Goal: Task Accomplishment & Management: Complete application form

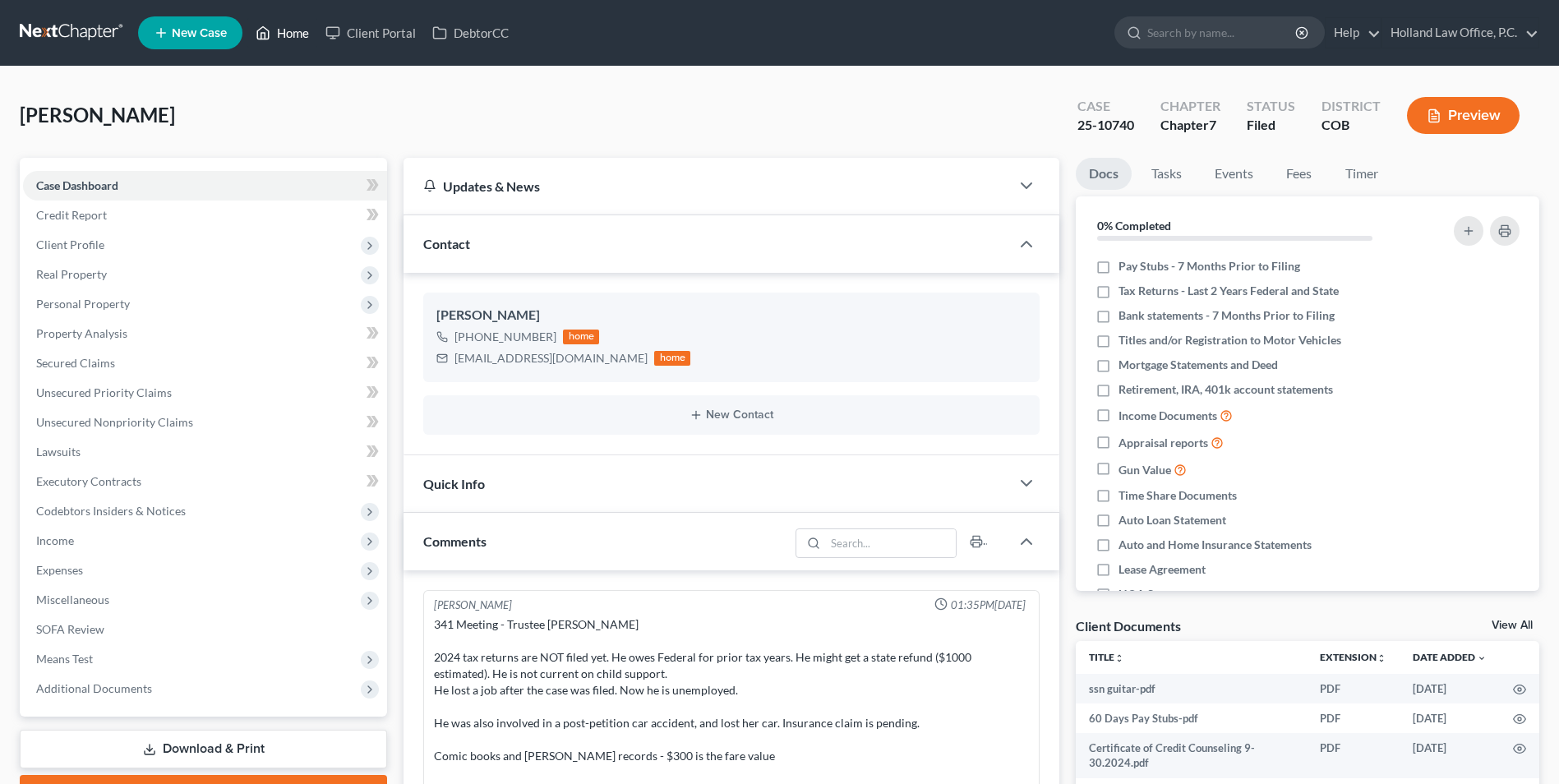
scroll to position [21, 0]
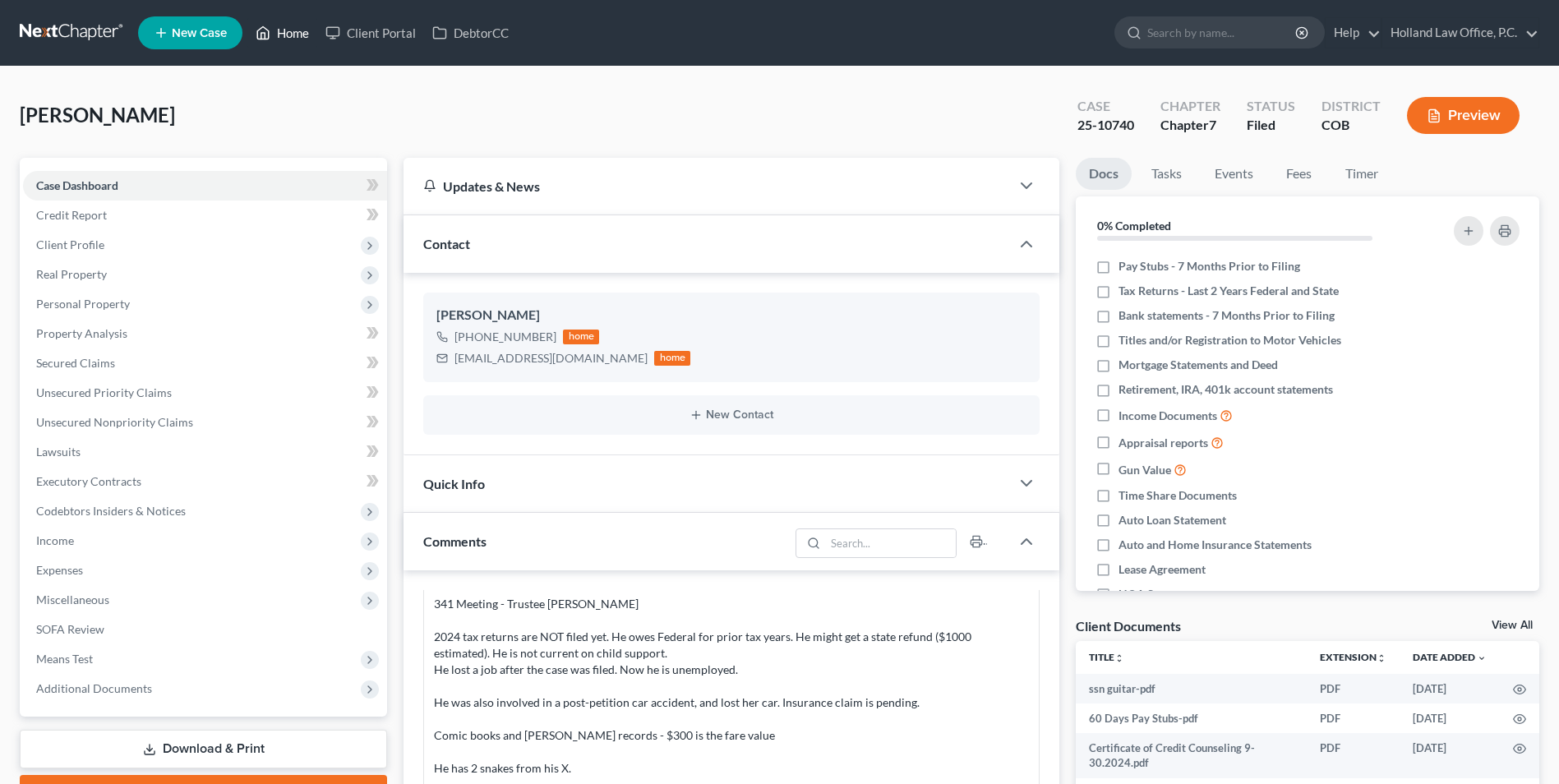
click at [268, 28] on icon at bounding box center [264, 32] width 15 height 20
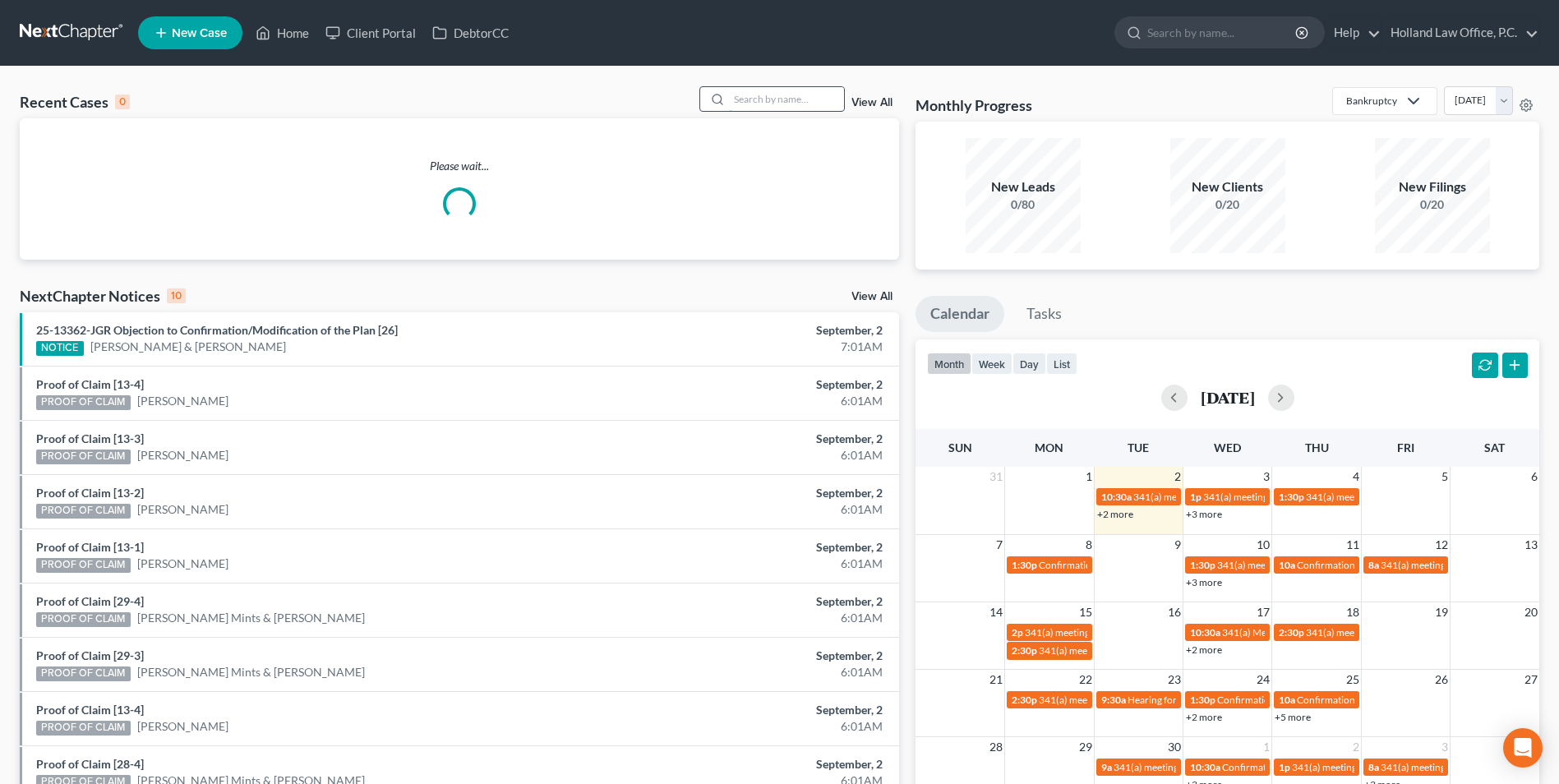
click at [779, 101] on input "search" at bounding box center [786, 99] width 115 height 24
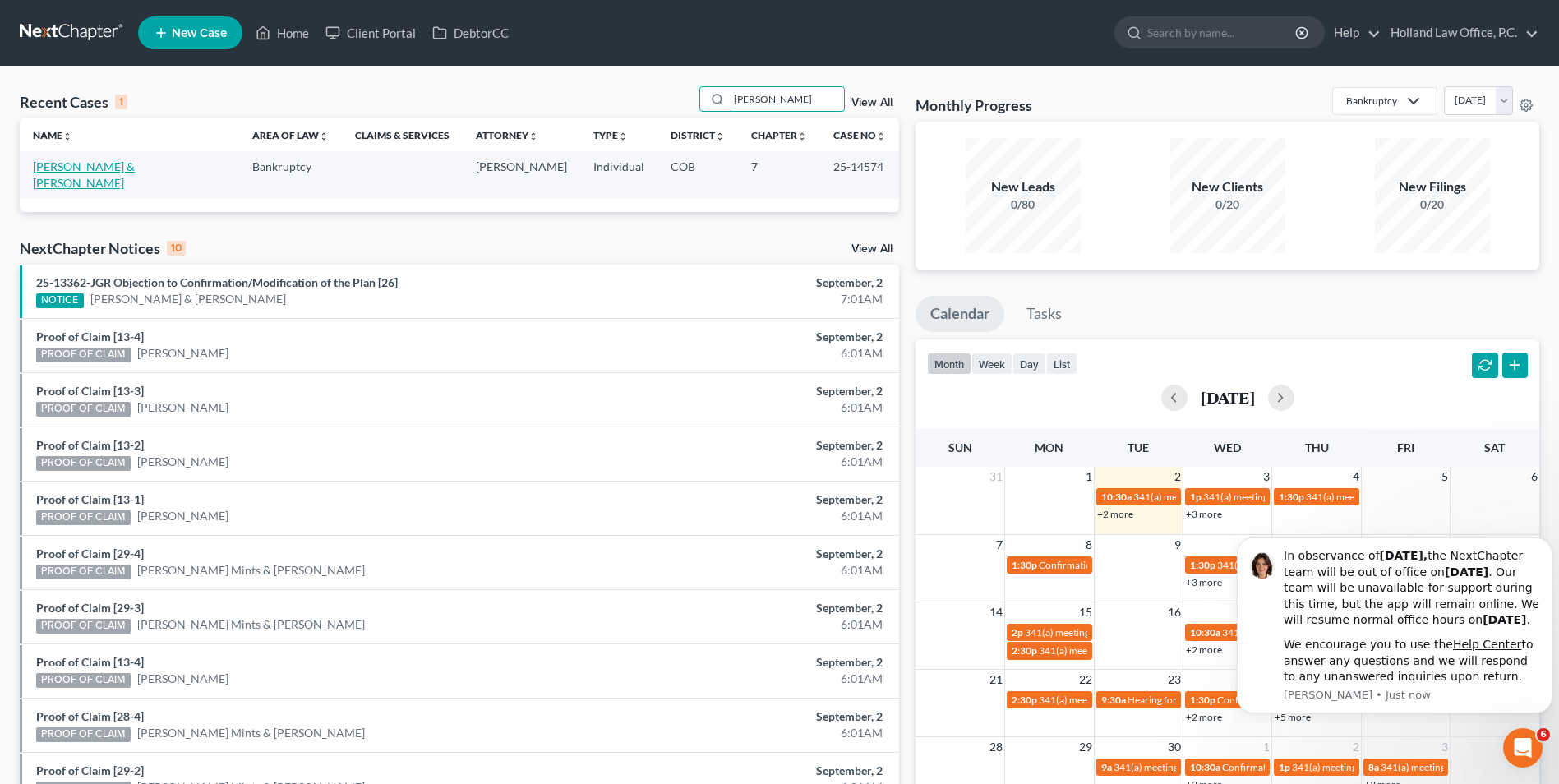
type input "[PERSON_NAME]"
click at [83, 165] on link "[PERSON_NAME] & [PERSON_NAME]" at bounding box center [83, 174] width 101 height 30
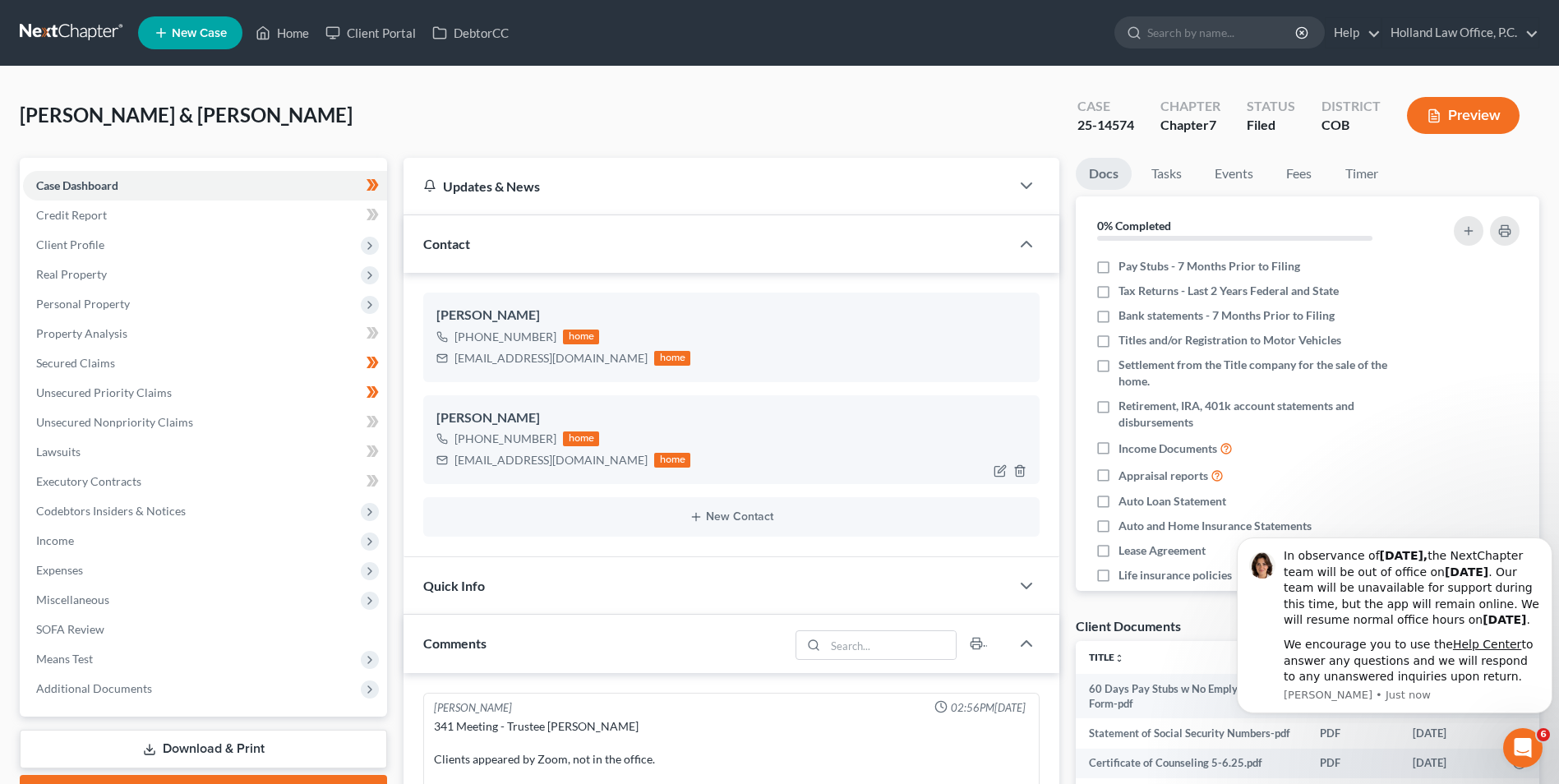
drag, startPoint x: 551, startPoint y: 436, endPoint x: 477, endPoint y: 440, distance: 74.1
click at [470, 440] on div "[PHONE_NUMBER] home" at bounding box center [563, 439] width 254 height 22
drag, startPoint x: 477, startPoint y: 440, endPoint x: 506, endPoint y: 438, distance: 29.1
copy div "[PHONE_NUMBER]"
click at [287, 33] on link "Home" at bounding box center [283, 32] width 70 height 29
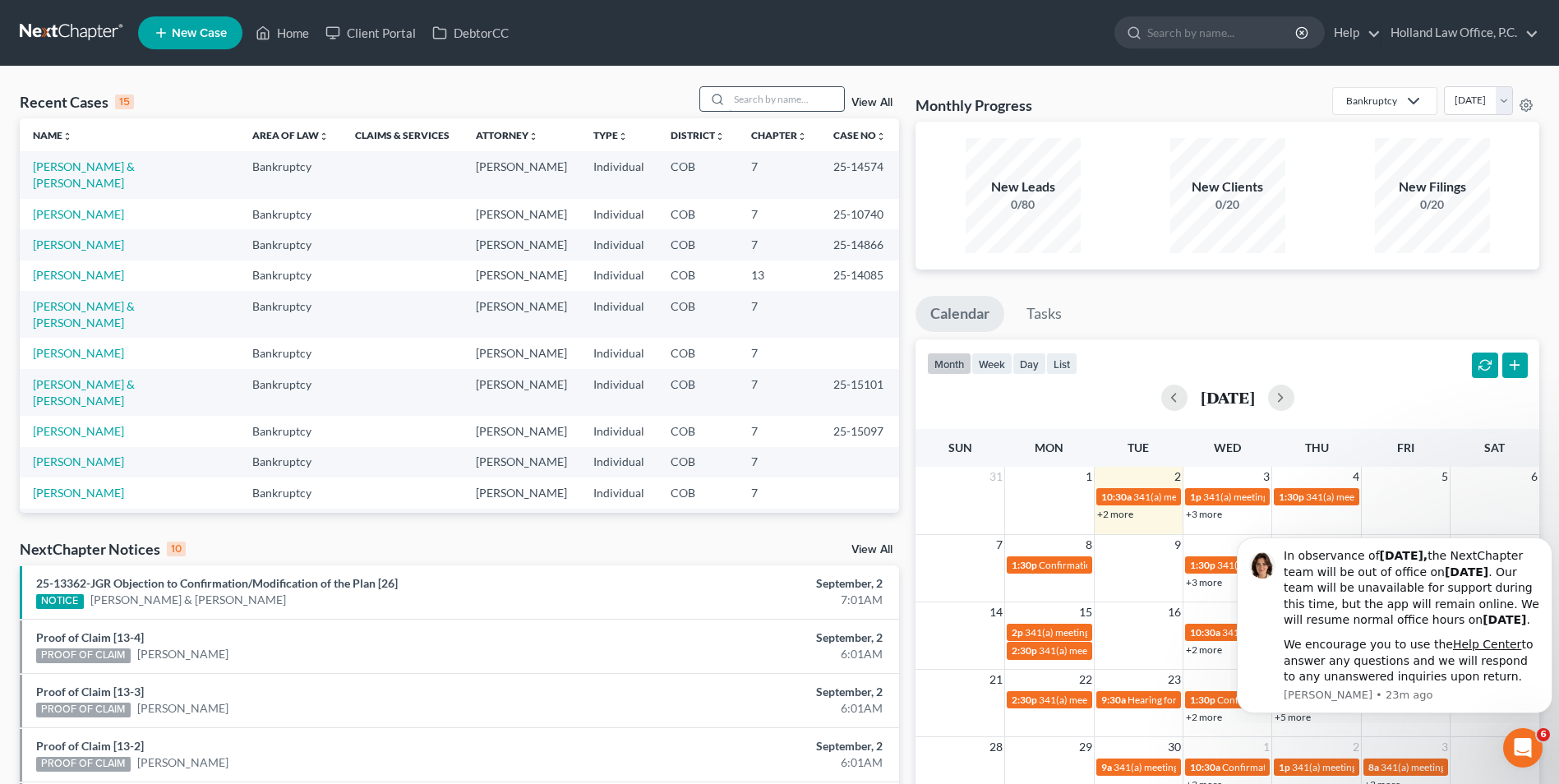
click at [790, 90] on input "search" at bounding box center [786, 99] width 115 height 24
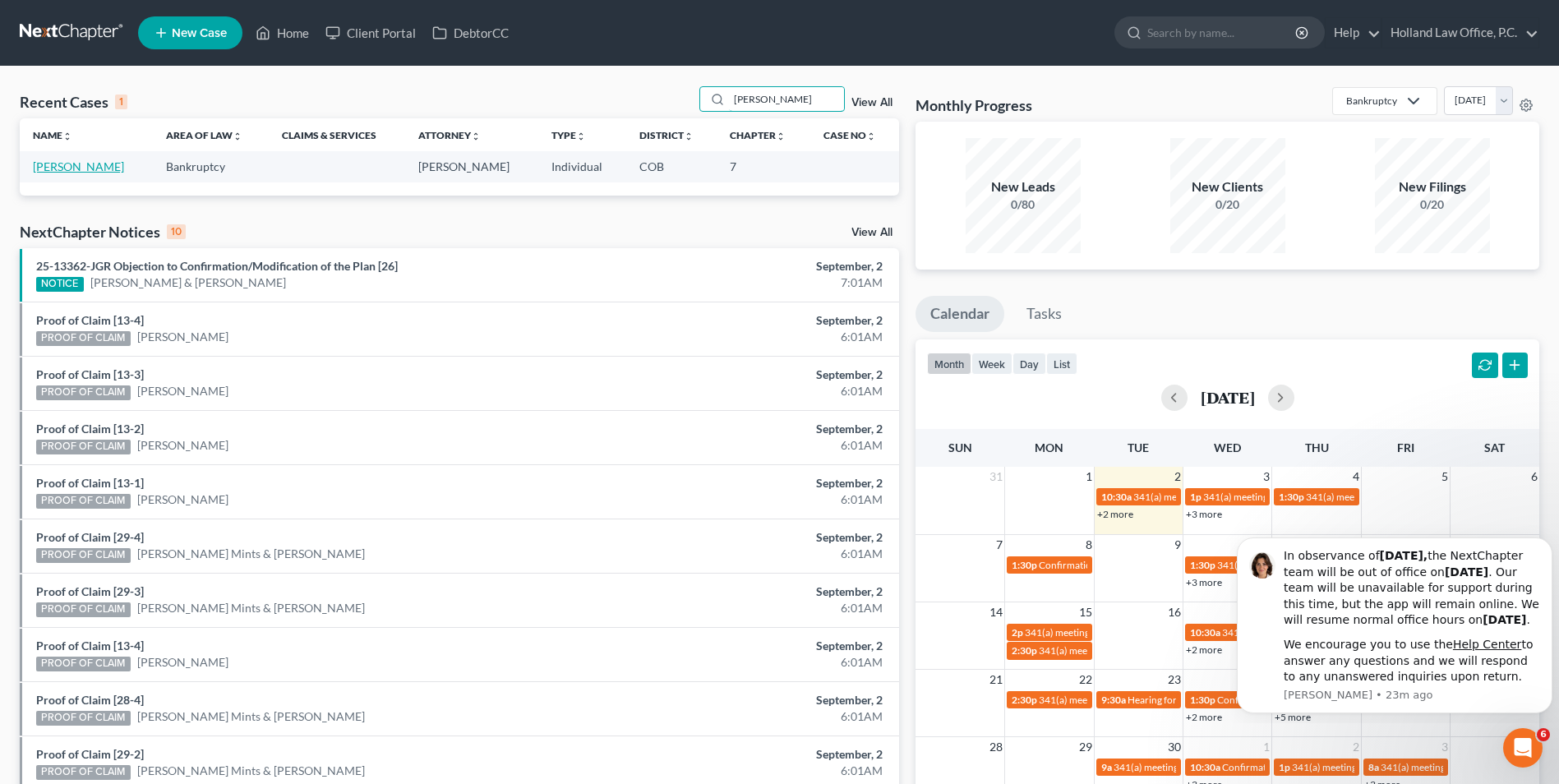
type input "[PERSON_NAME]"
click at [79, 171] on link "[PERSON_NAME]" at bounding box center [79, 166] width 91 height 14
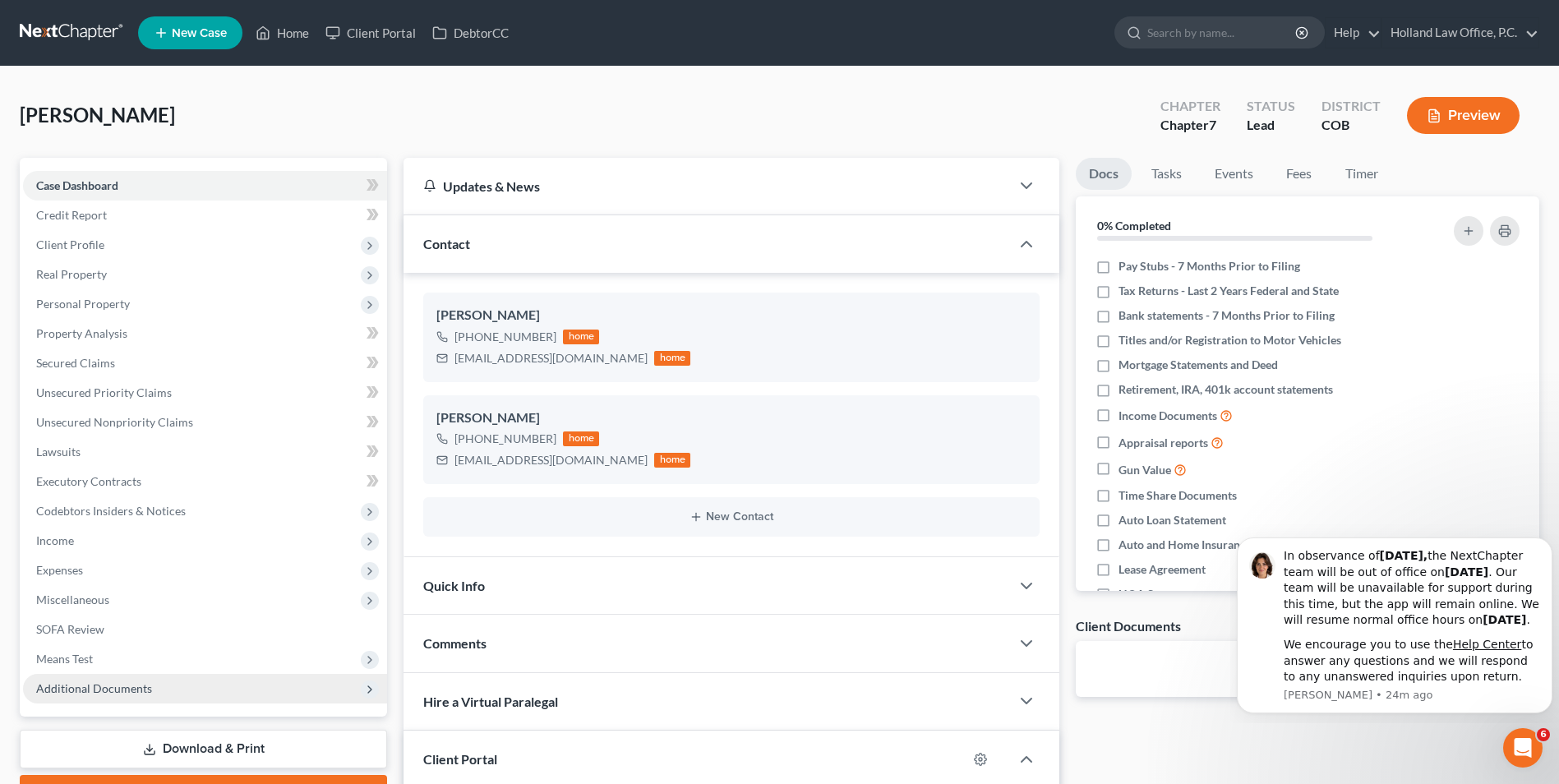
click at [91, 691] on span "Additional Documents" at bounding box center [94, 688] width 116 height 14
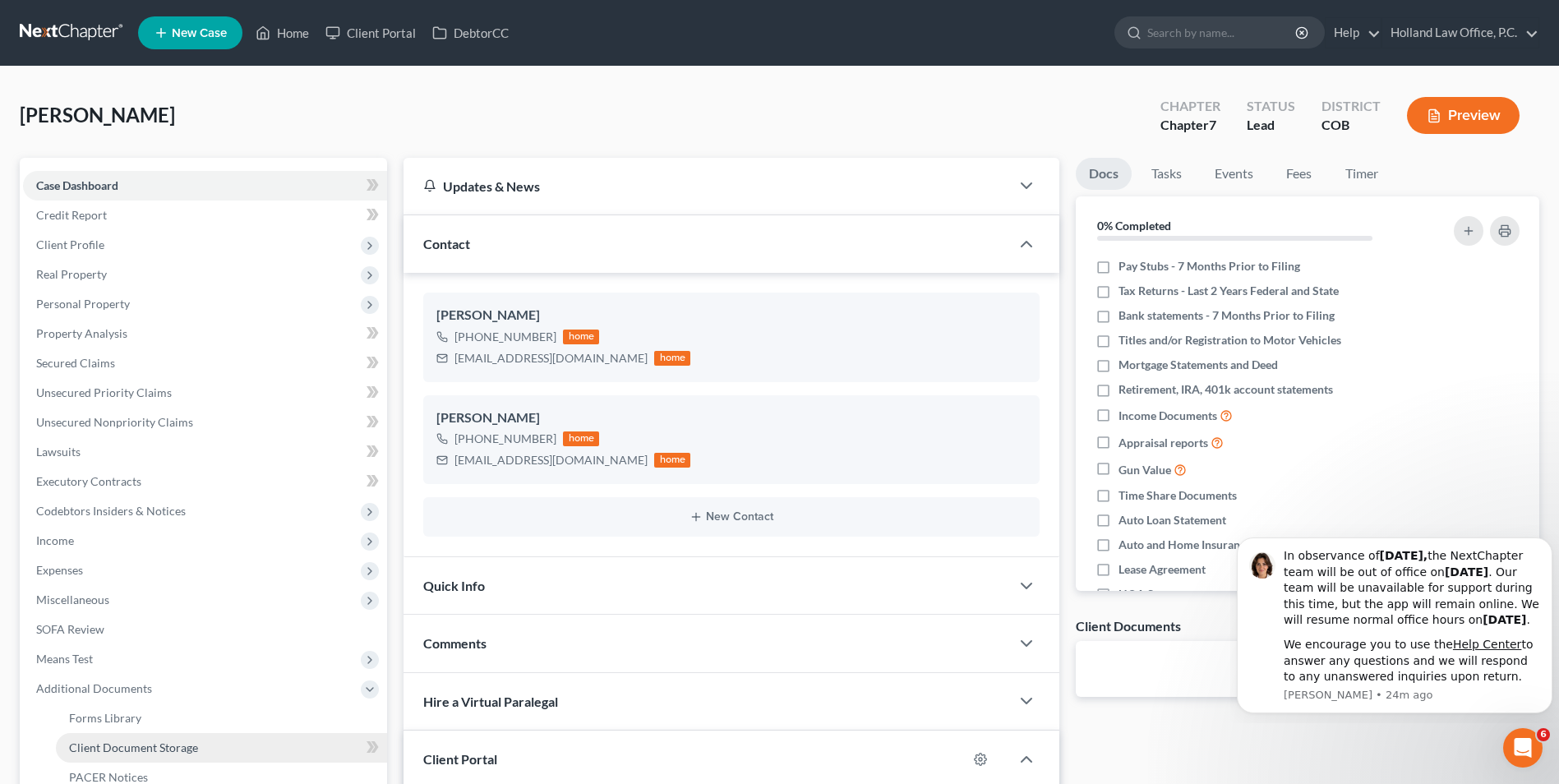
click at [95, 744] on span "Client Document Storage" at bounding box center [134, 747] width 129 height 14
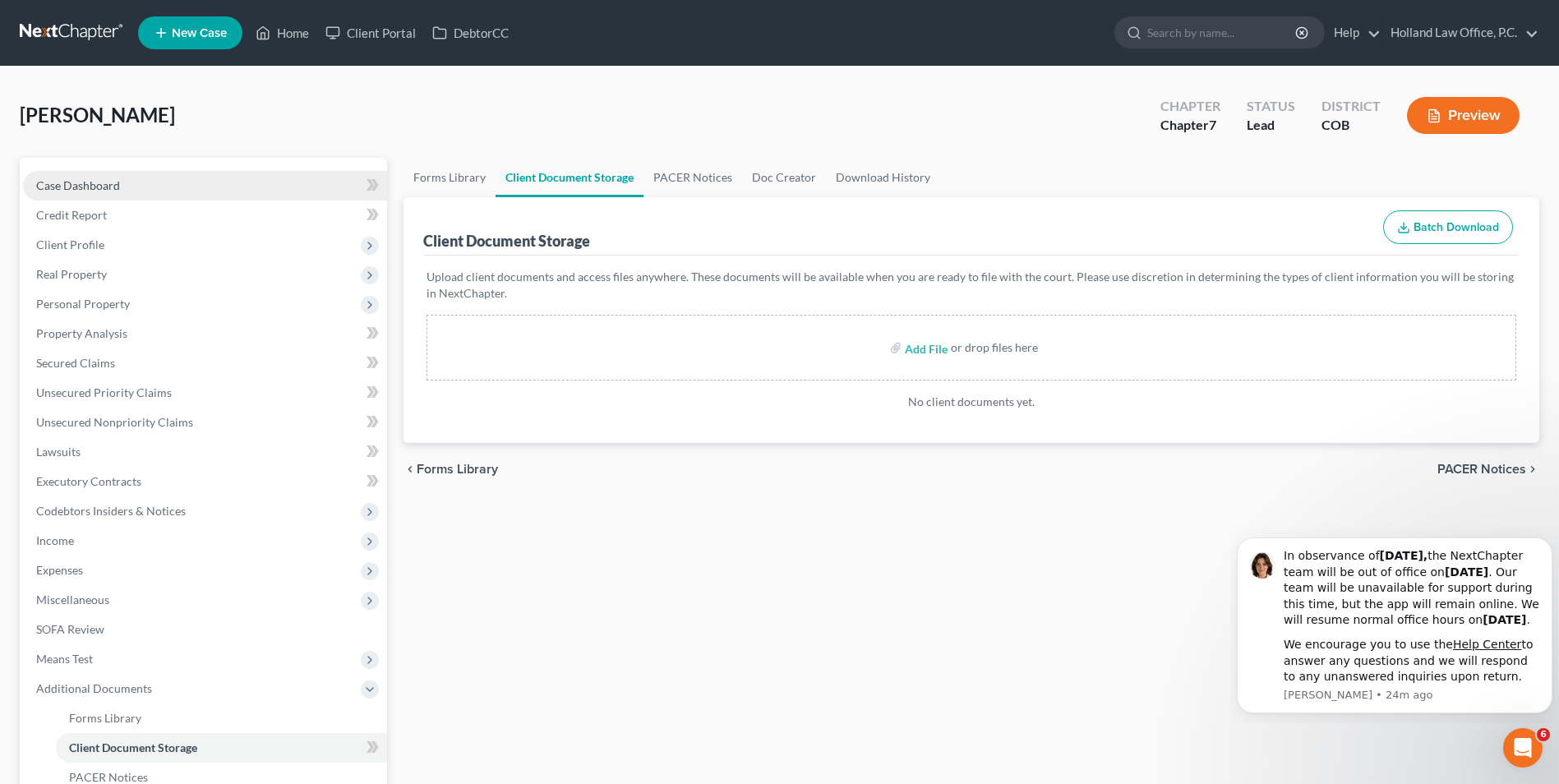
click at [133, 194] on link "Case Dashboard" at bounding box center [205, 185] width 364 height 29
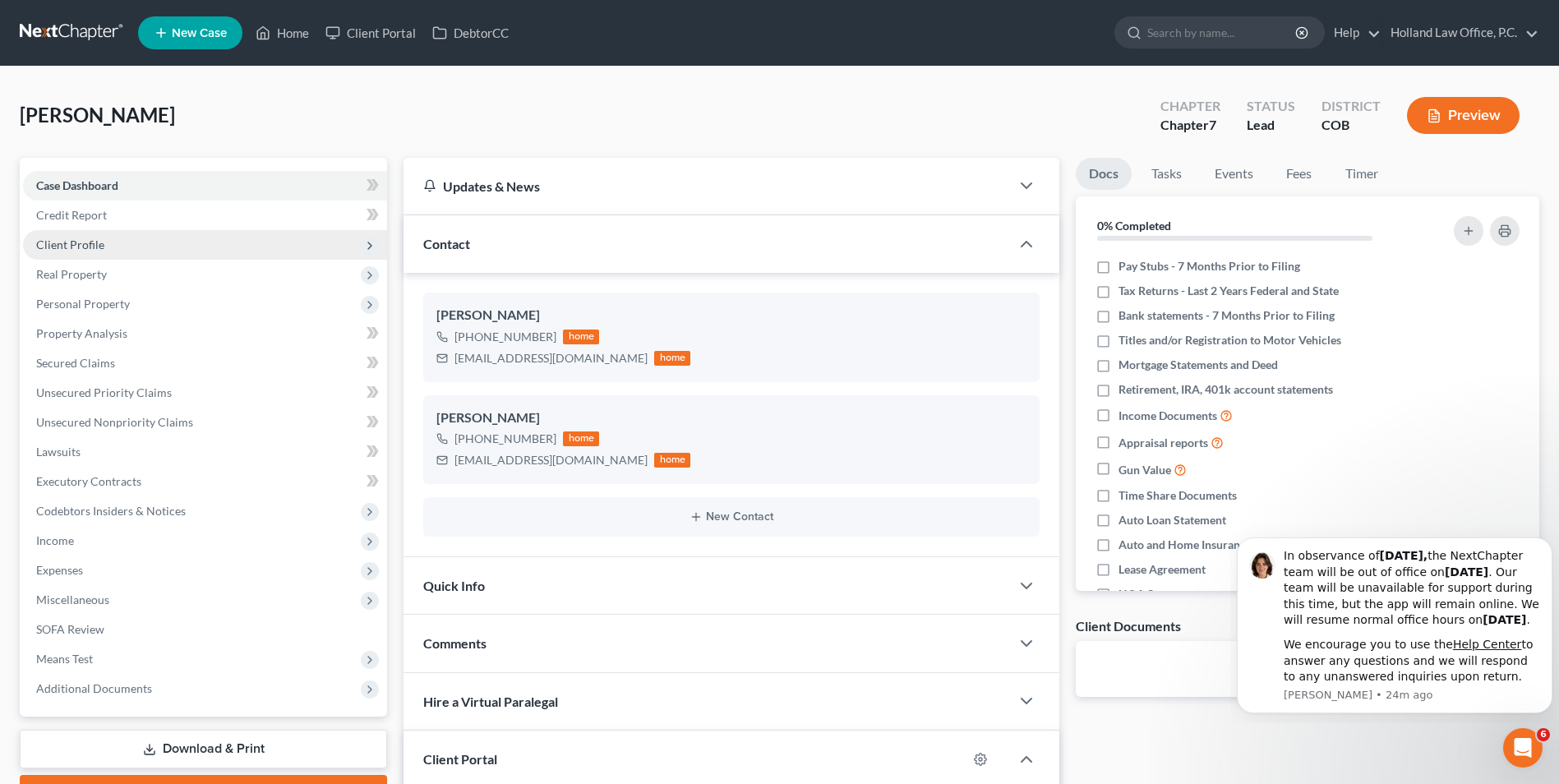
click at [145, 232] on span "Client Profile" at bounding box center [205, 245] width 364 height 29
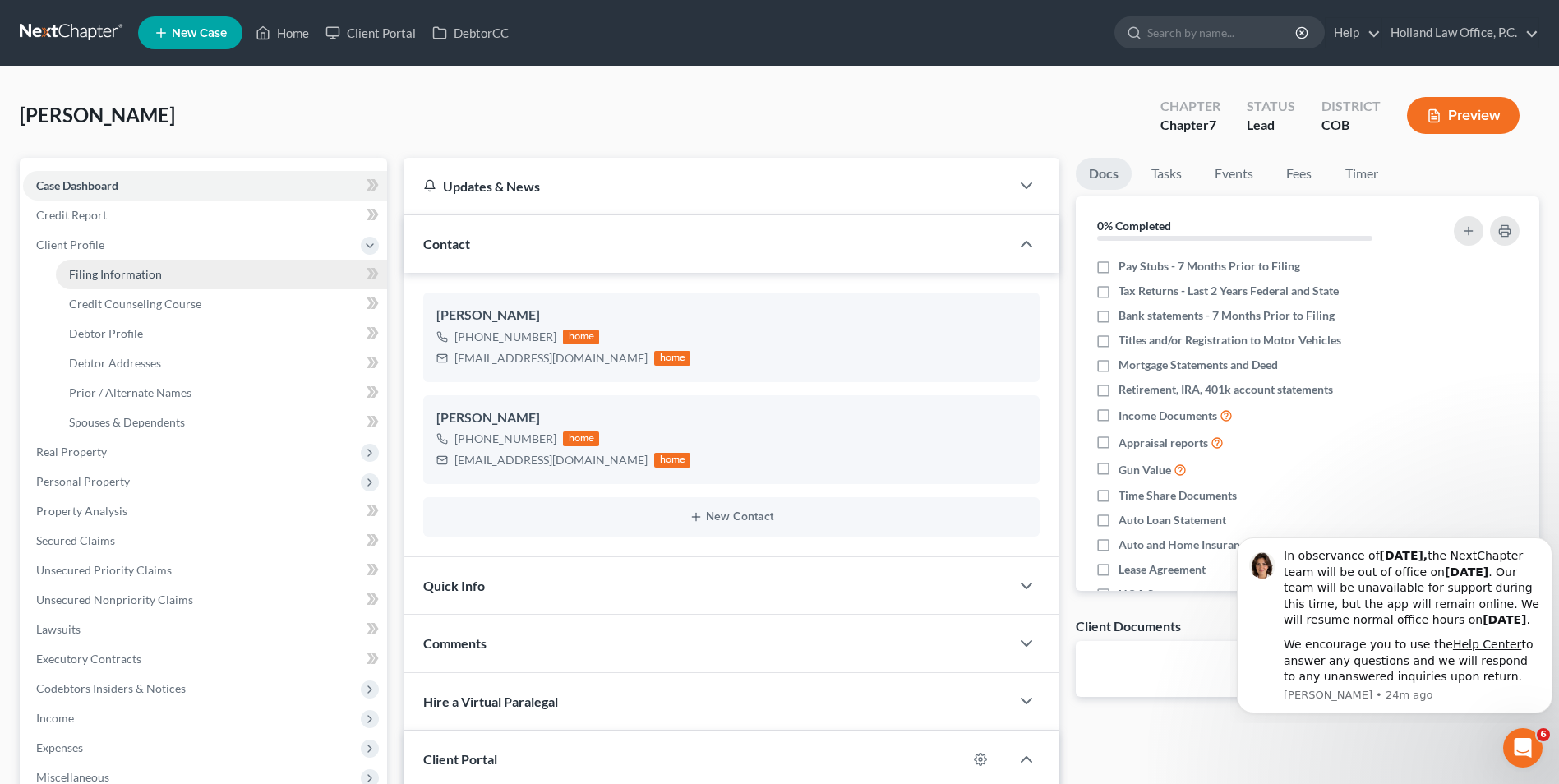
click at [126, 272] on span "Filing Information" at bounding box center [116, 274] width 93 height 14
select select "1"
select select "0"
select select "5"
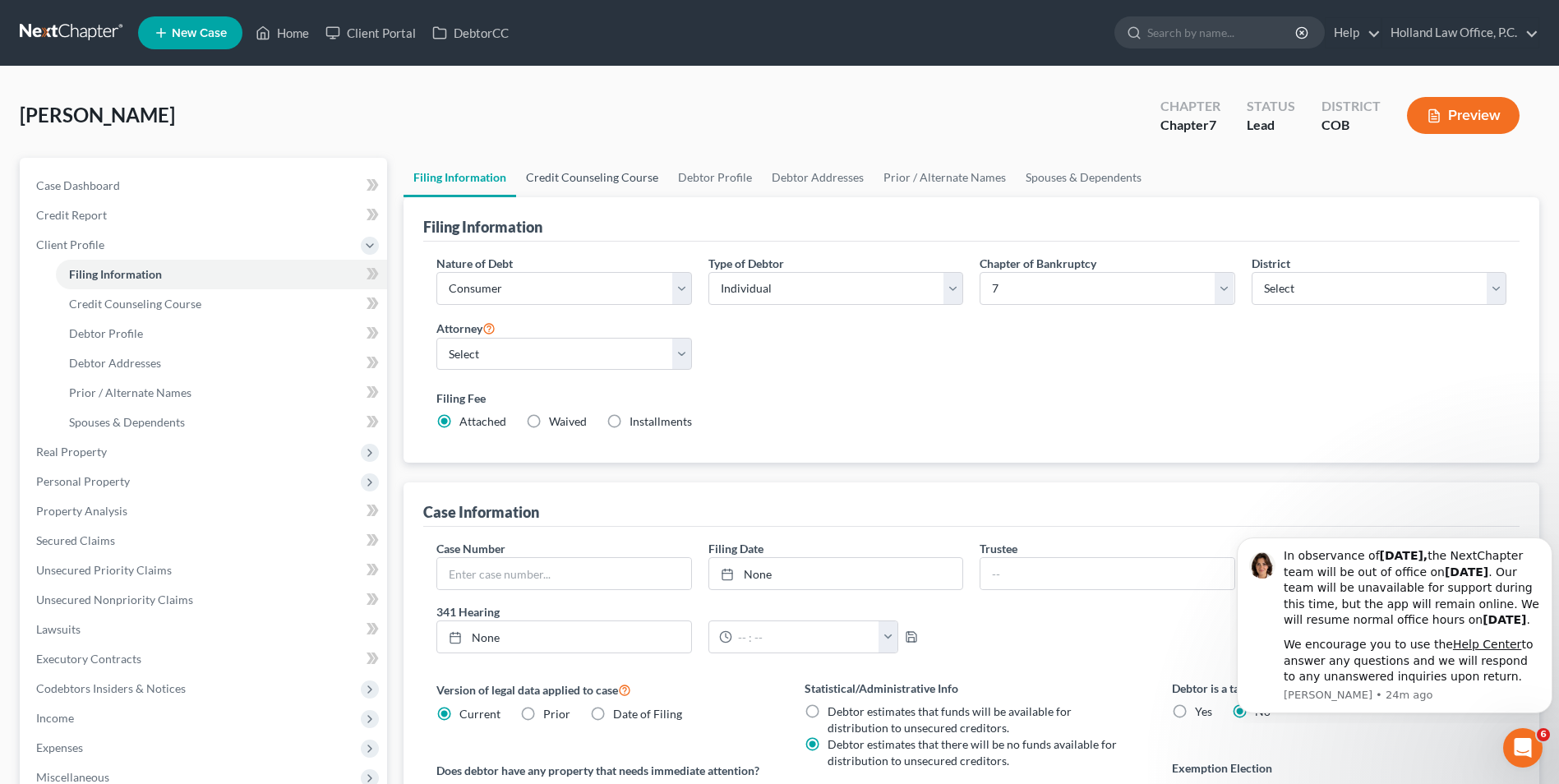
click at [586, 169] on link "Credit Counseling Course" at bounding box center [592, 177] width 152 height 40
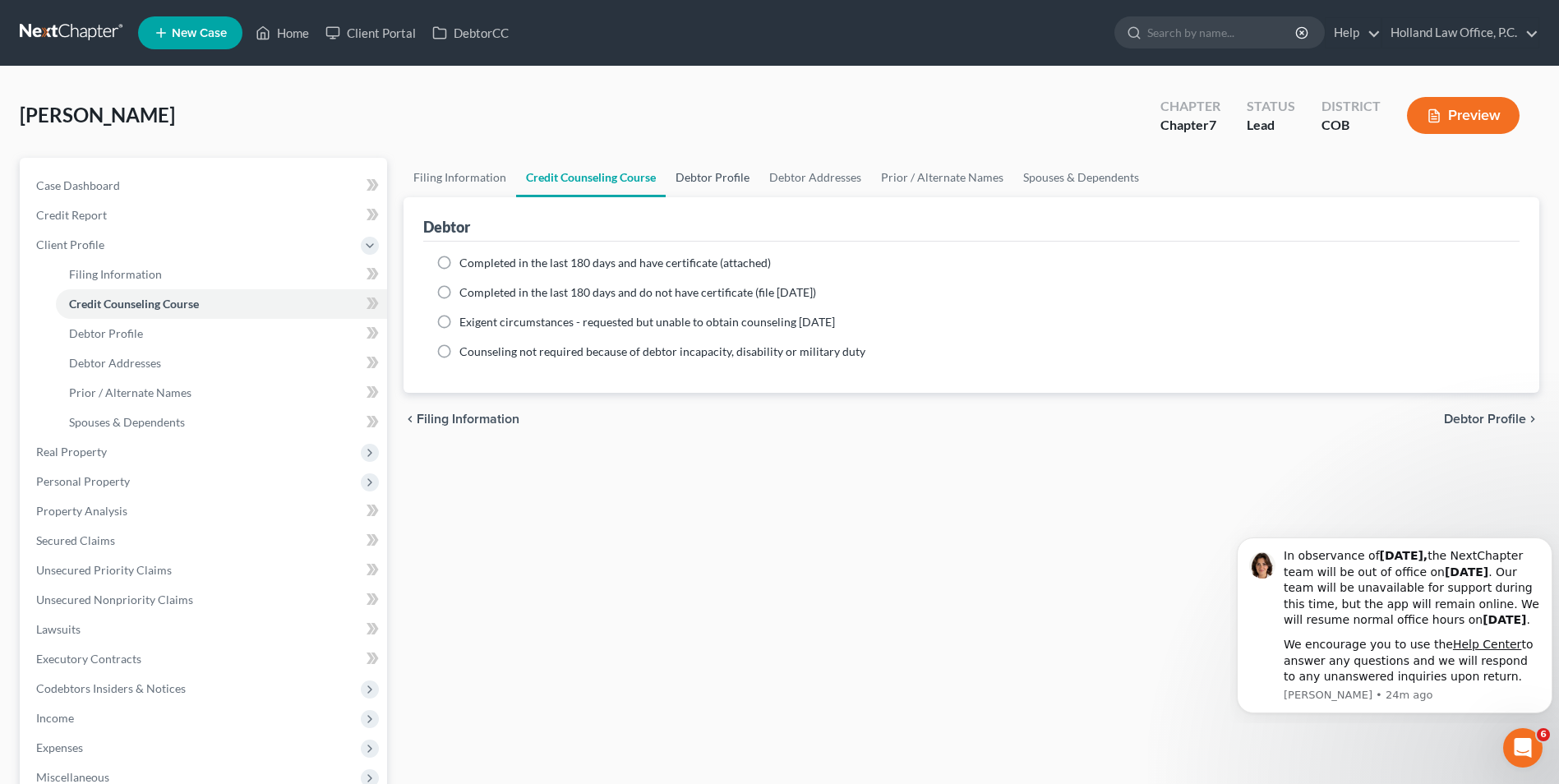
click at [706, 189] on link "Debtor Profile" at bounding box center [712, 177] width 94 height 40
select select "0"
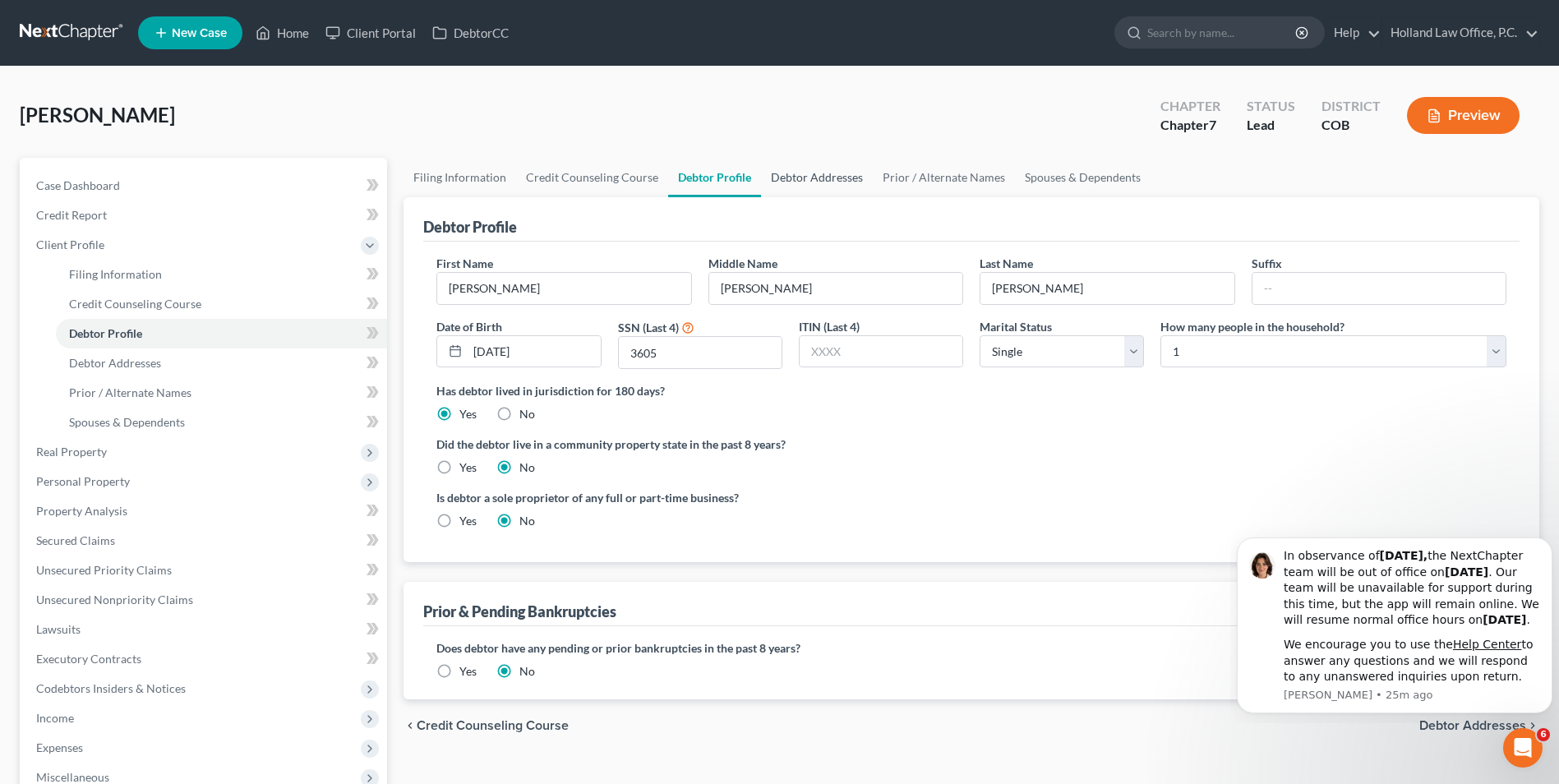
click at [839, 175] on link "Debtor Addresses" at bounding box center [817, 177] width 112 height 40
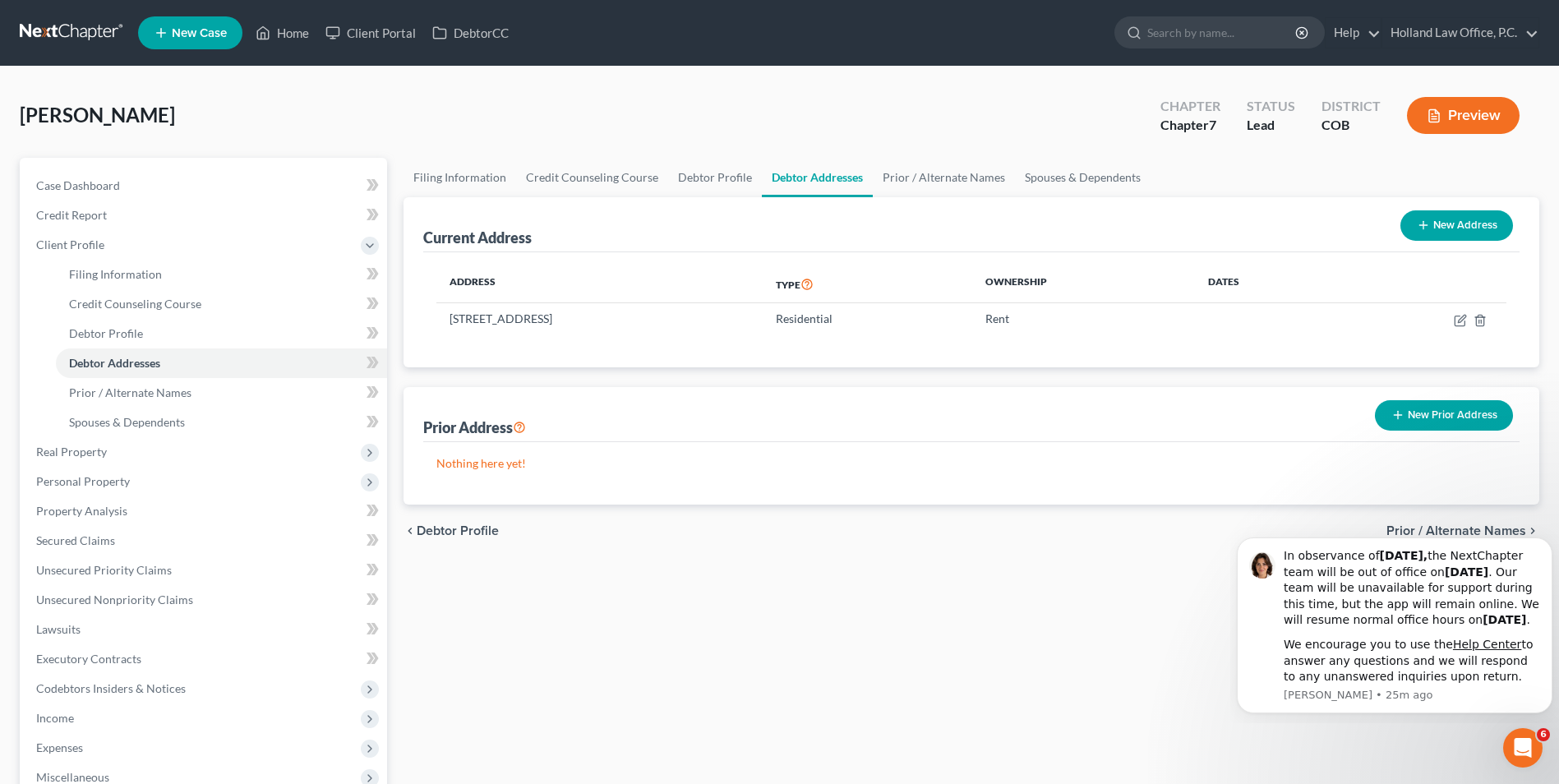
click at [161, 19] on link "New Case" at bounding box center [191, 32] width 104 height 33
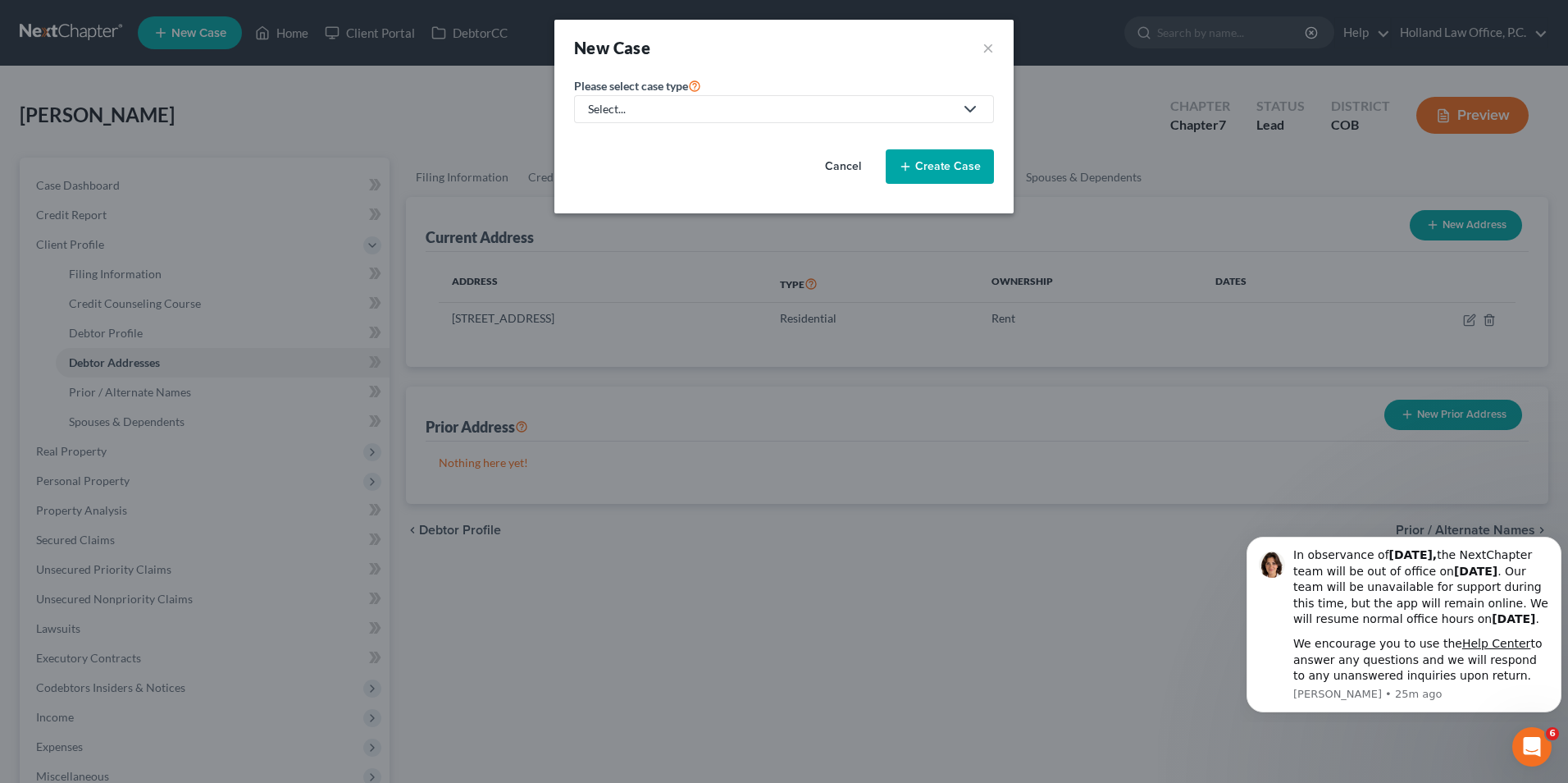
click at [674, 120] on link "Select..." at bounding box center [784, 109] width 420 height 27
click at [595, 139] on div "Bankruptcy" at bounding box center [622, 141] width 64 height 16
select select "11"
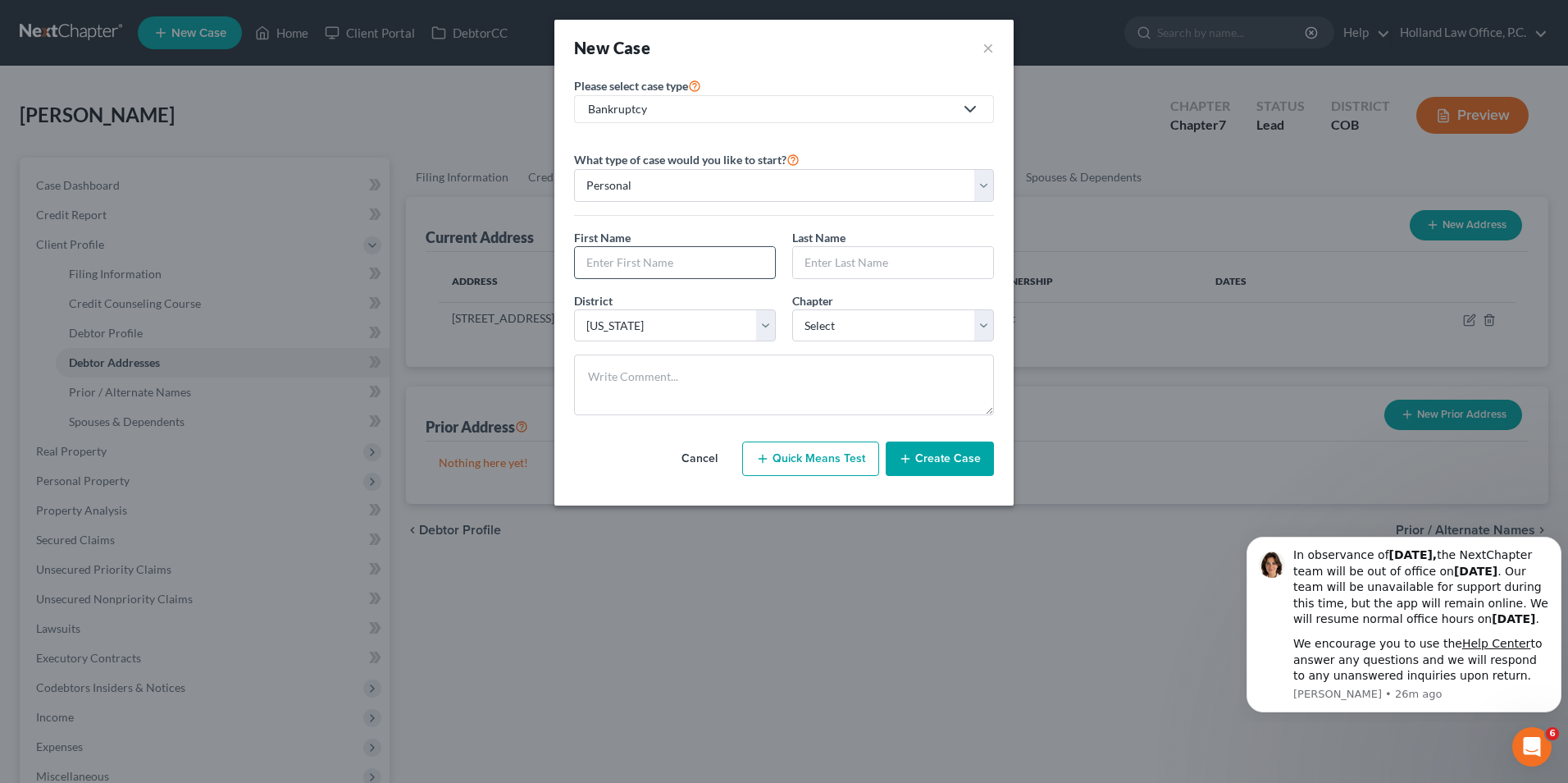
click at [615, 262] on input "text" at bounding box center [676, 262] width 201 height 31
type input "[PERSON_NAME]"
drag, startPoint x: 832, startPoint y: 249, endPoint x: 845, endPoint y: 258, distance: 15.8
click at [845, 258] on input "text" at bounding box center [893, 262] width 201 height 31
type input "[PERSON_NAME]"
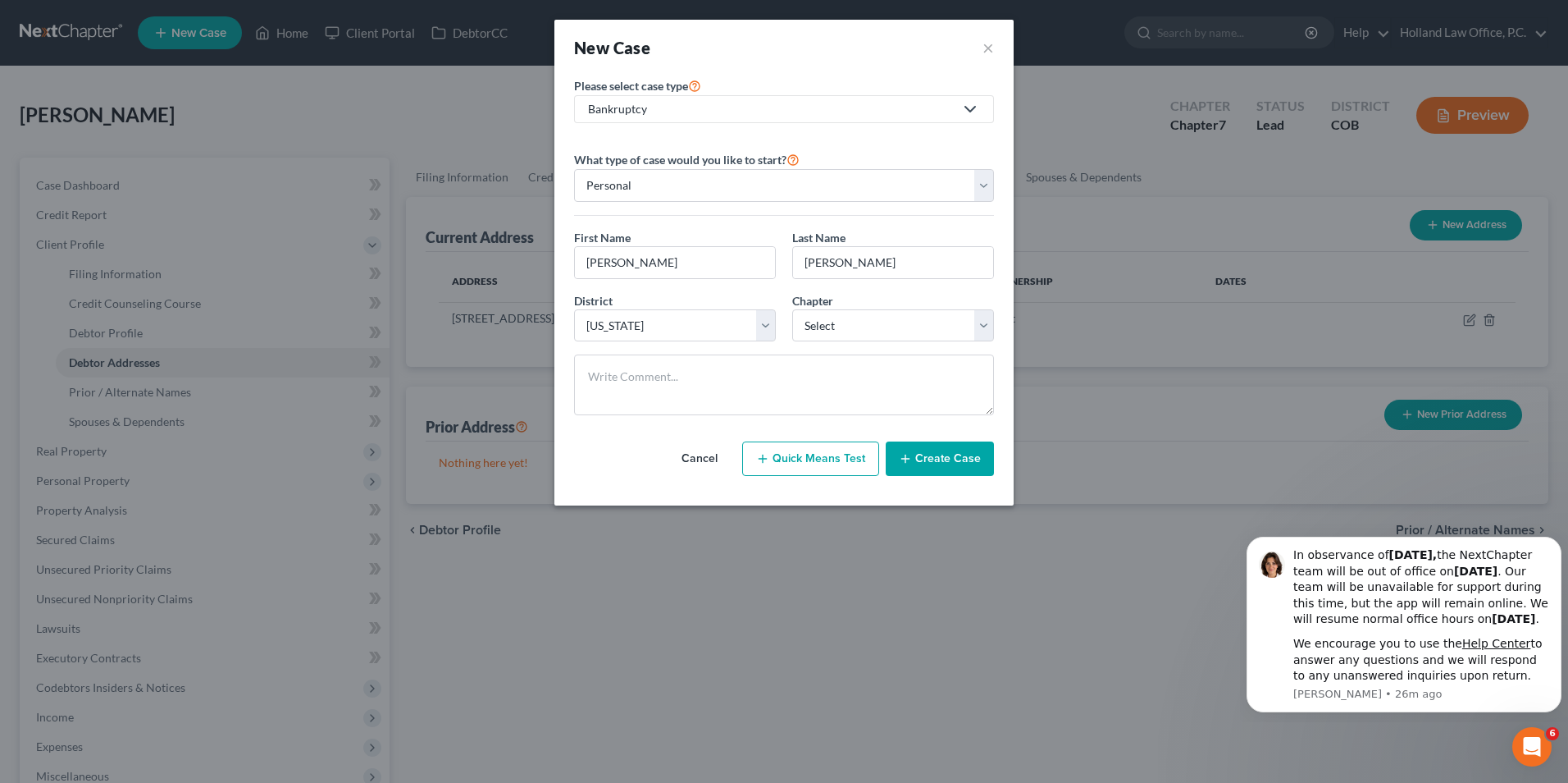
click at [790, 306] on div "Chapter * Select 7 11 12 13" at bounding box center [893, 317] width 219 height 50
drag, startPoint x: 900, startPoint y: 327, endPoint x: 876, endPoint y: 344, distance: 29.4
click at [900, 327] on select "Select 7 11 12 13" at bounding box center [892, 326] width 202 height 33
select select "0"
click at [792, 310] on select "Select 7 11 12 13" at bounding box center [892, 326] width 202 height 33
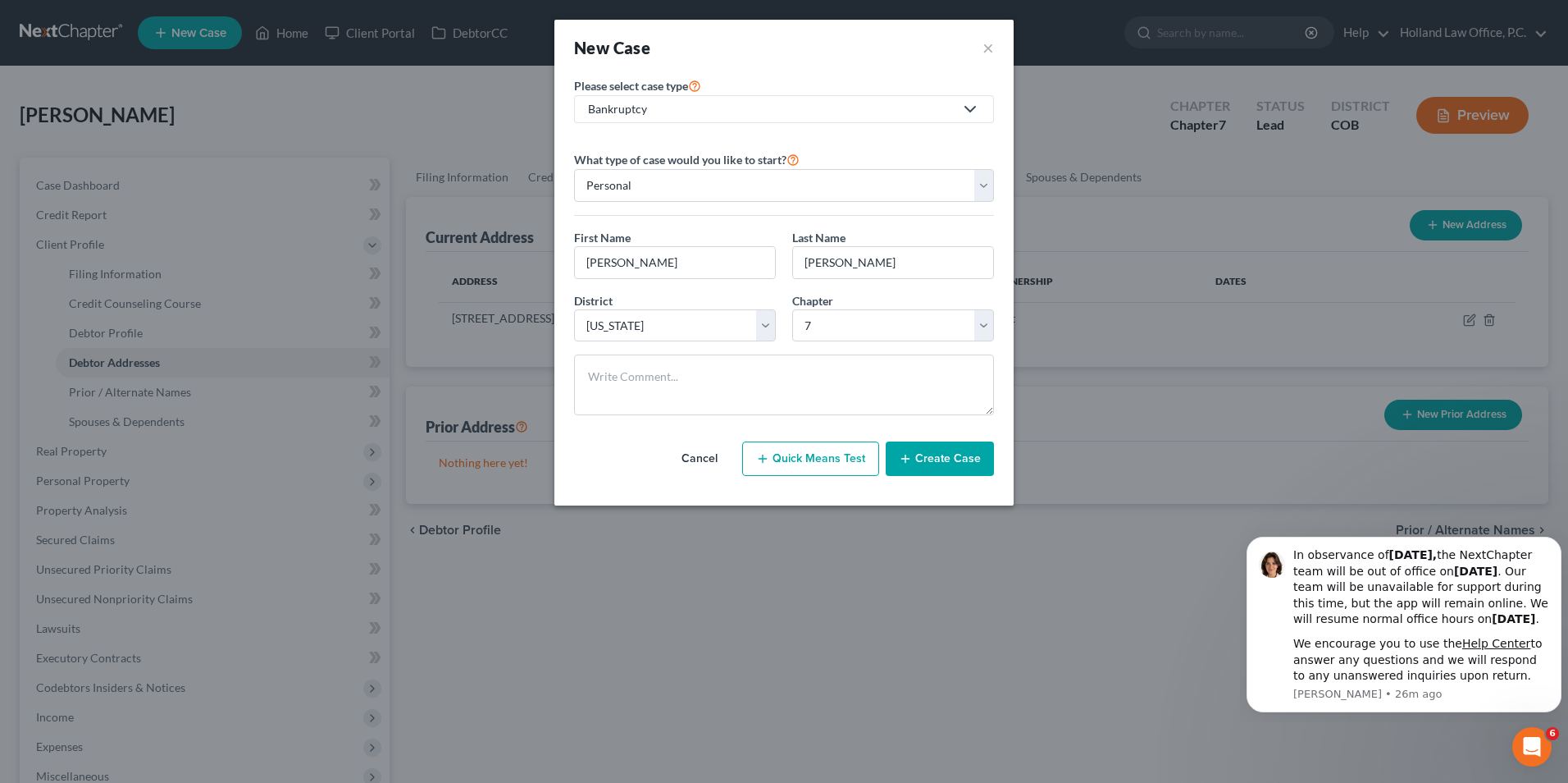
click at [921, 449] on button "Create Case" at bounding box center [940, 458] width 108 height 34
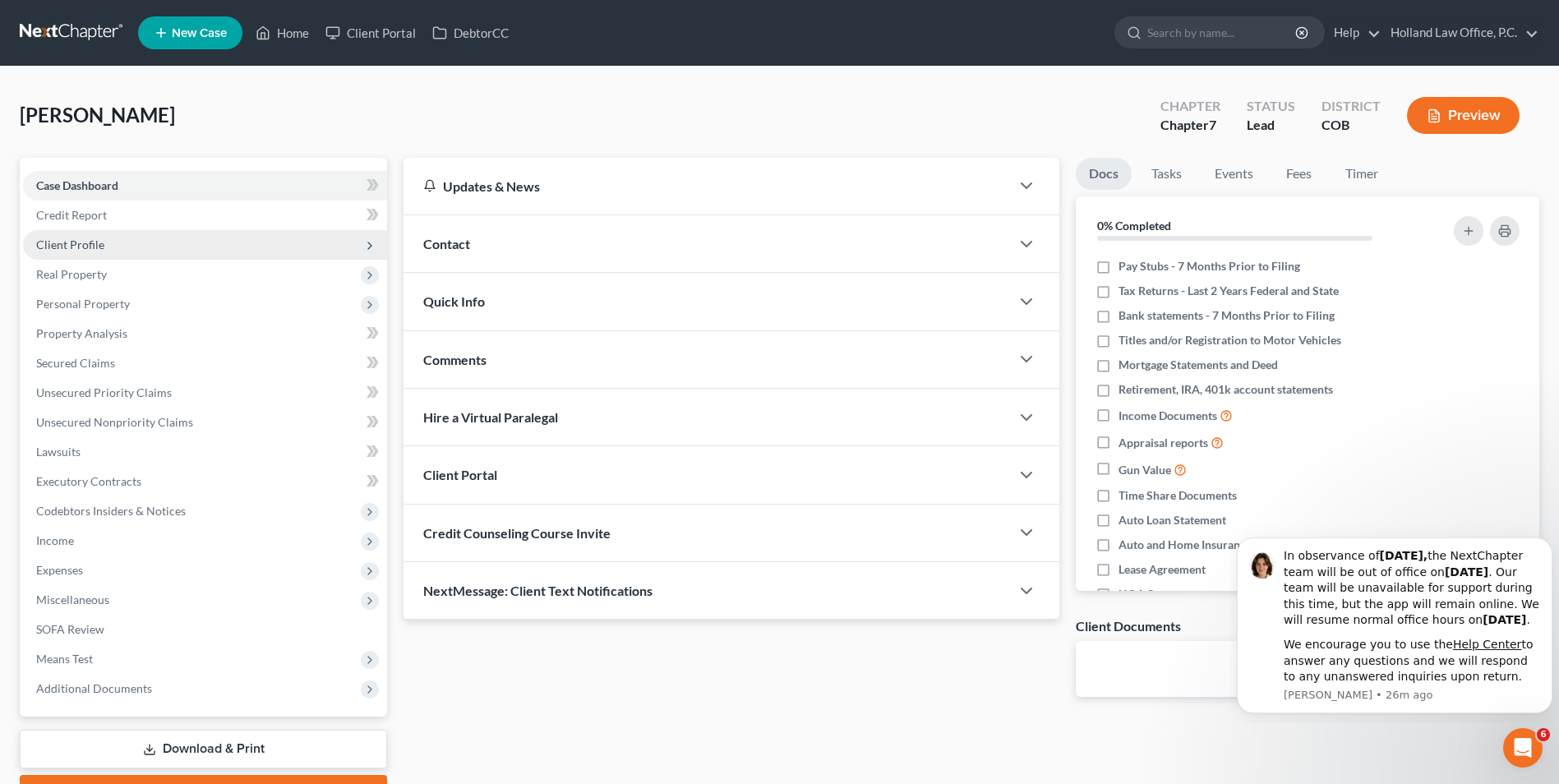
click at [141, 246] on span "Client Profile" at bounding box center [205, 245] width 364 height 29
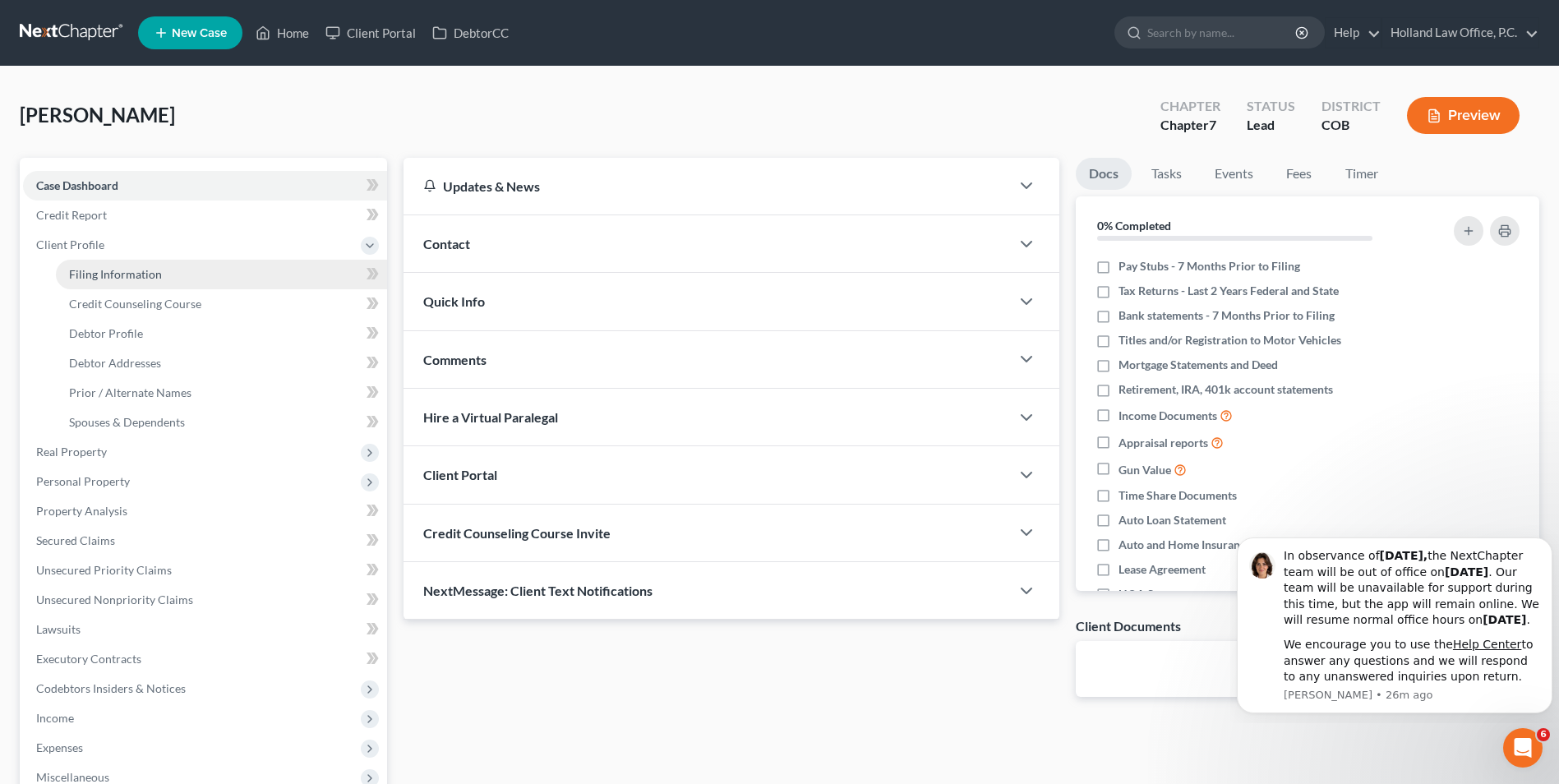
click at [138, 267] on span "Filing Information" at bounding box center [116, 274] width 93 height 14
select select "1"
select select "0"
select select "11"
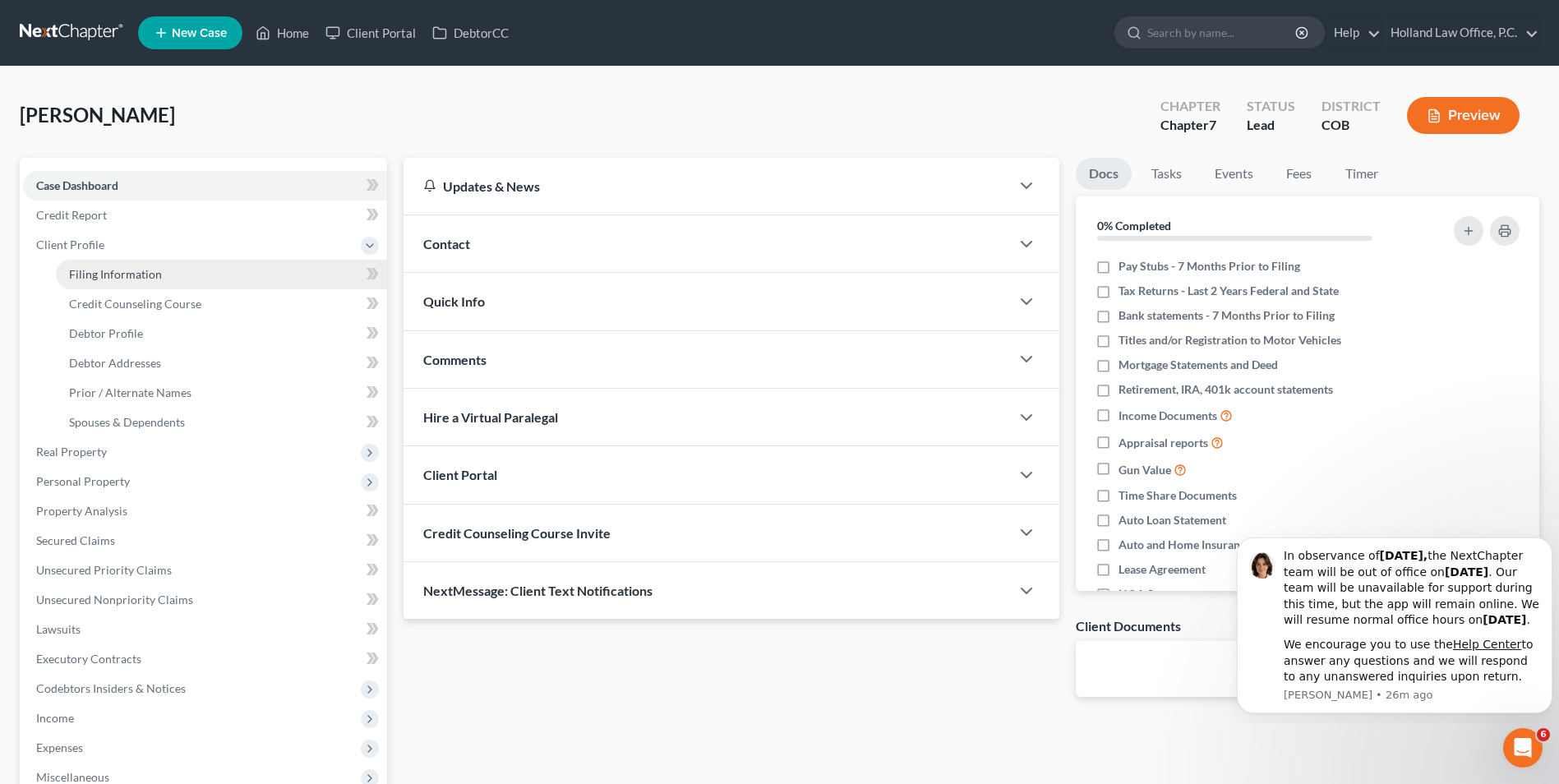
select select "0"
select select "5"
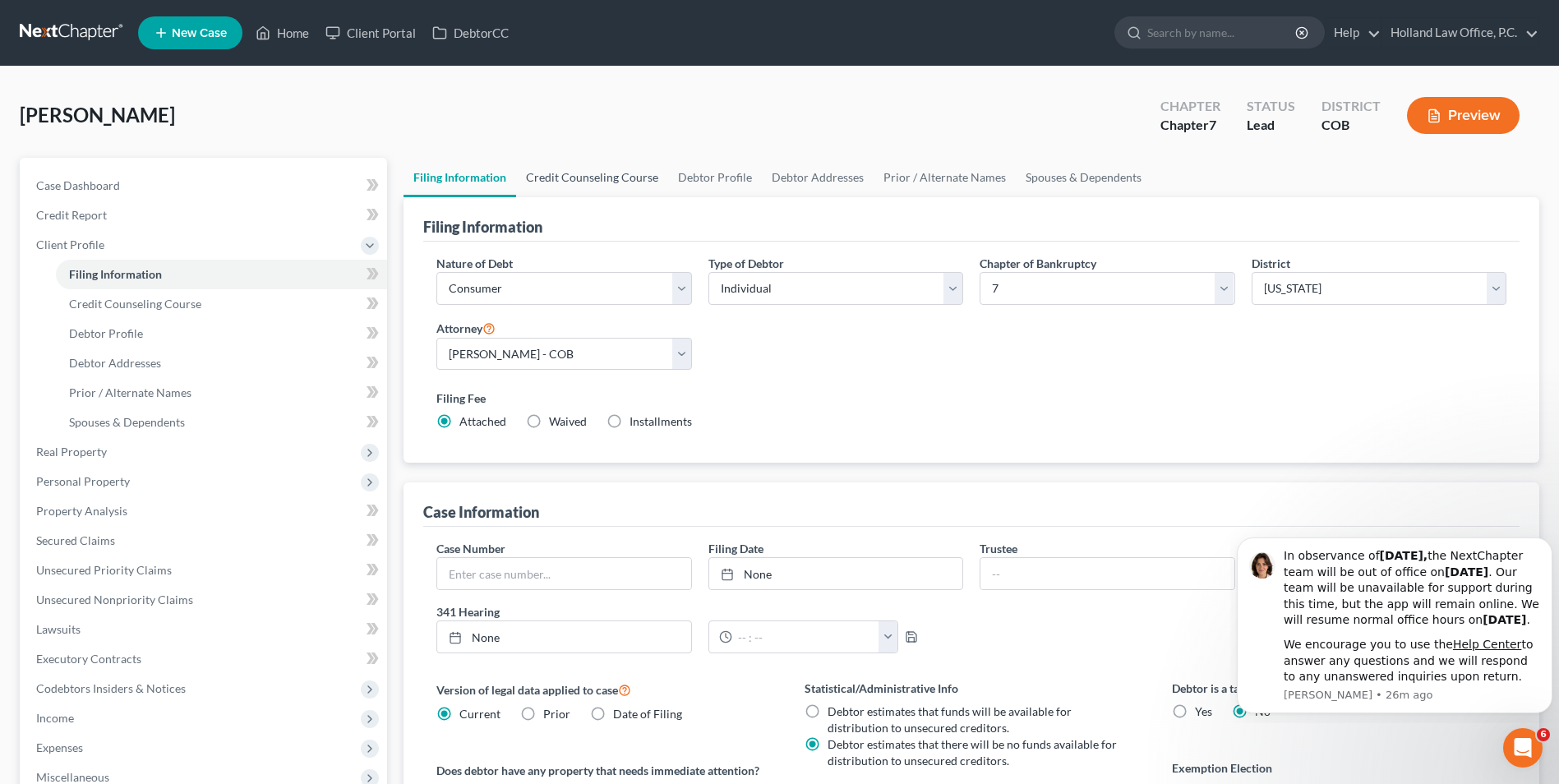
click at [603, 182] on link "Credit Counseling Course" at bounding box center [592, 177] width 152 height 40
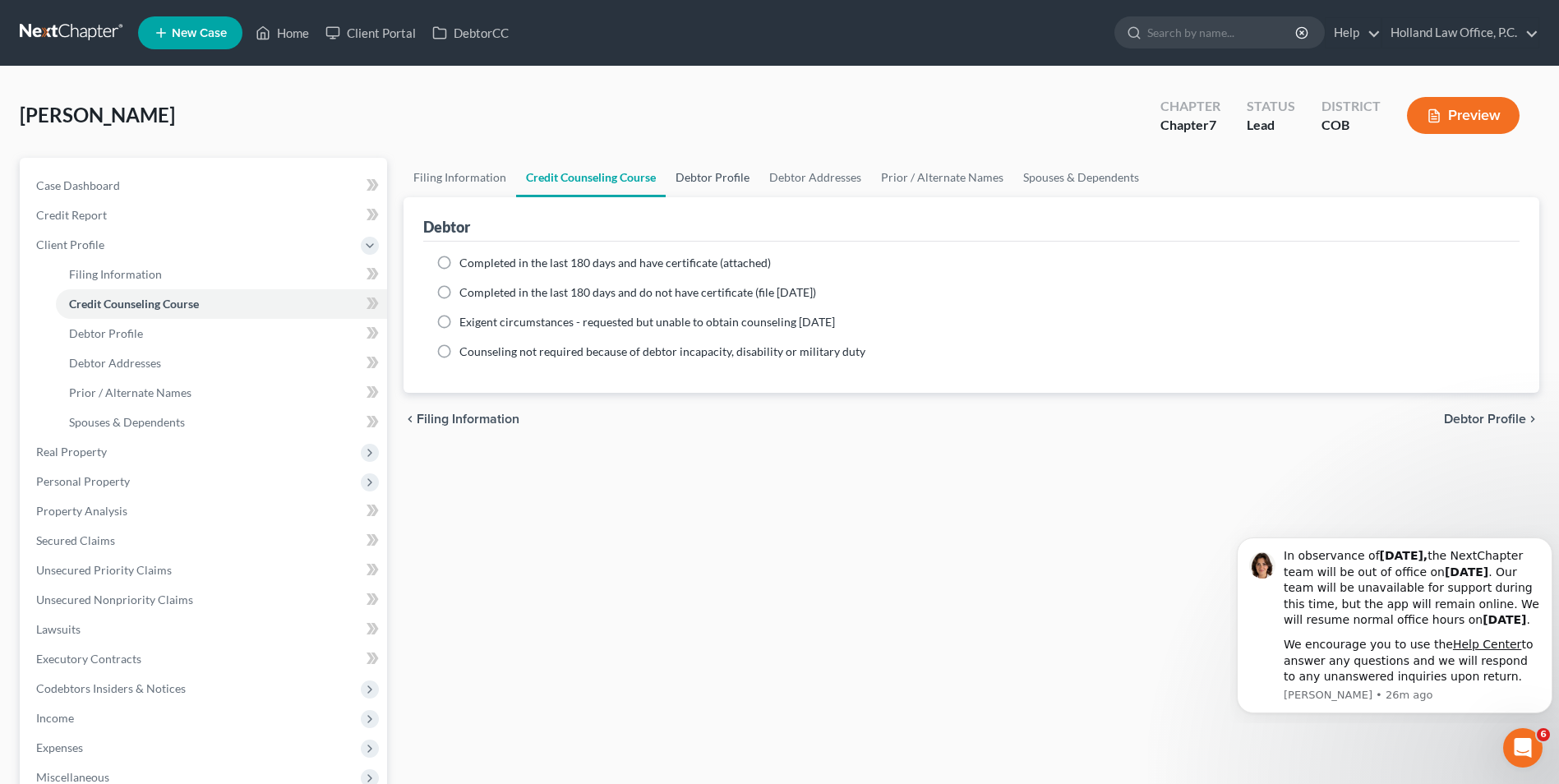
click at [720, 176] on link "Debtor Profile" at bounding box center [712, 177] width 94 height 40
select select "0"
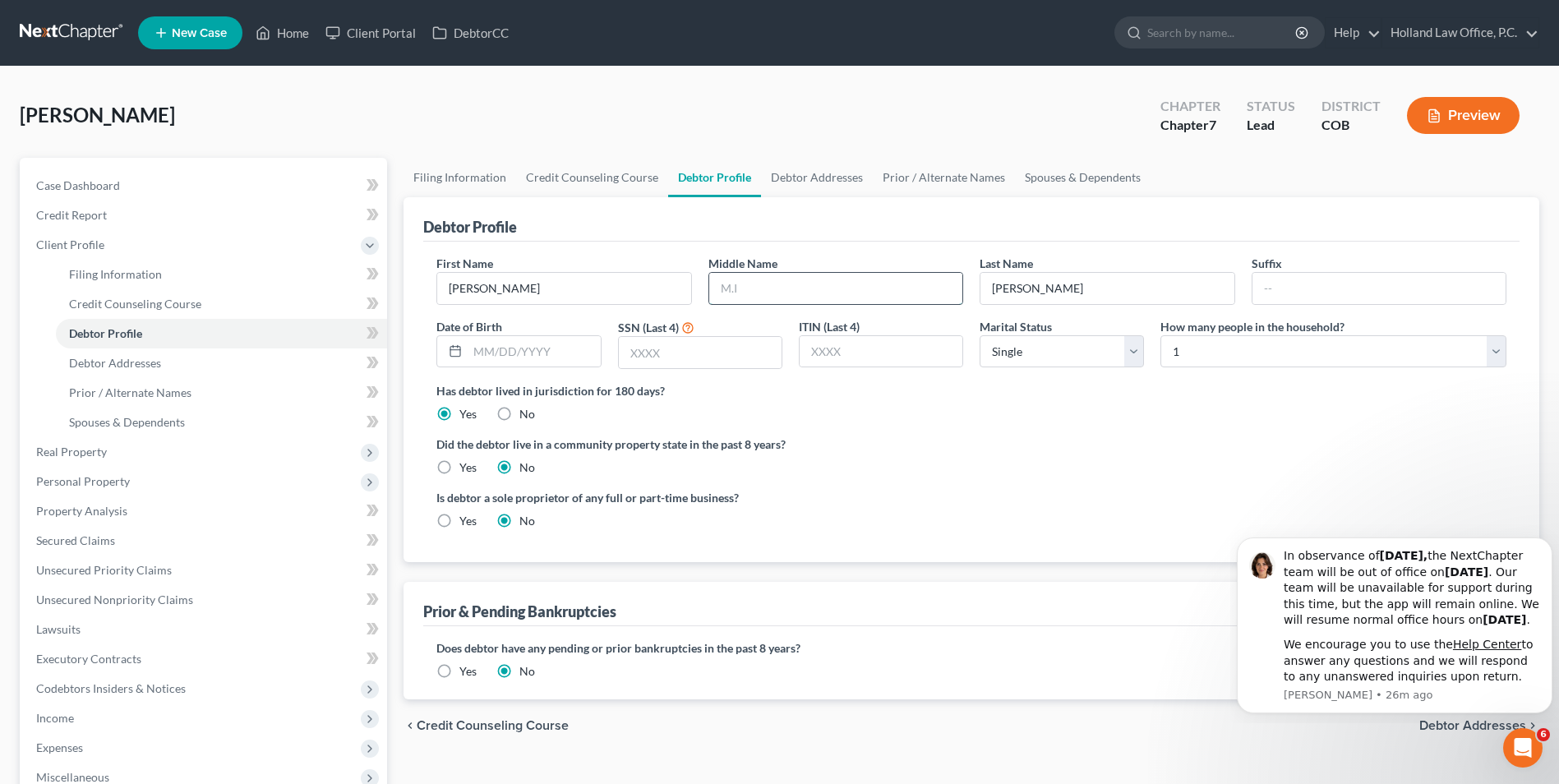
click at [789, 294] on input "text" at bounding box center [835, 288] width 253 height 31
type input "[PERSON_NAME]"
click at [731, 346] on input "text" at bounding box center [701, 352] width 163 height 31
type input "3605"
drag, startPoint x: 855, startPoint y: 288, endPoint x: 691, endPoint y: 288, distance: 164.0
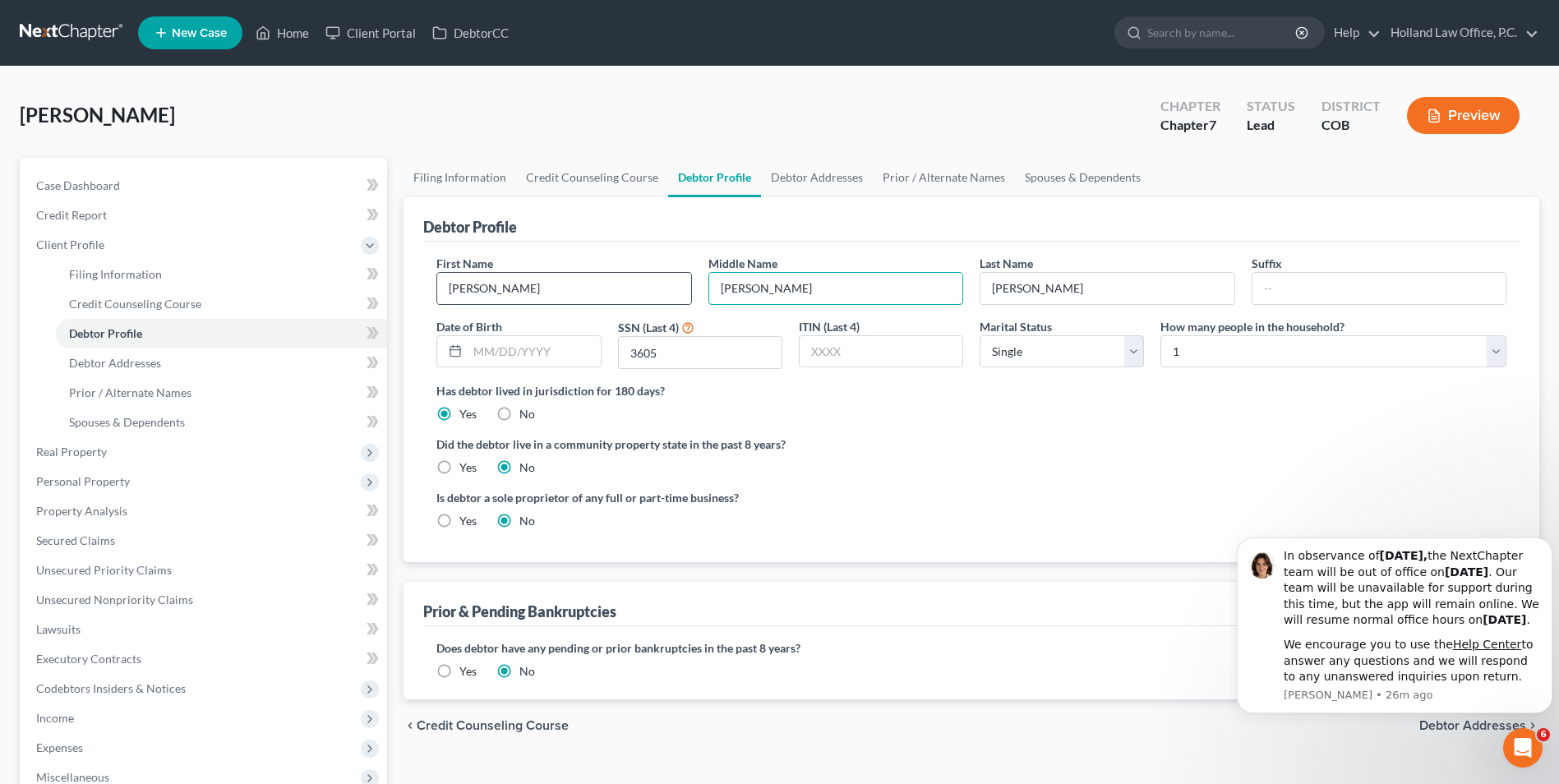
click at [691, 288] on div "First Name [PERSON_NAME] Middle Name [PERSON_NAME] Last Name [PERSON_NAME] Suff…" at bounding box center [972, 319] width 1087 height 127
drag, startPoint x: 798, startPoint y: 280, endPoint x: 624, endPoint y: 287, distance: 174.1
click at [624, 287] on div "First Name [PERSON_NAME] Middle Name PORTAL Last Name [PERSON_NAME] Suffix Date…" at bounding box center [972, 319] width 1087 height 127
type input "[PERSON_NAME]"
click at [522, 288] on input "[PERSON_NAME]" at bounding box center [563, 288] width 253 height 31
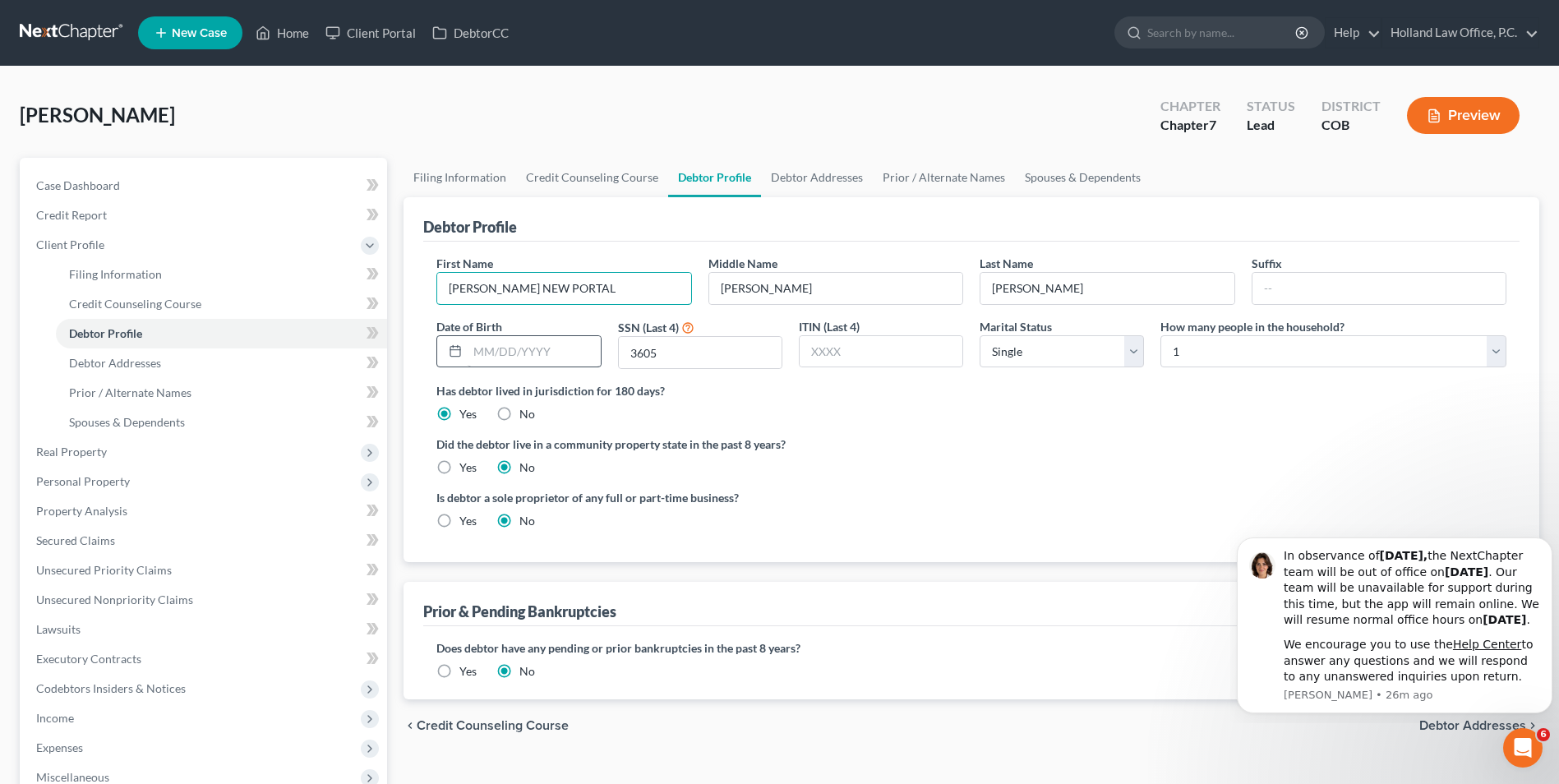
type input "[PERSON_NAME] NEW PORTAL"
click at [547, 344] on input "text" at bounding box center [534, 352] width 133 height 31
type input "[DATE]"
click at [799, 179] on link "Debtor Addresses" at bounding box center [817, 177] width 112 height 40
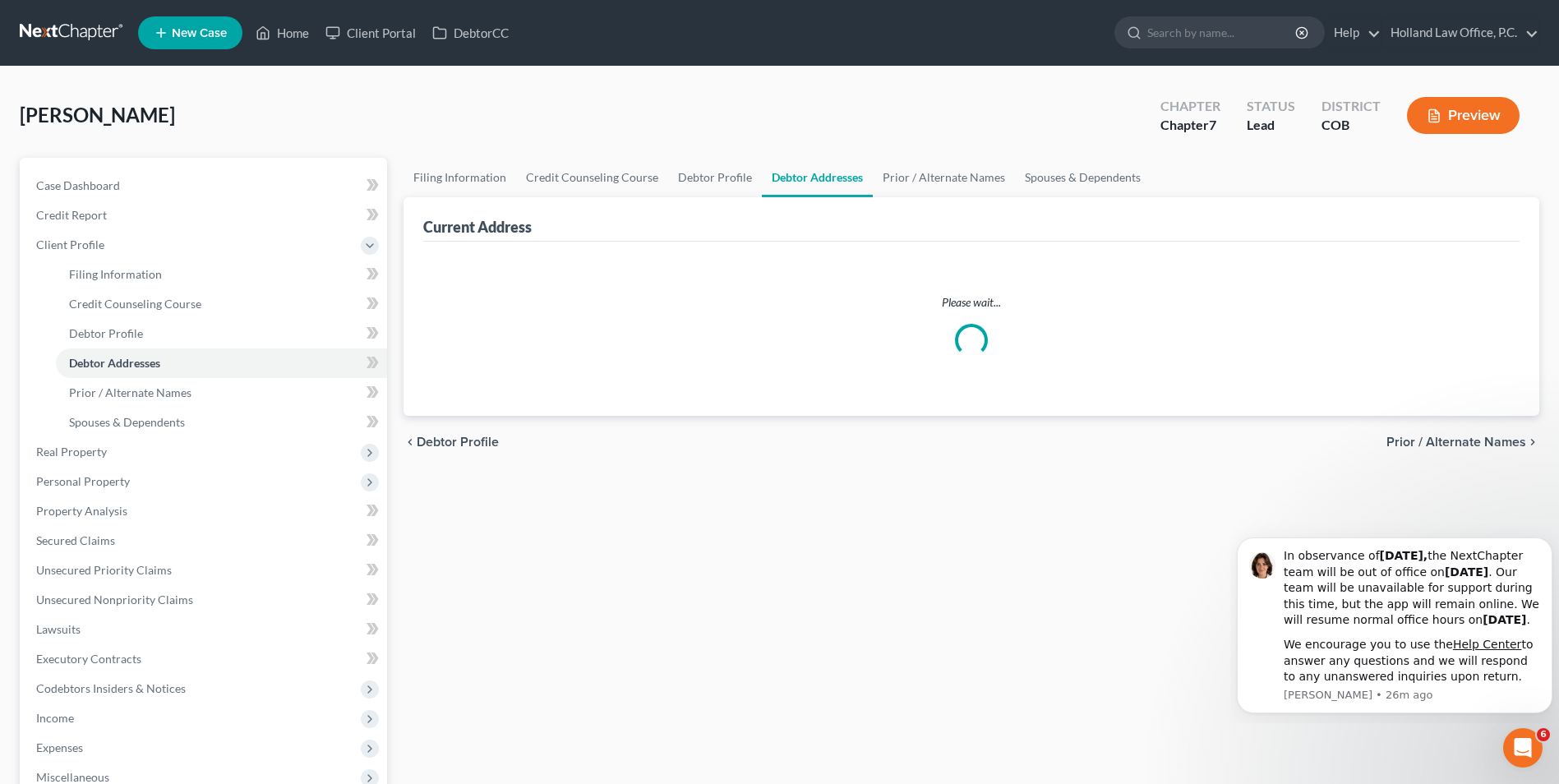
select select "0"
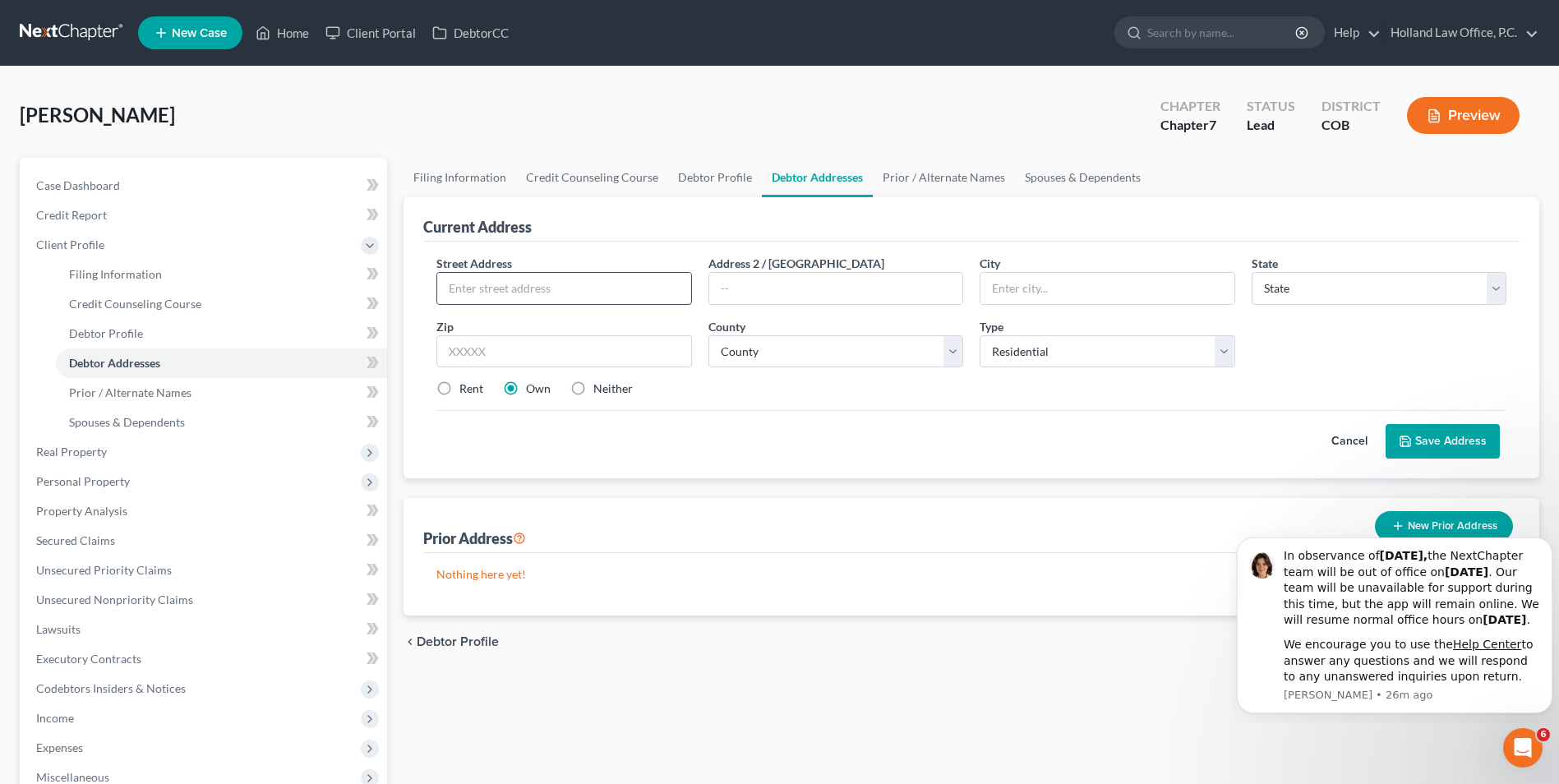
click at [532, 293] on input "text" at bounding box center [563, 288] width 253 height 31
type input "[STREET_ADDRESS]"
click at [638, 361] on input "text" at bounding box center [563, 352] width 255 height 33
type input "80634"
drag, startPoint x: 798, startPoint y: 409, endPoint x: 783, endPoint y: 410, distance: 15.0
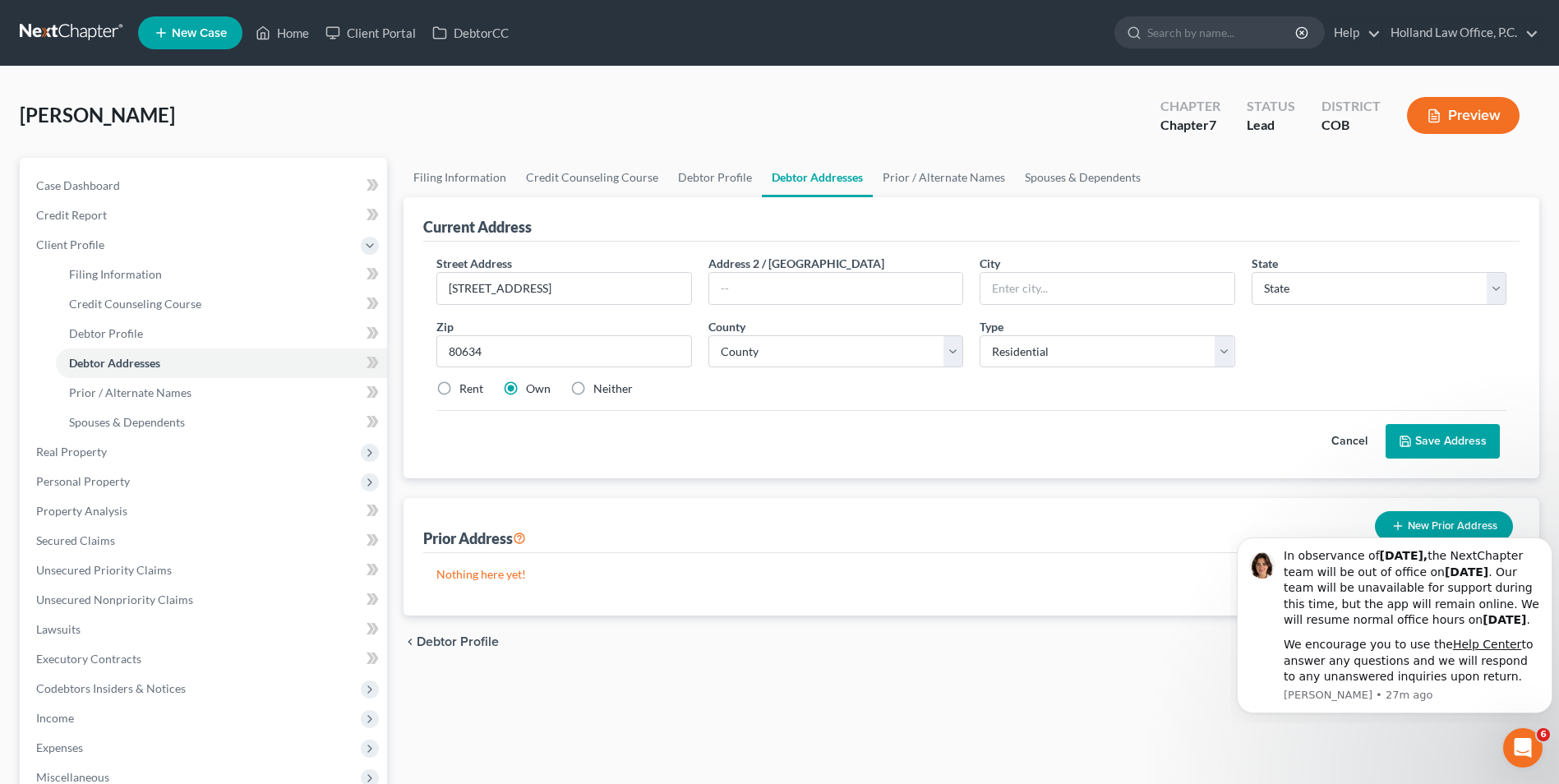
click at [798, 410] on div "Street Address * [STREET_ADDRESS][GEOGRAPHIC_DATA] 2 / [GEOGRAPHIC_DATA] * Stat…" at bounding box center [972, 333] width 1087 height 156
type input "Greeley"
select select "5"
click at [467, 396] on label "Rent" at bounding box center [471, 388] width 24 height 16
click at [467, 392] on input "Rent" at bounding box center [471, 385] width 10 height 10
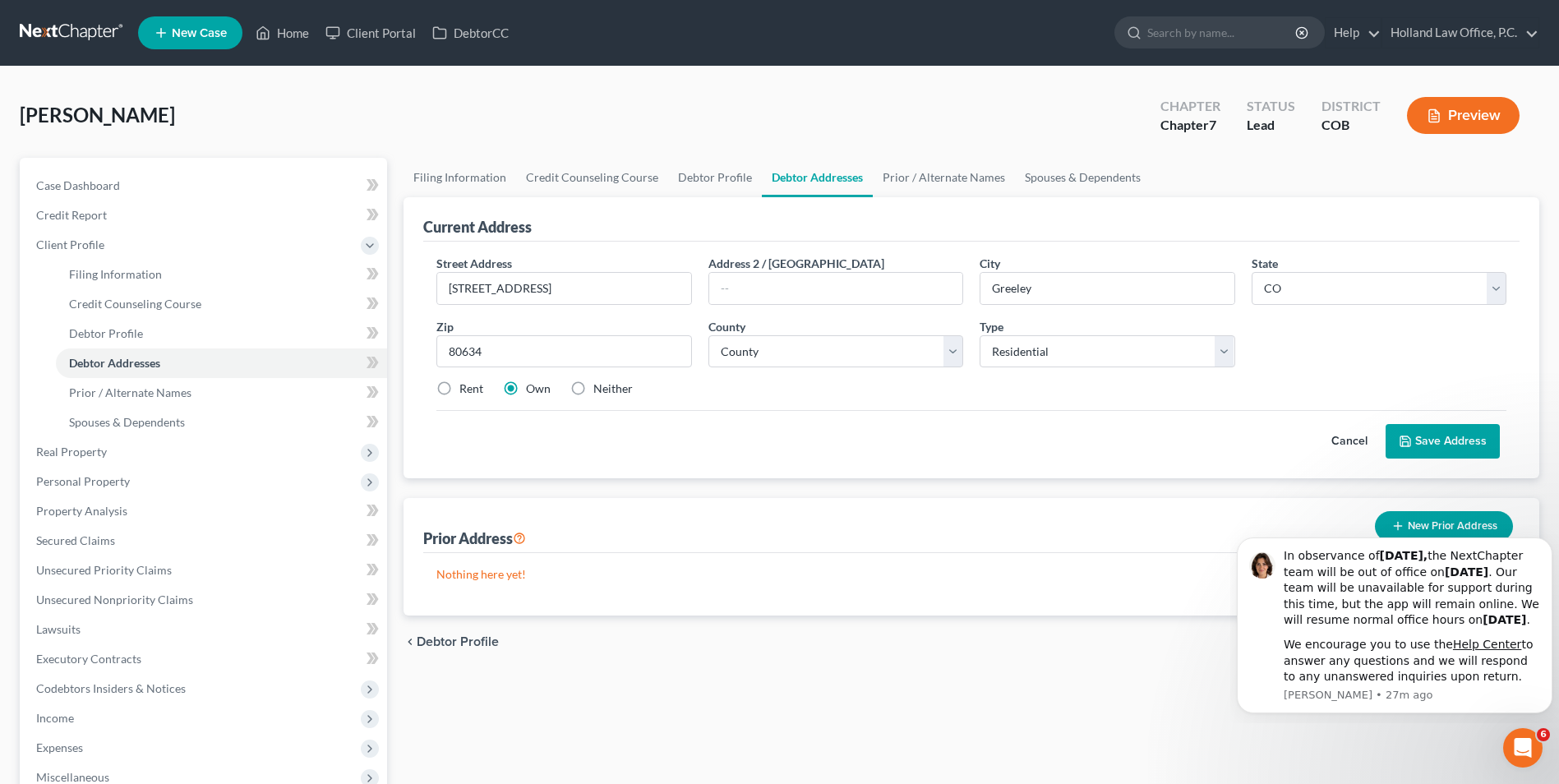
radio input "true"
drag, startPoint x: 512, startPoint y: 391, endPoint x: 792, endPoint y: 356, distance: 282.2
click at [526, 391] on label "Own" at bounding box center [539, 388] width 25 height 16
click at [533, 391] on input "Own" at bounding box center [538, 385] width 10 height 10
radio input "true"
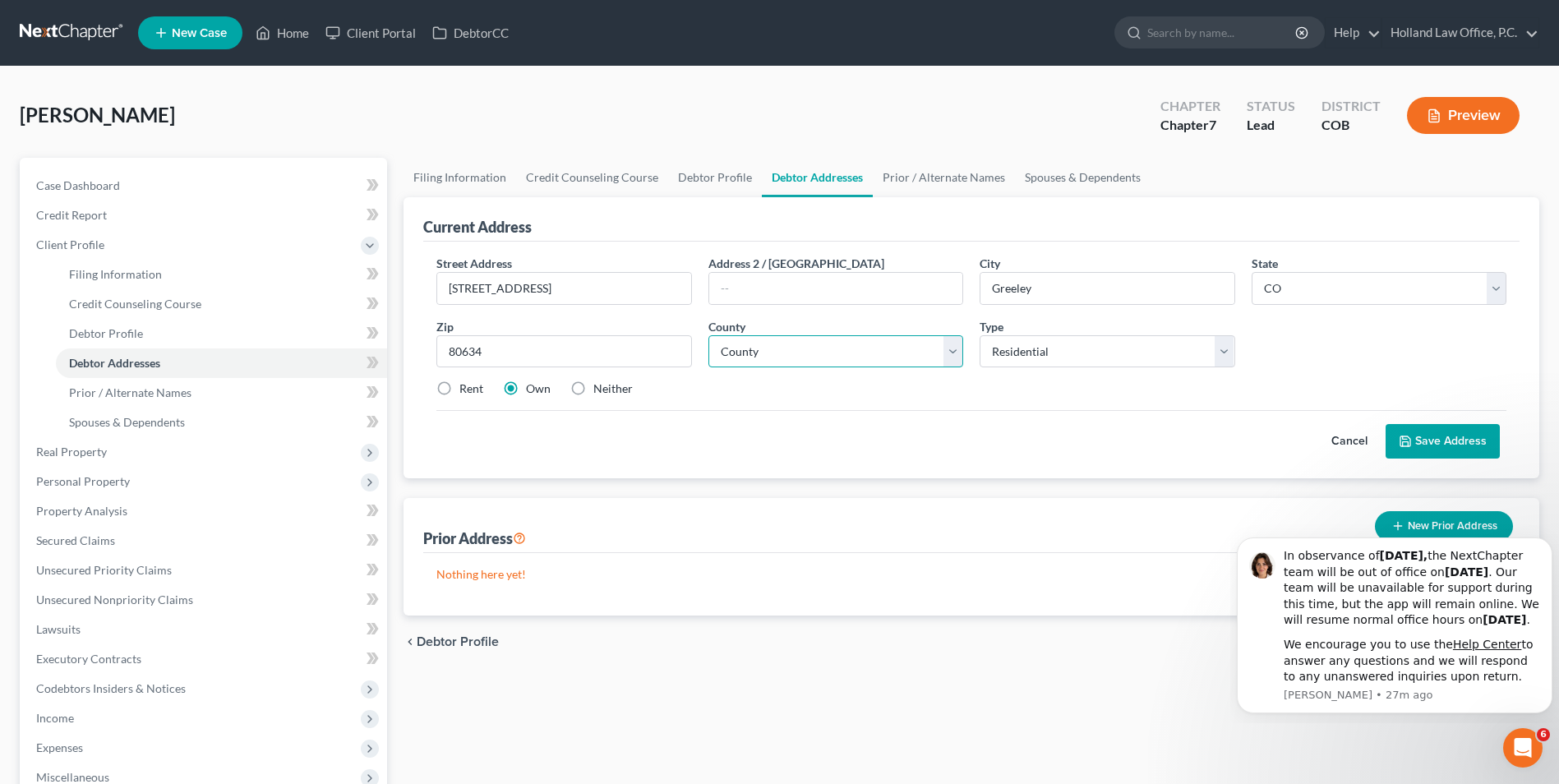
click at [802, 350] on select "County [GEOGRAPHIC_DATA] [GEOGRAPHIC_DATA] [GEOGRAPHIC_DATA] [GEOGRAPHIC_DATA] …" at bounding box center [835, 352] width 255 height 33
select select "62"
click at [708, 336] on select "County [GEOGRAPHIC_DATA] [GEOGRAPHIC_DATA] [GEOGRAPHIC_DATA] [GEOGRAPHIC_DATA] …" at bounding box center [835, 352] width 255 height 33
click at [1050, 359] on select "Select Residential Mailing Rental Business" at bounding box center [1107, 352] width 255 height 33
click at [1386, 357] on div "Street Address * [STREET_ADDRESS][GEOGRAPHIC_DATA] 2 / [GEOGRAPHIC_DATA] * [GEO…" at bounding box center [972, 333] width 1087 height 156
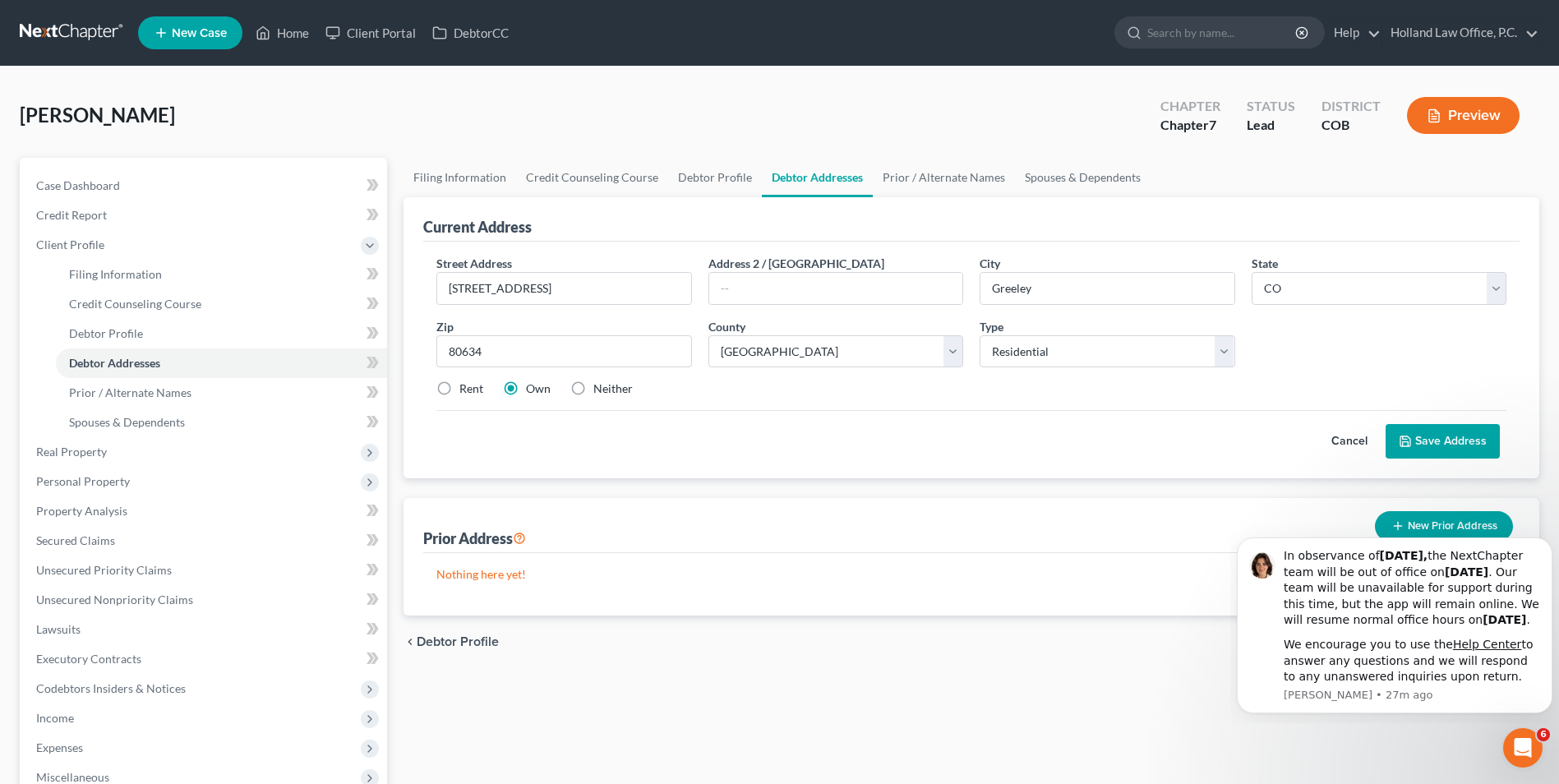
click at [1419, 439] on button "Save Address" at bounding box center [1443, 441] width 114 height 34
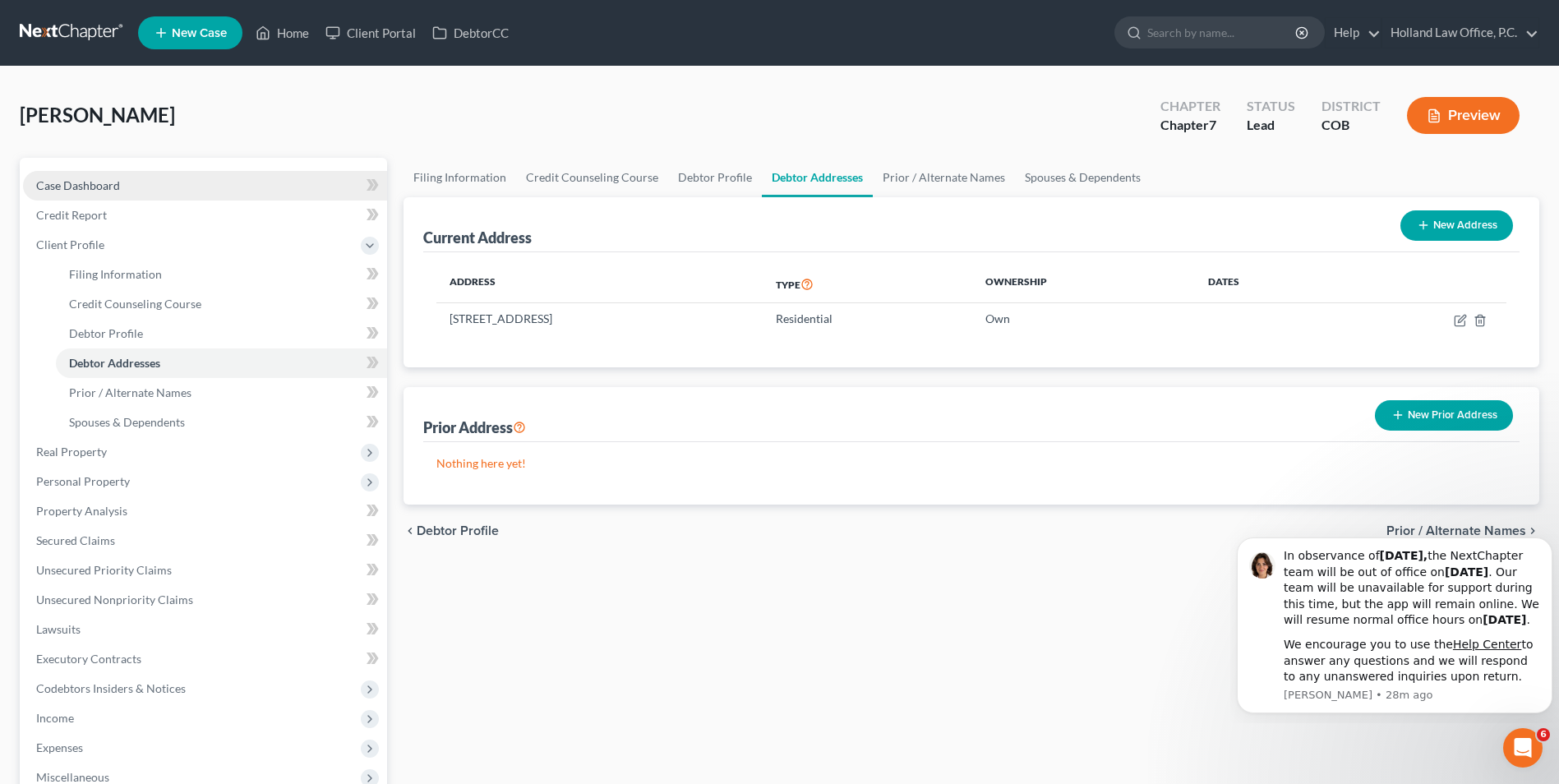
click at [120, 190] on link "Case Dashboard" at bounding box center [205, 185] width 364 height 29
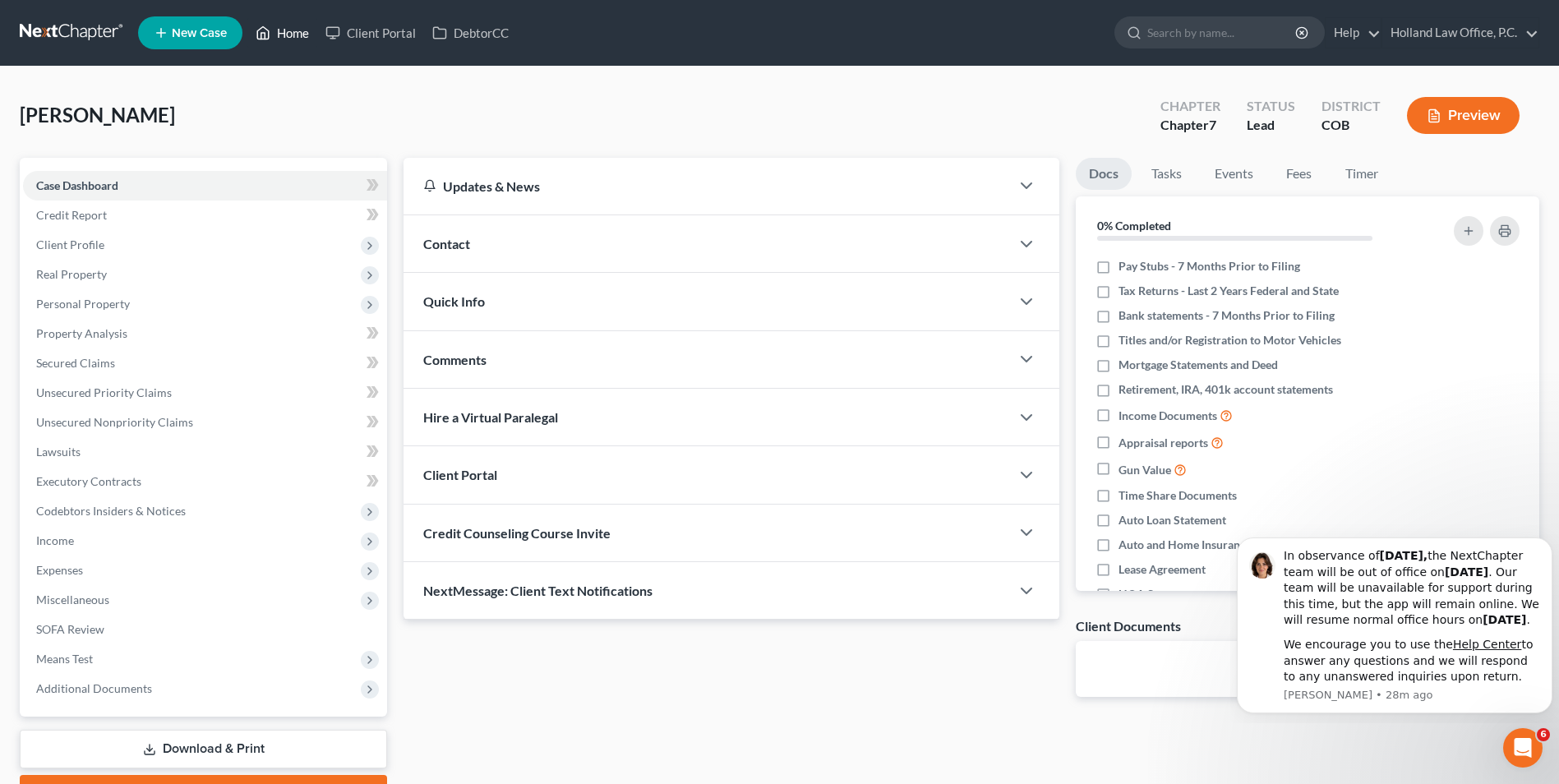
click at [273, 35] on link "Home" at bounding box center [283, 32] width 70 height 29
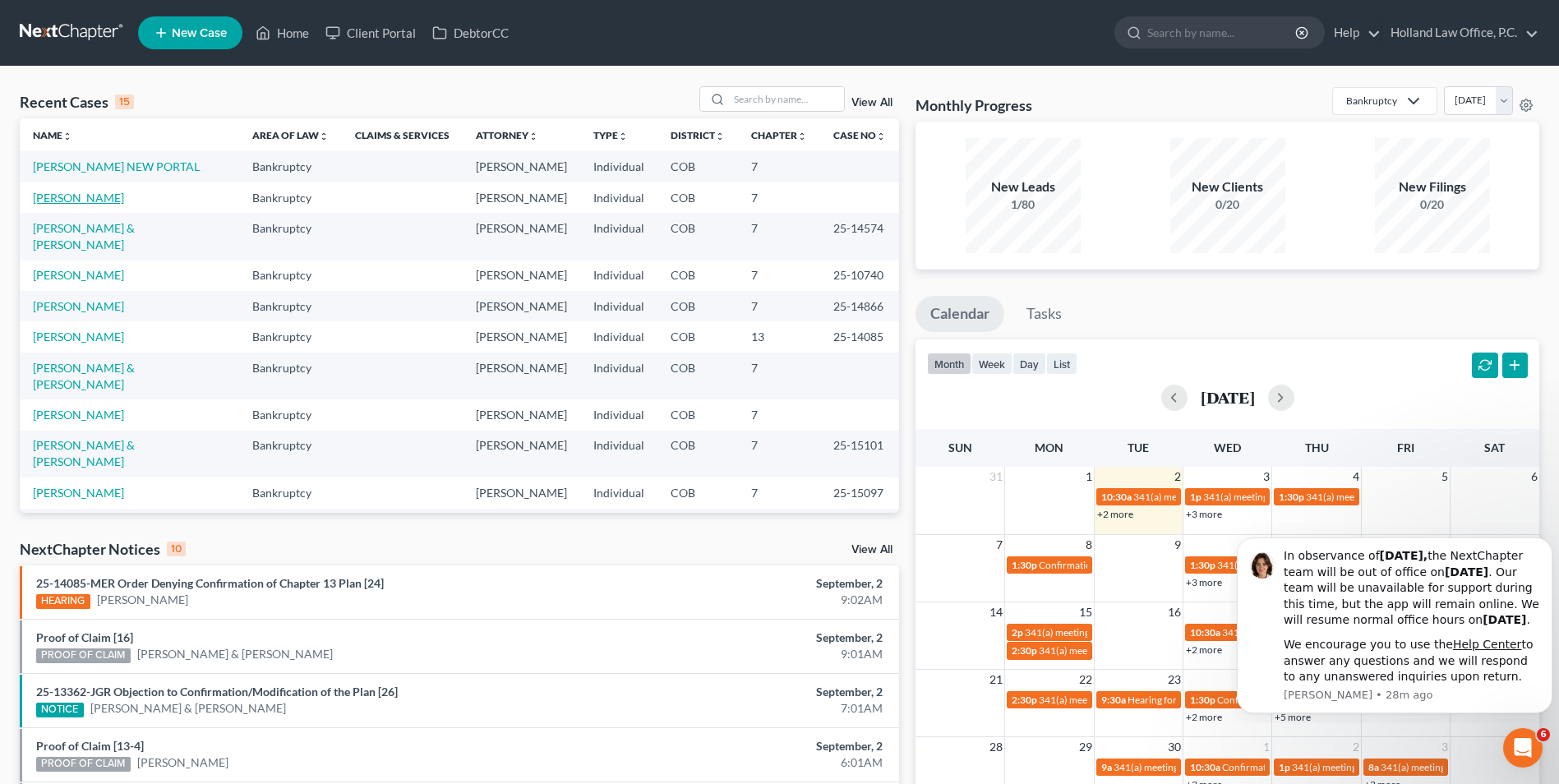
click at [102, 194] on link "[PERSON_NAME]" at bounding box center [79, 197] width 91 height 14
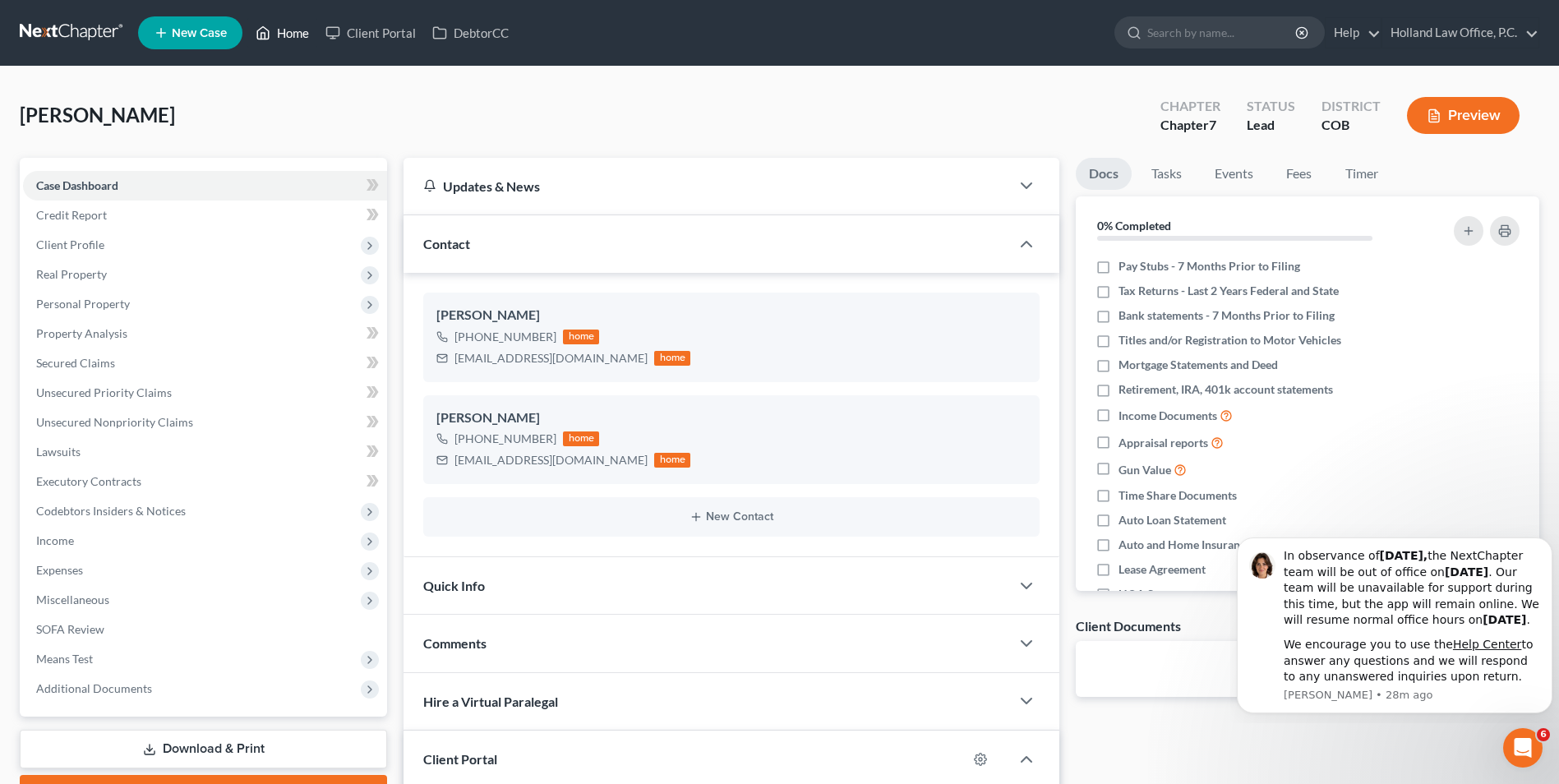
click at [281, 32] on link "Home" at bounding box center [283, 32] width 70 height 29
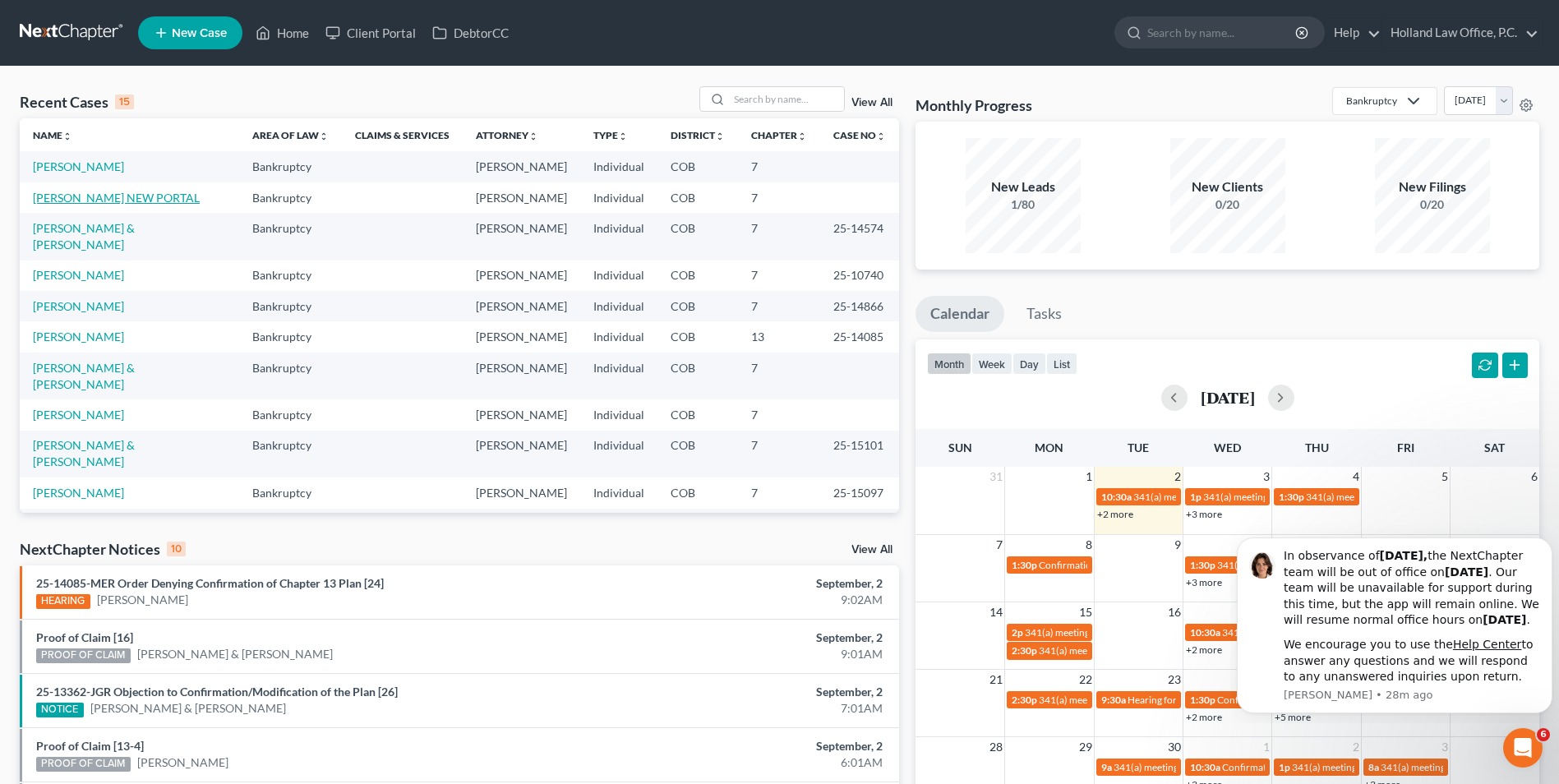
click at [77, 199] on link "[PERSON_NAME] NEW PORTAL" at bounding box center [117, 197] width 167 height 14
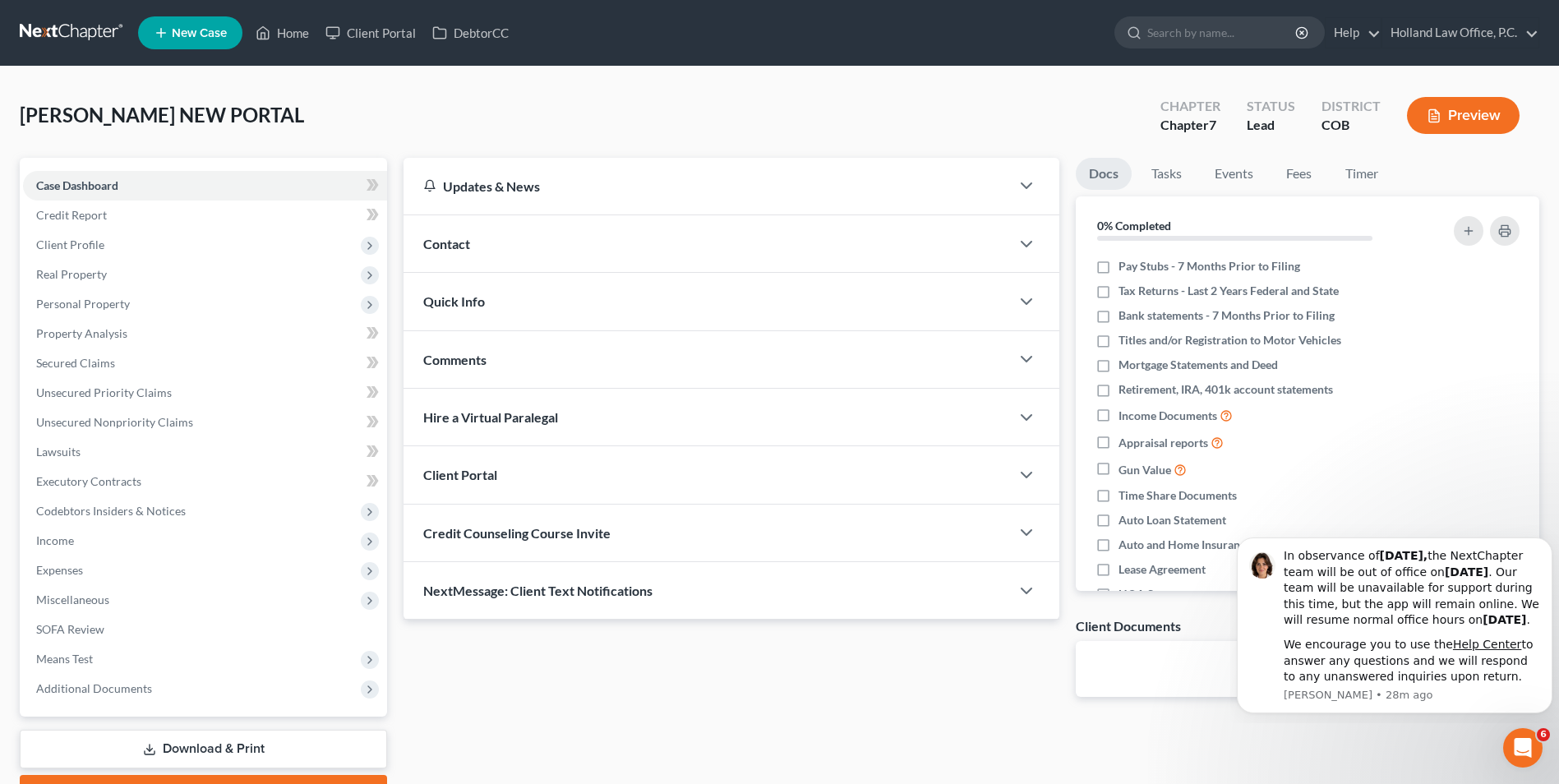
click at [442, 229] on div "Contact" at bounding box center [707, 244] width 607 height 57
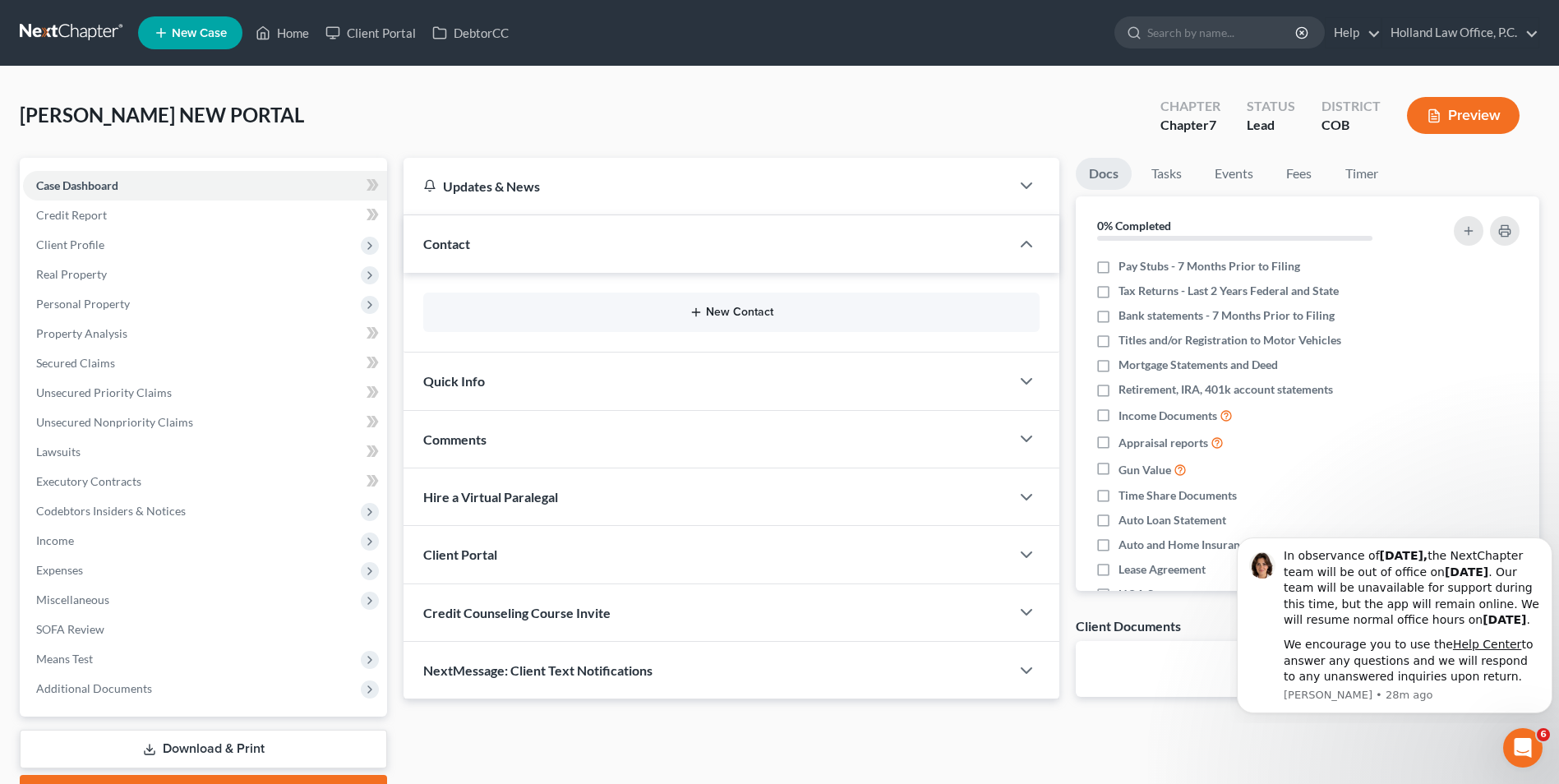
click at [579, 318] on button "New Contact" at bounding box center [731, 312] width 590 height 13
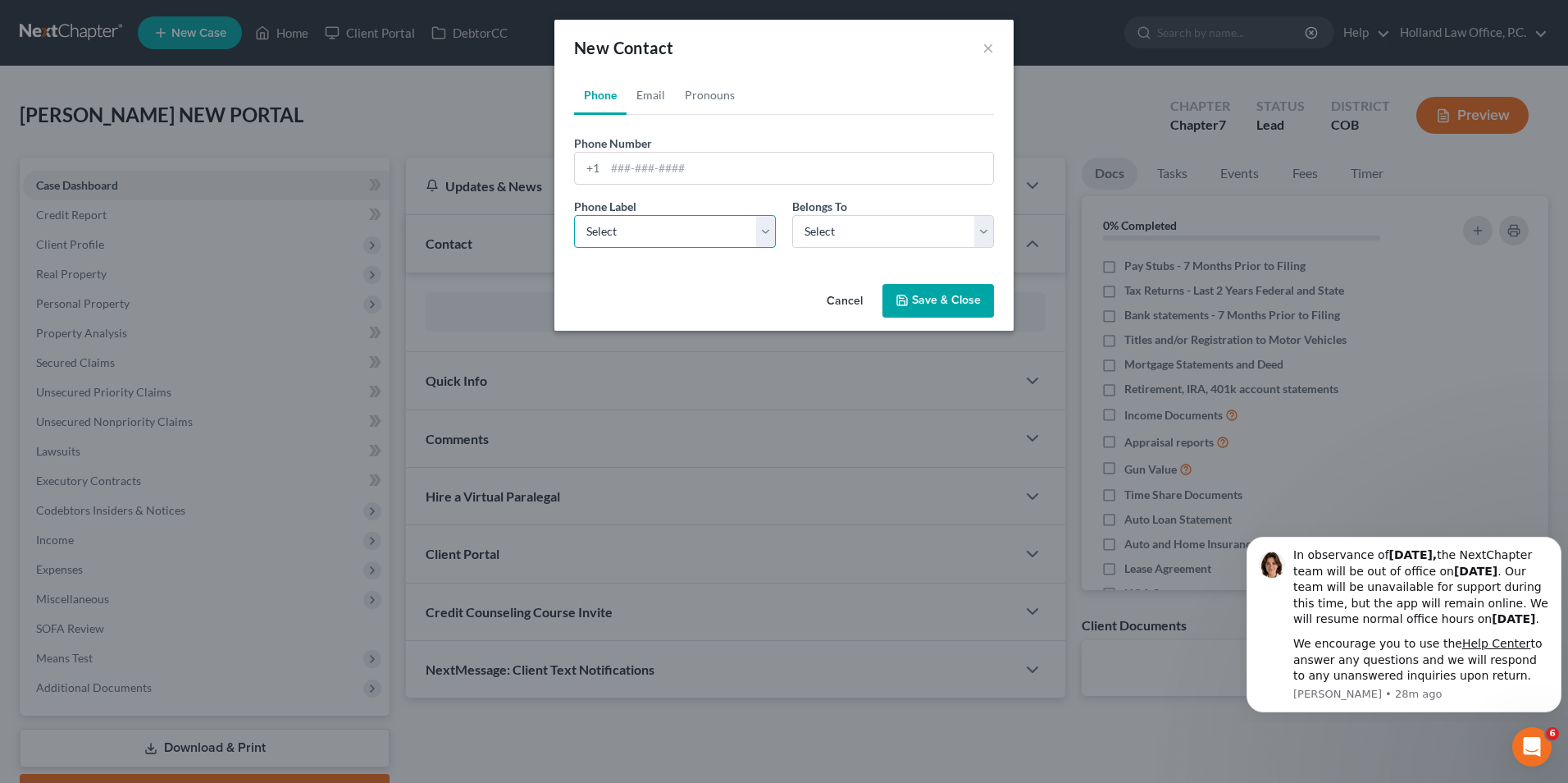
click at [638, 245] on select "Select Mobile Home Work Other" at bounding box center [675, 231] width 202 height 33
click at [650, 98] on link "Email" at bounding box center [650, 96] width 48 height 40
click at [630, 243] on select "Select Home Work Other" at bounding box center [675, 231] width 202 height 33
select select "0"
click at [574, 215] on select "Select Home Work Other" at bounding box center [675, 231] width 202 height 33
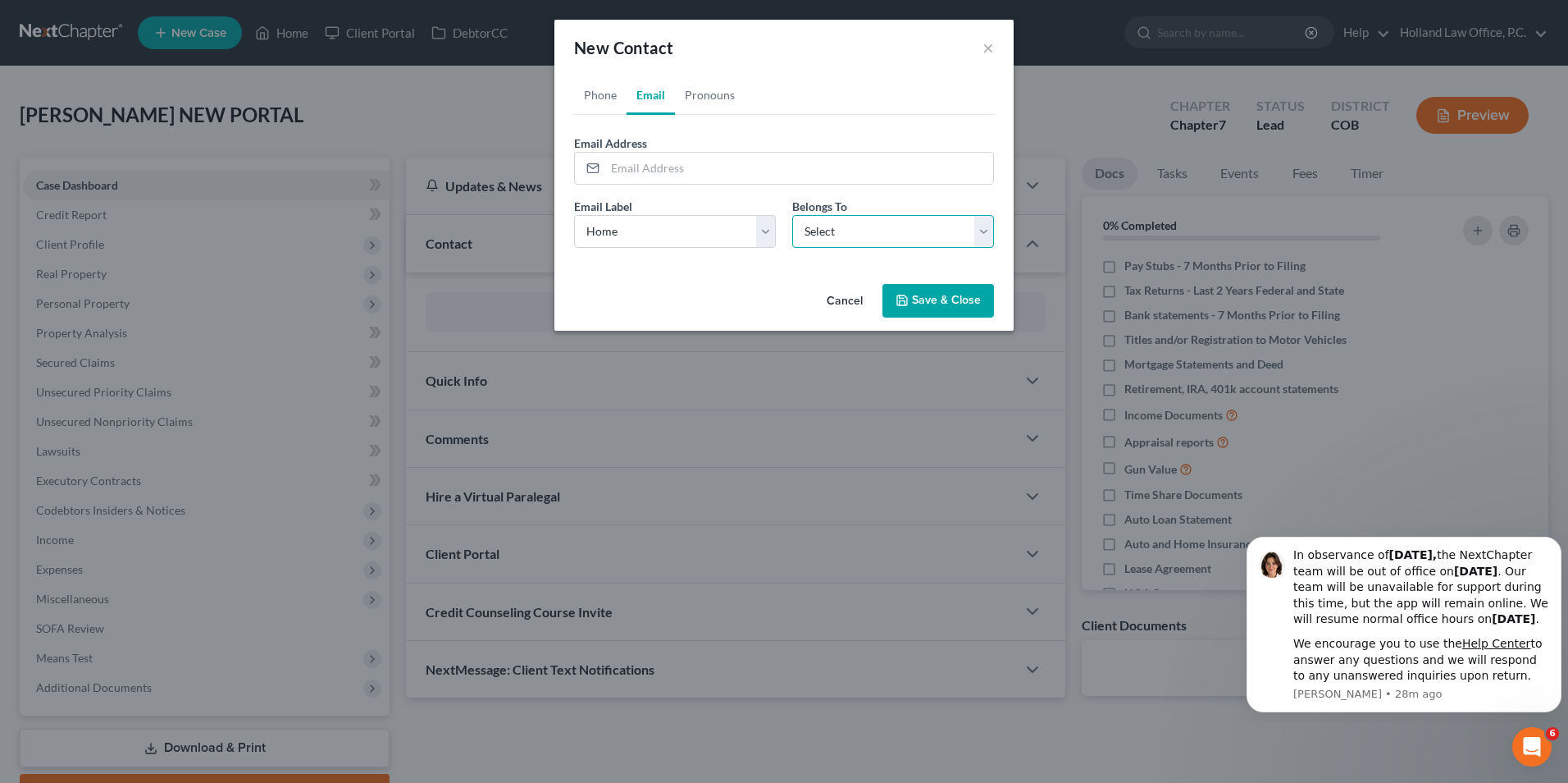
click at [878, 238] on select "Select Client Other" at bounding box center [892, 231] width 202 height 33
select select "0"
click at [792, 215] on select "Select Client Other" at bounding box center [892, 231] width 202 height 33
click at [657, 152] on input "email" at bounding box center [800, 168] width 388 height 31
type input "[EMAIL_ADDRESS][DOMAIN_NAME]"
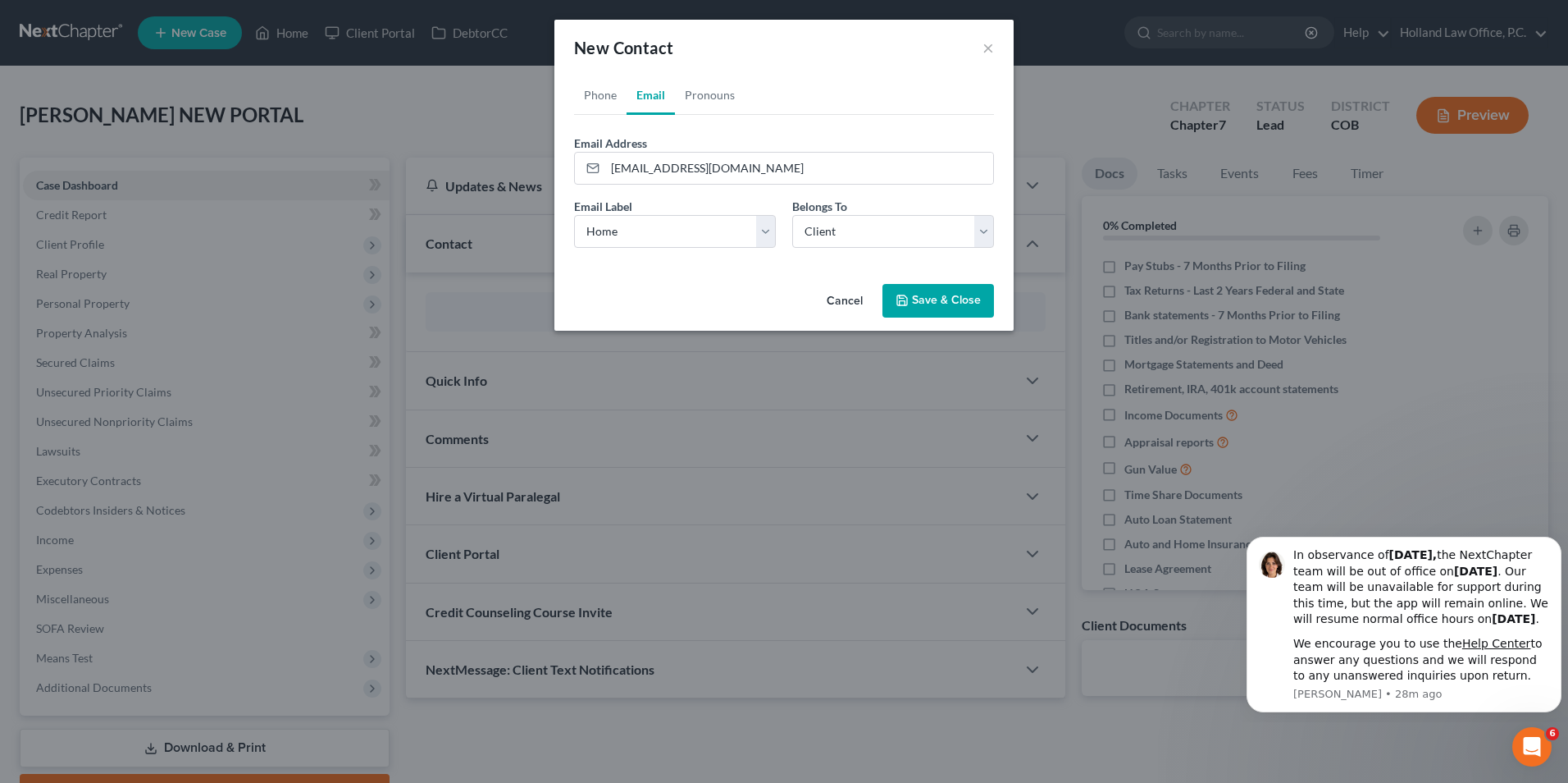
click at [803, 109] on ul "Phone Email Pronouns" at bounding box center [784, 96] width 420 height 40
click at [940, 303] on button "Save & Close" at bounding box center [939, 301] width 112 height 34
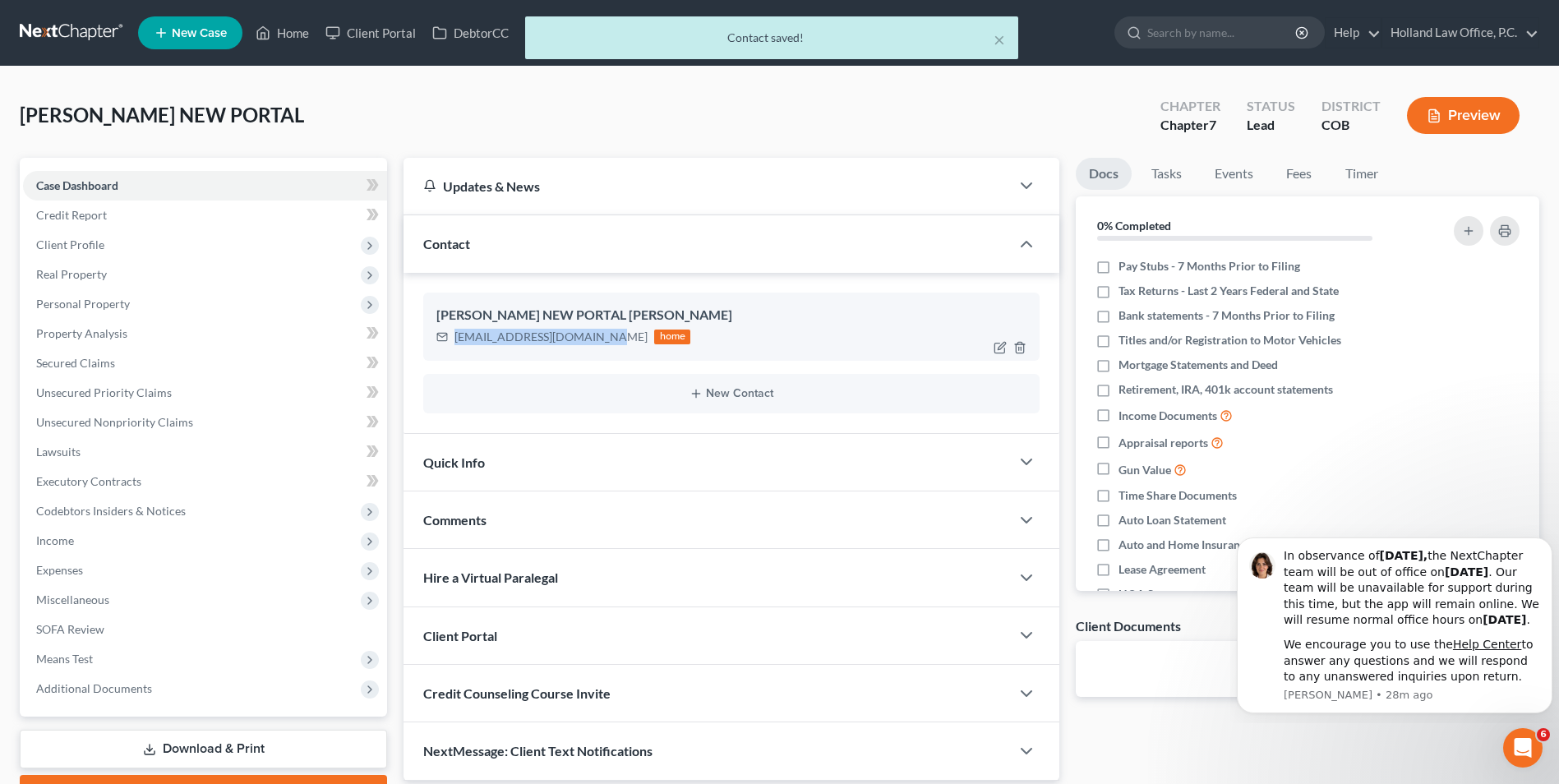
drag, startPoint x: 602, startPoint y: 337, endPoint x: 457, endPoint y: 346, distance: 145.3
click at [457, 346] on div "[EMAIL_ADDRESS][DOMAIN_NAME] home" at bounding box center [563, 337] width 254 height 22
drag, startPoint x: 497, startPoint y: 331, endPoint x: 519, endPoint y: 341, distance: 24.2
copy div "[EMAIL_ADDRESS][DOMAIN_NAME]"
click at [522, 641] on div "Client Portal" at bounding box center [707, 636] width 607 height 57
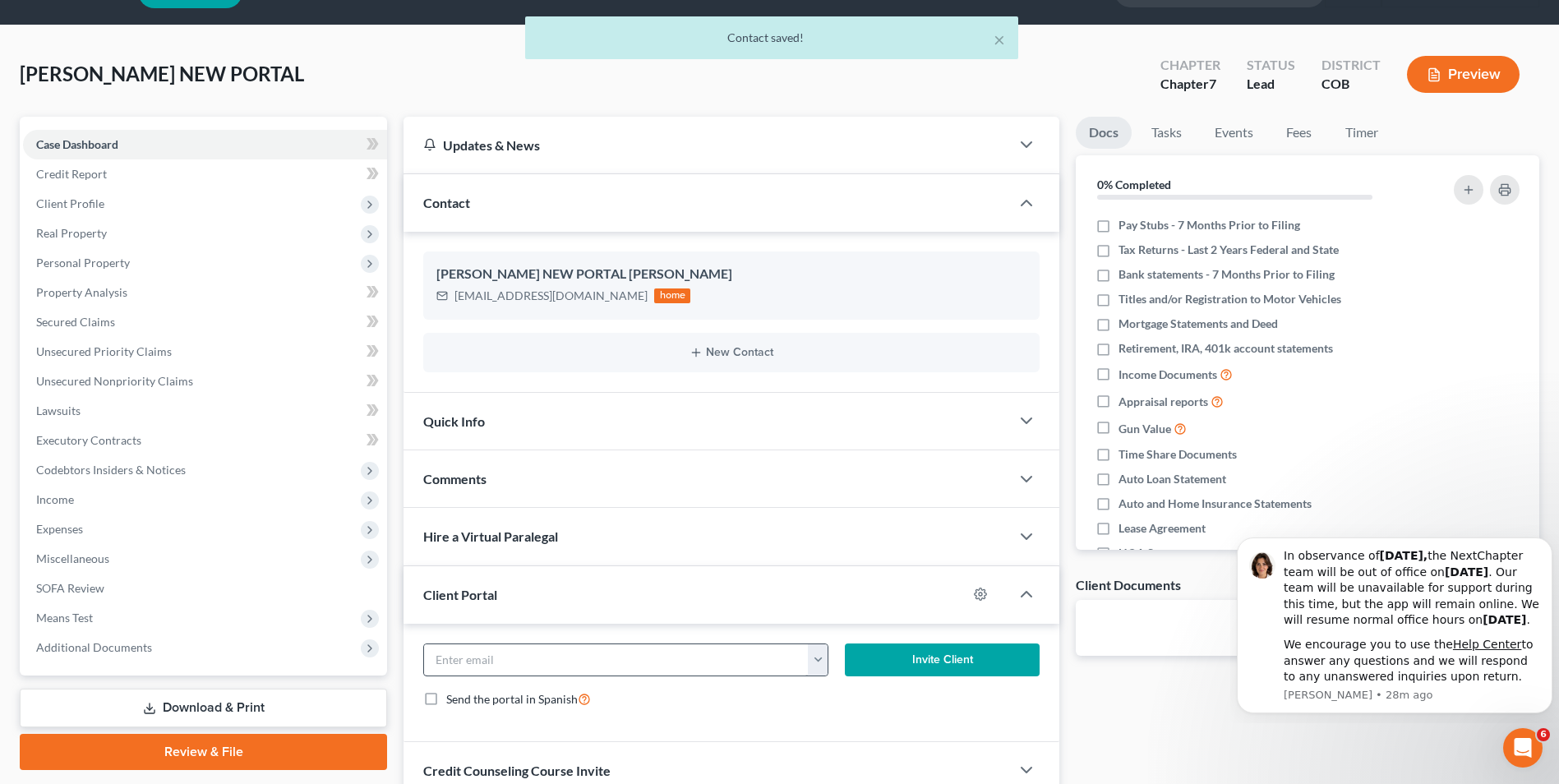
scroll to position [82, 0]
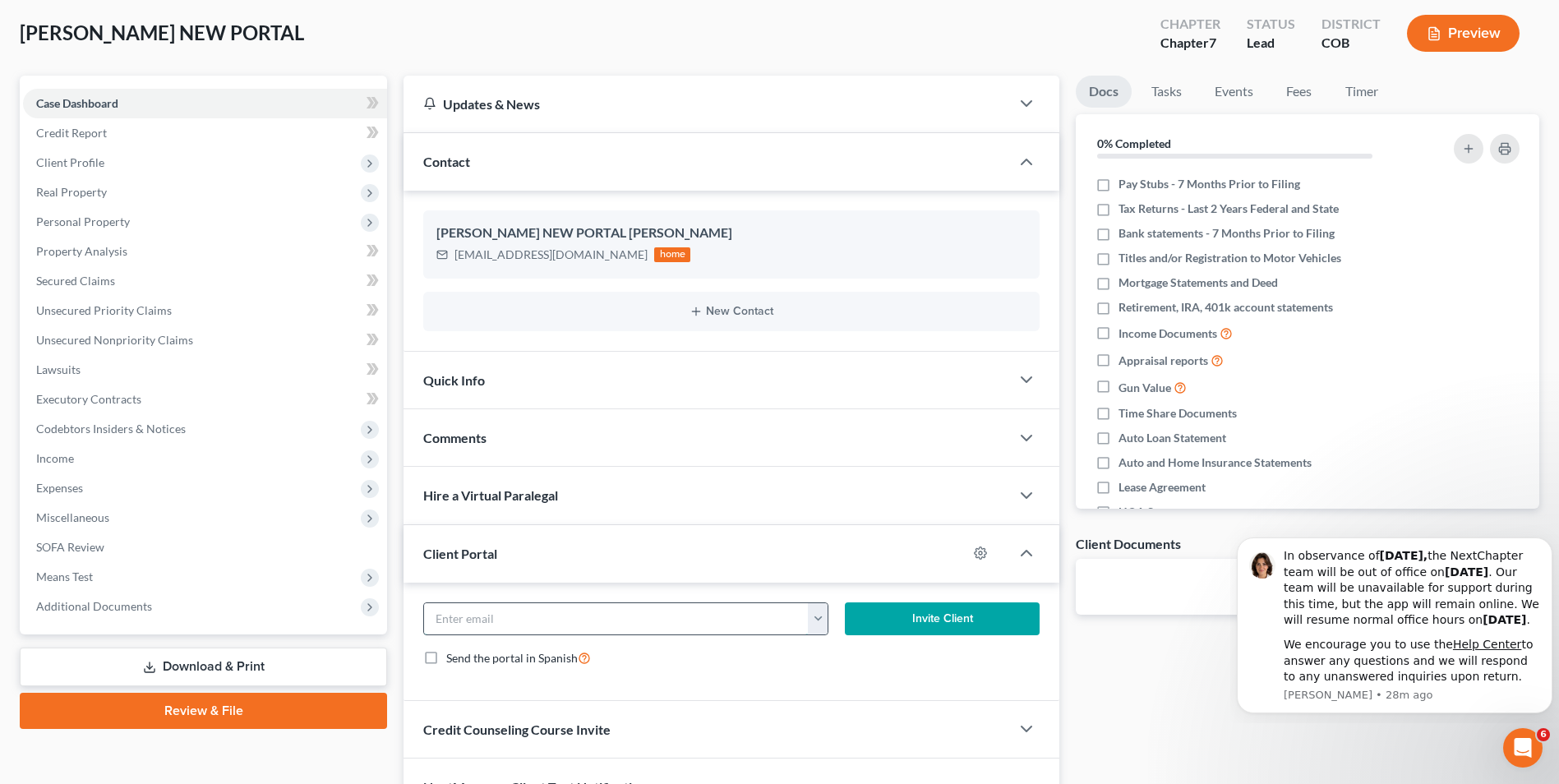
click at [528, 628] on input "email" at bounding box center [615, 618] width 384 height 31
paste input "[EMAIL_ADDRESS][DOMAIN_NAME]"
type input "[EMAIL_ADDRESS][DOMAIN_NAME]"
click at [971, 583] on div "[EMAIL_ADDRESS][DOMAIN_NAME] [EMAIL_ADDRESS][DOMAIN_NAME] Invite Client Send th…" at bounding box center [732, 642] width 656 height 119
click at [950, 607] on button "Invite Client" at bounding box center [942, 618] width 194 height 33
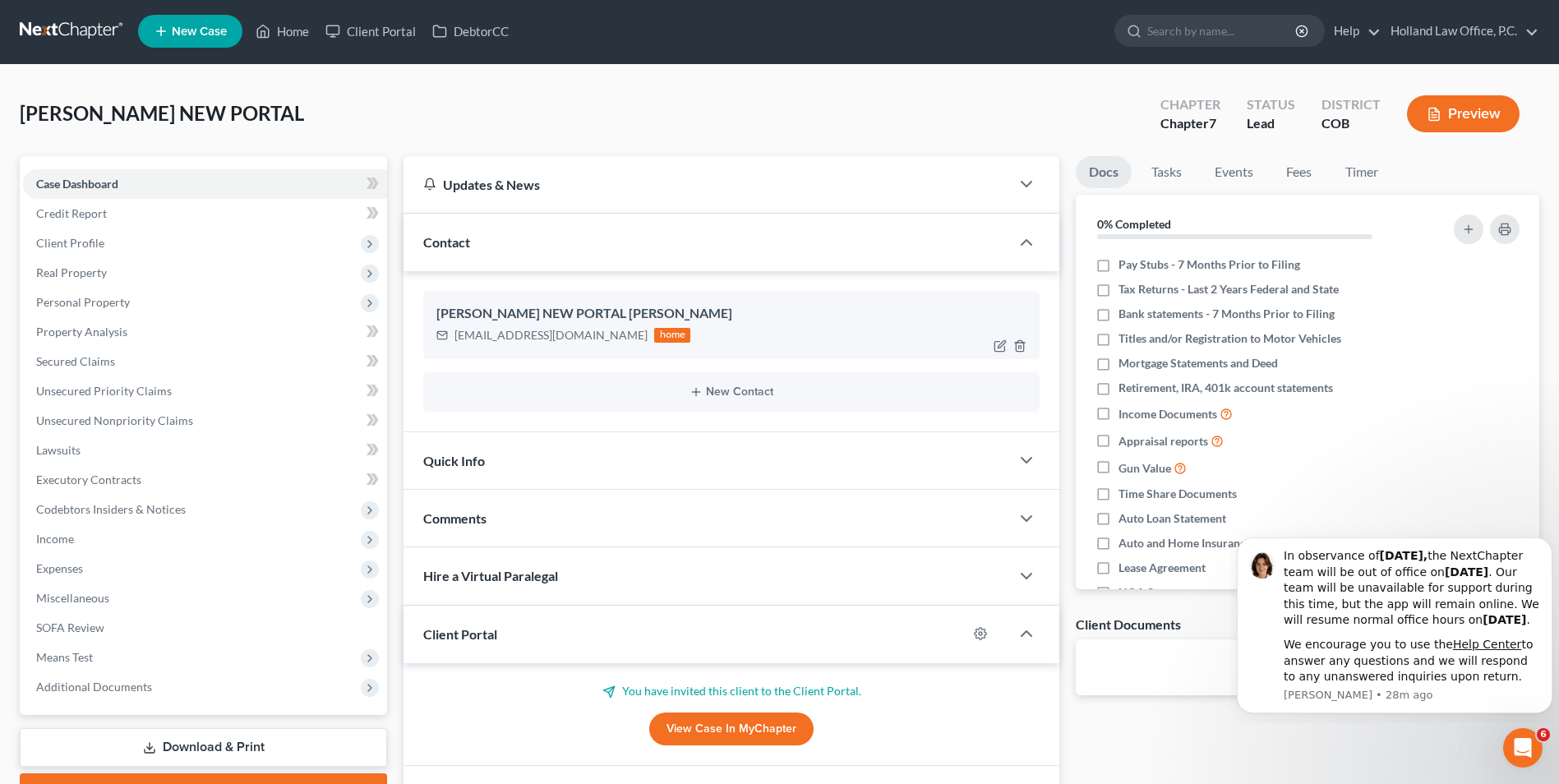
scroll to position [0, 0]
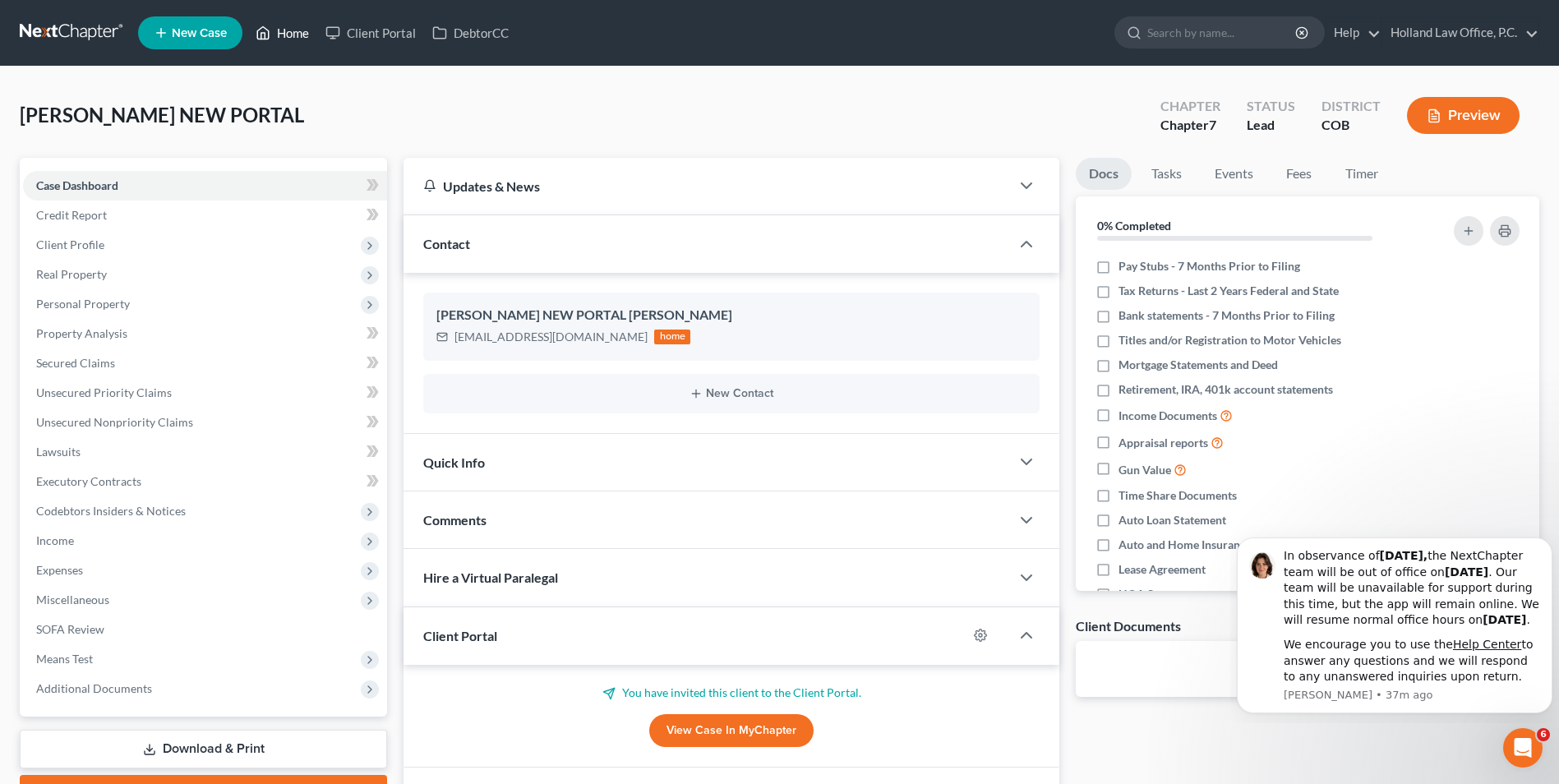
click at [295, 41] on link "Home" at bounding box center [283, 32] width 70 height 29
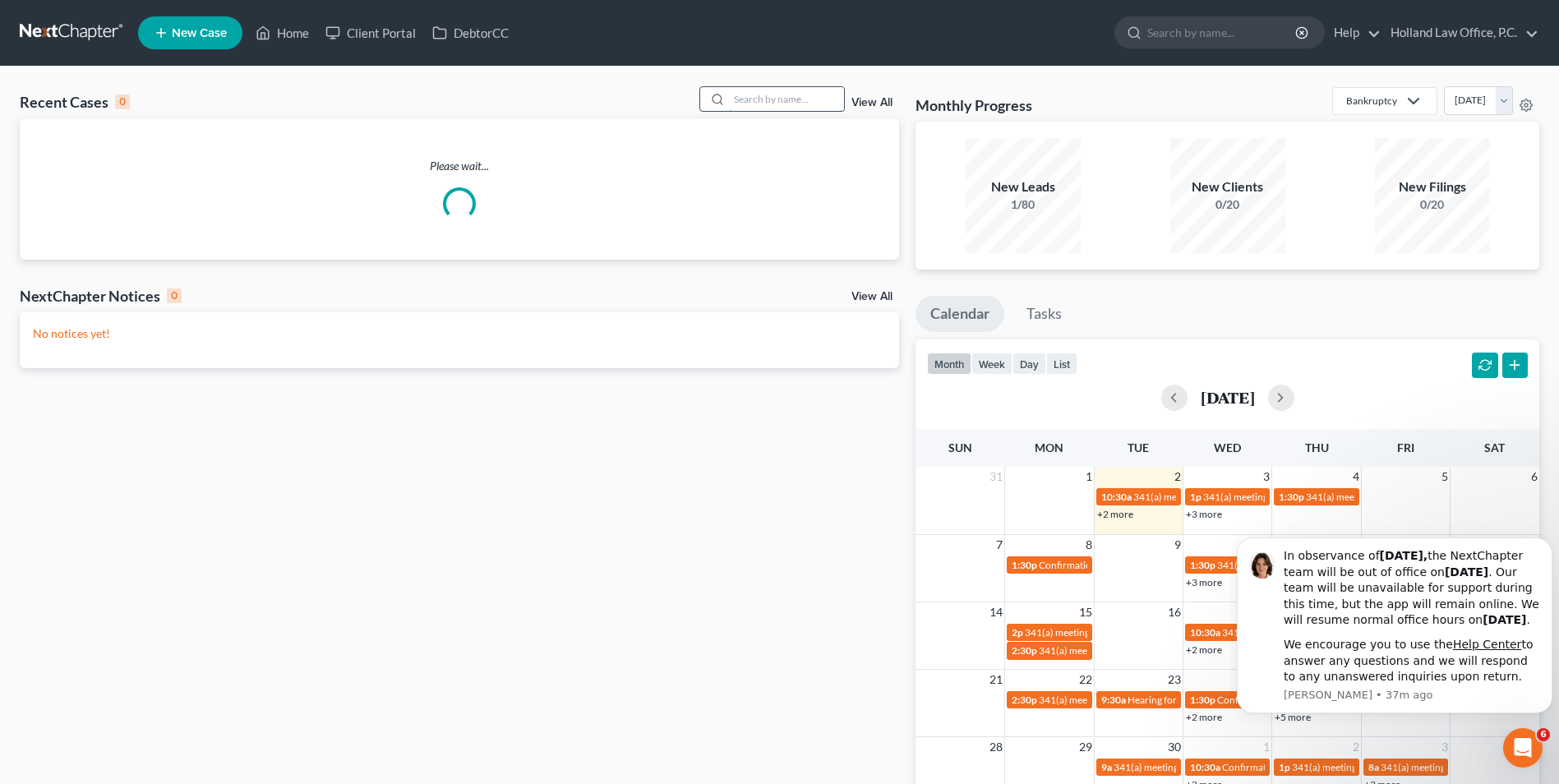
click at [747, 100] on input "search" at bounding box center [786, 99] width 115 height 24
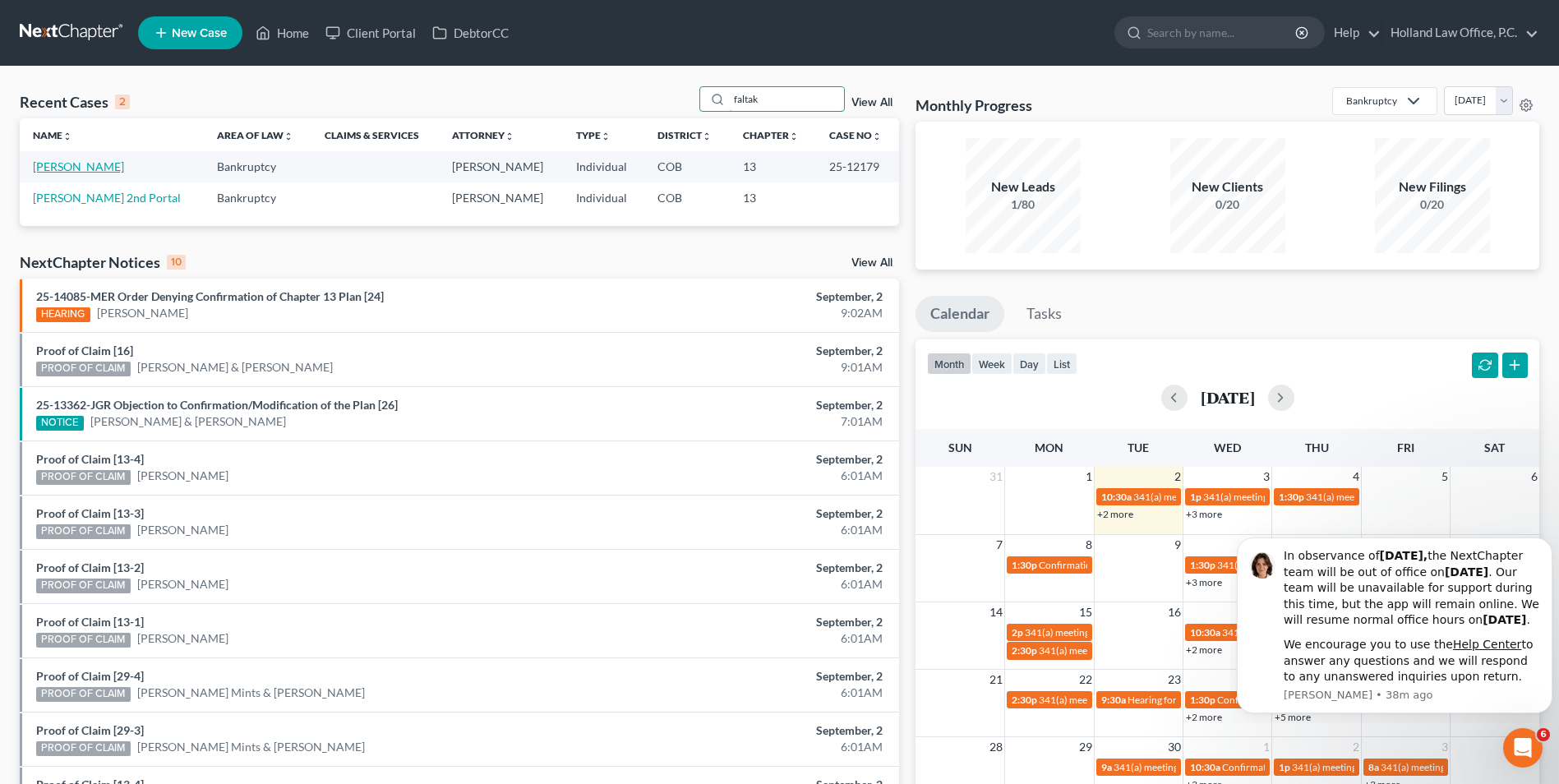
type input "faltak"
click at [59, 162] on link "[PERSON_NAME]" at bounding box center [79, 166] width 91 height 14
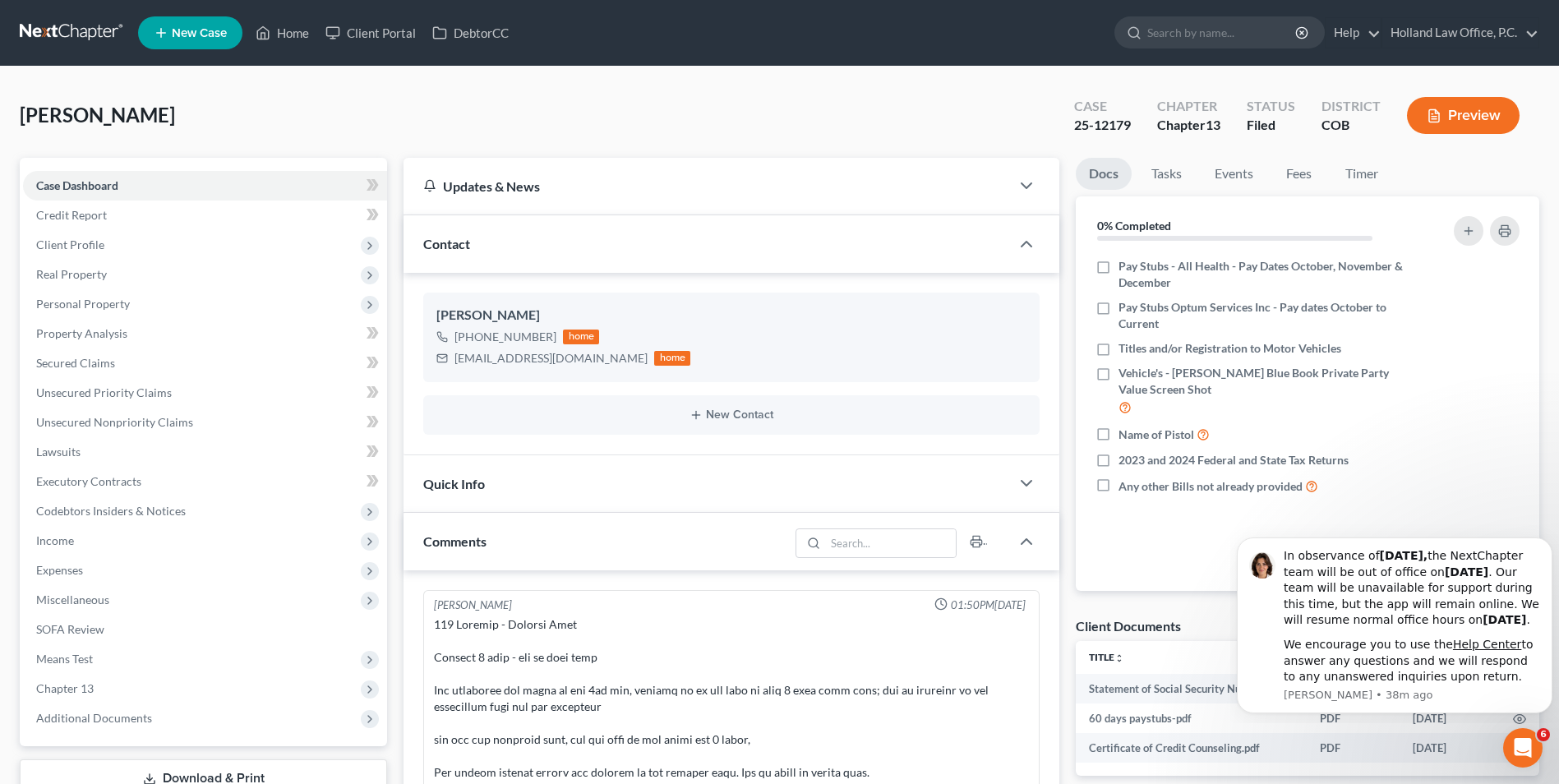
scroll to position [382, 0]
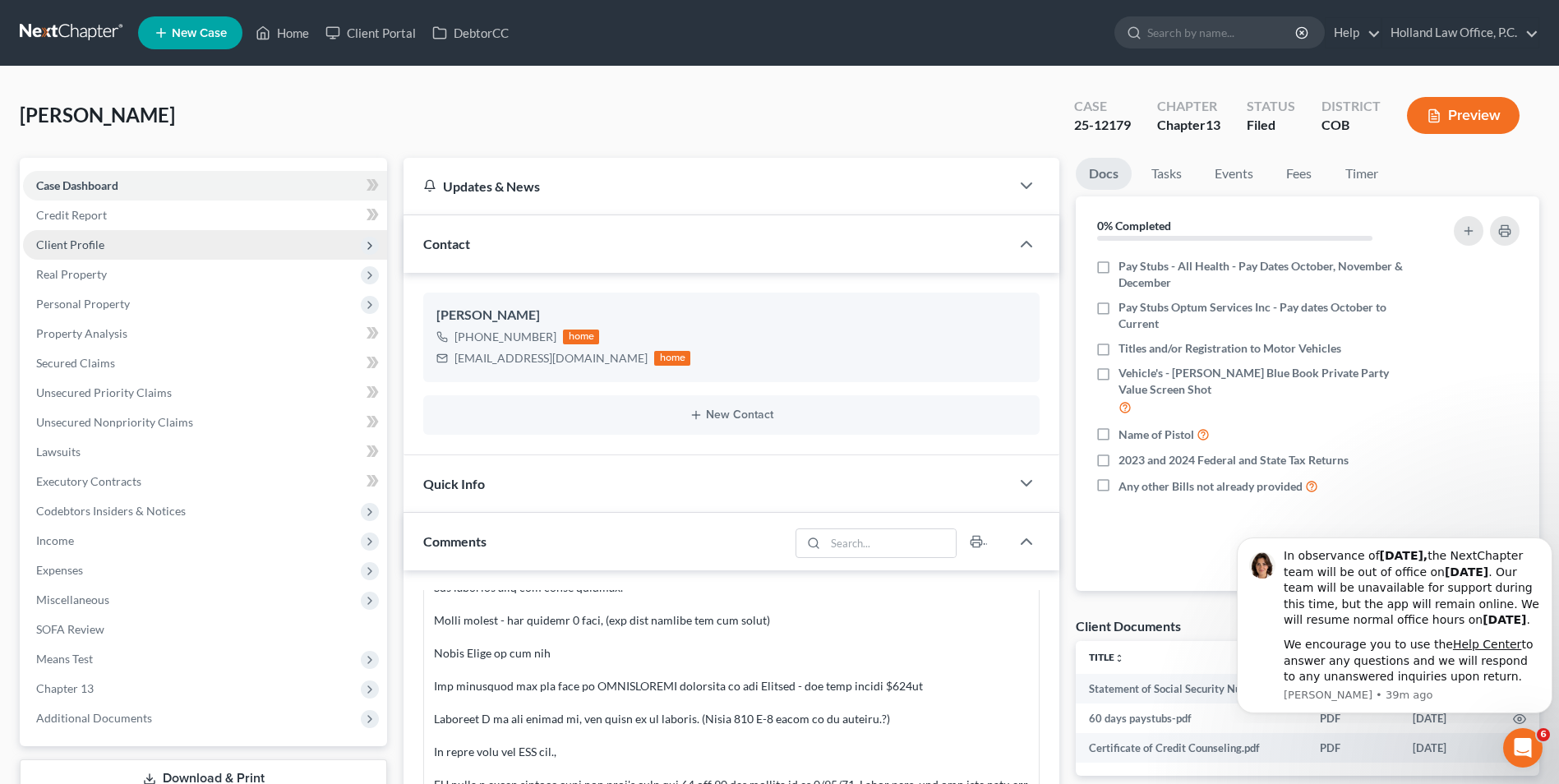
click at [85, 246] on span "Client Profile" at bounding box center [70, 245] width 68 height 14
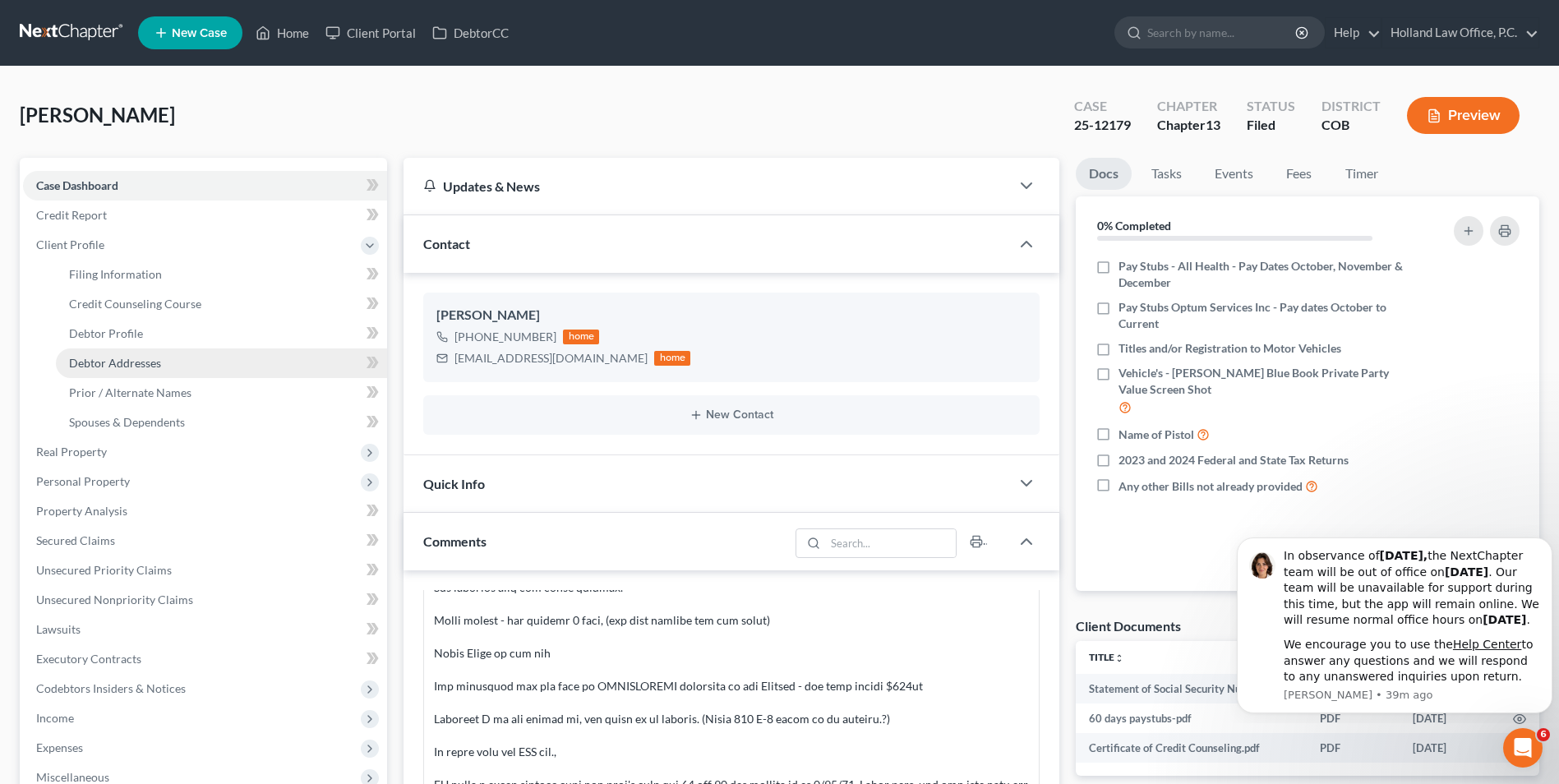
click at [129, 367] on span "Debtor Addresses" at bounding box center [115, 362] width 92 height 14
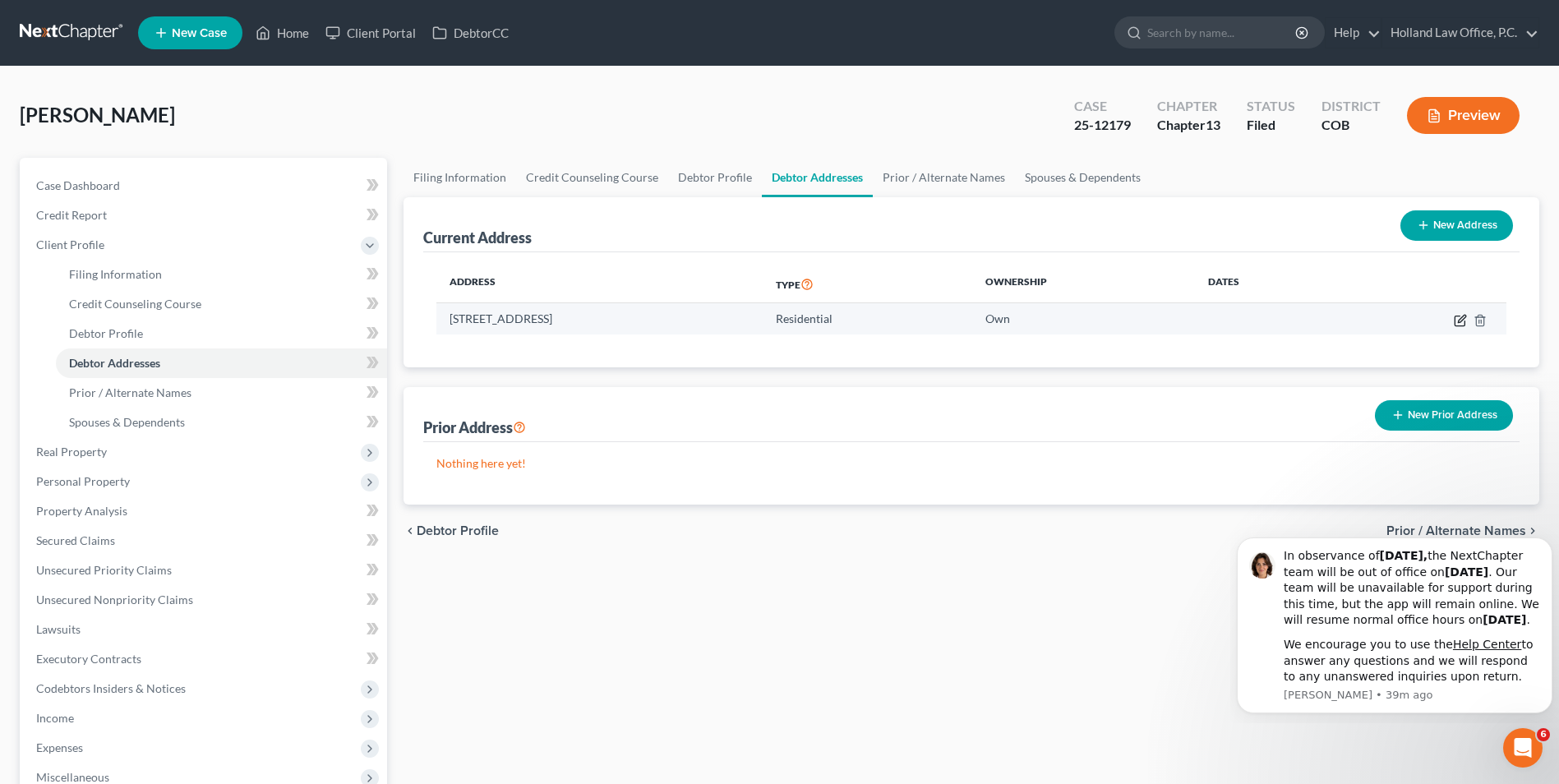
click at [1466, 319] on icon "button" at bounding box center [1460, 320] width 13 height 13
select select "5"
select select "2"
select select "0"
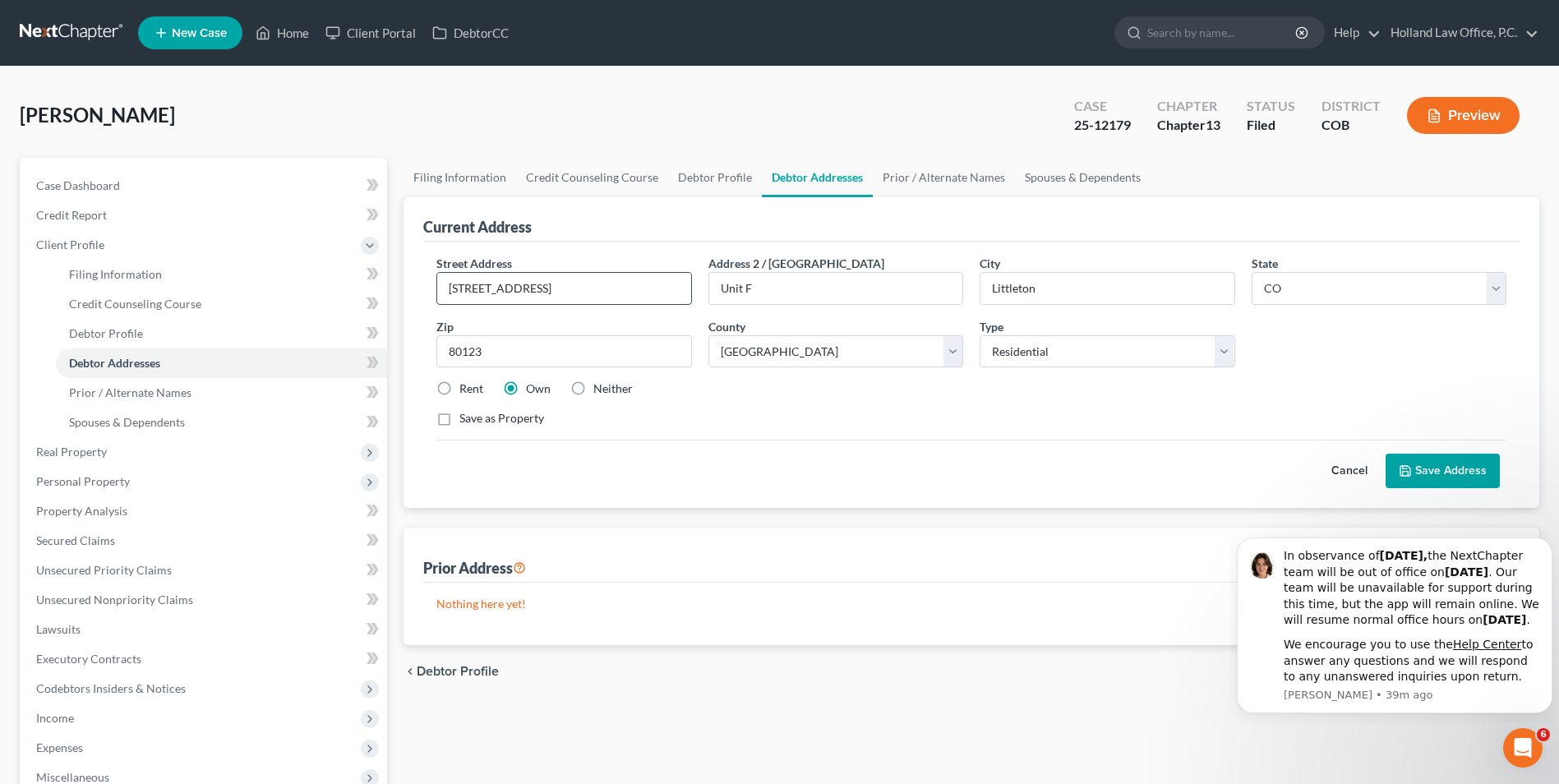
drag, startPoint x: 622, startPoint y: 293, endPoint x: 447, endPoint y: 287, distance: 175.1
click at [447, 287] on input "[STREET_ADDRESS]" at bounding box center [563, 288] width 253 height 31
click at [619, 285] on input "text" at bounding box center [563, 288] width 253 height 31
type input "[STREET_ADDRESS]"
click at [300, 29] on link "Home" at bounding box center [283, 32] width 70 height 29
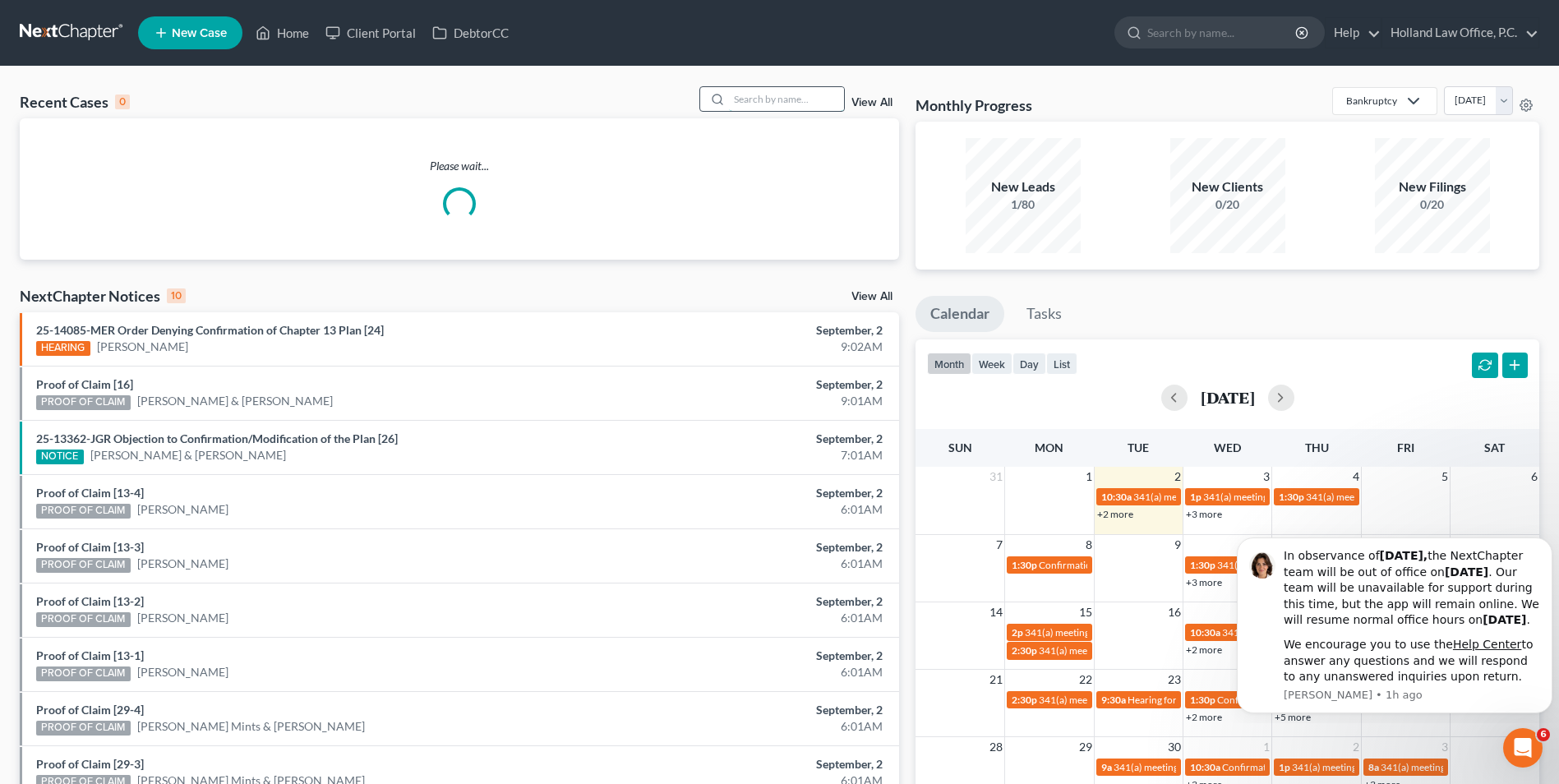
click at [773, 101] on input "search" at bounding box center [786, 99] width 115 height 24
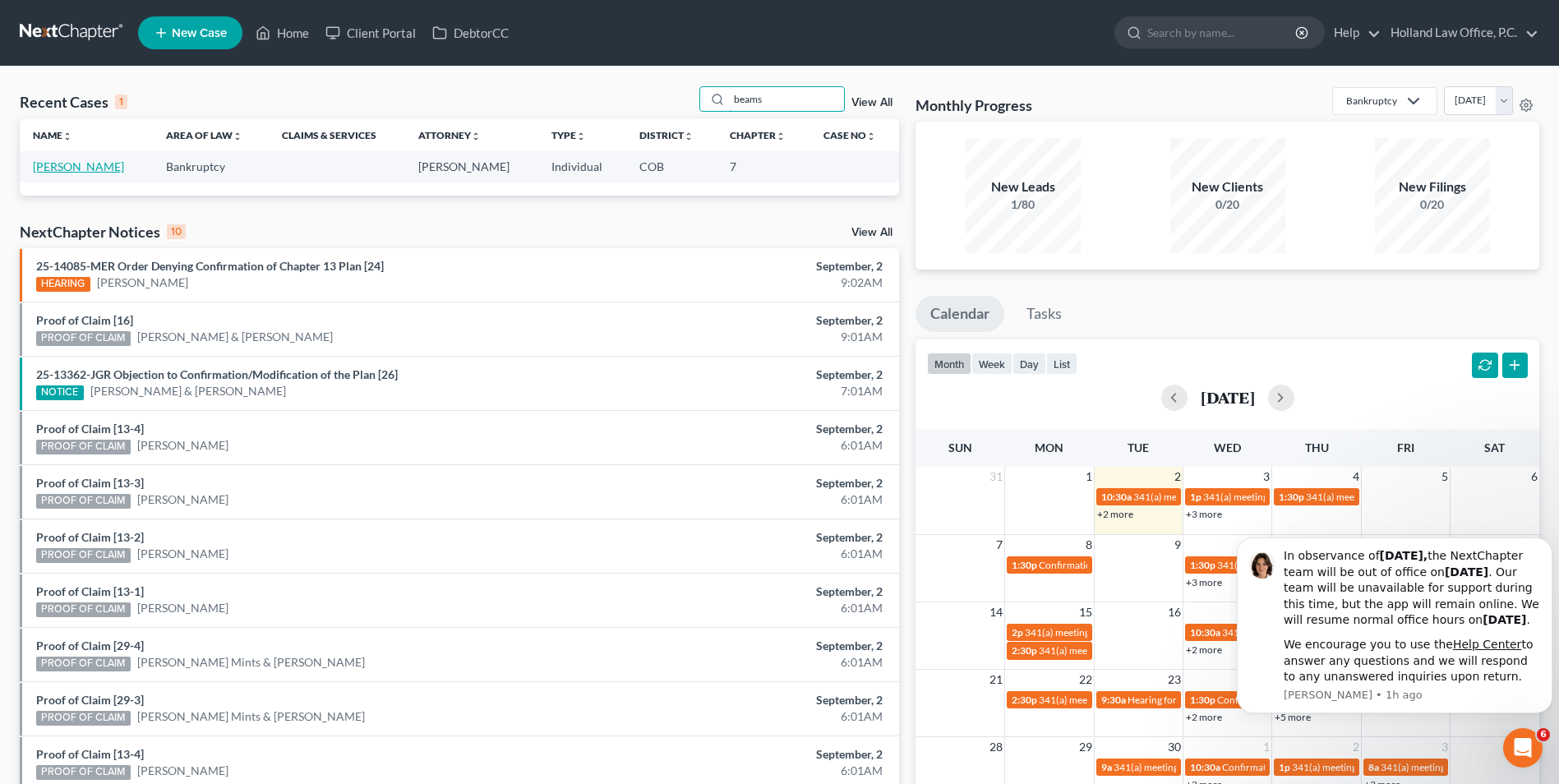
type input "beams"
click at [87, 170] on link "[PERSON_NAME]" at bounding box center [79, 166] width 91 height 14
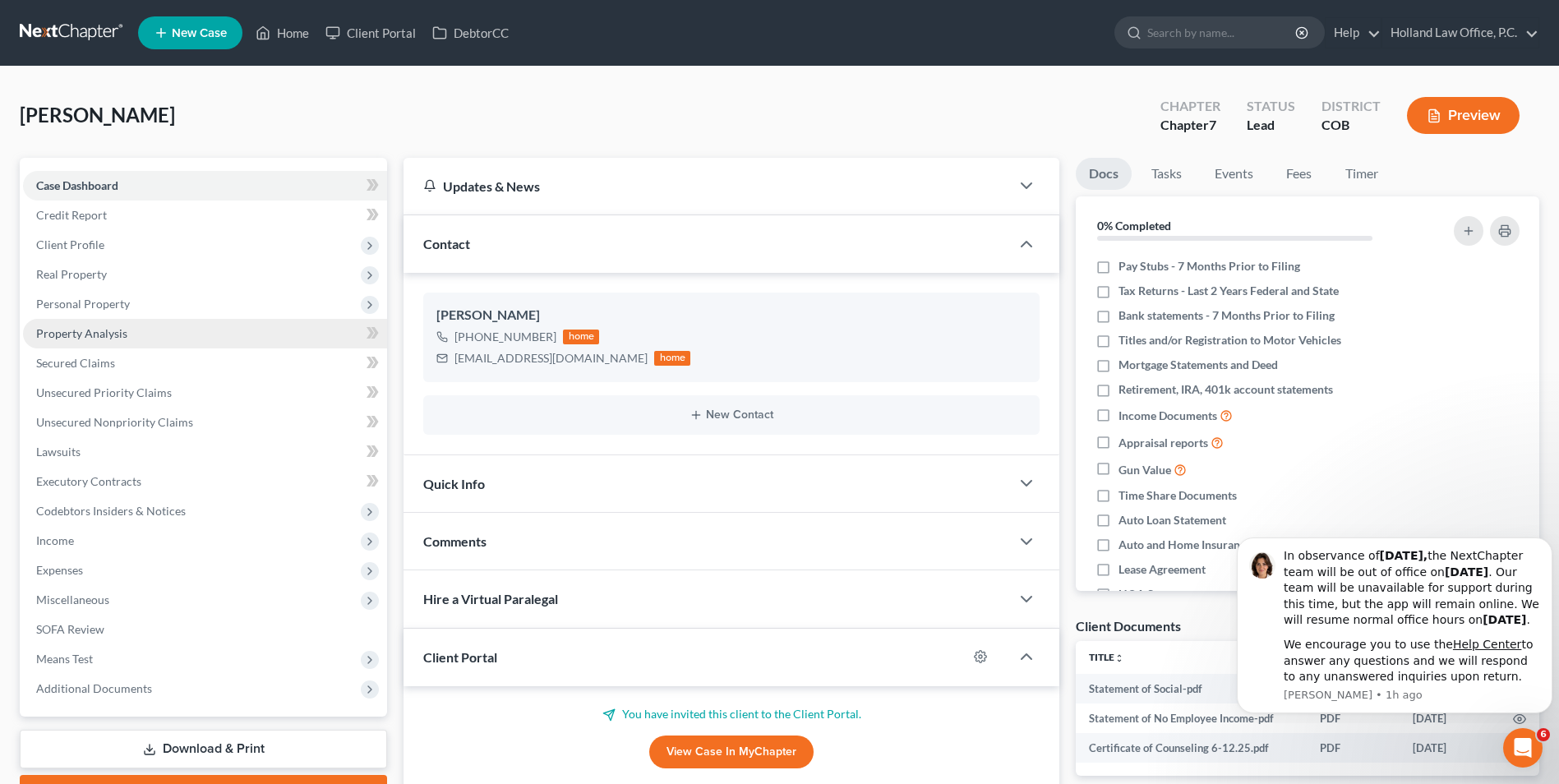
click at [112, 328] on span "Property Analysis" at bounding box center [82, 333] width 91 height 14
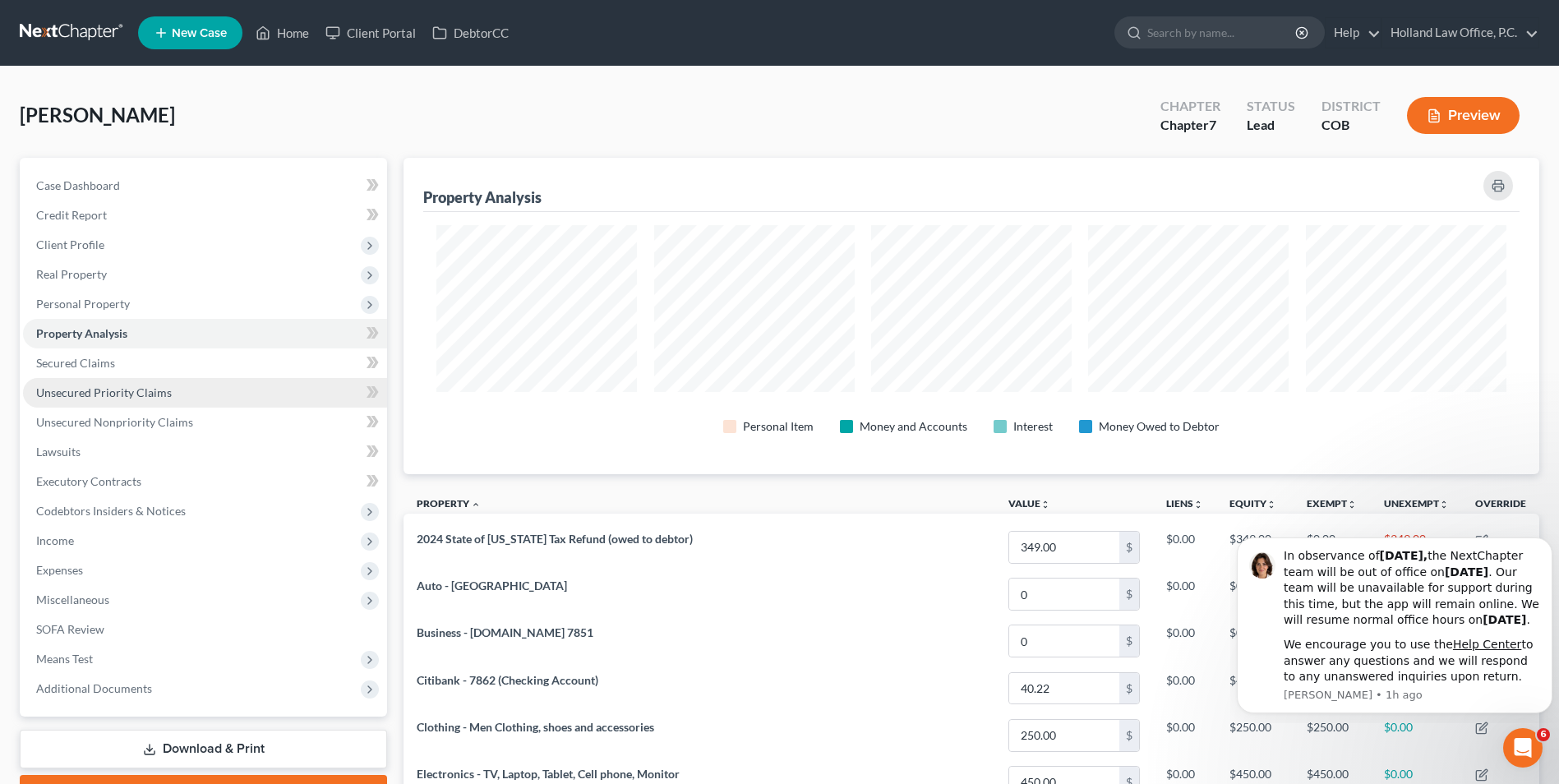
scroll to position [317, 1136]
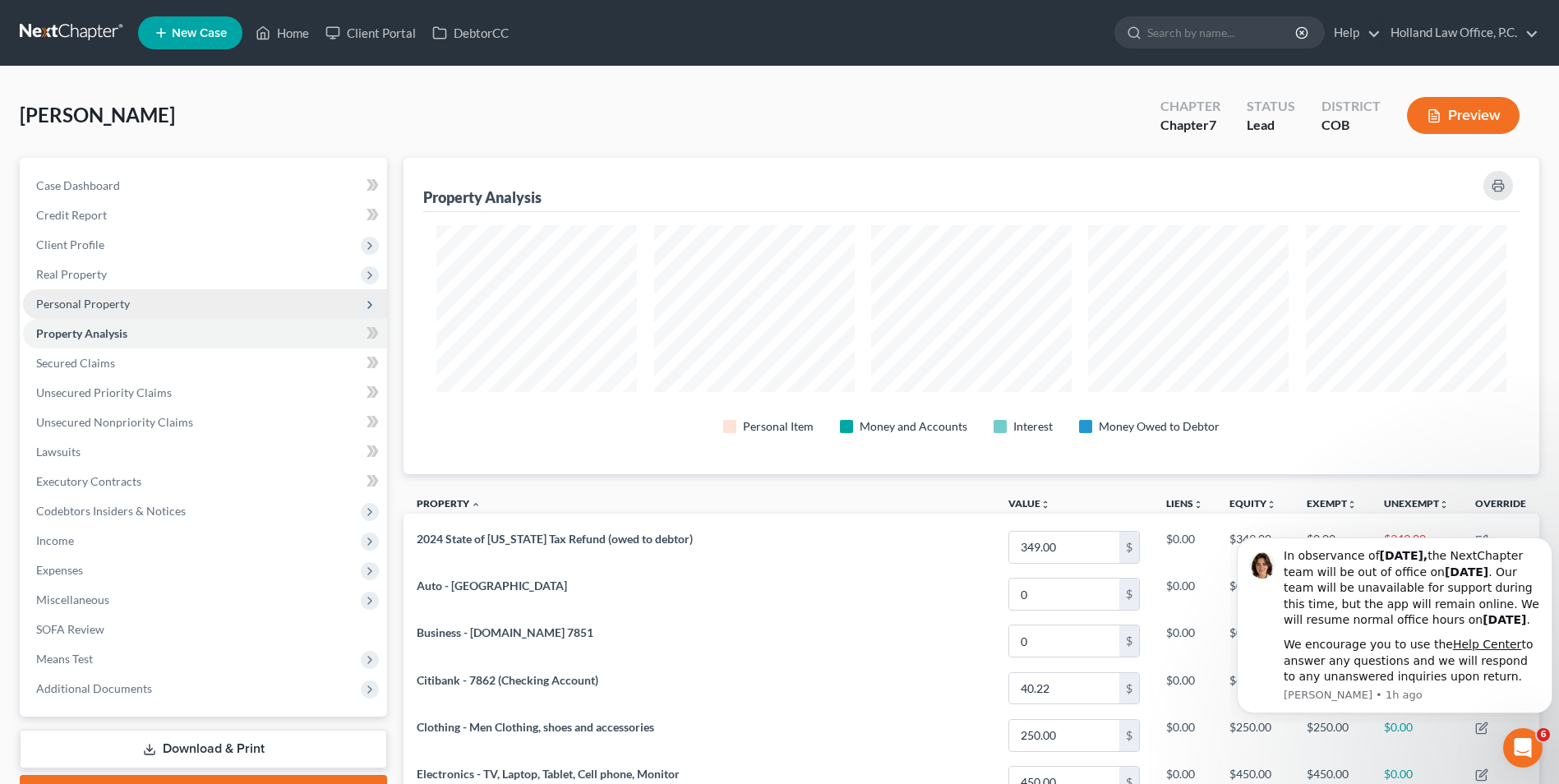
click at [98, 310] on span "Personal Property" at bounding box center [83, 303] width 94 height 14
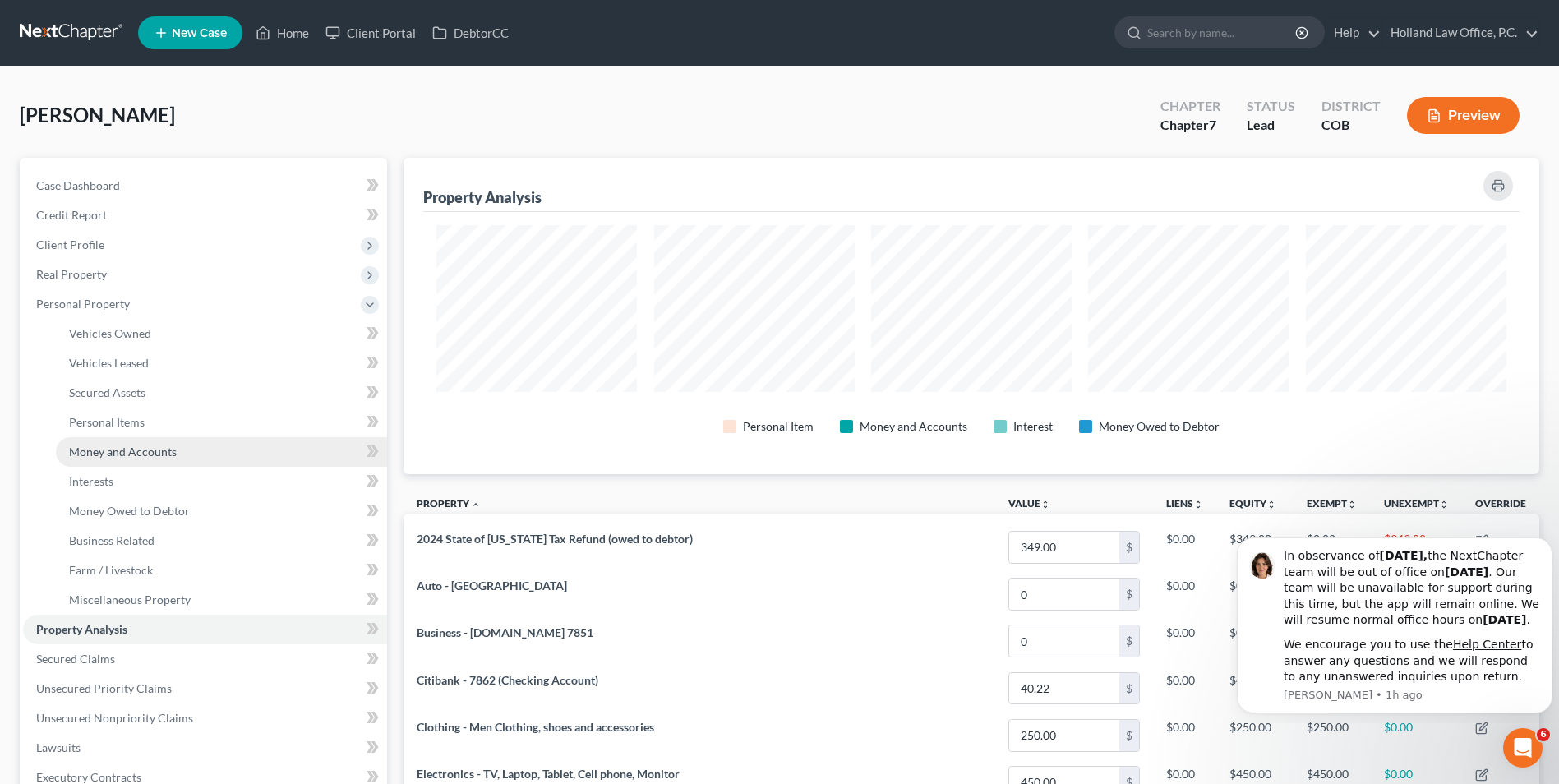
click at [119, 455] on span "Money and Accounts" at bounding box center [123, 451] width 108 height 14
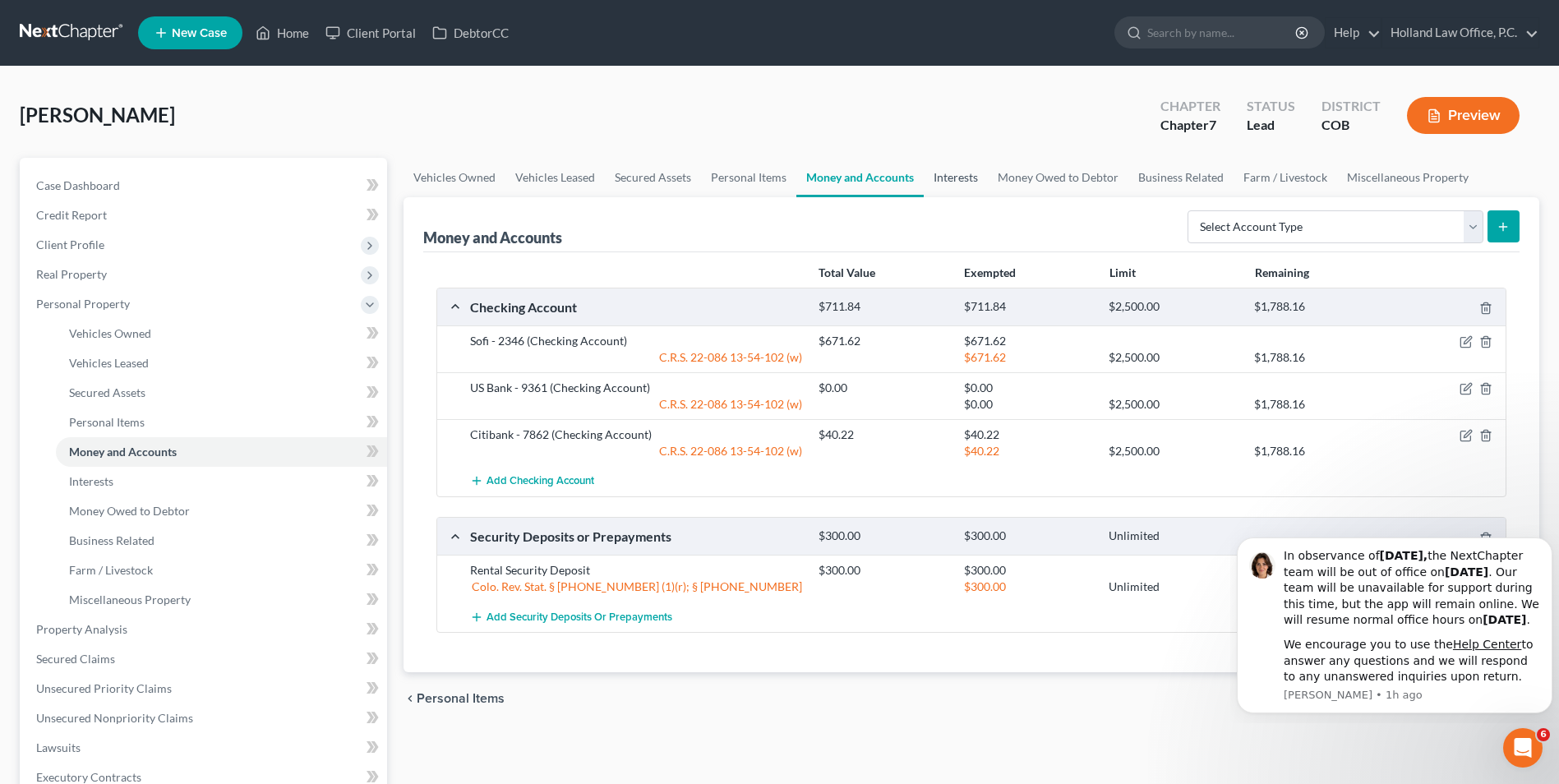
click at [962, 185] on link "Interests" at bounding box center [956, 177] width 64 height 40
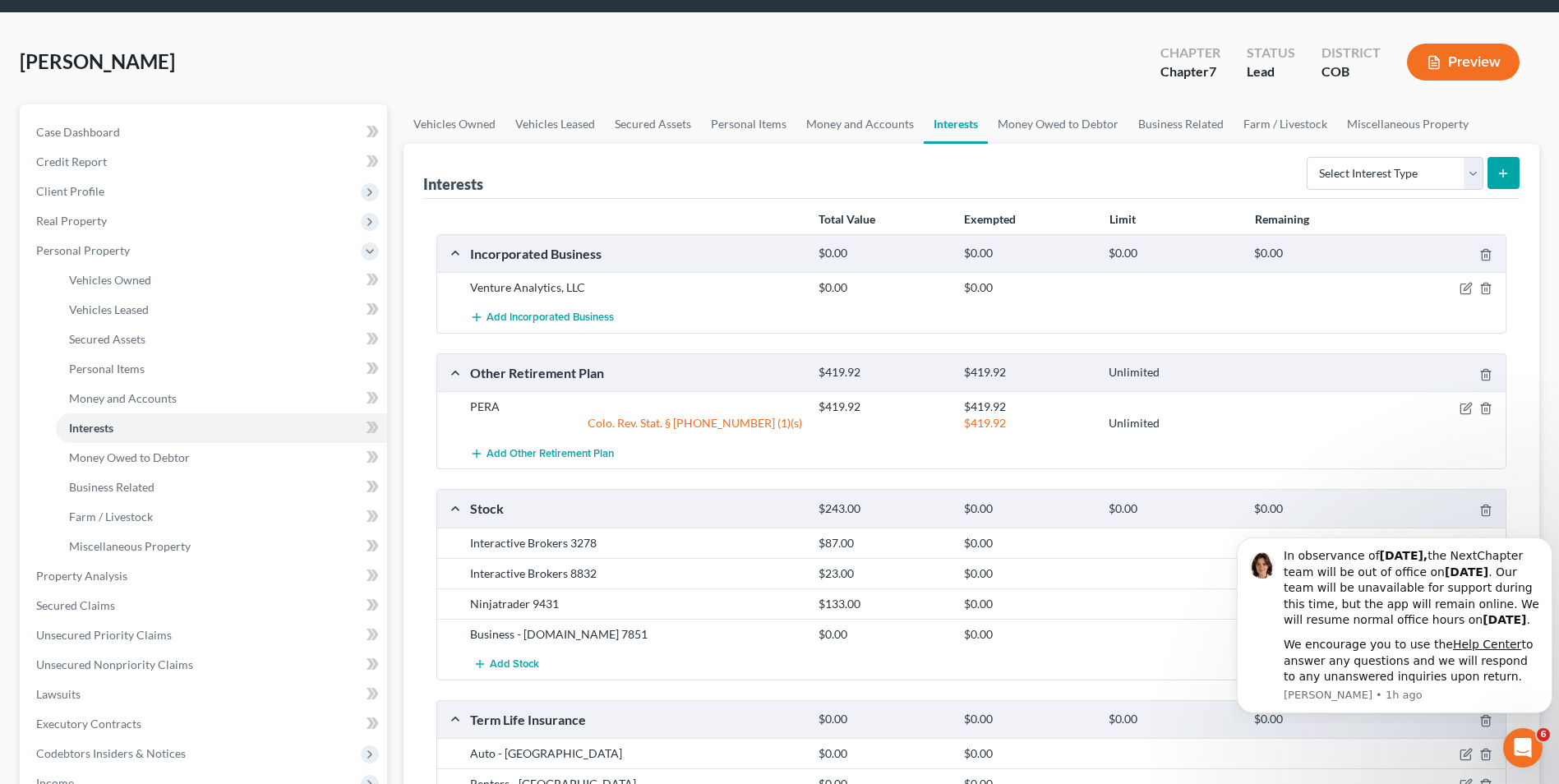
scroll to position [82, 0]
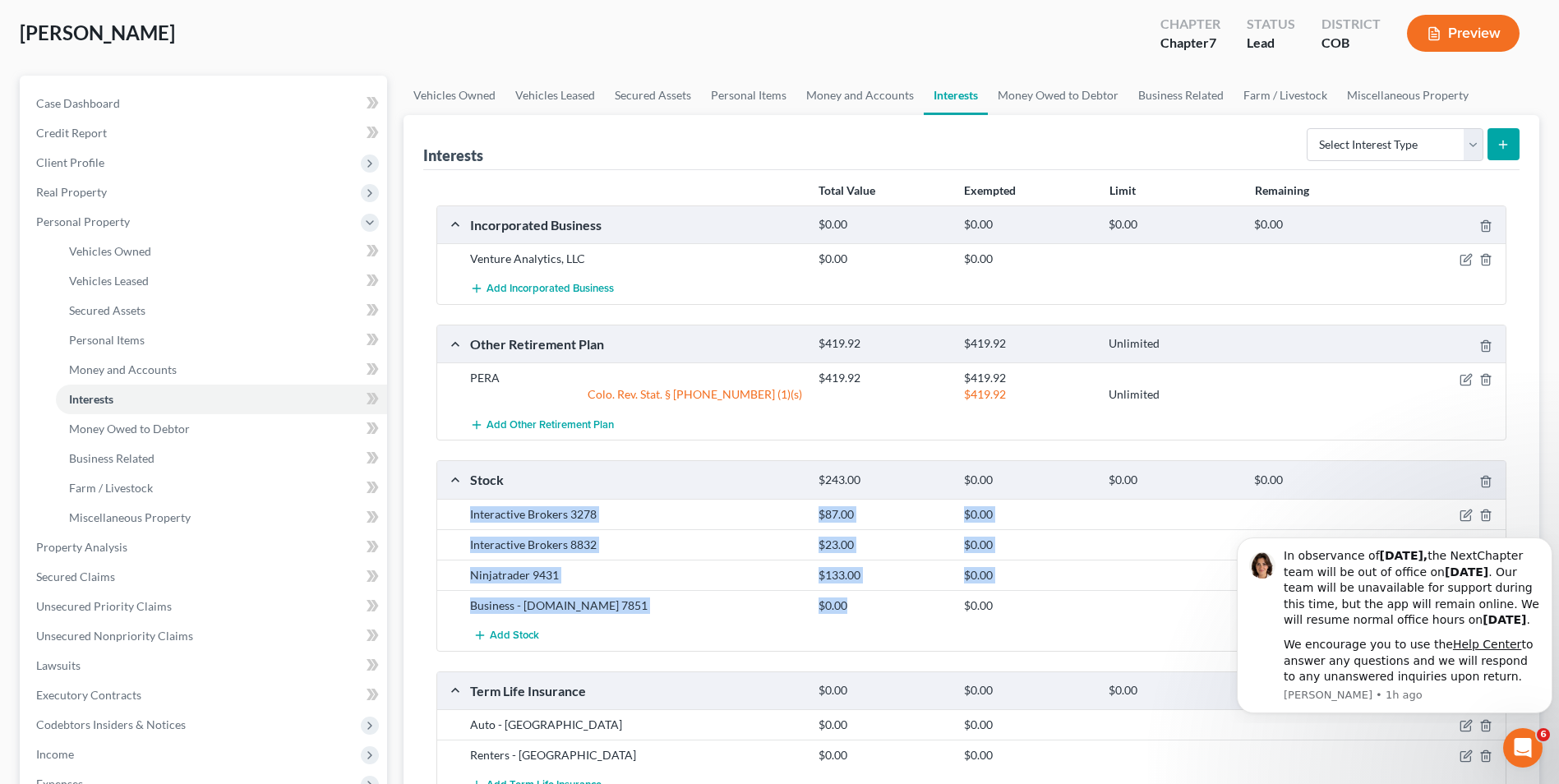
drag, startPoint x: 805, startPoint y: 594, endPoint x: 440, endPoint y: 521, distance: 372.2
click at [440, 521] on div "Interactive Brokers 3278 $87.00 $0.00 Interactive Brokers 8832 $23.00 $0.00 Nin…" at bounding box center [971, 574] width 1069 height 152
drag, startPoint x: 440, startPoint y: 521, endPoint x: 575, endPoint y: 529, distance: 135.2
copy div "Interactive Brokers 3278 $87.00 $0.00 Interactive Brokers 8832 $23.00 $0.00 Nin…"
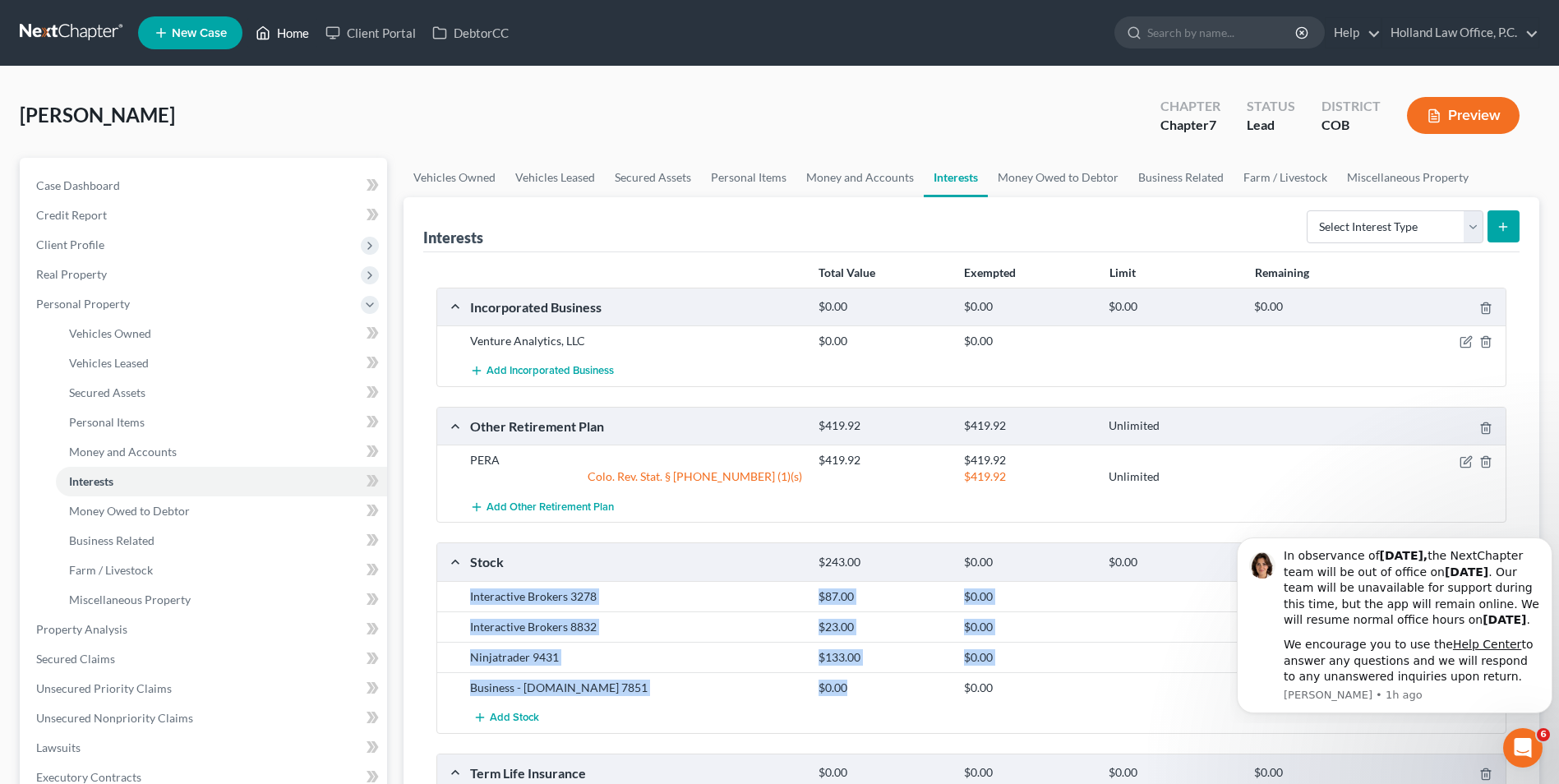
click at [293, 28] on link "Home" at bounding box center [283, 32] width 70 height 29
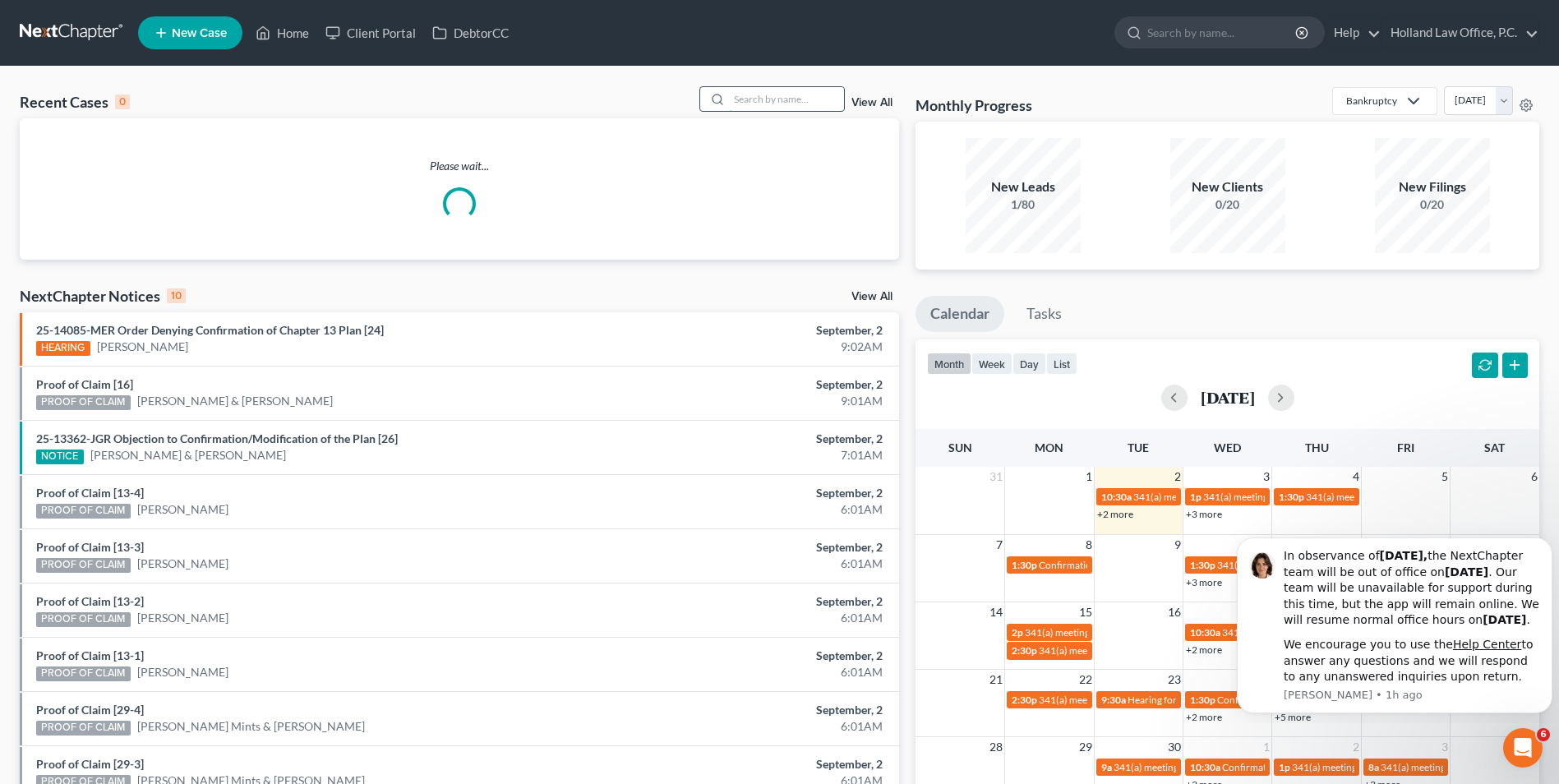
click at [757, 92] on input "search" at bounding box center [786, 99] width 115 height 24
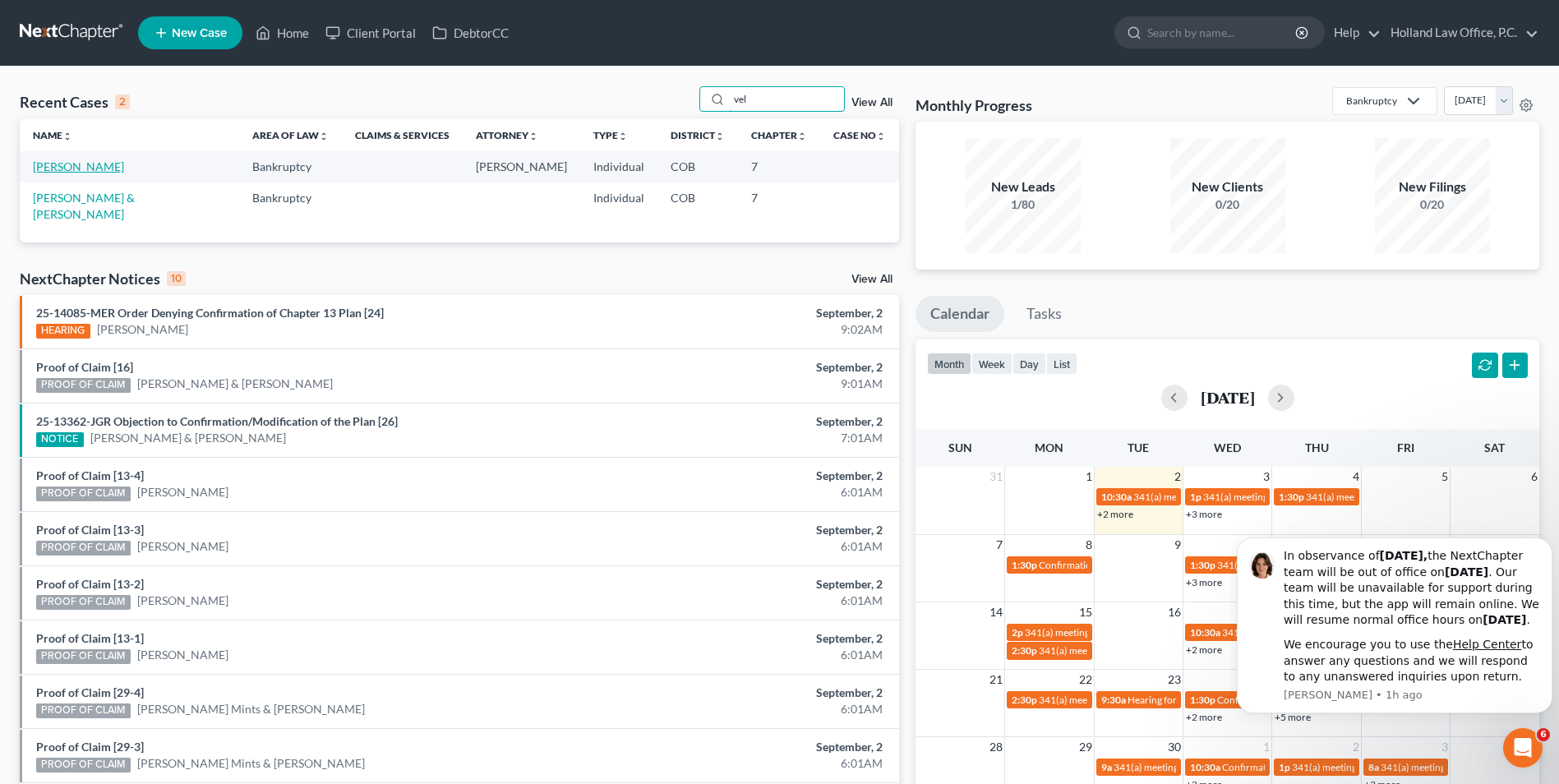
type input "vel"
click at [73, 168] on link "[PERSON_NAME]" at bounding box center [79, 166] width 91 height 14
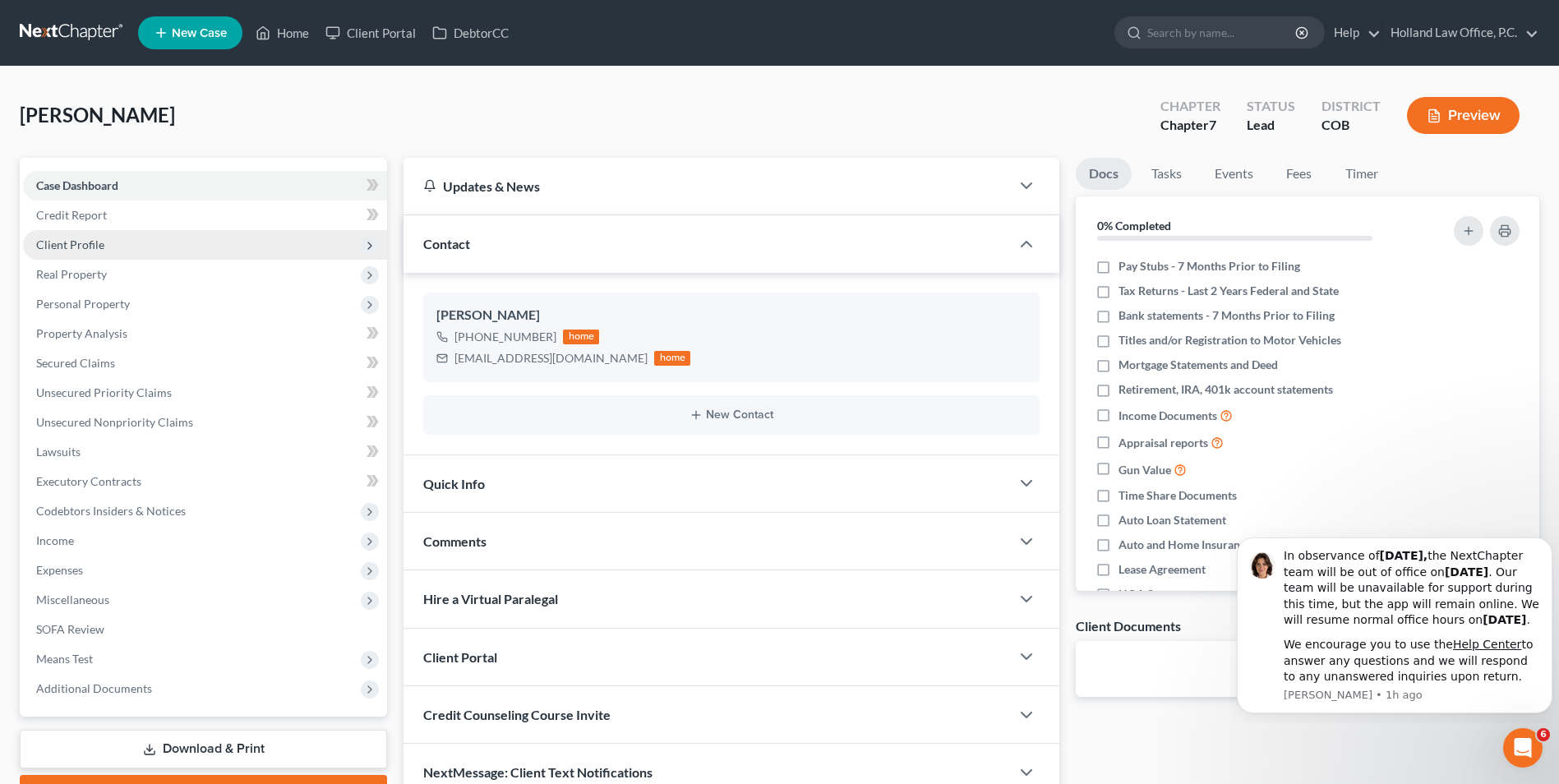
click at [100, 245] on span "Client Profile" at bounding box center [70, 245] width 68 height 14
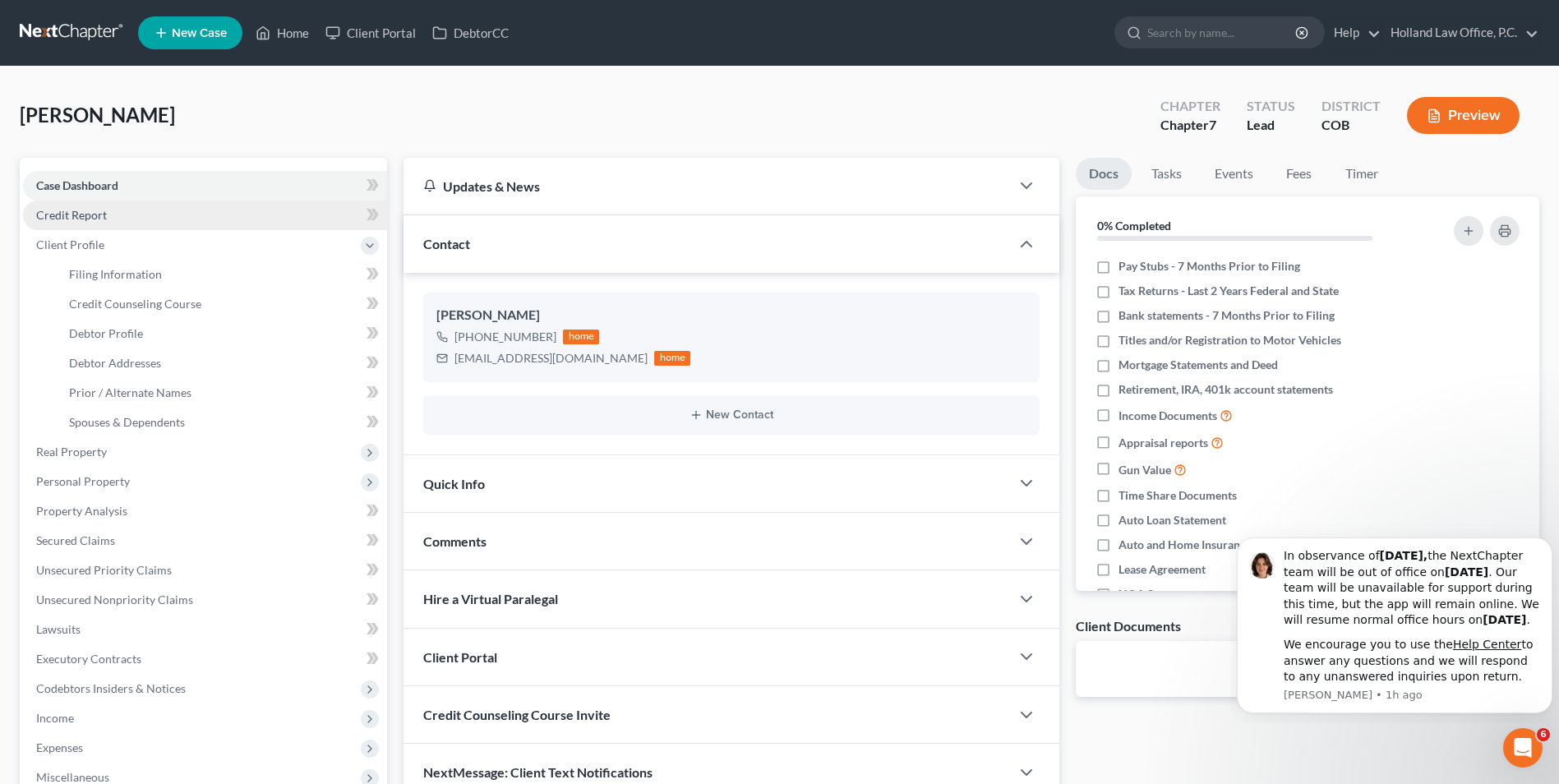
click at [101, 218] on span "Credit Report" at bounding box center [71, 214] width 71 height 14
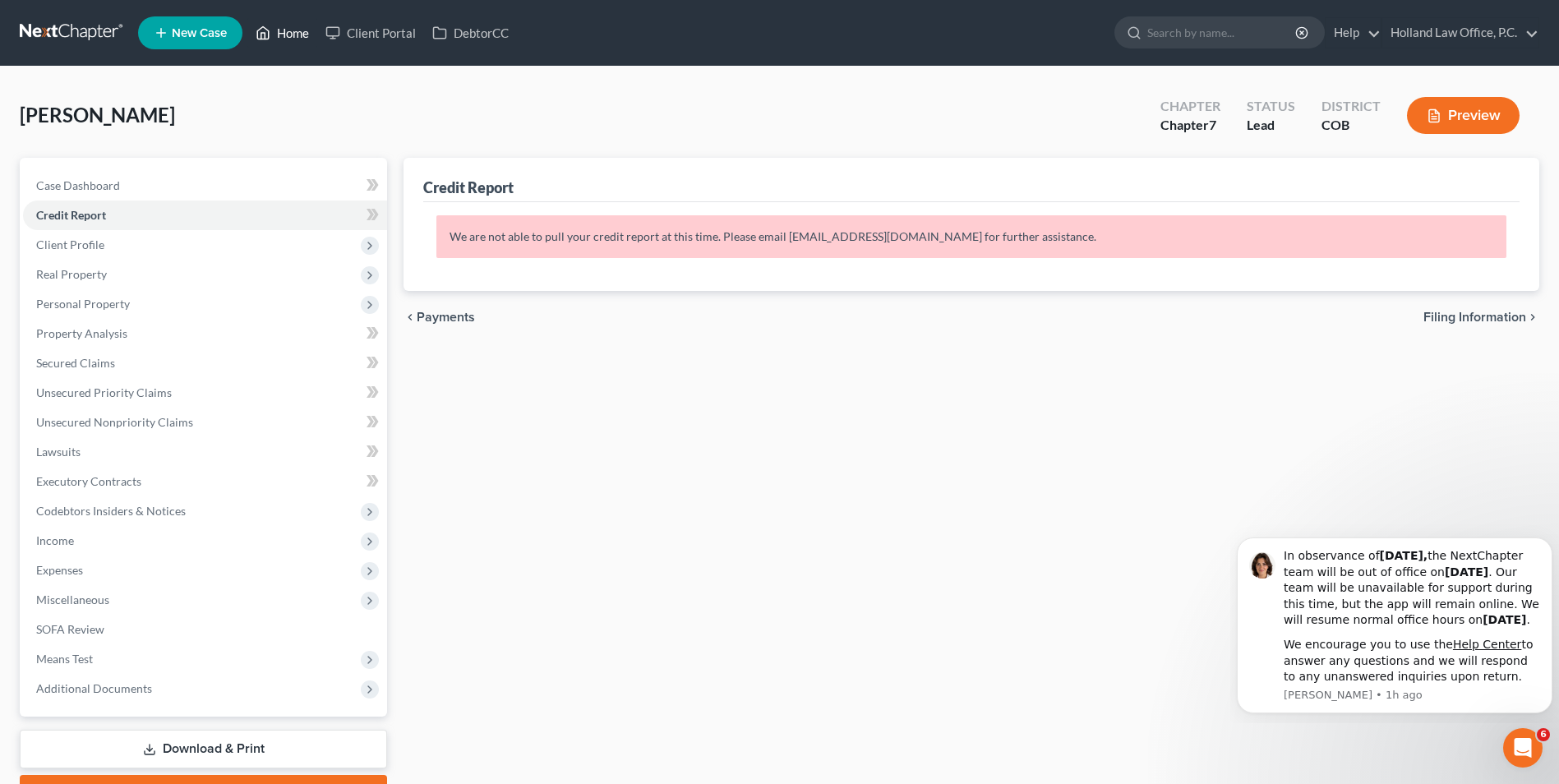
click at [297, 40] on link "Home" at bounding box center [283, 32] width 70 height 29
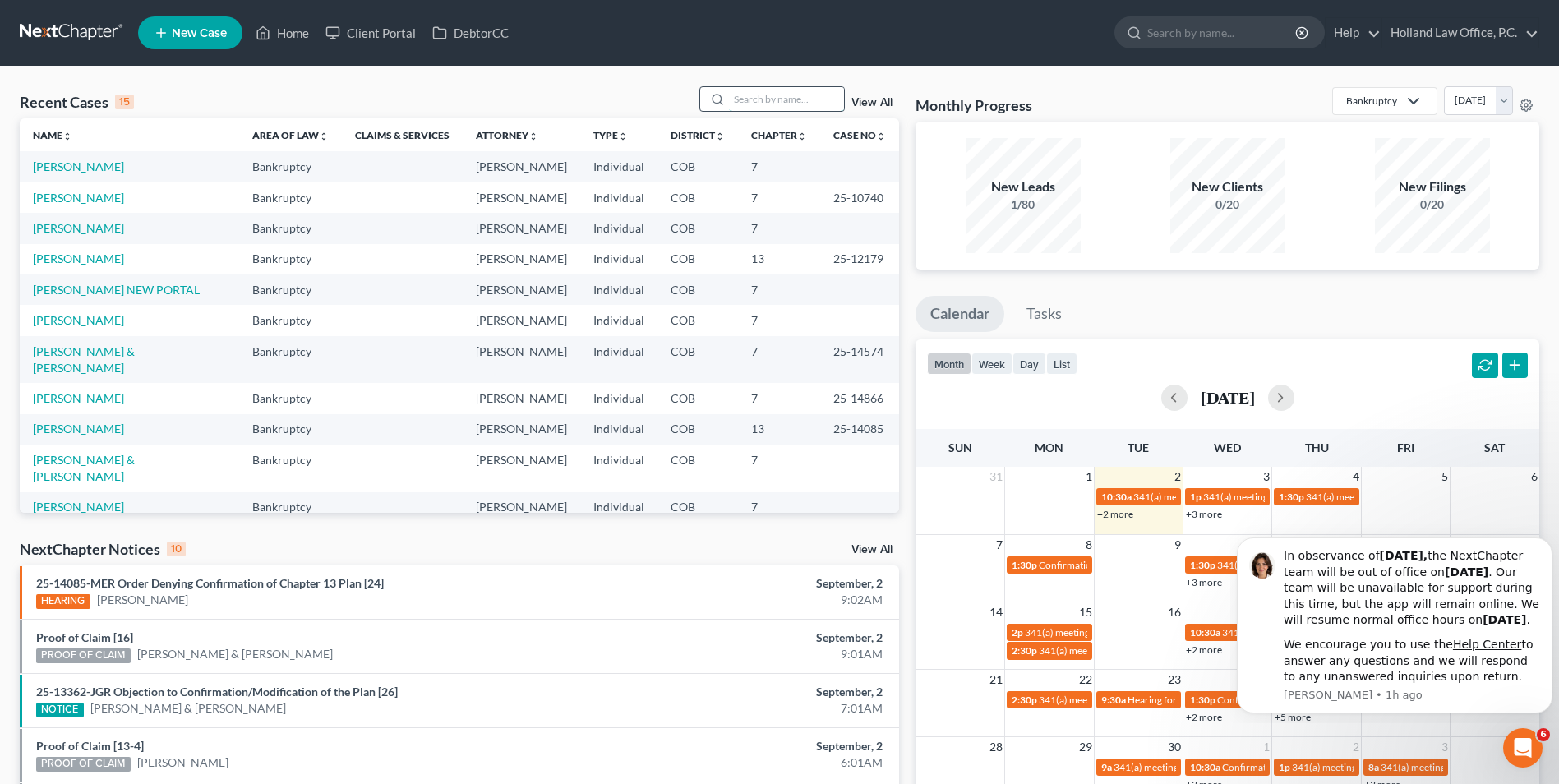
click at [809, 98] on input "search" at bounding box center [786, 99] width 115 height 24
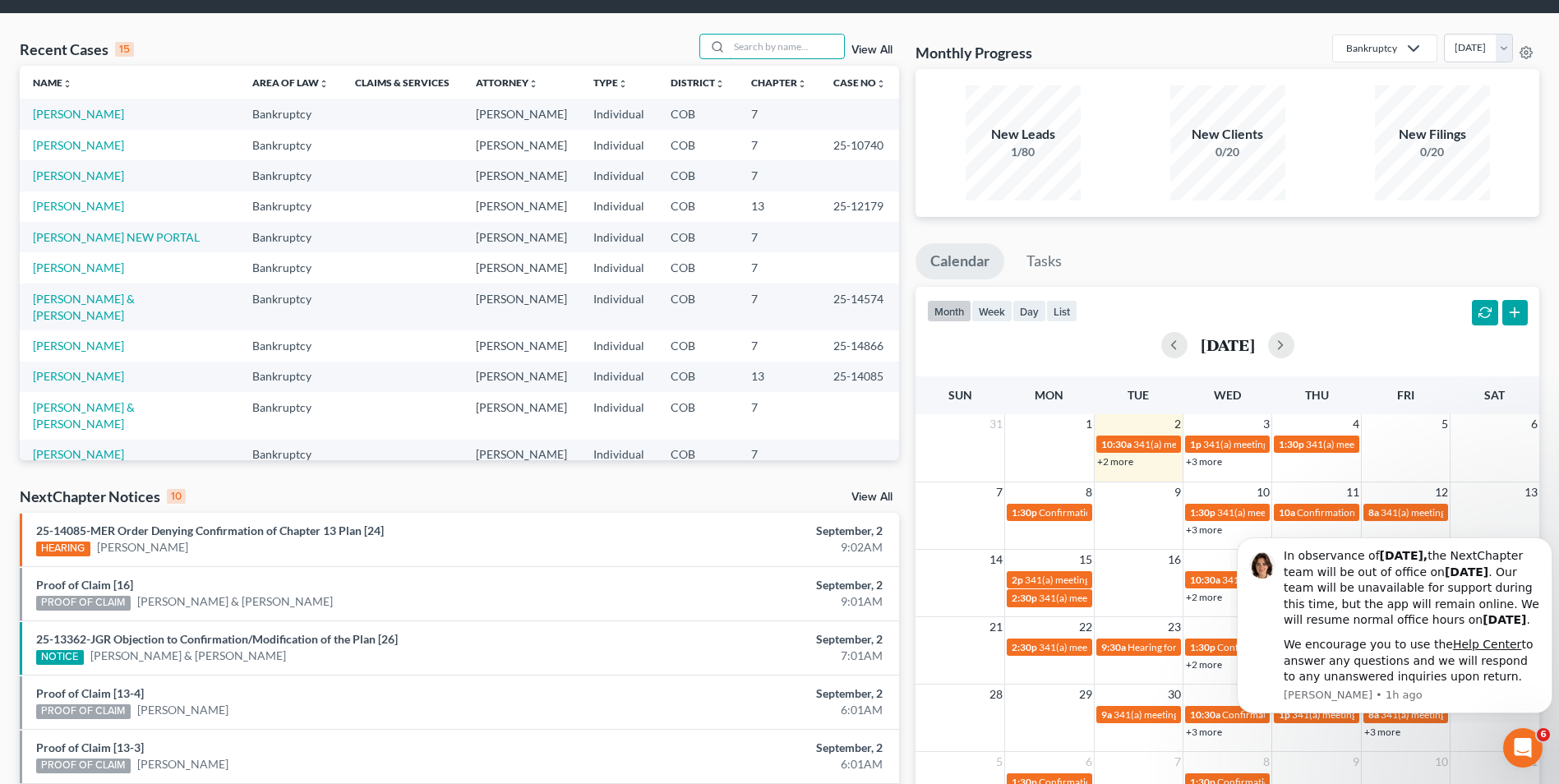
scroll to position [82, 0]
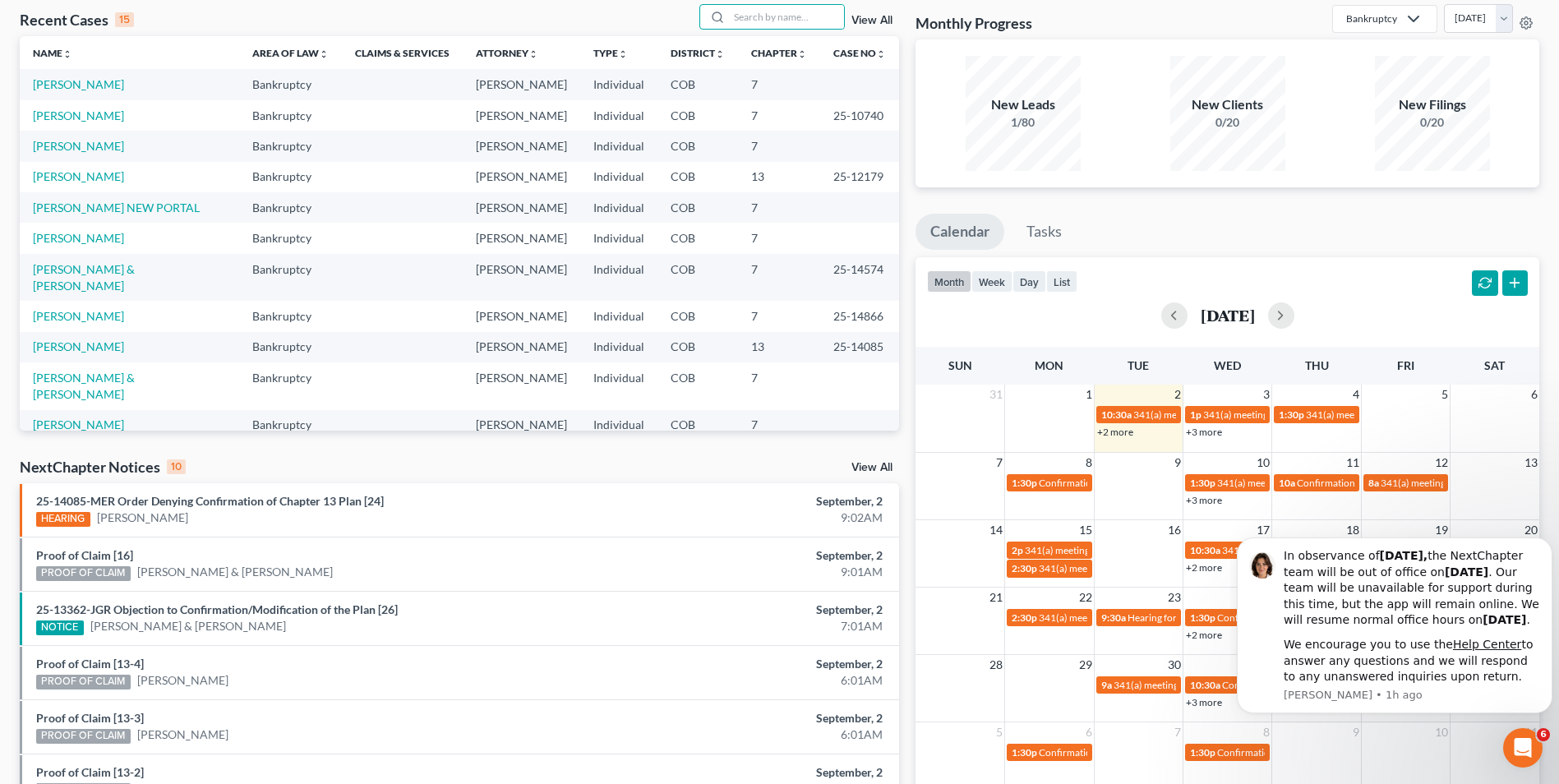
click at [874, 466] on link "View All" at bounding box center [871, 467] width 41 height 11
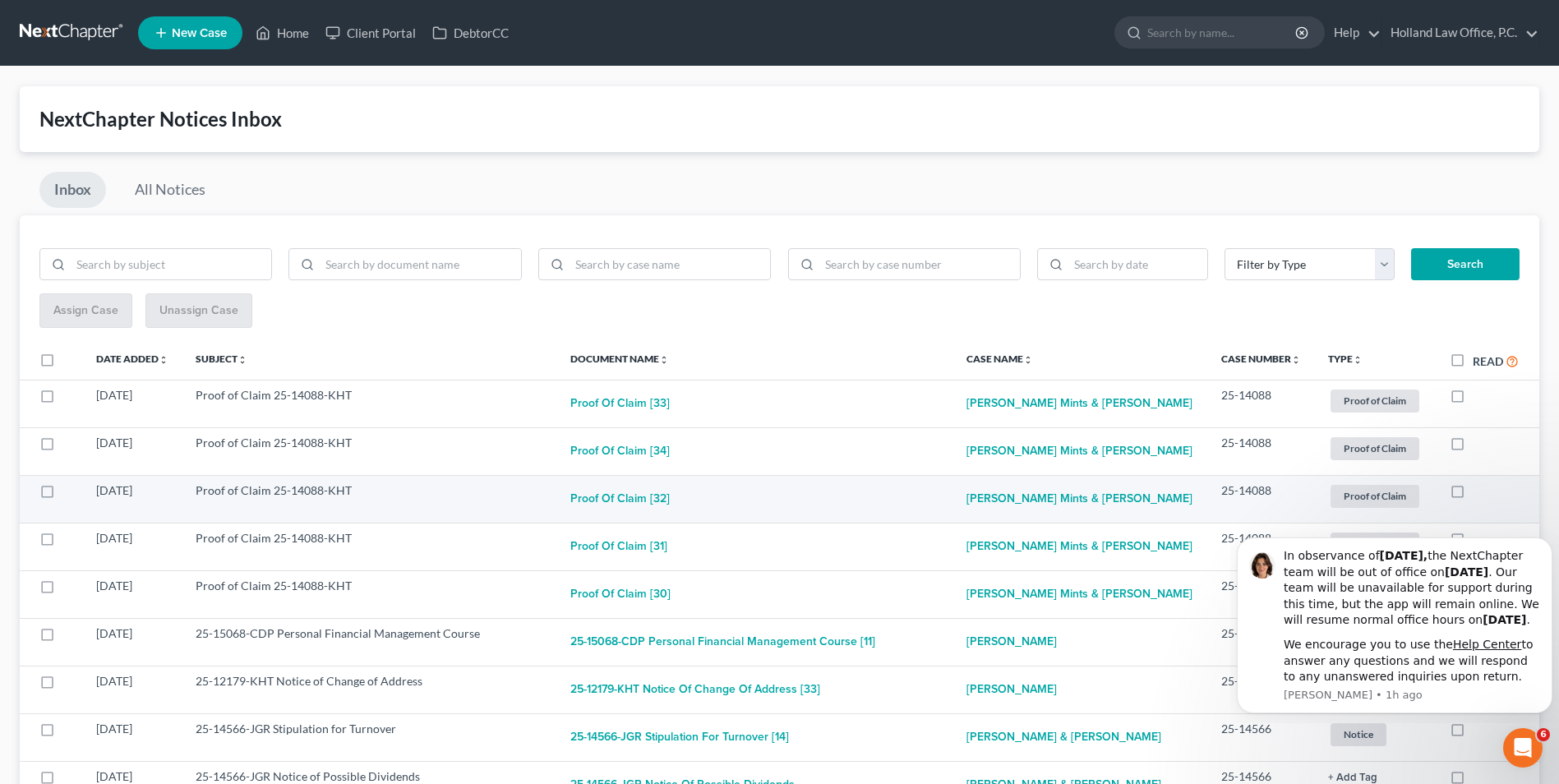
scroll to position [82, 0]
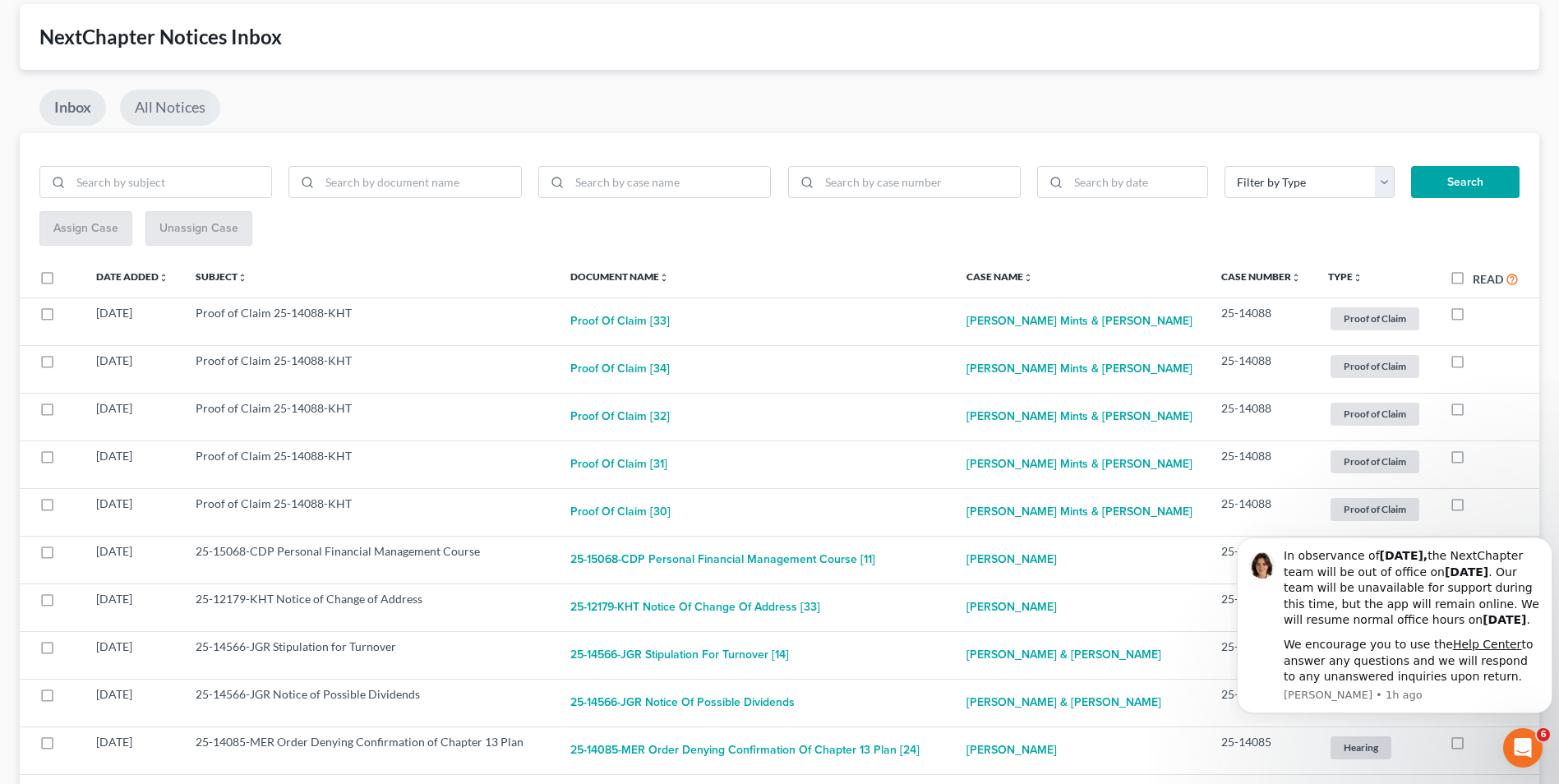
click at [156, 101] on link "All Notices" at bounding box center [171, 107] width 101 height 36
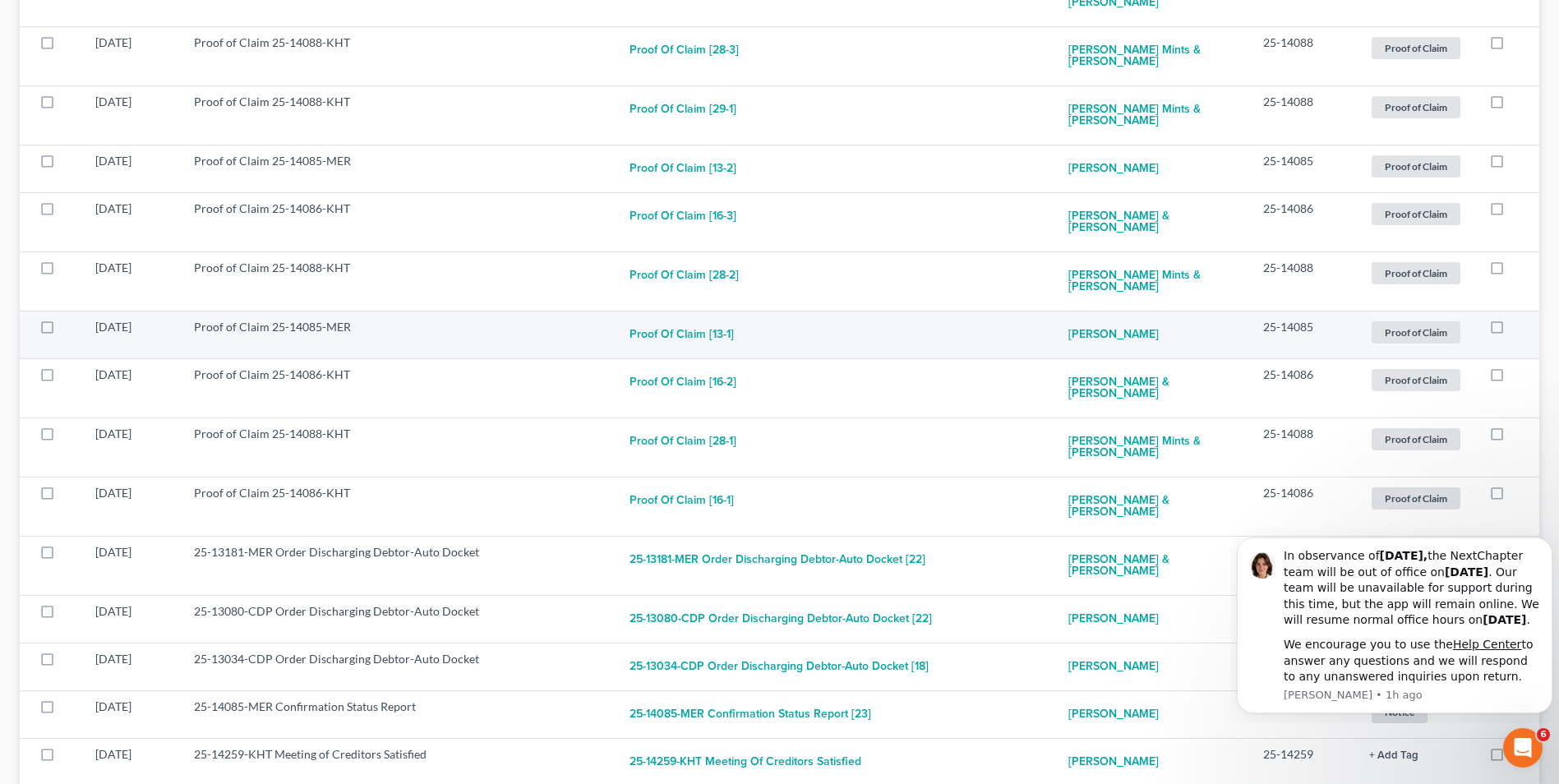
scroll to position [1561, 0]
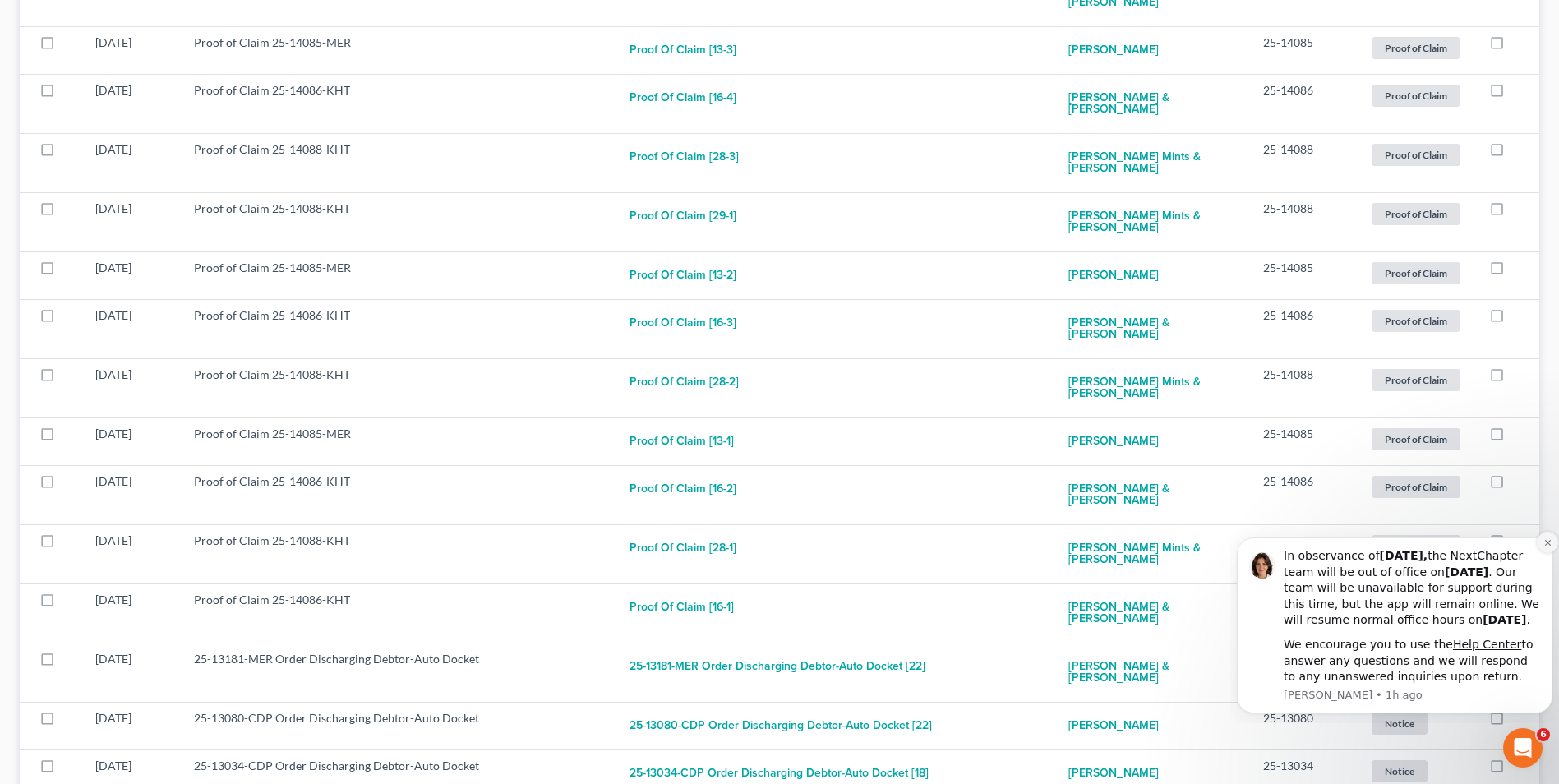
click at [1545, 538] on icon "Dismiss notification" at bounding box center [1549, 543] width 9 height 9
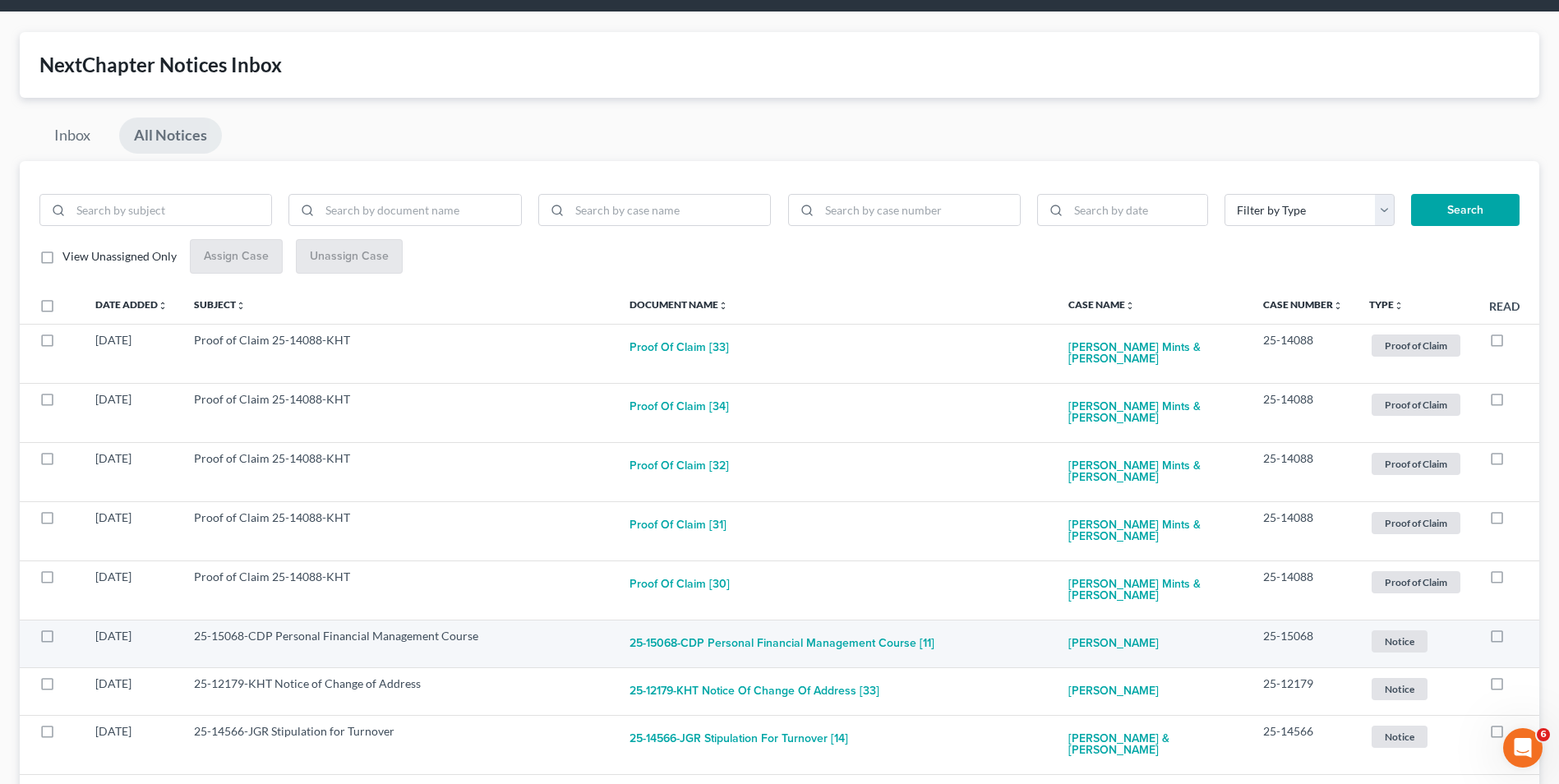
scroll to position [0, 0]
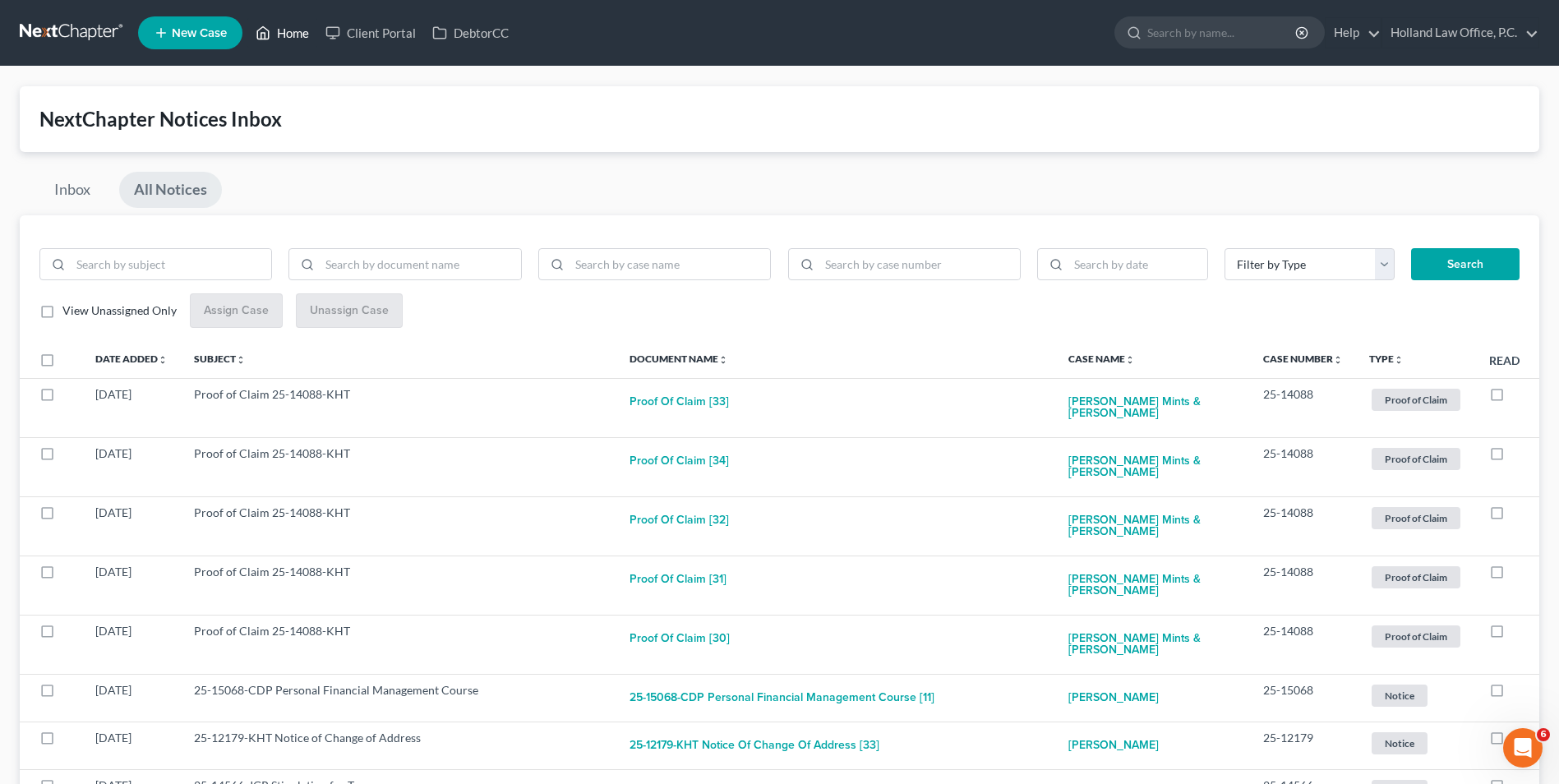
click at [273, 30] on link "Home" at bounding box center [283, 32] width 70 height 29
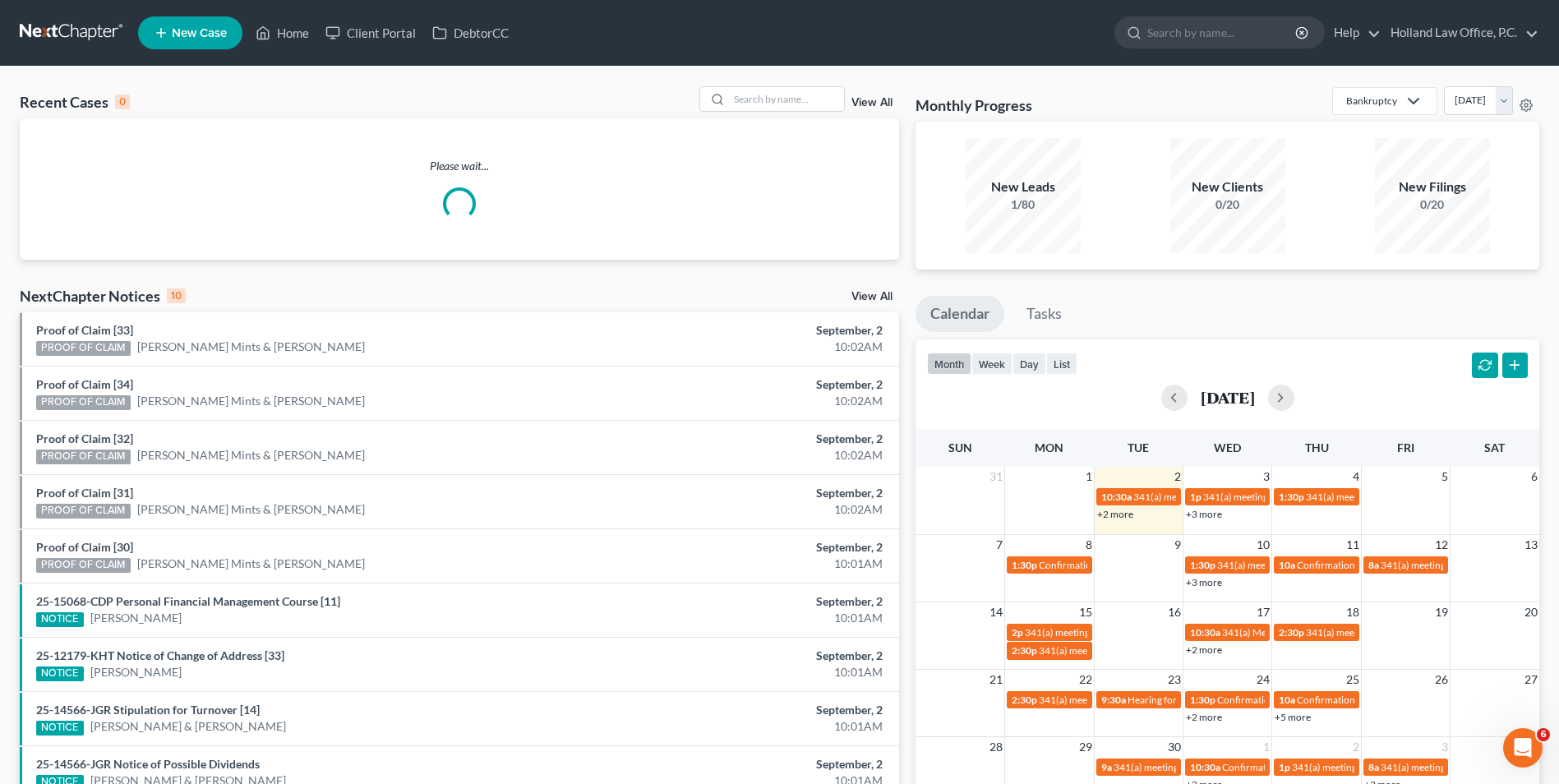
click at [778, 85] on div "Recent Cases 0 View All Please wait... NextChapter Notices 10 View All Proof of…" at bounding box center [780, 493] width 1559 height 853
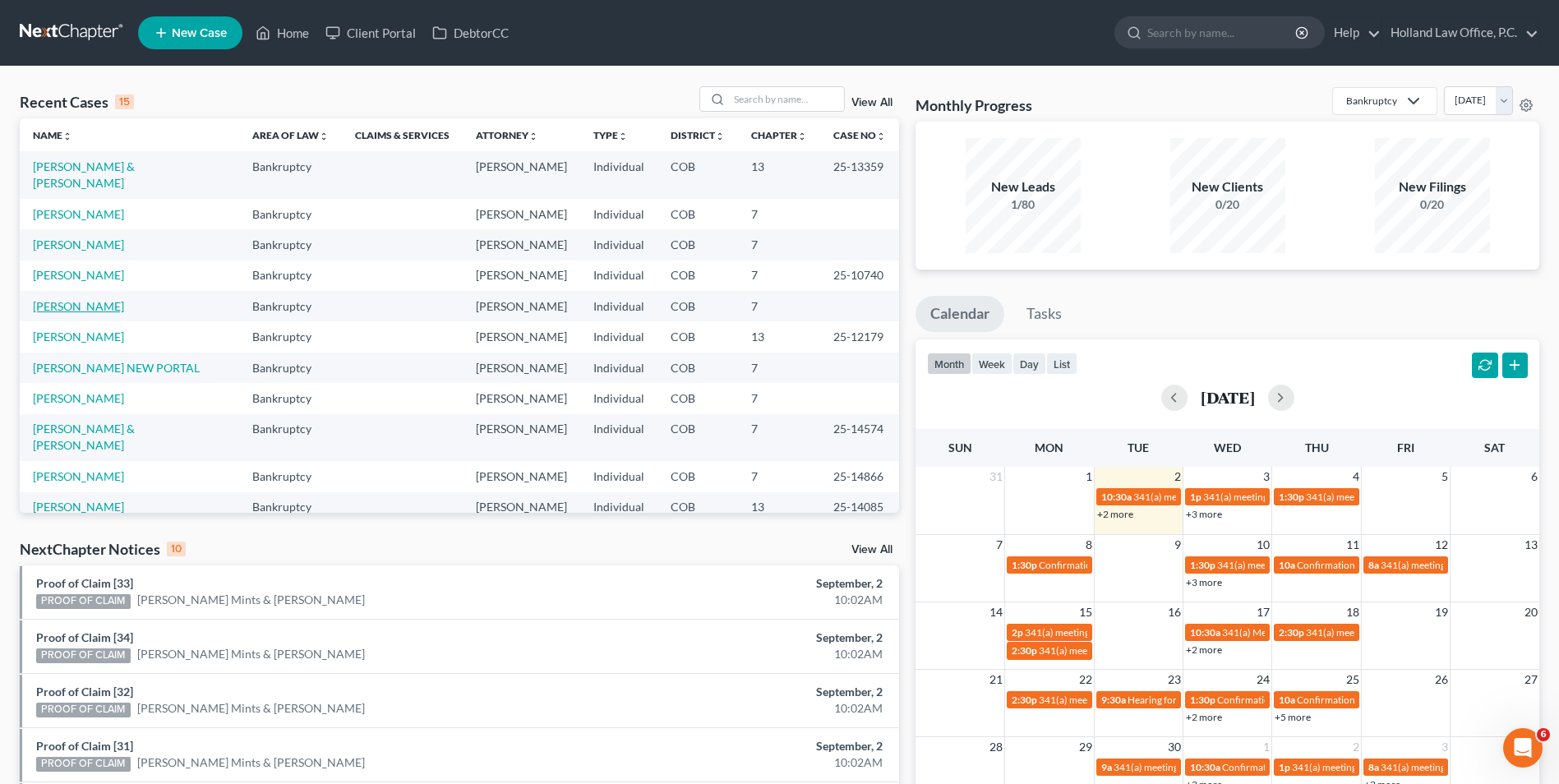
click at [76, 300] on link "[PERSON_NAME]" at bounding box center [79, 306] width 91 height 14
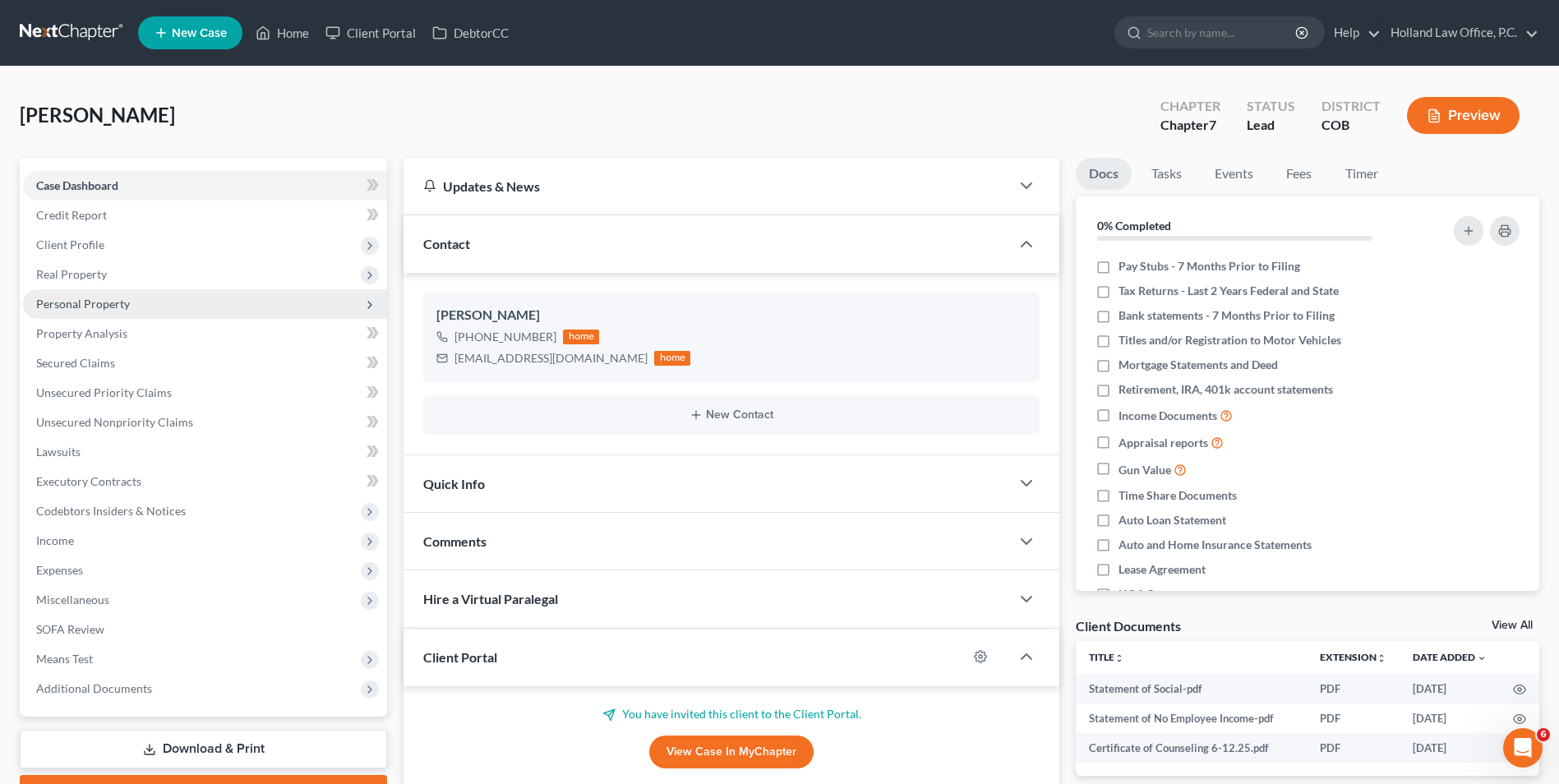
click at [115, 300] on span "Personal Property" at bounding box center [83, 303] width 94 height 14
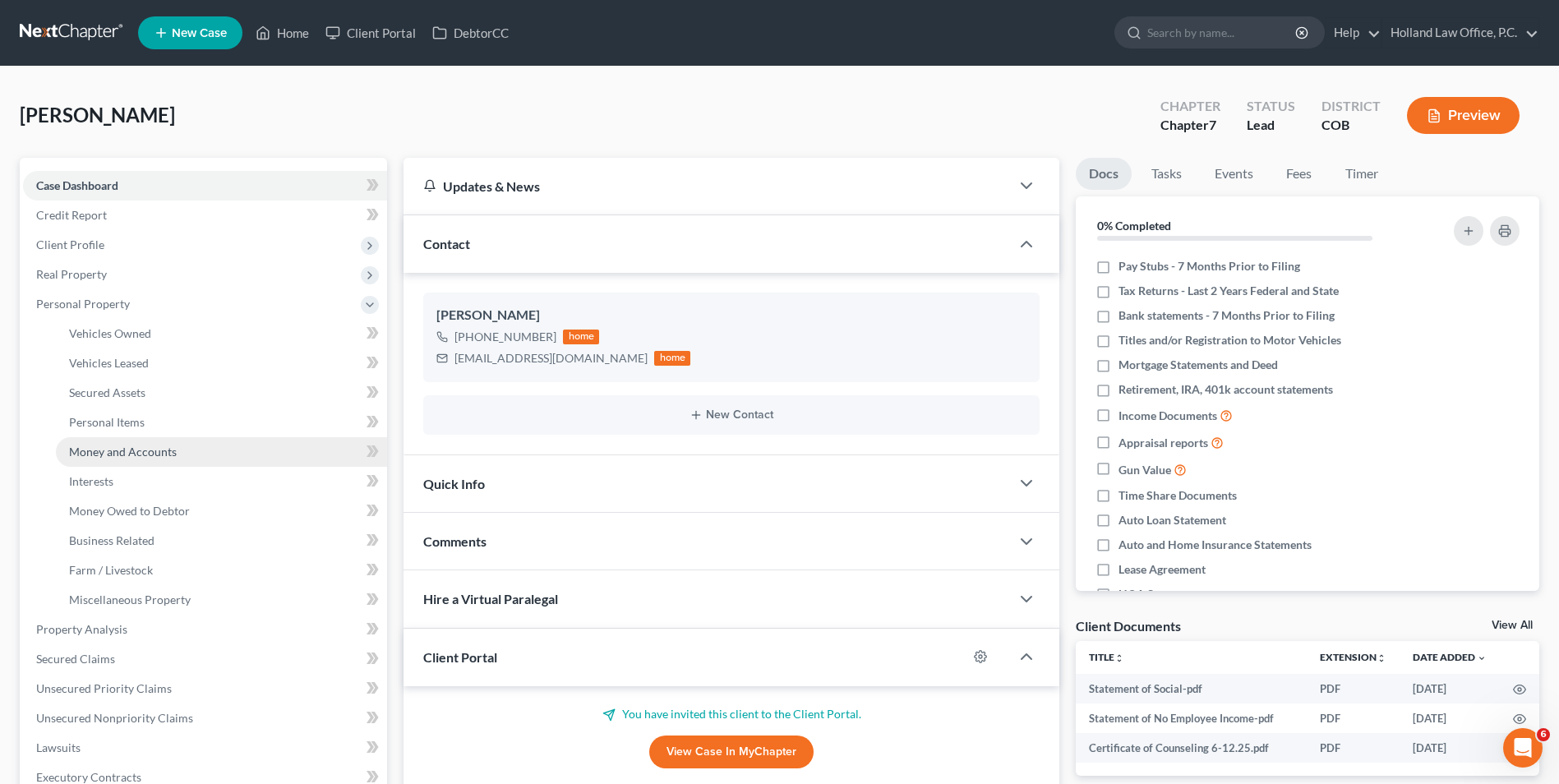
click at [142, 453] on span "Money and Accounts" at bounding box center [123, 451] width 108 height 14
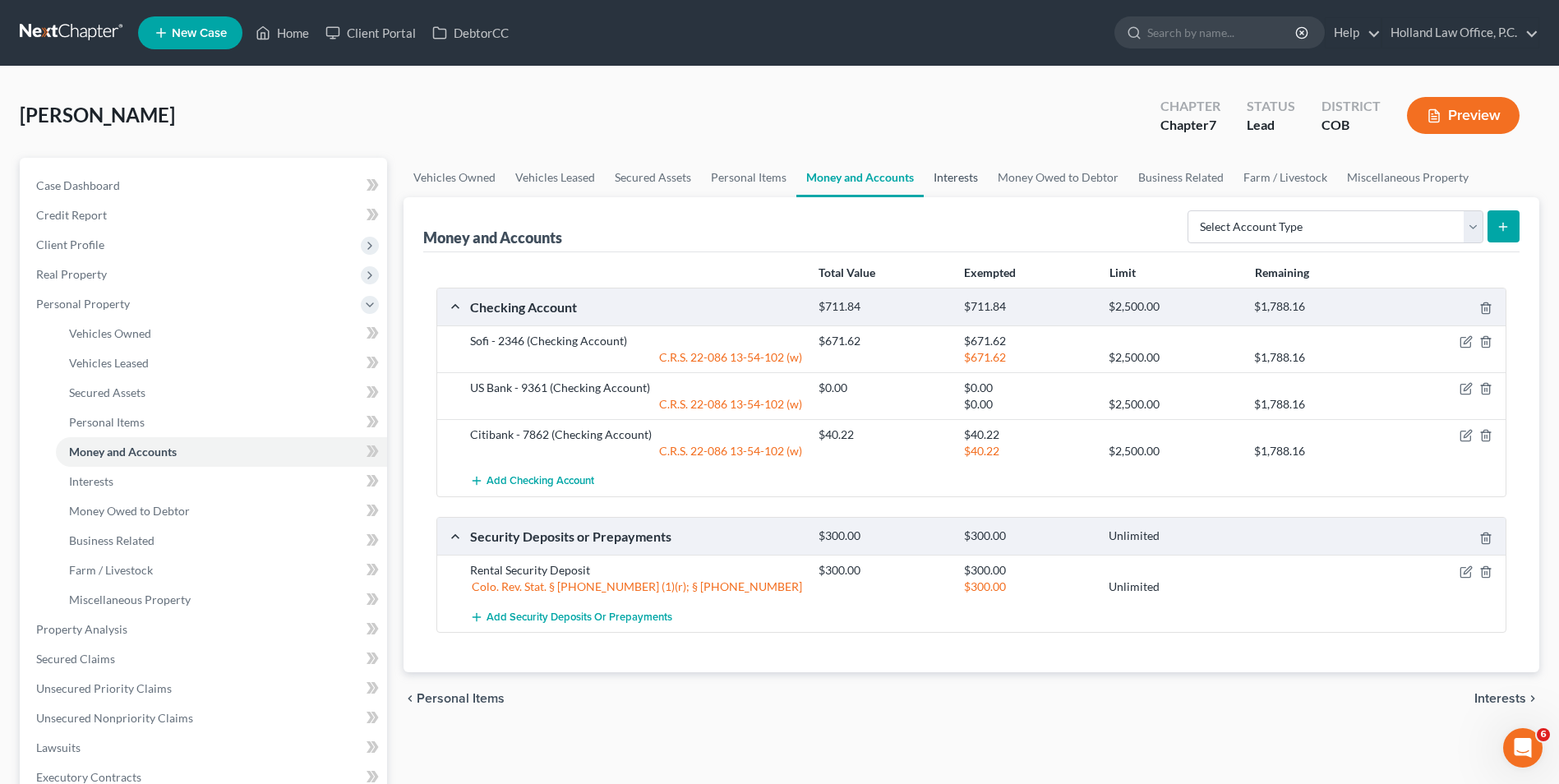
click at [953, 181] on link "Interests" at bounding box center [956, 177] width 64 height 40
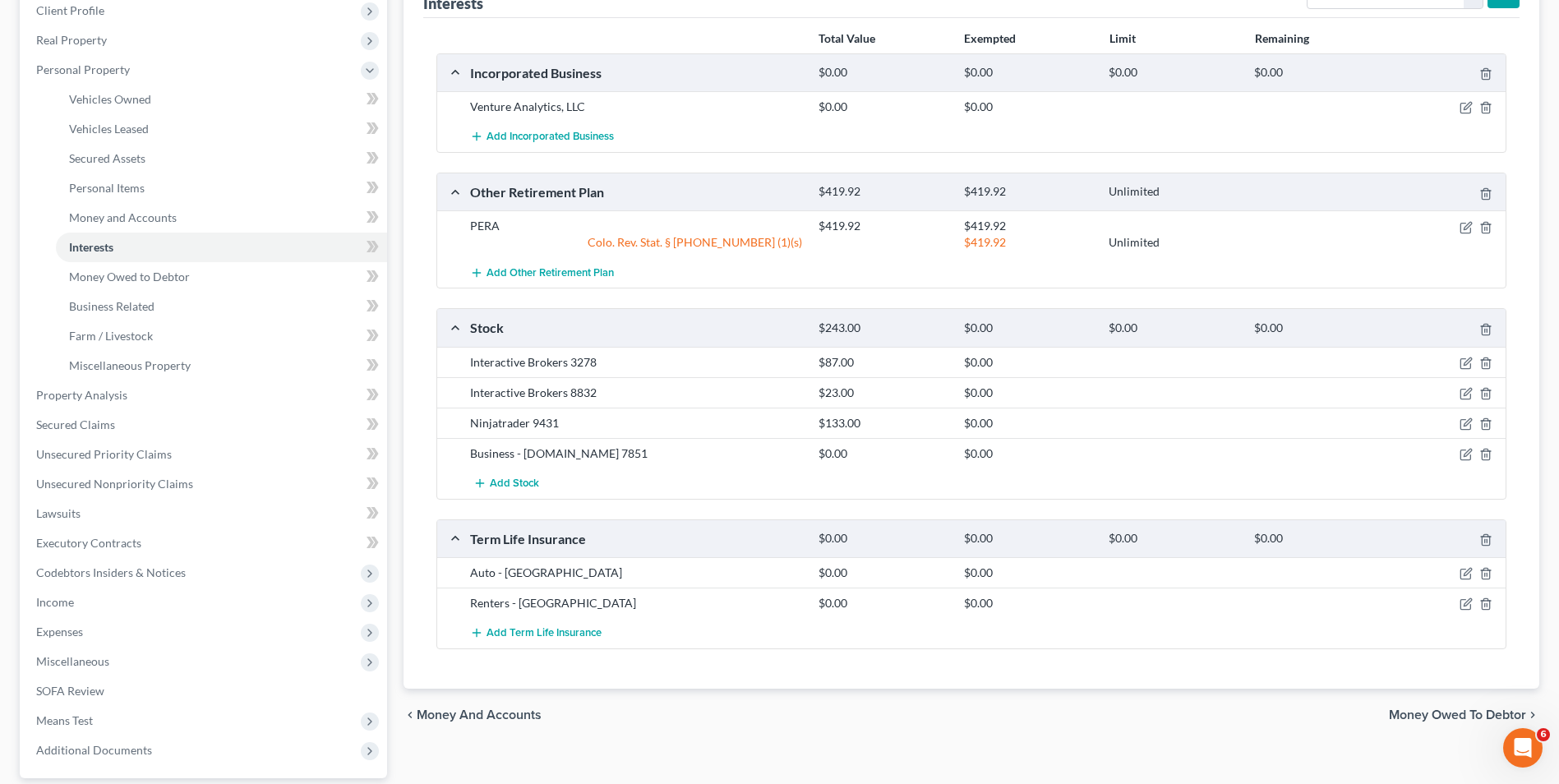
scroll to position [246, 0]
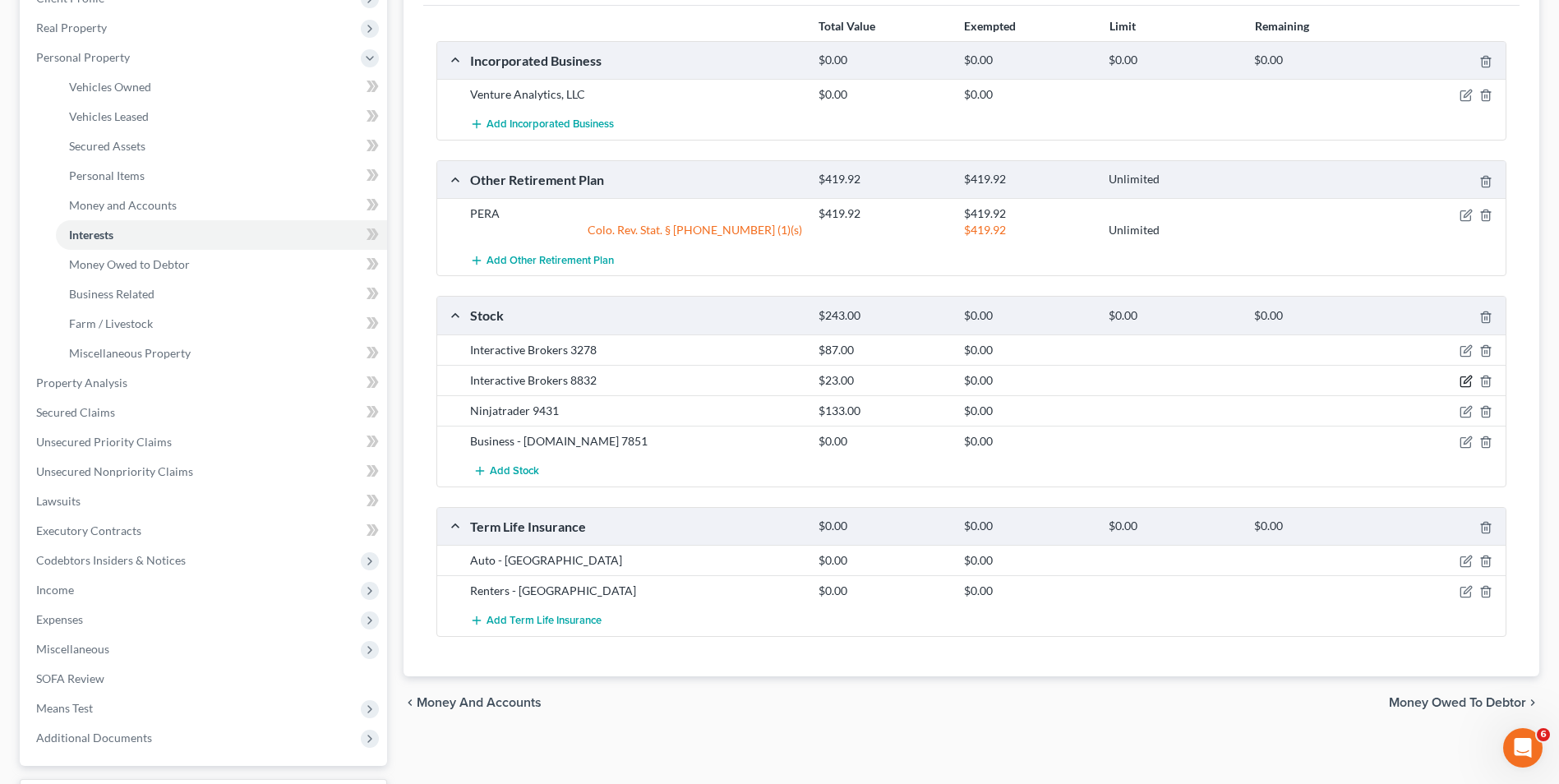
click at [1467, 379] on icon "button" at bounding box center [1467, 381] width 13 height 13
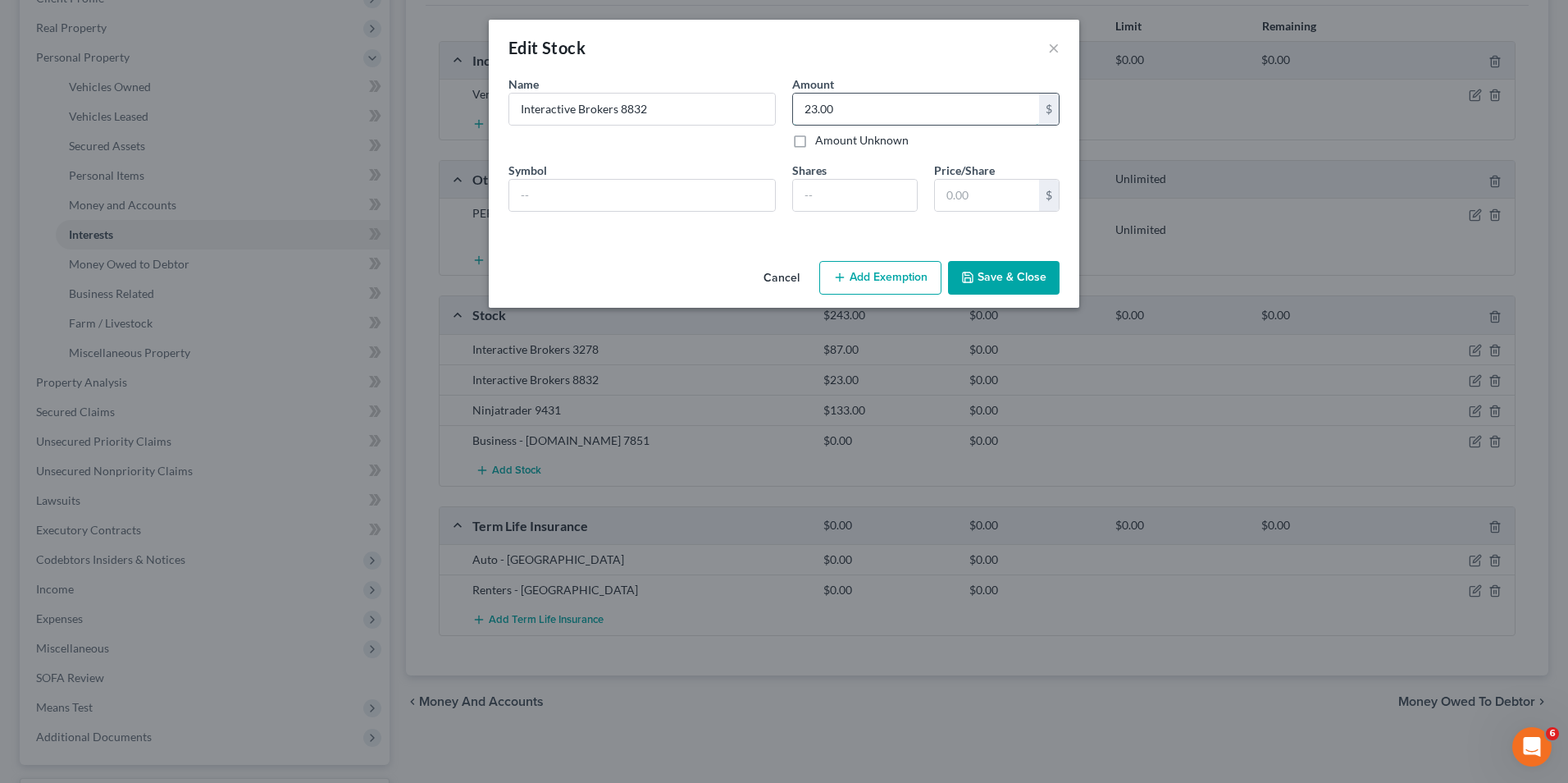
click at [834, 112] on input "23.00" at bounding box center [916, 109] width 246 height 31
type input "22.67"
click at [1013, 270] on button "Save & Close" at bounding box center [1004, 278] width 112 height 34
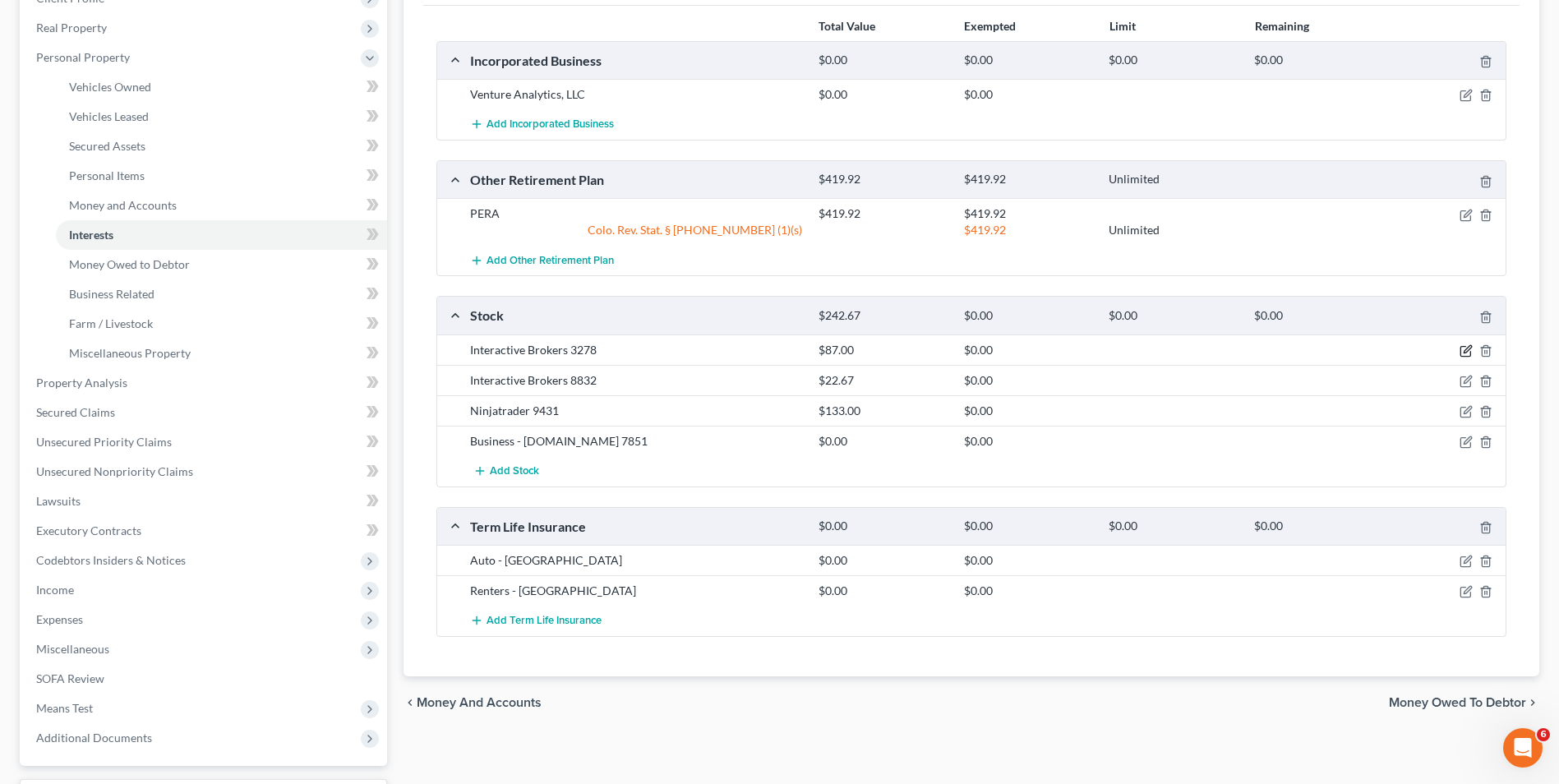
click at [1467, 353] on icon "button" at bounding box center [1467, 351] width 13 height 13
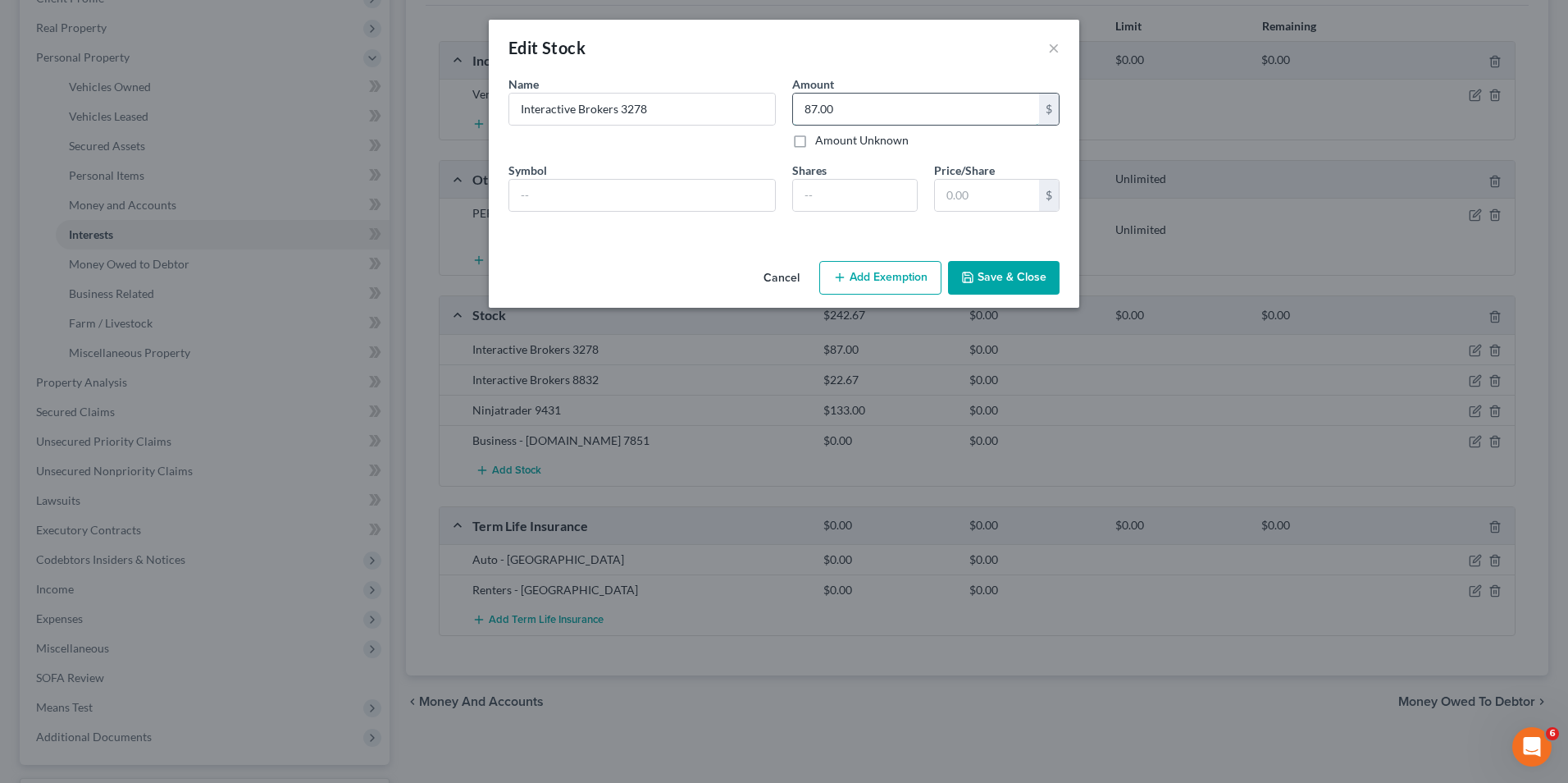
click at [906, 122] on input "87.00" at bounding box center [916, 109] width 246 height 31
type input "66.61"
click at [1004, 276] on button "Save & Close" at bounding box center [1004, 278] width 112 height 34
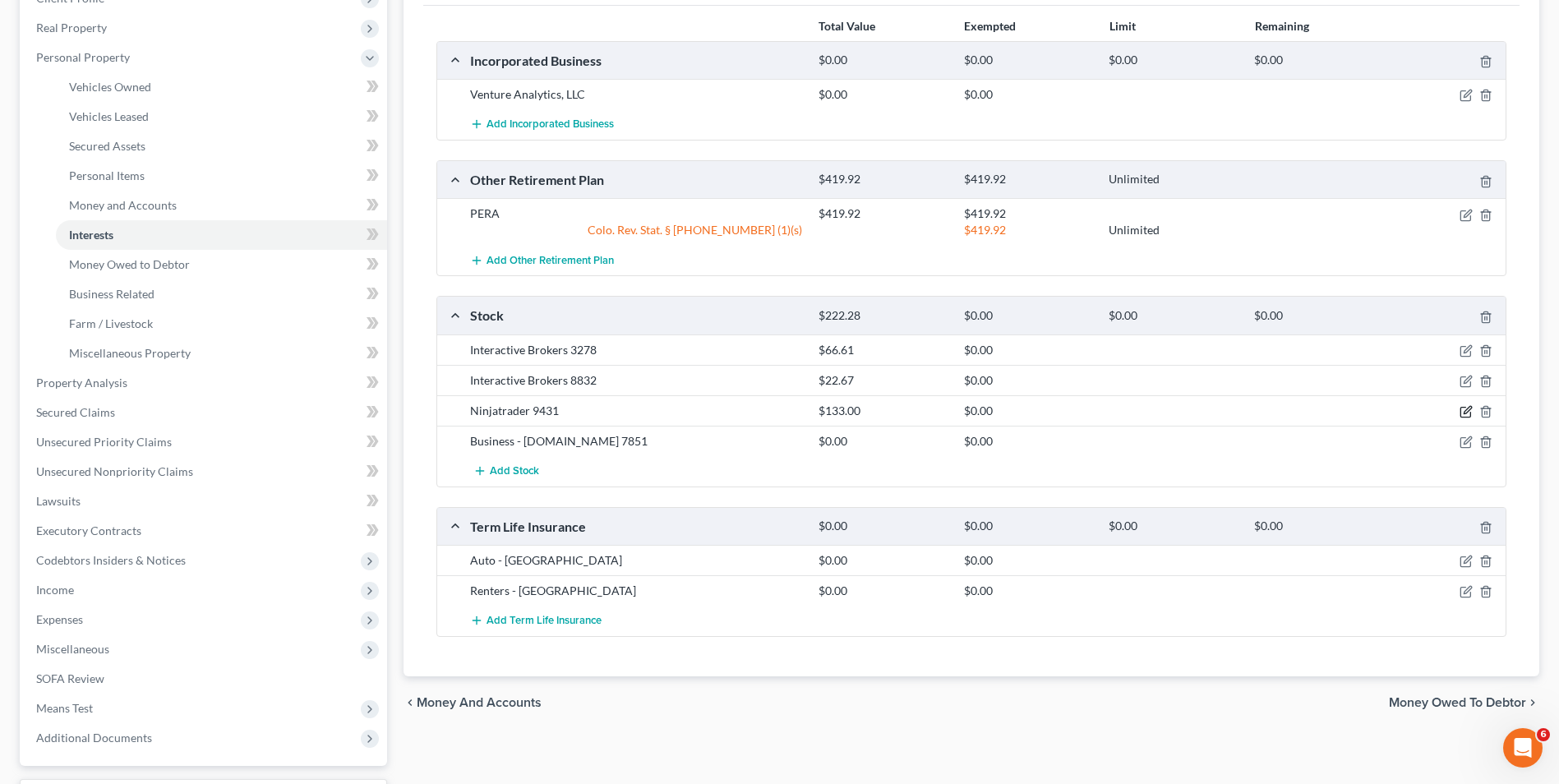
click at [1468, 406] on icon "button" at bounding box center [1467, 411] width 13 height 13
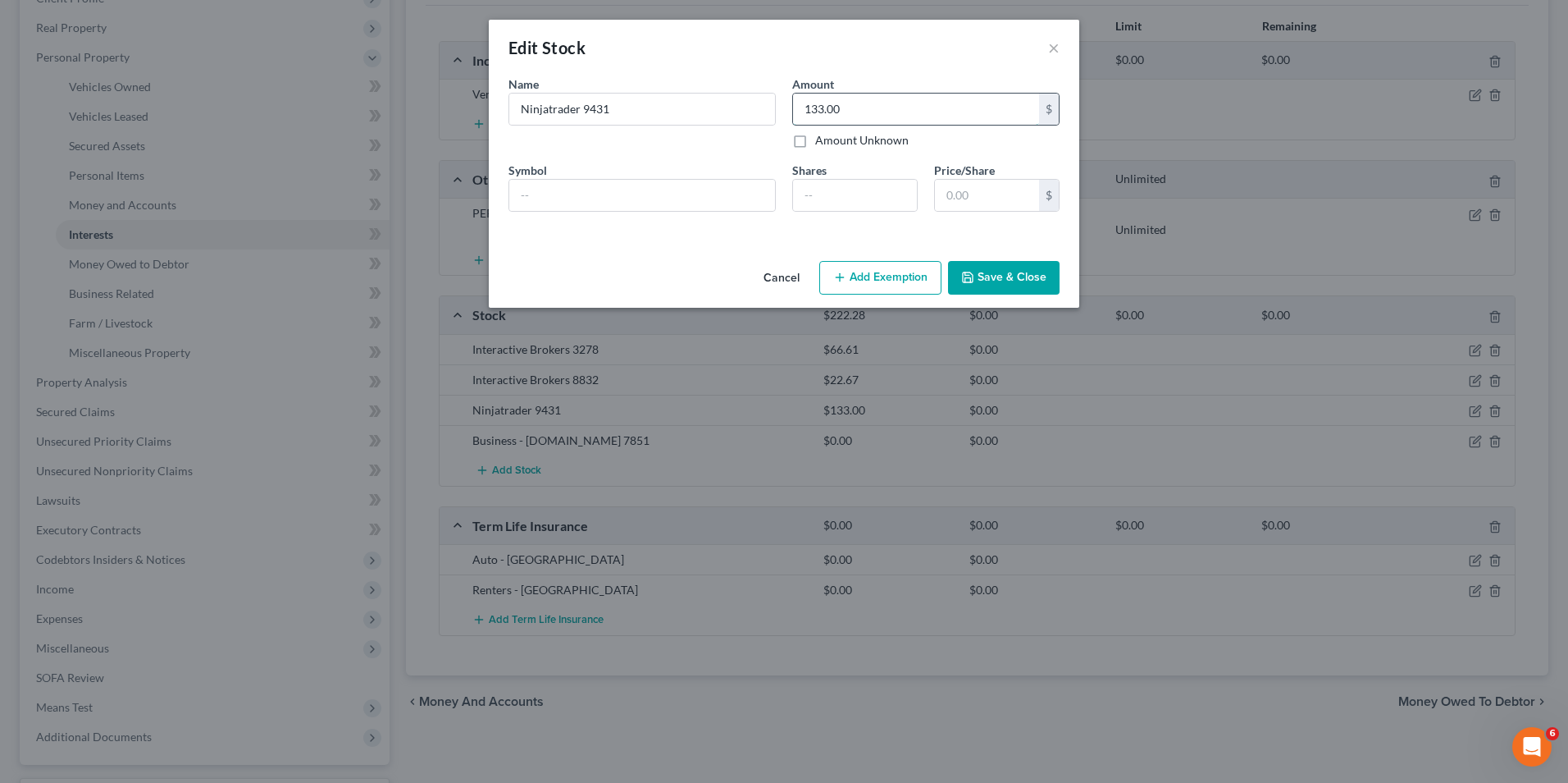
click at [864, 112] on input "133.00" at bounding box center [916, 109] width 246 height 31
type input "0.00"
click at [993, 266] on button "Save & Close" at bounding box center [1004, 278] width 112 height 34
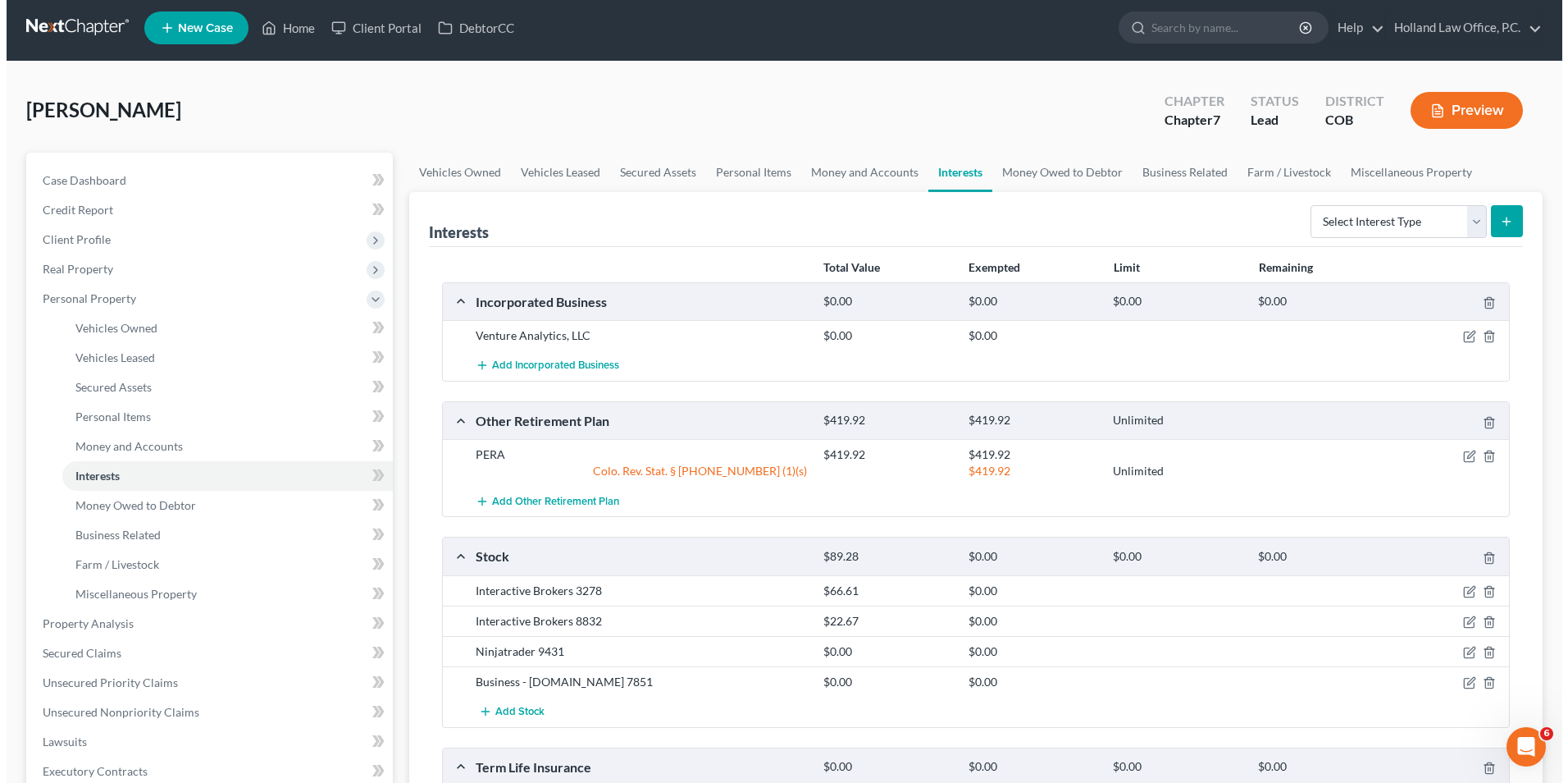
scroll to position [0, 0]
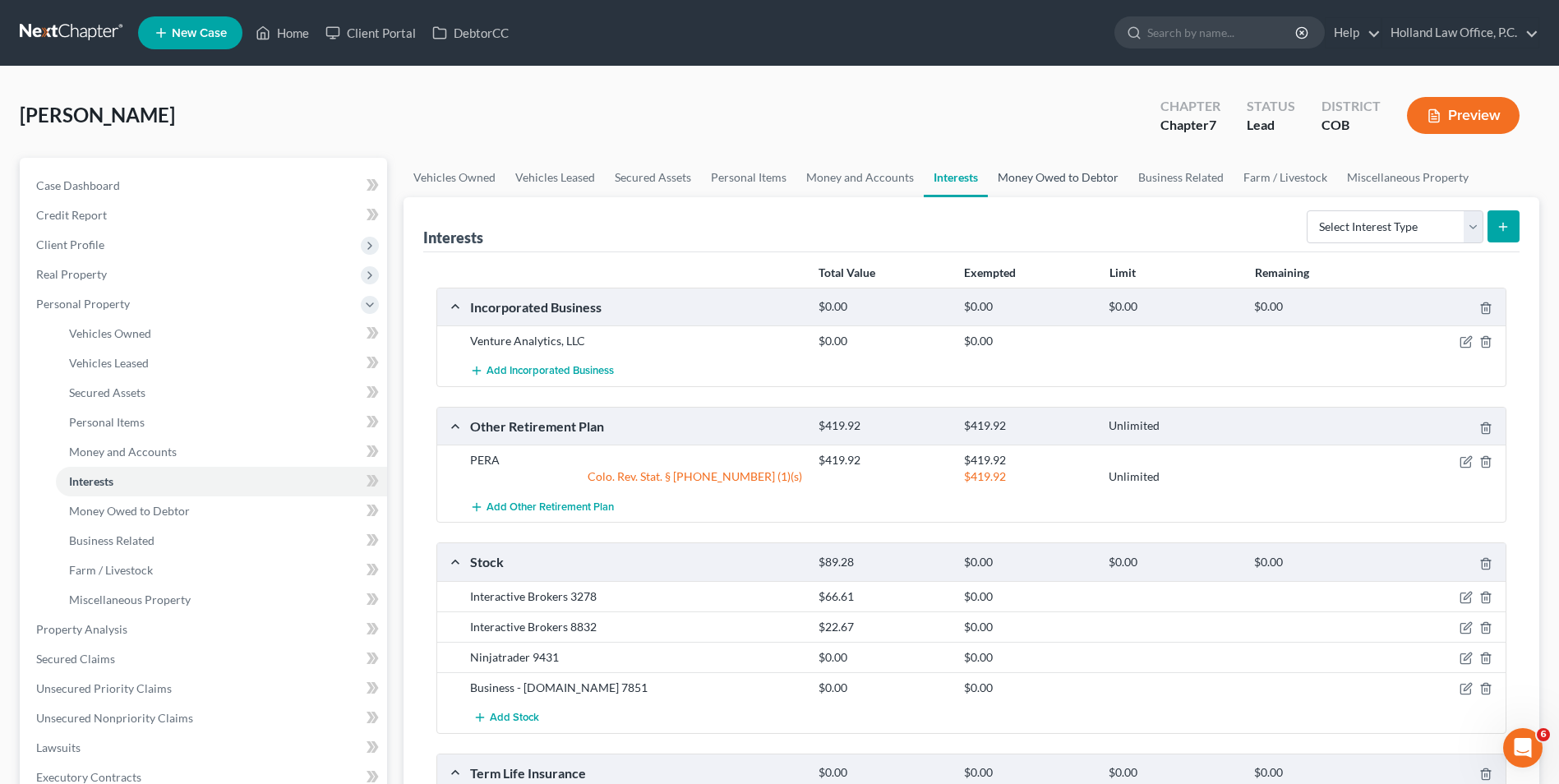
click at [1065, 182] on link "Money Owed to Debtor" at bounding box center [1058, 177] width 140 height 40
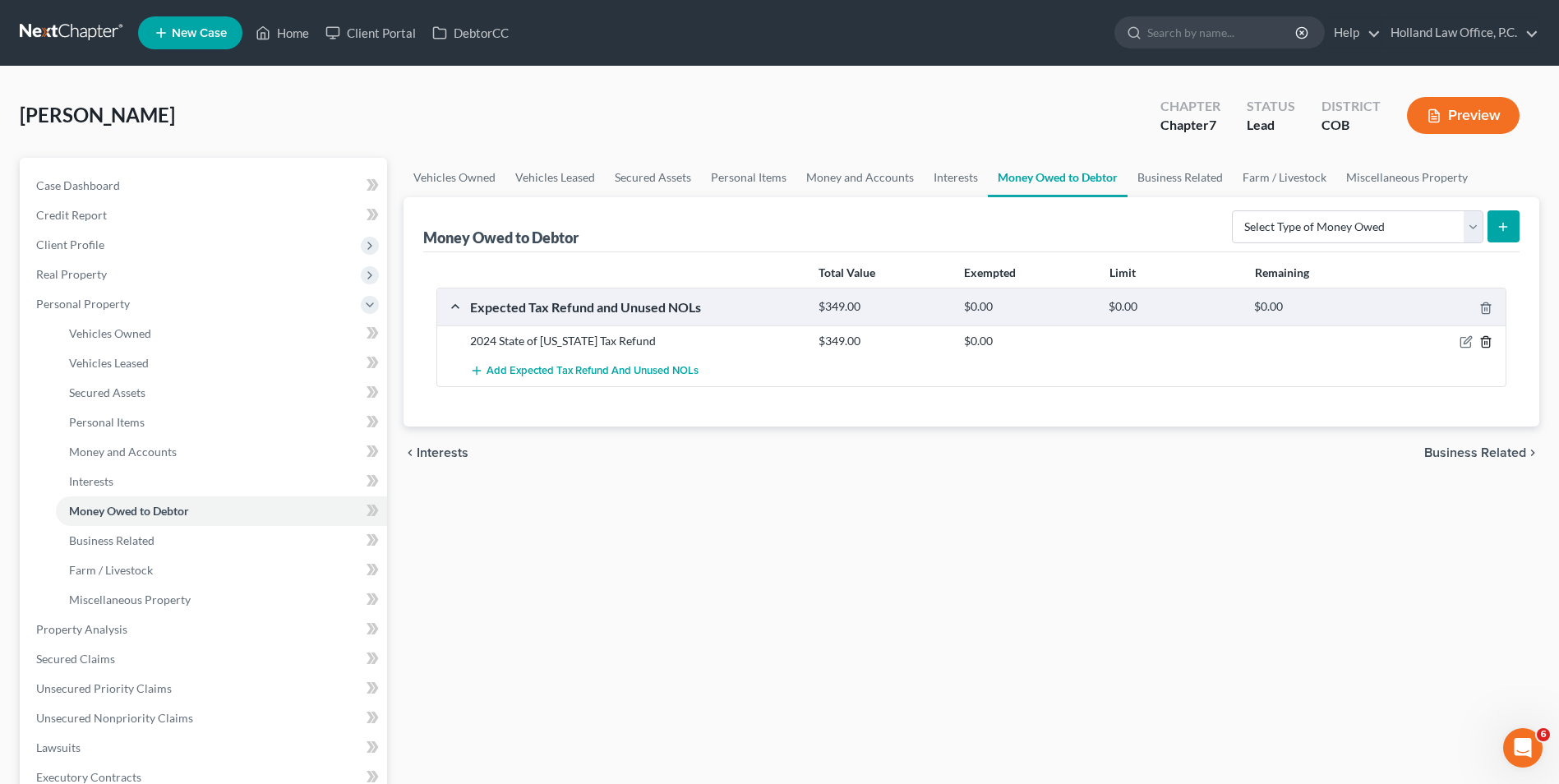
click at [1487, 340] on icon "button" at bounding box center [1486, 342] width 13 height 13
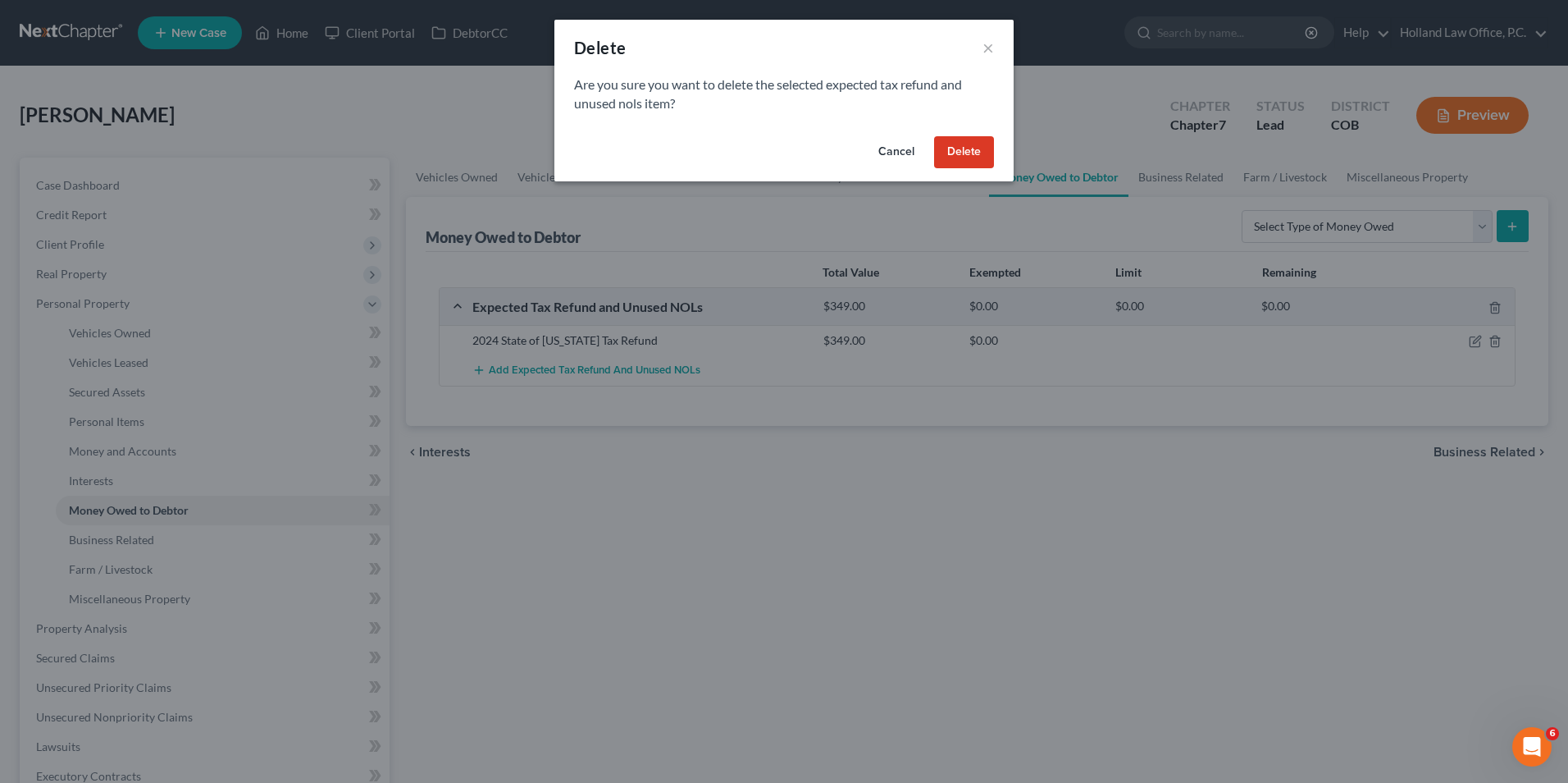
click at [946, 138] on button "Delete" at bounding box center [963, 152] width 60 height 33
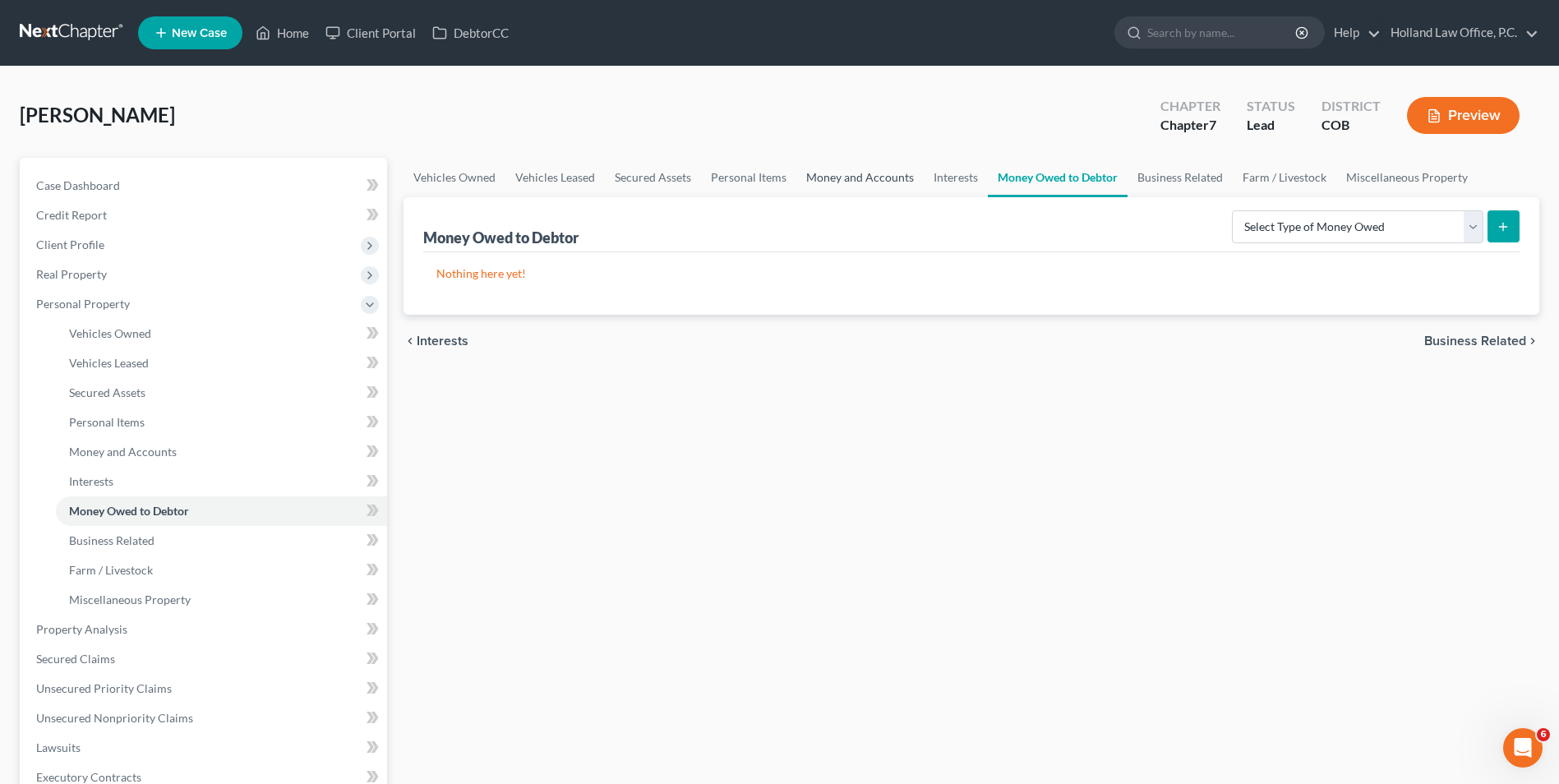
click at [853, 175] on link "Money and Accounts" at bounding box center [860, 177] width 127 height 40
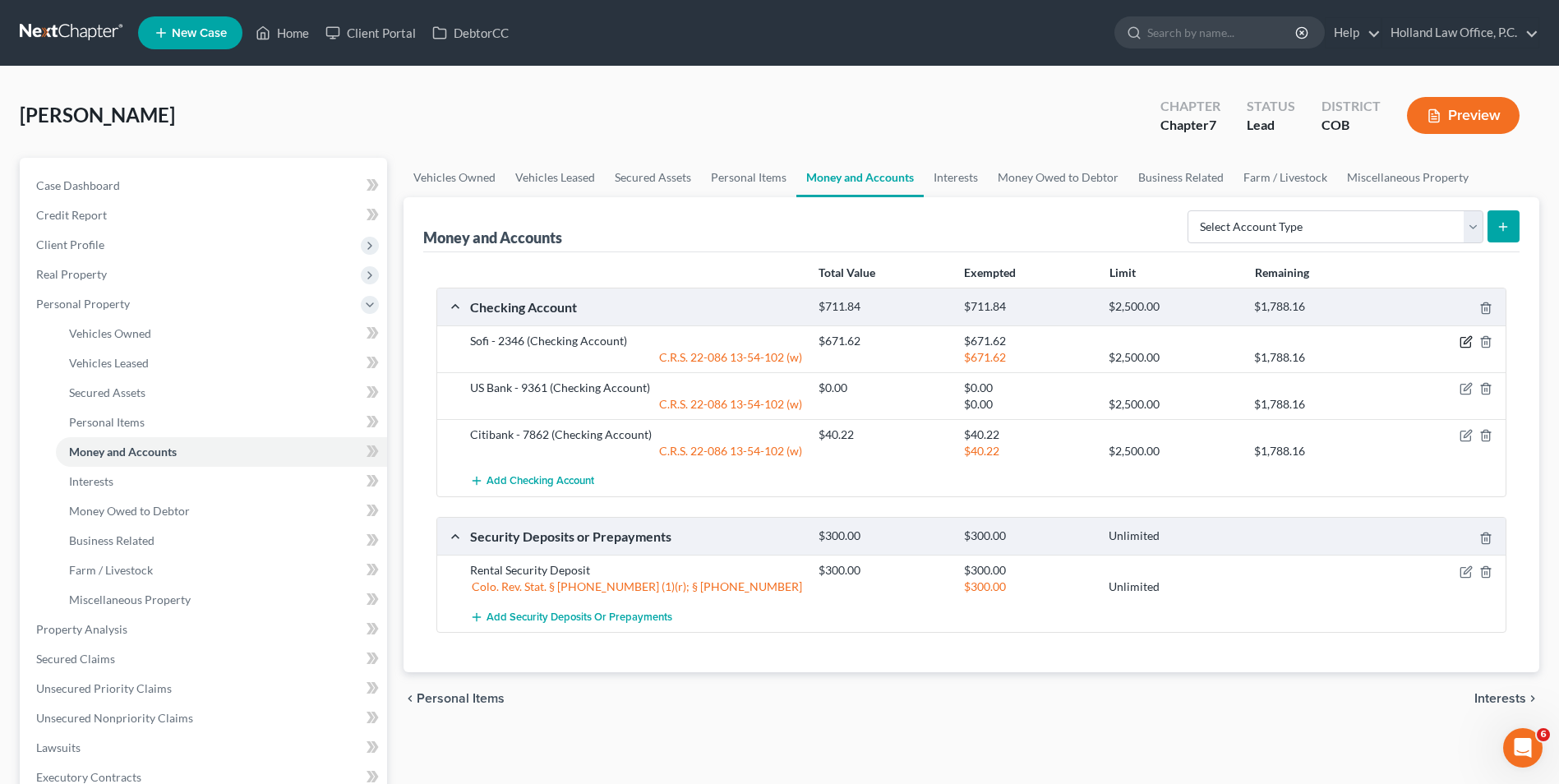
click at [1464, 340] on icon "button" at bounding box center [1467, 342] width 13 height 13
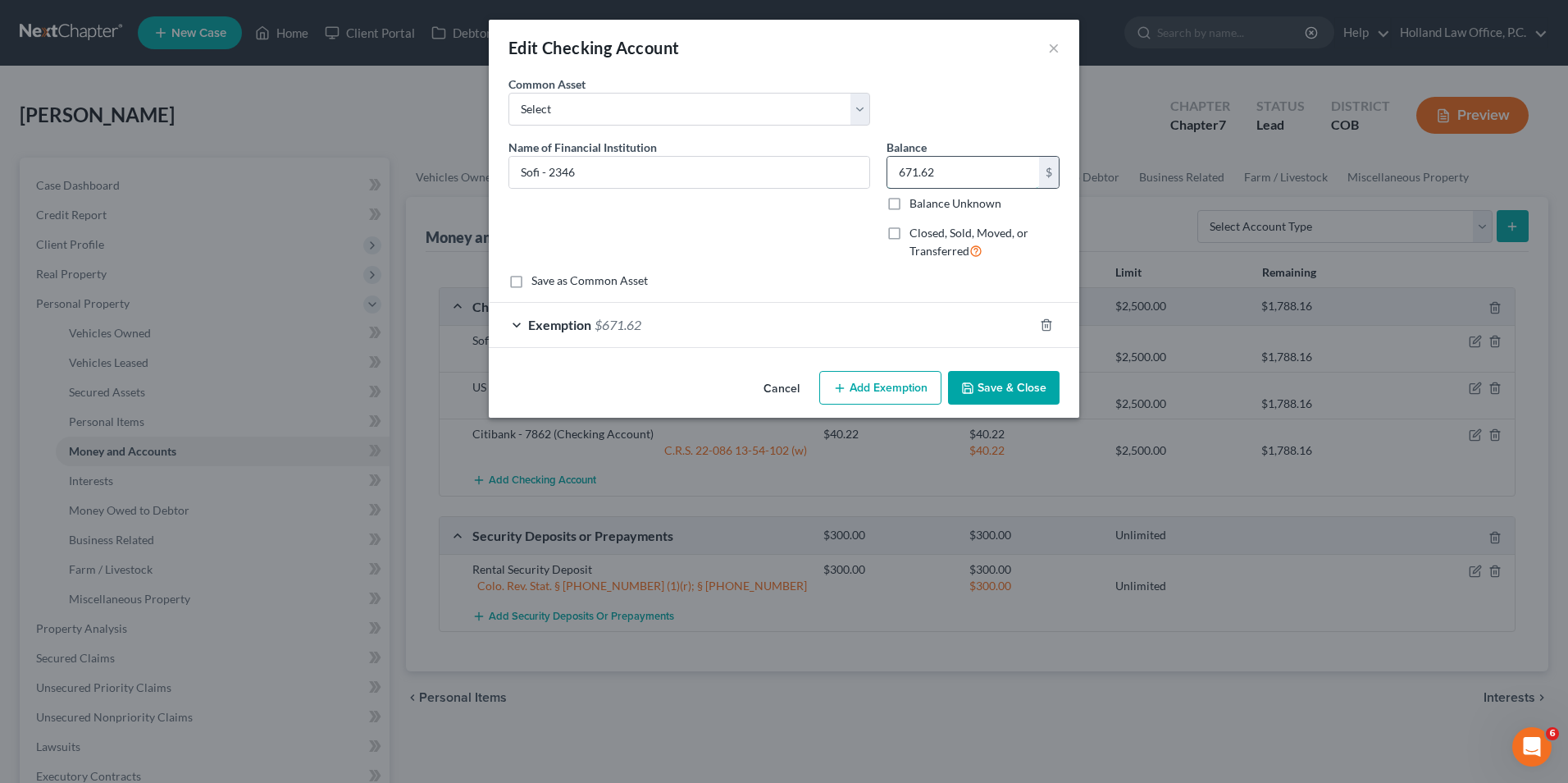
click at [910, 160] on input "671.62" at bounding box center [963, 172] width 151 height 31
click at [975, 169] on input "8" at bounding box center [963, 172] width 151 height 31
type input "858.89"
click at [723, 327] on div "Exemption $671.62" at bounding box center [762, 325] width 545 height 44
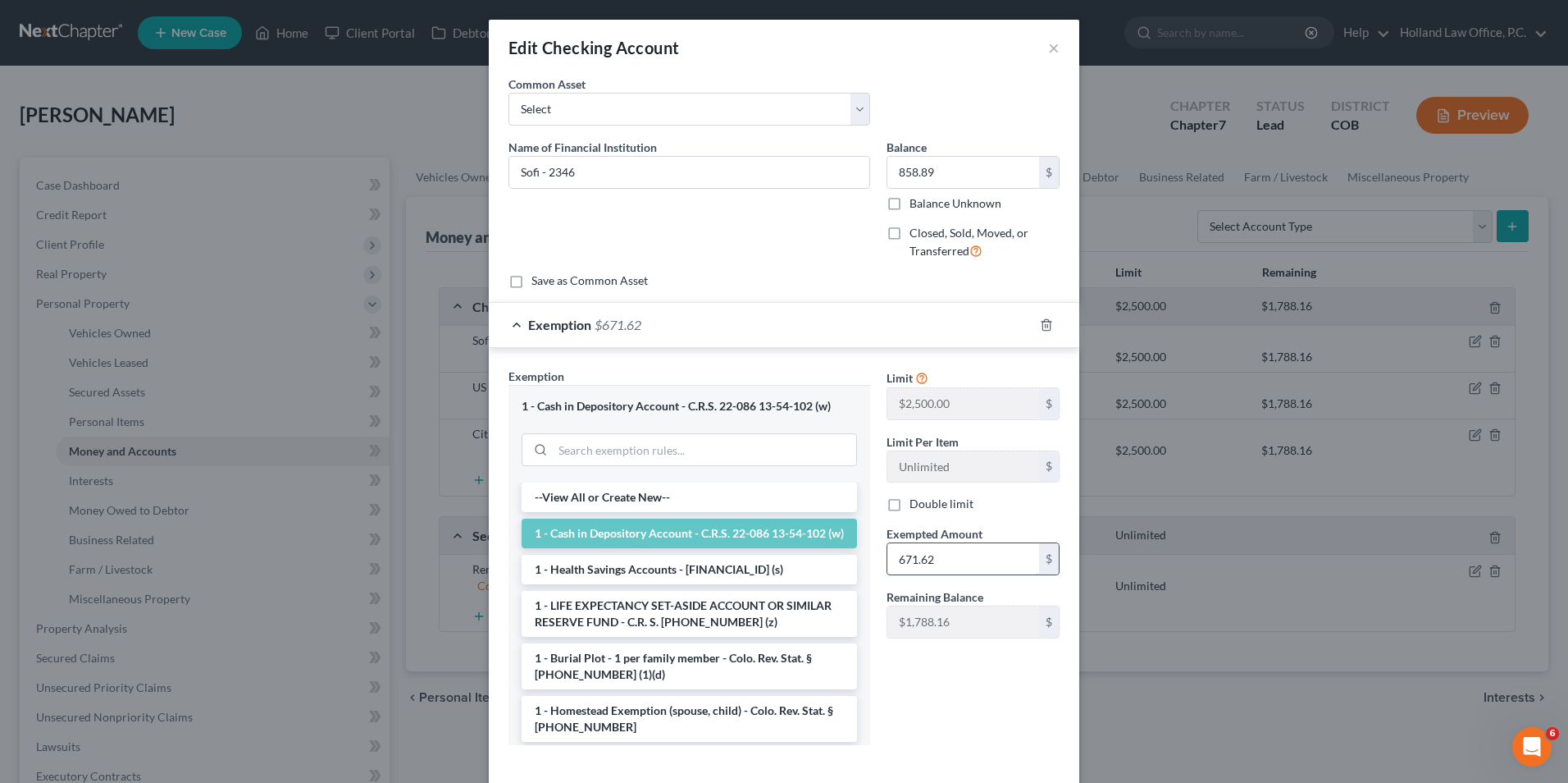
drag, startPoint x: 971, startPoint y: 555, endPoint x: 980, endPoint y: 558, distance: 9.5
click at [970, 555] on input "671.62" at bounding box center [963, 559] width 151 height 31
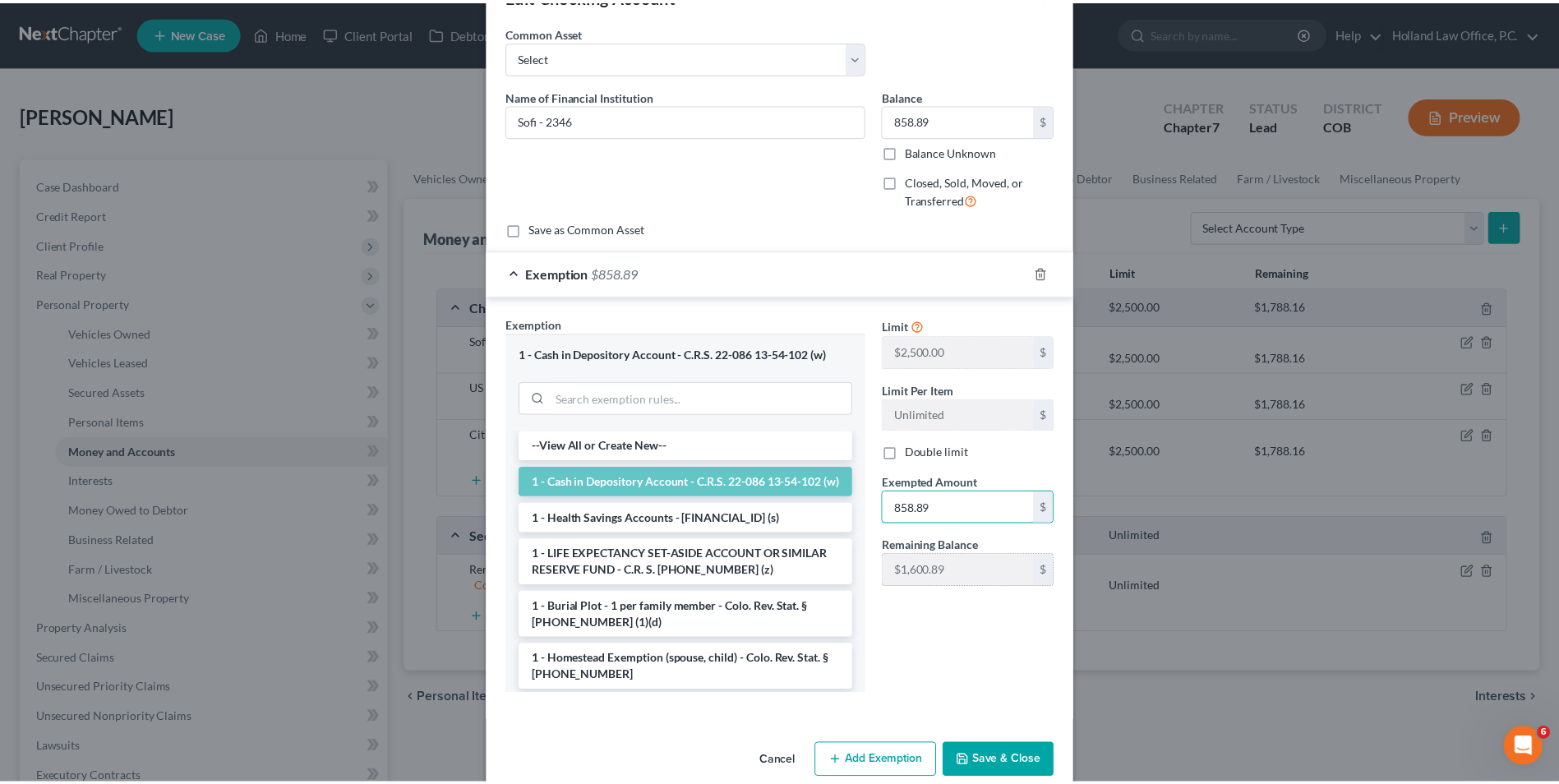
scroll to position [80, 0]
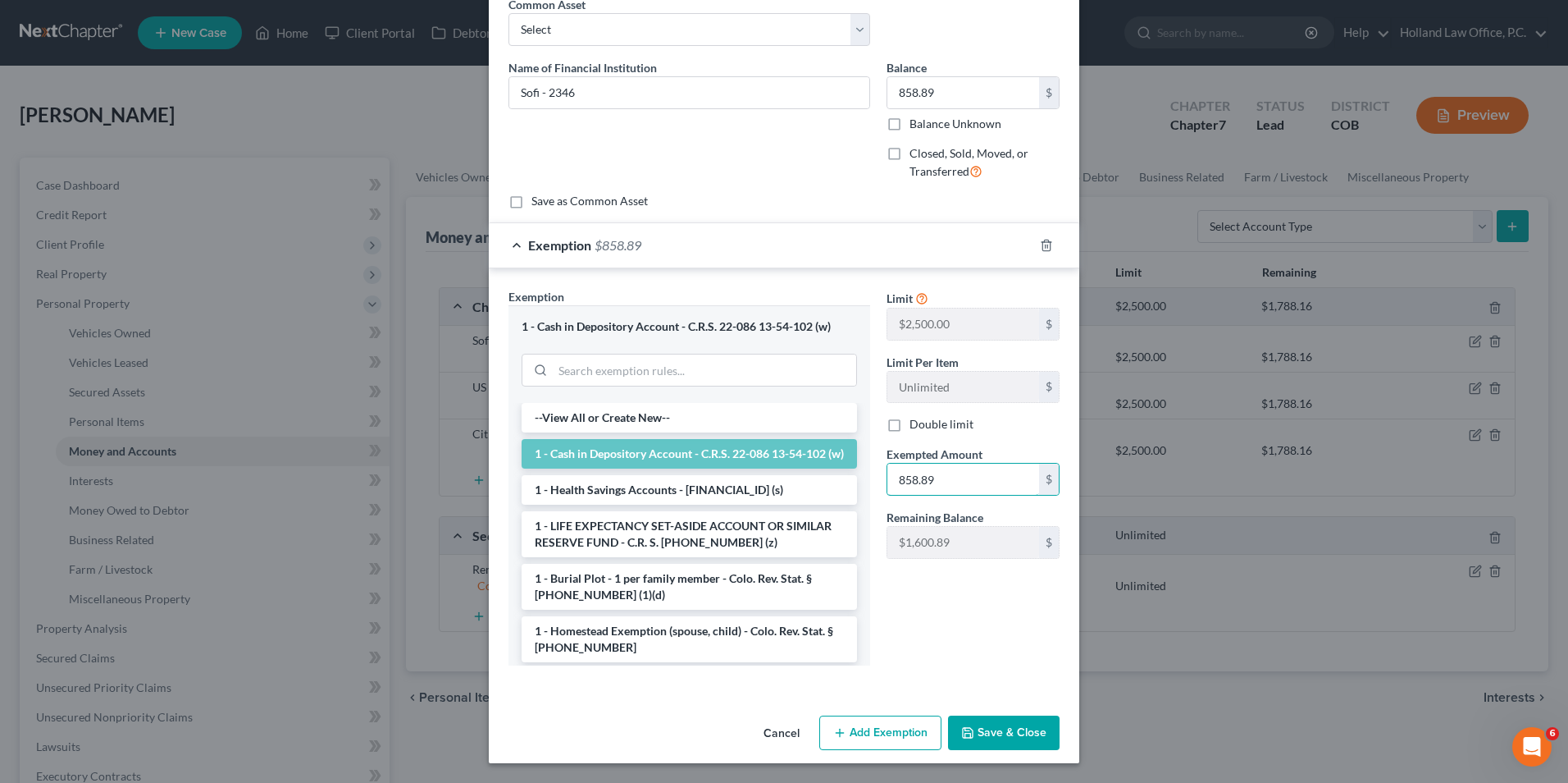
type input "858.89"
click at [967, 735] on icon "button" at bounding box center [968, 733] width 13 height 13
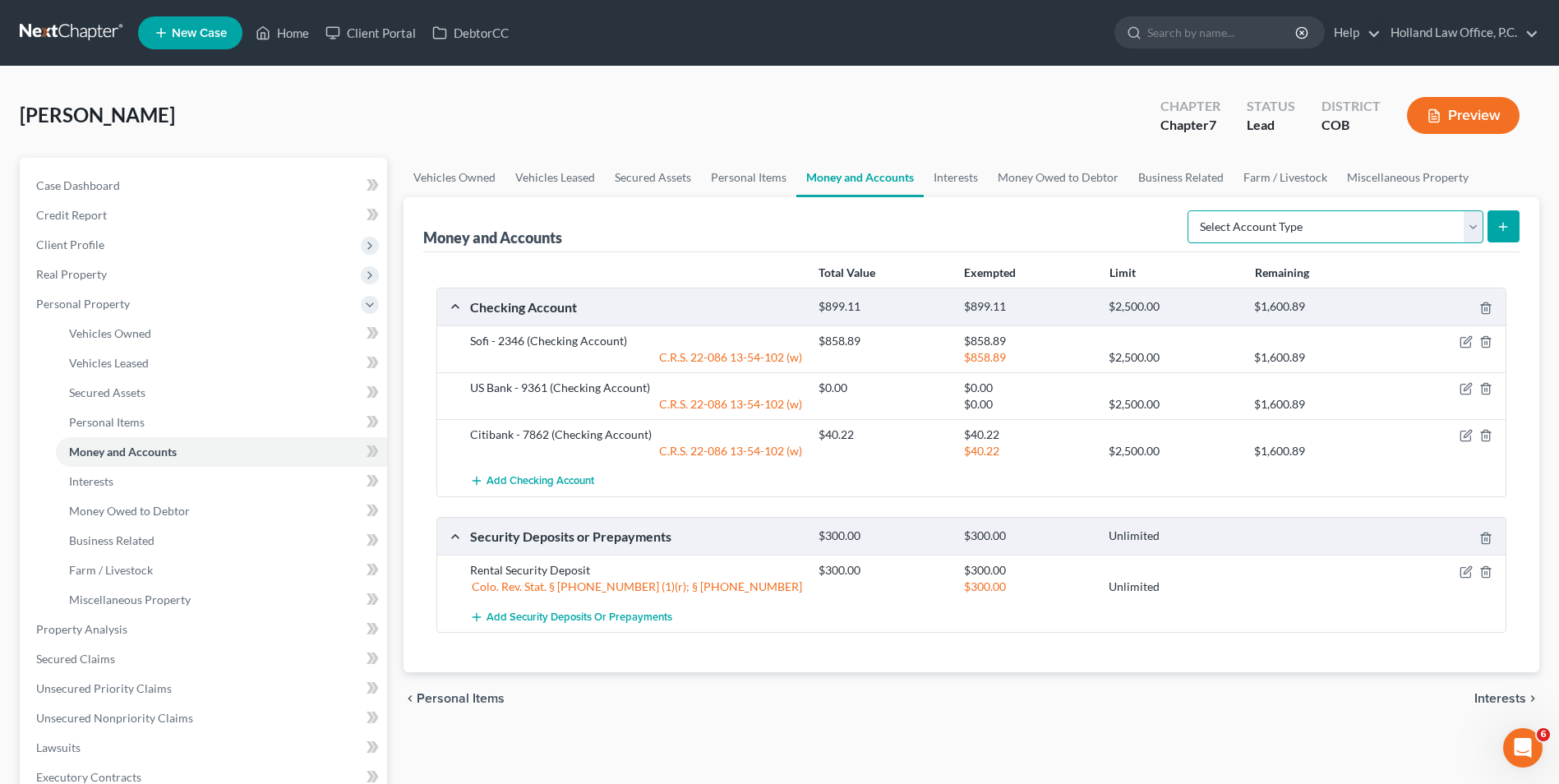
drag, startPoint x: 1346, startPoint y: 226, endPoint x: 1341, endPoint y: 232, distance: 7.8
click at [1346, 226] on select "Select Account Type Brokerage Cash on Hand Certificates of Deposit Checking Acc…" at bounding box center [1336, 227] width 296 height 33
select select "cash_on_hand"
click at [1191, 210] on select "Select Account Type Brokerage Cash on Hand Certificates of Deposit Checking Acc…" at bounding box center [1336, 227] width 296 height 33
click at [1506, 221] on icon "submit" at bounding box center [1504, 227] width 13 height 13
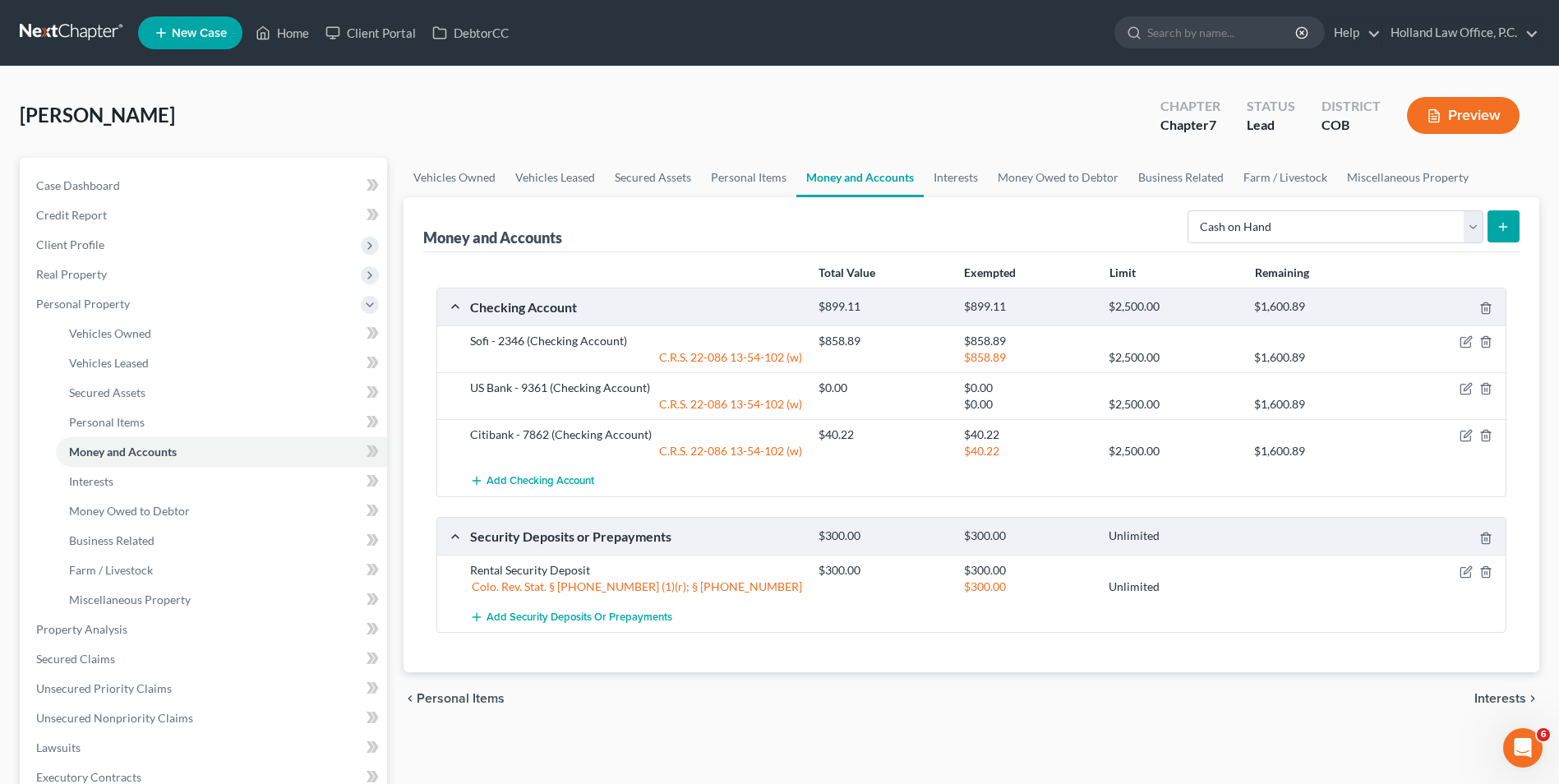
click at [1502, 230] on icon "submit" at bounding box center [1504, 227] width 13 height 13
click at [1388, 232] on select "Select Account Type Brokerage Cash on Hand Certificates of Deposit Checking Acc…" at bounding box center [1336, 227] width 296 height 33
drag, startPoint x: 954, startPoint y: 182, endPoint x: 890, endPoint y: 182, distance: 64.0
click at [954, 182] on link "Interests" at bounding box center [956, 177] width 64 height 40
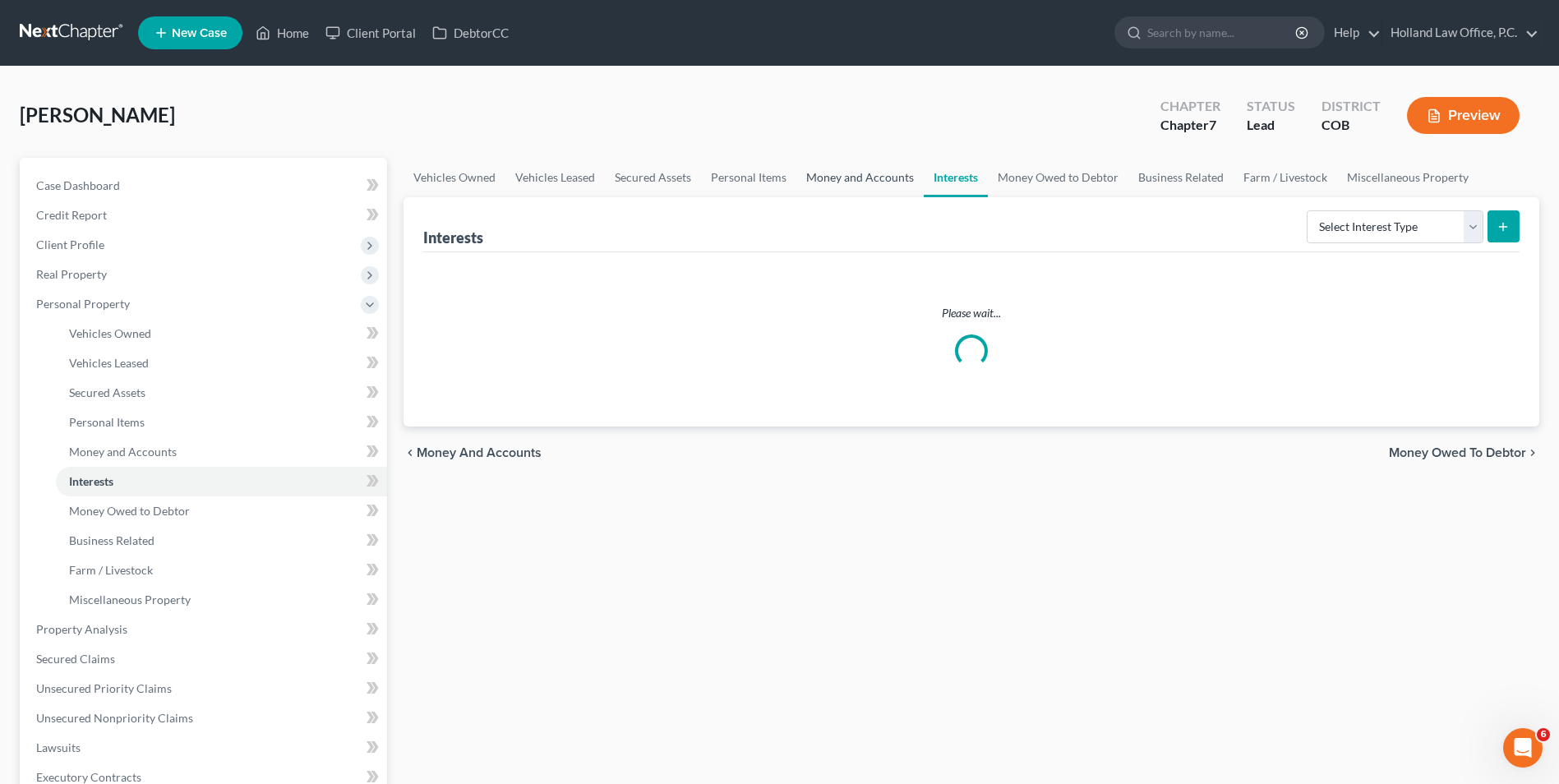
click at [865, 182] on link "Money and Accounts" at bounding box center [860, 177] width 127 height 40
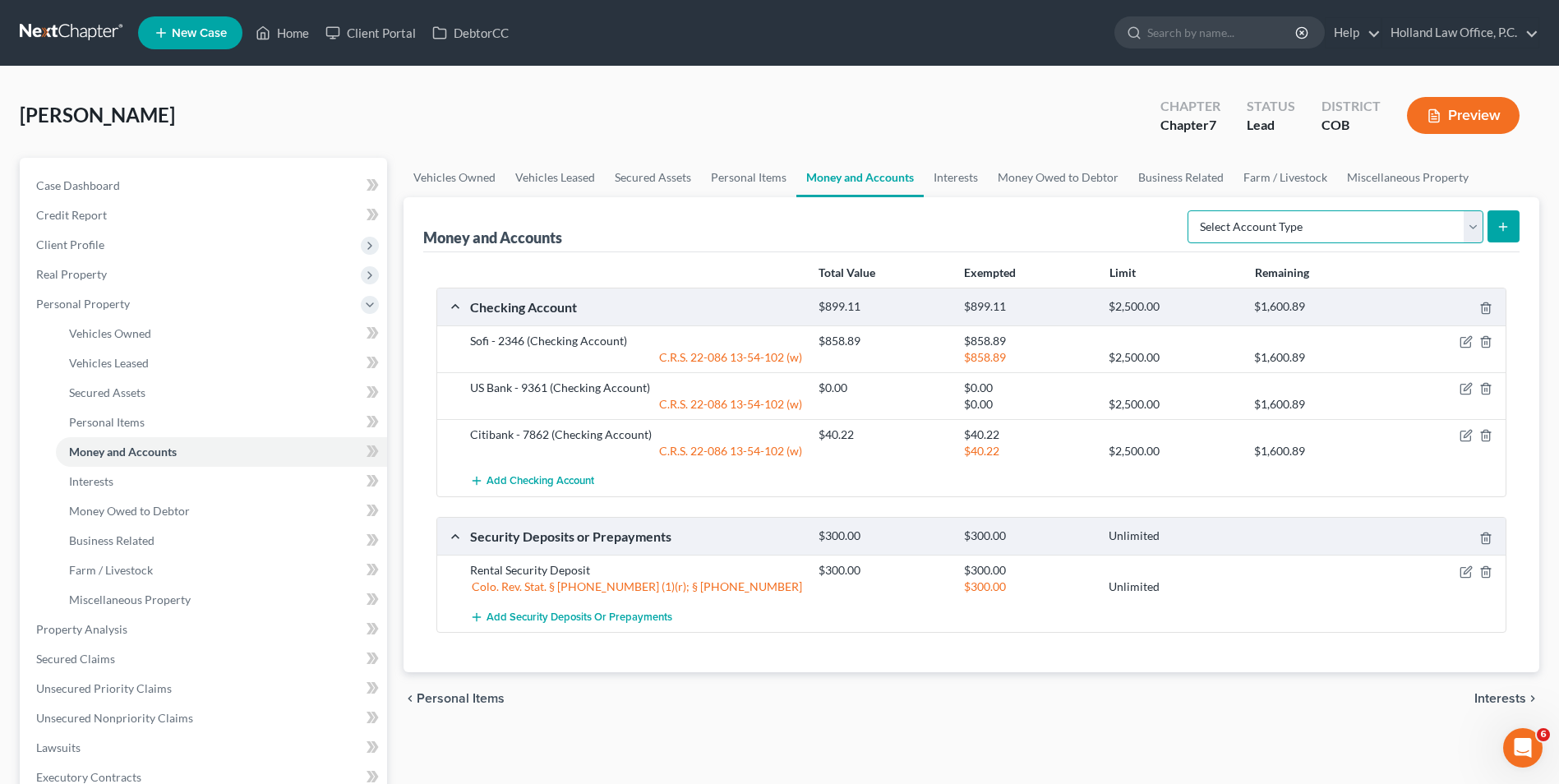
drag, startPoint x: 1404, startPoint y: 238, endPoint x: 1392, endPoint y: 245, distance: 13.9
click at [1404, 238] on select "Select Account Type Brokerage Cash on Hand Certificates of Deposit Checking Acc…" at bounding box center [1336, 227] width 296 height 33
select select "cash_on_hand"
click at [1191, 210] on select "Select Account Type Brokerage Cash on Hand Certificates of Deposit Checking Acc…" at bounding box center [1336, 227] width 296 height 33
click at [1491, 226] on button "submit" at bounding box center [1504, 227] width 32 height 32
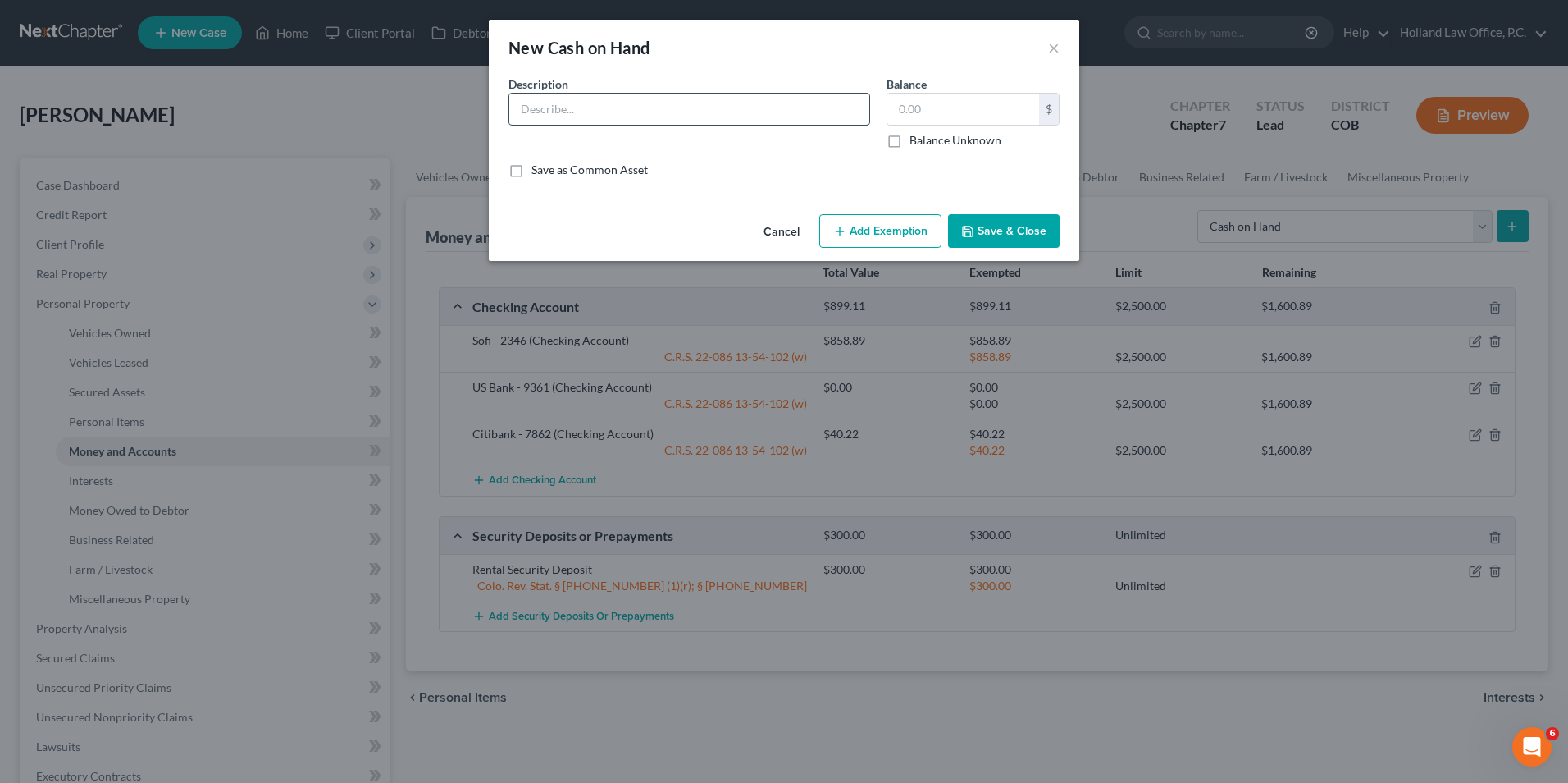
click at [677, 108] on input "text" at bounding box center [689, 109] width 361 height 31
type input "Cash"
drag, startPoint x: 1039, startPoint y: 115, endPoint x: 1025, endPoint y: 114, distance: 14.0
click at [1038, 115] on div "$" at bounding box center [973, 109] width 173 height 33
click at [1001, 111] on input "text" at bounding box center [963, 109] width 151 height 31
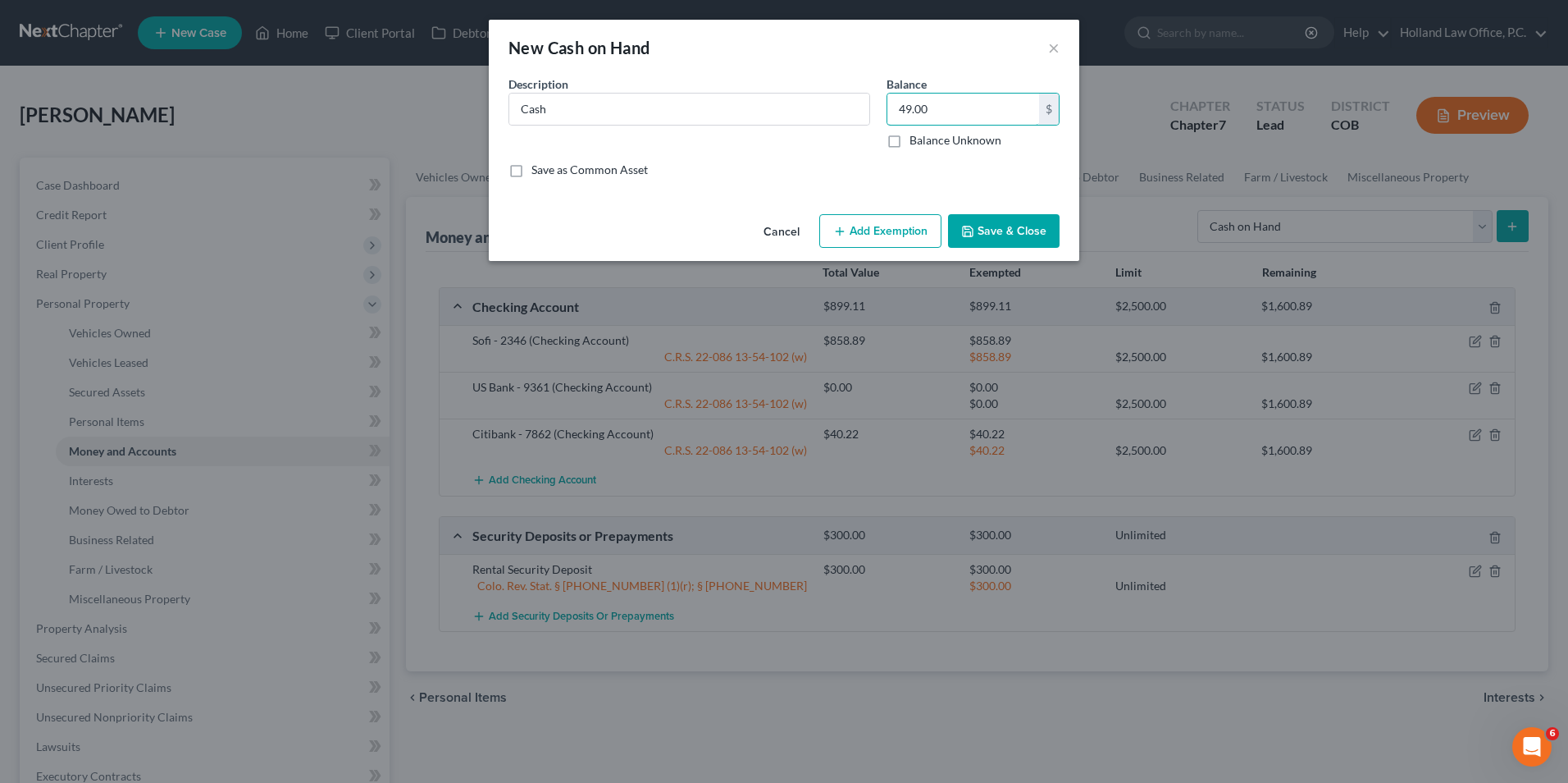
type input "49.00"
click at [1039, 236] on button "Save & Close" at bounding box center [1004, 231] width 112 height 34
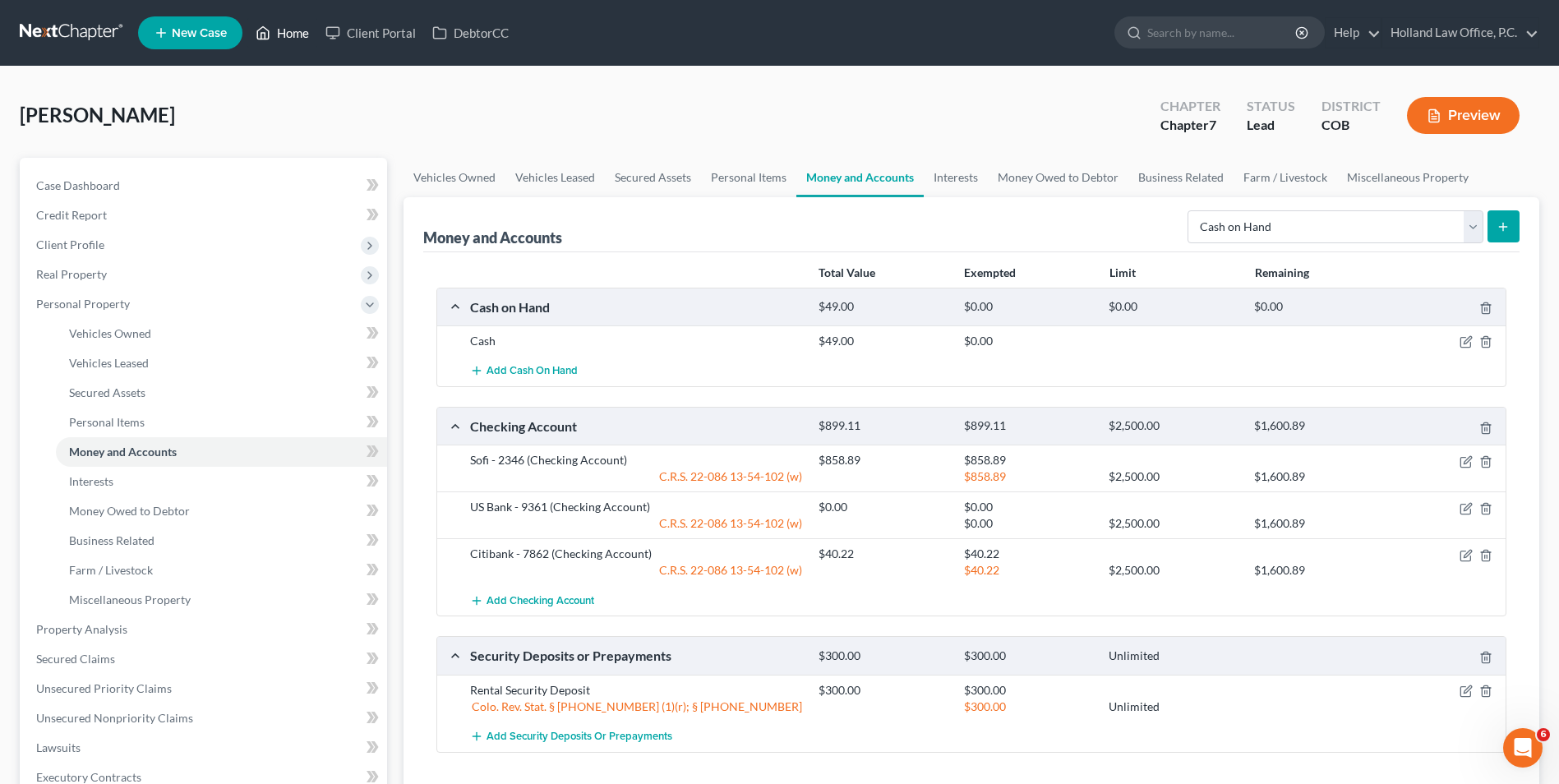
click at [269, 34] on icon at bounding box center [264, 33] width 11 height 12
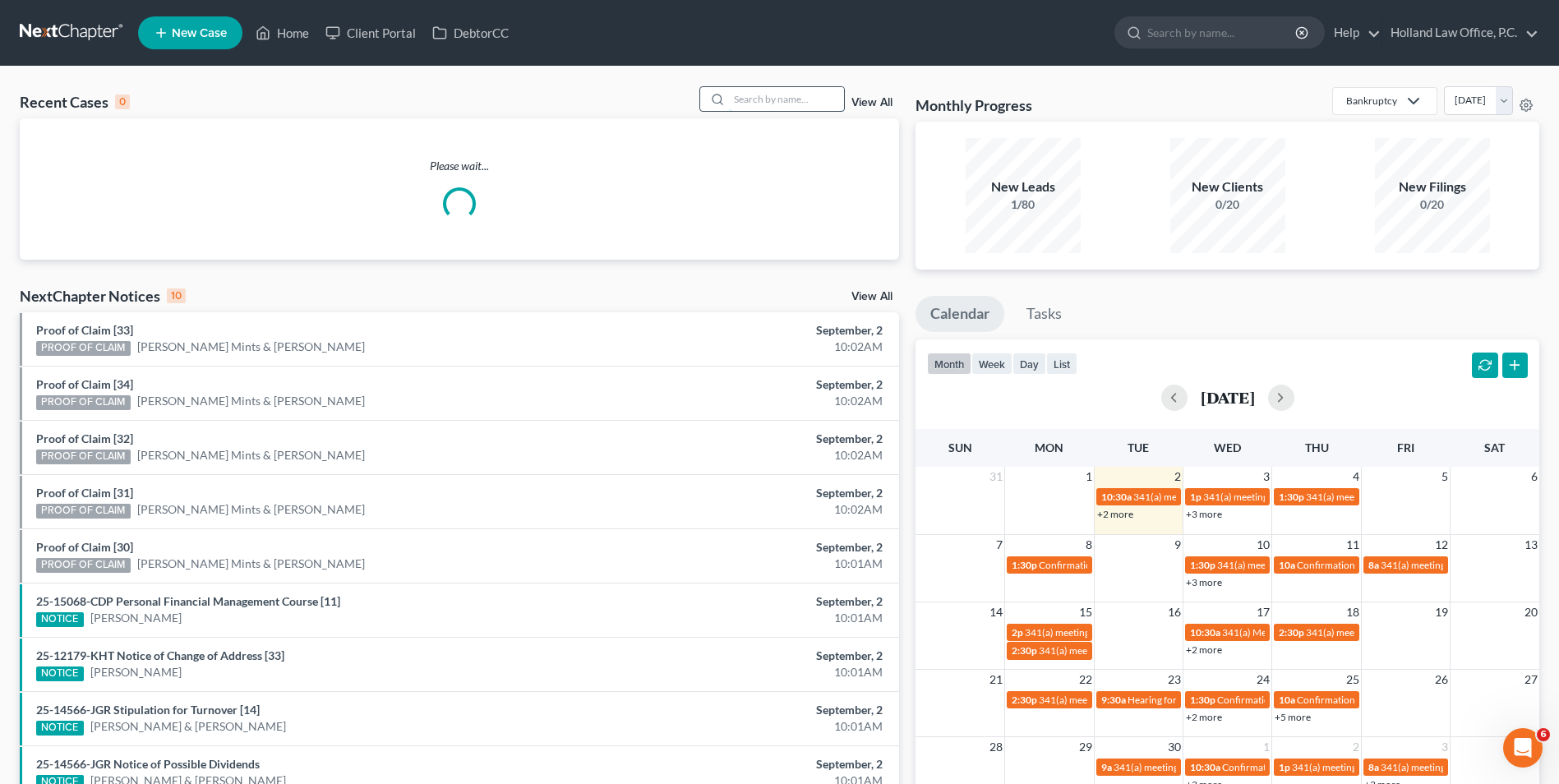
click at [780, 98] on input "search" at bounding box center [786, 99] width 115 height 24
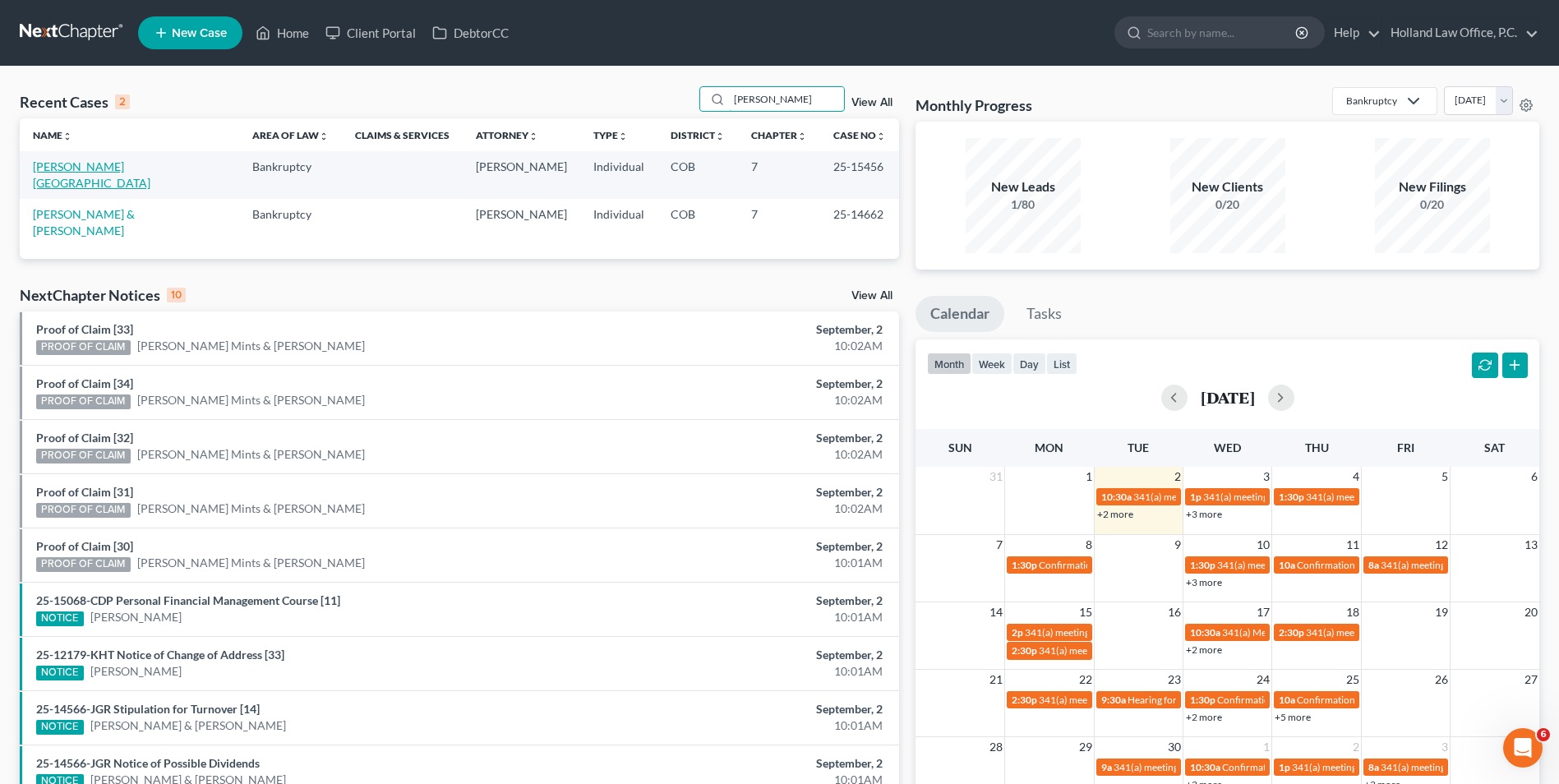
type input "[PERSON_NAME]"
click at [71, 168] on link "[PERSON_NAME][GEOGRAPHIC_DATA]" at bounding box center [92, 174] width 118 height 30
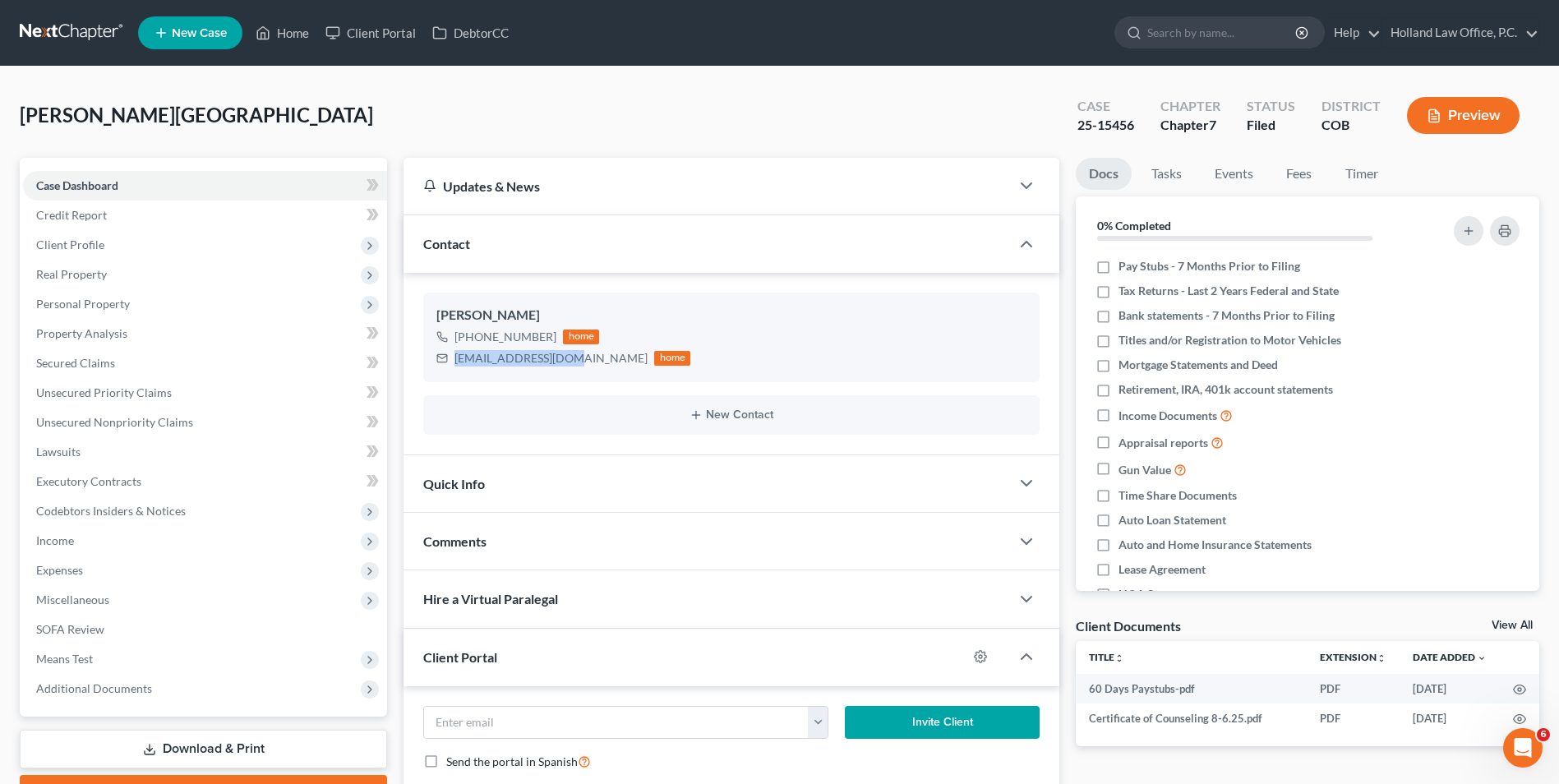
drag, startPoint x: 553, startPoint y: 361, endPoint x: 417, endPoint y: 364, distance: 136.0
click at [417, 364] on div "[PERSON_NAME] [PHONE_NUMBER] home [EMAIL_ADDRESS][DOMAIN_NAME] home New Contact" at bounding box center [732, 364] width 656 height 182
drag, startPoint x: 279, startPoint y: 9, endPoint x: 279, endPoint y: 25, distance: 16.0
click at [279, 9] on nav "Home New Case Client Portal DebtorCC Holland Law Office, P.C. [EMAIL_ADDRESS][D…" at bounding box center [780, 32] width 1559 height 65
click at [279, 25] on link "Home" at bounding box center [283, 32] width 70 height 29
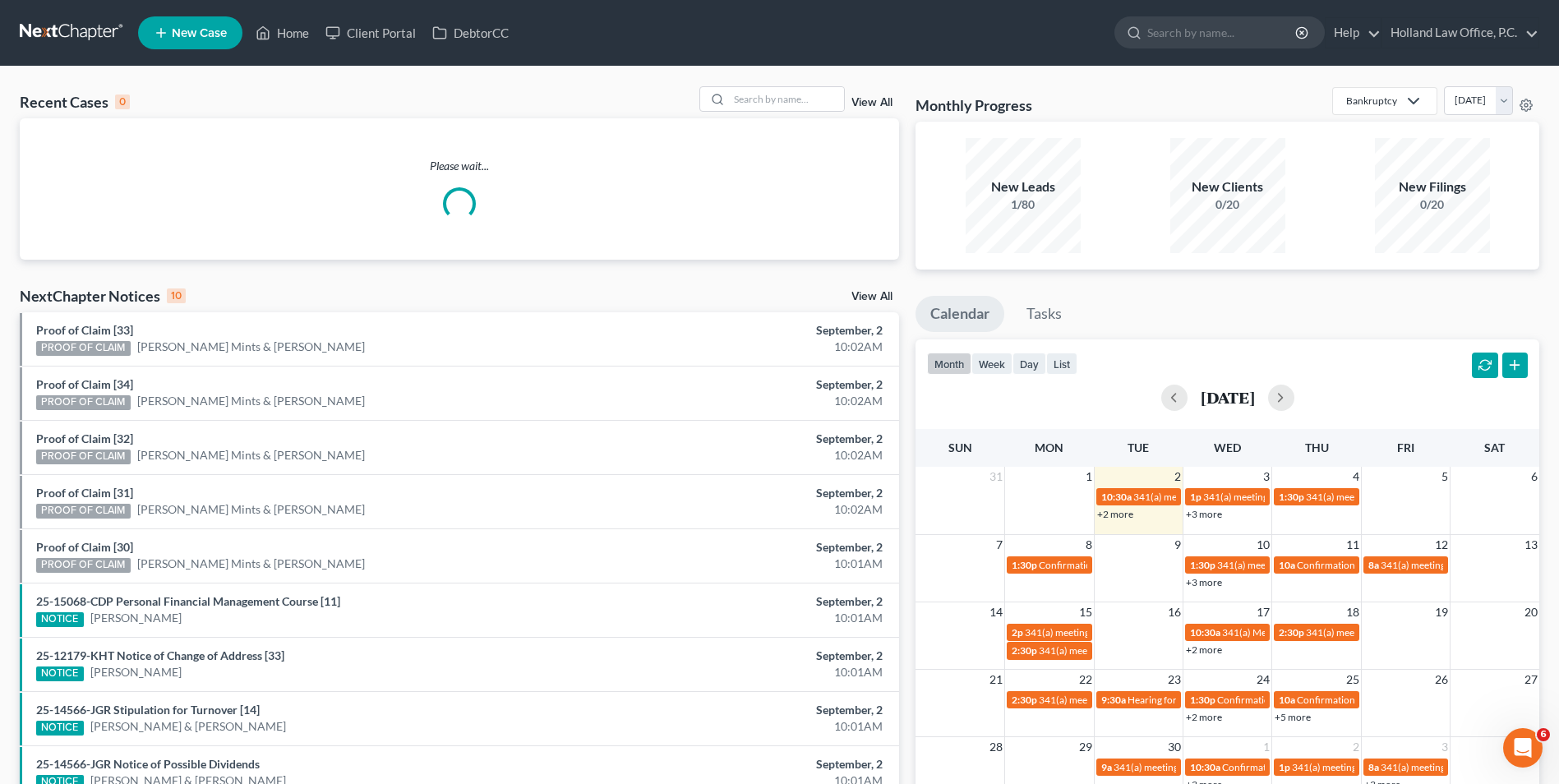
click at [845, 100] on div "View All" at bounding box center [800, 99] width 201 height 26
click at [758, 100] on input "search" at bounding box center [786, 99] width 115 height 24
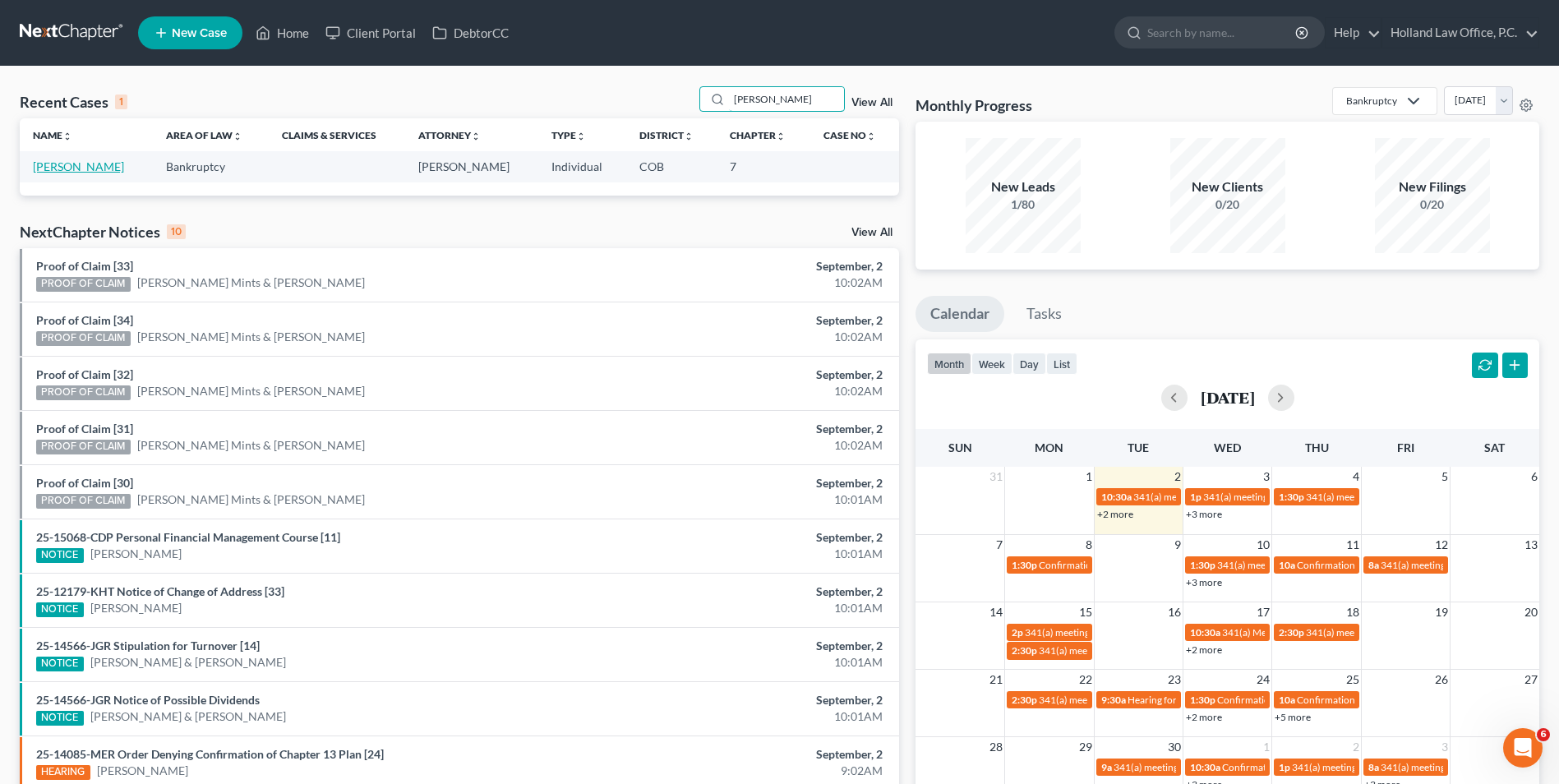
type input "[PERSON_NAME]"
click at [62, 165] on link "[PERSON_NAME]" at bounding box center [79, 166] width 91 height 14
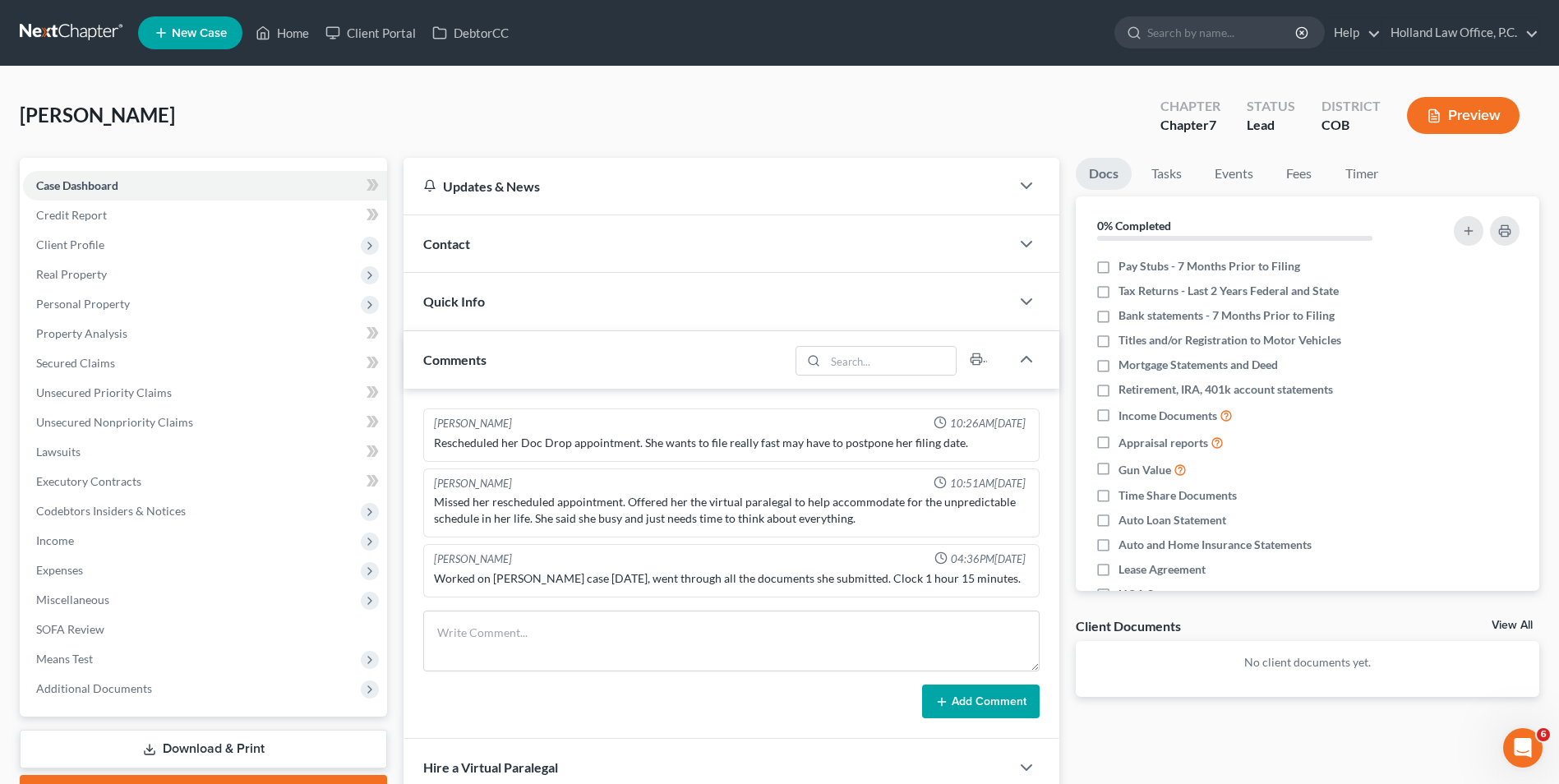
click at [485, 232] on div "Contact" at bounding box center [707, 244] width 607 height 57
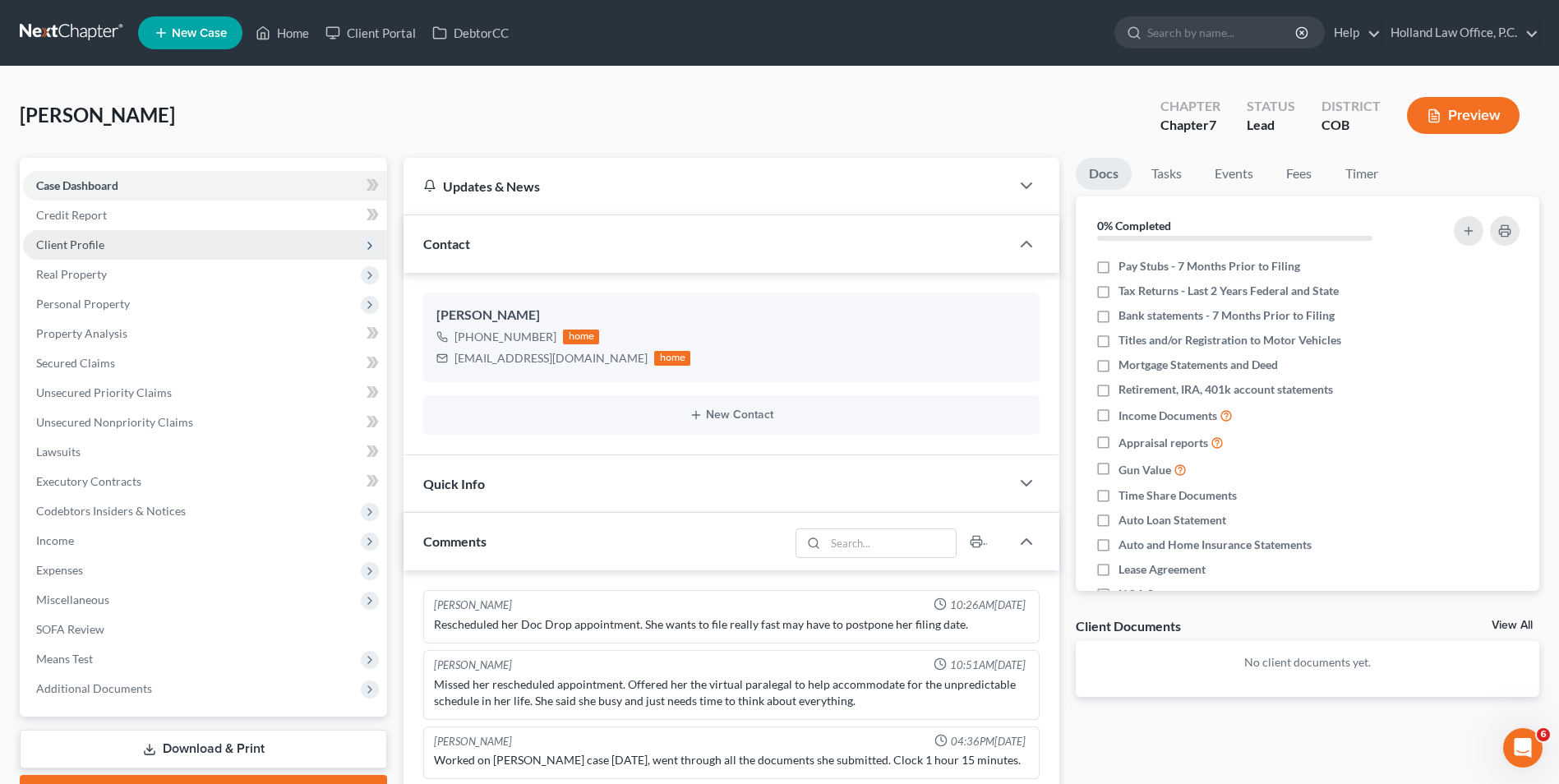
click at [150, 246] on span "Client Profile" at bounding box center [205, 245] width 364 height 29
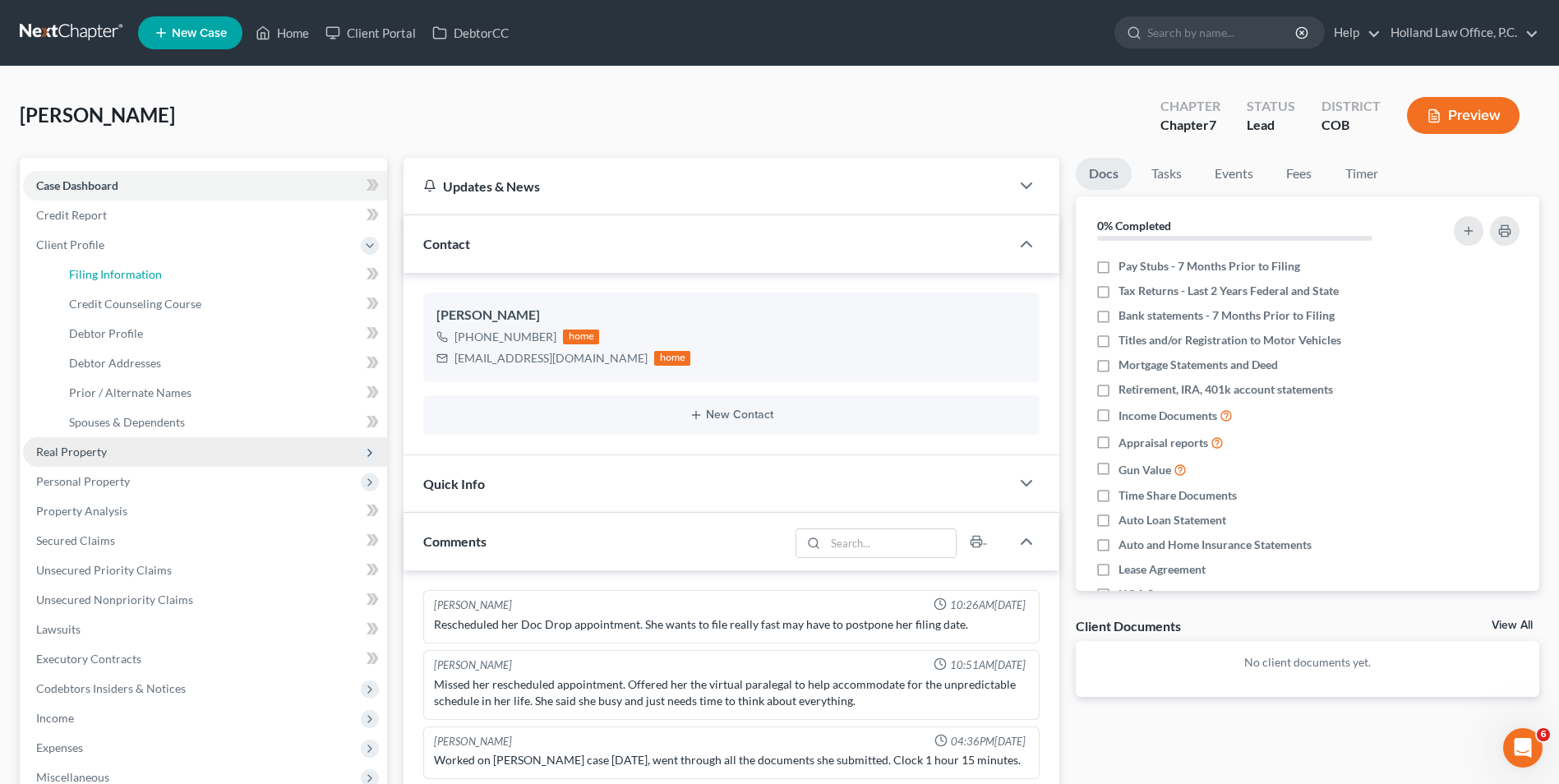
click at [143, 273] on span "Filing Information" at bounding box center [116, 274] width 93 height 14
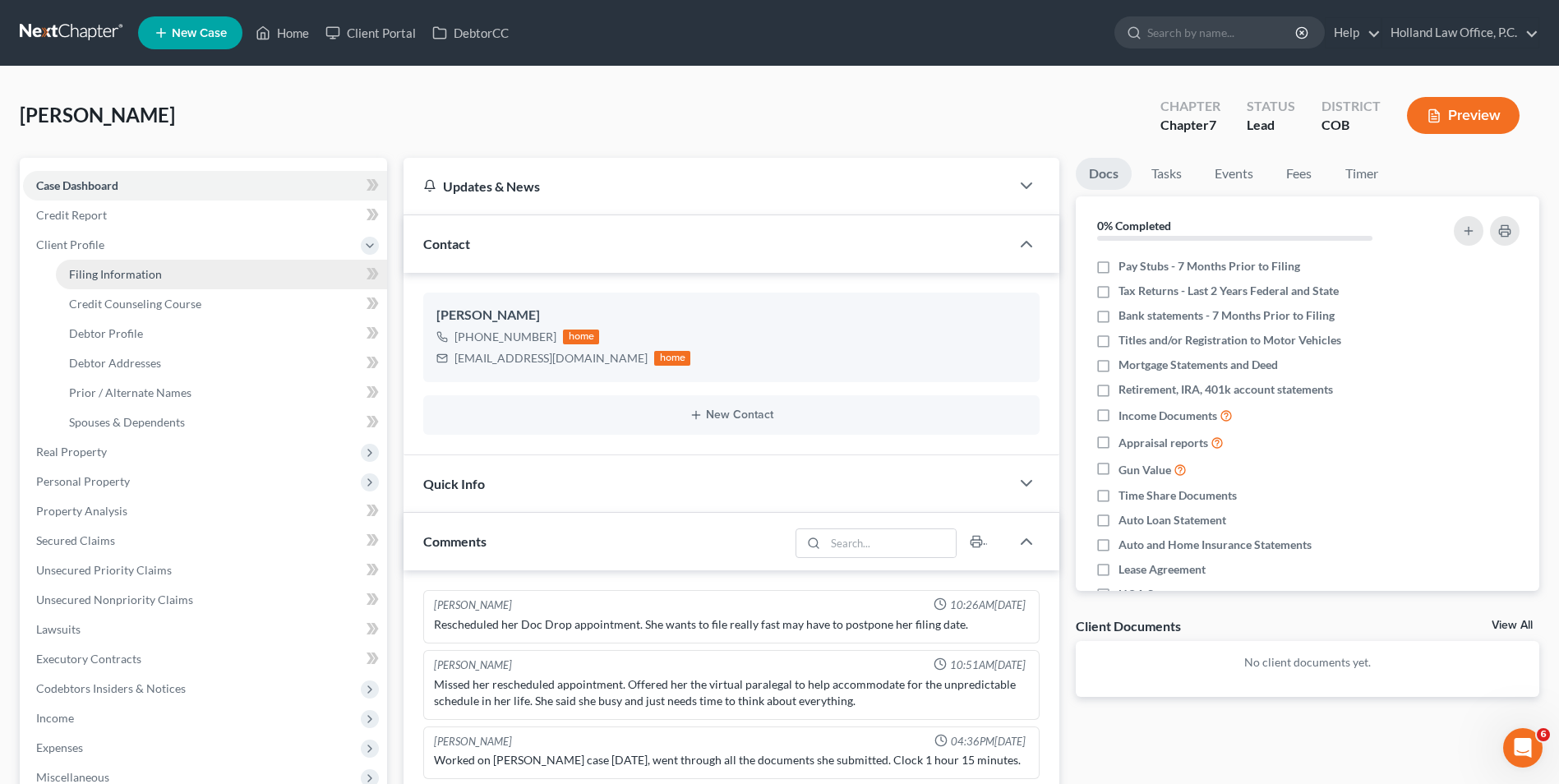
select select "1"
select select "0"
select select "11"
select select "0"
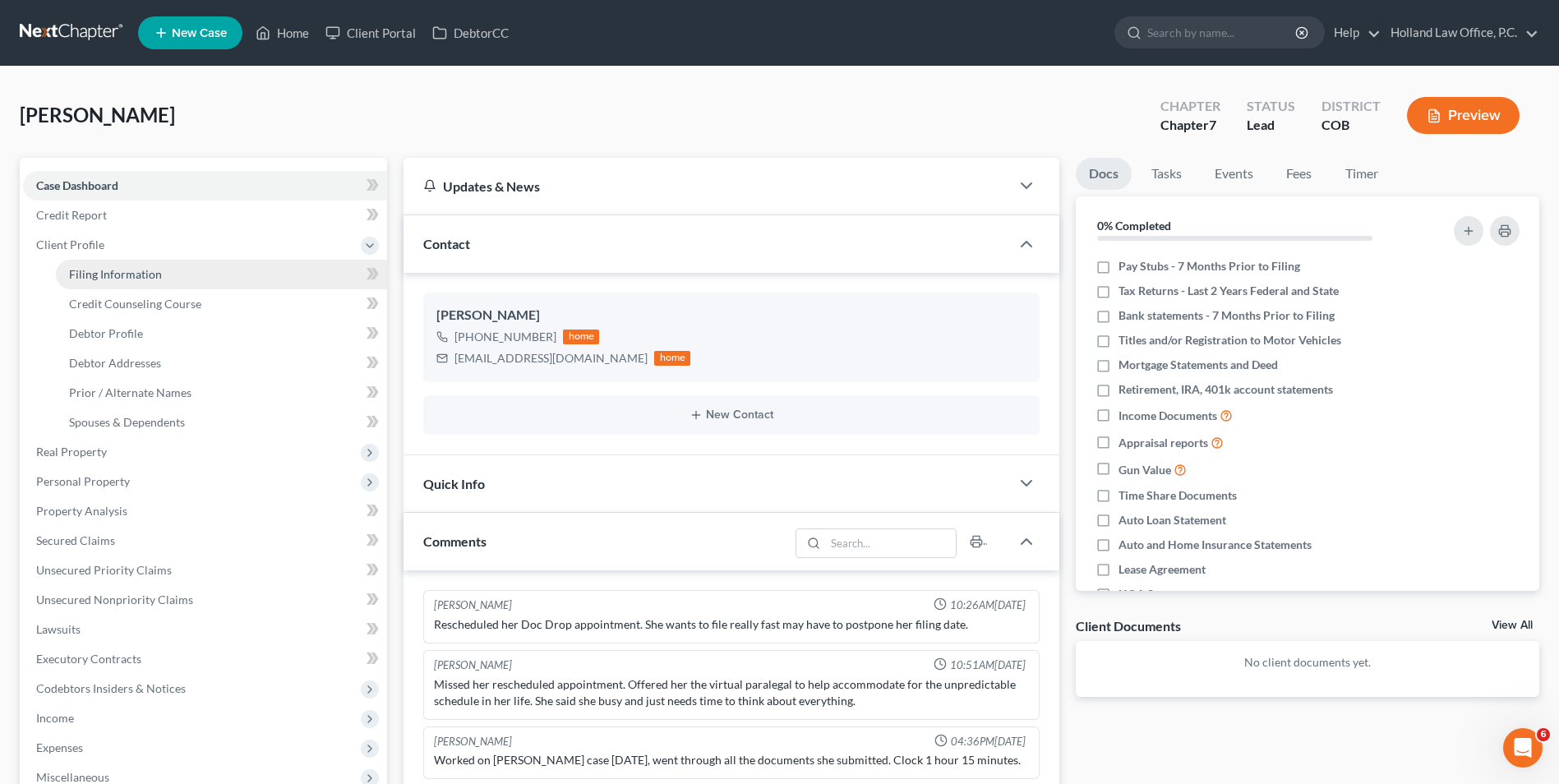
select select "5"
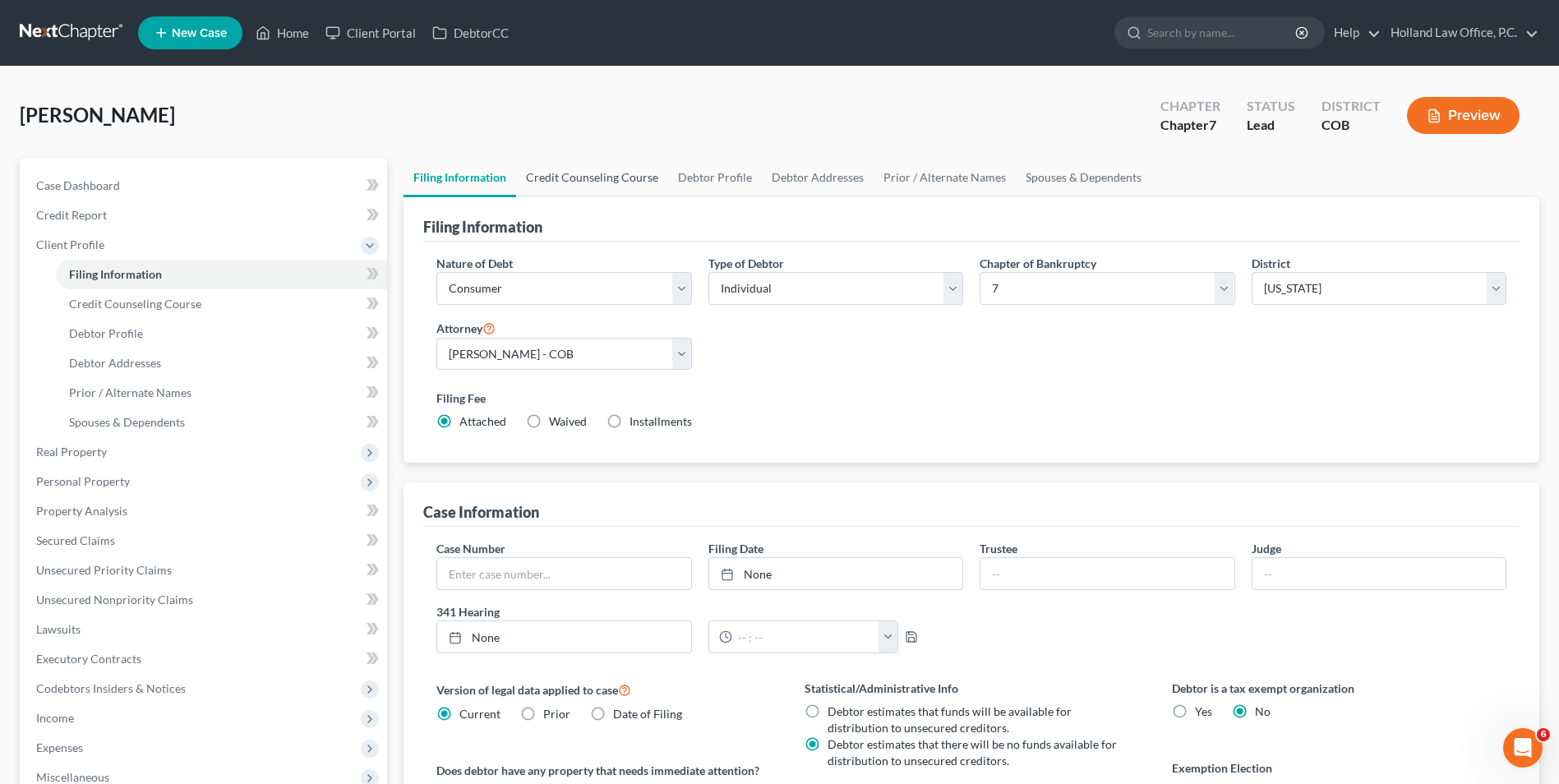
click at [585, 163] on link "Credit Counseling Course" at bounding box center [592, 177] width 152 height 40
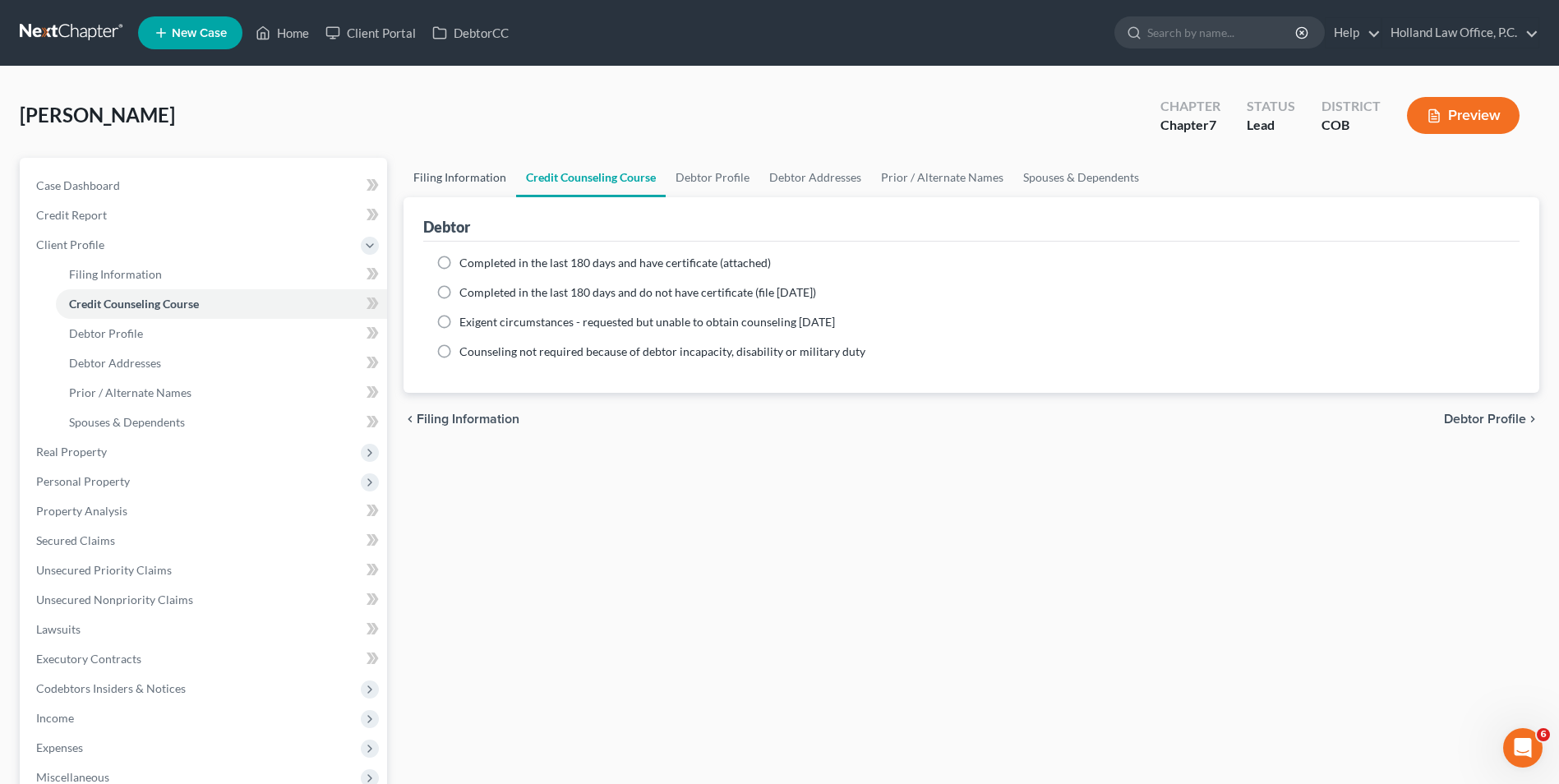
click at [494, 173] on link "Filing Information" at bounding box center [460, 177] width 113 height 40
select select "1"
select select "0"
select select "11"
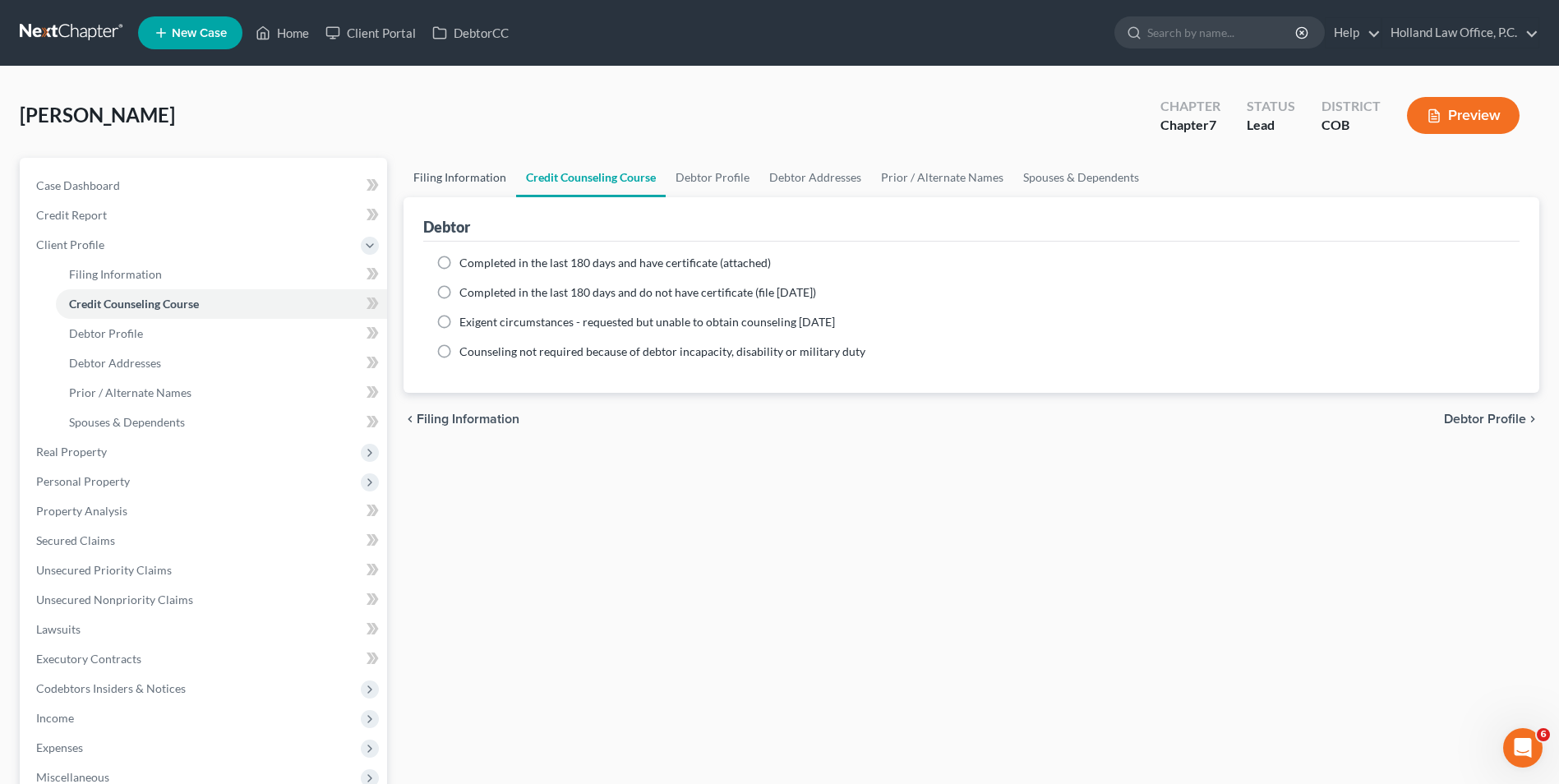
select select "0"
select select "5"
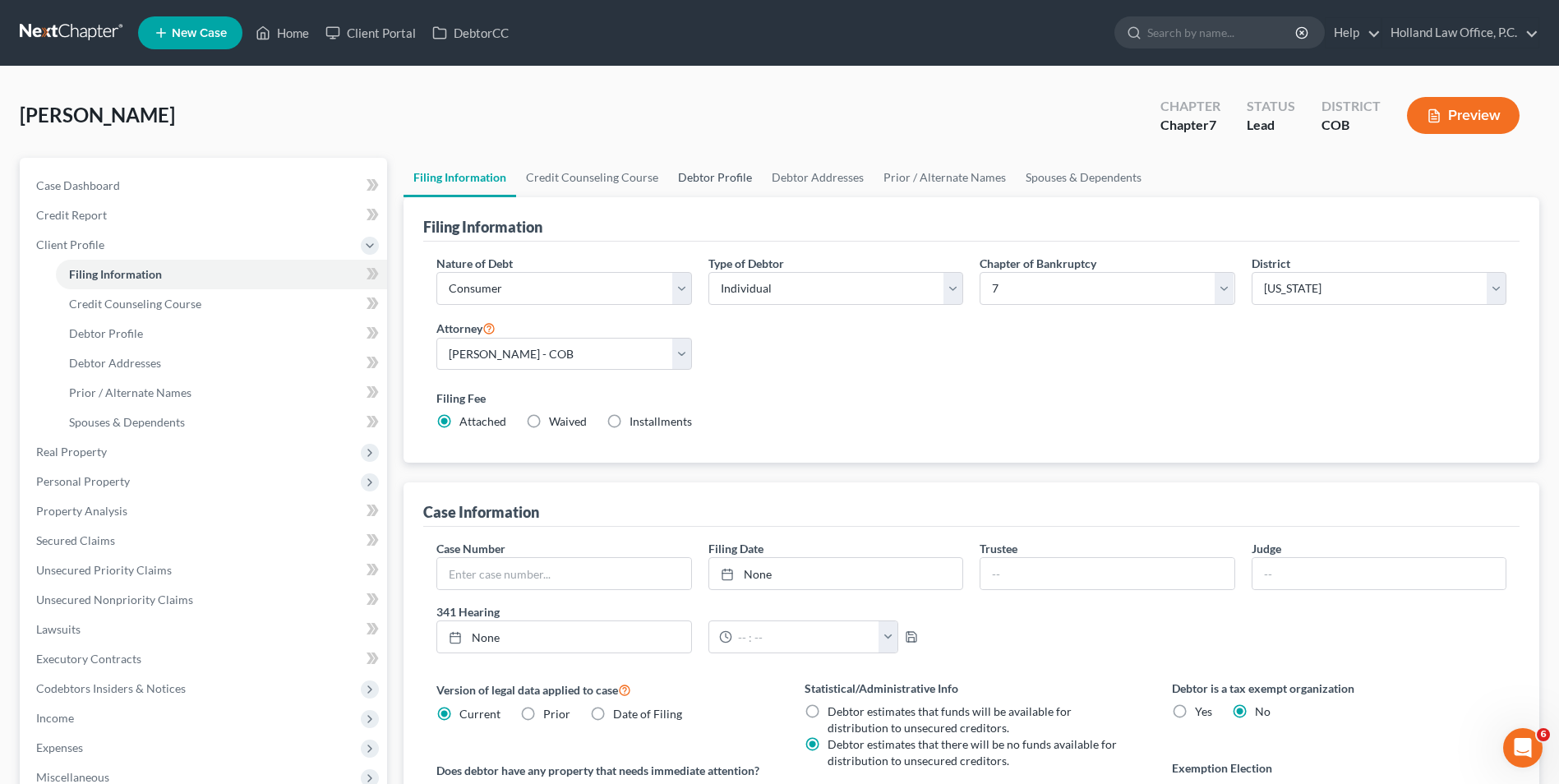
click at [732, 180] on link "Debtor Profile" at bounding box center [715, 177] width 94 height 40
select select "0"
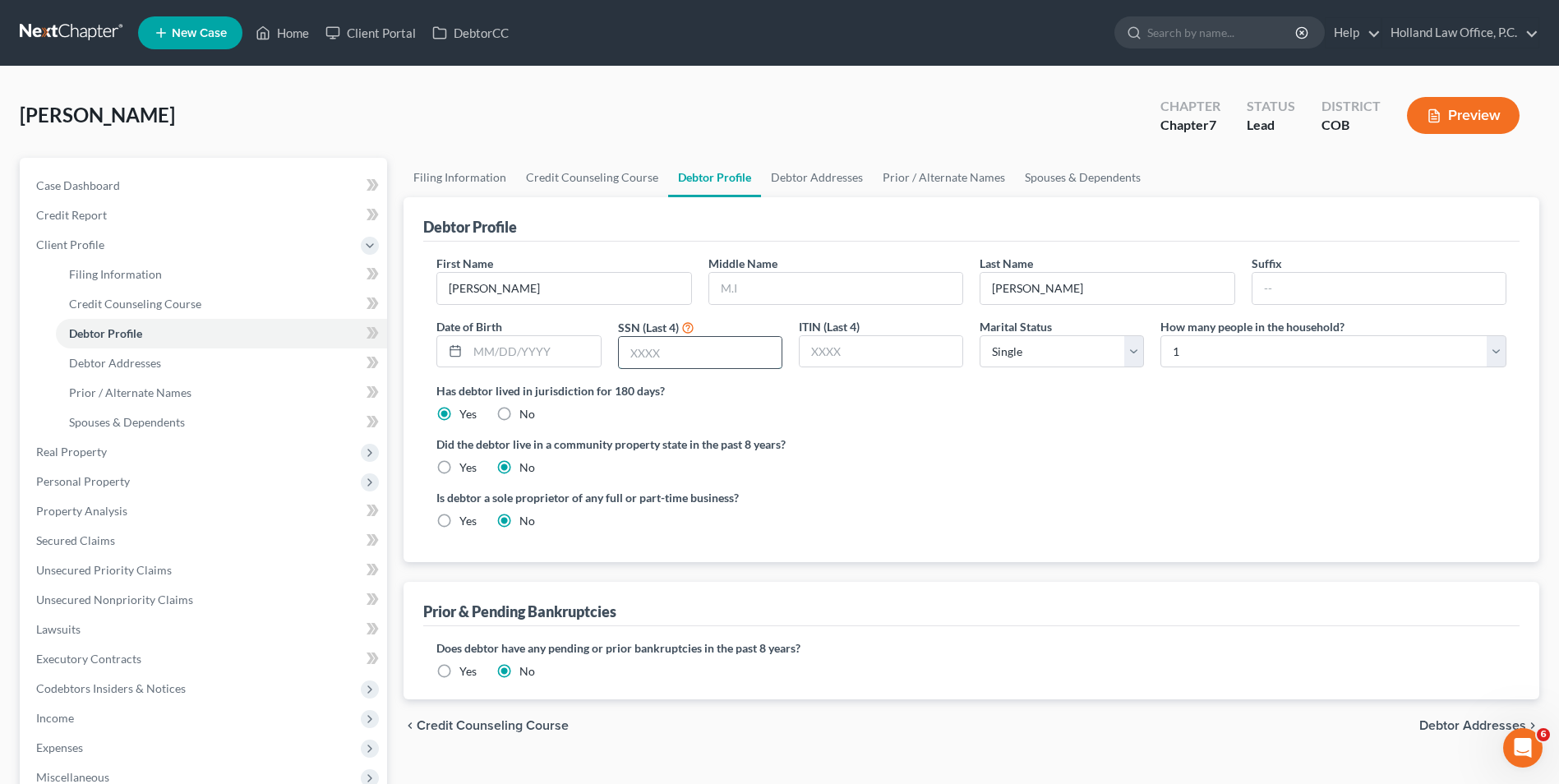
click at [701, 348] on input "text" at bounding box center [701, 352] width 163 height 31
type input "1989"
click at [568, 349] on input "text" at bounding box center [534, 352] width 133 height 31
type input "[DATE]"
click at [833, 278] on input "text" at bounding box center [835, 288] width 253 height 31
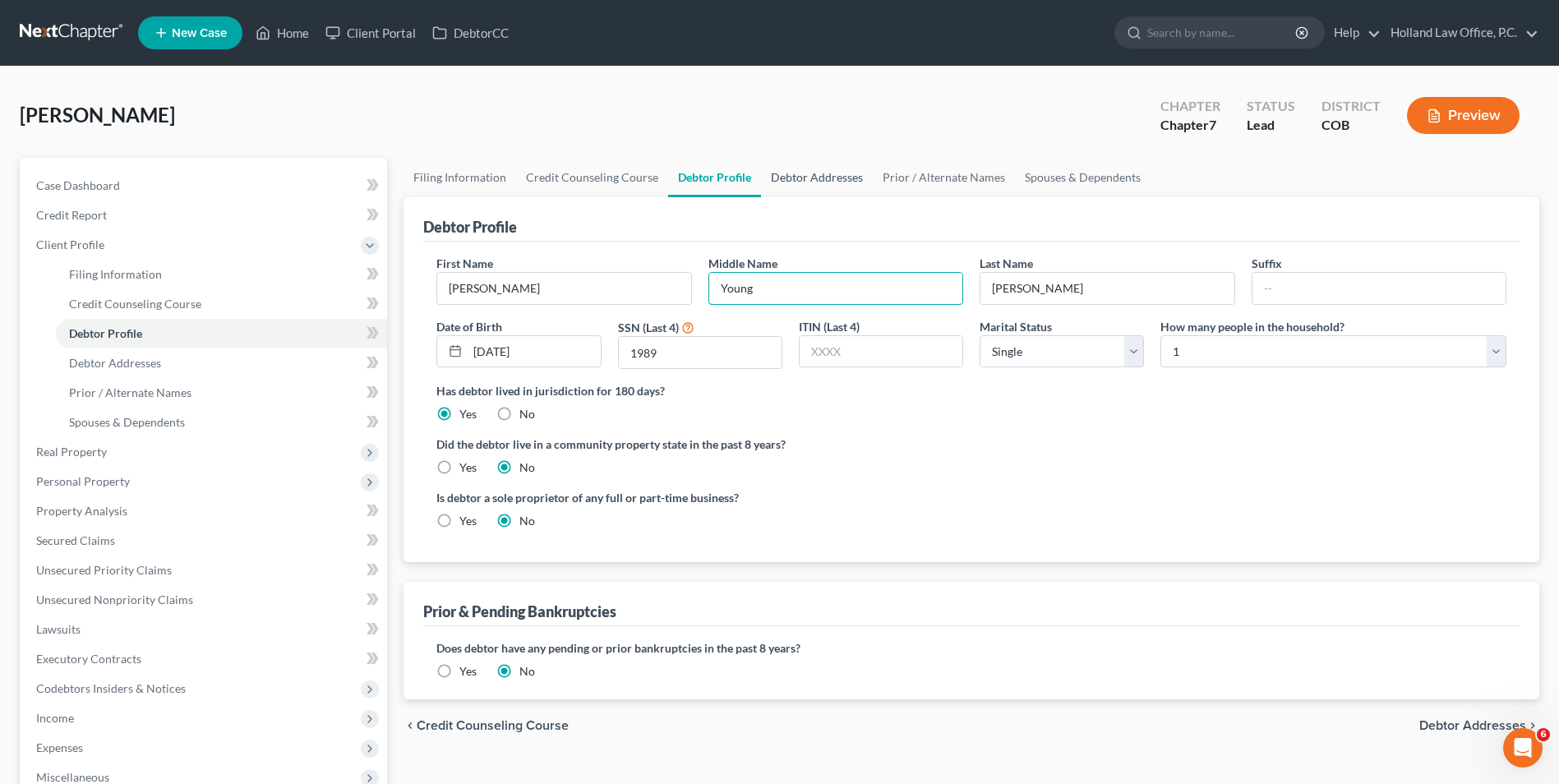
type input "Young"
click at [824, 175] on link "Debtor Addresses" at bounding box center [817, 177] width 112 height 40
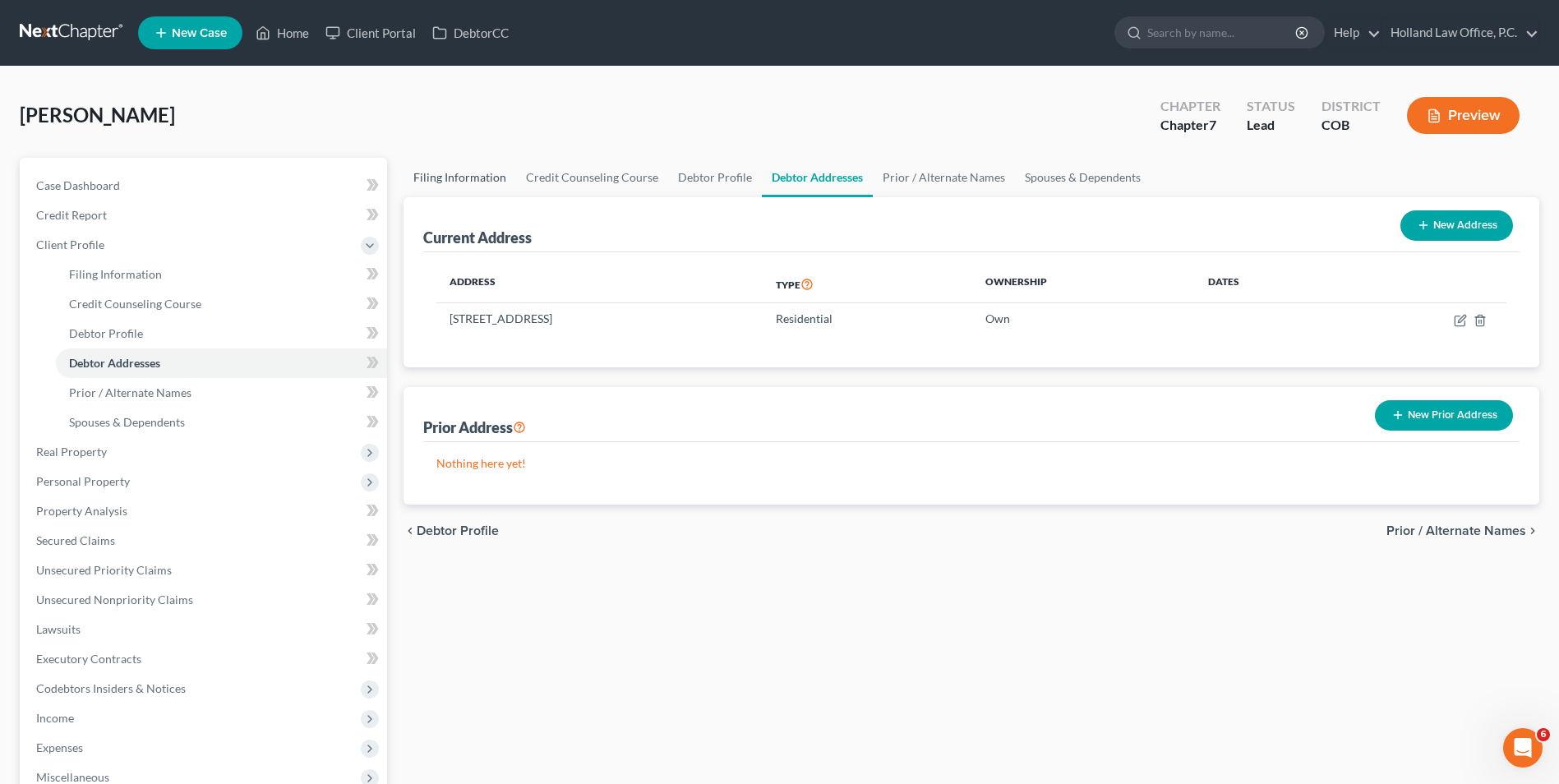
click at [450, 174] on link "Filing Information" at bounding box center [460, 177] width 113 height 40
select select "1"
select select "0"
select select "11"
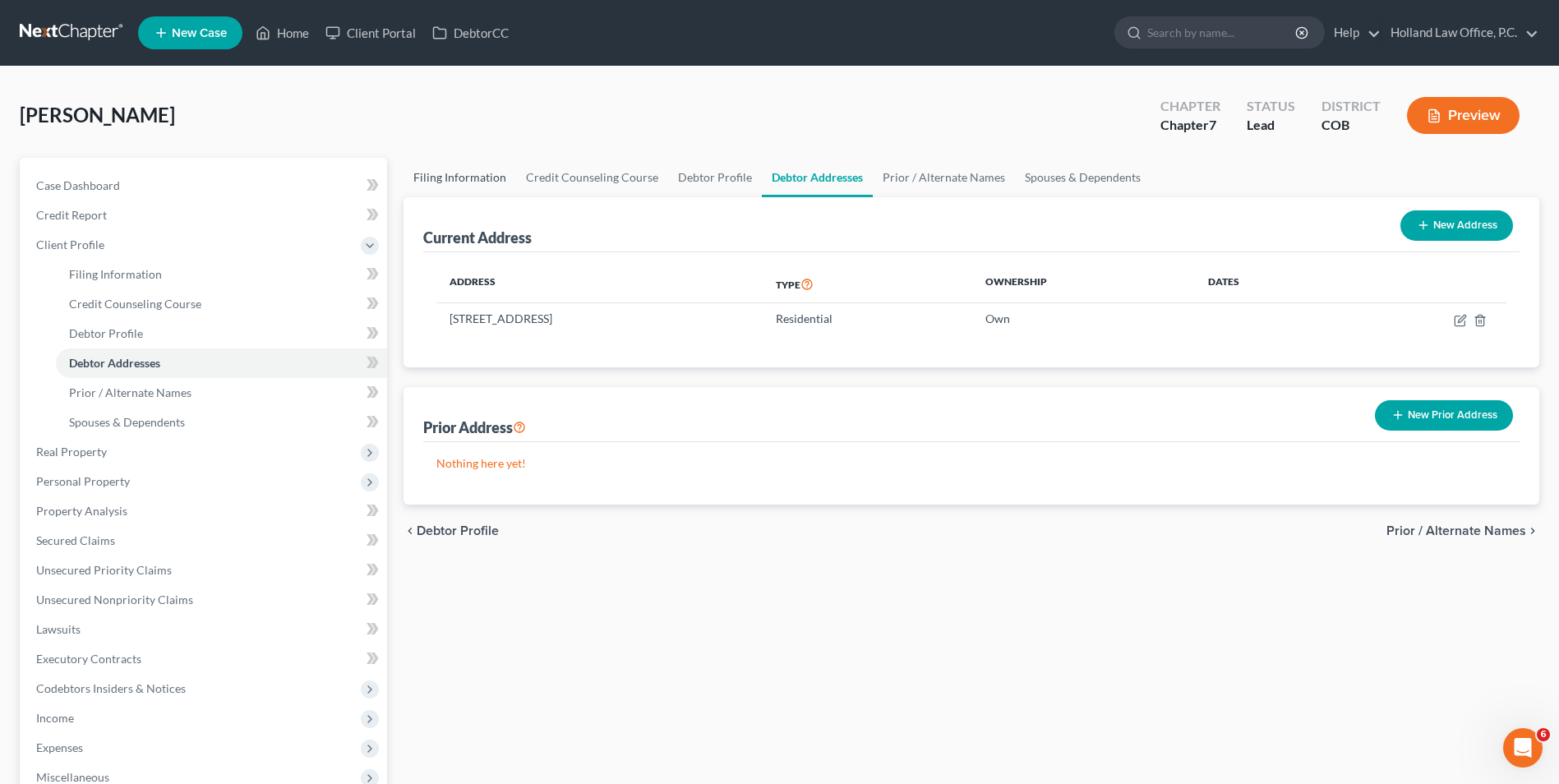
select select "0"
select select "5"
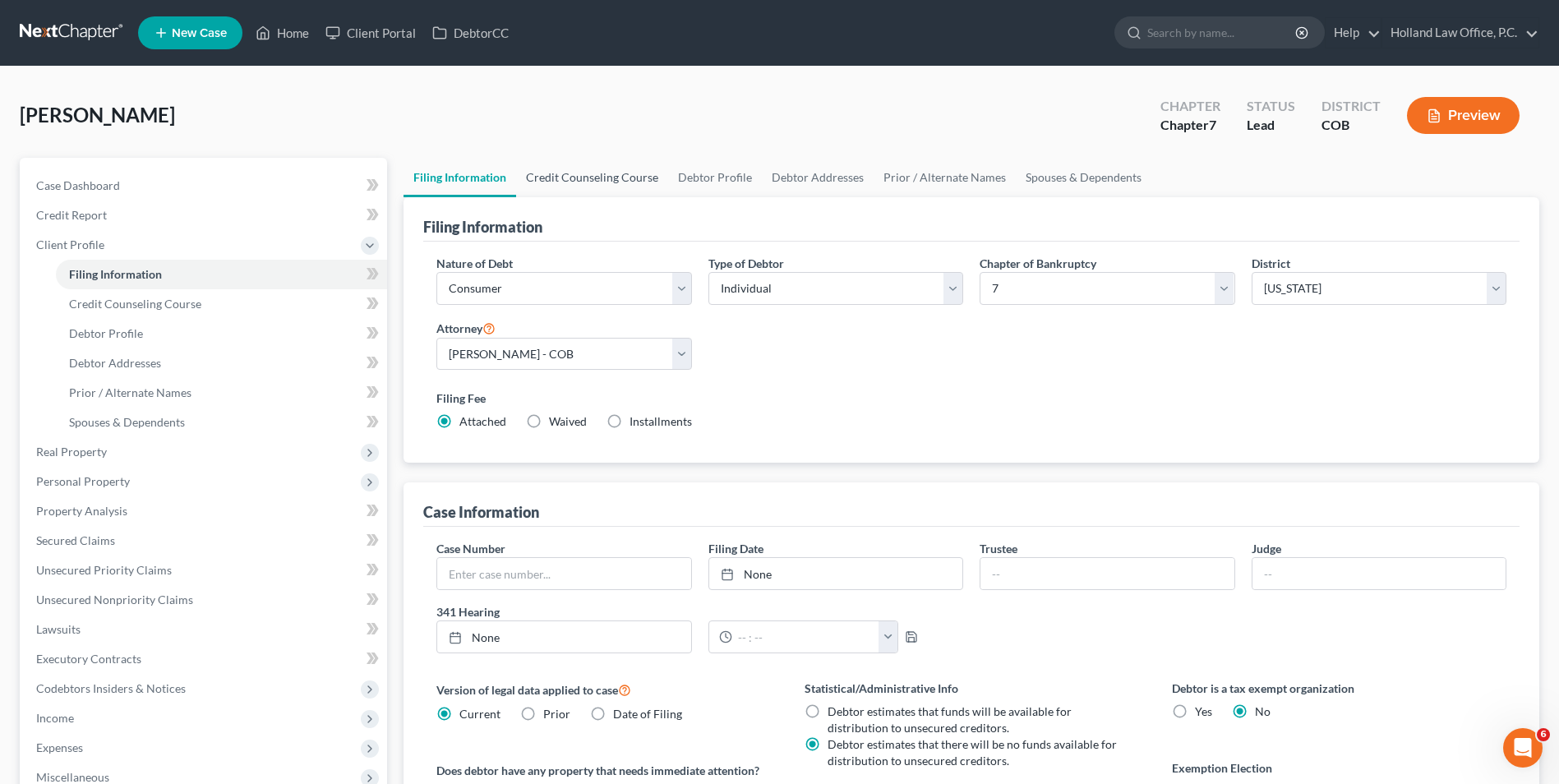
click at [605, 172] on link "Credit Counseling Course" at bounding box center [592, 177] width 152 height 40
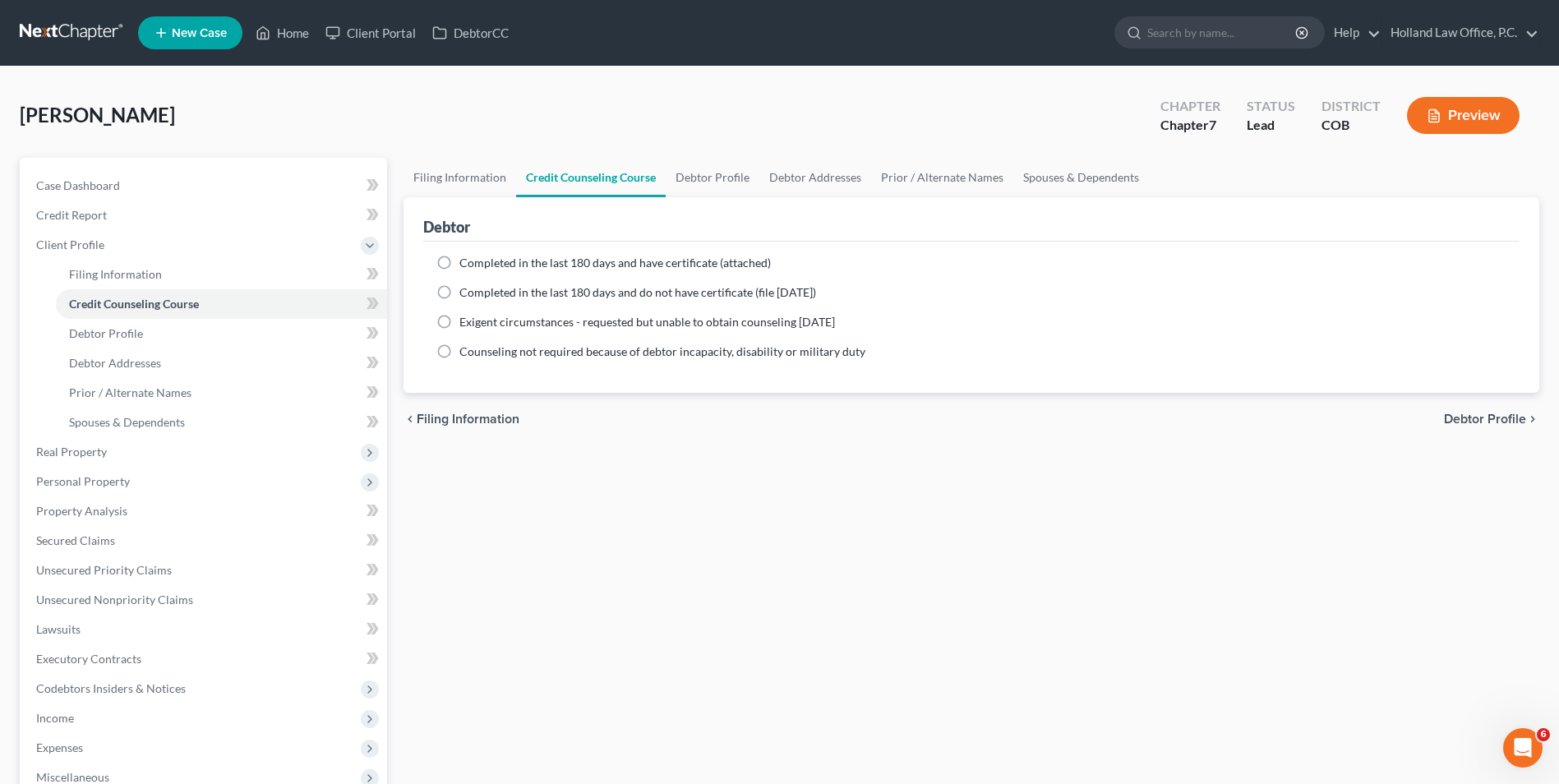
click at [507, 263] on span "Completed in the last 180 days and have certificate (attached)" at bounding box center [615, 263] width 312 height 14
click at [477, 263] on input "Completed in the last 180 days and have certificate (attached)" at bounding box center [471, 260] width 10 height 10
radio input "true"
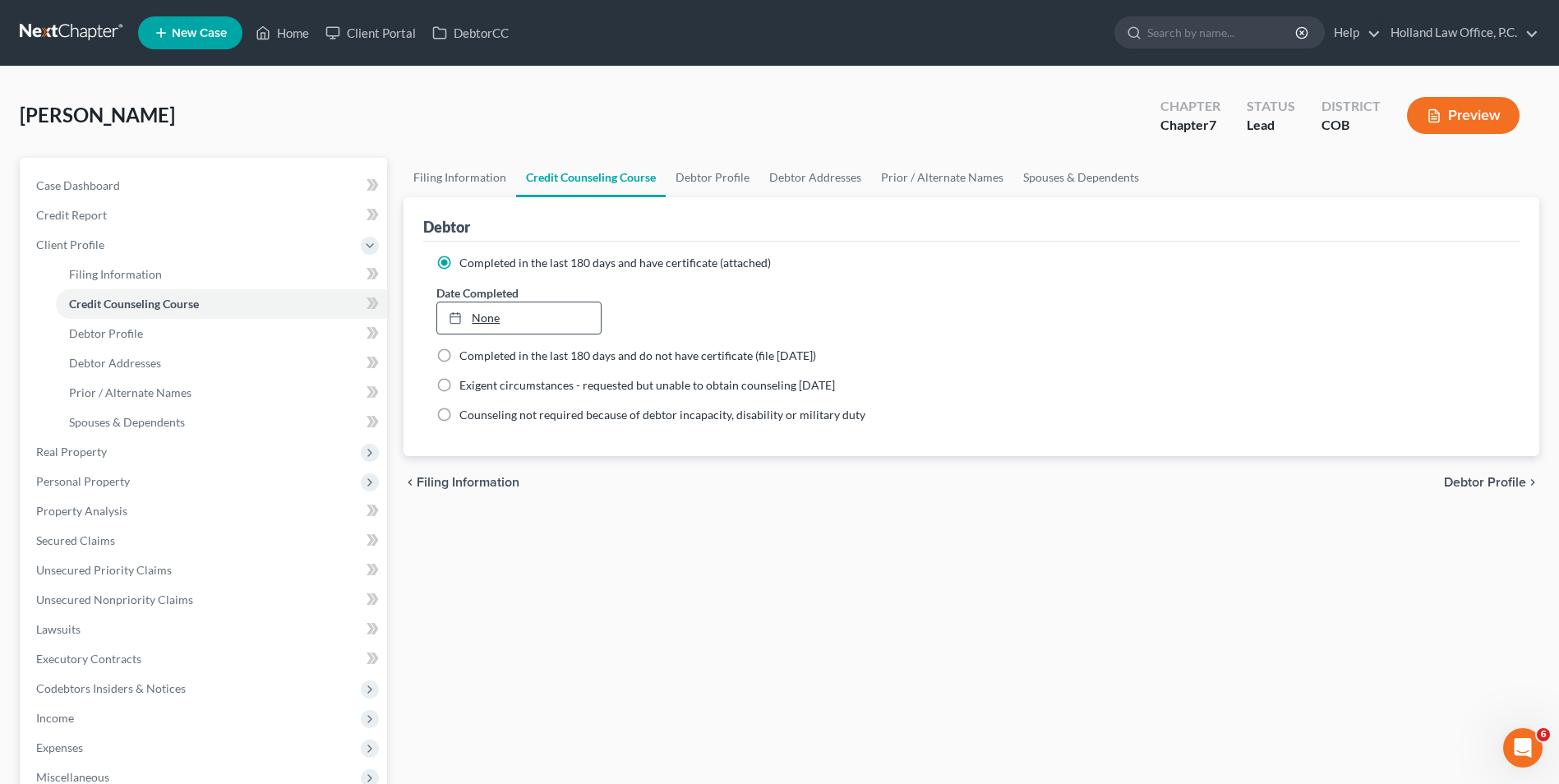
drag, startPoint x: 504, startPoint y: 318, endPoint x: 503, endPoint y: 332, distance: 14.0
click at [503, 320] on link "None" at bounding box center [519, 318] width 163 height 31
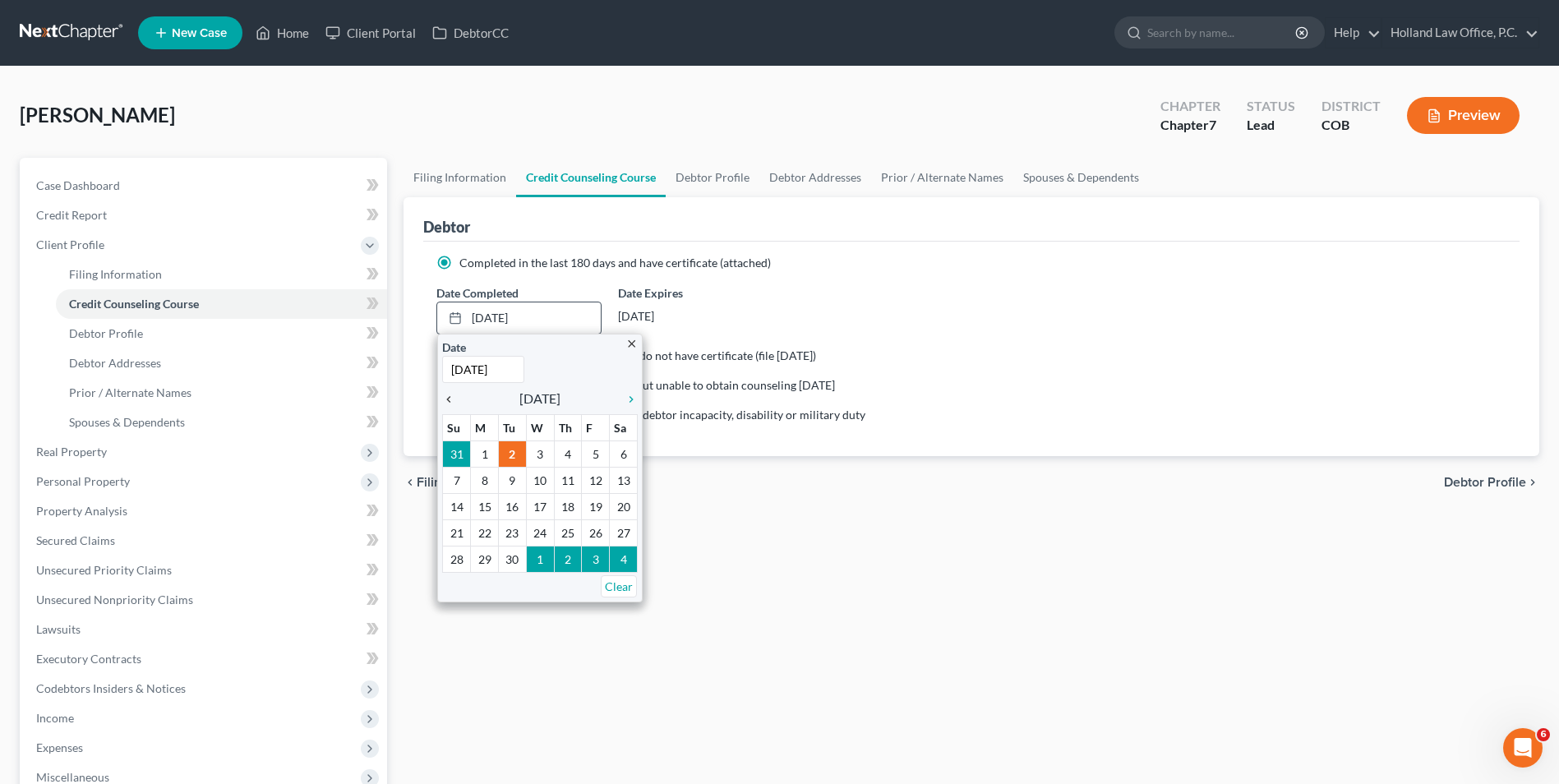
click at [450, 407] on link "chevron_left" at bounding box center [452, 398] width 22 height 20
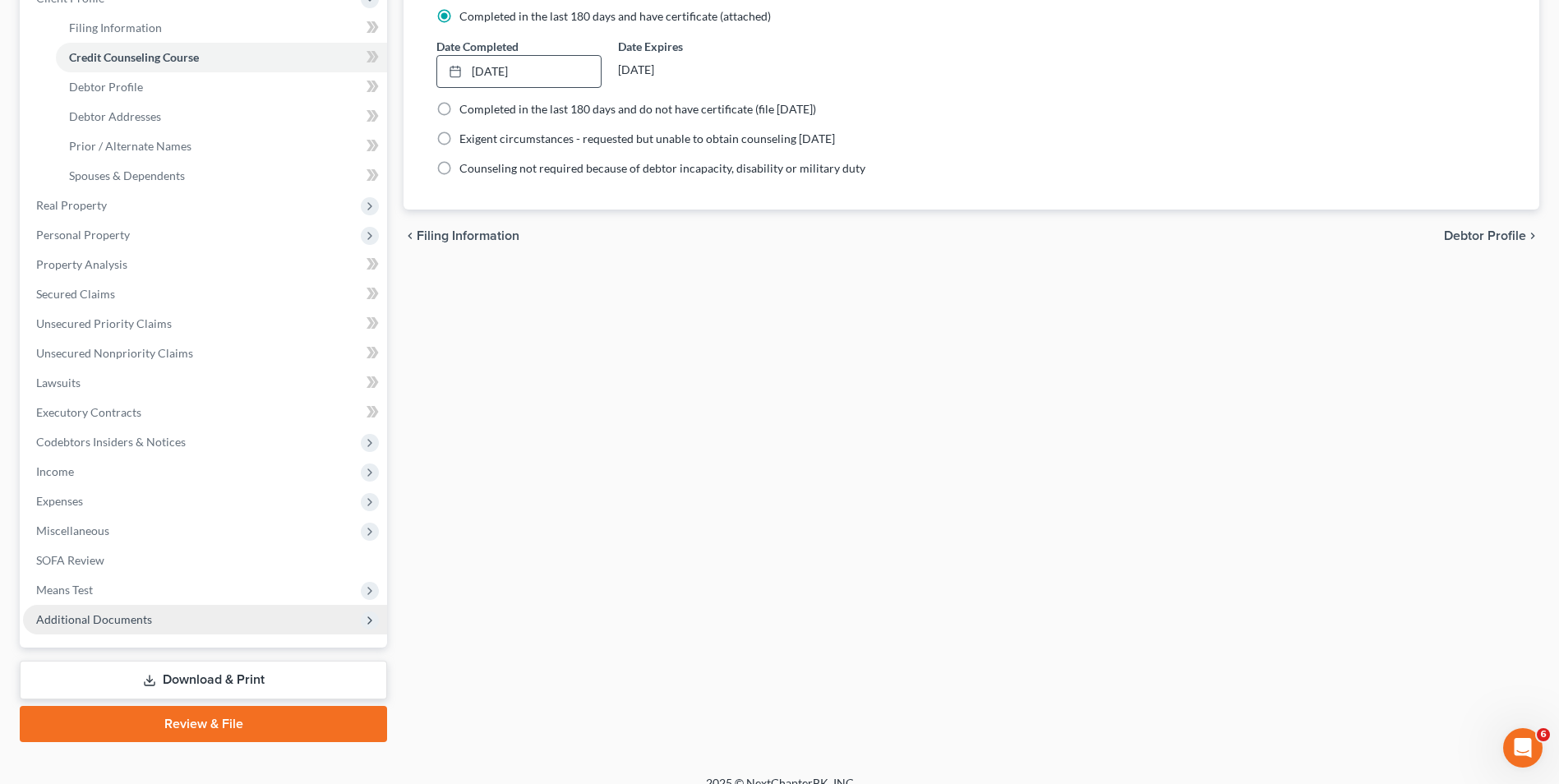
click at [141, 620] on span "Additional Documents" at bounding box center [94, 619] width 116 height 14
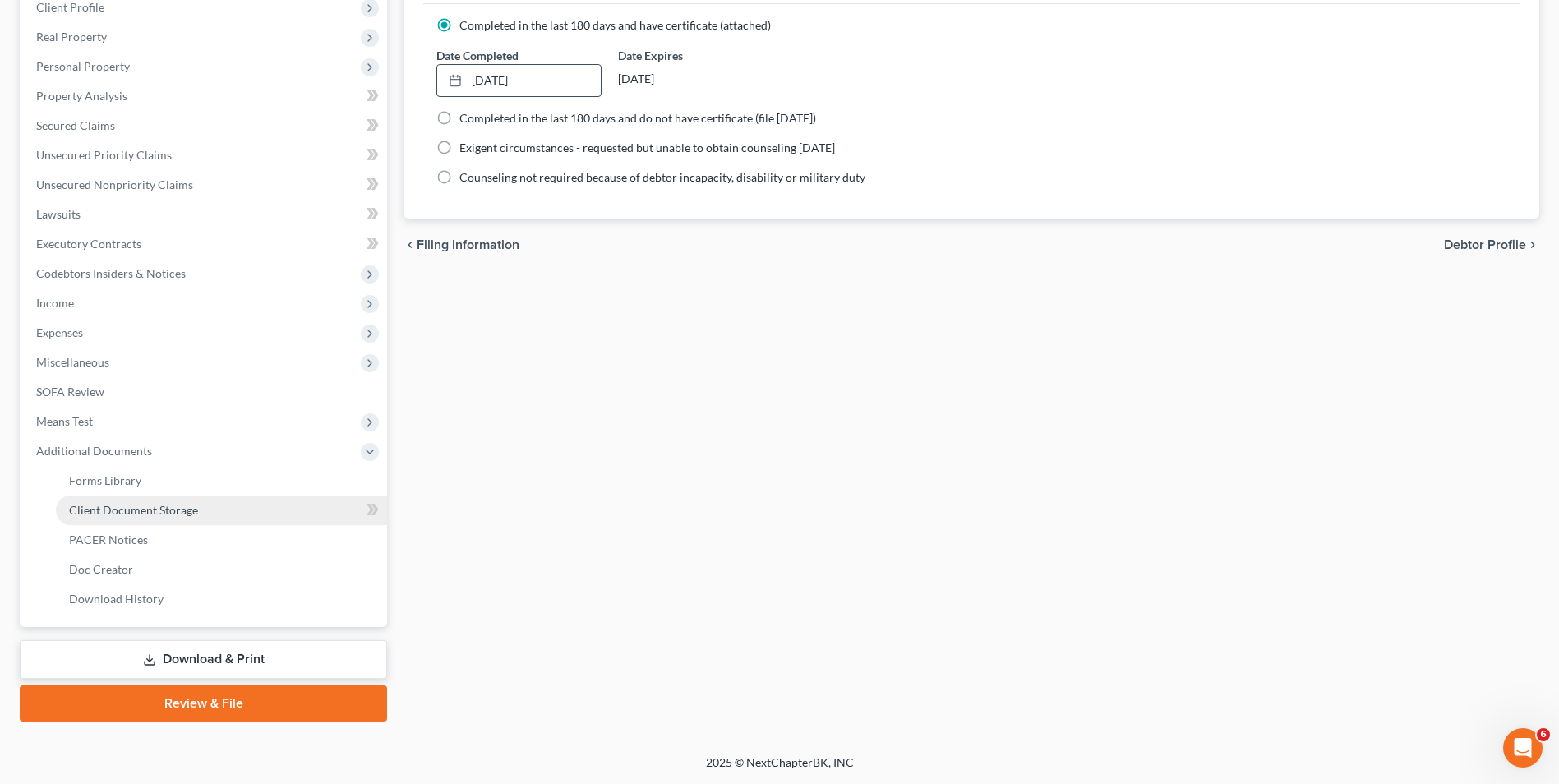
click at [170, 510] on span "Client Document Storage" at bounding box center [134, 510] width 129 height 14
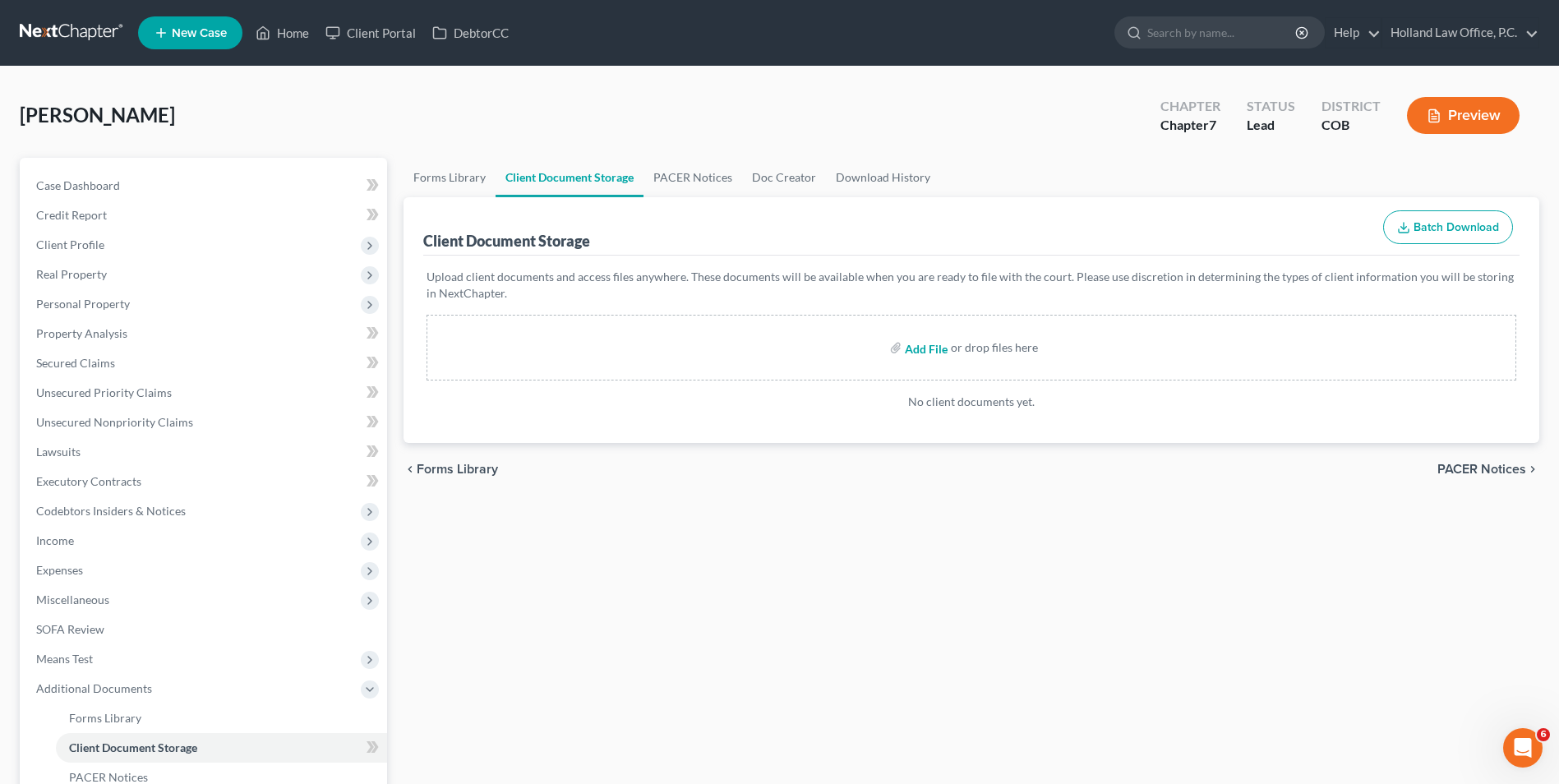
click at [914, 345] on input "file" at bounding box center [925, 347] width 40 height 29
type input "C:\fakepath\Certificate of Counseling [DATE].pdf"
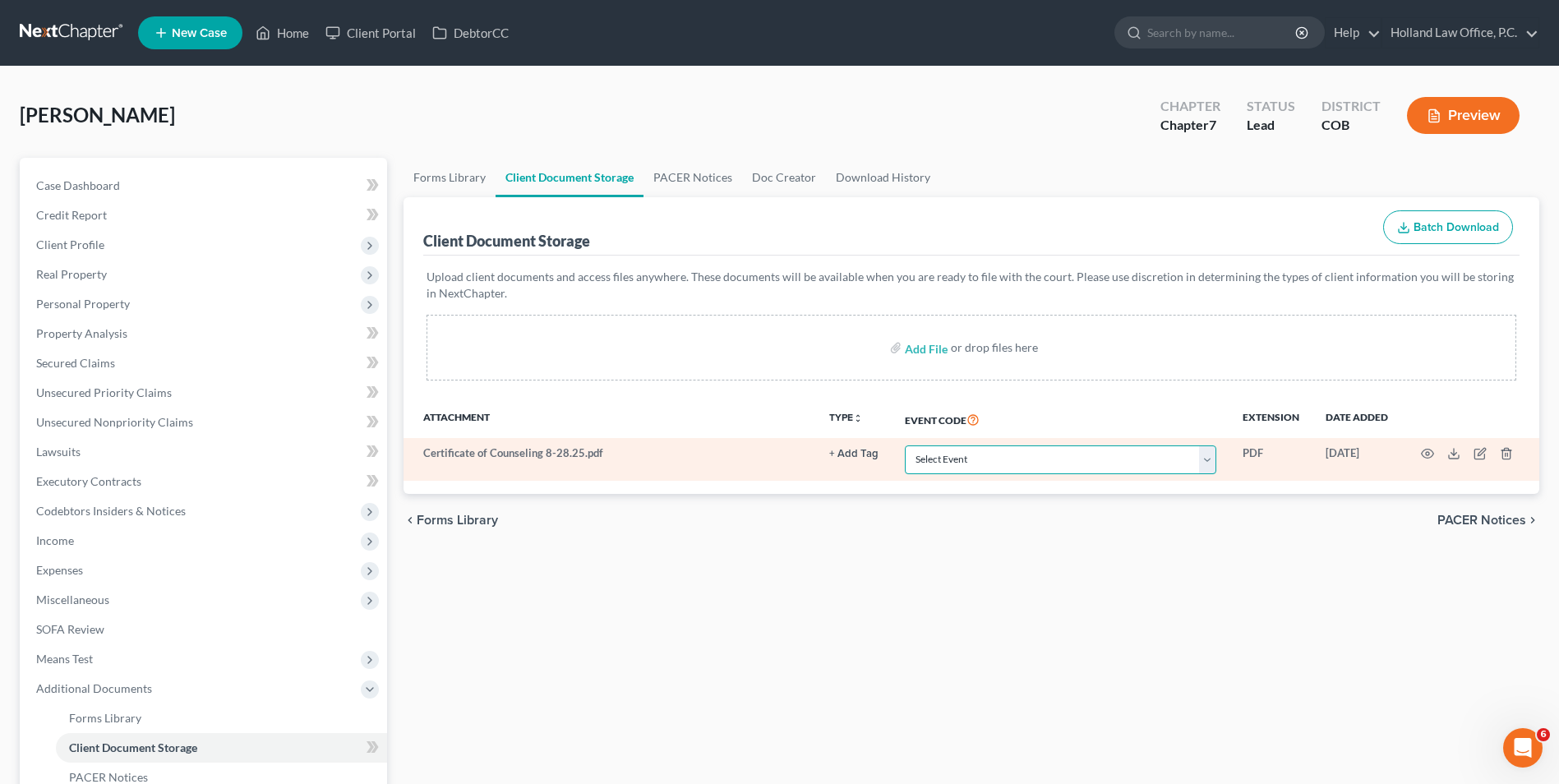
click at [981, 464] on select "Select Event 1009-1.1 Notice of Amendments 20 Largest Unsecured Creditors Amend…" at bounding box center [1060, 460] width 312 height 28
select select "5"
click at [905, 446] on select "Select Event 1009-1.1 Notice of Amendments 20 Largest Unsecured Creditors Amend…" at bounding box center [1060, 460] width 312 height 28
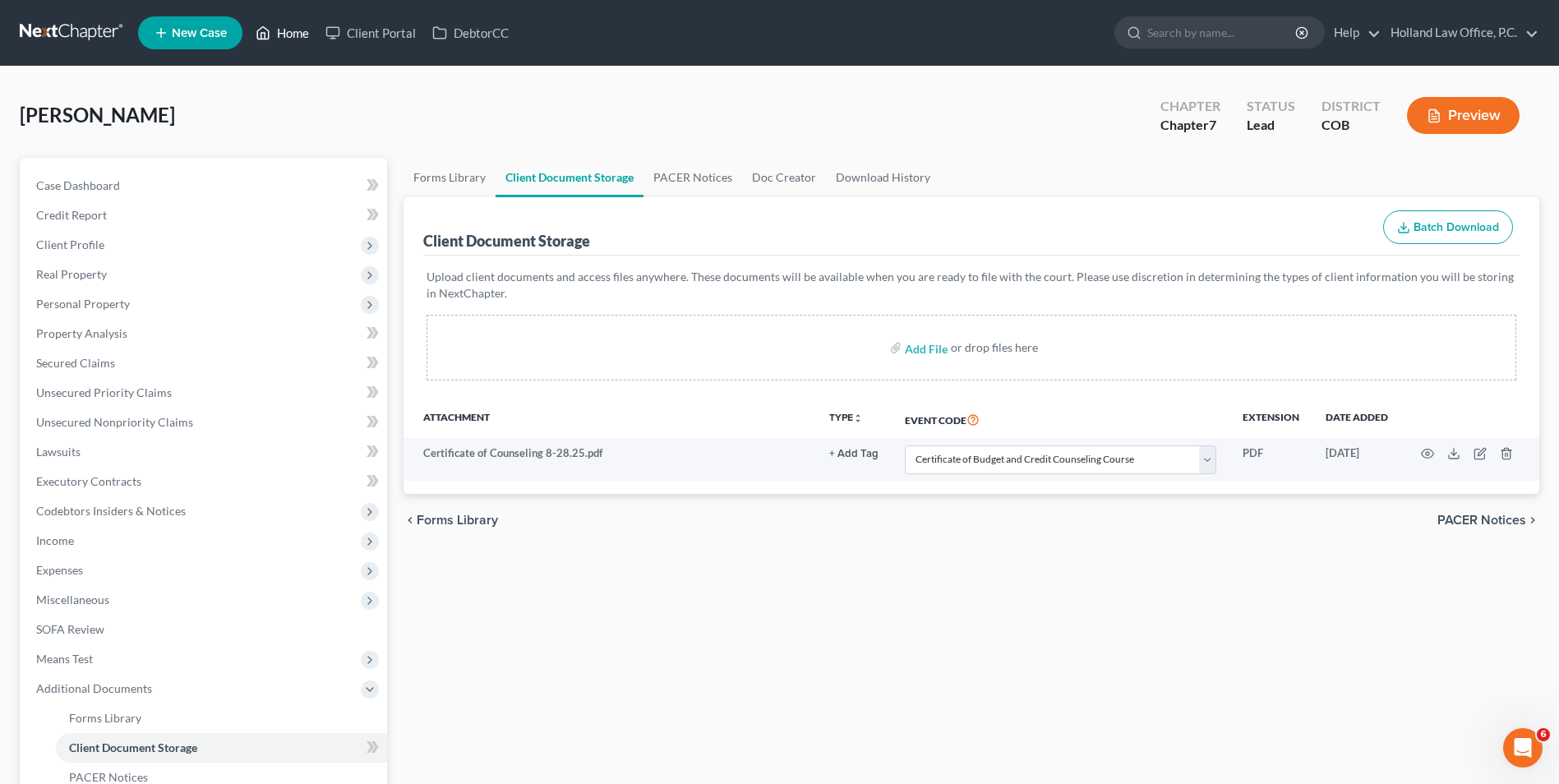
click at [300, 24] on link "Home" at bounding box center [283, 32] width 70 height 29
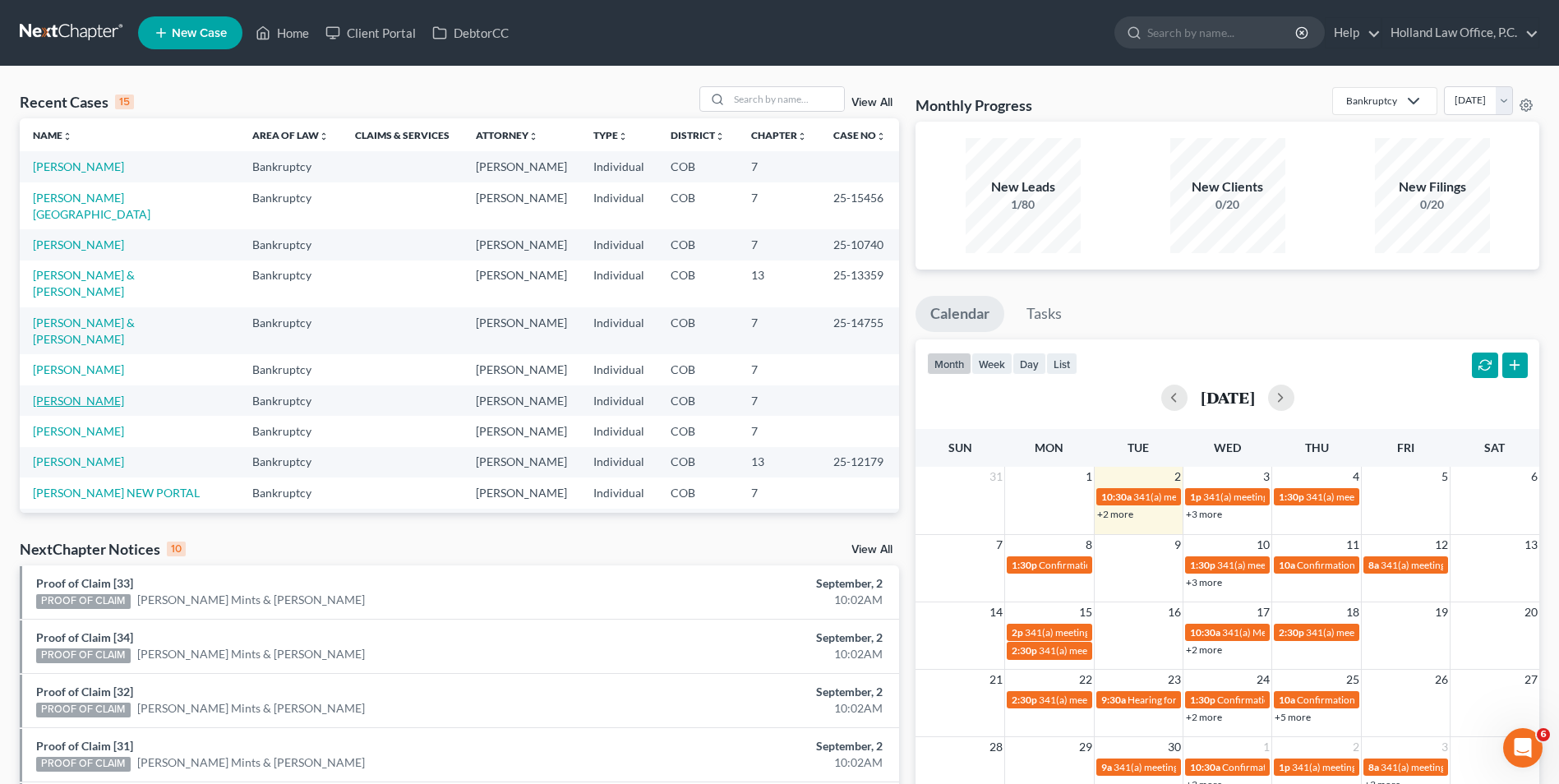
click at [63, 393] on link "[PERSON_NAME]" at bounding box center [79, 400] width 91 height 14
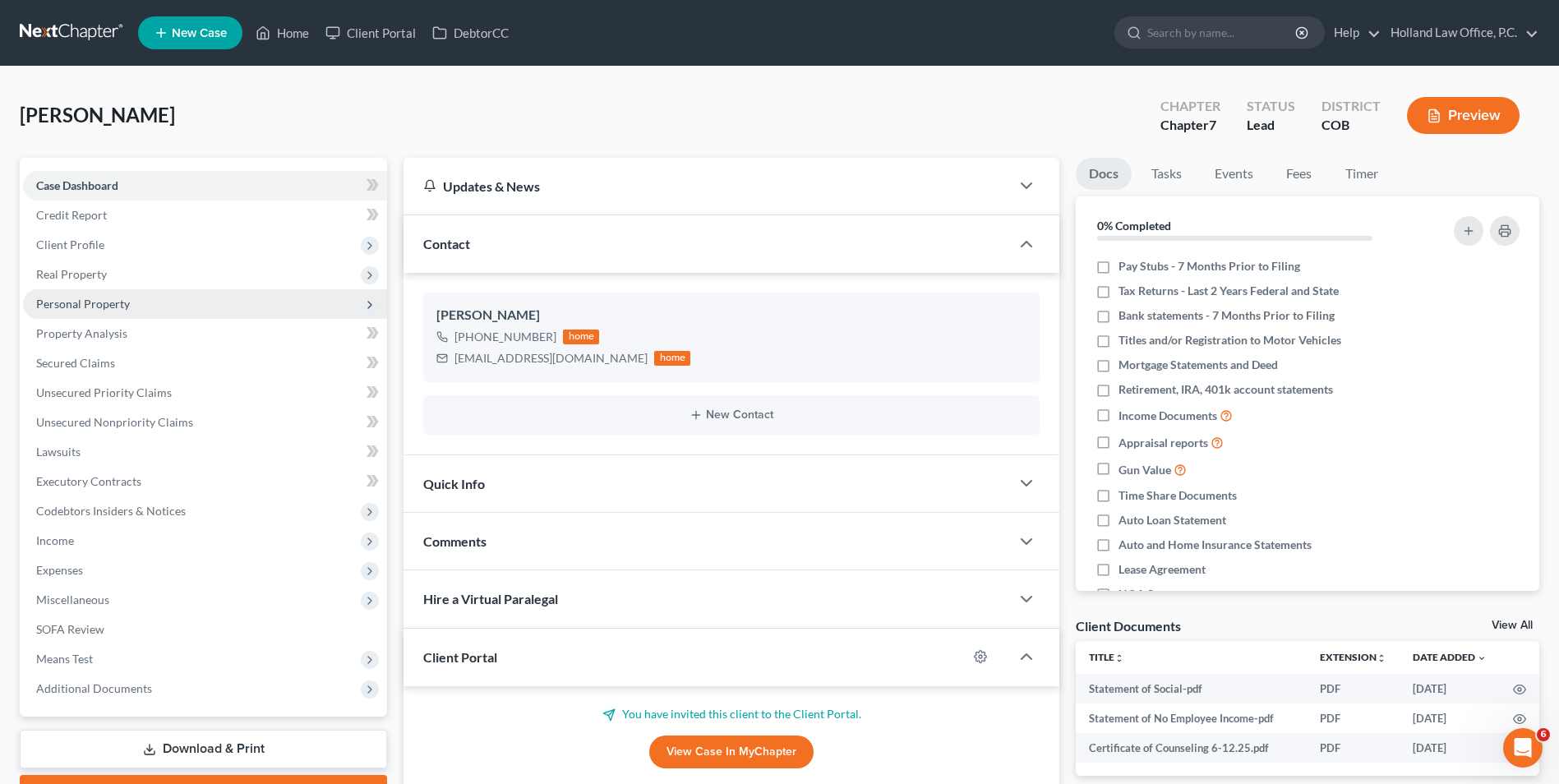
click at [118, 309] on span "Personal Property" at bounding box center [83, 303] width 94 height 14
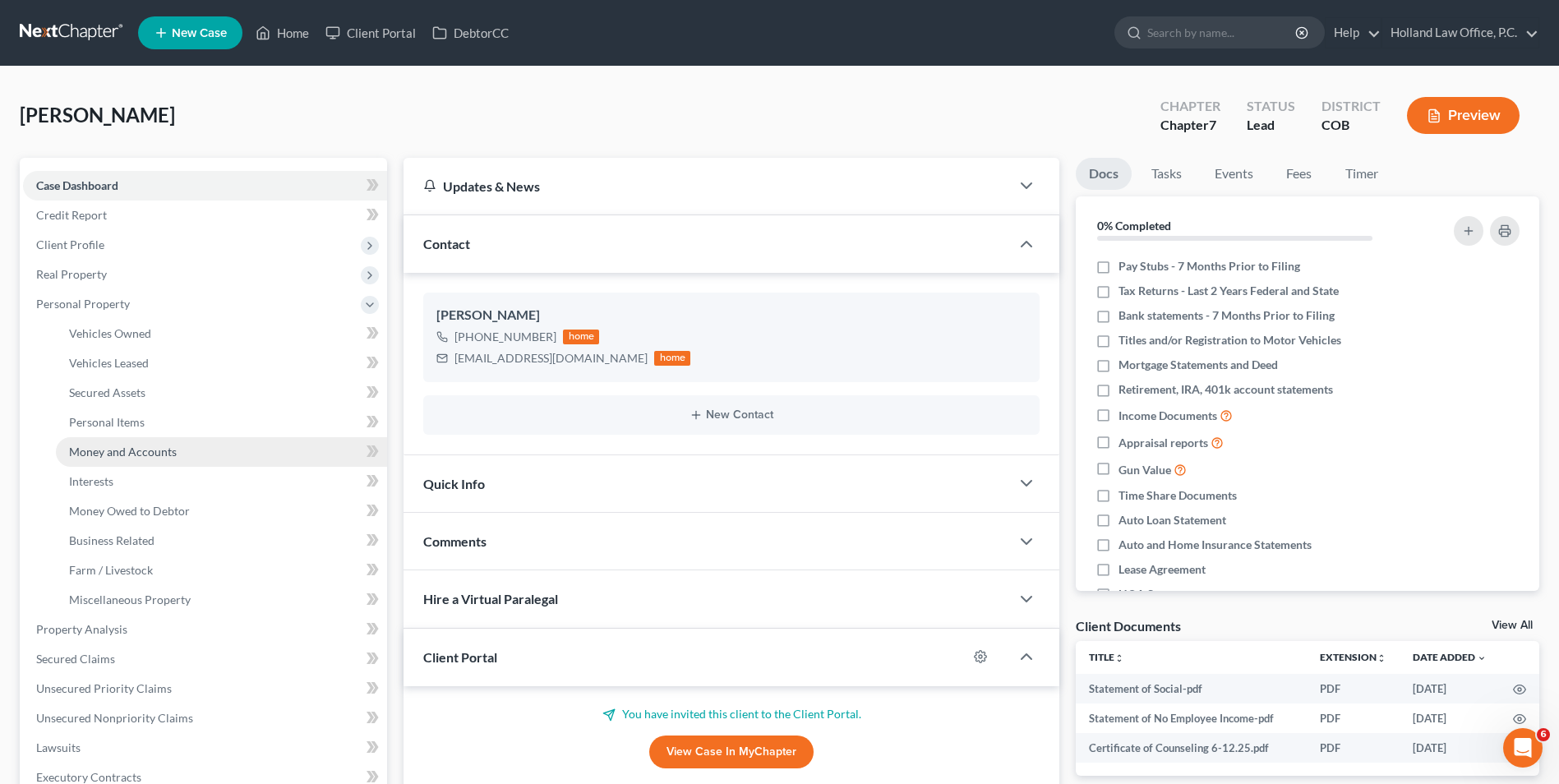
click at [153, 460] on link "Money and Accounts" at bounding box center [221, 451] width 331 height 29
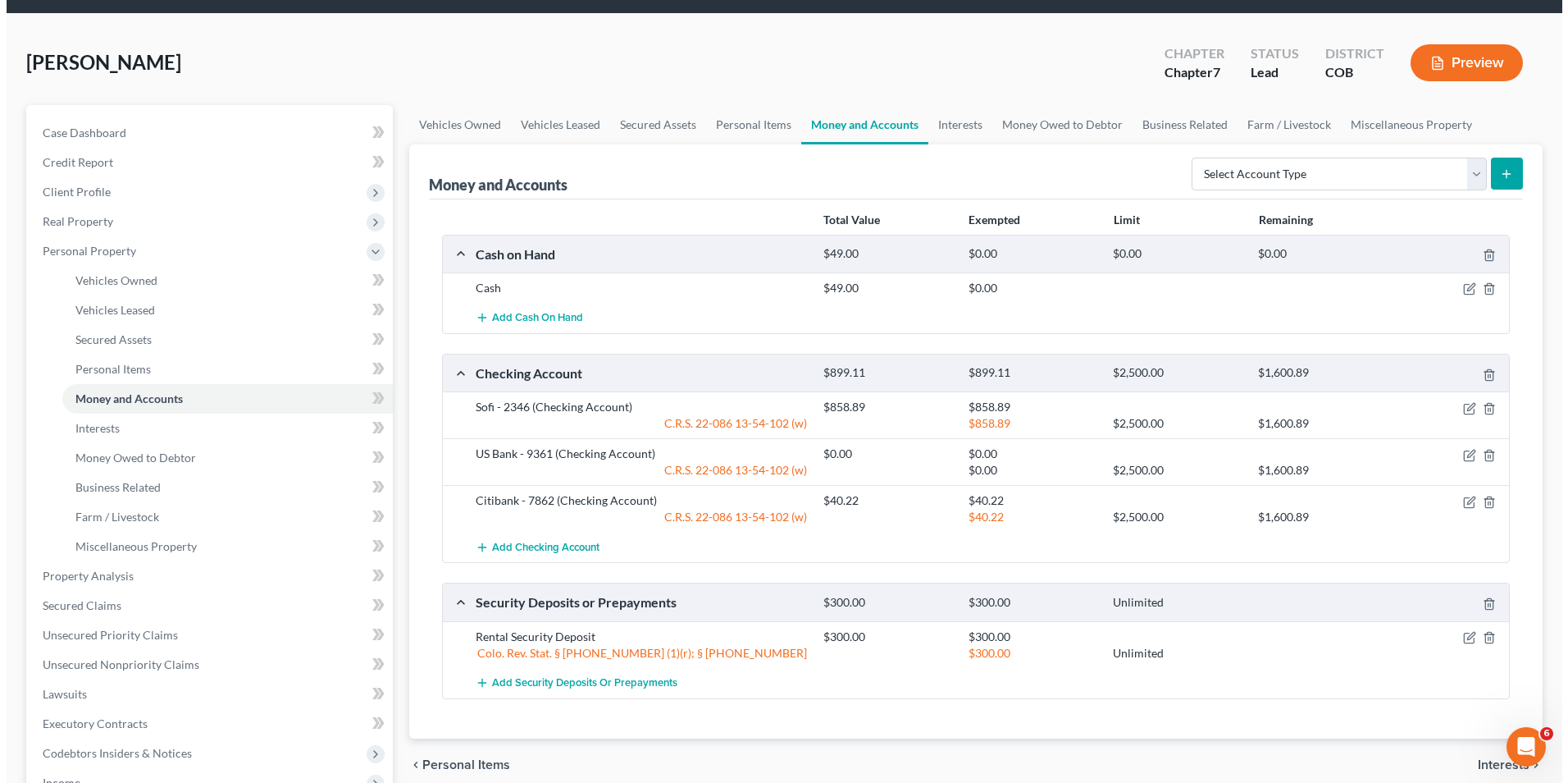
scroll to position [82, 0]
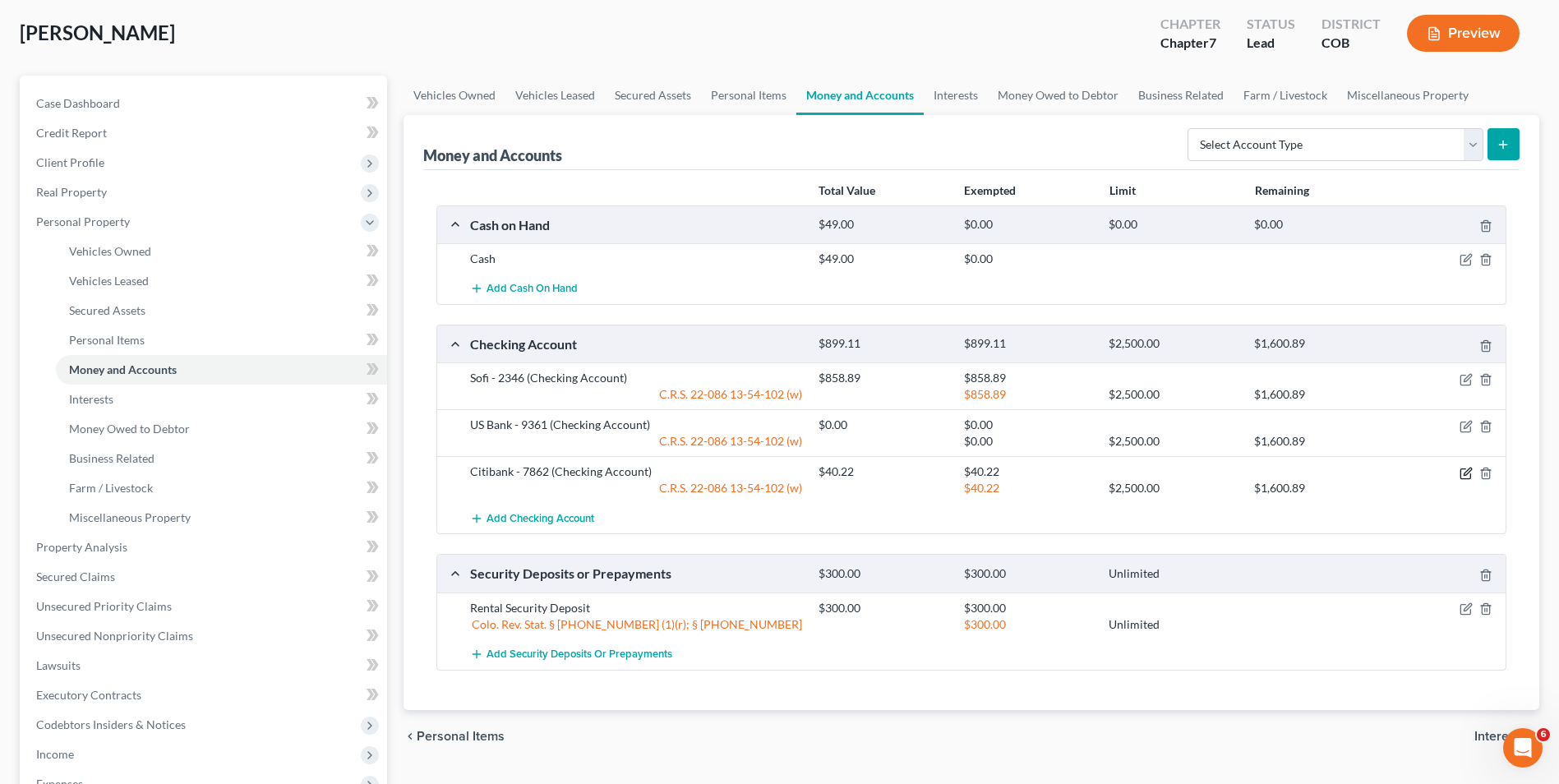
click at [1467, 472] on icon "button" at bounding box center [1467, 473] width 13 height 13
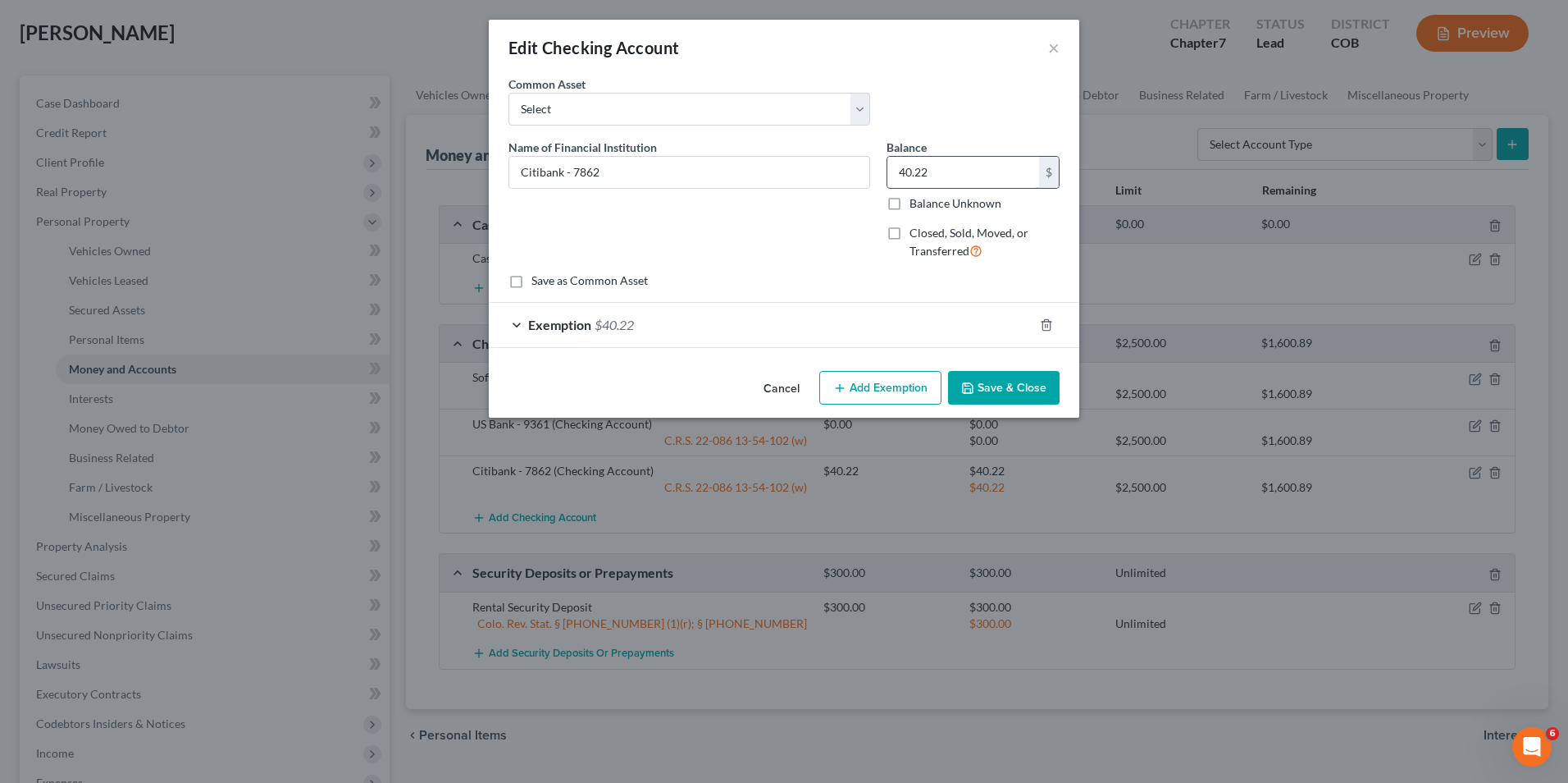
click at [925, 169] on input "40.22" at bounding box center [963, 172] width 151 height 31
type input "0.00"
click at [782, 317] on div "Exemption $40.22" at bounding box center [762, 325] width 545 height 44
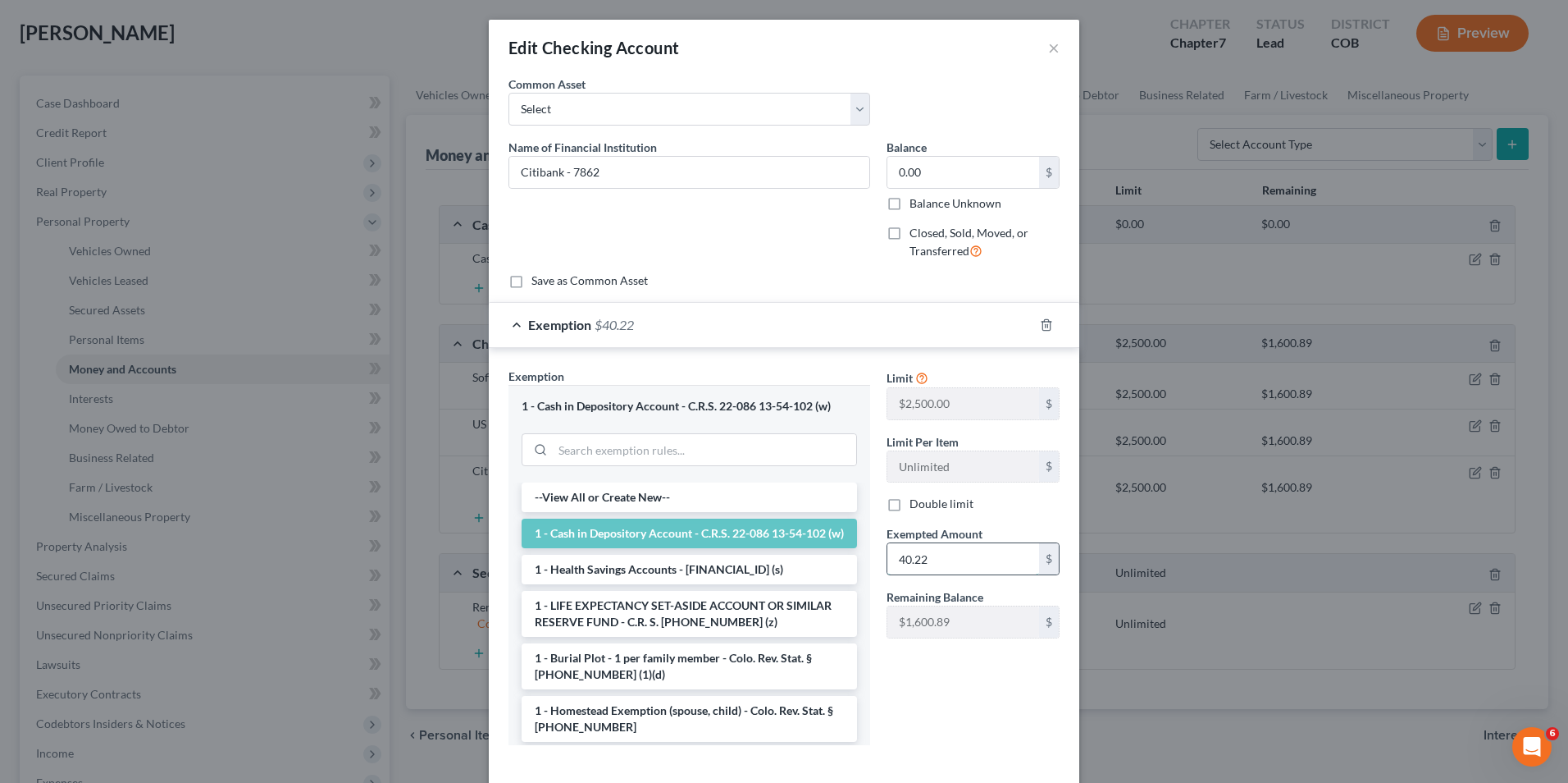
click at [948, 545] on input "40.22" at bounding box center [963, 559] width 151 height 31
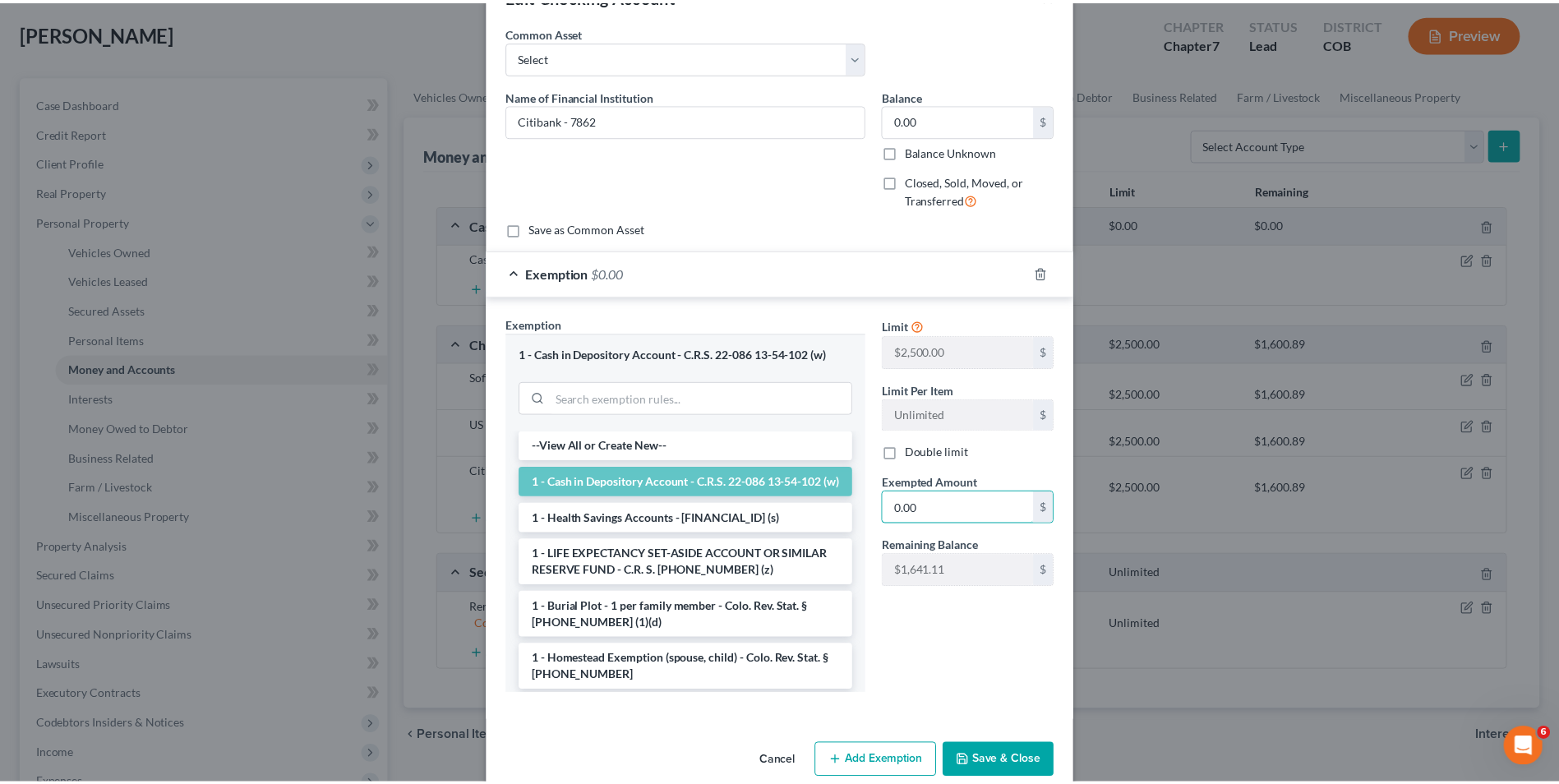
scroll to position [80, 0]
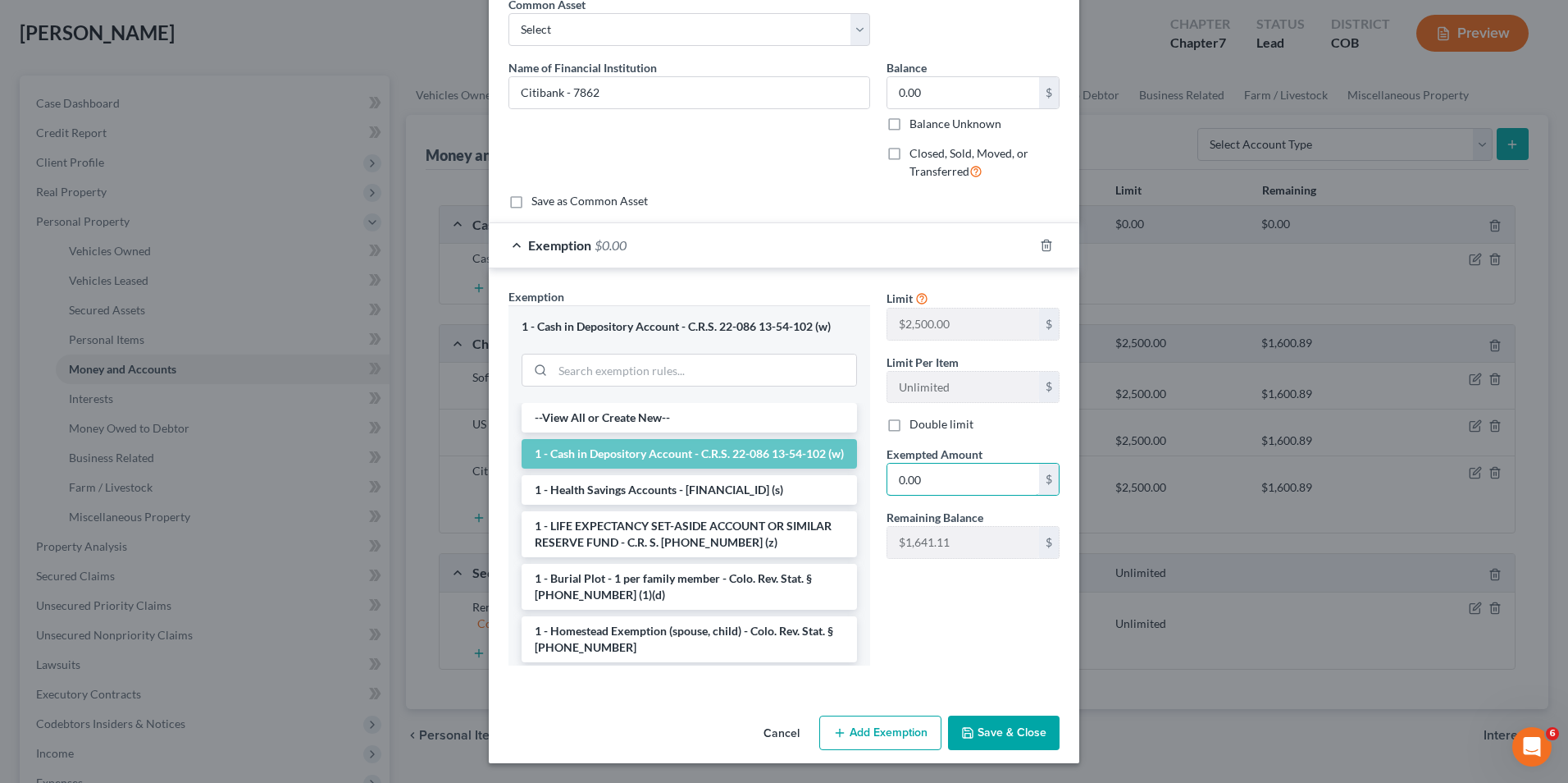
type input "0.00"
click at [998, 746] on button "Save & Close" at bounding box center [1004, 733] width 112 height 34
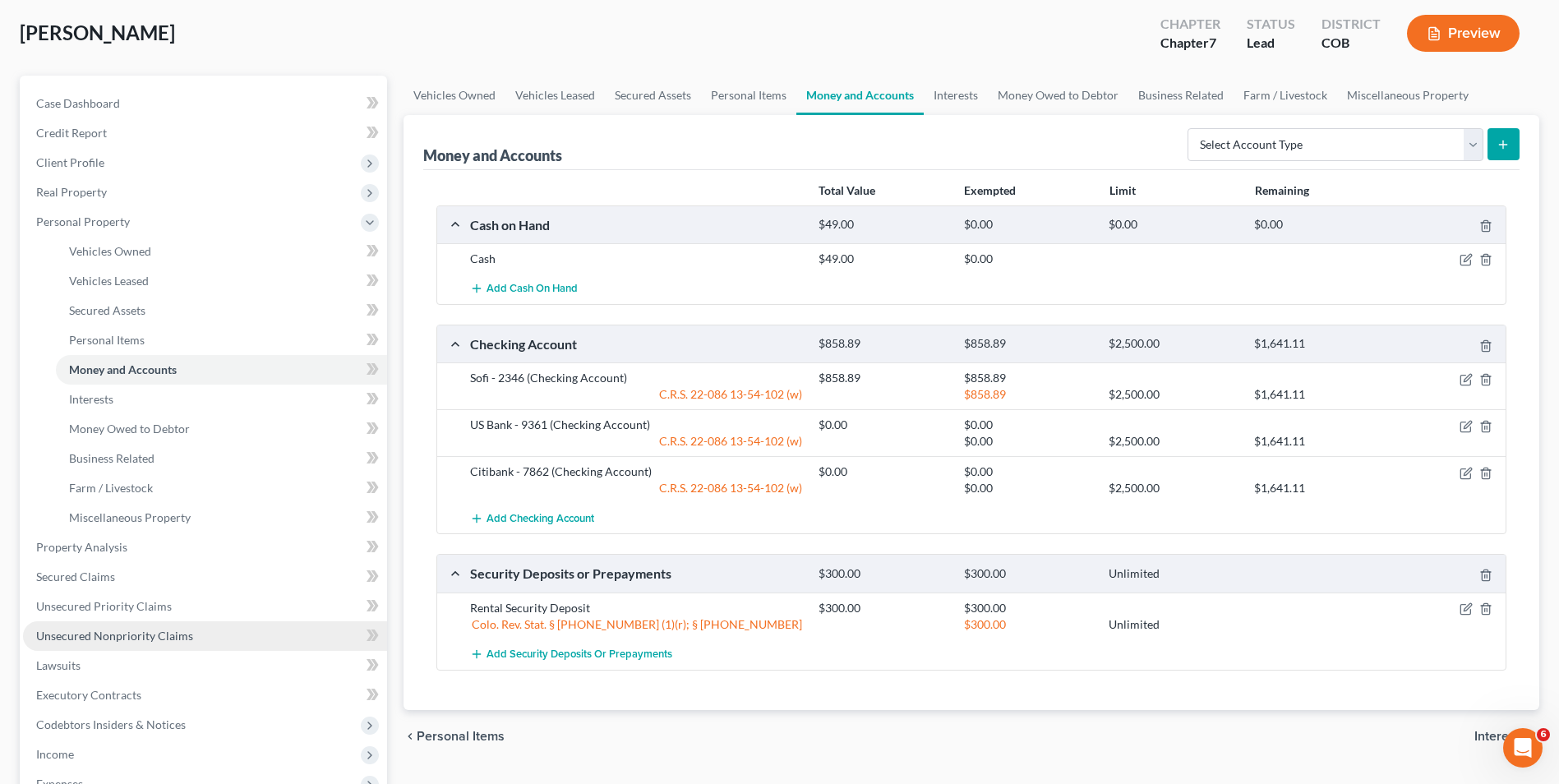
click at [129, 645] on link "Unsecured Nonpriority Claims" at bounding box center [205, 635] width 364 height 29
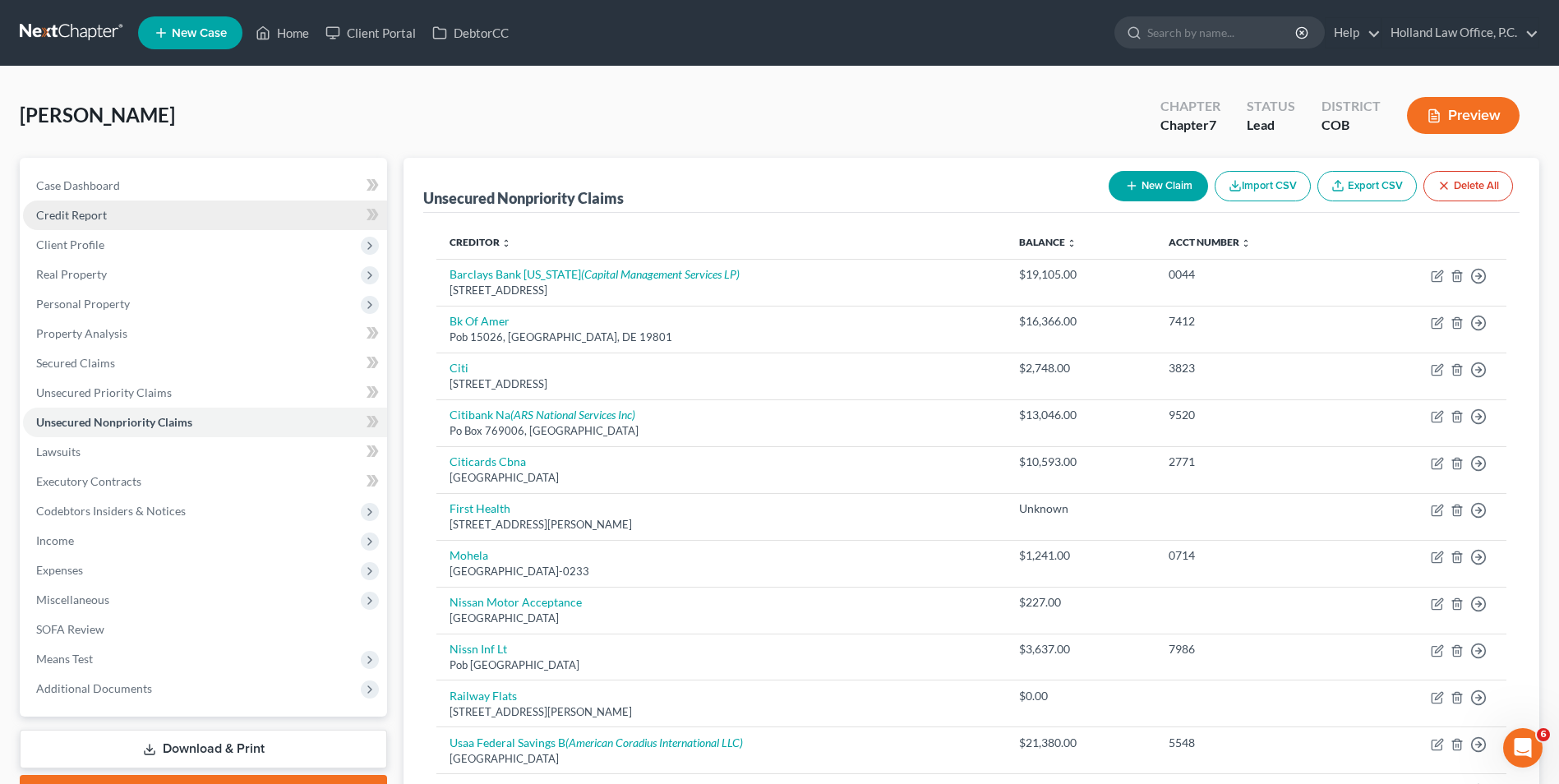
click at [172, 205] on link "Credit Report" at bounding box center [205, 215] width 364 height 29
click at [181, 190] on link "Case Dashboard" at bounding box center [205, 185] width 364 height 29
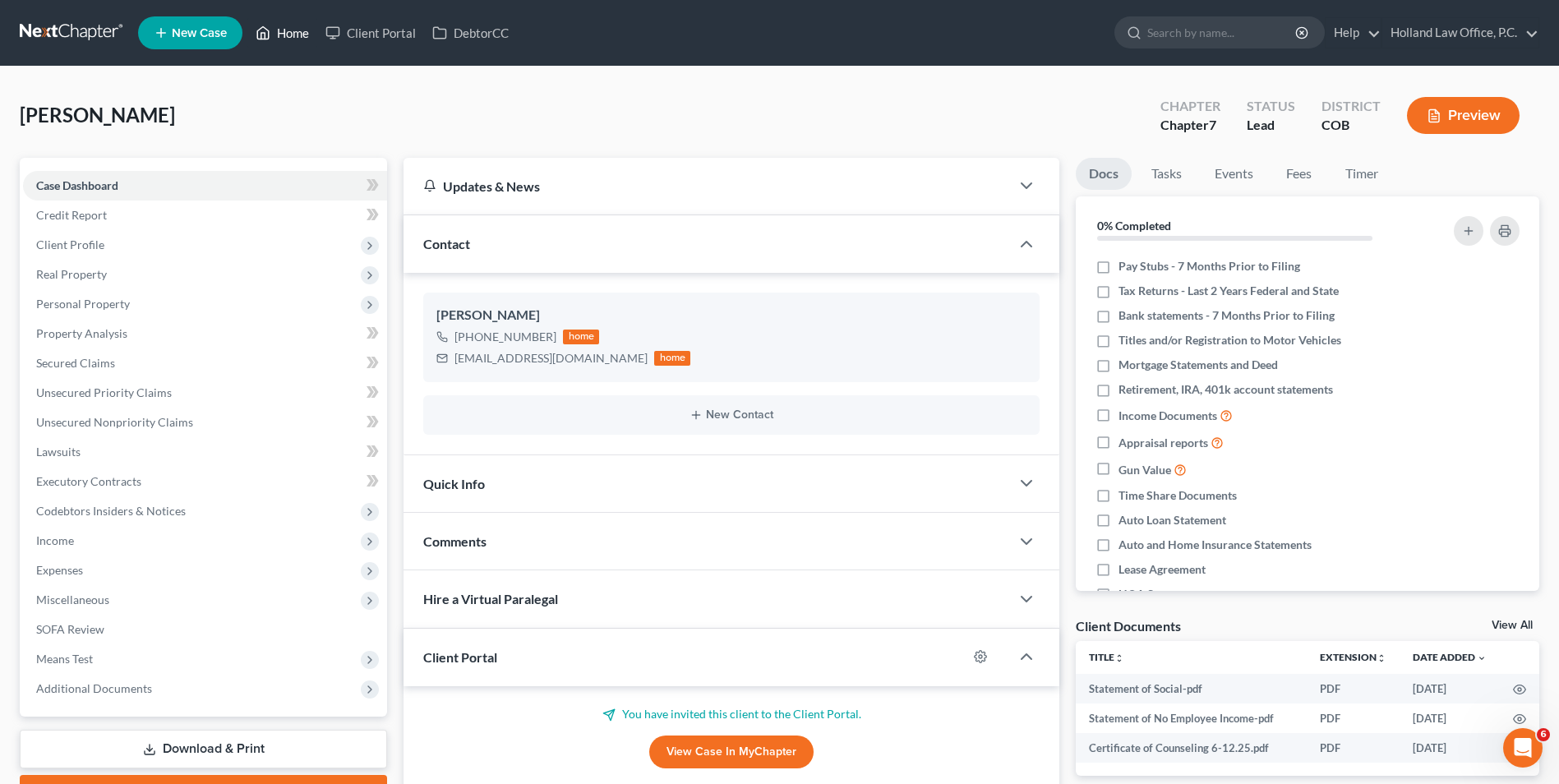
drag, startPoint x: 282, startPoint y: 35, endPoint x: 304, endPoint y: 70, distance: 41.3
click at [282, 35] on link "Home" at bounding box center [283, 32] width 70 height 29
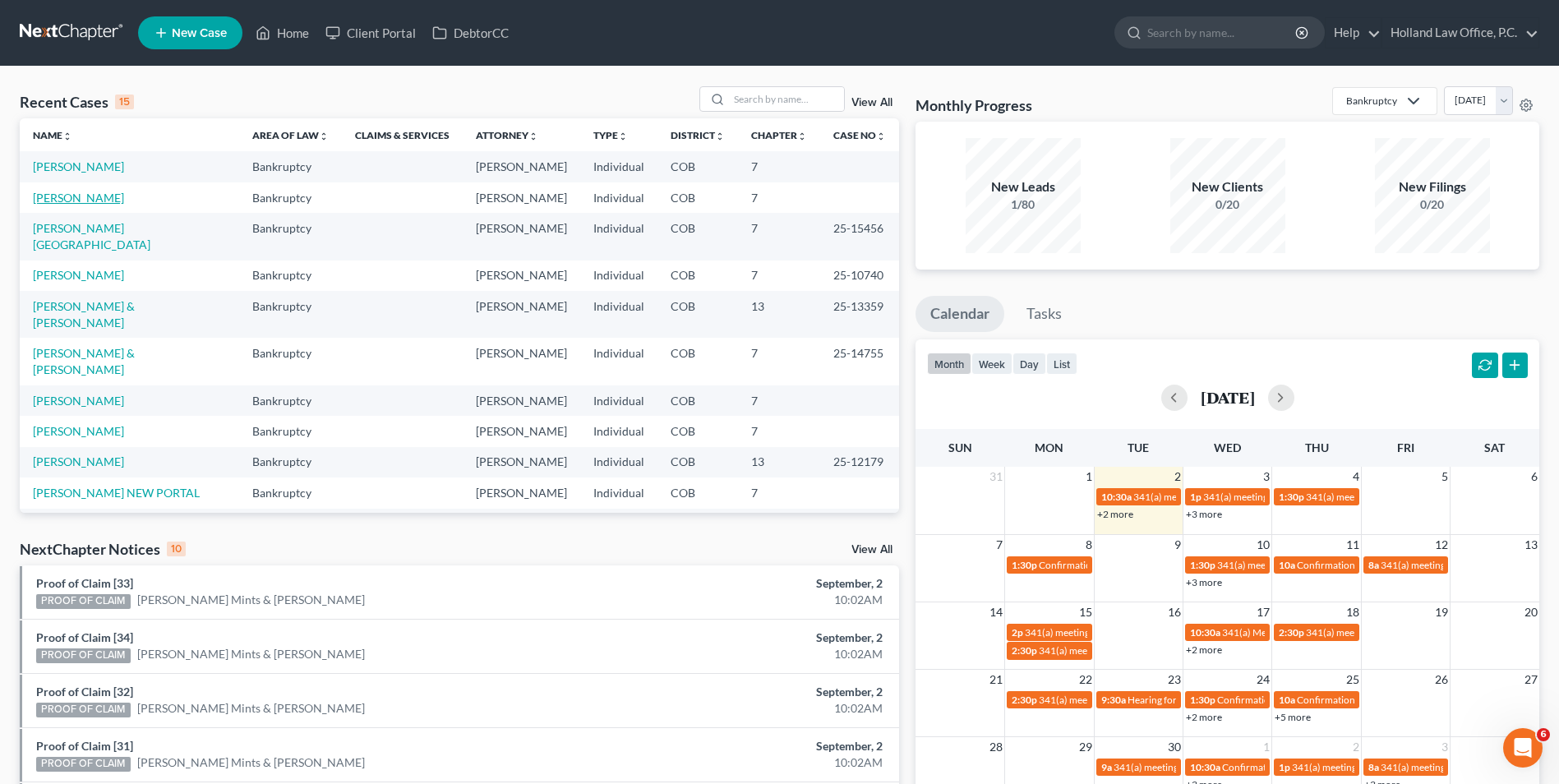
click at [81, 201] on link "[PERSON_NAME]" at bounding box center [79, 197] width 91 height 14
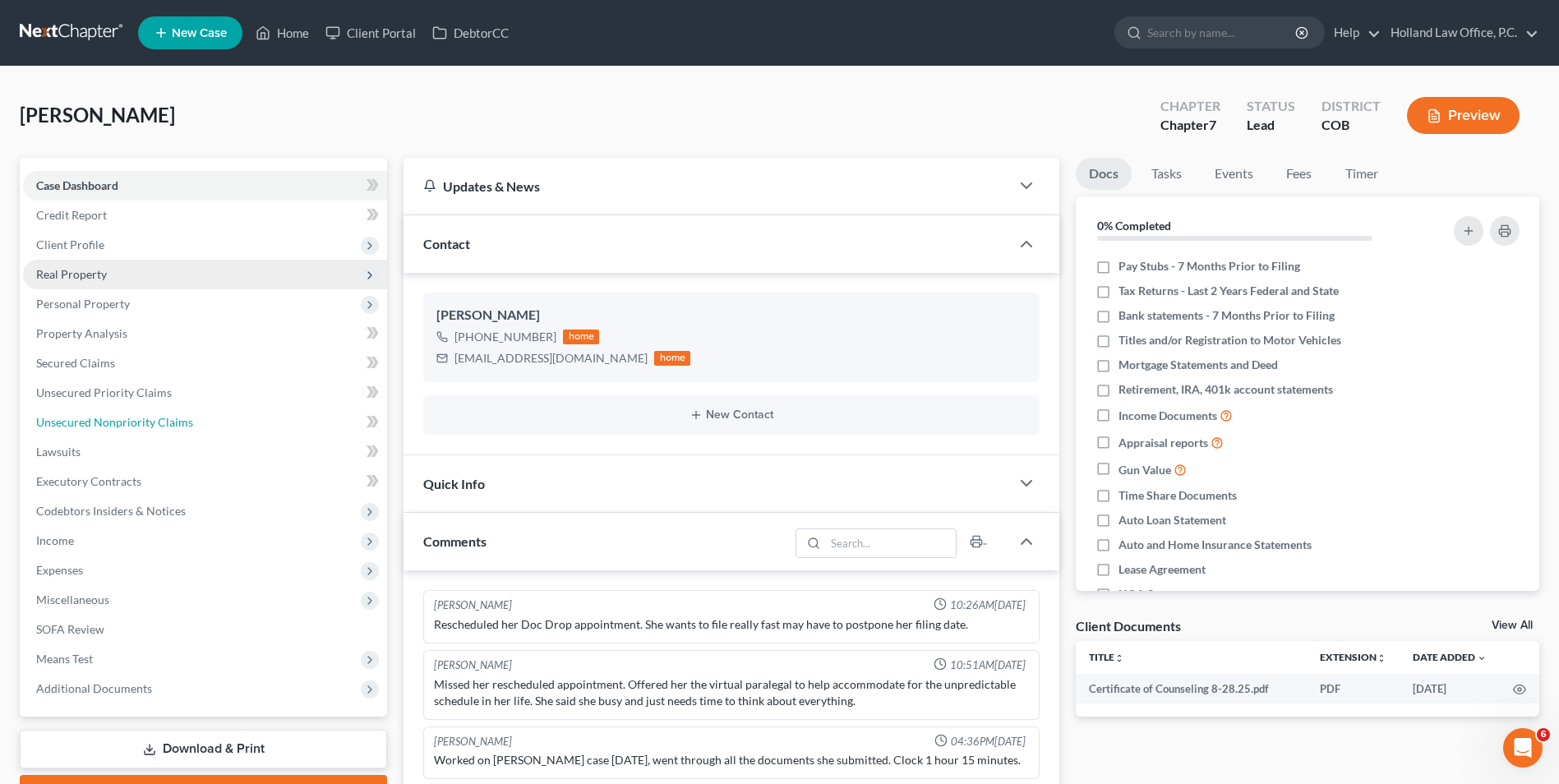
drag, startPoint x: 110, startPoint y: 416, endPoint x: 104, endPoint y: 284, distance: 132.1
click at [110, 416] on span "Unsecured Nonpriority Claims" at bounding box center [115, 422] width 157 height 14
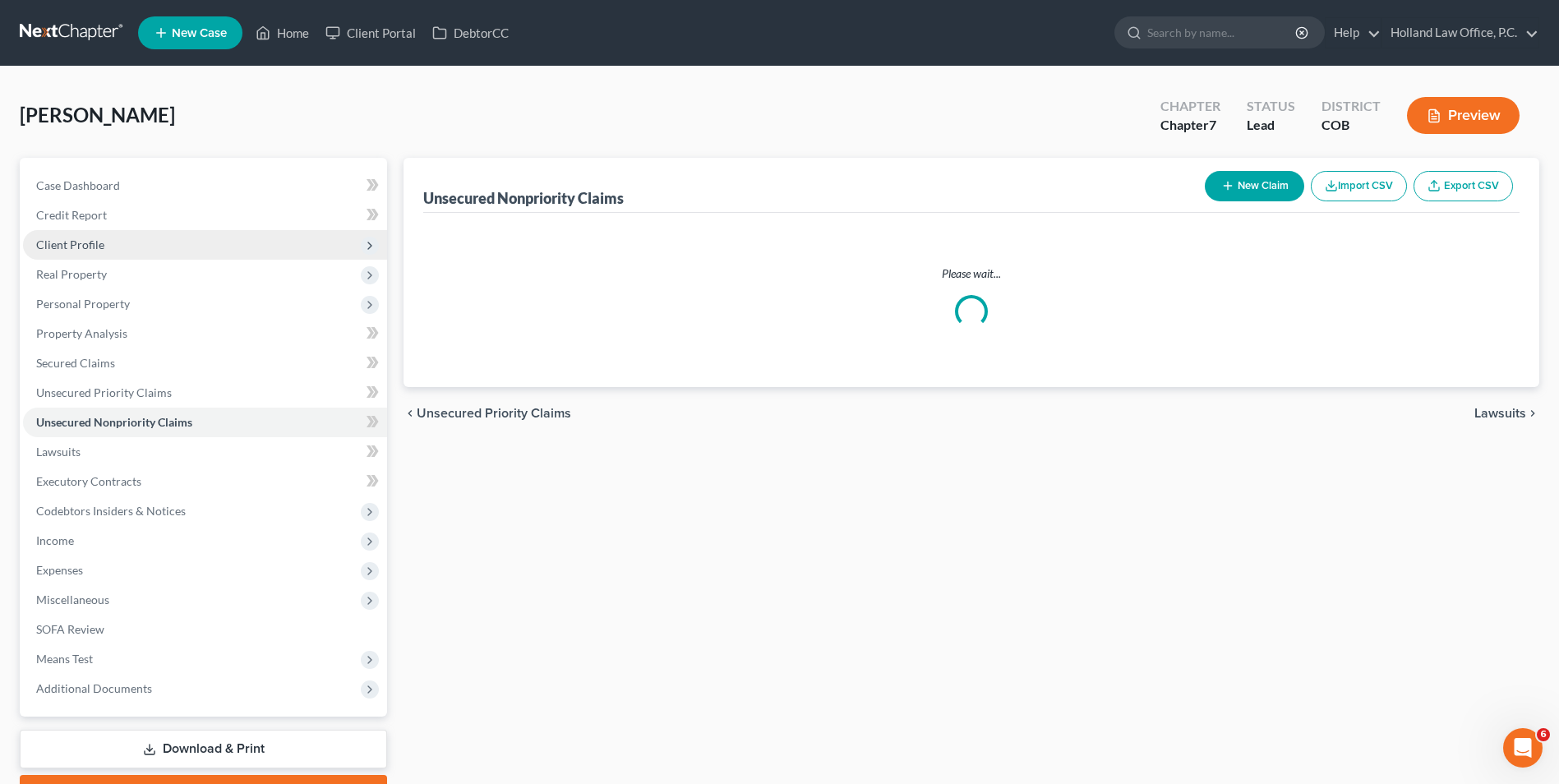
click at [104, 250] on span "Client Profile" at bounding box center [205, 245] width 364 height 29
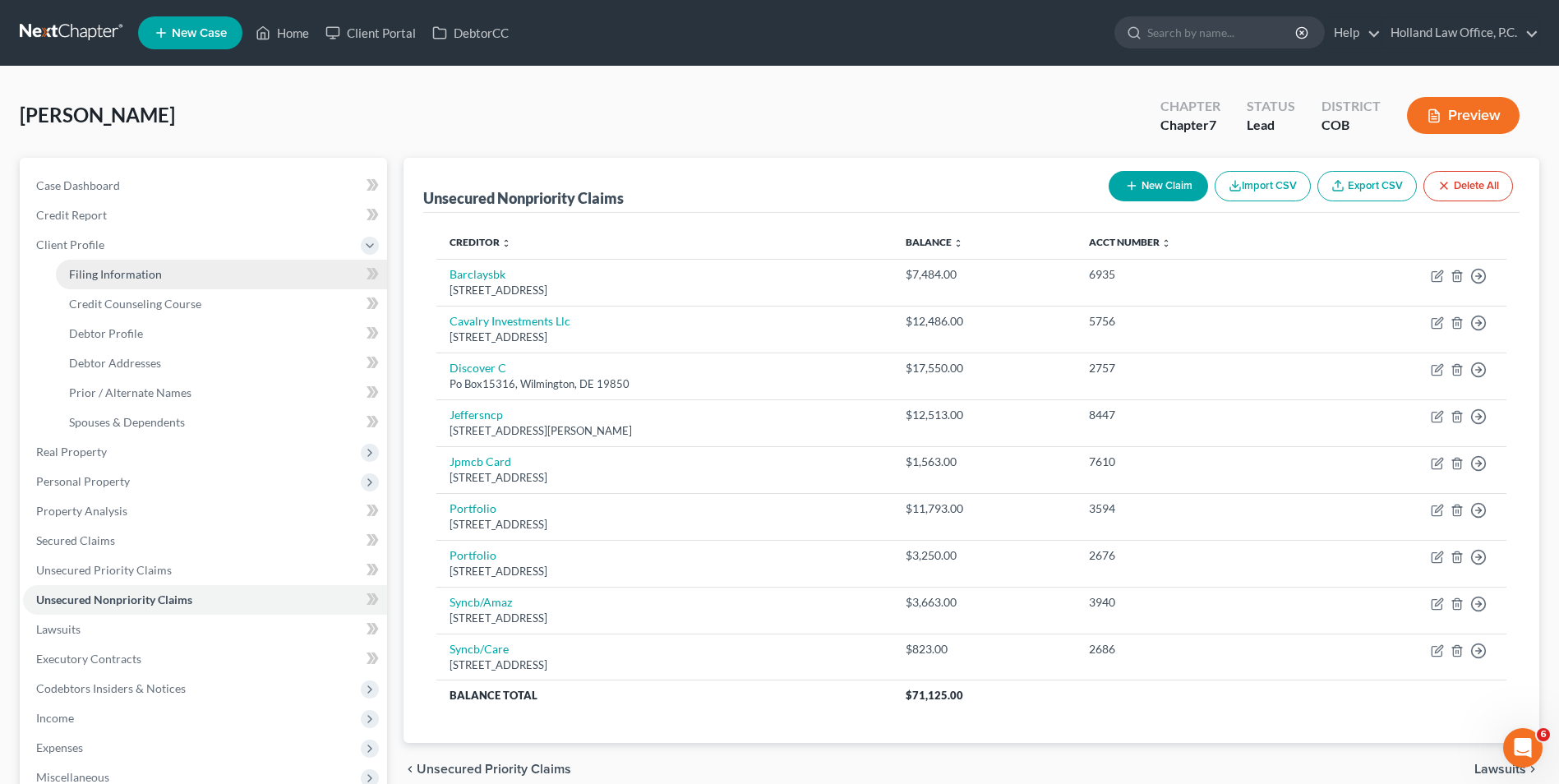
click at [123, 268] on span "Filing Information" at bounding box center [116, 274] width 93 height 14
select select "1"
select select "0"
select select "11"
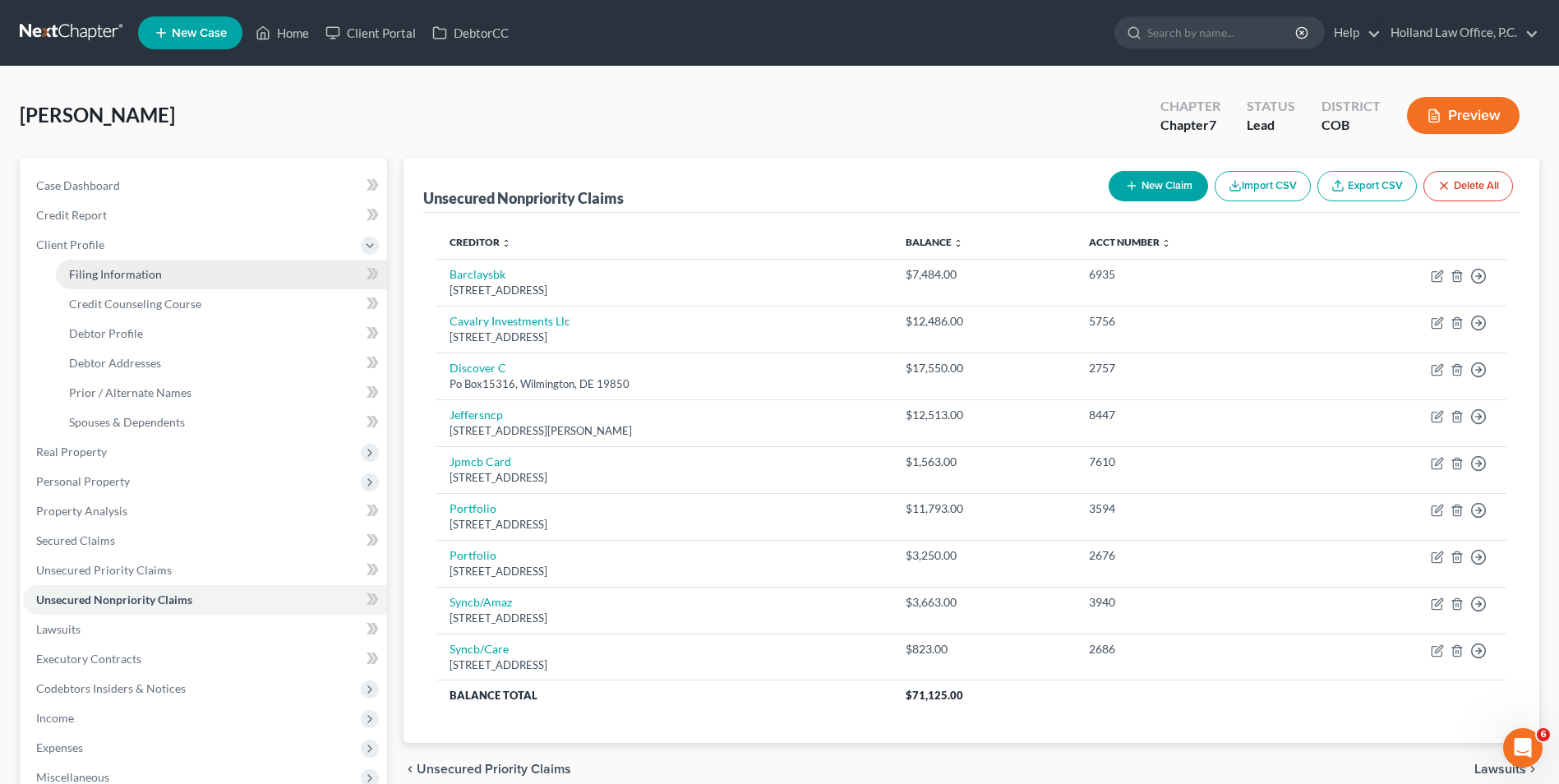
select select "0"
select select "5"
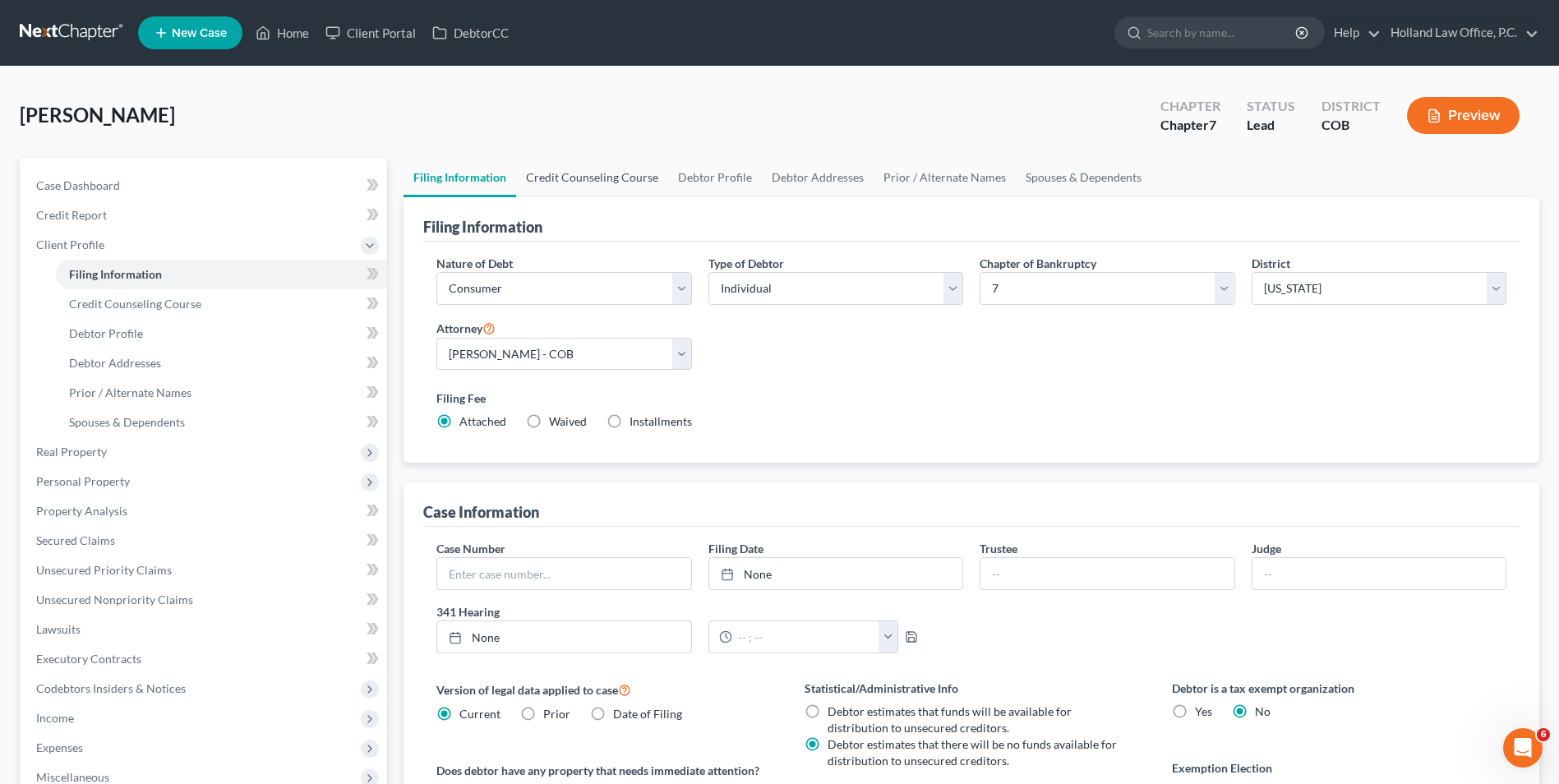
click at [563, 186] on link "Credit Counseling Course" at bounding box center [592, 177] width 152 height 40
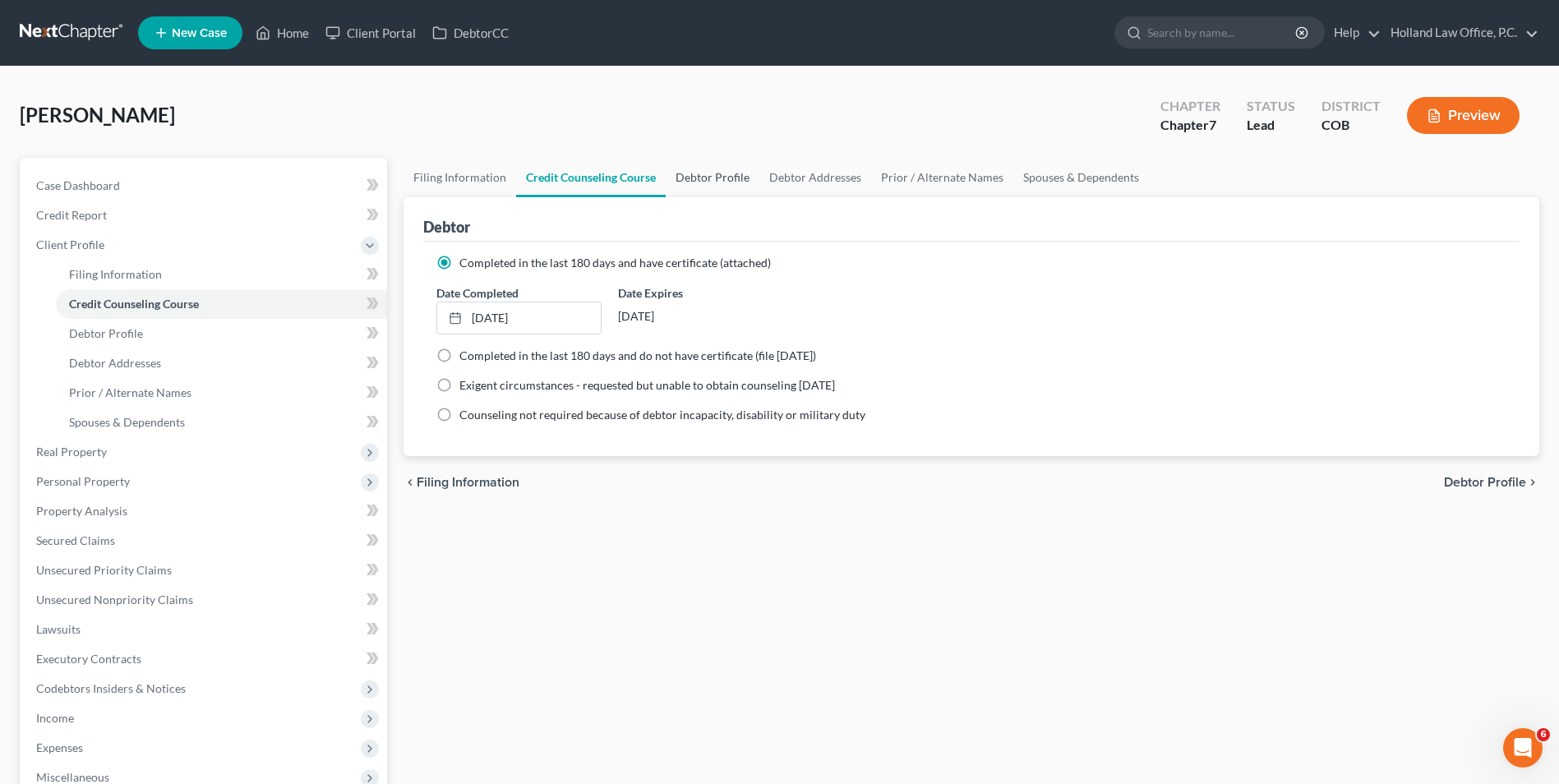
click at [717, 160] on link "Debtor Profile" at bounding box center [712, 177] width 94 height 40
select select "0"
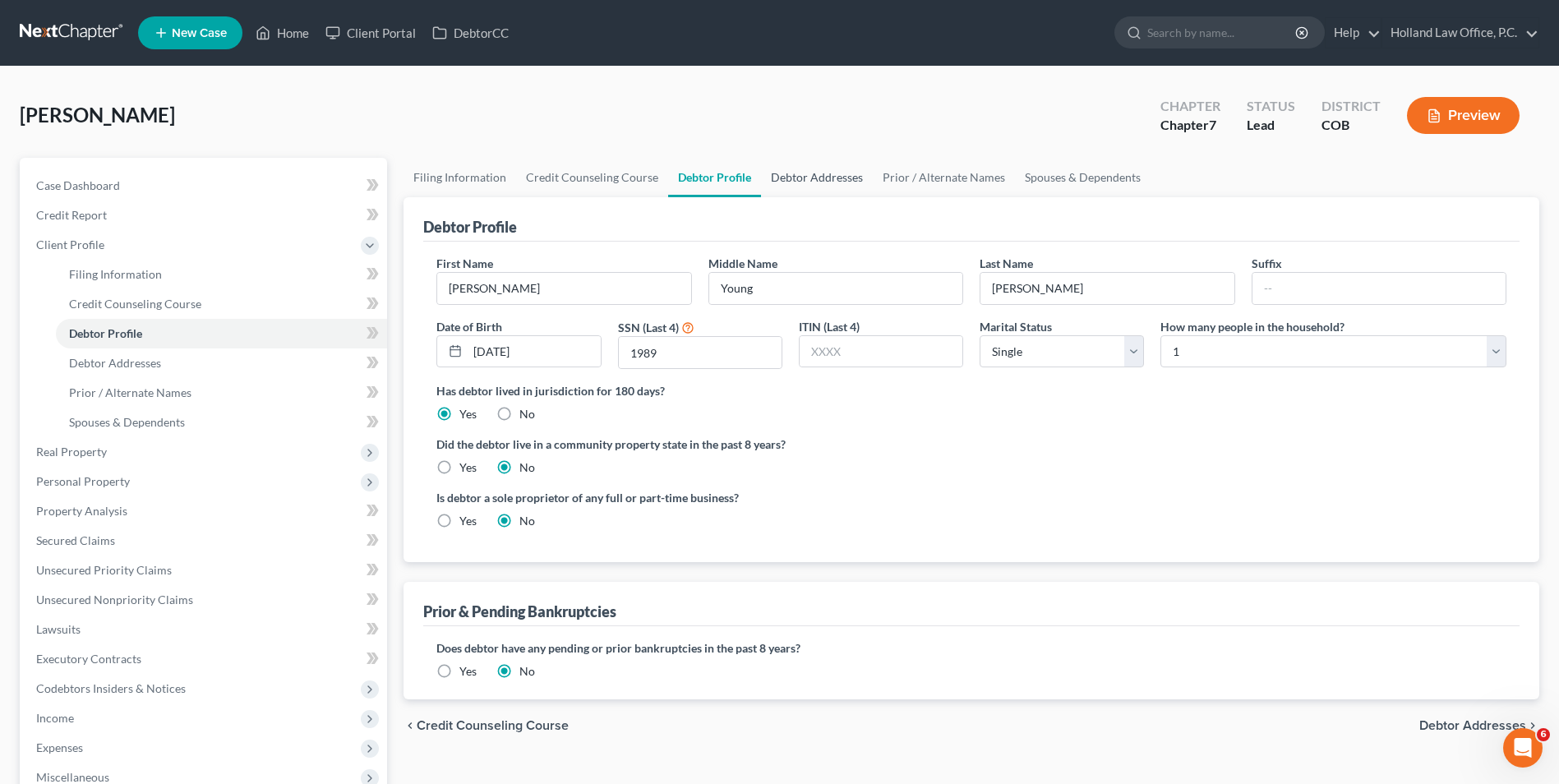
click at [840, 185] on link "Debtor Addresses" at bounding box center [817, 177] width 112 height 40
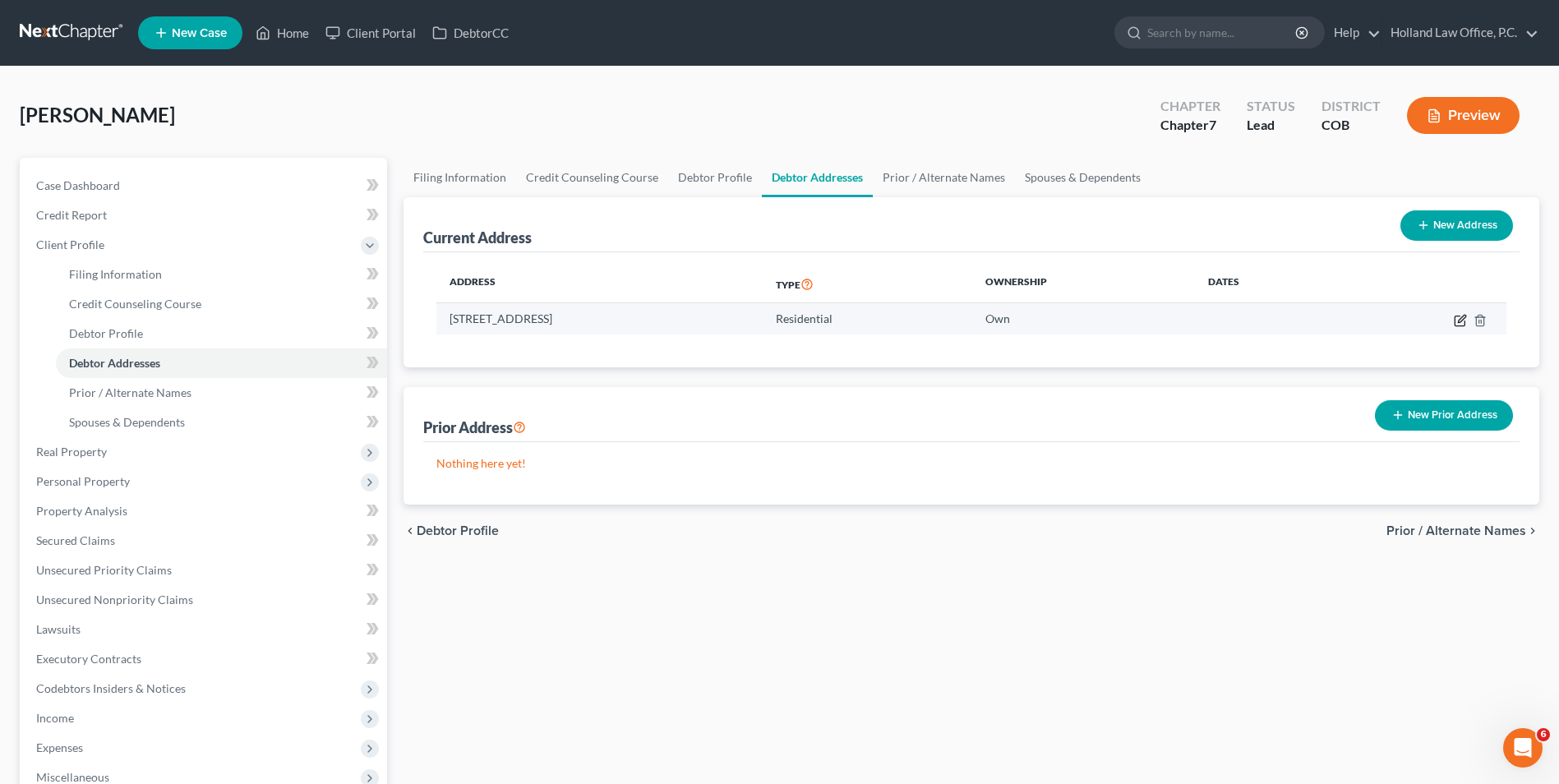
click at [1460, 318] on icon "button" at bounding box center [1460, 320] width 13 height 13
select select "5"
select select "62"
select select "0"
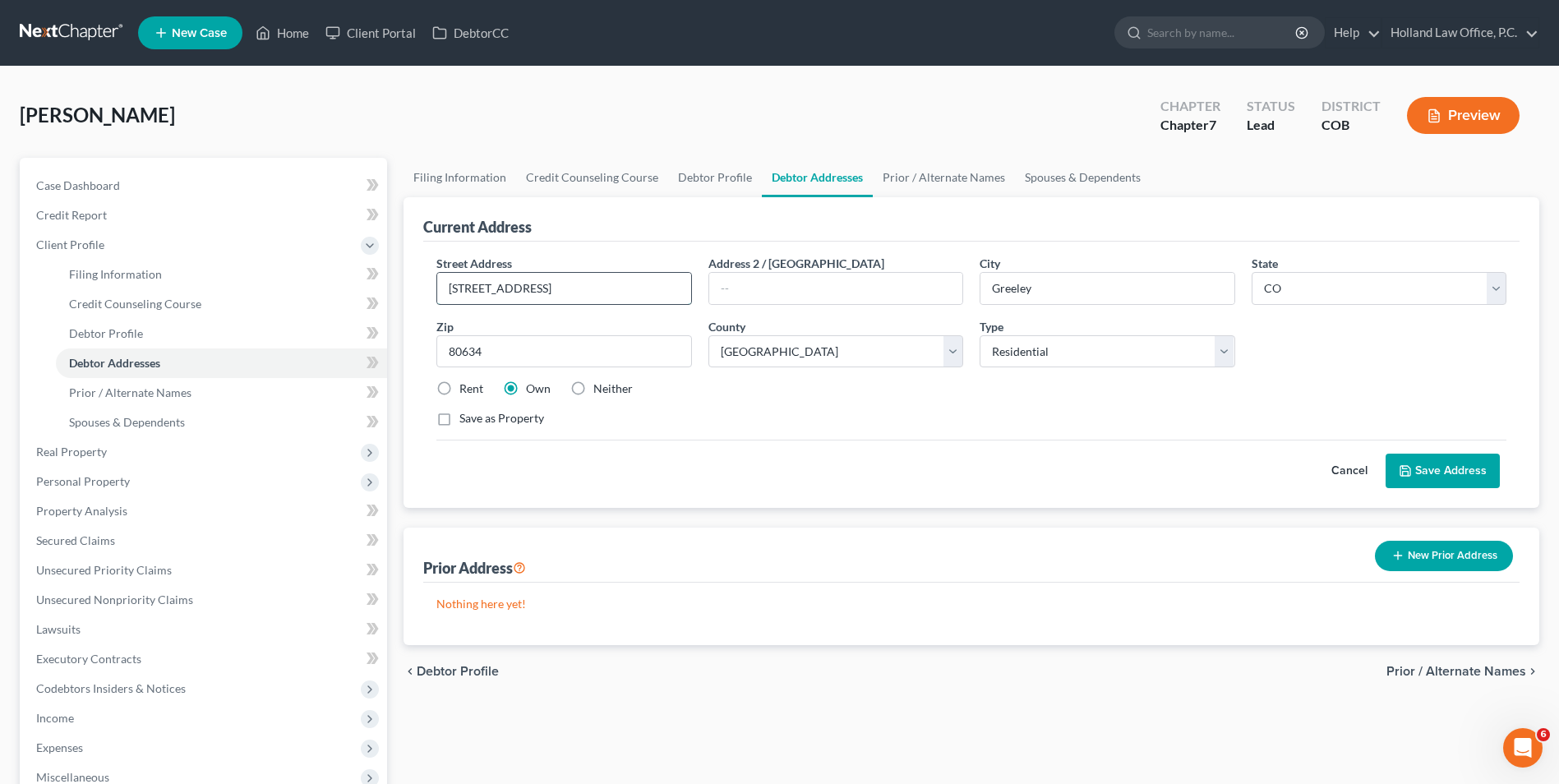
drag, startPoint x: 614, startPoint y: 290, endPoint x: 512, endPoint y: 301, distance: 102.6
click at [512, 301] on input "[STREET_ADDRESS]" at bounding box center [563, 288] width 253 height 31
type input "[STREET_ADDRESS]"
click at [1434, 473] on button "Save Address" at bounding box center [1443, 471] width 114 height 34
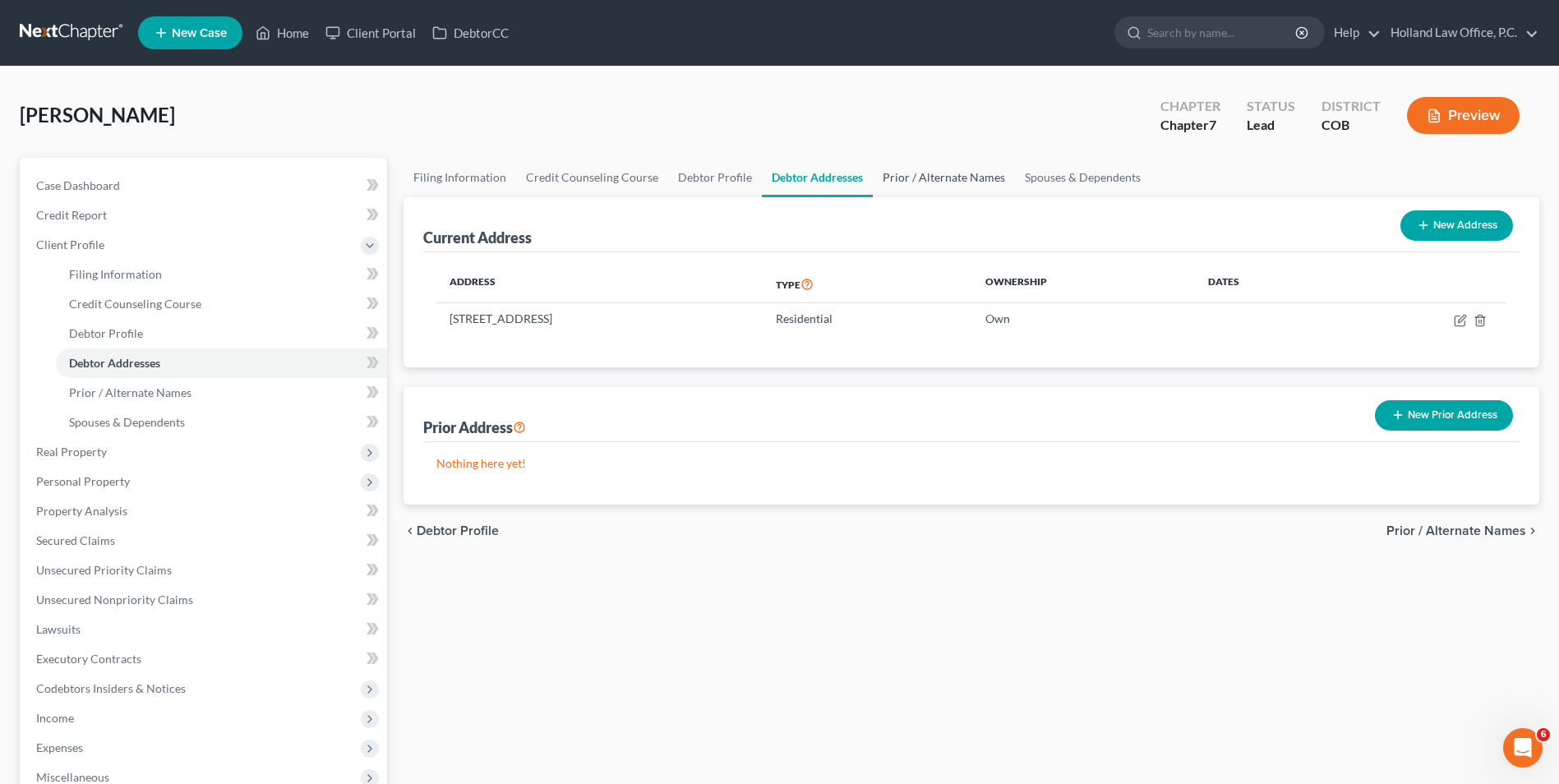
click at [903, 184] on link "Prior / Alternate Names" at bounding box center [945, 177] width 142 height 40
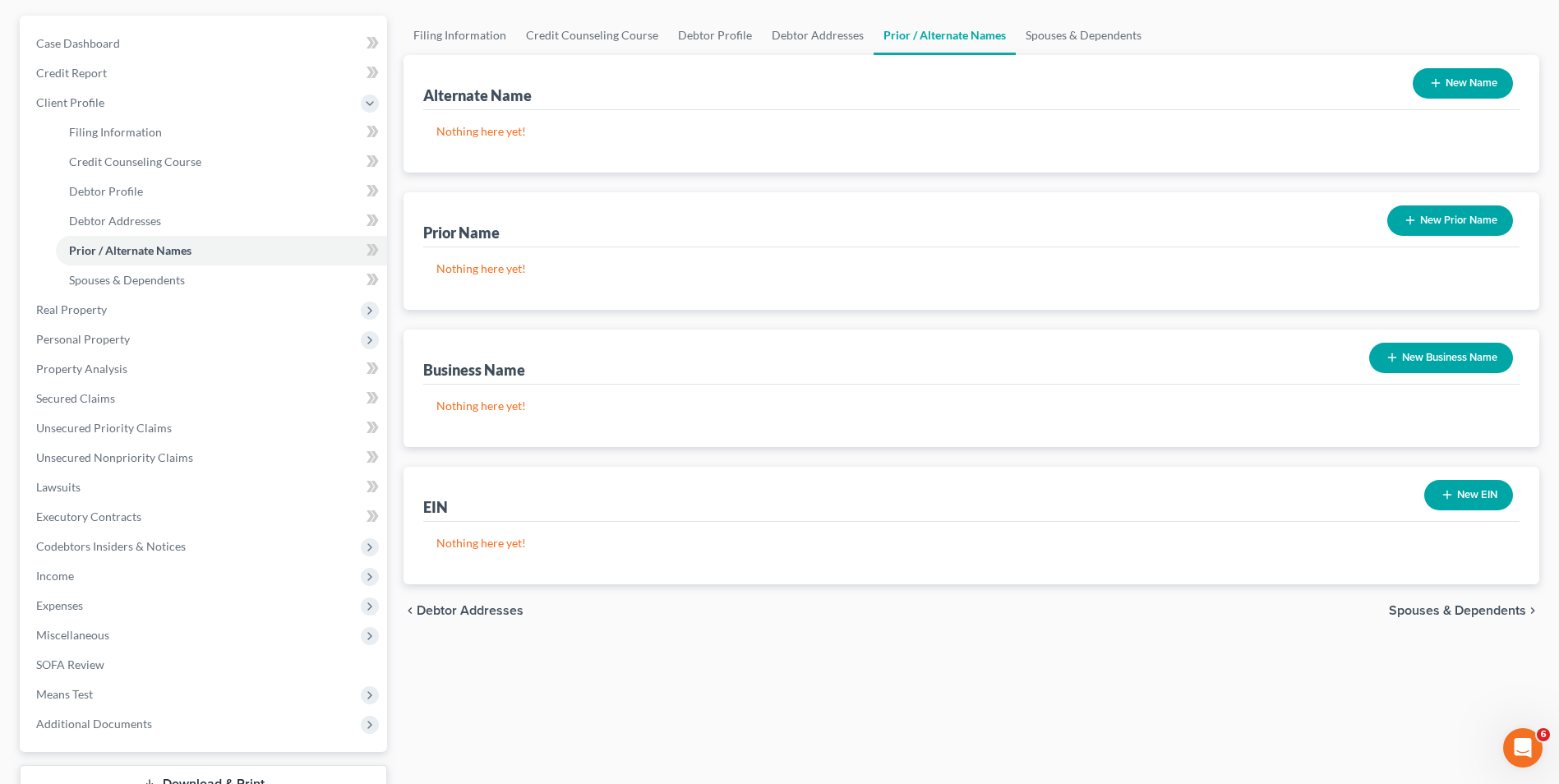
scroll to position [164, 0]
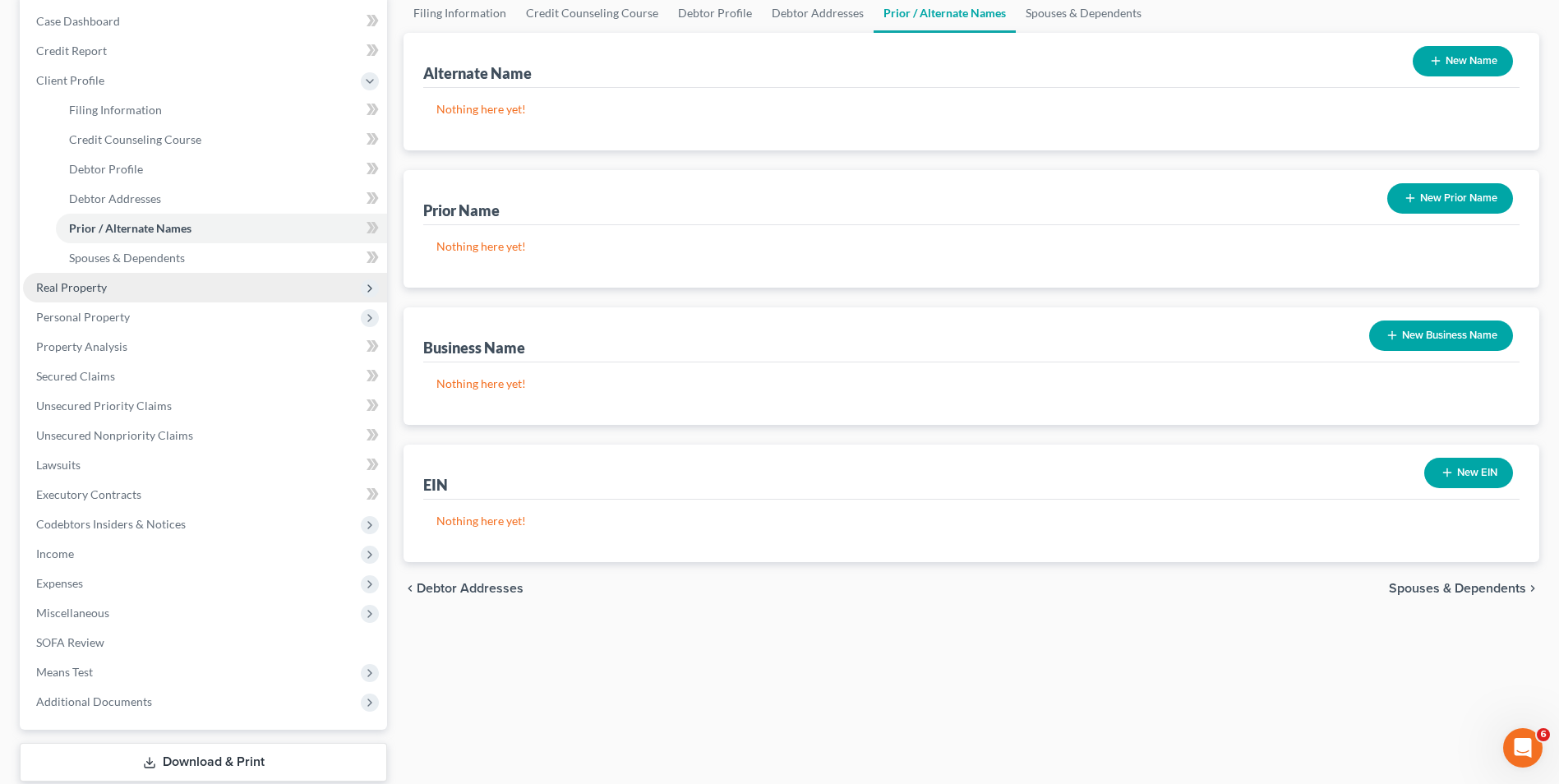
click at [138, 298] on span "Real Property" at bounding box center [205, 287] width 364 height 29
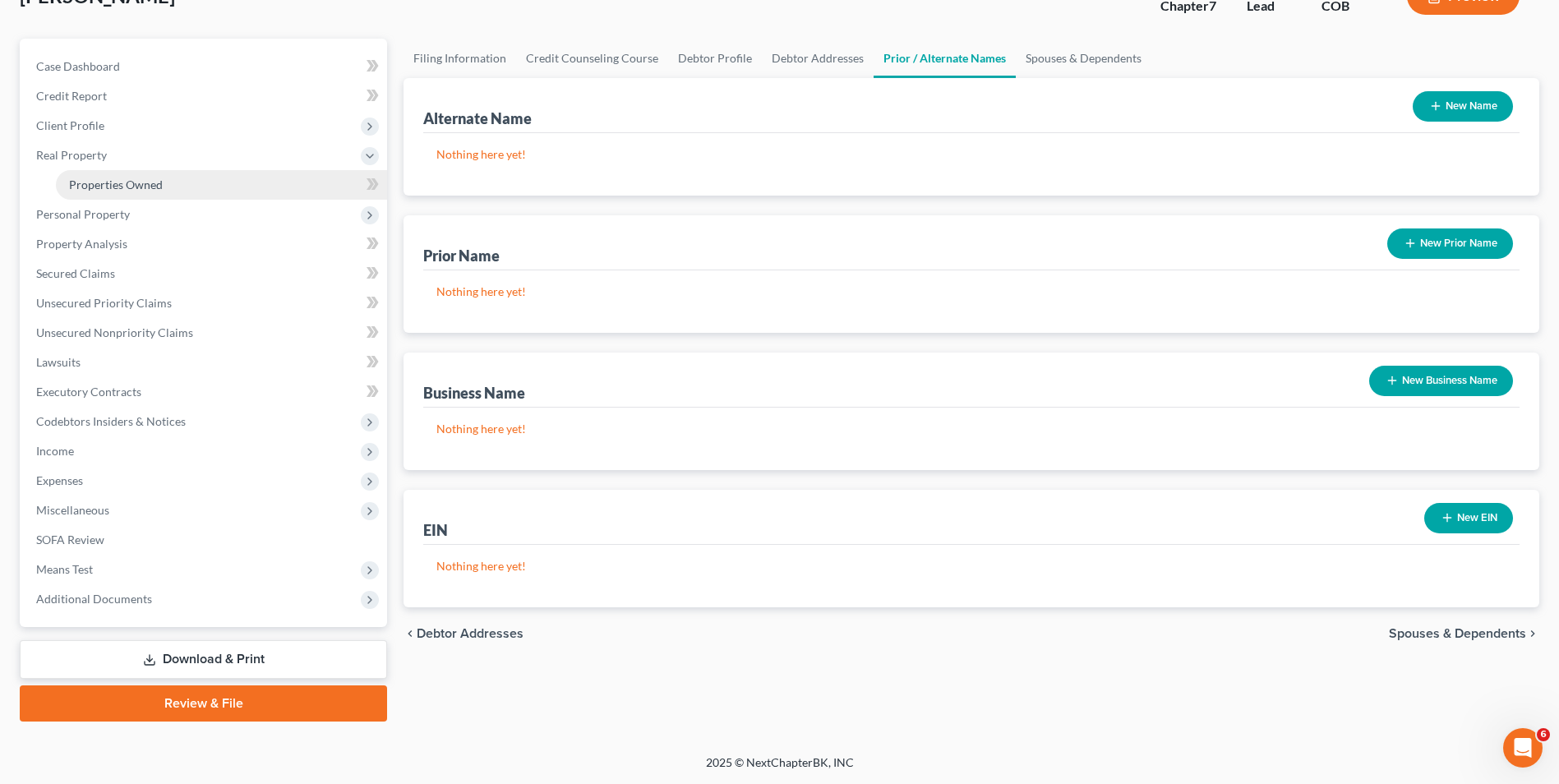
click at [183, 188] on link "Properties Owned" at bounding box center [221, 184] width 331 height 29
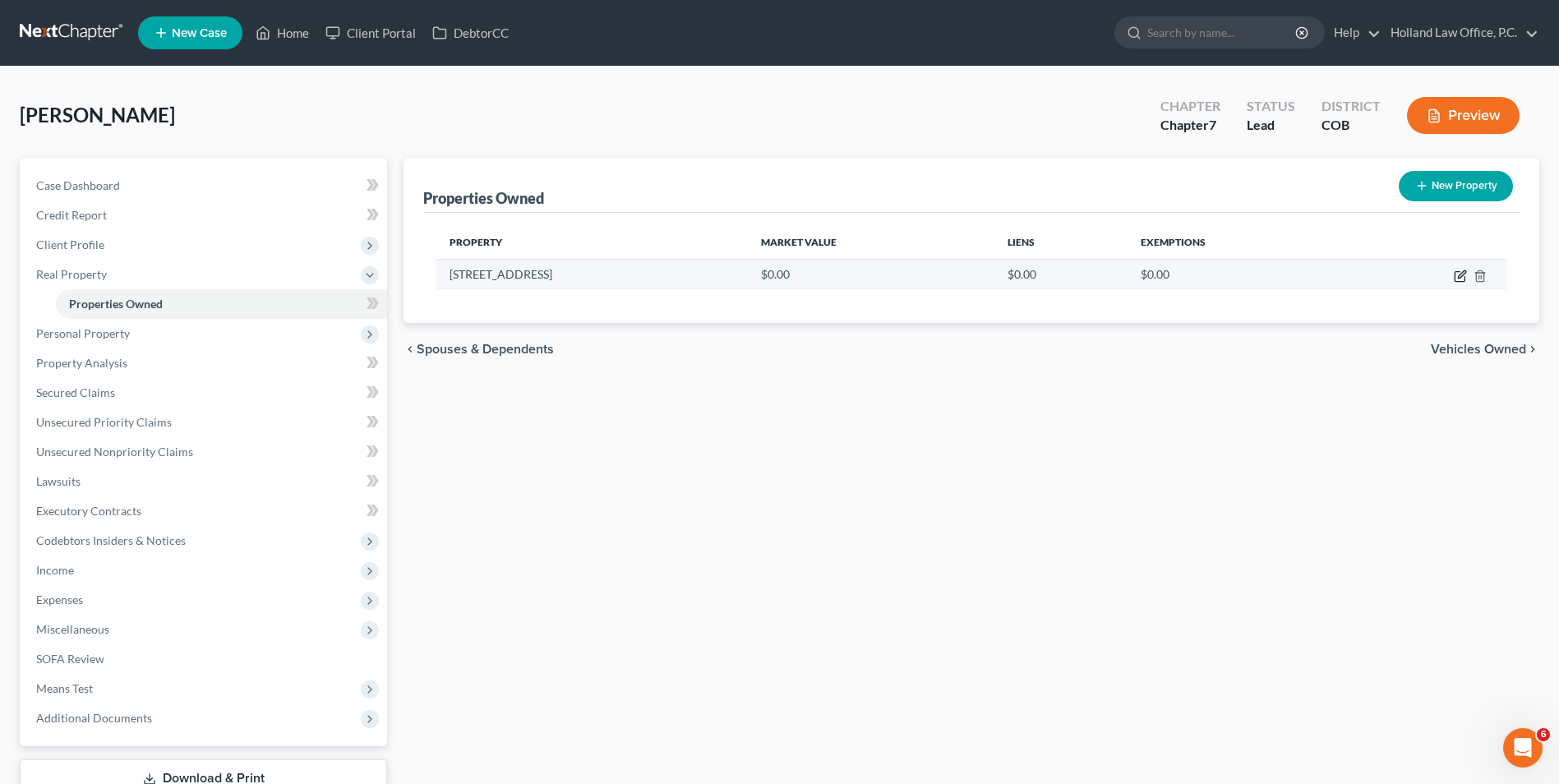
click at [1460, 270] on icon "button" at bounding box center [1460, 276] width 13 height 13
select select "5"
select select "62"
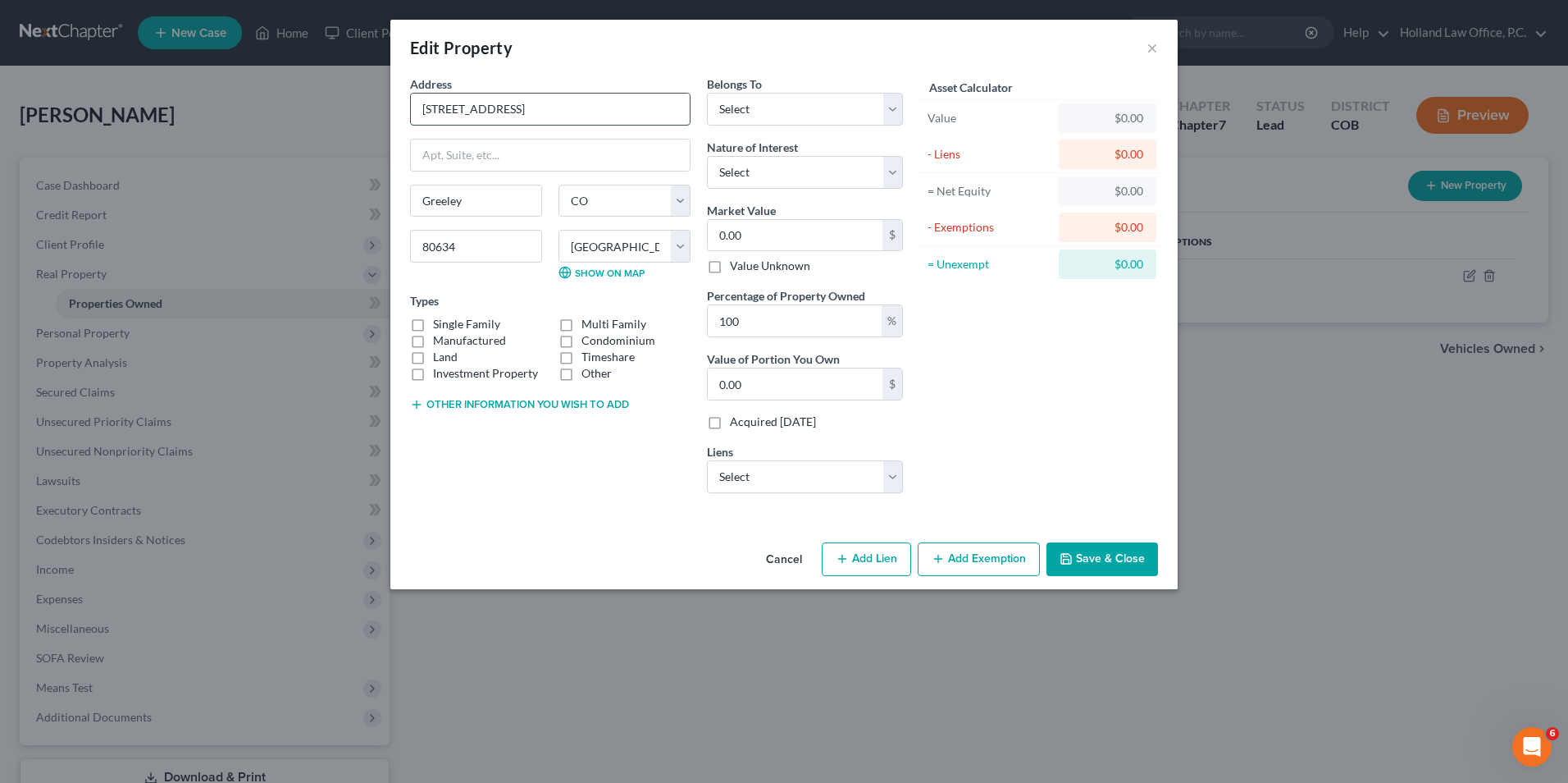
drag, startPoint x: 512, startPoint y: 104, endPoint x: 484, endPoint y: 114, distance: 29.7
click at [484, 114] on input "[STREET_ADDRESS]" at bounding box center [550, 109] width 279 height 31
type input "[STREET_ADDRESS]"
click at [617, 77] on div "Address * [STREET_ADDRESS]" at bounding box center [550, 100] width 280 height 50
click at [790, 123] on select "Select Debtor 1 Only Debtor 2 Only Debtor 1 And Debtor 2 Only At Least One Of T…" at bounding box center [804, 109] width 196 height 33
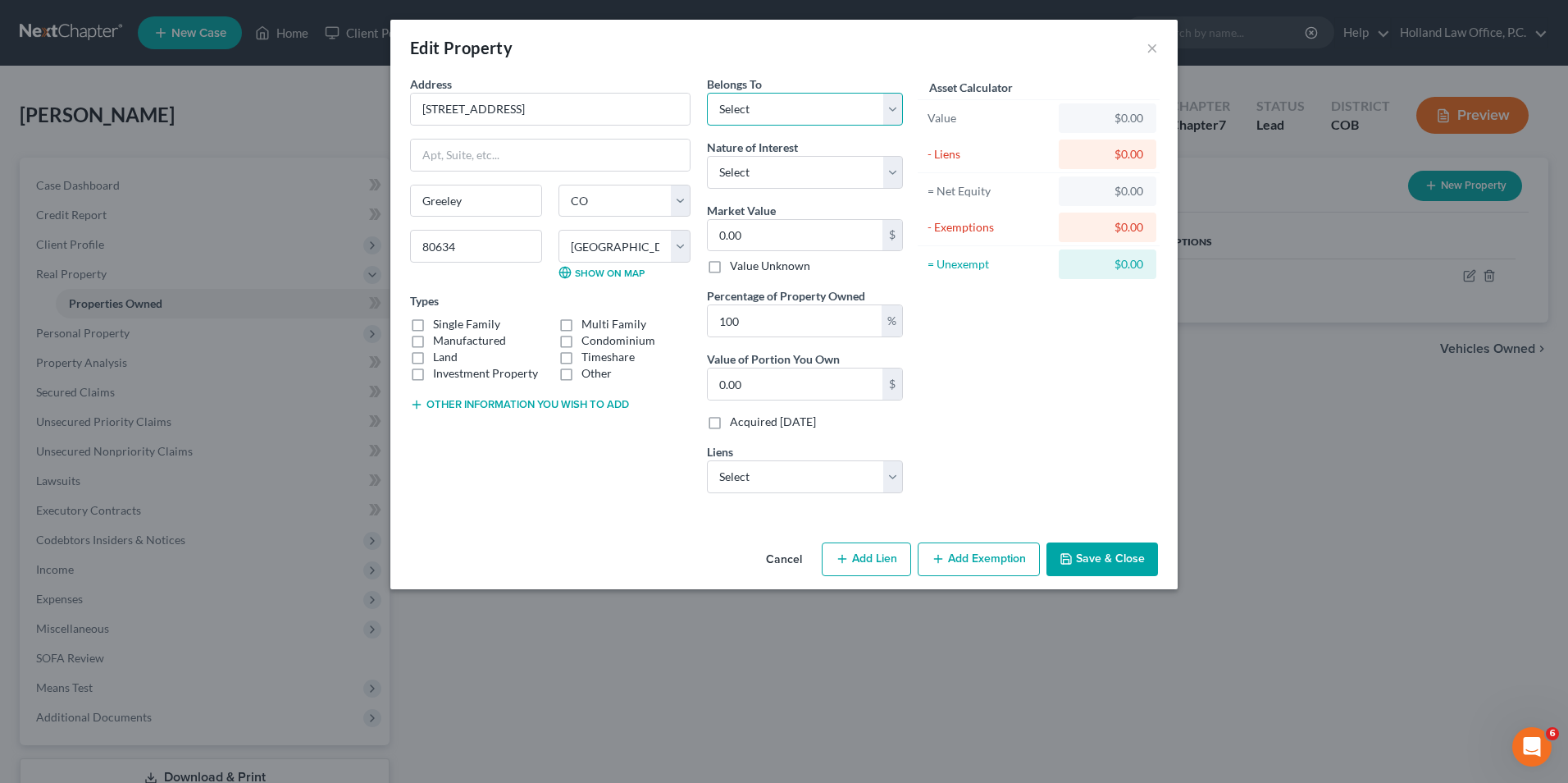
select select "0"
click at [707, 93] on select "Select Debtor 1 Only Debtor 2 Only Debtor 1 And Debtor 2 Only At Least One Of T…" at bounding box center [804, 109] width 196 height 33
click at [798, 240] on input "0.00" at bounding box center [795, 235] width 175 height 31
type input "3"
type input "3.00"
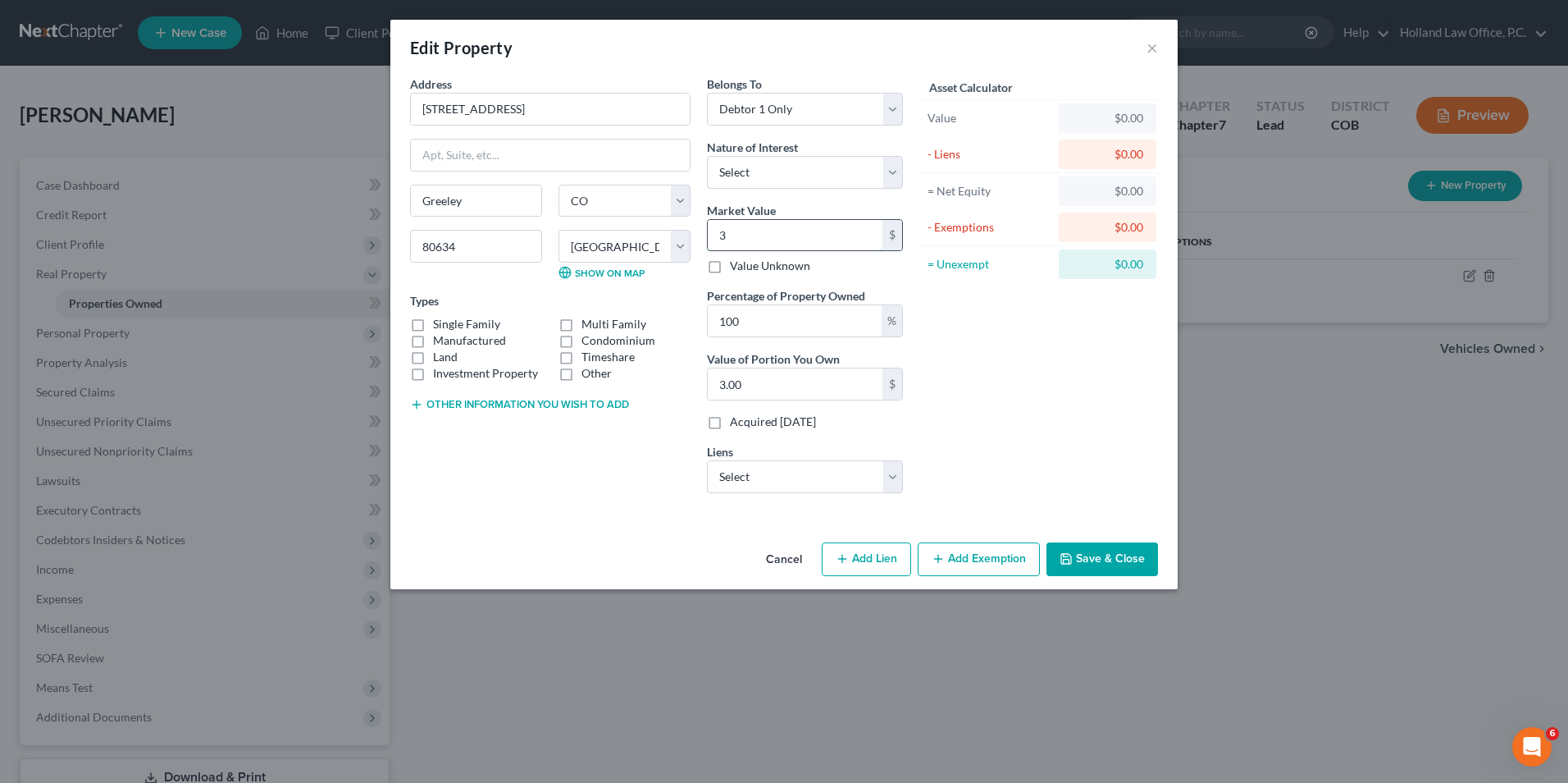
type input "33"
type input "33.00"
type input "338"
type input "338.00"
type input "3380"
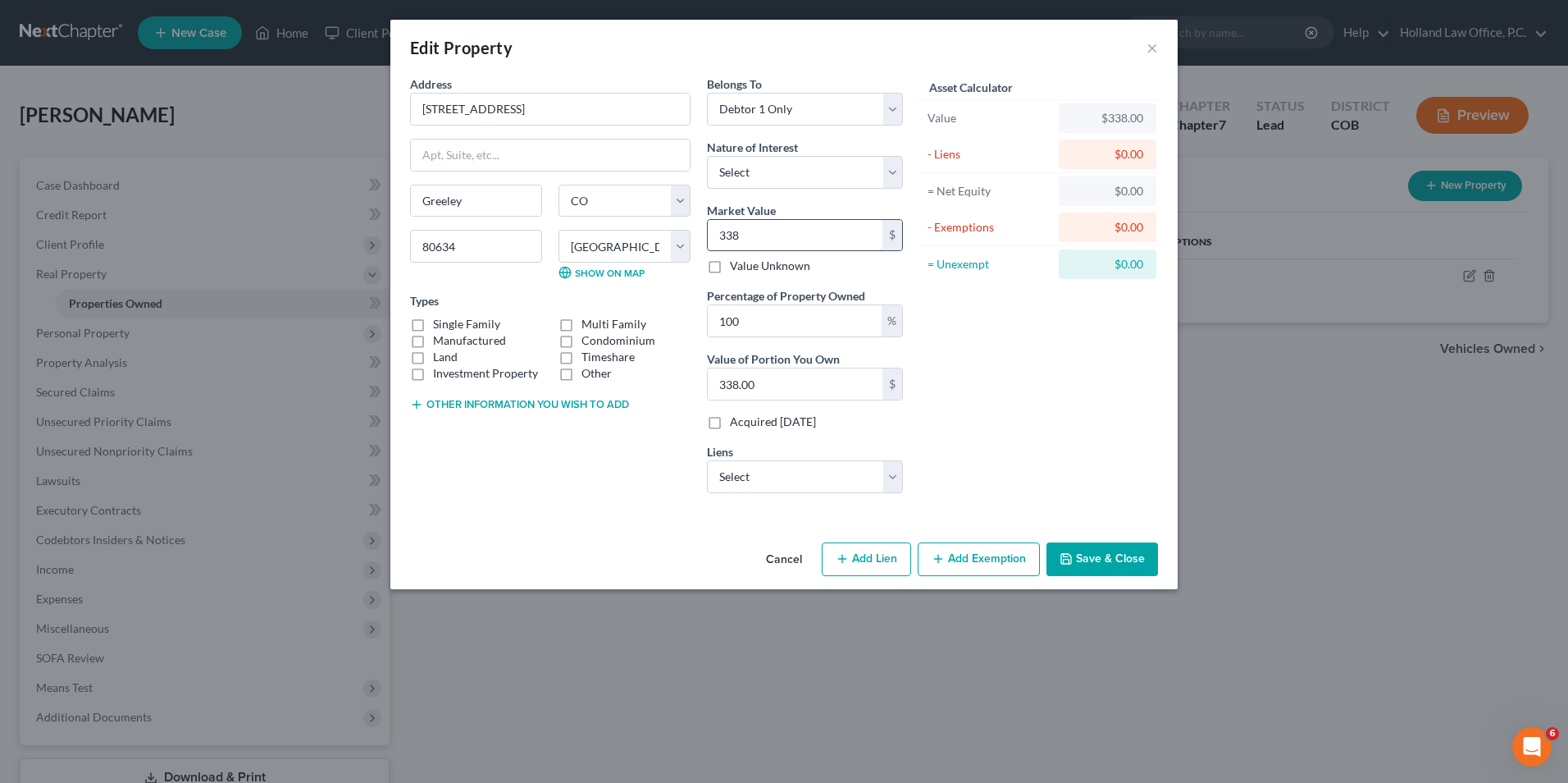
type input "3,380.00"
type input "3,3800"
type input "33,800.00"
type input "33,8000"
type input "338,000.00"
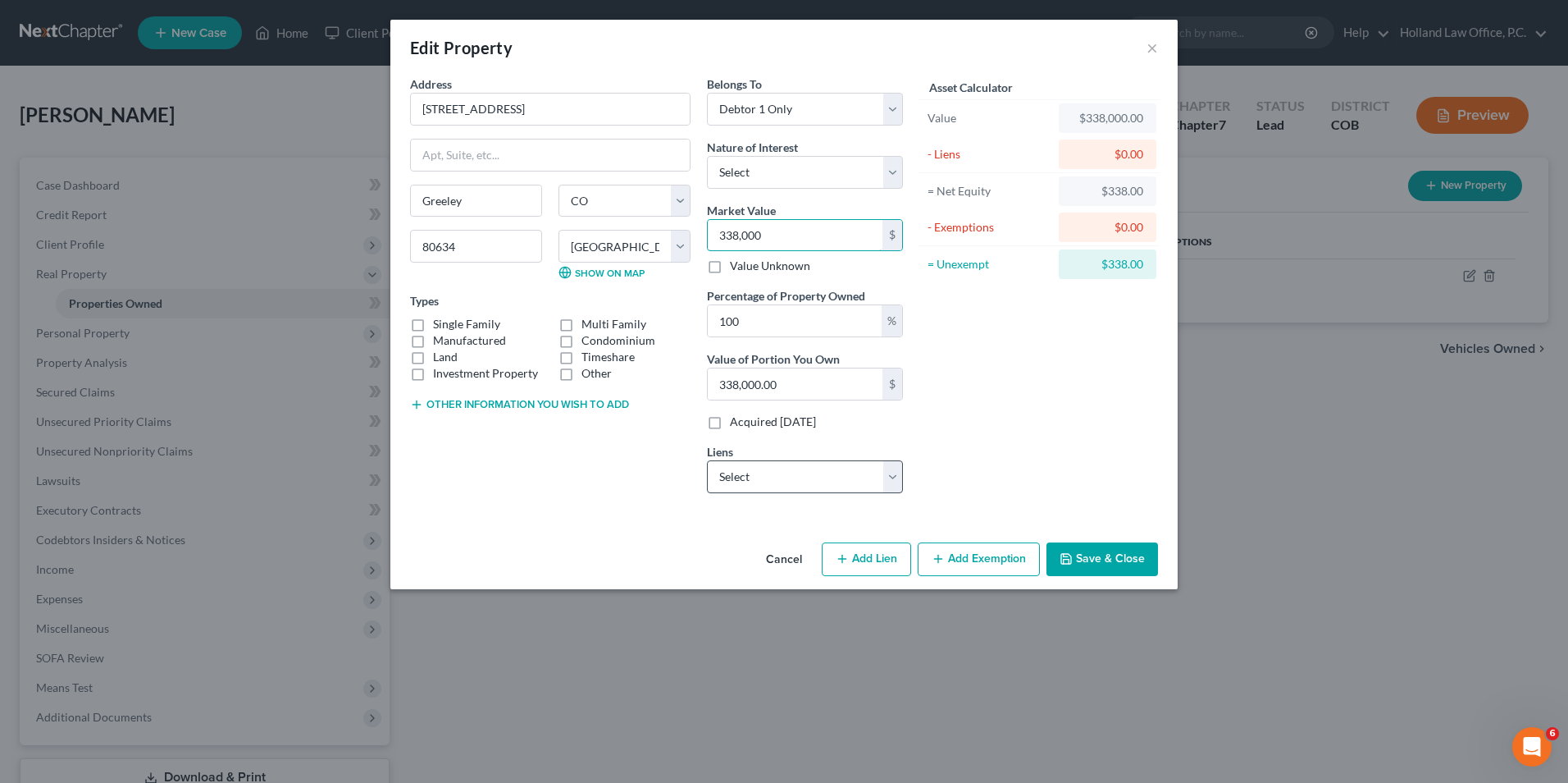
type input "338,000"
click at [742, 491] on select "Select Rocketmort - $130,038.00" at bounding box center [804, 476] width 196 height 33
select select "23"
select select "0"
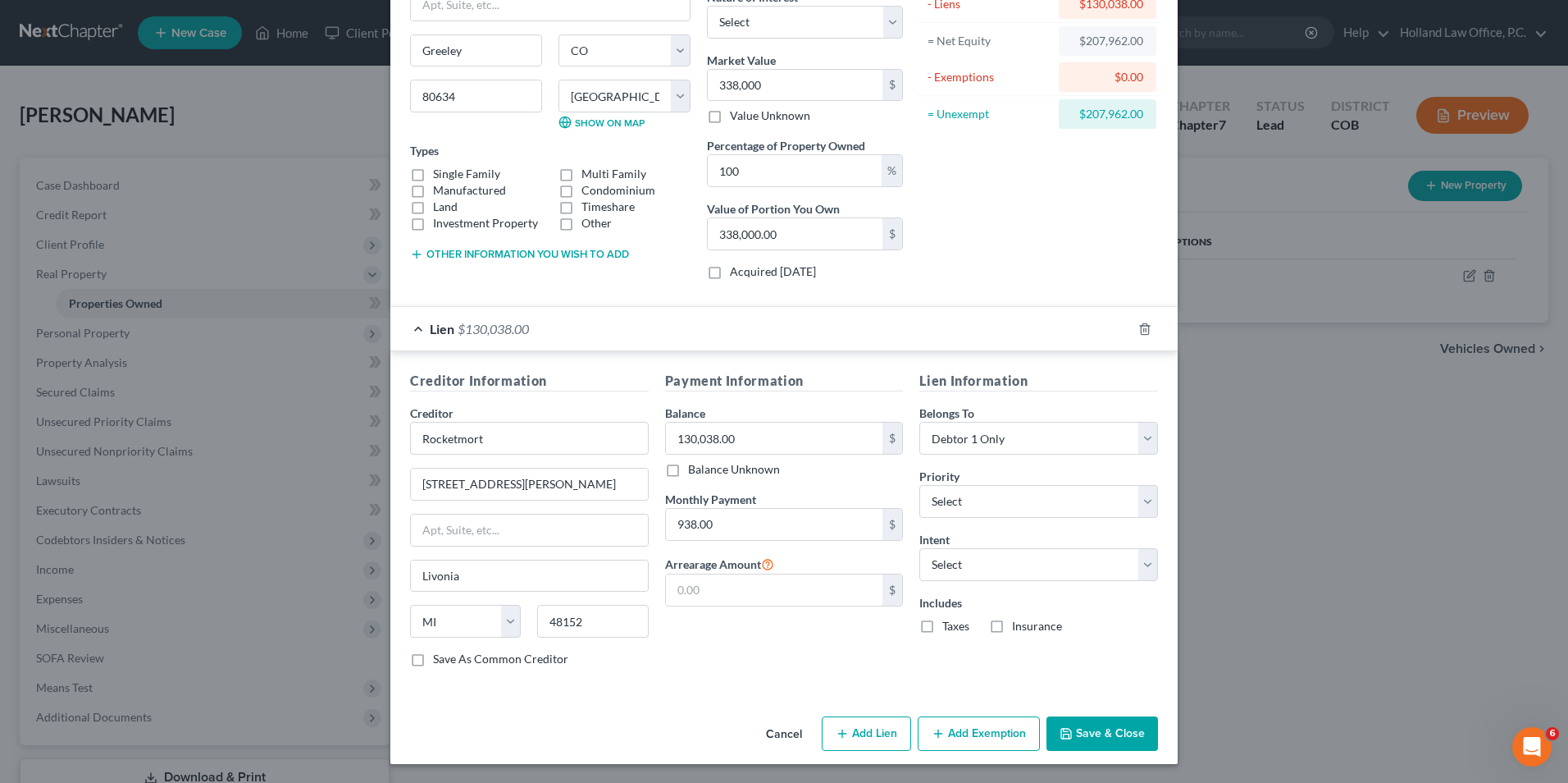
scroll to position [151, 0]
click at [1095, 724] on button "Save & Close" at bounding box center [1102, 733] width 112 height 34
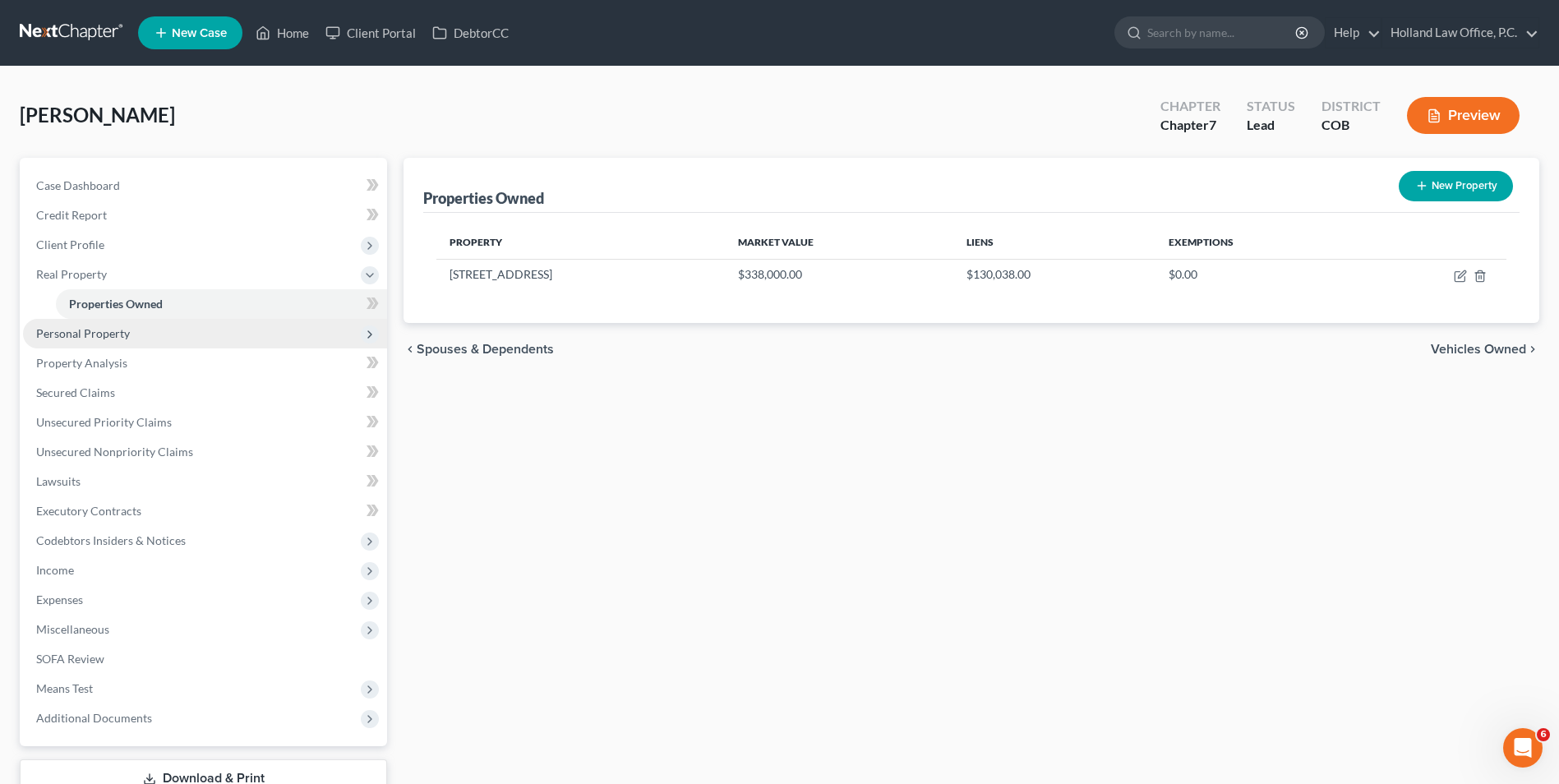
click at [99, 333] on span "Personal Property" at bounding box center [83, 333] width 94 height 14
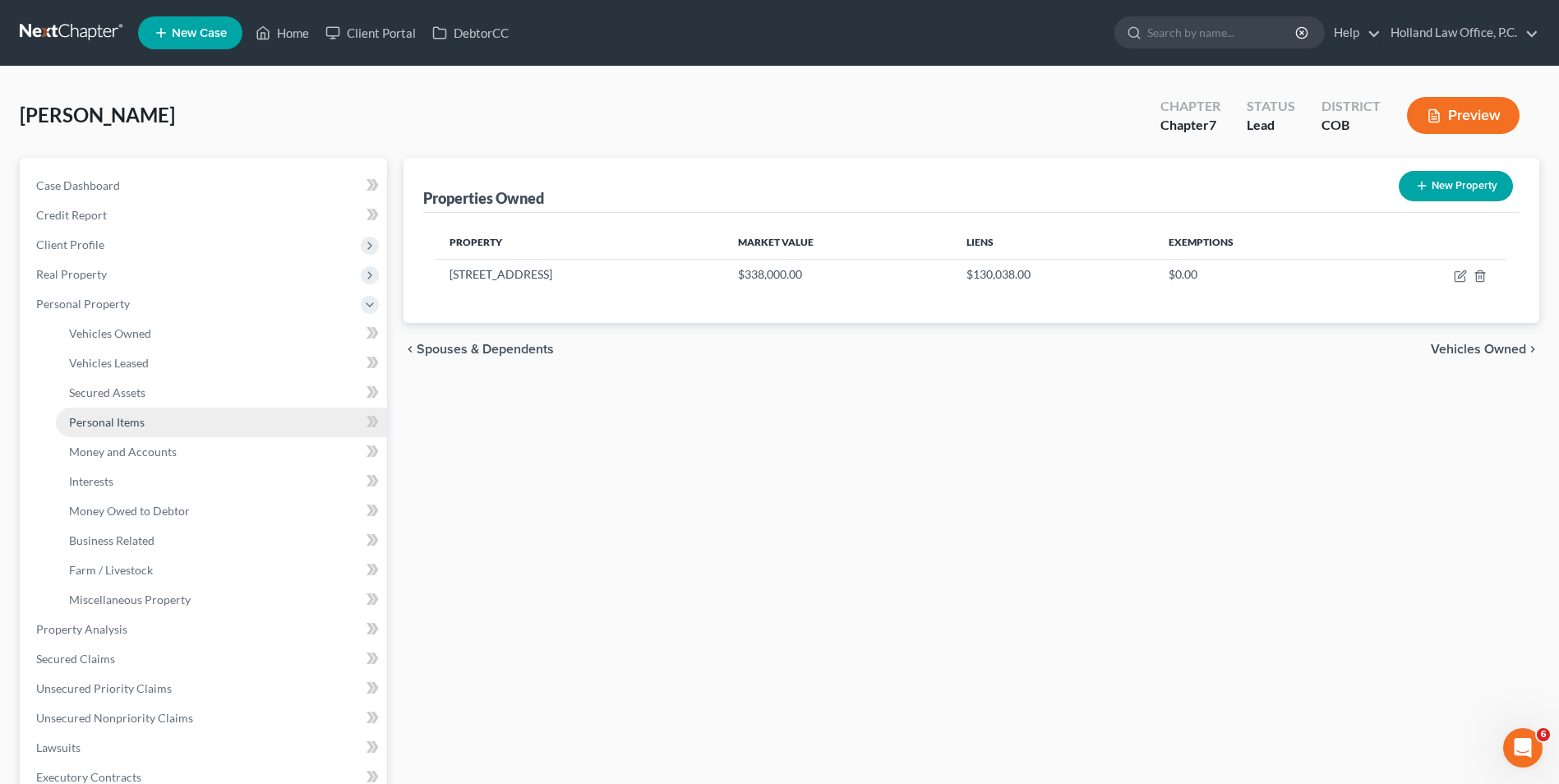
click at [125, 425] on span "Personal Items" at bounding box center [107, 422] width 76 height 14
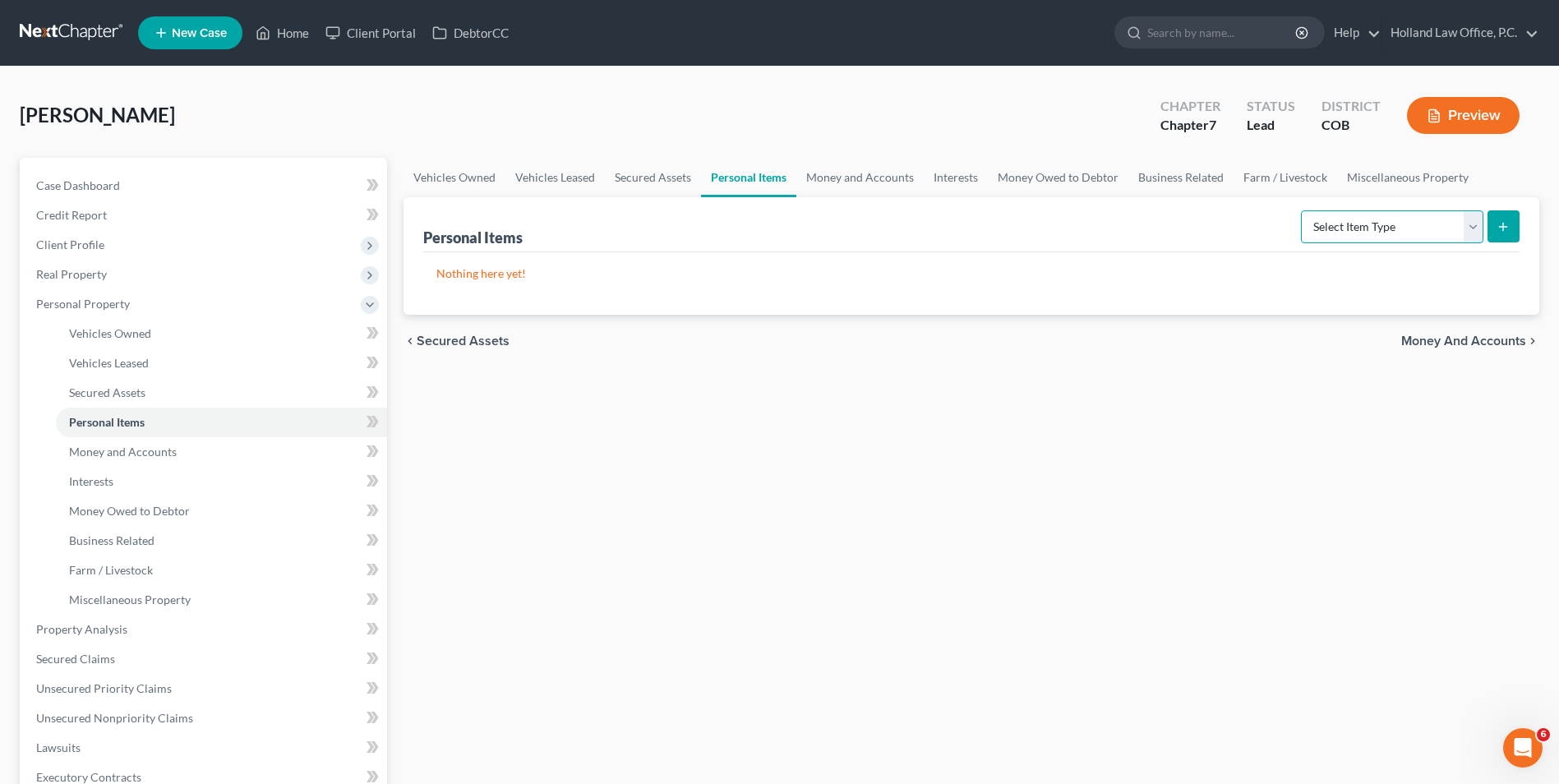
click at [1415, 229] on select "Select Item Type Clothing Collectibles Of Value Electronics Firearms Household …" at bounding box center [1392, 227] width 182 height 33
select select "clothing"
click at [1303, 210] on select "Select Item Type Clothing Collectibles Of Value Electronics Firearms Household …" at bounding box center [1392, 227] width 182 height 33
click at [1502, 217] on button "submit" at bounding box center [1504, 227] width 32 height 32
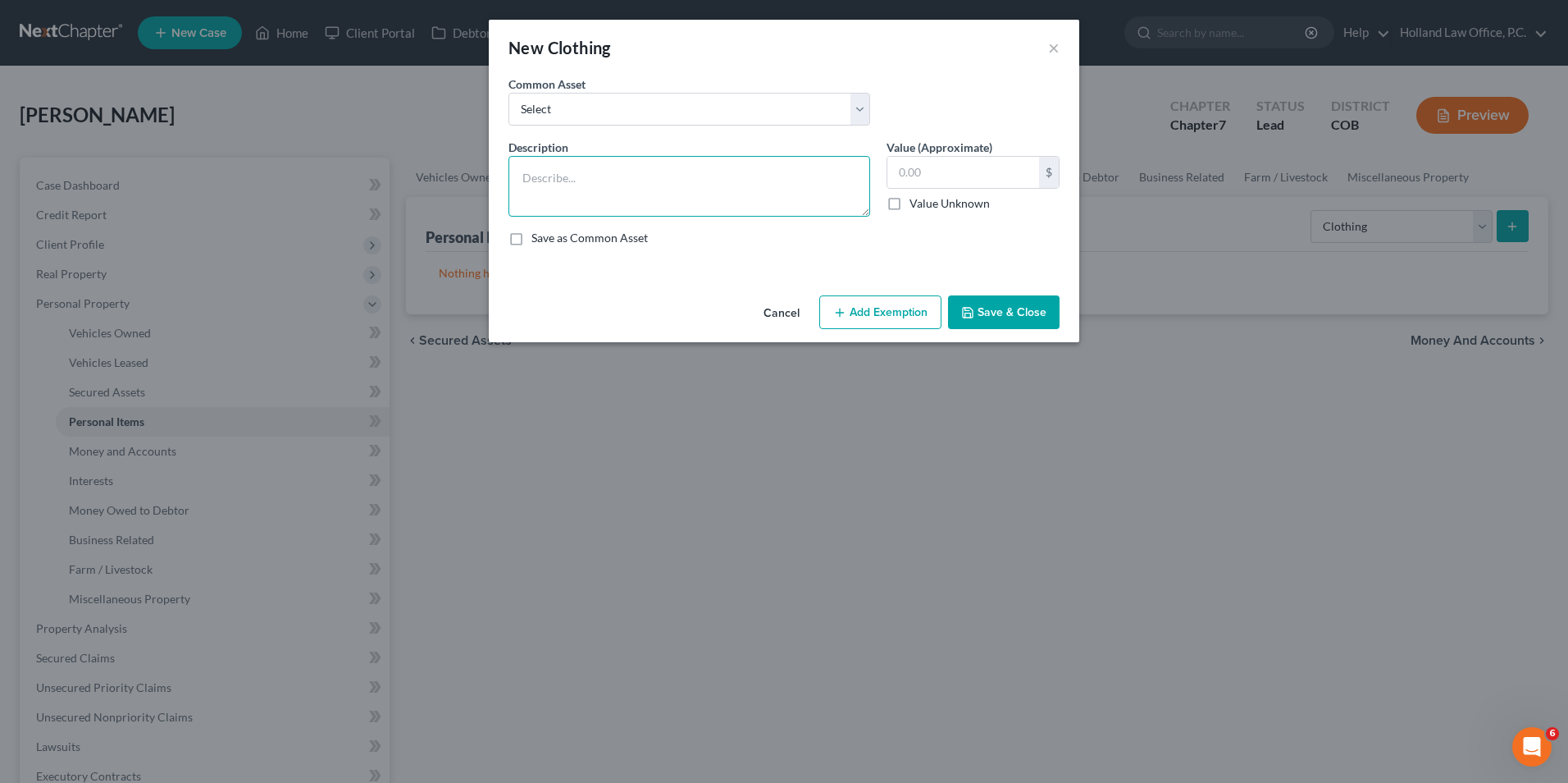
click at [570, 190] on textarea at bounding box center [689, 187] width 361 height 61
type textarea "Women's Clothing, Shoes, and Accessories"
click at [990, 169] on input "text" at bounding box center [963, 172] width 151 height 31
type input "100.00"
click at [883, 311] on button "Add Exemption" at bounding box center [880, 312] width 122 height 34
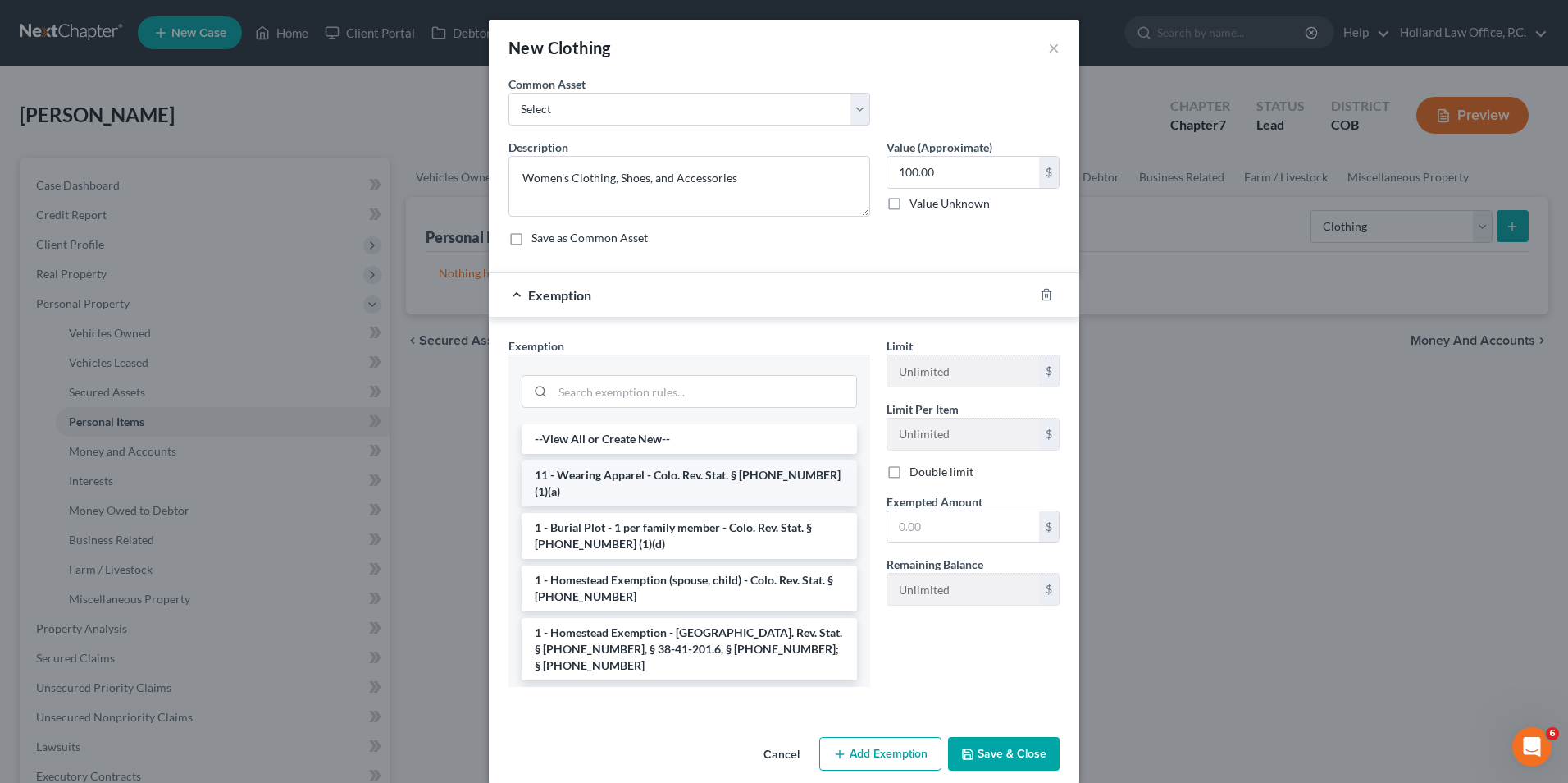
click at [674, 480] on li "11 - Wearing Apparel - Colo. Rev. Stat. § [PHONE_NUMBER] (1)(a)" at bounding box center [689, 483] width 336 height 46
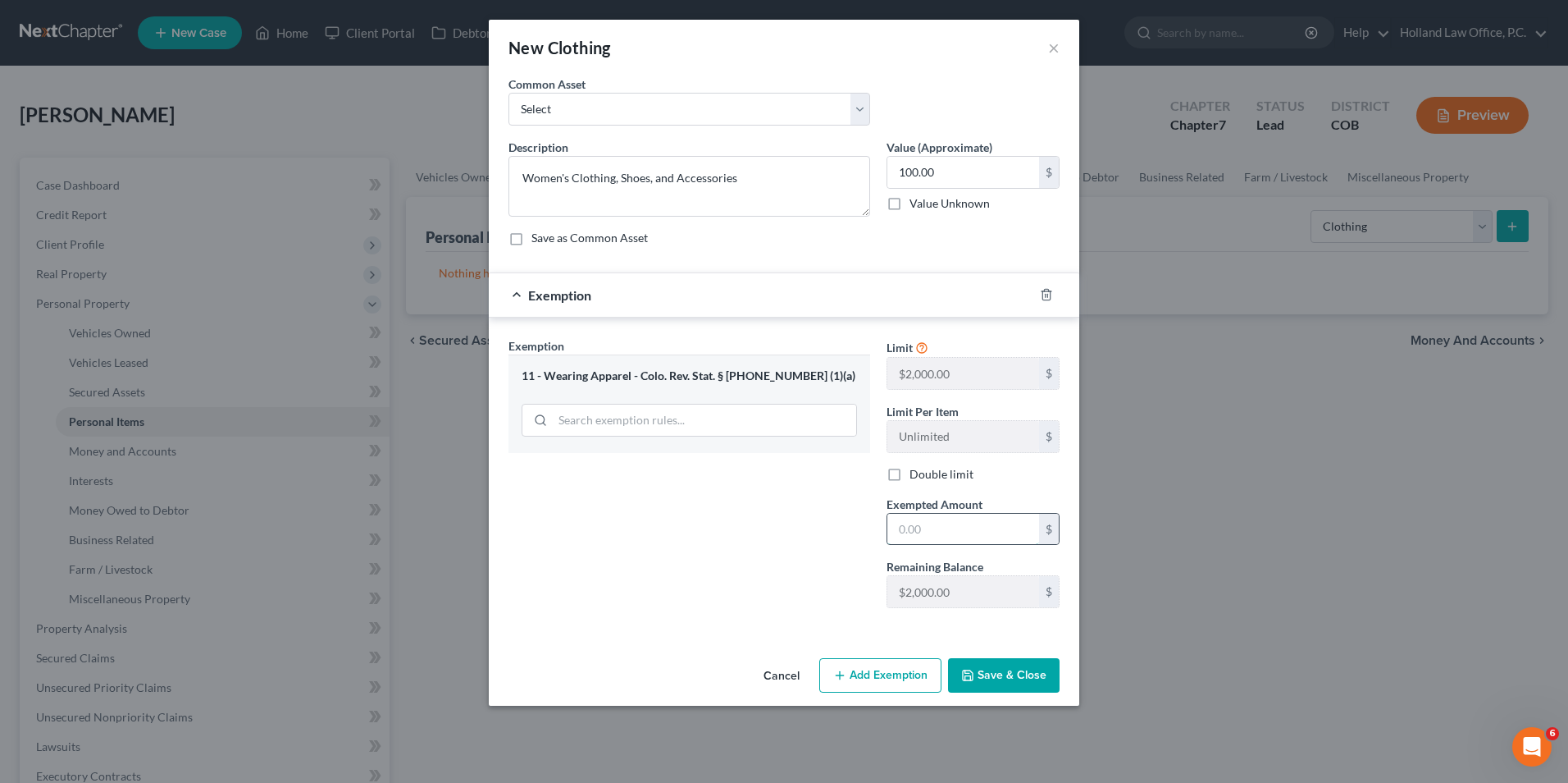
drag, startPoint x: 965, startPoint y: 530, endPoint x: 973, endPoint y: 515, distance: 17.0
click at [966, 530] on input "text" at bounding box center [963, 529] width 151 height 31
type input "100.00"
click at [1012, 684] on button "Save & Close" at bounding box center [1004, 675] width 112 height 34
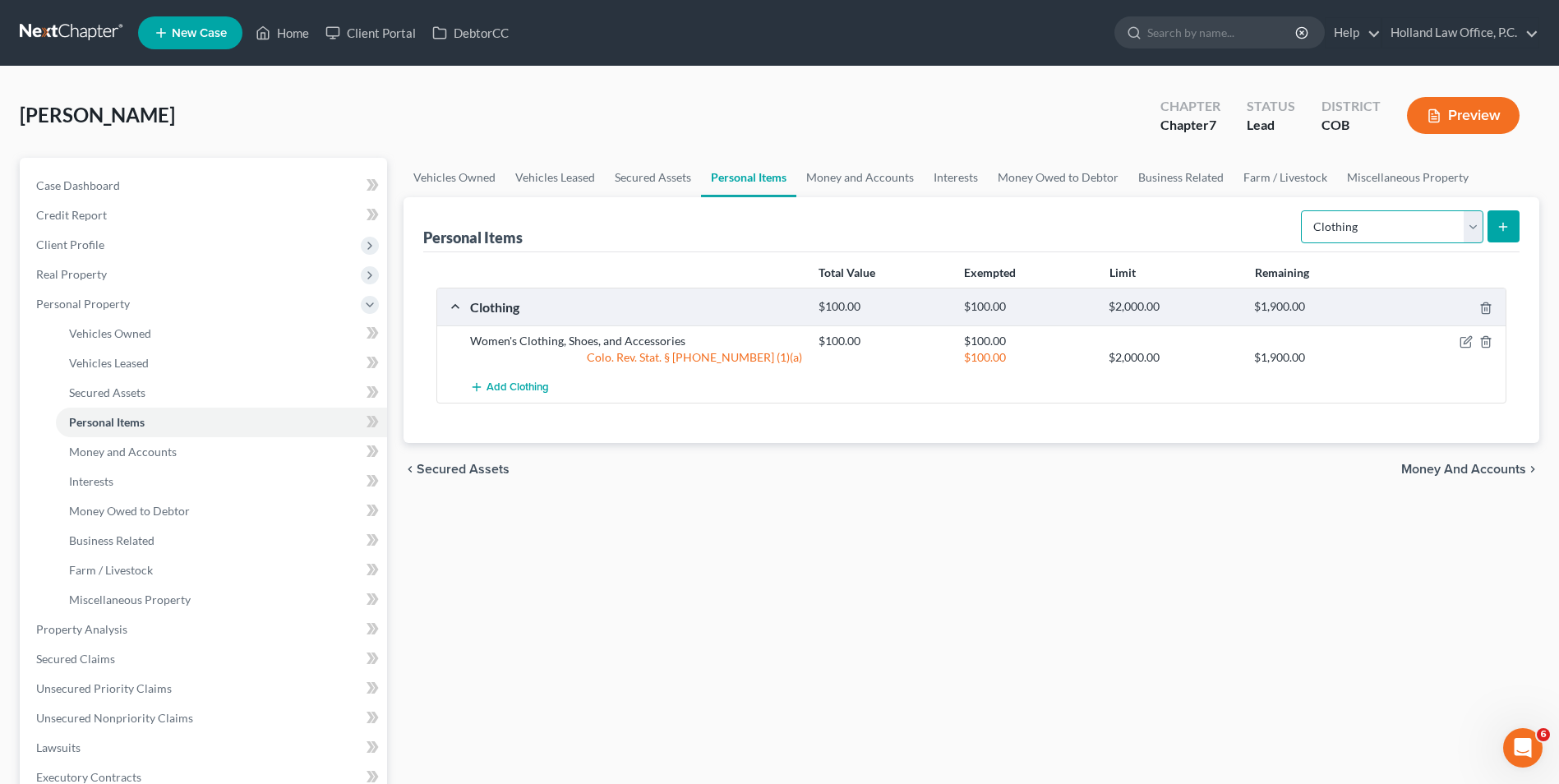
drag, startPoint x: 1399, startPoint y: 218, endPoint x: 1389, endPoint y: 233, distance: 18.0
click at [1399, 218] on select "Select Item Type Clothing Collectibles Of Value Electronics Firearms Household …" at bounding box center [1392, 227] width 182 height 33
select select "jewelry"
click at [1303, 210] on select "Select Item Type Clothing Collectibles Of Value Electronics Firearms Household …" at bounding box center [1392, 227] width 182 height 33
click at [1502, 234] on button "submit" at bounding box center [1504, 227] width 32 height 32
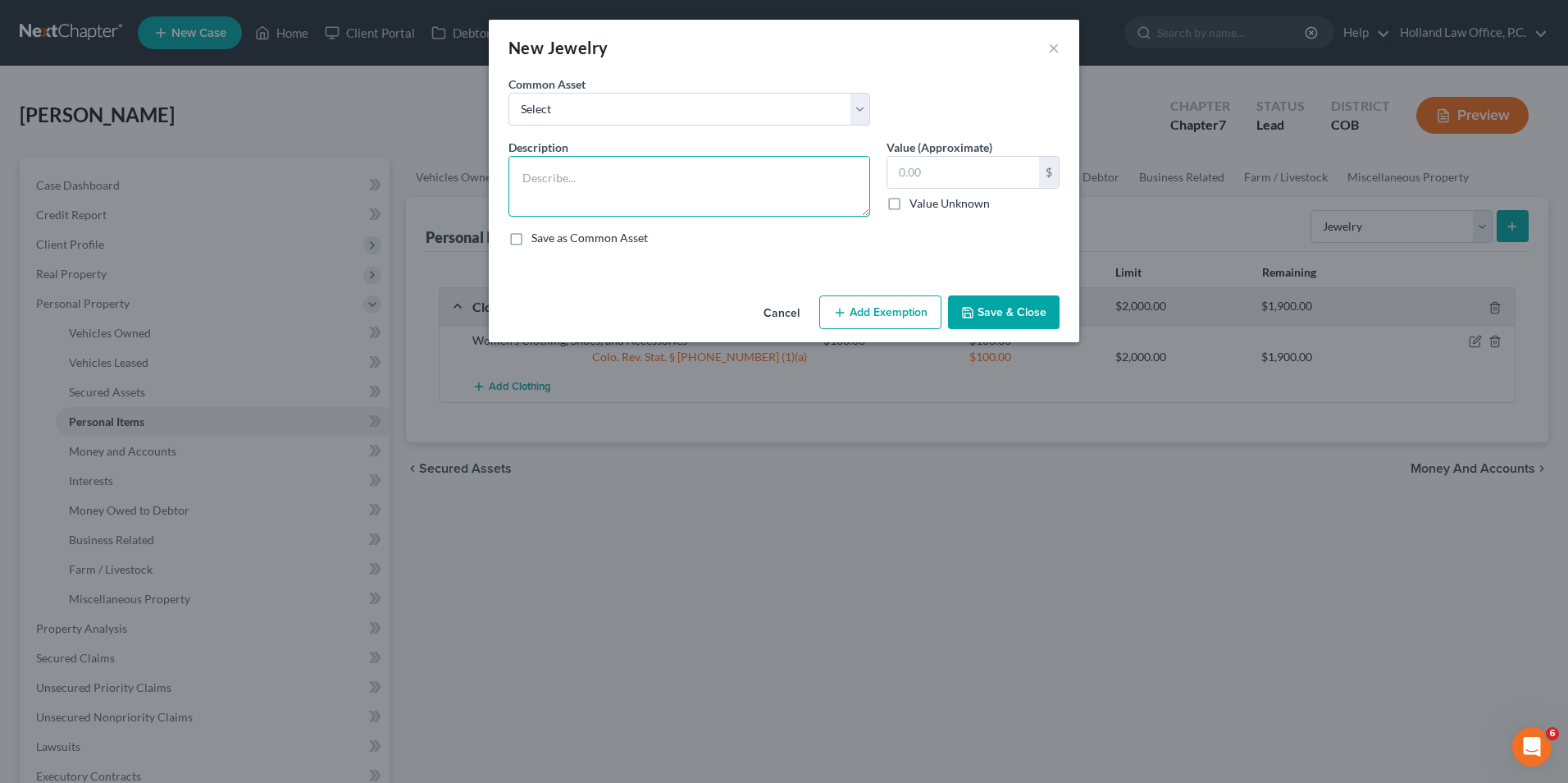
click at [627, 200] on textarea at bounding box center [689, 187] width 361 height 61
type textarea "W"
type textarea "C"
type textarea "Earrings, Costume Jewelry"
click at [946, 160] on input "text" at bounding box center [963, 172] width 151 height 31
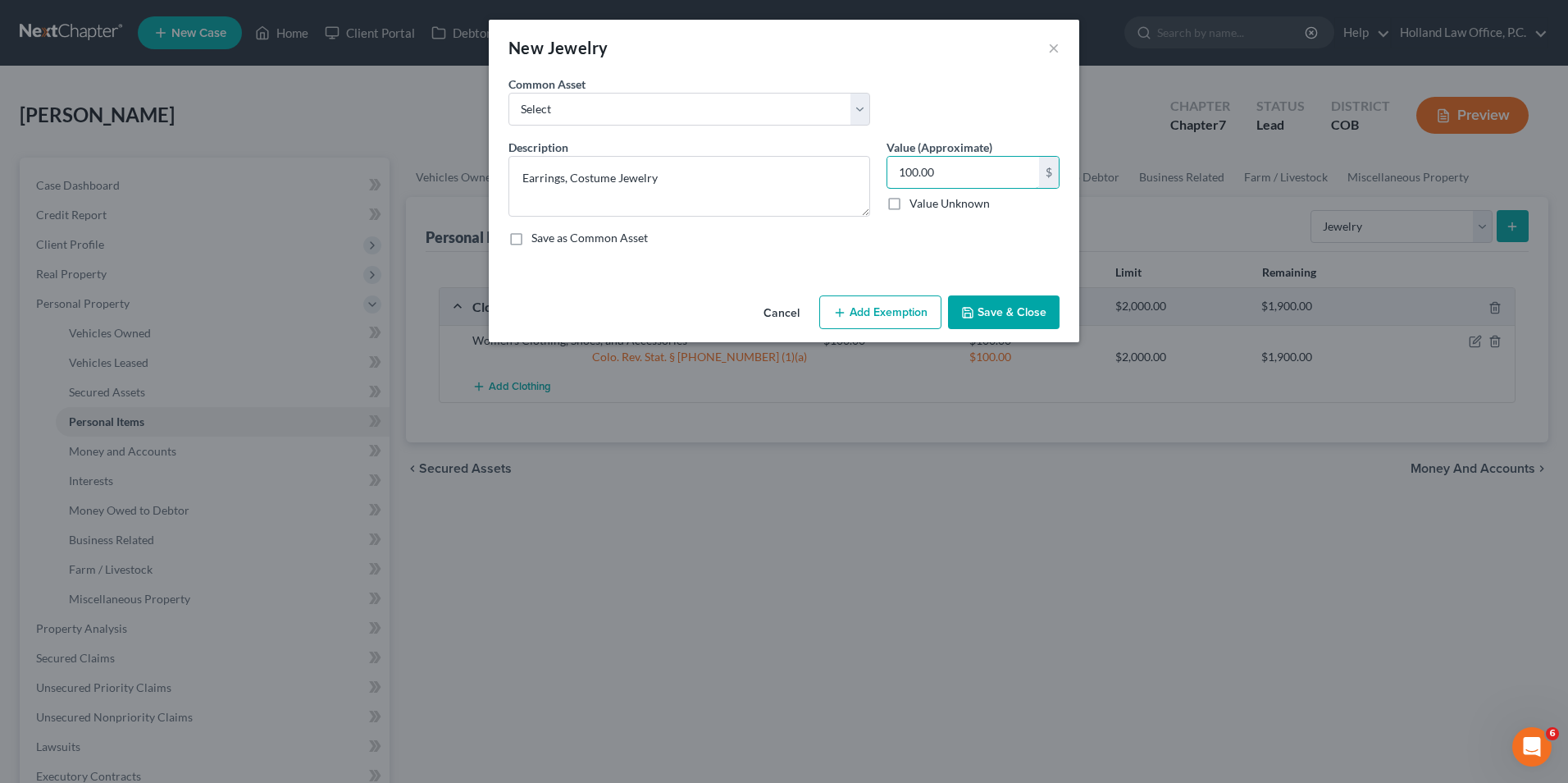
type input "100.00"
drag, startPoint x: 843, startPoint y: 317, endPoint x: 764, endPoint y: 334, distance: 80.8
click at [842, 317] on icon "button" at bounding box center [840, 312] width 13 height 13
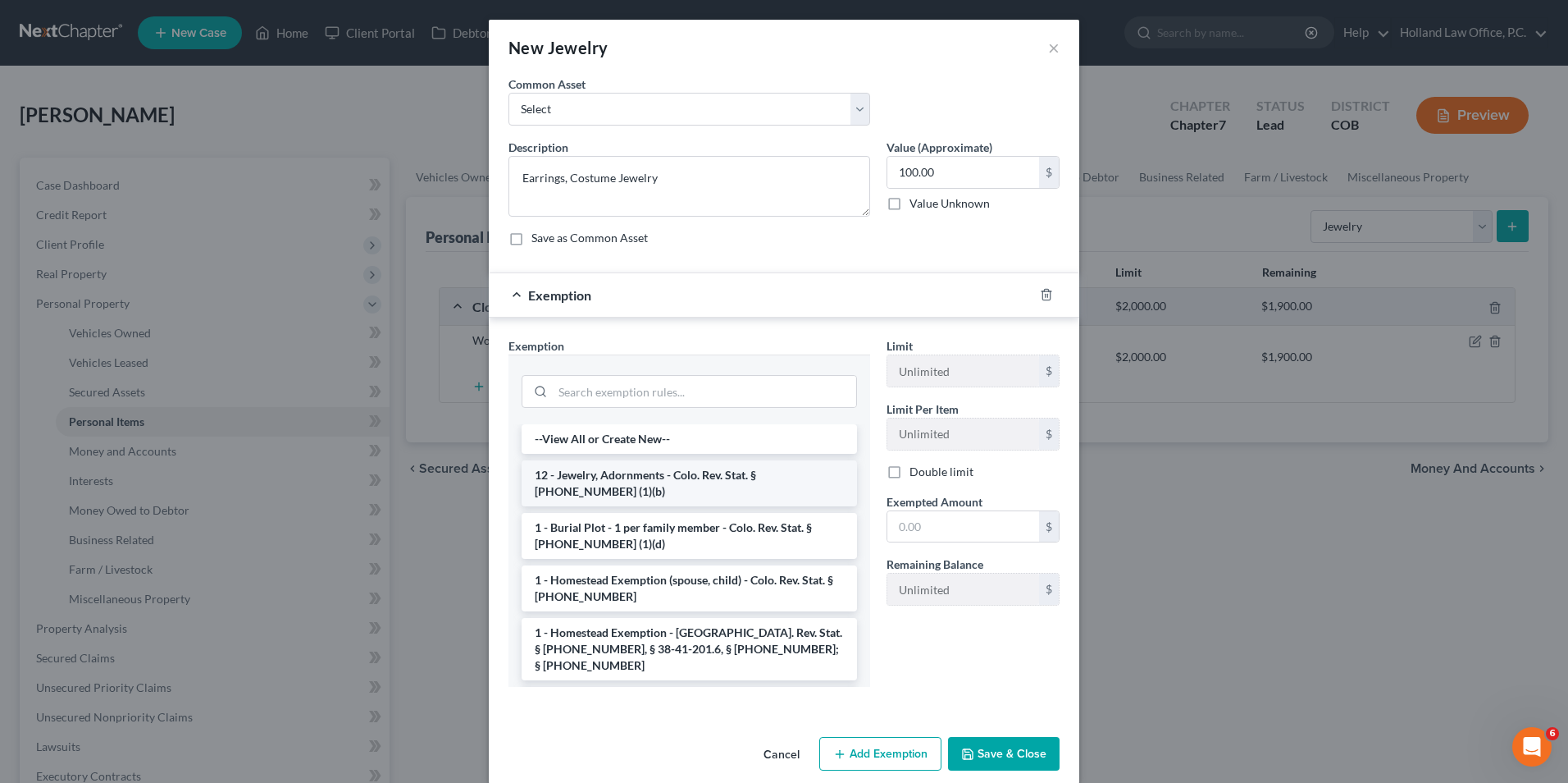
click at [633, 466] on li "12 - Jewelry, Adornments - Colo. Rev. Stat. § [PHONE_NUMBER] (1)(b)" at bounding box center [689, 483] width 336 height 46
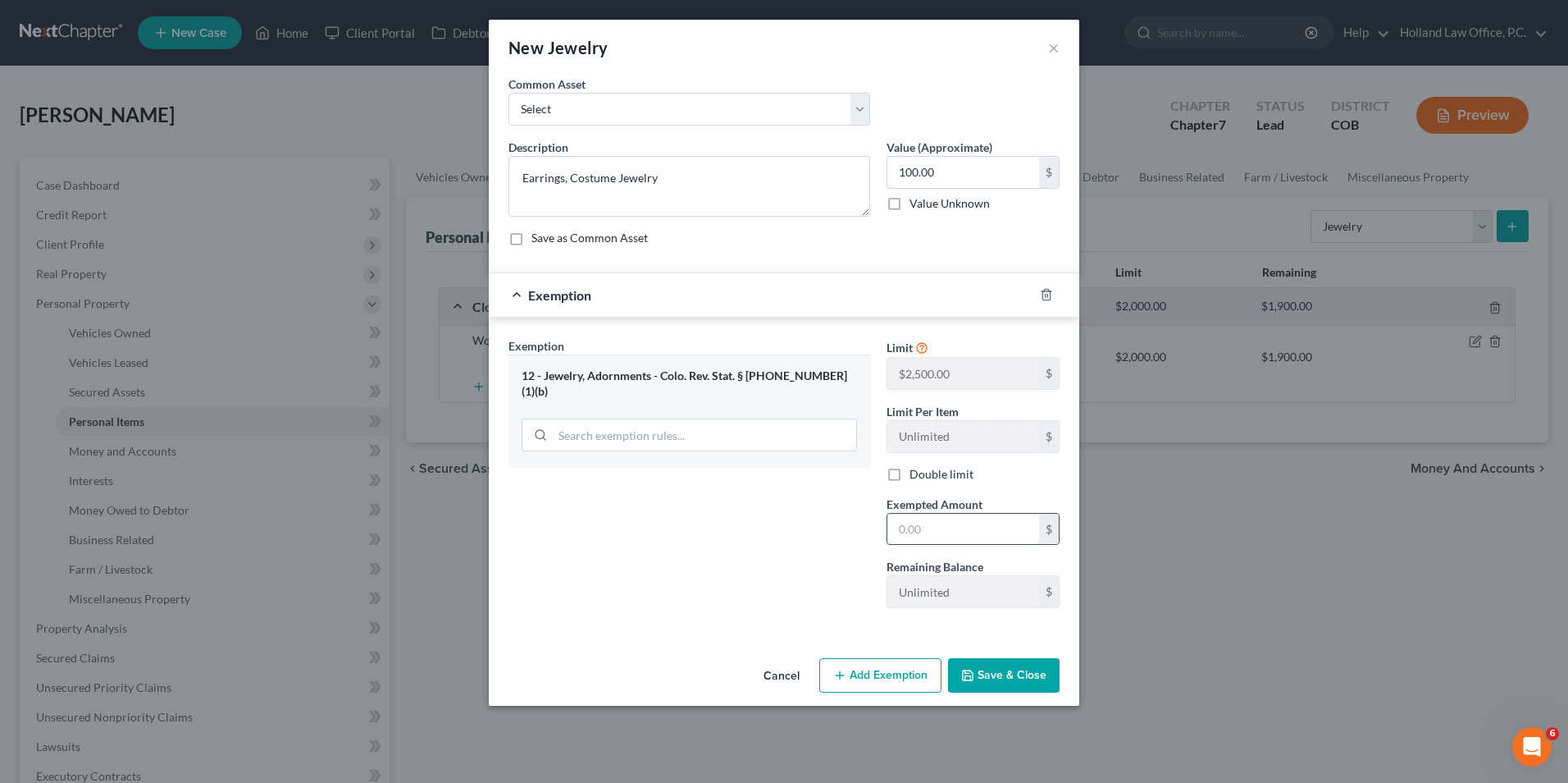
click at [898, 525] on input "text" at bounding box center [963, 529] width 151 height 31
type input "100.00"
click at [1008, 667] on button "Save & Close" at bounding box center [1004, 675] width 112 height 34
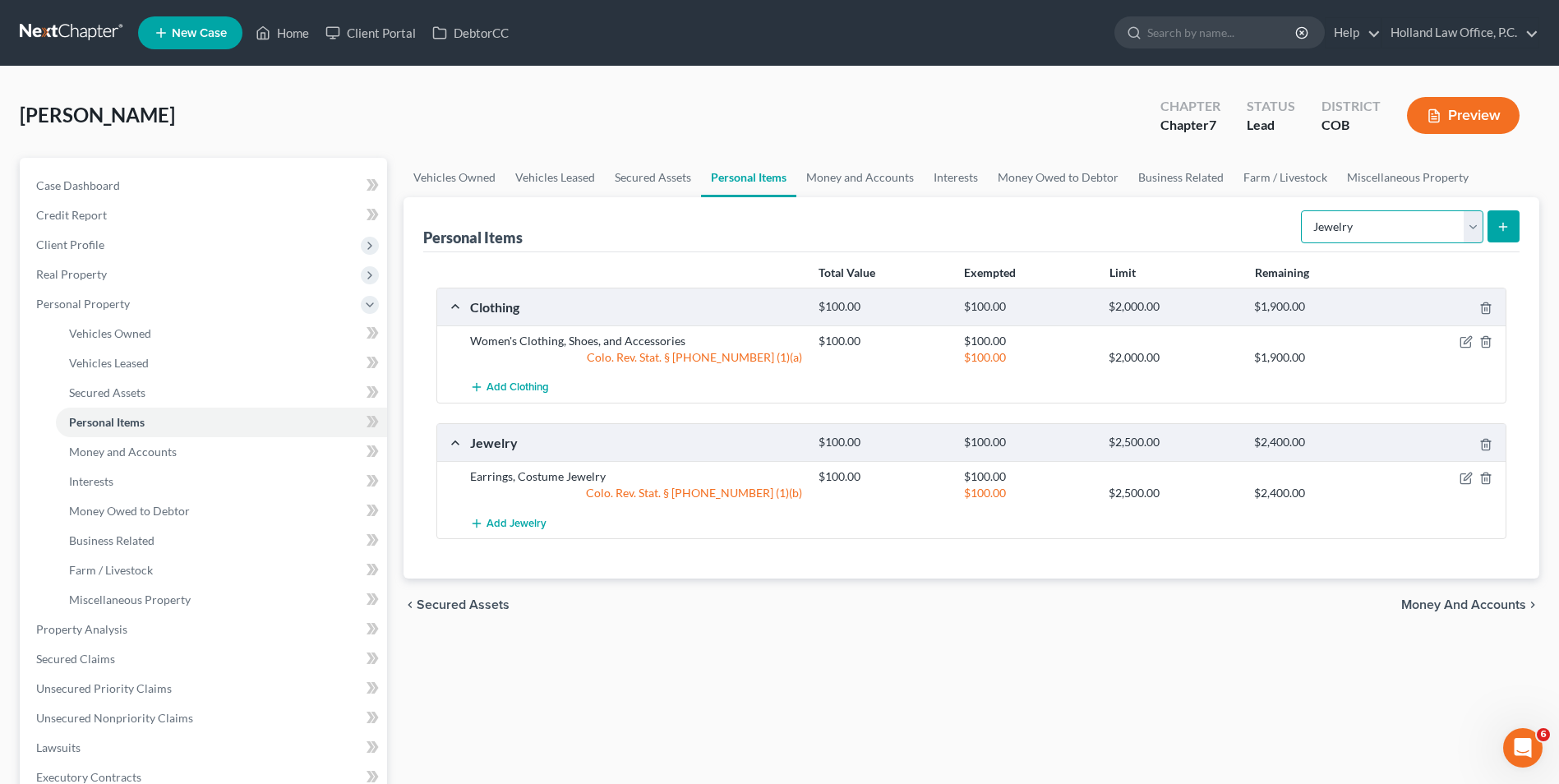
click at [1383, 238] on select "Select Item Type Clothing Collectibles Of Value Electronics Firearms Household …" at bounding box center [1392, 227] width 182 height 33
select select "sports_and_hobby_equipment"
click at [1303, 210] on select "Select Item Type Clothing Collectibles Of Value Electronics Firearms Household …" at bounding box center [1392, 227] width 182 height 33
click at [1497, 217] on button "submit" at bounding box center [1504, 227] width 32 height 32
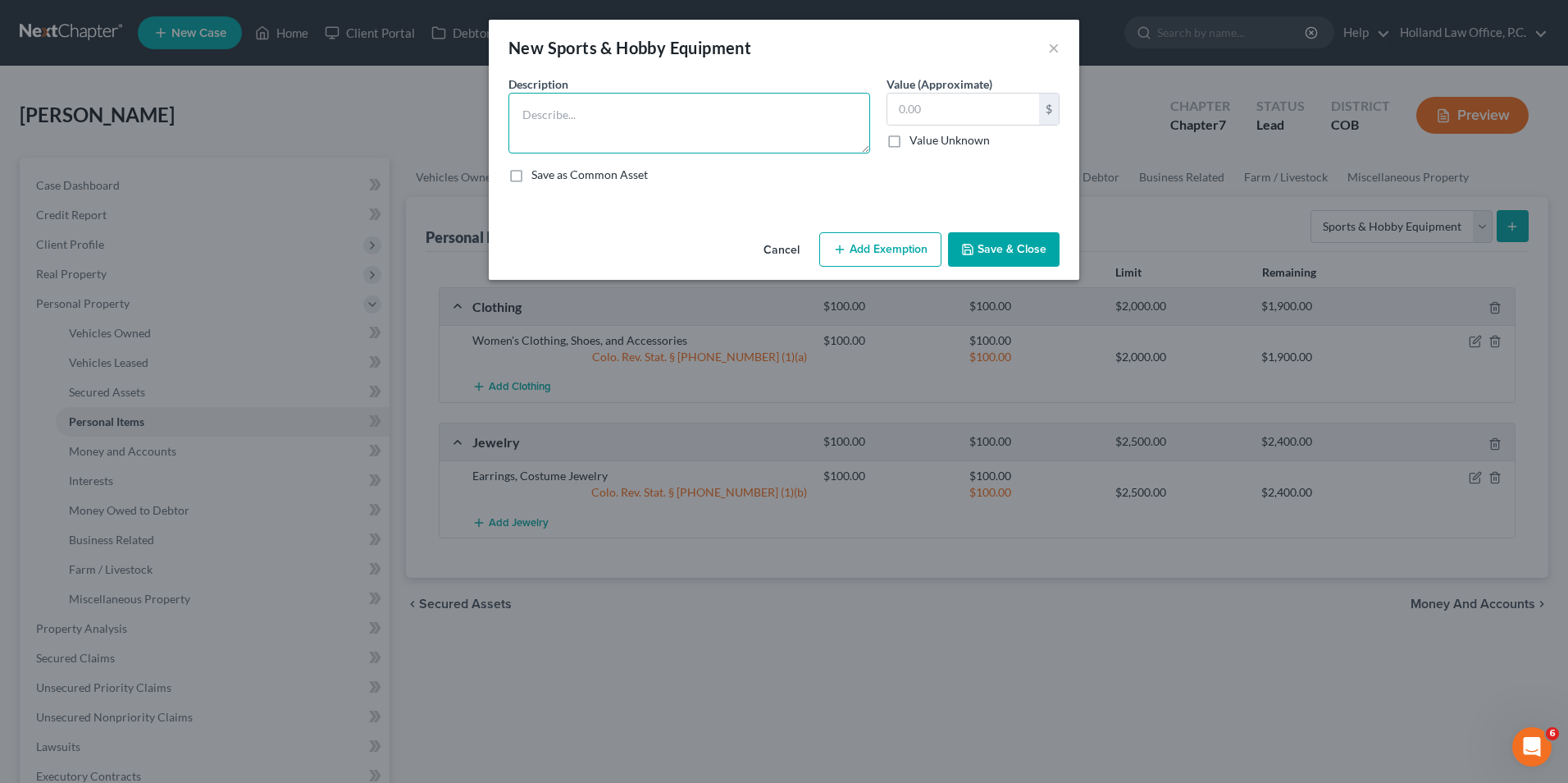
click at [639, 136] on textarea at bounding box center [689, 123] width 361 height 61
type textarea "Stationary Bike, Guitar"
click at [955, 109] on input "text" at bounding box center [963, 109] width 151 height 31
type input "100.00"
drag, startPoint x: 984, startPoint y: 249, endPoint x: 954, endPoint y: 275, distance: 39.7
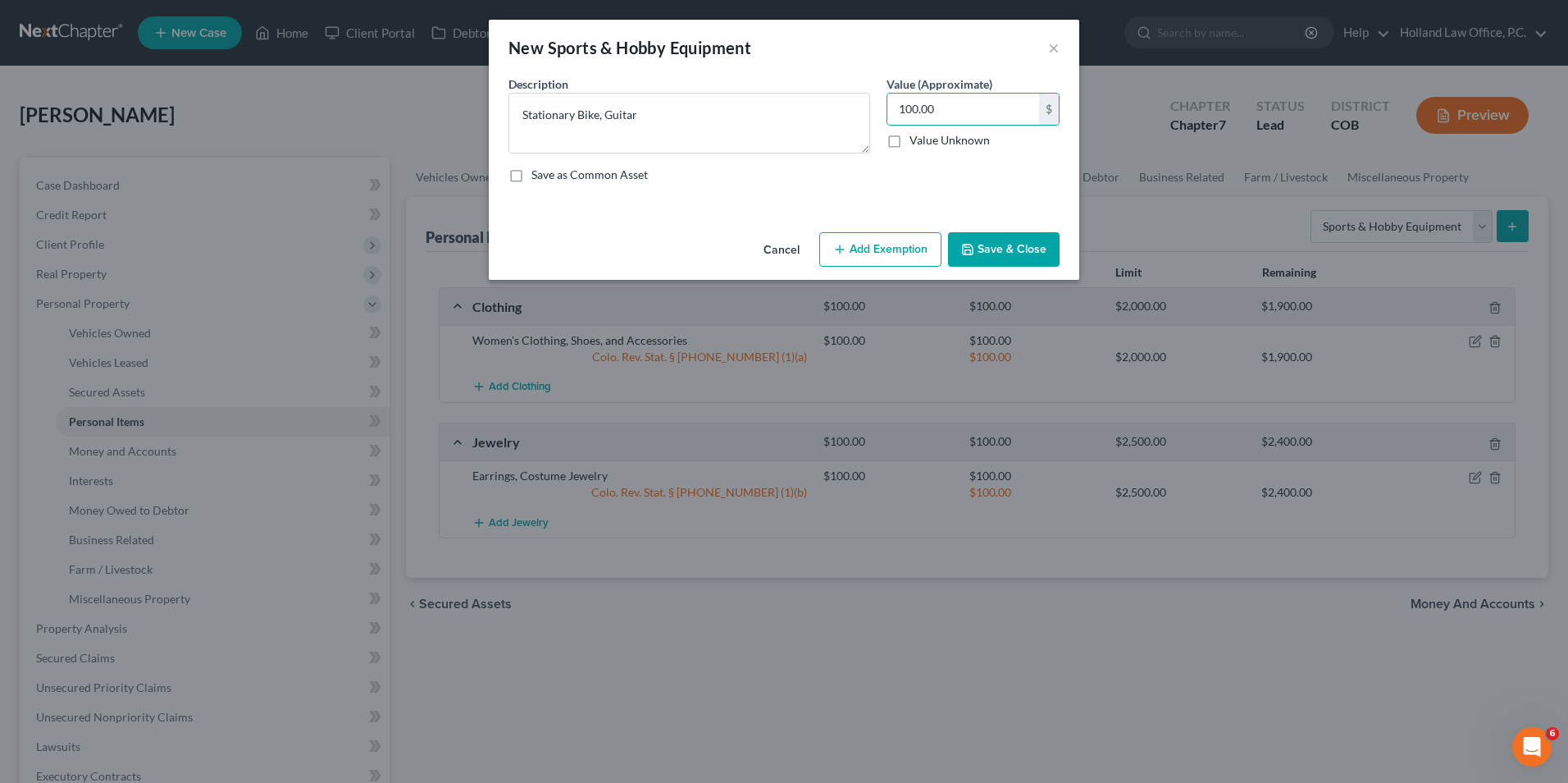
click at [983, 252] on button "Save & Close" at bounding box center [1004, 249] width 112 height 34
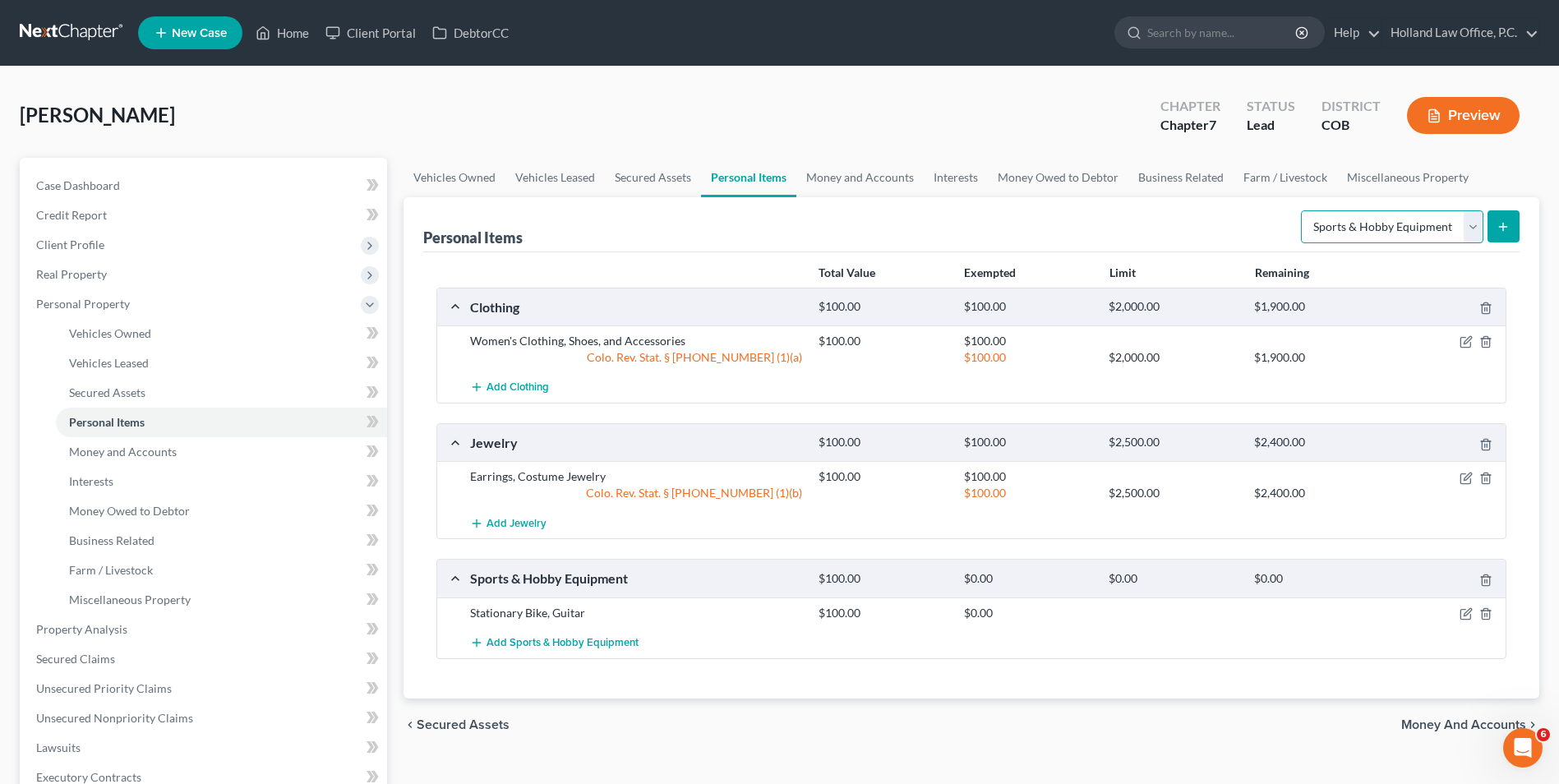
click at [1413, 240] on select "Select Item Type Clothing Collectibles Of Value Electronics Firearms Household …" at bounding box center [1392, 227] width 182 height 33
select select "collectibles_of_value"
click at [1303, 210] on select "Select Item Type Clothing Collectibles Of Value Electronics Firearms Household …" at bounding box center [1392, 227] width 182 height 33
click at [1491, 226] on button "submit" at bounding box center [1504, 227] width 32 height 32
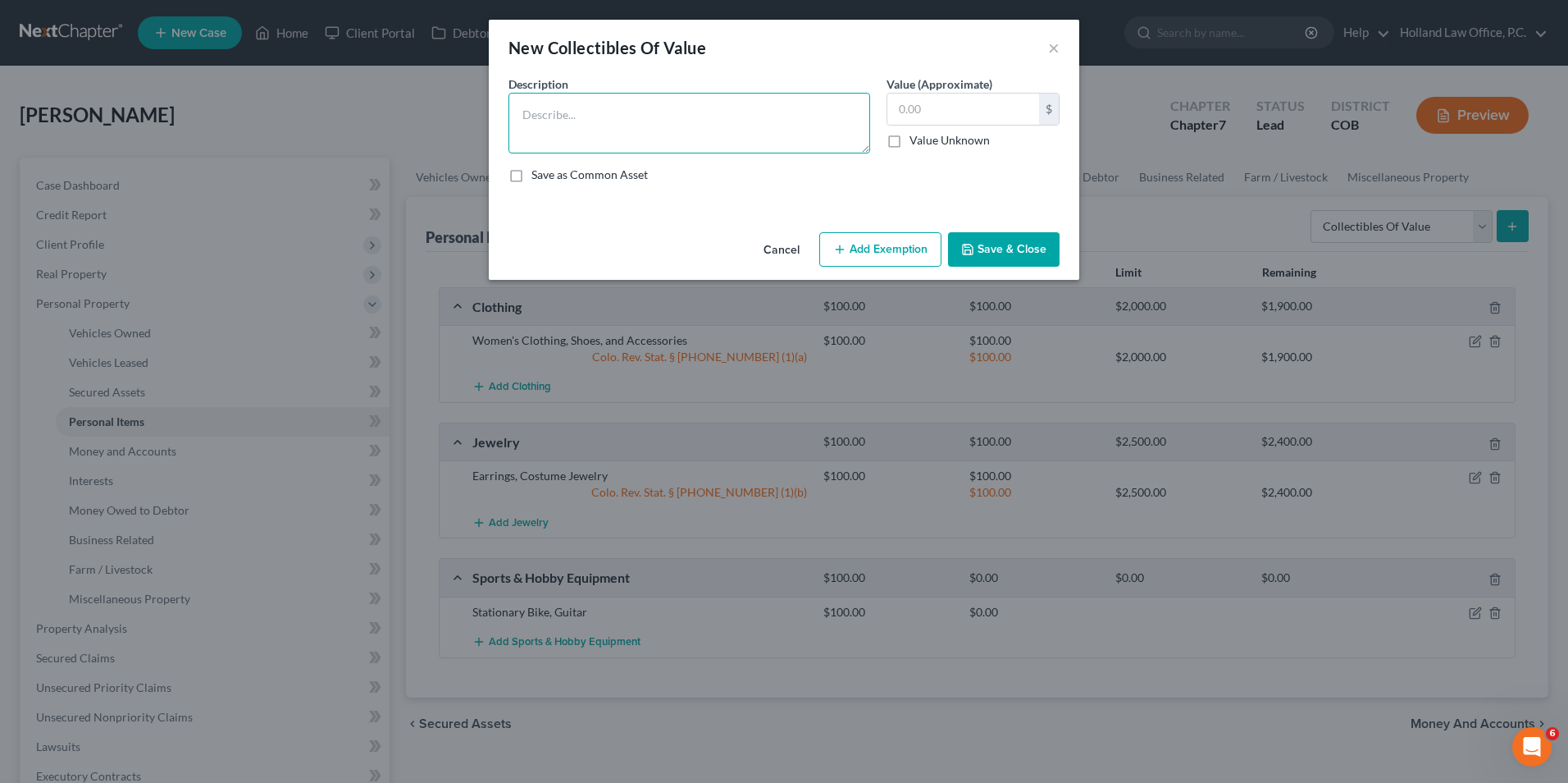
click at [619, 123] on textarea at bounding box center [689, 123] width 361 height 61
type textarea "Charlie Bears"
click at [1004, 112] on input "text" at bounding box center [963, 109] width 151 height 31
type input "1,000.00"
click at [842, 245] on icon "button" at bounding box center [840, 250] width 13 height 13
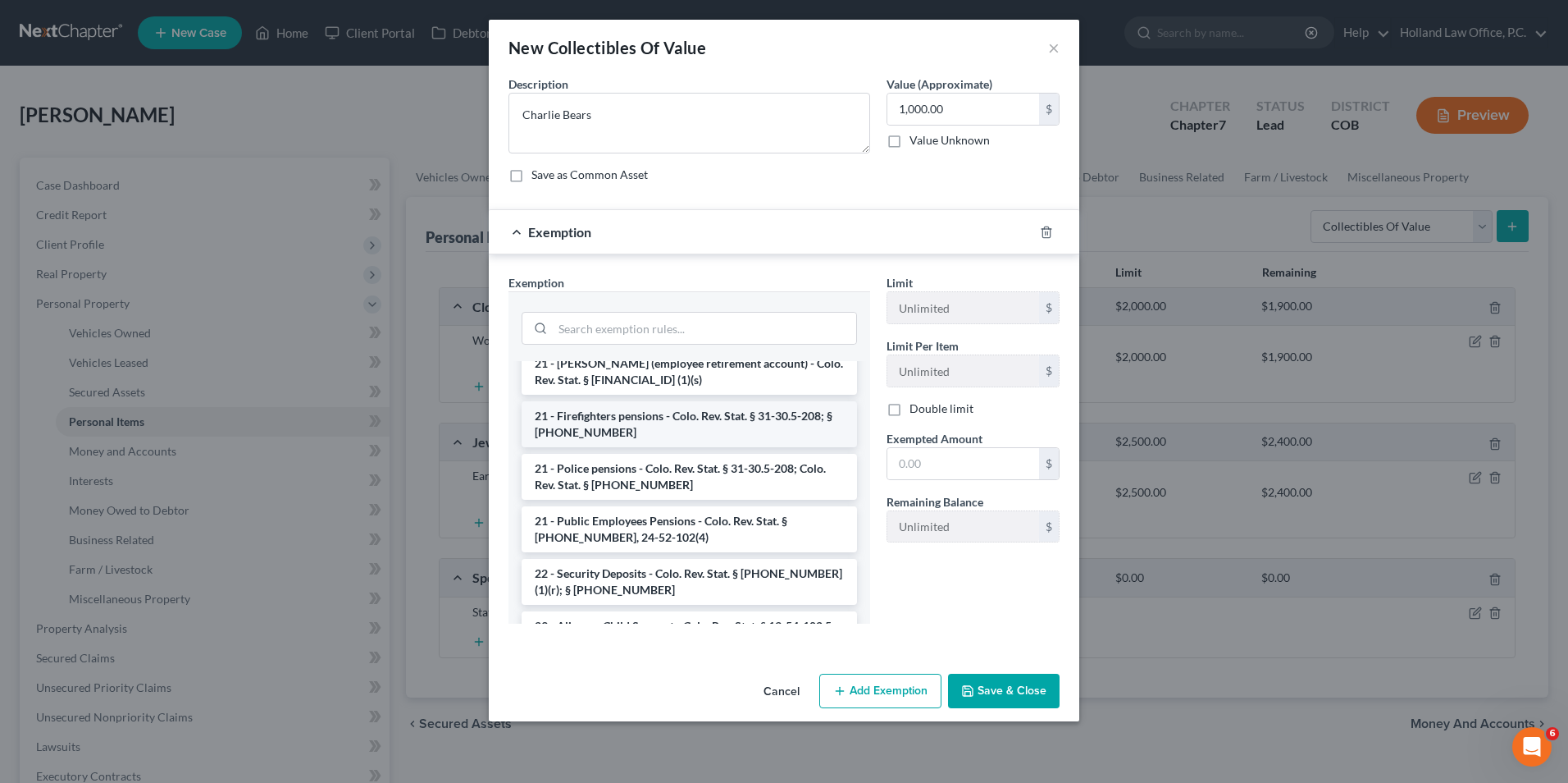
scroll to position [821, 0]
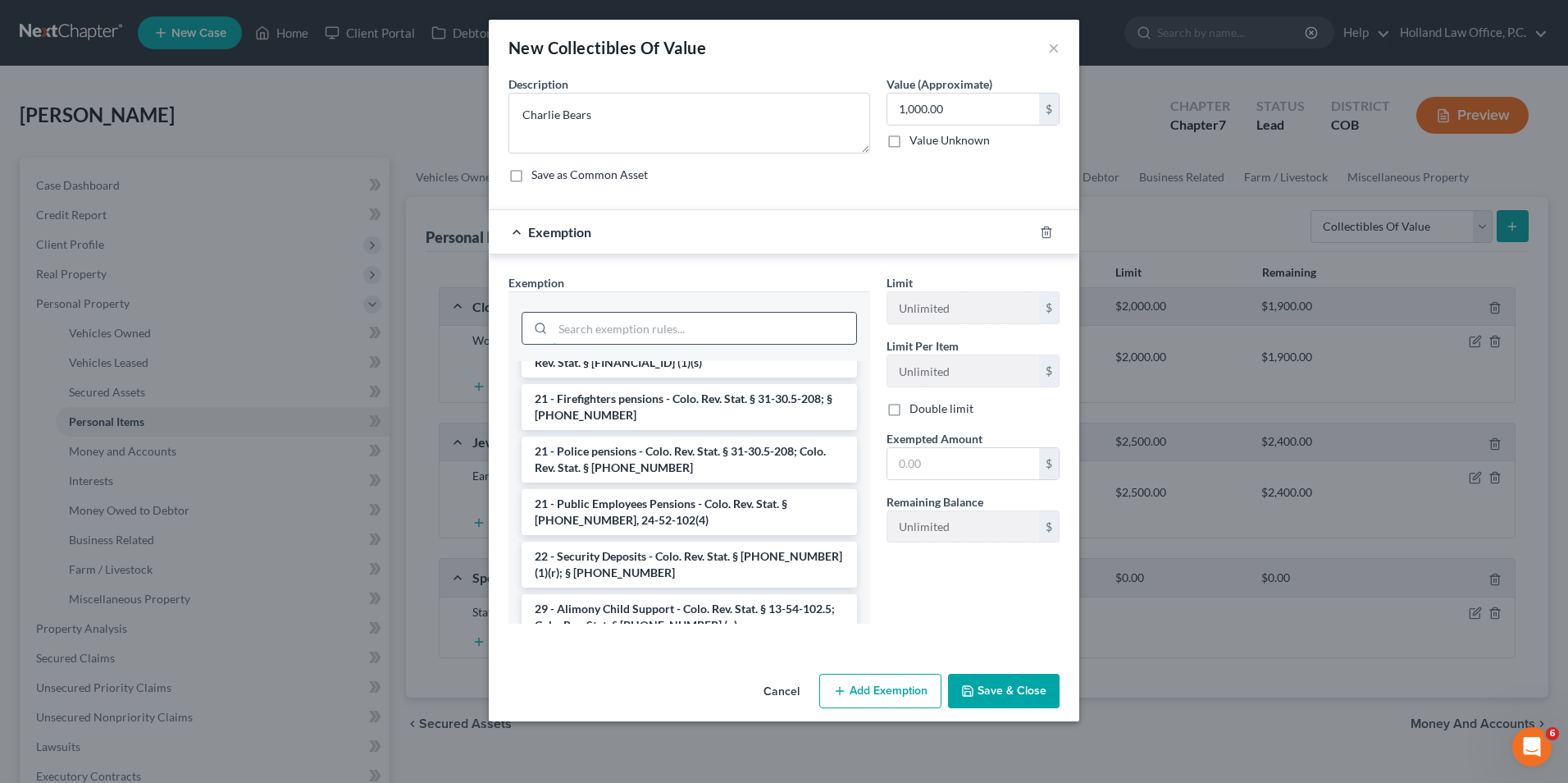
click at [585, 324] on input "search" at bounding box center [704, 328] width 304 height 31
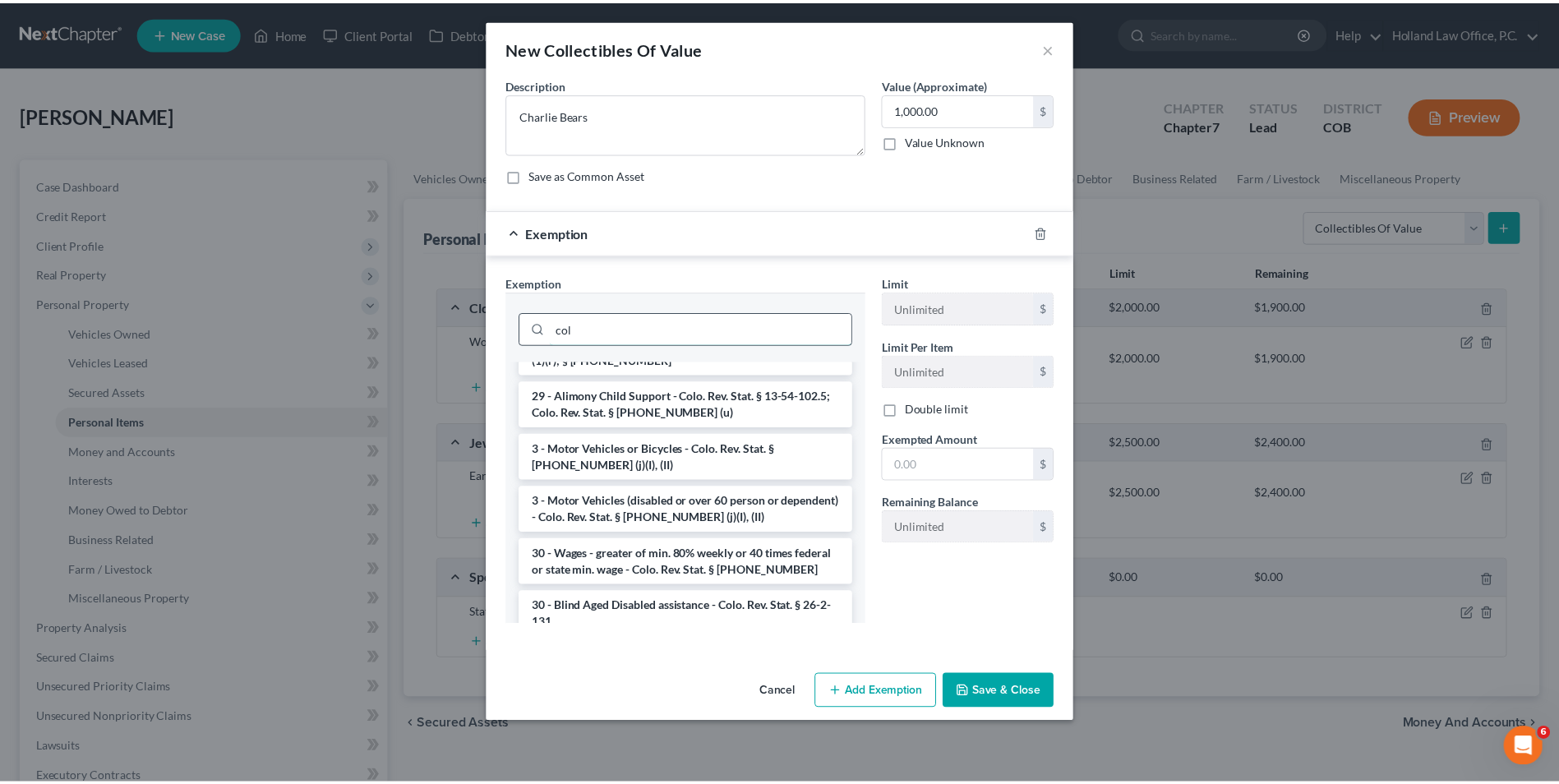
scroll to position [0, 0]
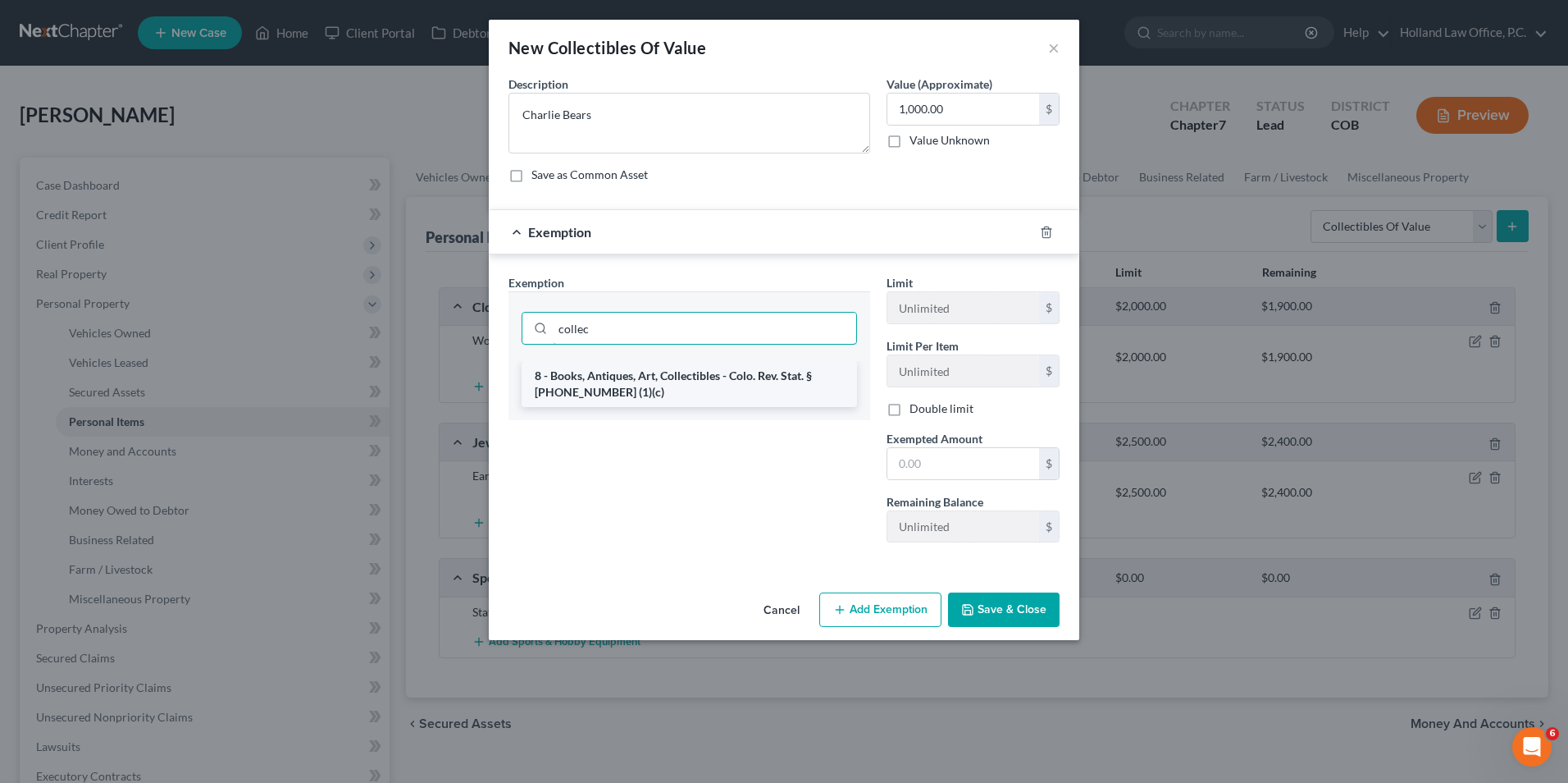
type input "collec"
click at [693, 373] on li "8 - Books, Antiques, Art, Collectibles - Colo. Rev. Stat. § [PHONE_NUMBER] (1)(…" at bounding box center [689, 383] width 336 height 46
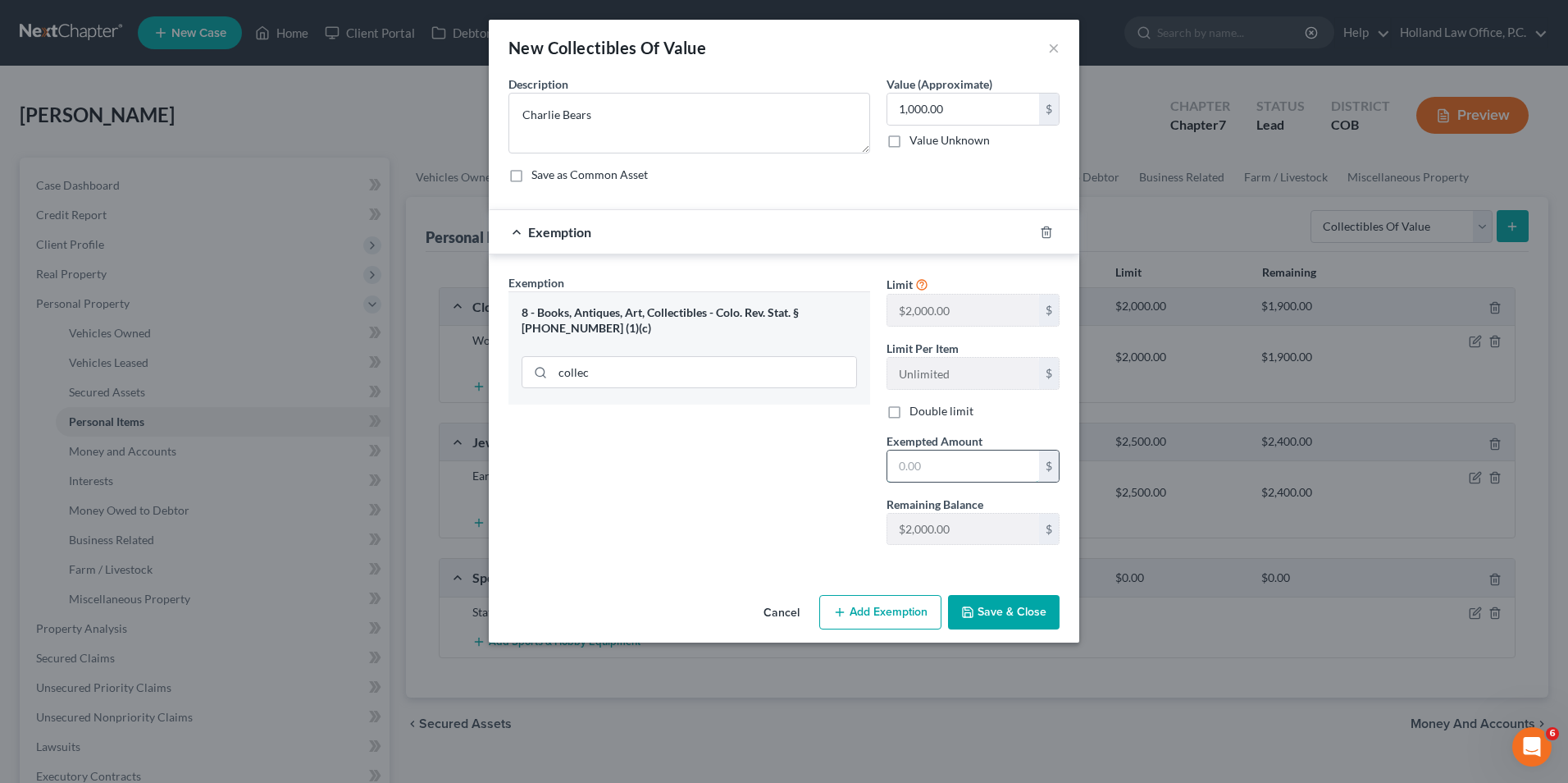
click at [943, 458] on input "text" at bounding box center [963, 466] width 151 height 31
type input "1,000.00"
click at [995, 609] on button "Save & Close" at bounding box center [1004, 612] width 112 height 34
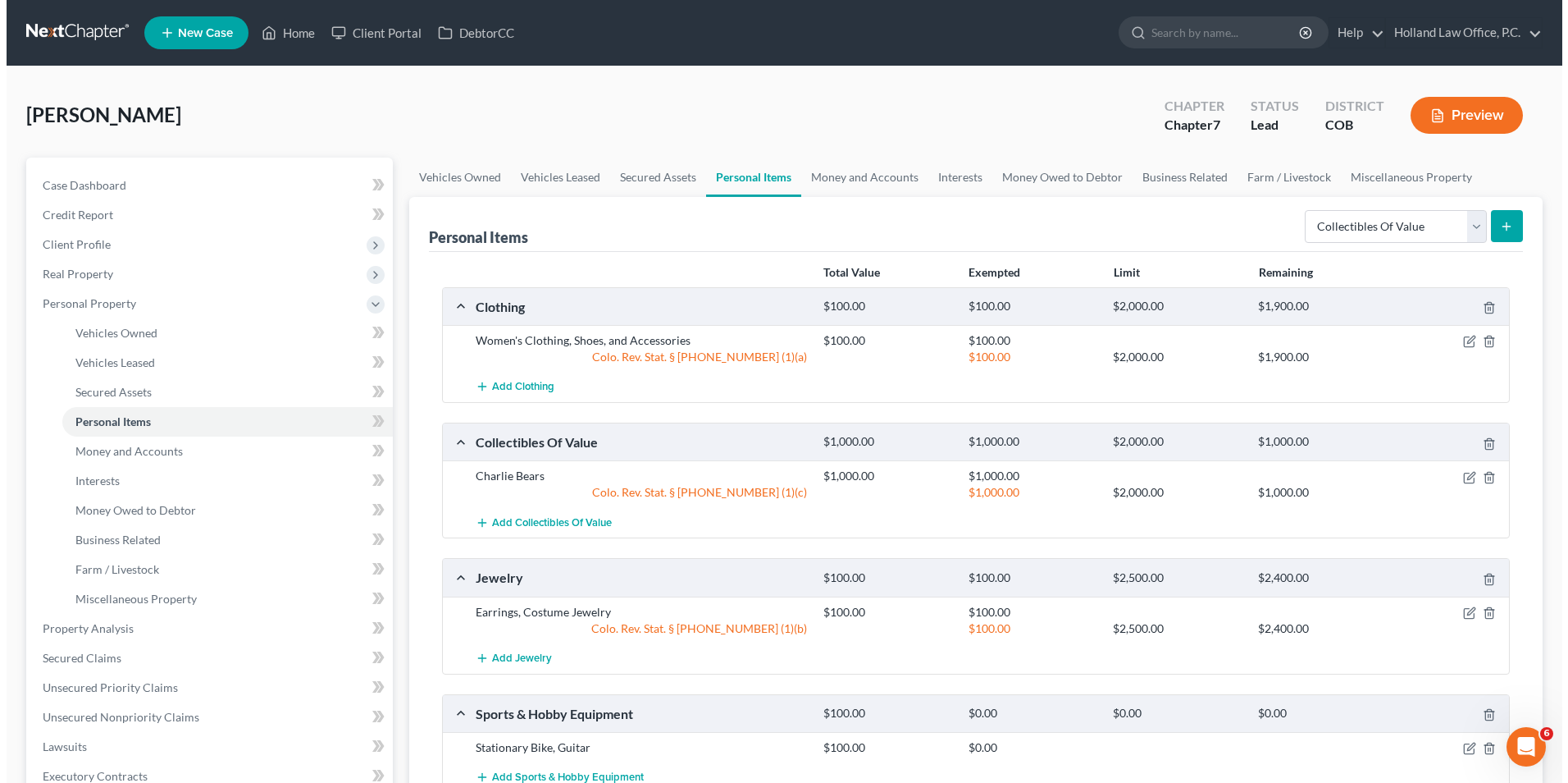
scroll to position [82, 0]
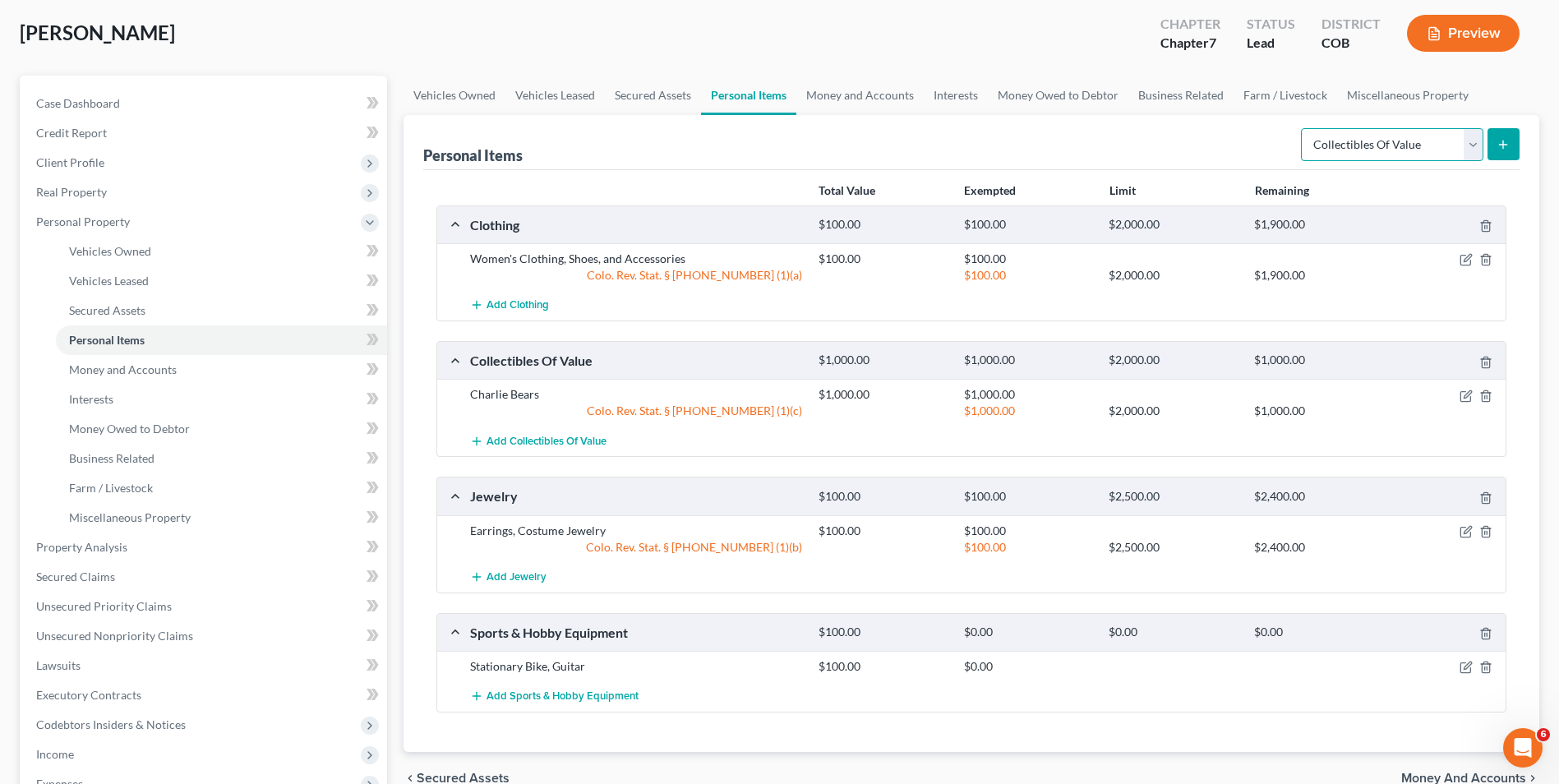
click at [1341, 149] on select "Select Item Type Clothing Collectibles Of Value Electronics Firearms Household …" at bounding box center [1392, 144] width 182 height 33
select select "electronics"
click at [1303, 128] on select "Select Item Type Clothing Collectibles Of Value Electronics Firearms Household …" at bounding box center [1392, 144] width 182 height 33
click at [1499, 147] on icon "submit" at bounding box center [1504, 145] width 13 height 13
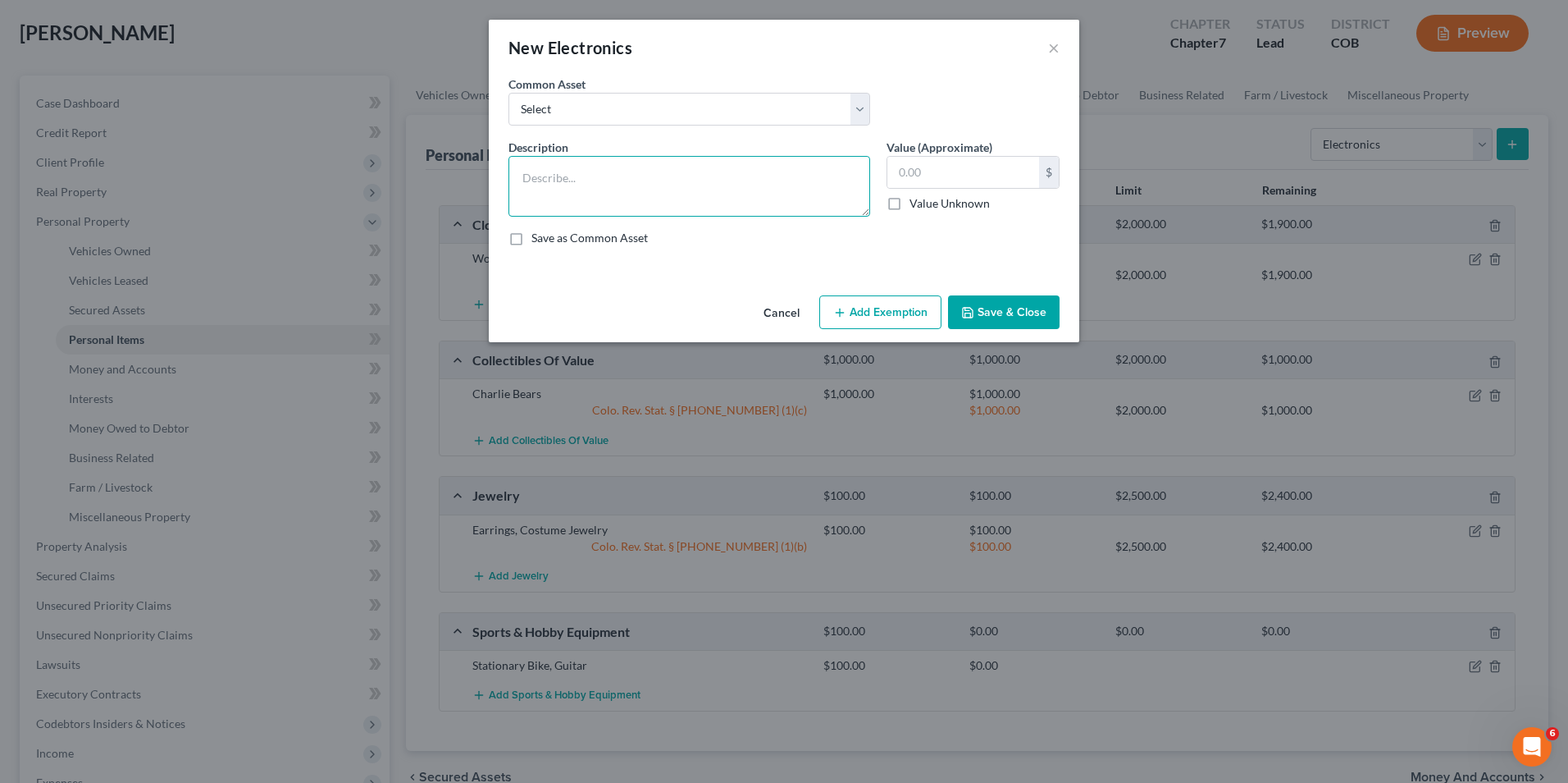
click at [605, 181] on textarea at bounding box center [689, 187] width 361 height 61
type textarea "TV, Laptop, Tablet, Cell Phone, Computer, Printer"
click at [929, 175] on input "text" at bounding box center [963, 172] width 151 height 31
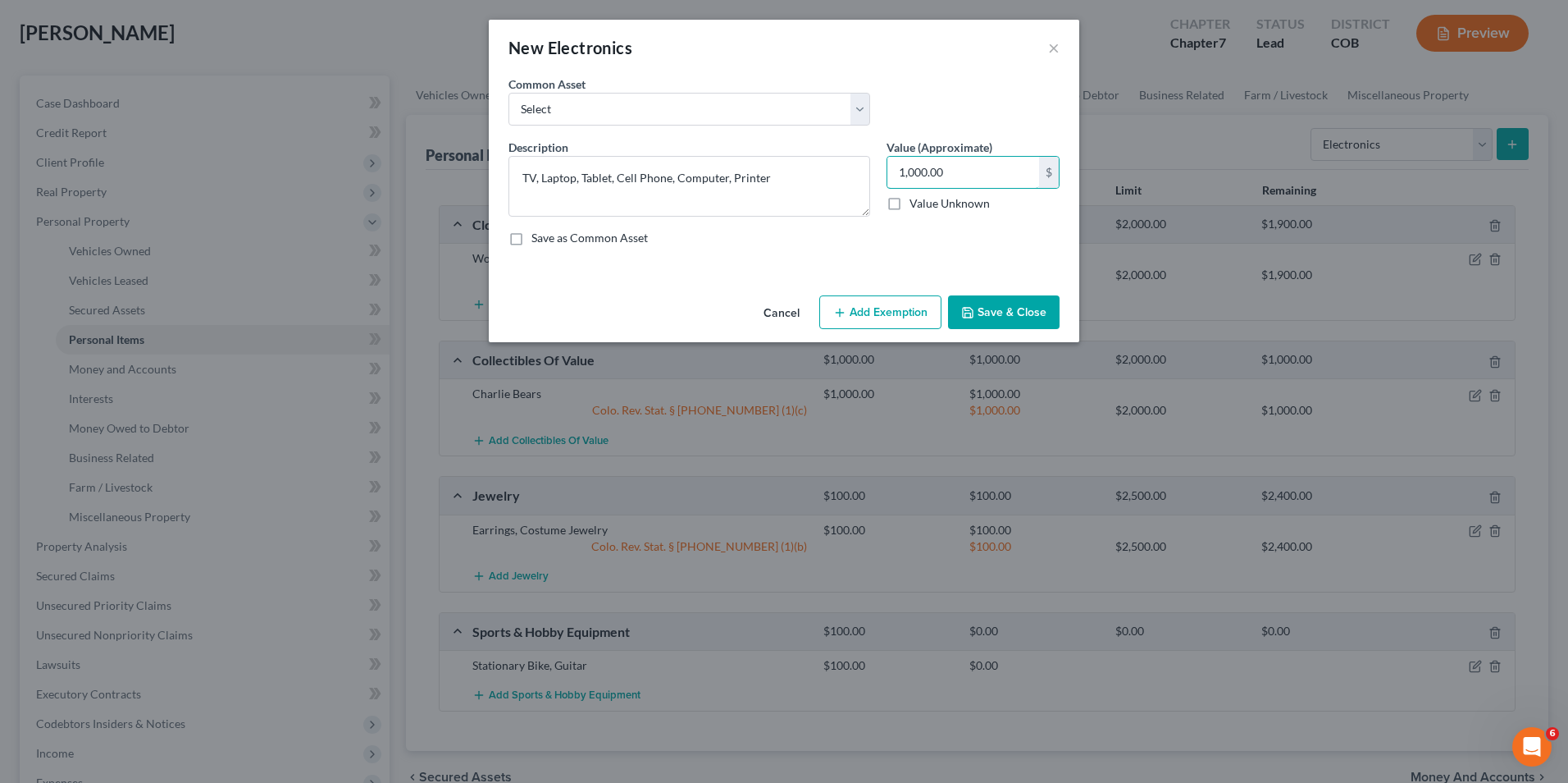
type input "1,000.00"
click at [892, 311] on button "Add Exemption" at bounding box center [880, 312] width 122 height 34
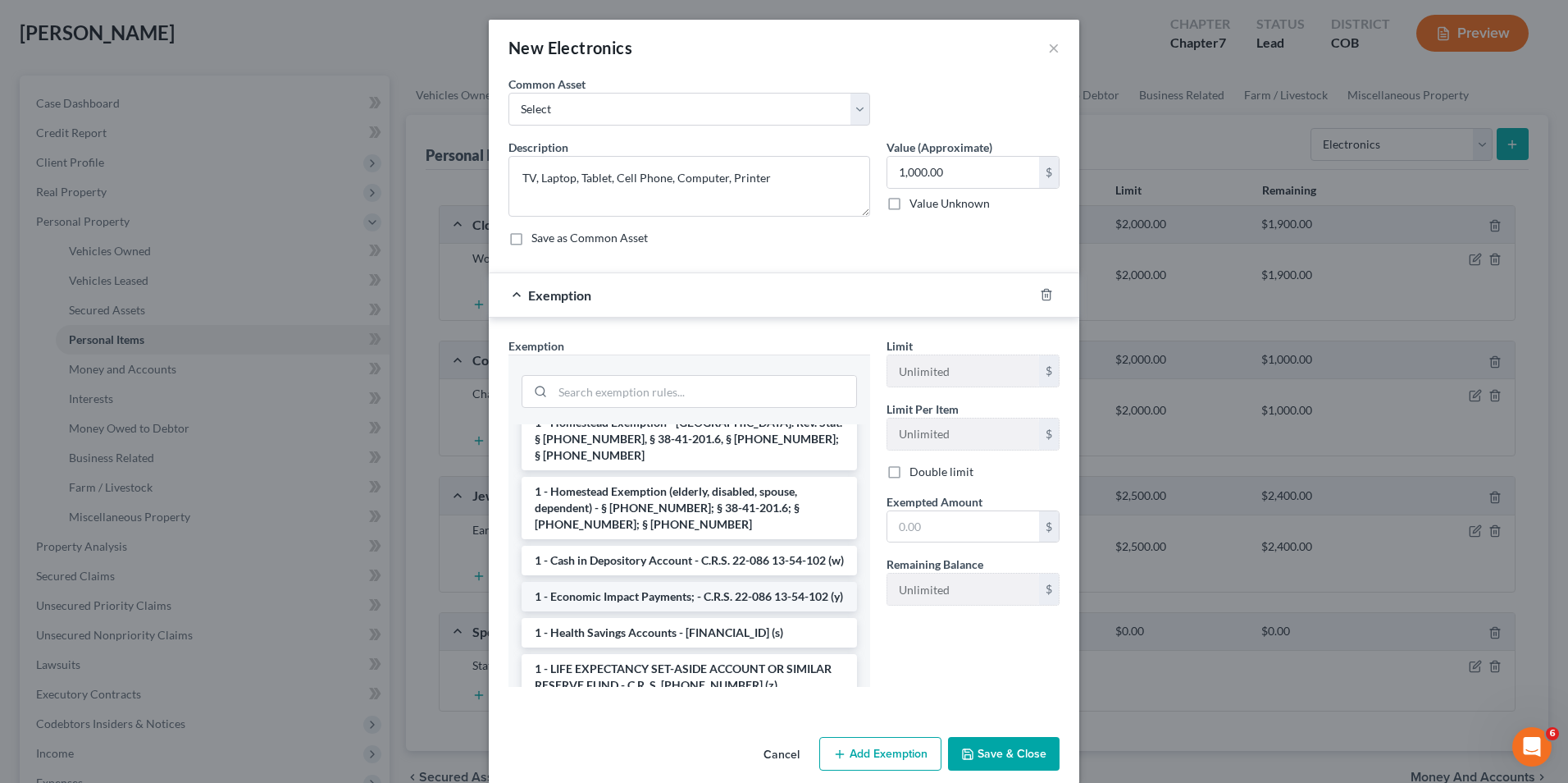
scroll to position [164, 0]
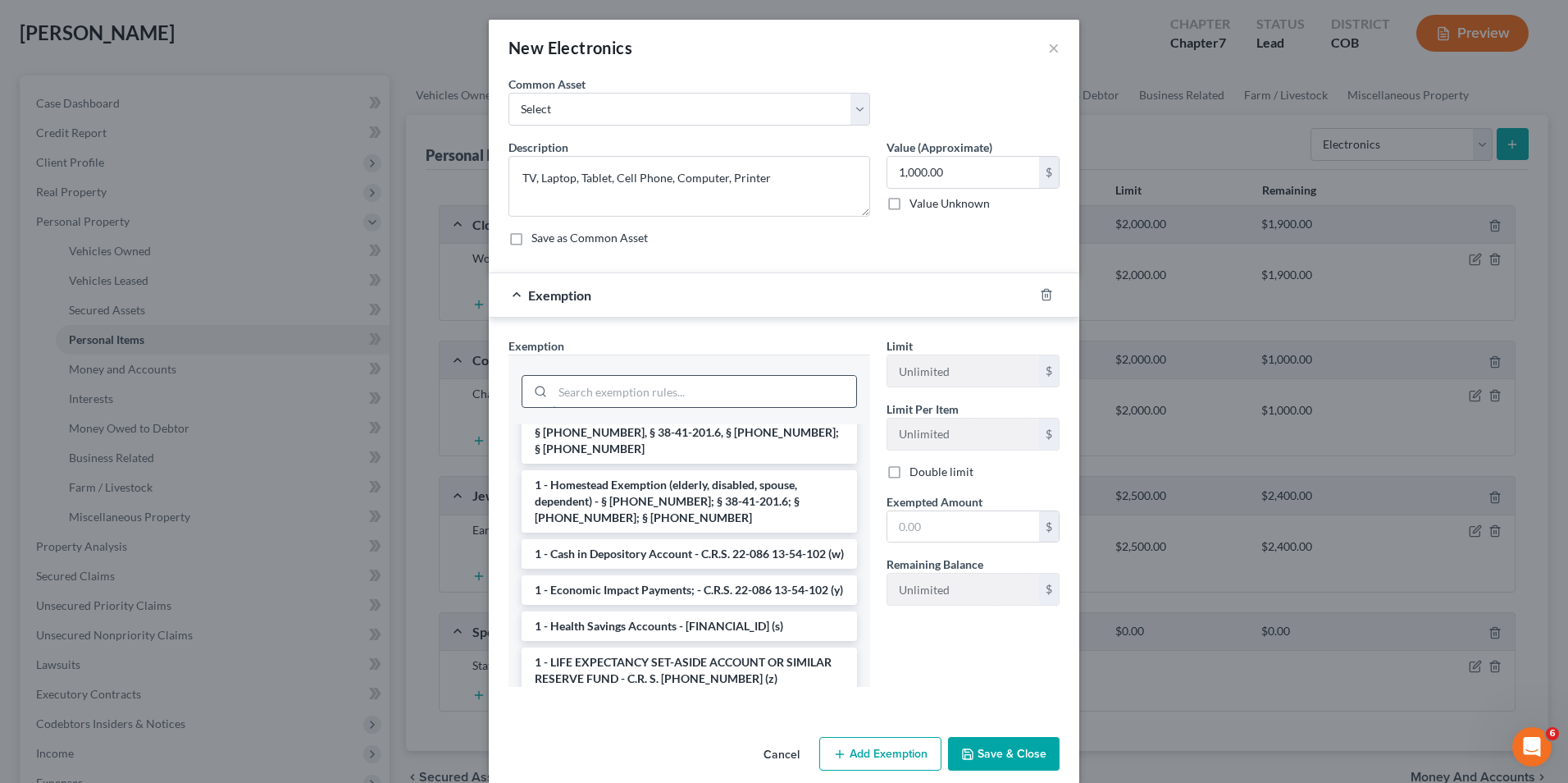
click at [611, 388] on input "search" at bounding box center [704, 391] width 304 height 31
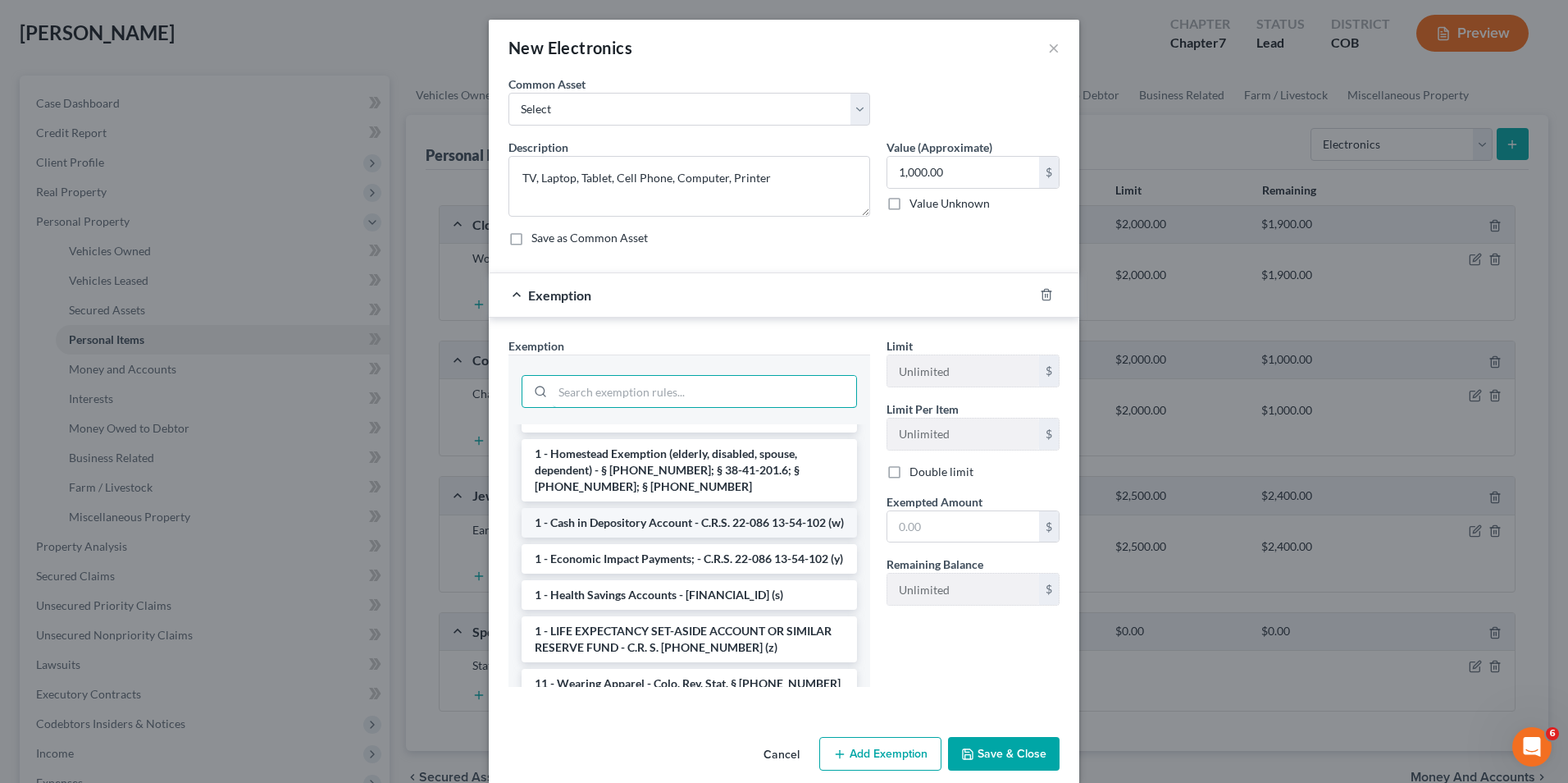
scroll to position [246, 0]
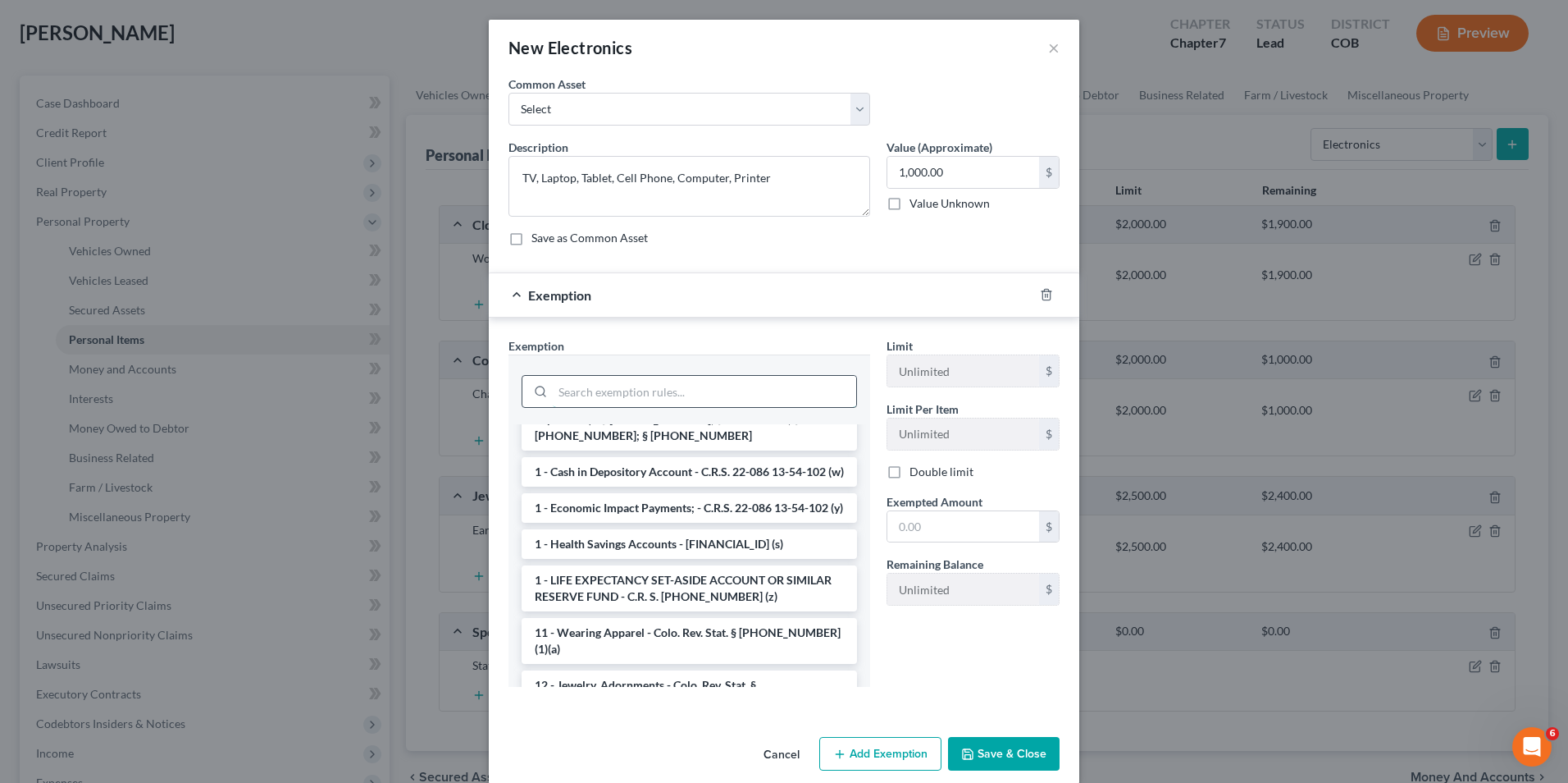
click at [588, 379] on input "search" at bounding box center [704, 391] width 304 height 31
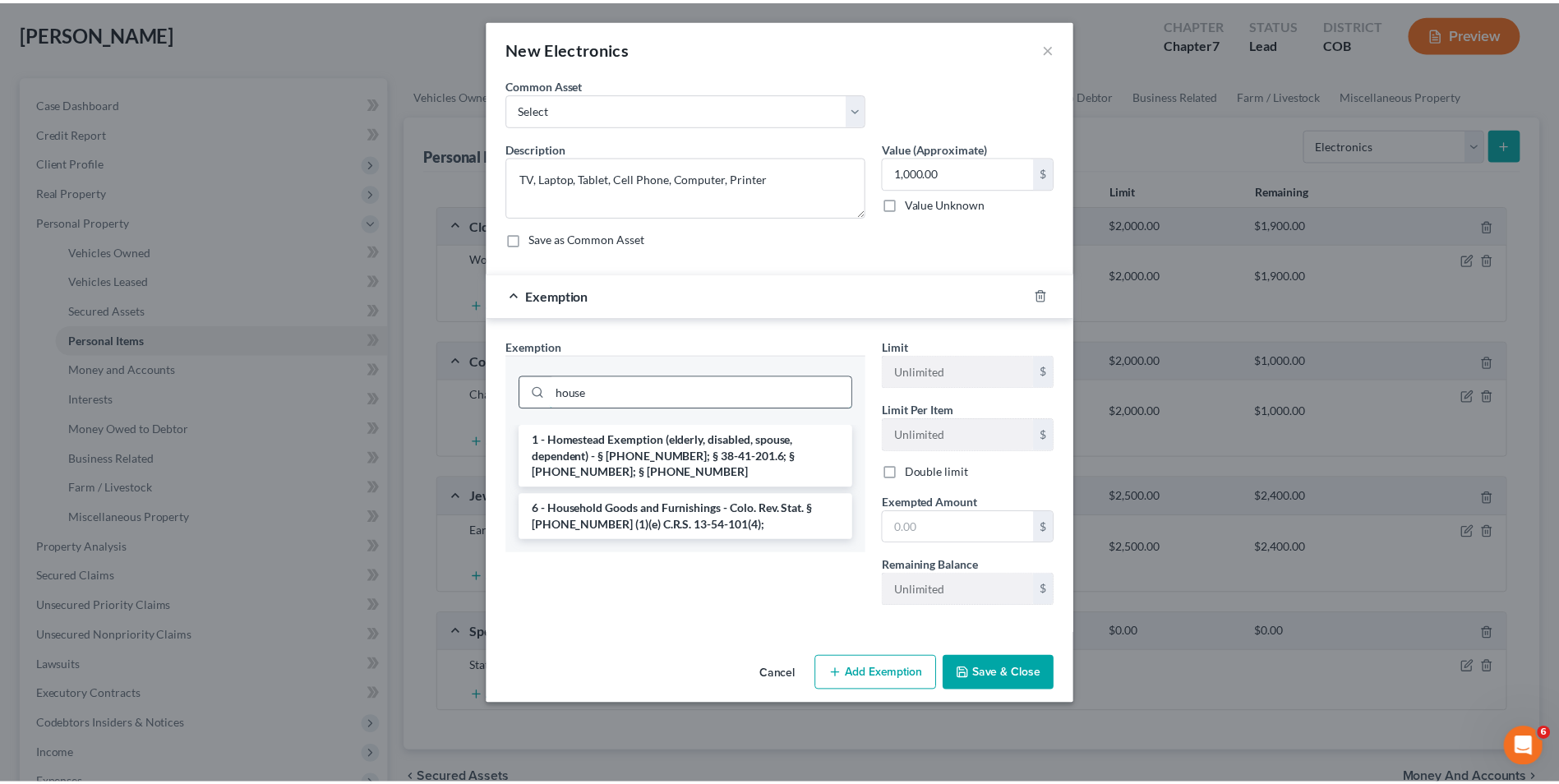
scroll to position [0, 0]
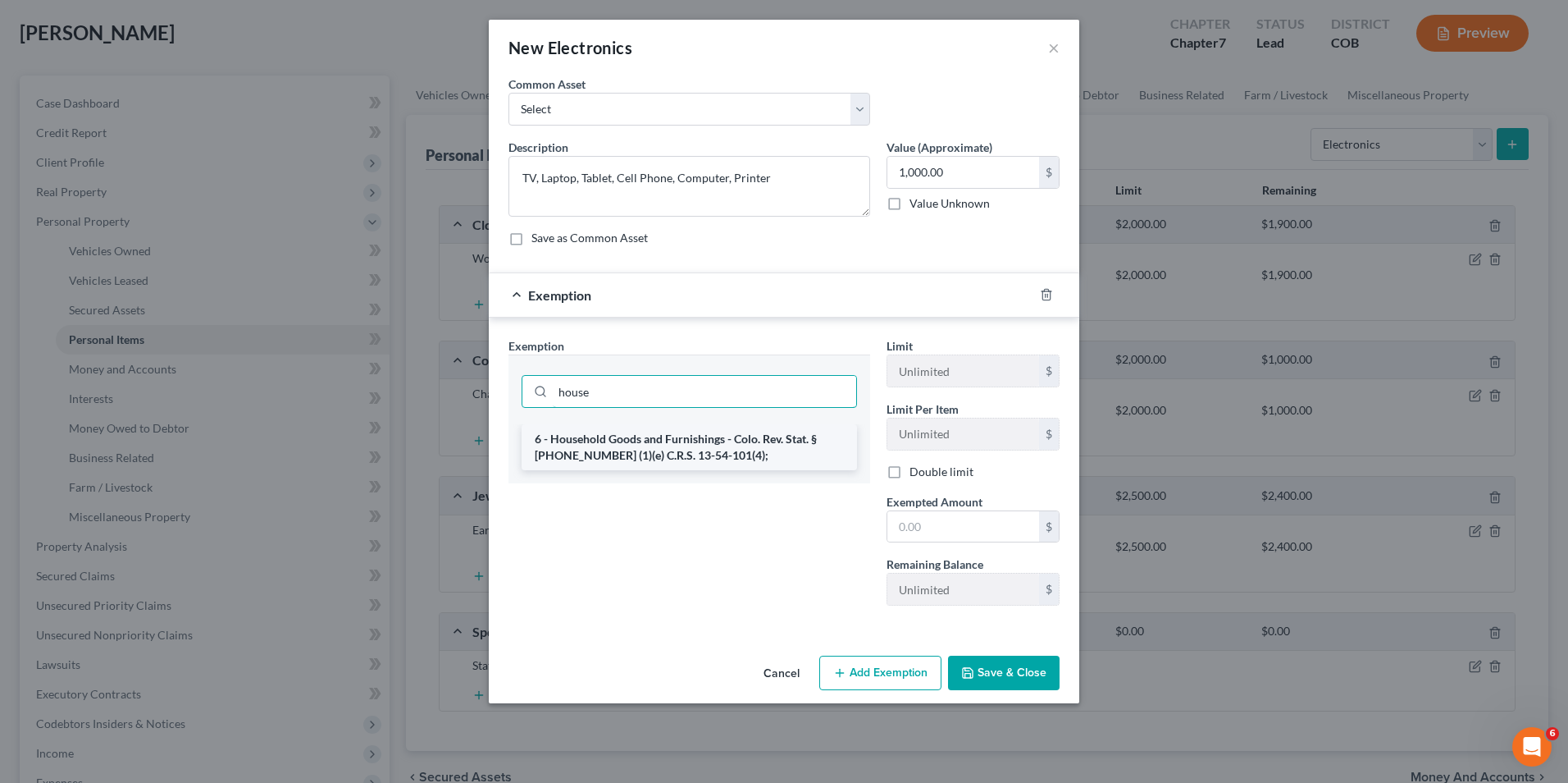
type input "house"
click at [664, 450] on li "6 - Household Goods and Furnishings - Colo. Rev. Stat. § [PHONE_NUMBER] (1)(e) …" at bounding box center [689, 447] width 336 height 46
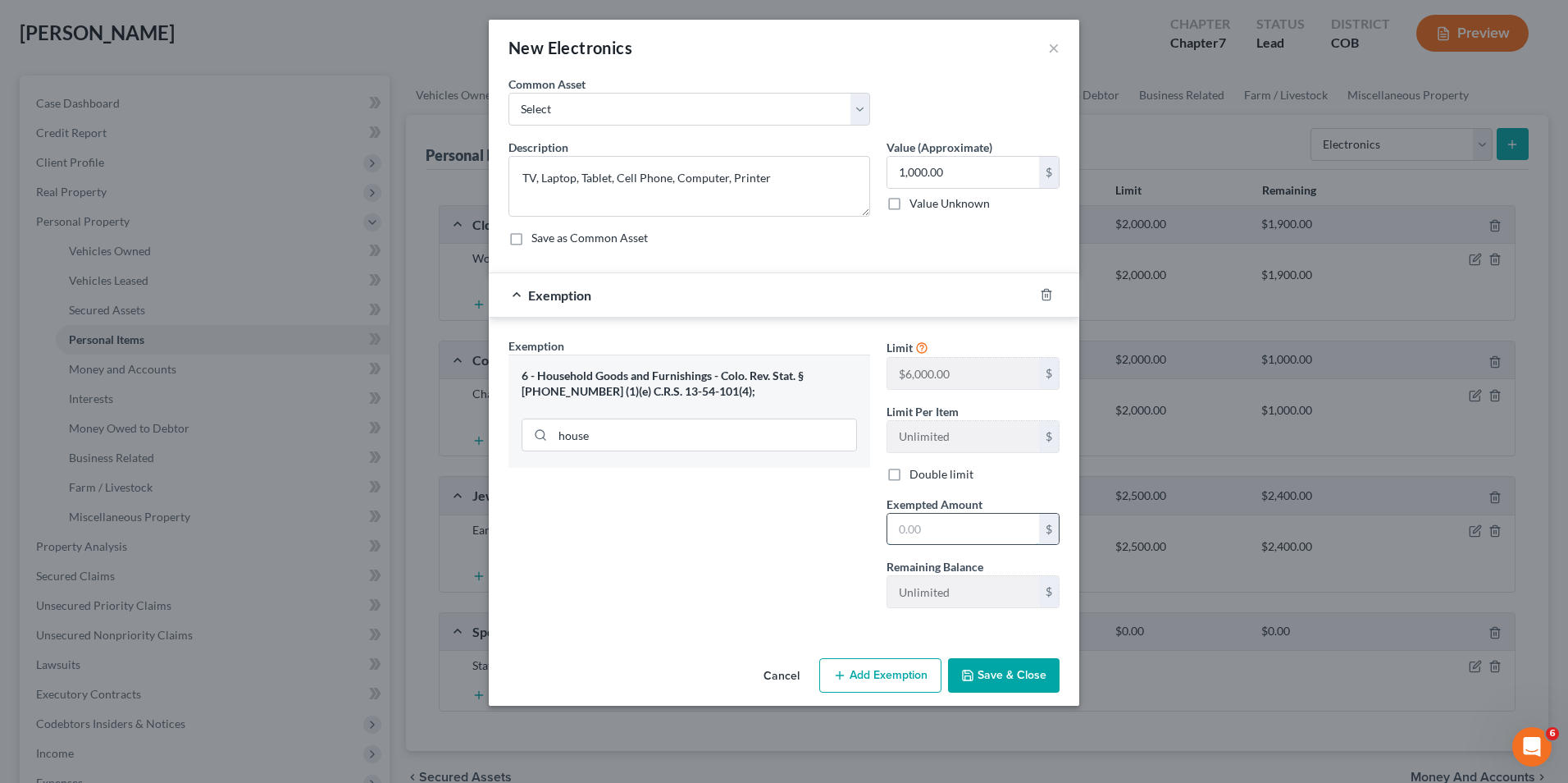
click at [917, 521] on input "text" at bounding box center [963, 529] width 151 height 31
type input "1,000.00"
click at [994, 682] on button "Save & Close" at bounding box center [1004, 675] width 112 height 34
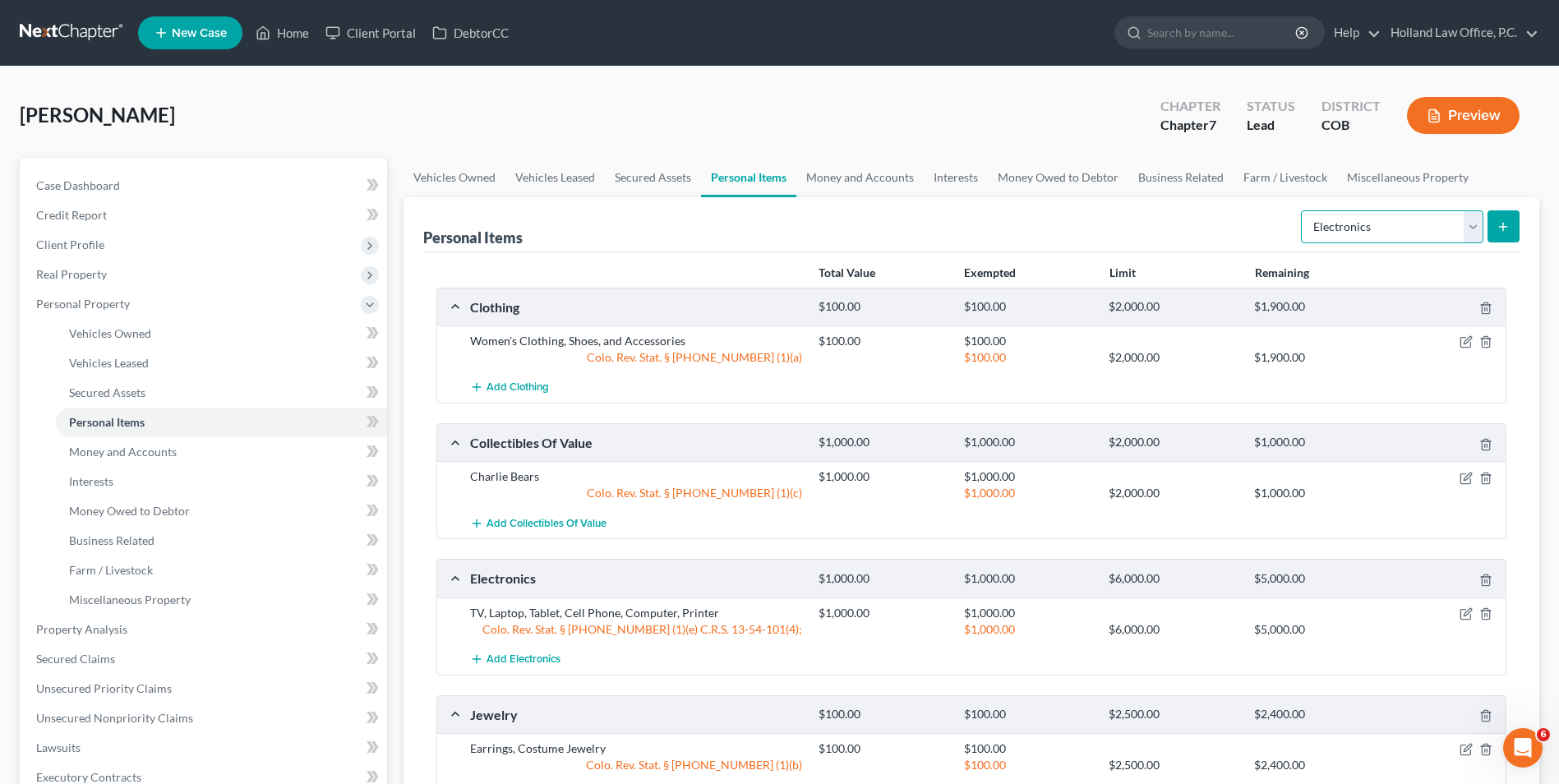
drag, startPoint x: 1398, startPoint y: 227, endPoint x: 1387, endPoint y: 238, distance: 15.6
click at [1398, 227] on select "Select Item Type Clothing Collectibles Of Value Electronics Firearms Household …" at bounding box center [1392, 227] width 182 height 33
select select "household_goods"
click at [1303, 210] on select "Select Item Type Clothing Collectibles Of Value Electronics Firearms Household …" at bounding box center [1392, 227] width 182 height 33
click at [1511, 229] on button "submit" at bounding box center [1504, 227] width 32 height 32
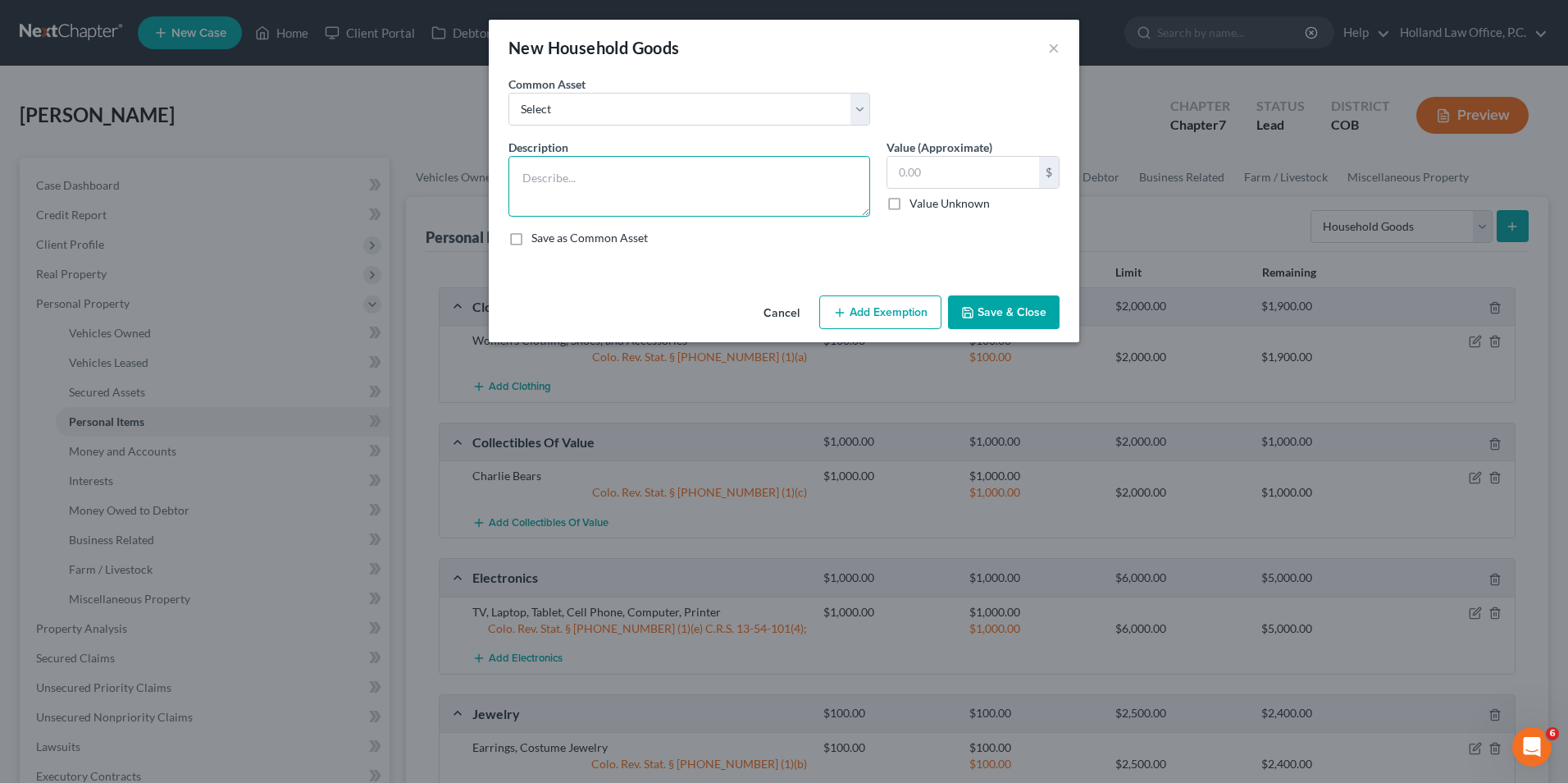
click at [556, 157] on textarea at bounding box center [689, 187] width 361 height 61
type textarea "Sofa, End Tables, Utensils, Chairs, Coffee Table, Queen Bed, TV Stand, Pots/Pan…"
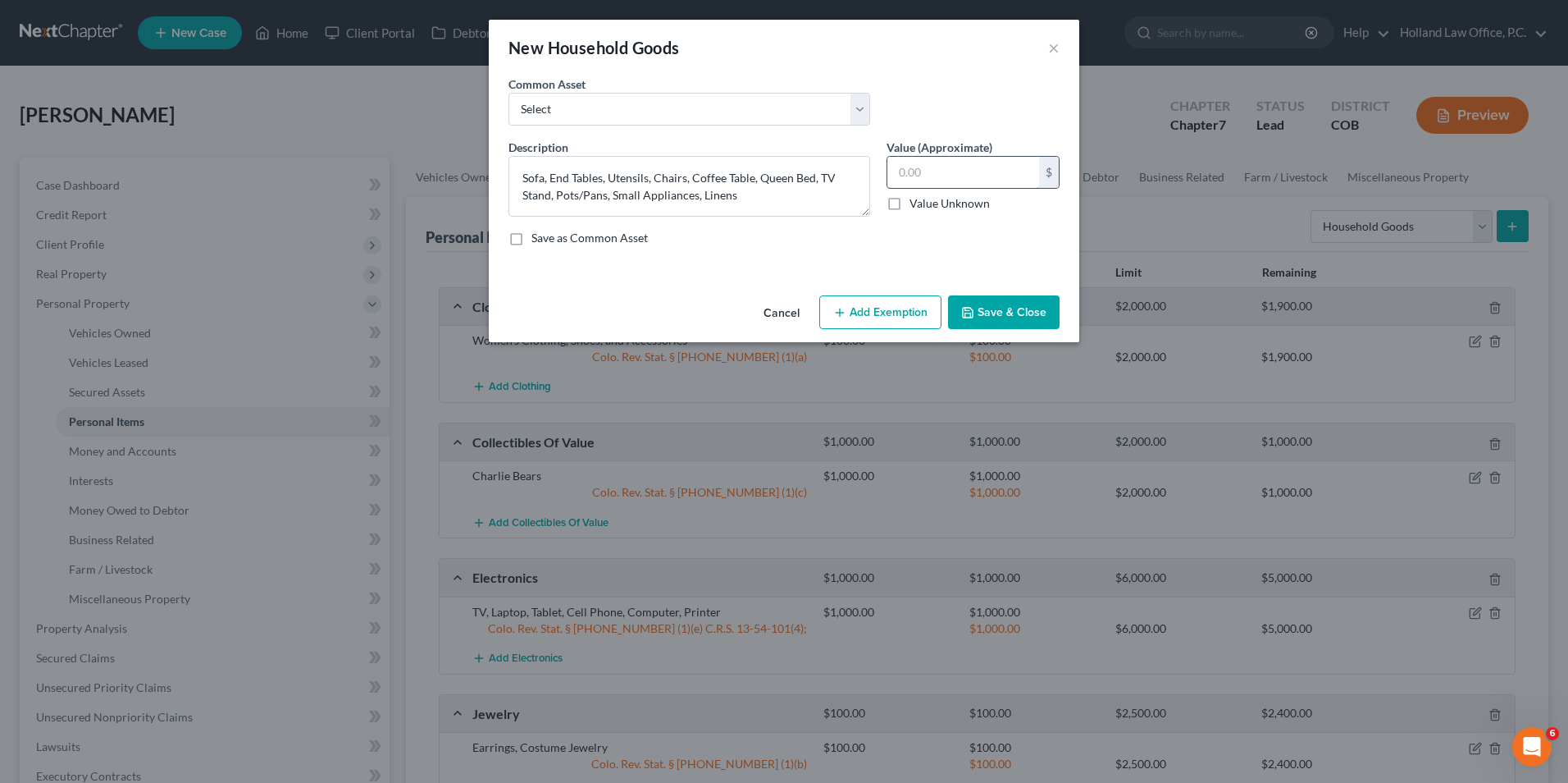
click at [969, 169] on input "text" at bounding box center [963, 172] width 151 height 31
type input "500.00"
click at [848, 299] on button "Add Exemption" at bounding box center [880, 312] width 122 height 34
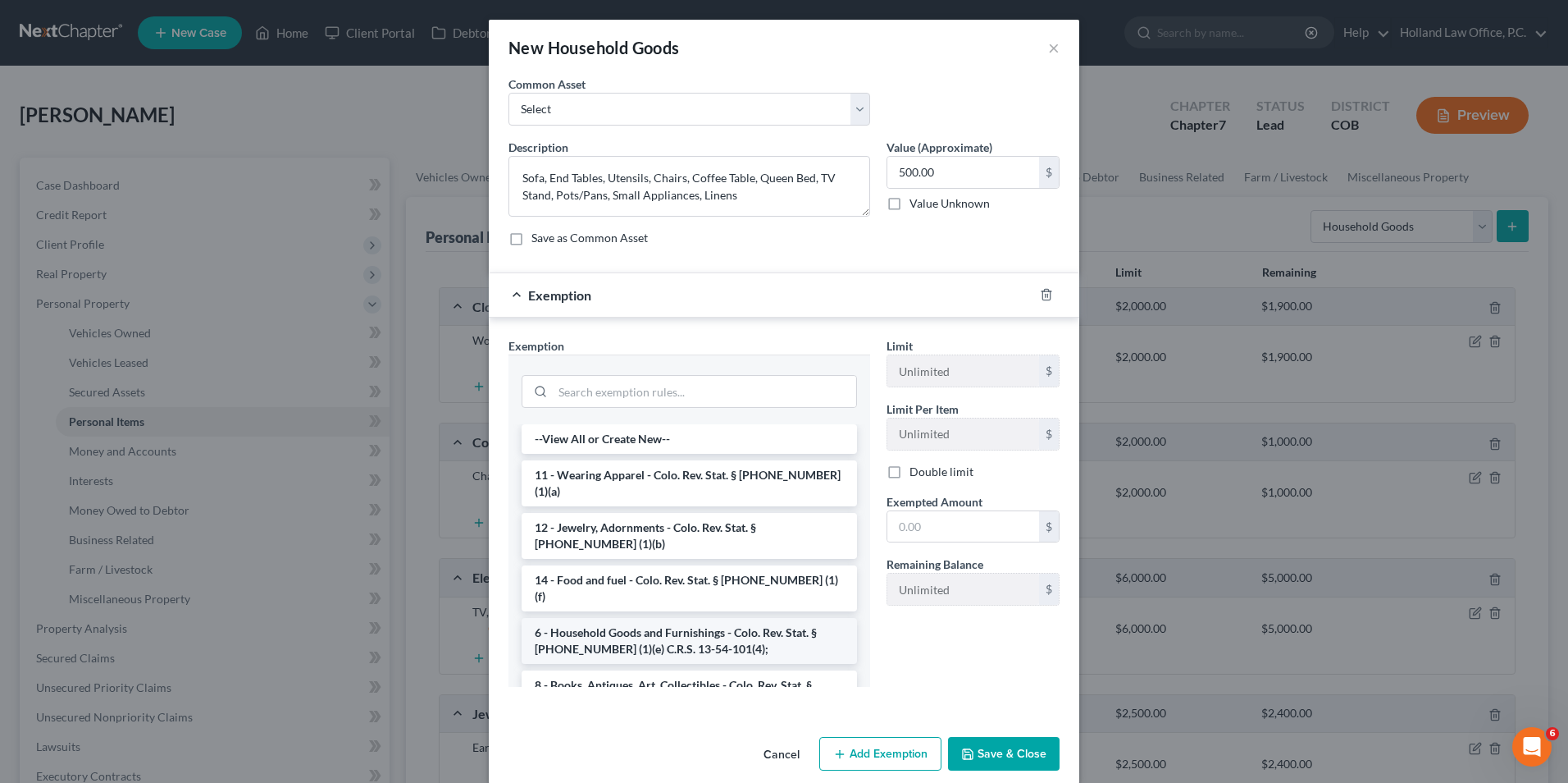
click at [680, 618] on li "6 - Household Goods and Furnishings - Colo. Rev. Stat. § [PHONE_NUMBER] (1)(e) …" at bounding box center [689, 641] width 336 height 46
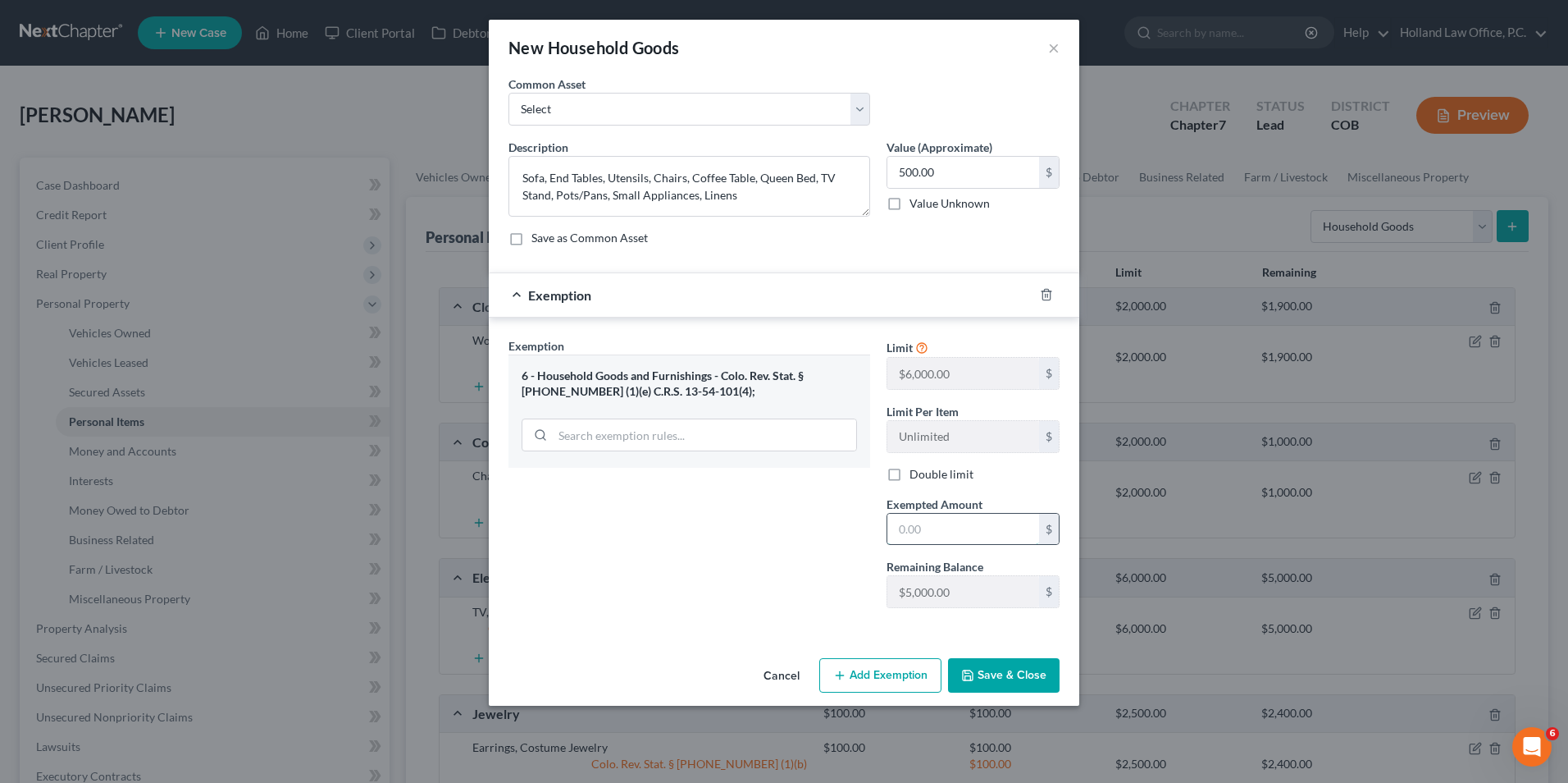
click at [972, 529] on input "text" at bounding box center [963, 529] width 151 height 31
type input "500.00"
click at [956, 673] on button "Save & Close" at bounding box center [1004, 675] width 112 height 34
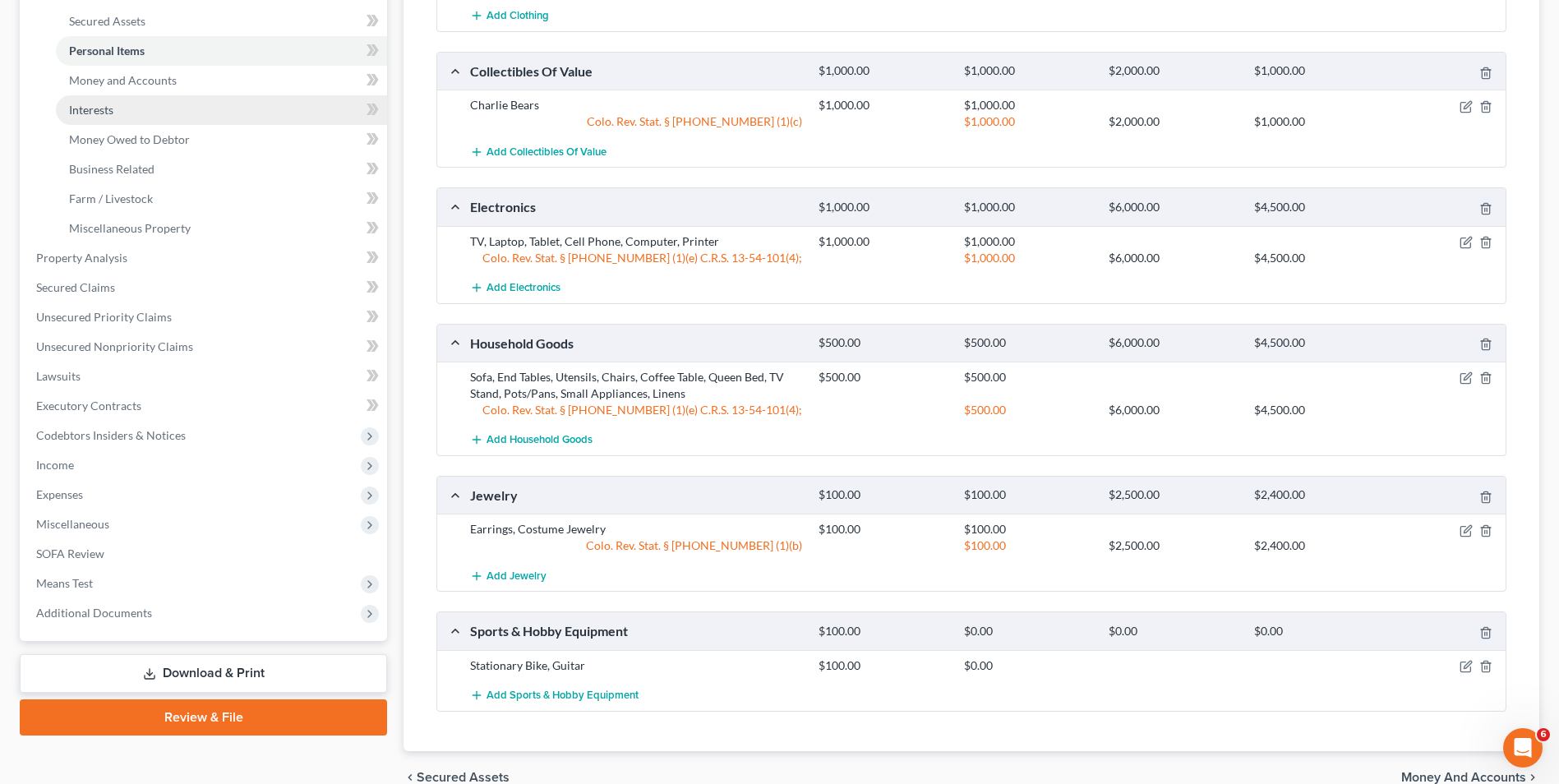
scroll to position [289, 0]
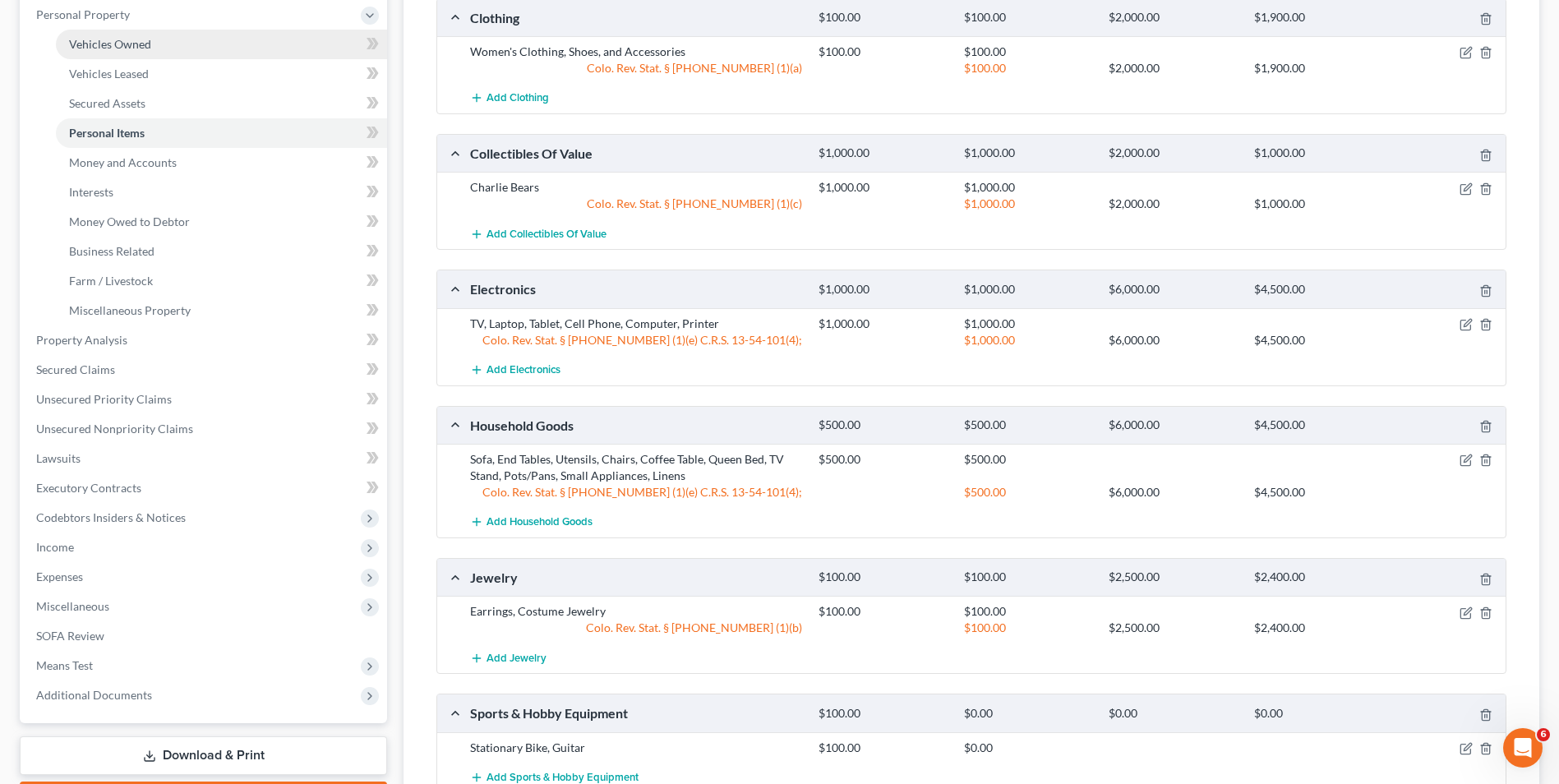
click at [134, 45] on span "Vehicles Owned" at bounding box center [110, 44] width 83 height 14
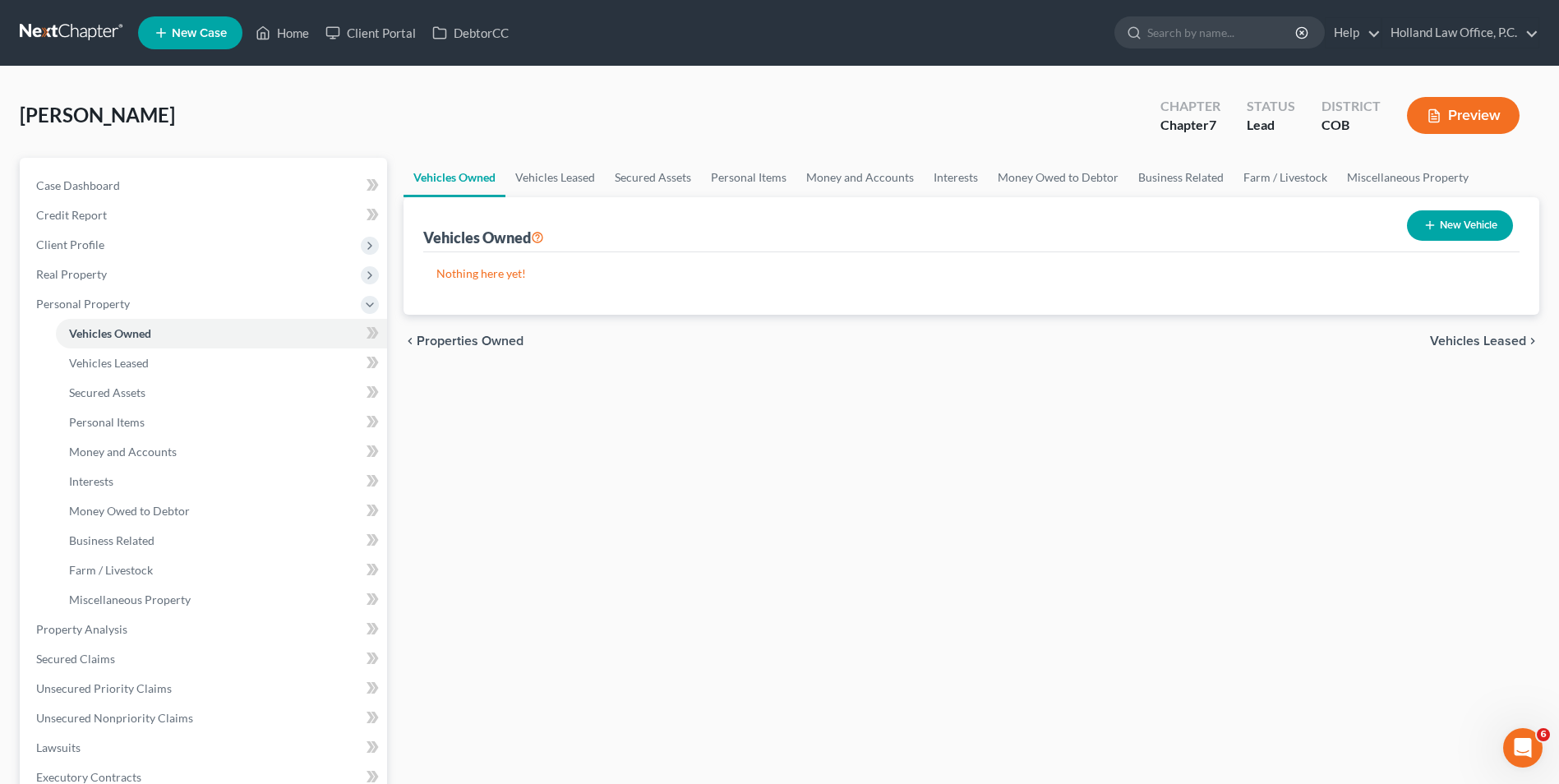
click at [1460, 215] on button "New Vehicle" at bounding box center [1460, 226] width 106 height 30
select select "0"
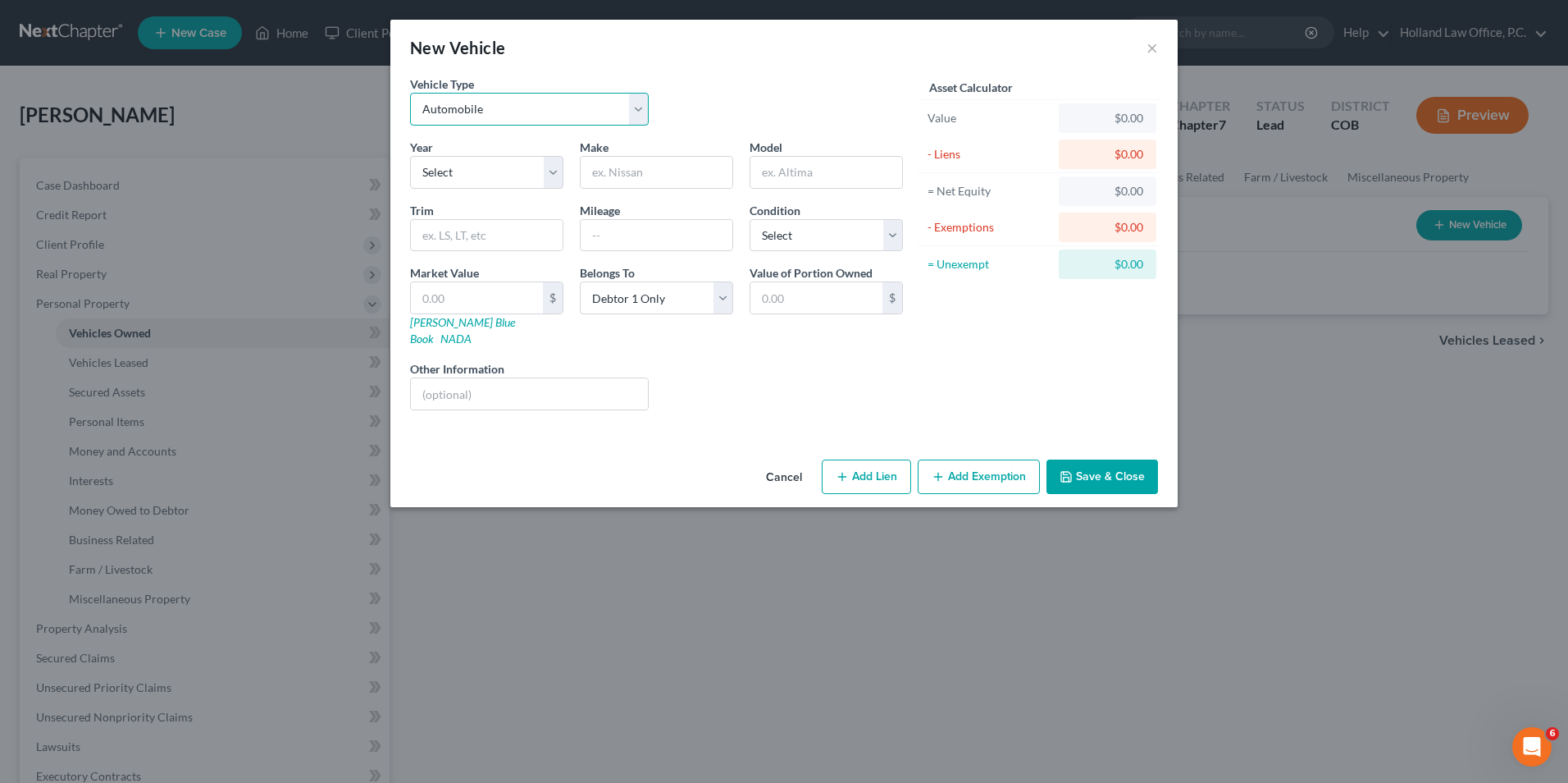
click at [492, 104] on select "Select Automobile Truck Trailer Watercraft Aircraft Motor Home Atv Other Vehicle" at bounding box center [529, 109] width 238 height 33
click at [464, 178] on select "Select 2026 2025 2024 2023 2022 2021 2020 2019 2018 2017 2016 2015 2014 2013 20…" at bounding box center [486, 172] width 153 height 33
click at [474, 165] on select "Select 2026 2025 2024 2023 2022 2021 2020 2019 2018 2017 2016 2015 2014 2013 20…" at bounding box center [486, 172] width 153 height 33
select select "16"
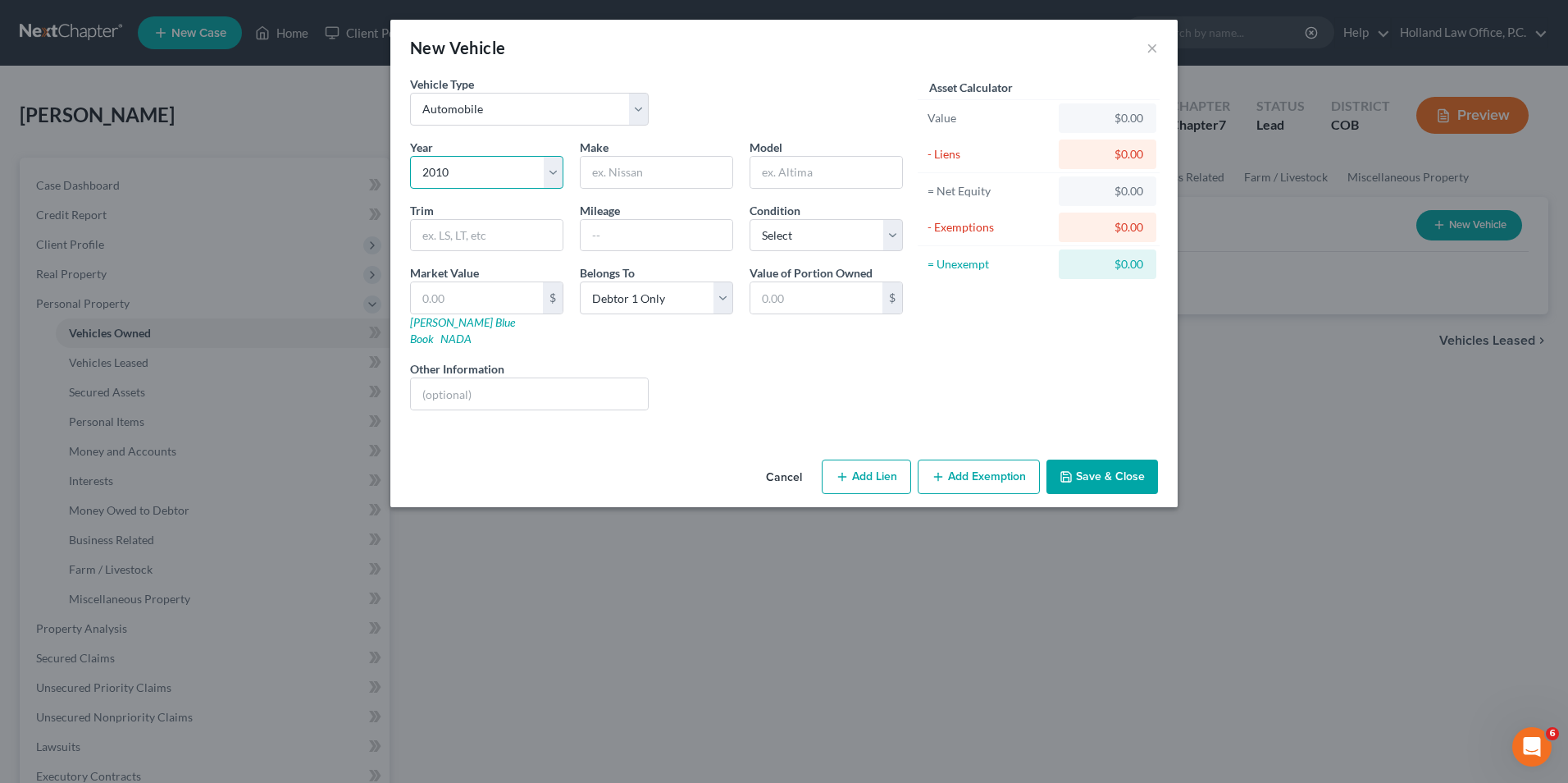
click at [410, 156] on select "Select 2026 2025 2024 2023 2022 2021 2020 2019 2018 2017 2016 2015 2014 2013 20…" at bounding box center [486, 172] width 153 height 33
click at [650, 183] on div "Year Select 2026 2025 2024 2023 2022 2021 2020 2019 2018 2017 2016 2015 2014 20…" at bounding box center [657, 280] width 509 height 285
click at [652, 179] on input "text" at bounding box center [657, 172] width 151 height 31
type input "Hyundai"
click at [839, 171] on input "text" at bounding box center [826, 172] width 151 height 31
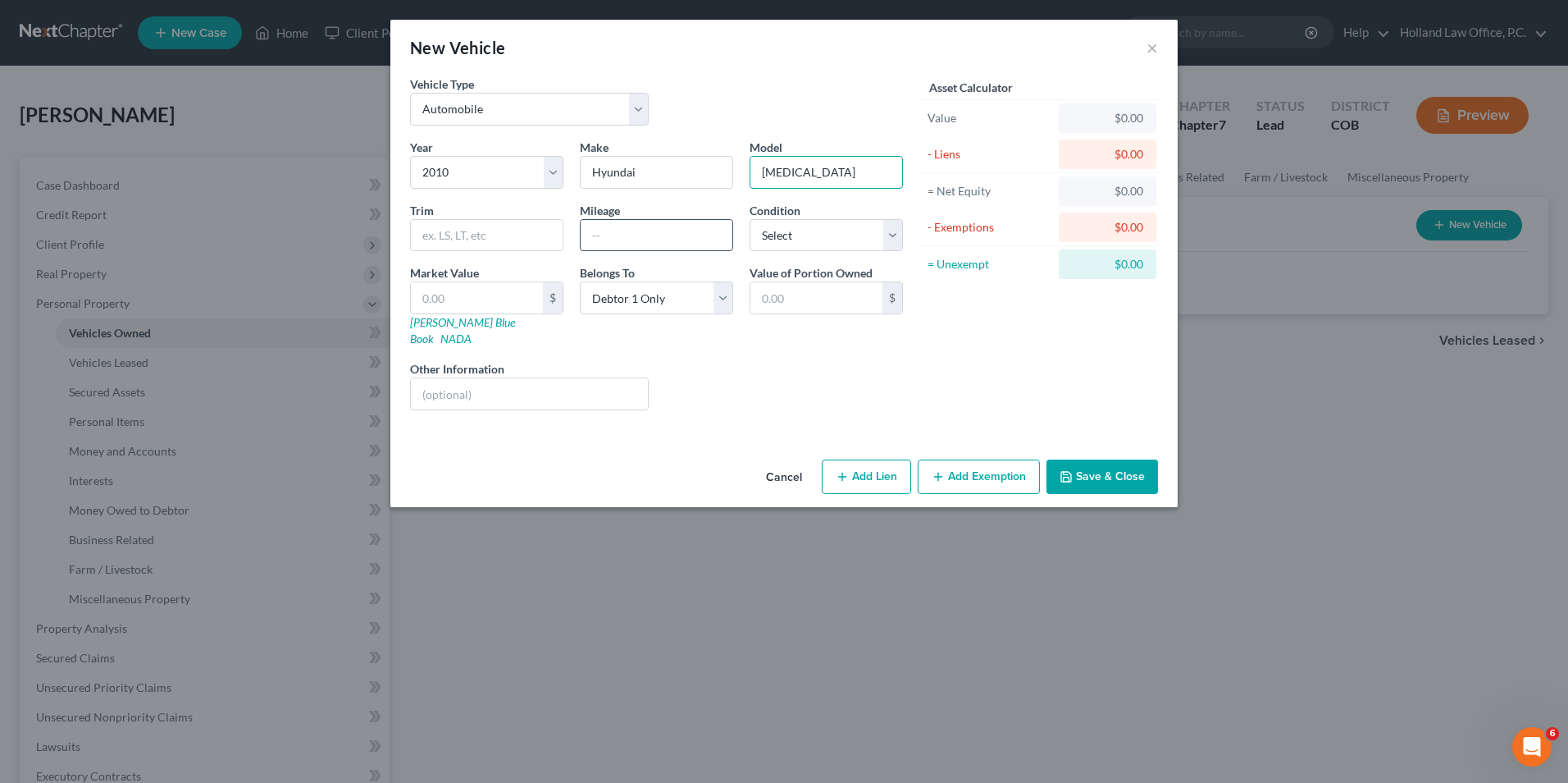
type input "[MEDICAL_DATA]"
click at [623, 232] on input "text" at bounding box center [657, 235] width 151 height 31
type input "142000"
click at [817, 235] on select "Select Excellent Very Good Good Fair Poor" at bounding box center [826, 235] width 153 height 33
click at [792, 380] on div "Liens Select" at bounding box center [784, 385] width 255 height 50
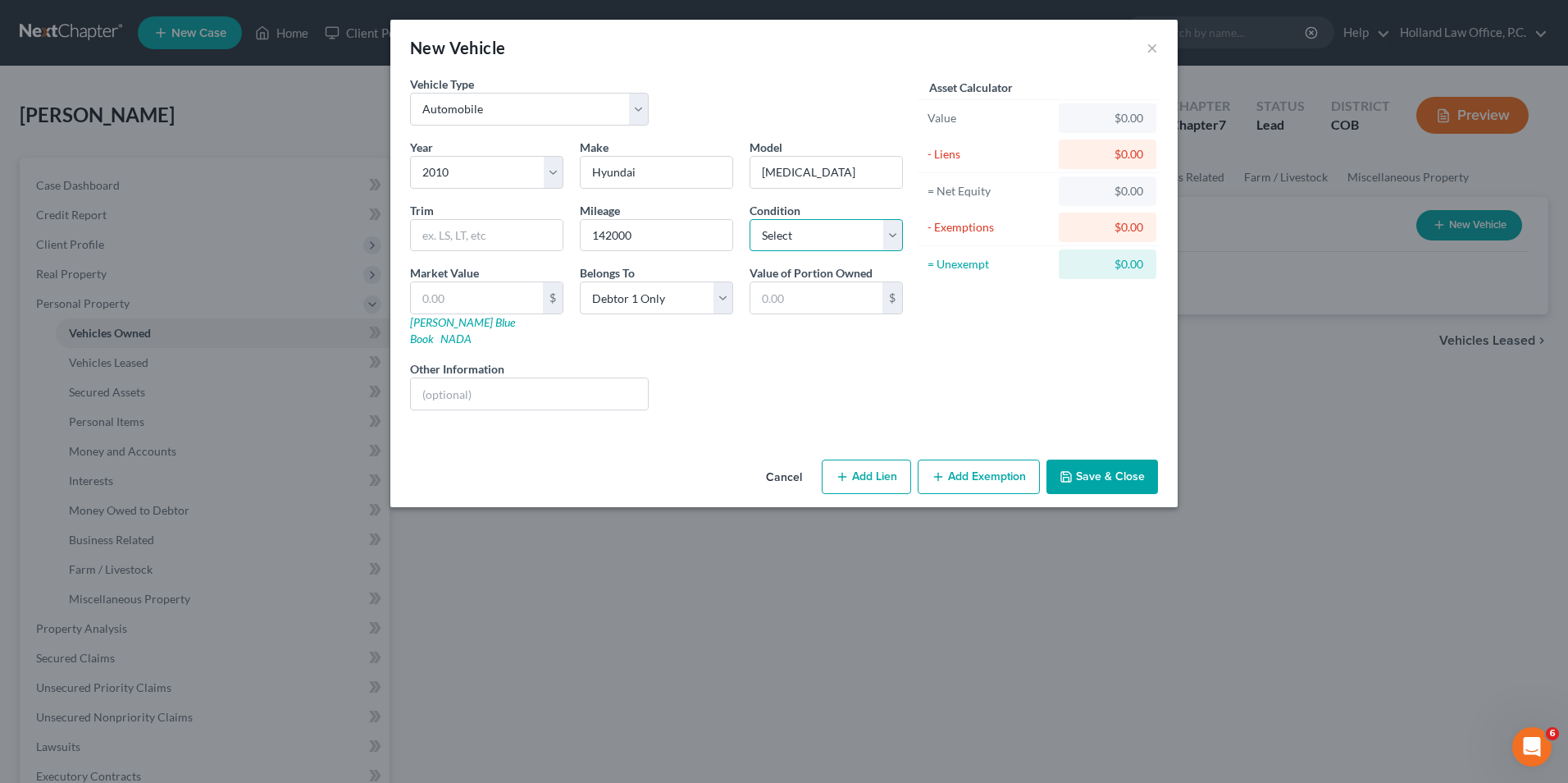
click at [790, 243] on select "Select Excellent Very Good Good Fair Poor" at bounding box center [826, 235] width 153 height 33
select select "4"
click at [749, 219] on select "Select Excellent Very Good Good Fair Poor" at bounding box center [826, 235] width 153 height 33
click at [499, 301] on input "text" at bounding box center [477, 297] width 132 height 31
type input "3"
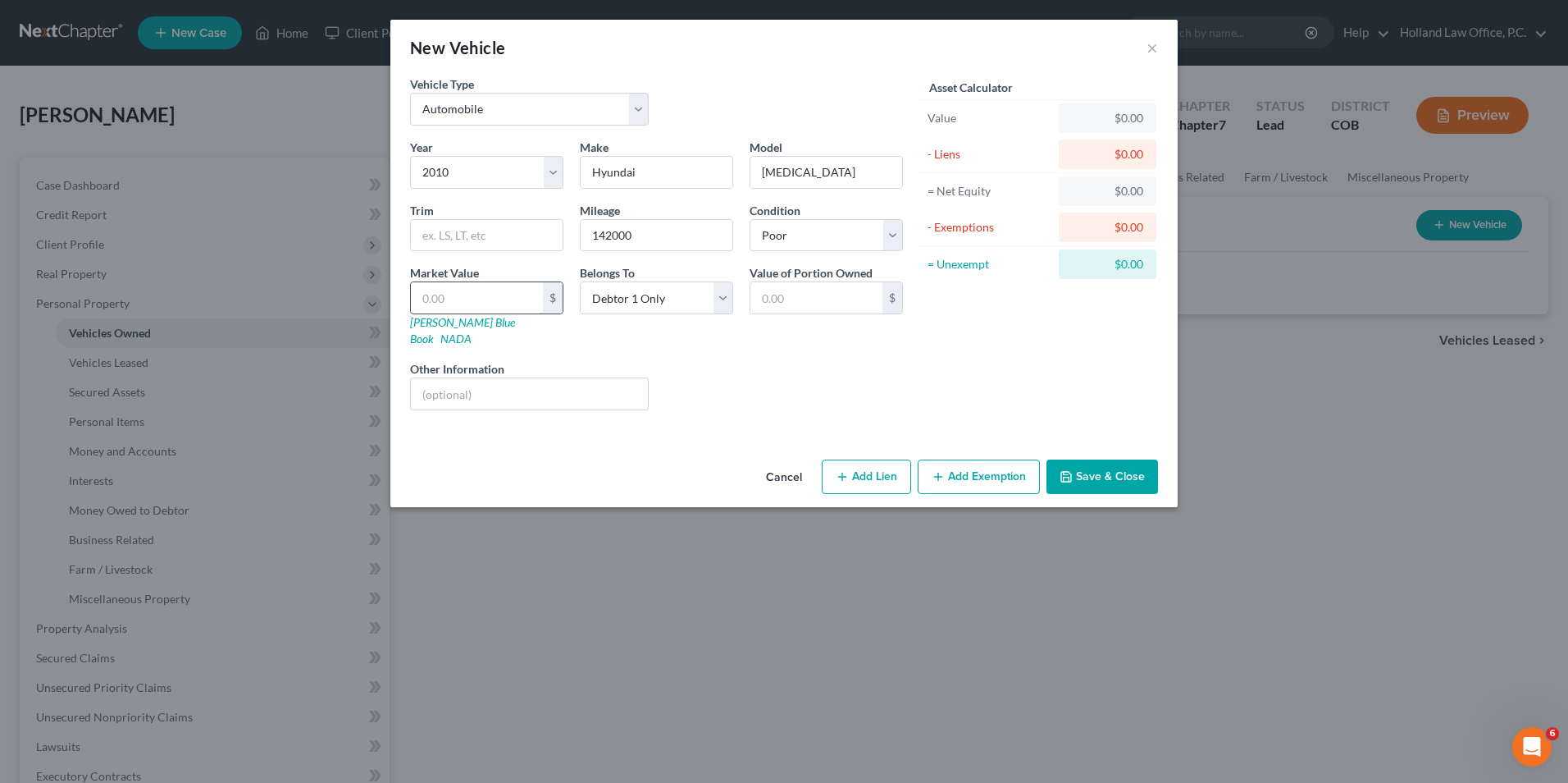
type input "3.00"
type input "38"
type input "38.00"
type input "380"
type input "380.00"
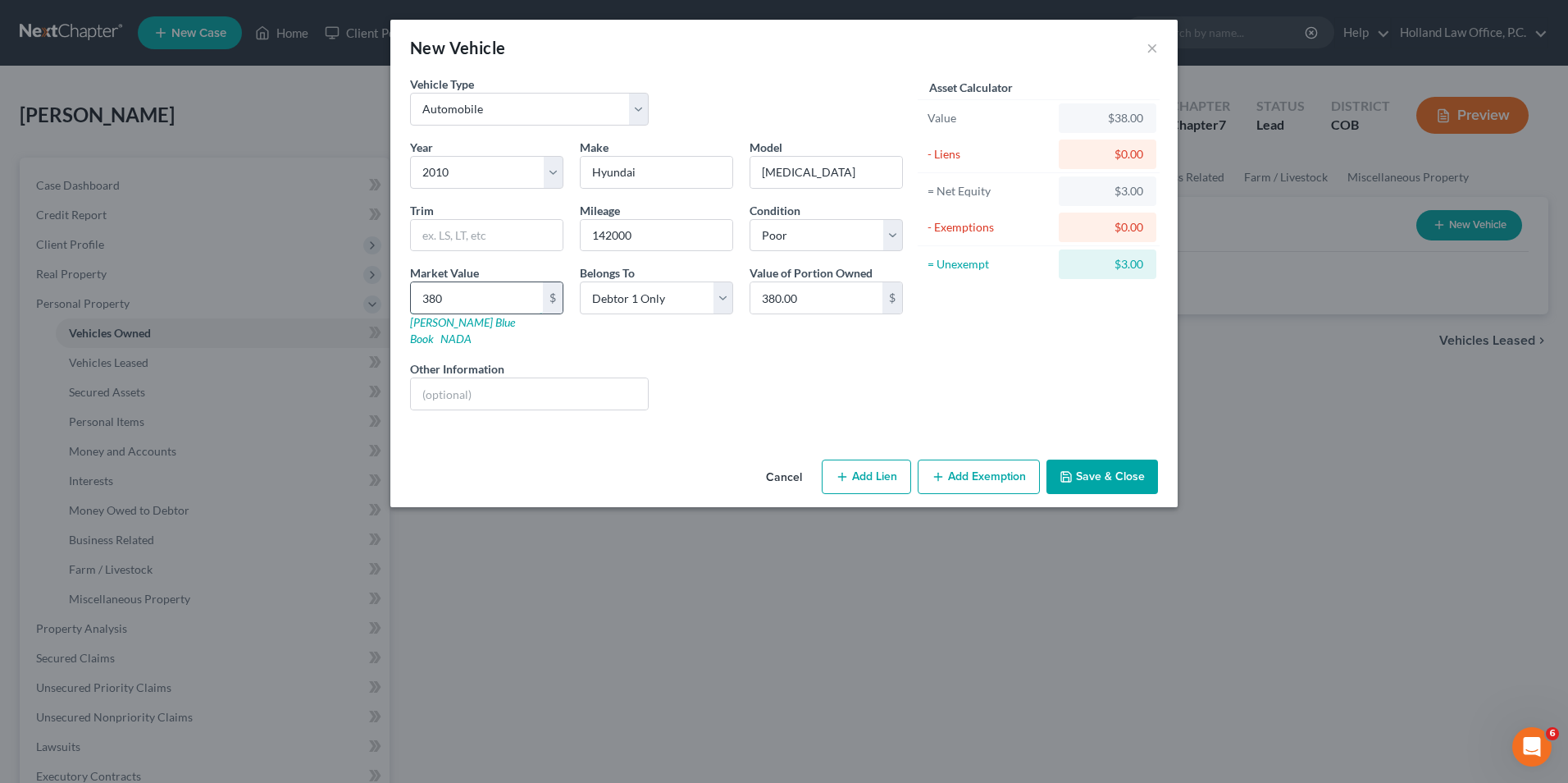
type input "3808"
type input "3,808.00"
click at [741, 343] on div "Year Select 2026 2025 2024 2023 2022 2021 2020 2019 2018 2017 2016 2015 2014 20…" at bounding box center [657, 280] width 509 height 285
click at [510, 302] on input "3,808" at bounding box center [477, 297] width 132 height 31
click at [509, 299] on input "3,808" at bounding box center [477, 297] width 132 height 31
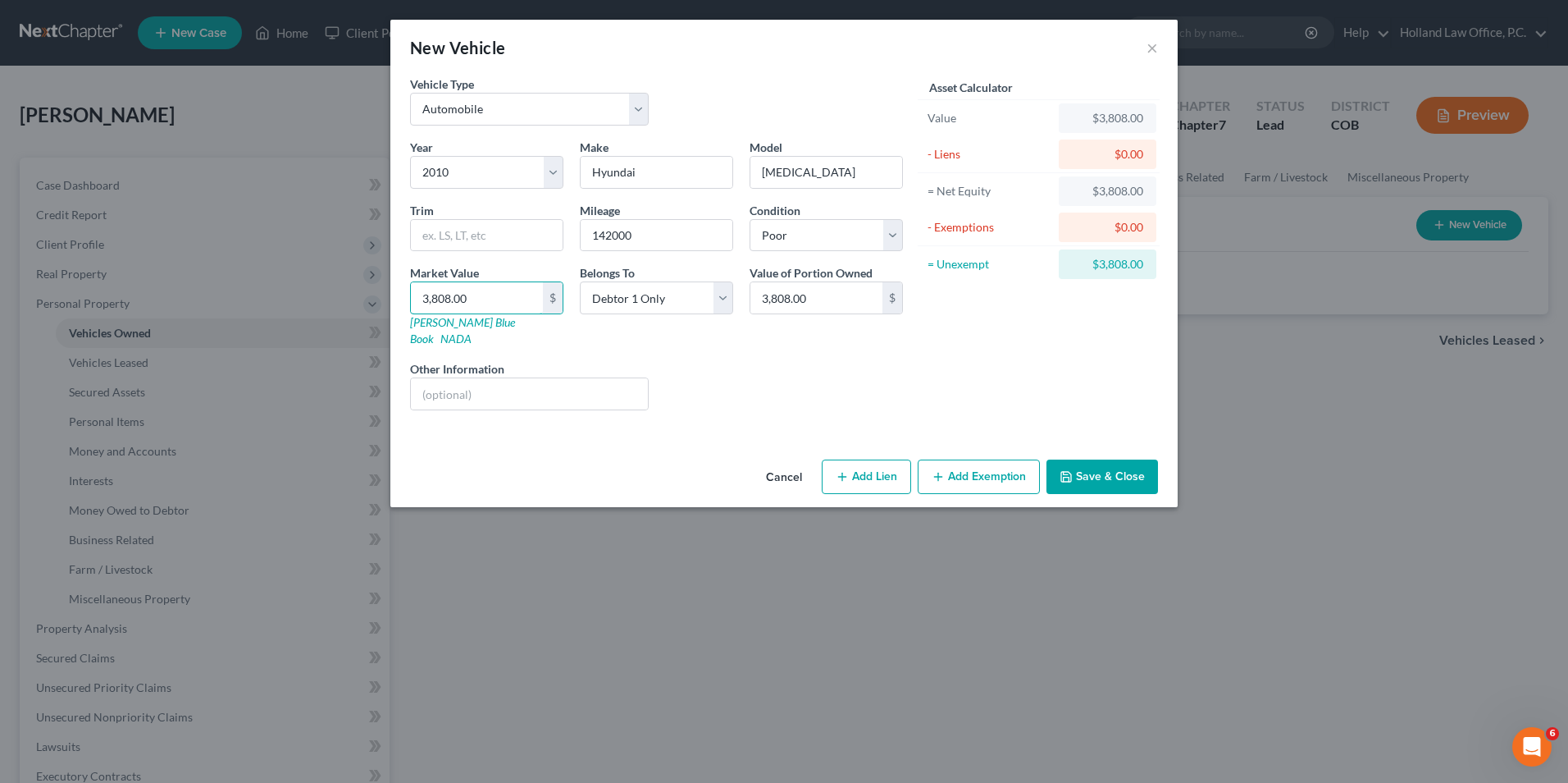
type input "3,808.00"
click at [773, 361] on div "Liens Select" at bounding box center [784, 385] width 255 height 50
click at [981, 459] on button "Add Exemption" at bounding box center [978, 476] width 122 height 34
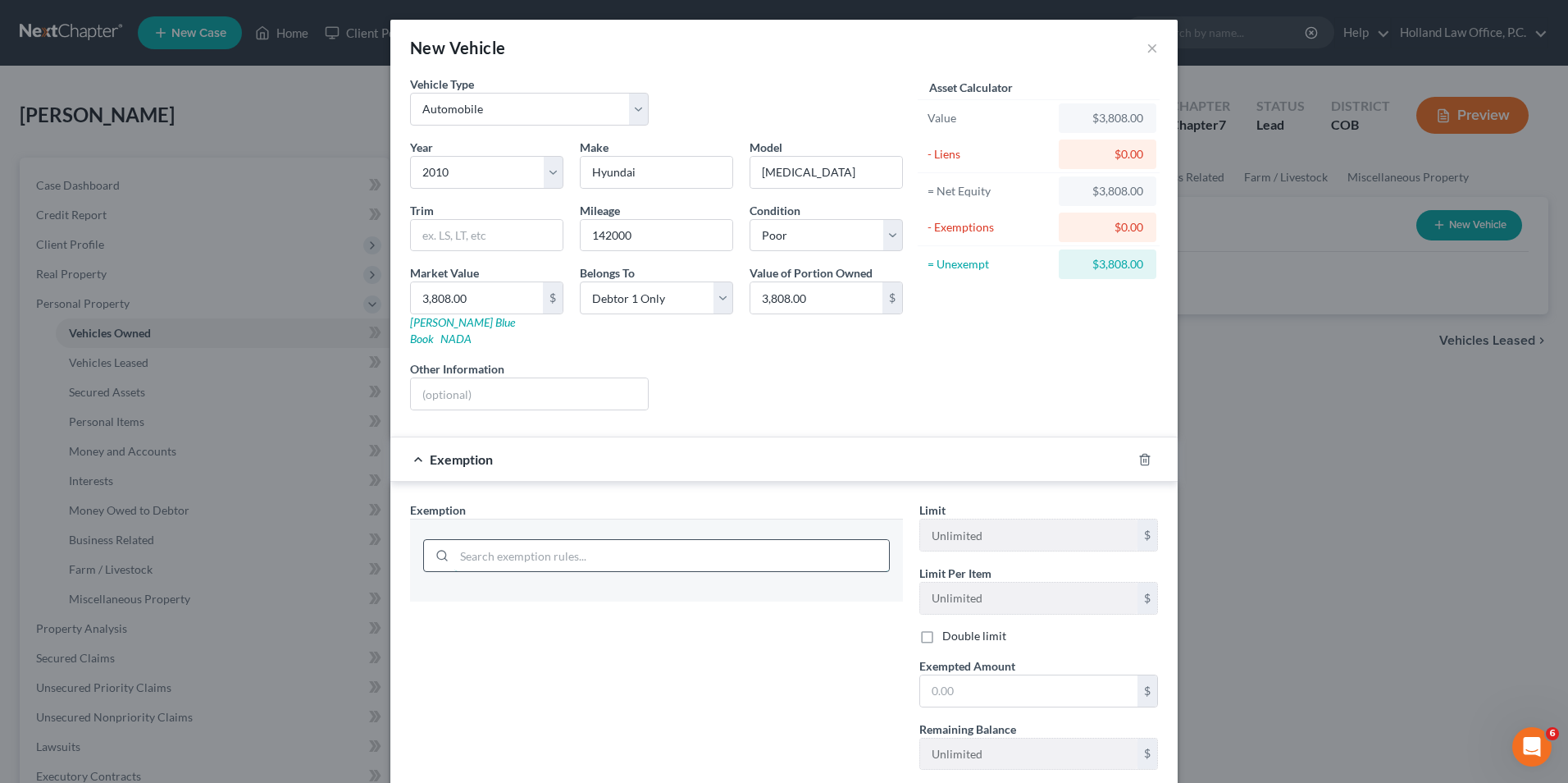
click at [537, 540] on input "search" at bounding box center [671, 555] width 434 height 31
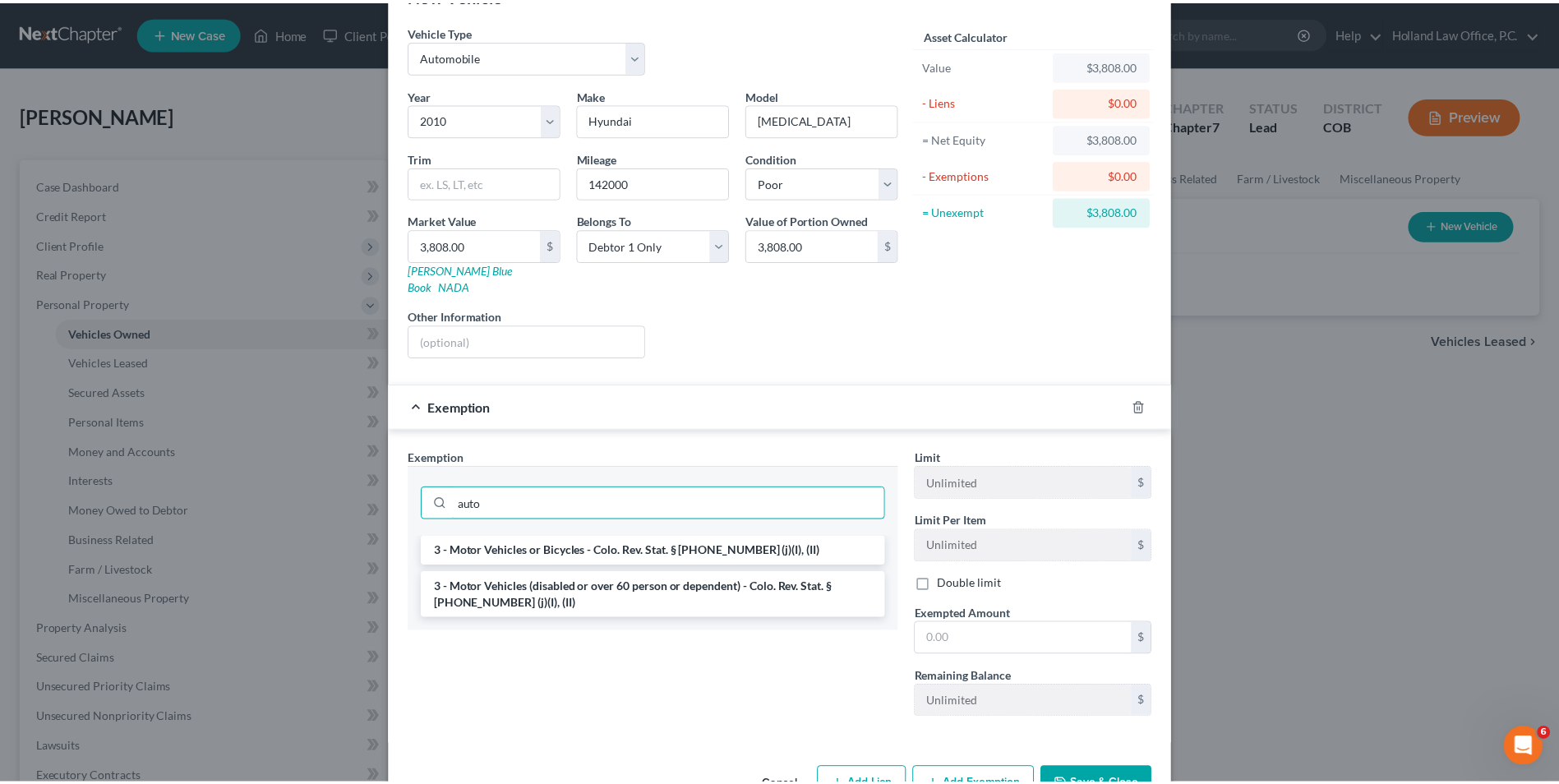
scroll to position [82, 0]
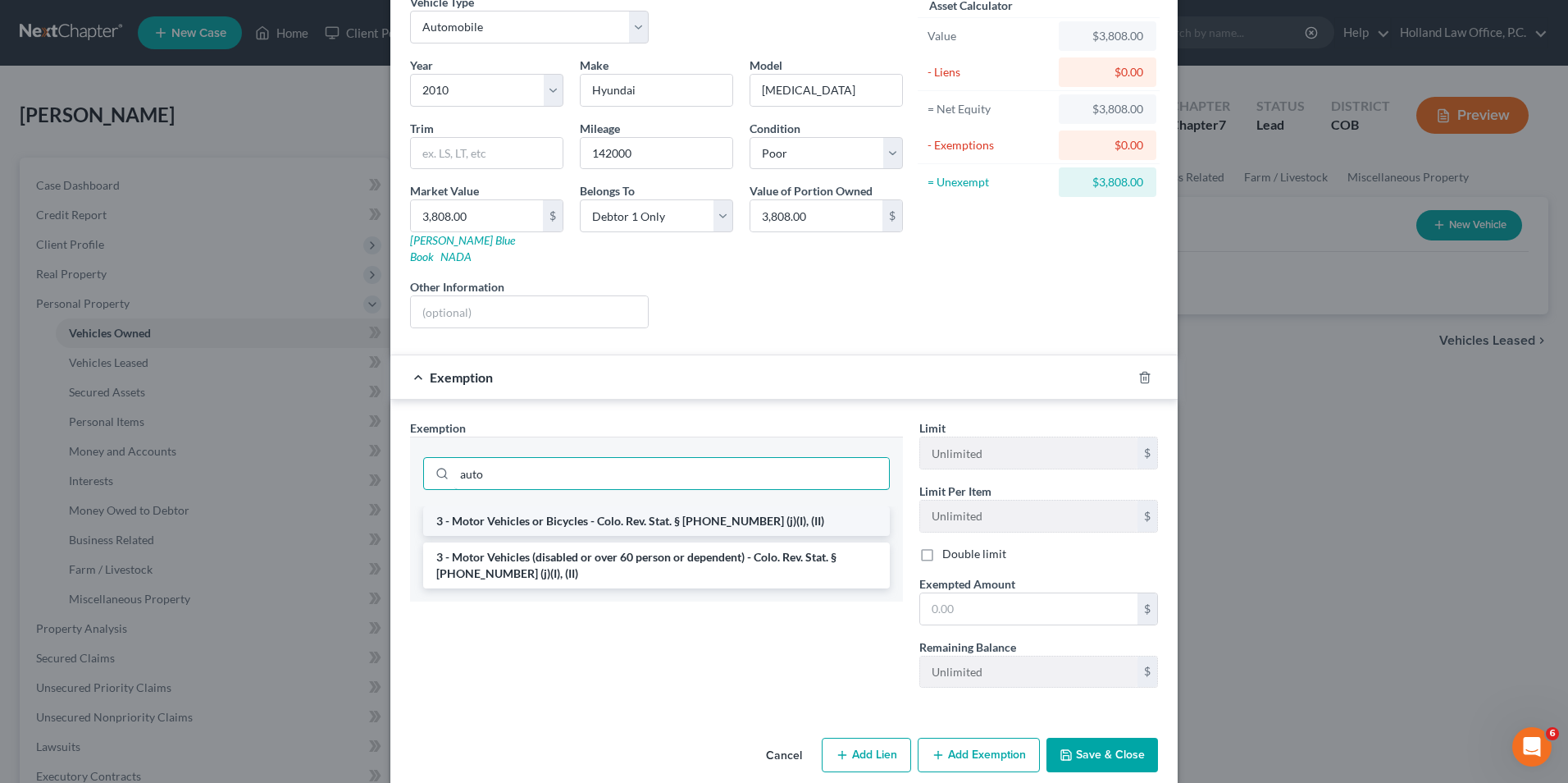
type input "auto"
click at [601, 510] on li "3 - Motor Vehicles or Bicycles - Colo. Rev. Stat. § [PHONE_NUMBER] (j)(I), (II)" at bounding box center [656, 521] width 467 height 29
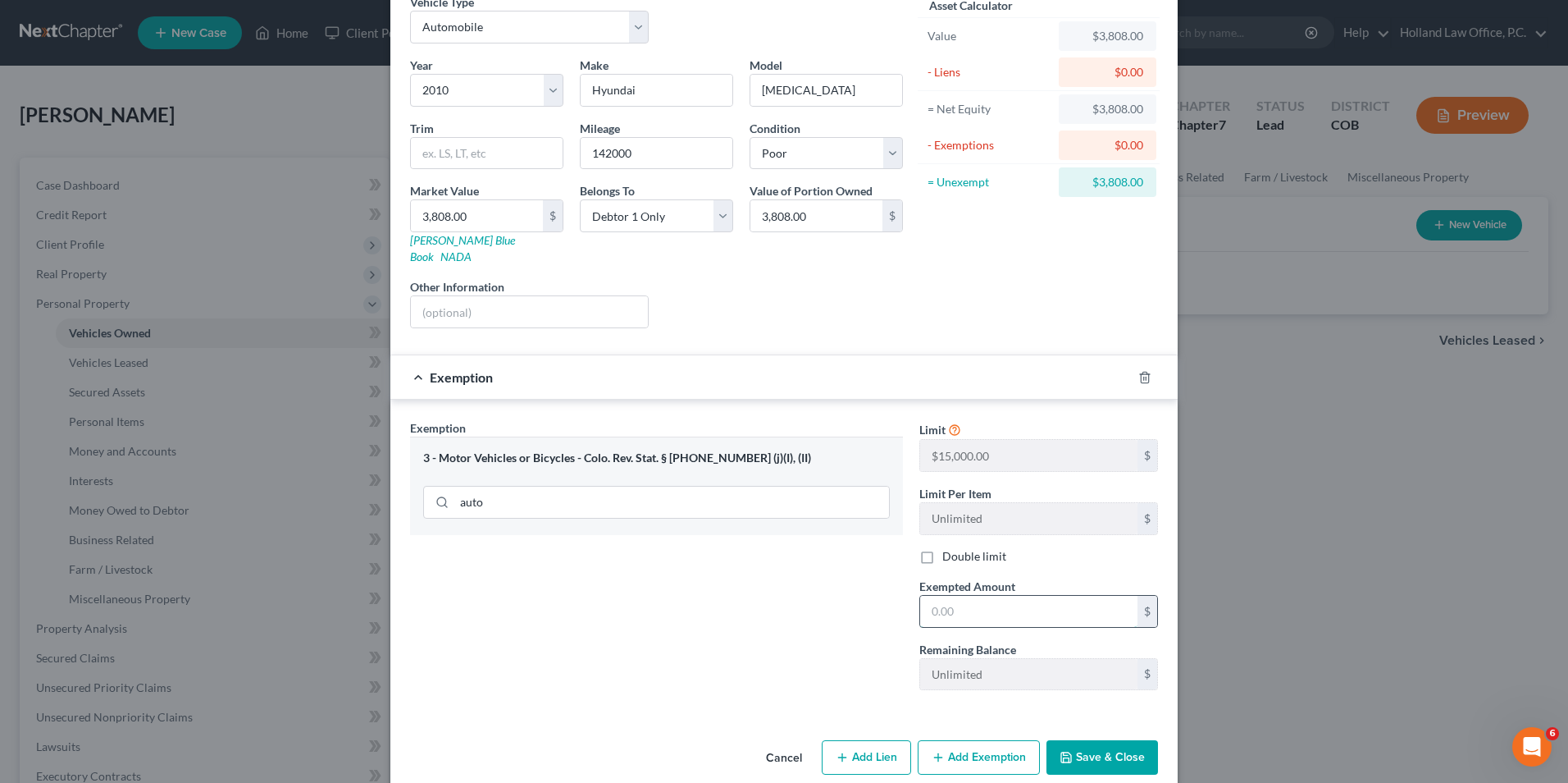
click at [953, 596] on input "text" at bounding box center [1030, 611] width 218 height 31
type input "3,808.00"
click at [1080, 740] on button "Save & Close" at bounding box center [1102, 757] width 112 height 34
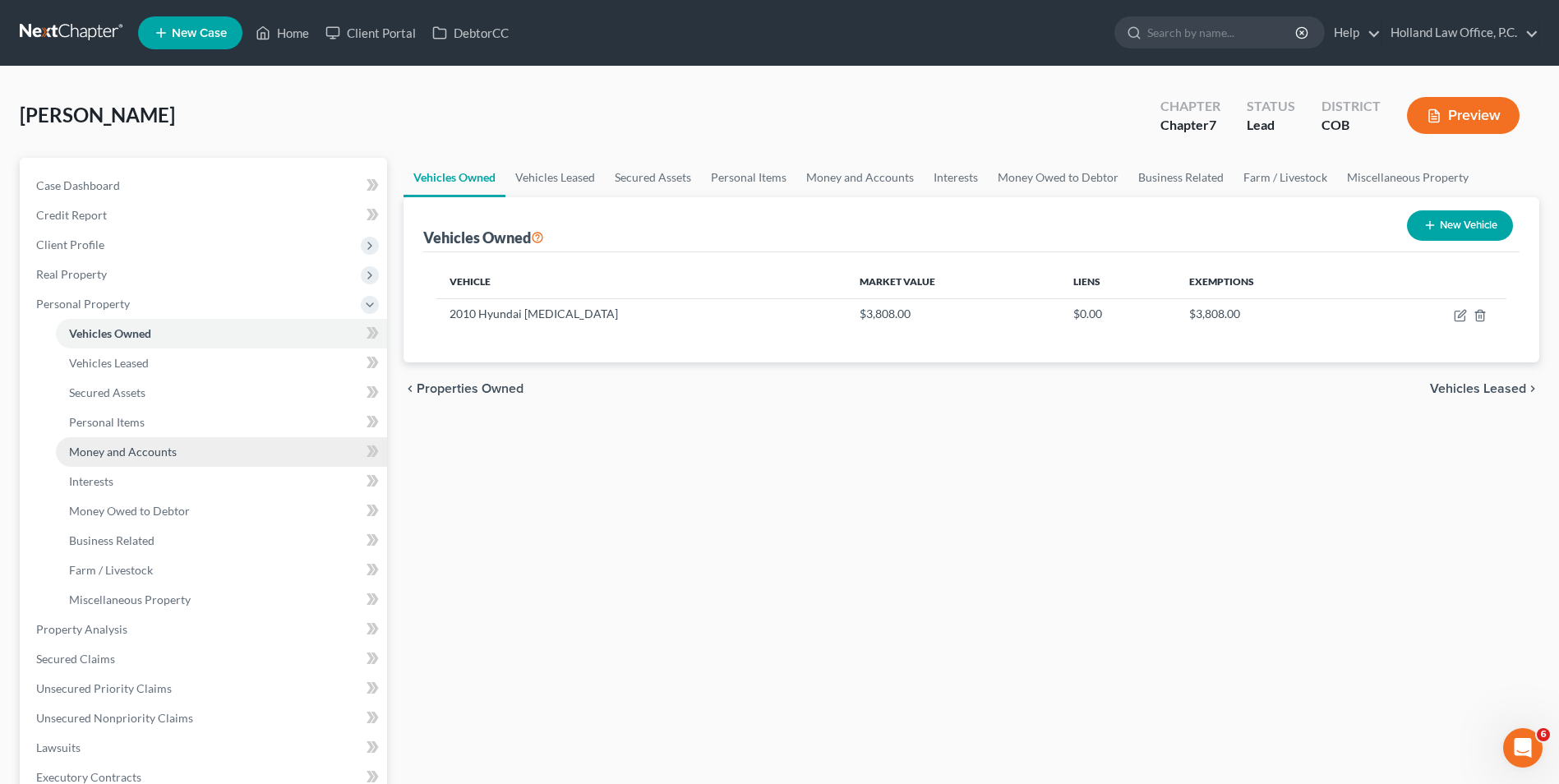
click at [137, 446] on span "Money and Accounts" at bounding box center [123, 451] width 108 height 14
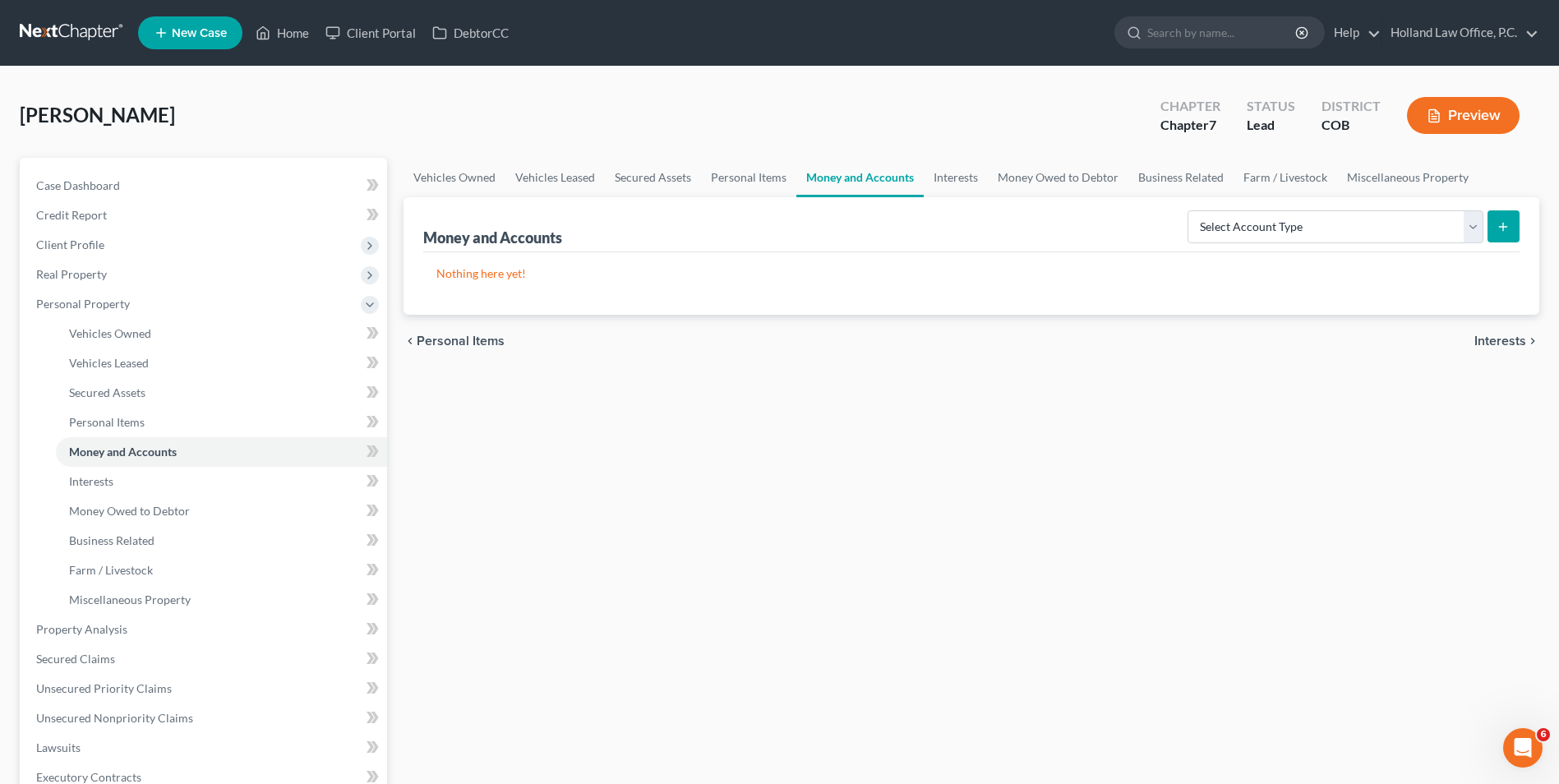
click at [1354, 209] on div "Select Account Type Brokerage Cash on Hand Certificates of Deposit Checking Acc…" at bounding box center [1350, 226] width 339 height 44
click at [1346, 218] on select "Select Account Type Brokerage Cash on Hand Certificates of Deposit Checking Acc…" at bounding box center [1336, 227] width 296 height 33
select select "checking"
click at [1191, 210] on select "Select Account Type Brokerage Cash on Hand Certificates of Deposit Checking Acc…" at bounding box center [1336, 227] width 296 height 33
click at [1499, 228] on icon "submit" at bounding box center [1504, 227] width 13 height 13
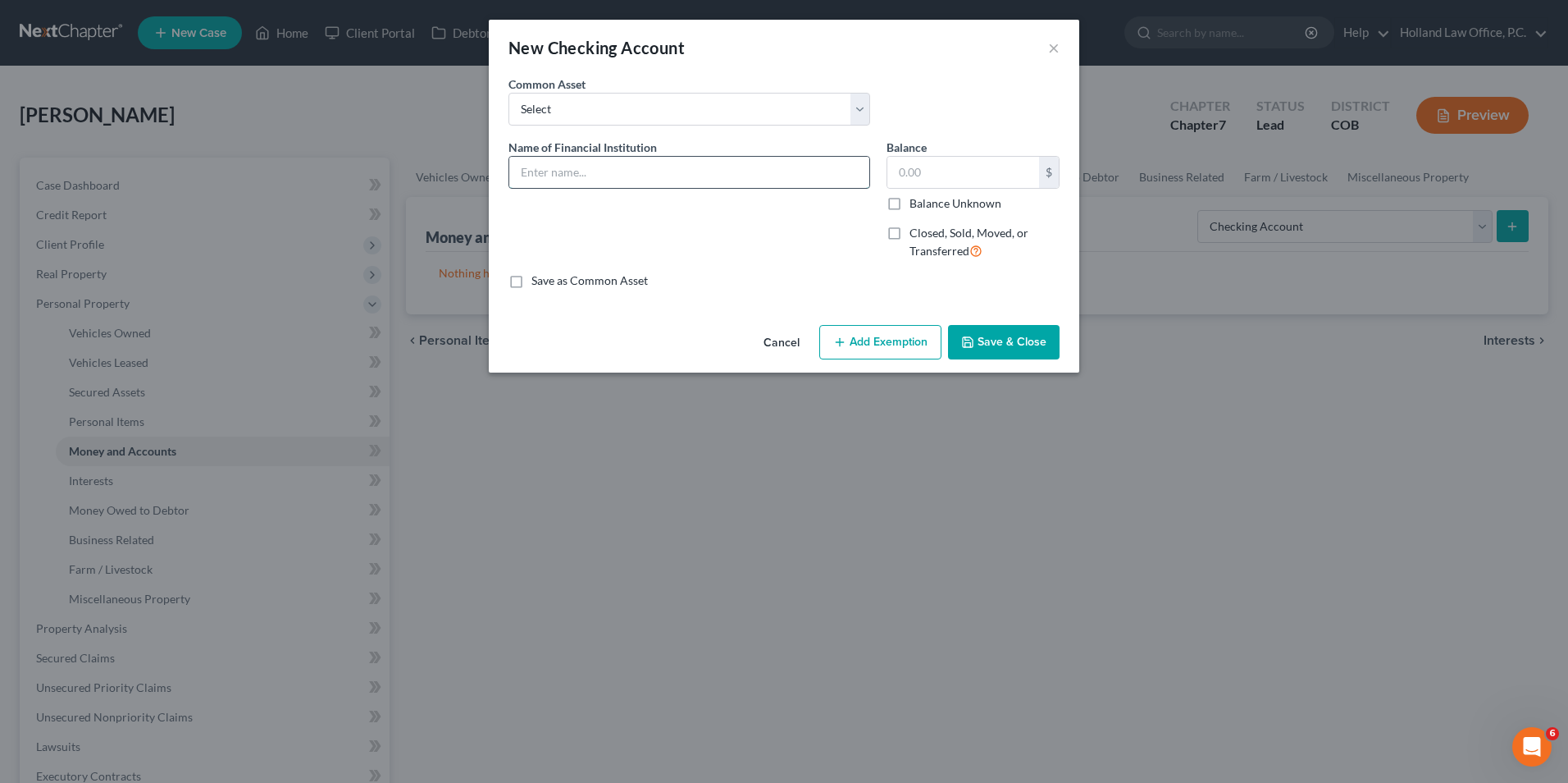
click at [637, 187] on input "text" at bounding box center [689, 172] width 361 height 31
click at [583, 170] on input "Chase Bank 0560" at bounding box center [689, 172] width 361 height 31
type input "Chase Bank - 0560"
click at [951, 163] on input "text" at bounding box center [963, 172] width 151 height 31
type input "0.00"
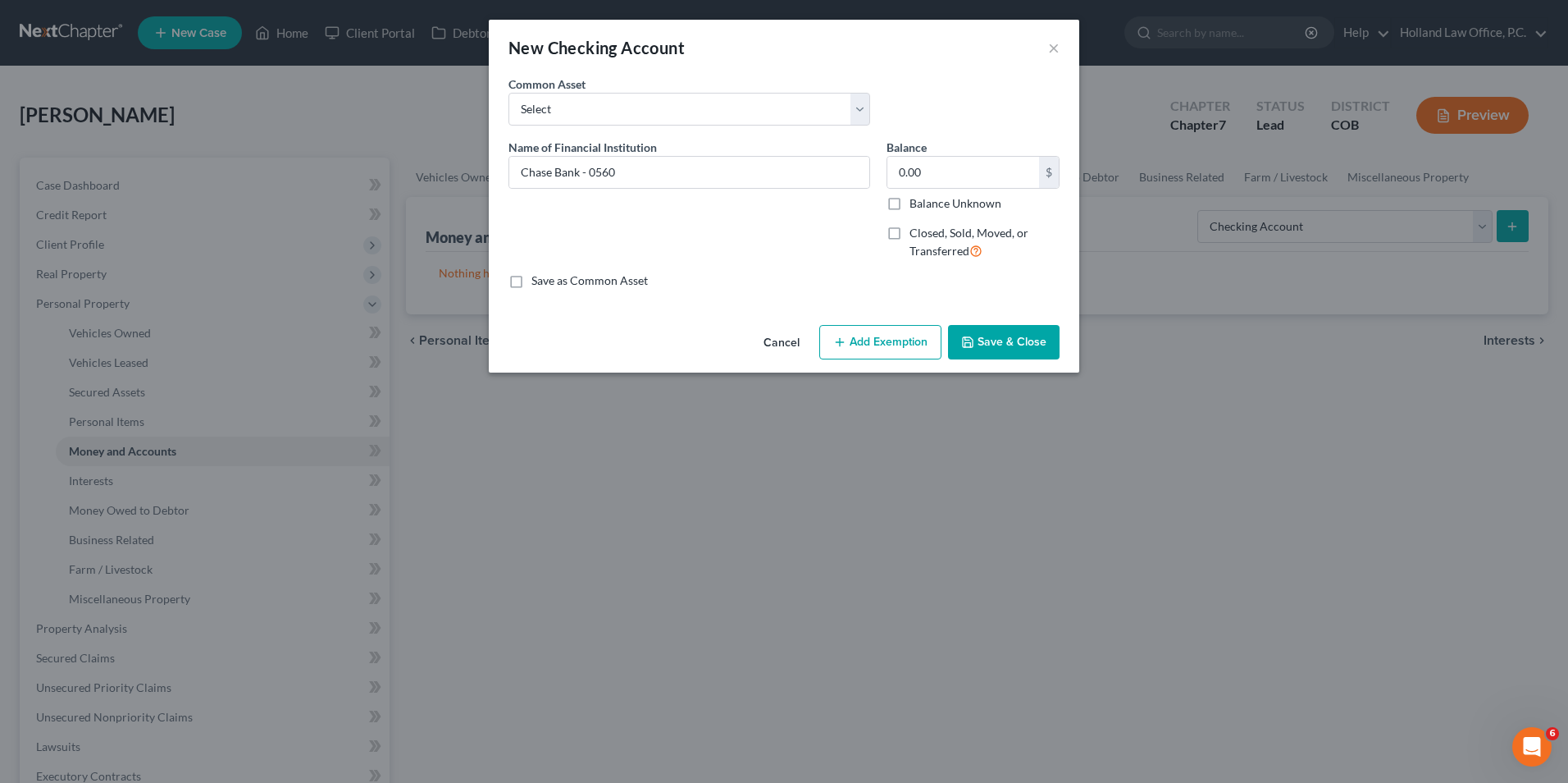
drag, startPoint x: 872, startPoint y: 342, endPoint x: 841, endPoint y: 349, distance: 31.8
click at [872, 342] on button "Add Exemption" at bounding box center [880, 342] width 122 height 34
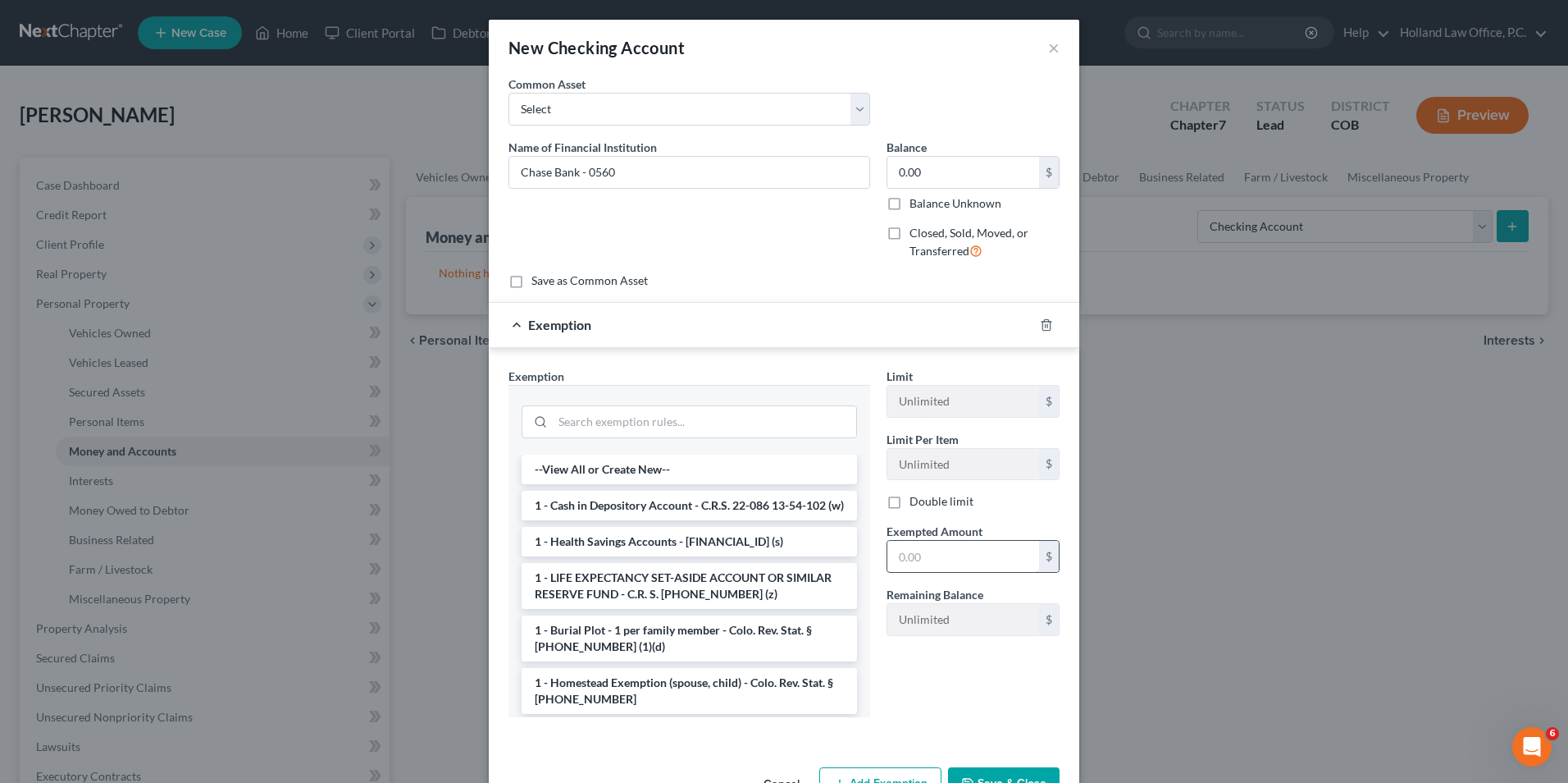
drag, startPoint x: 650, startPoint y: 517, endPoint x: 895, endPoint y: 550, distance: 247.2
click at [654, 518] on li "1 - Cash in Depository Account - C.R.S. 22-086 13-54-102 (w)" at bounding box center [689, 505] width 336 height 29
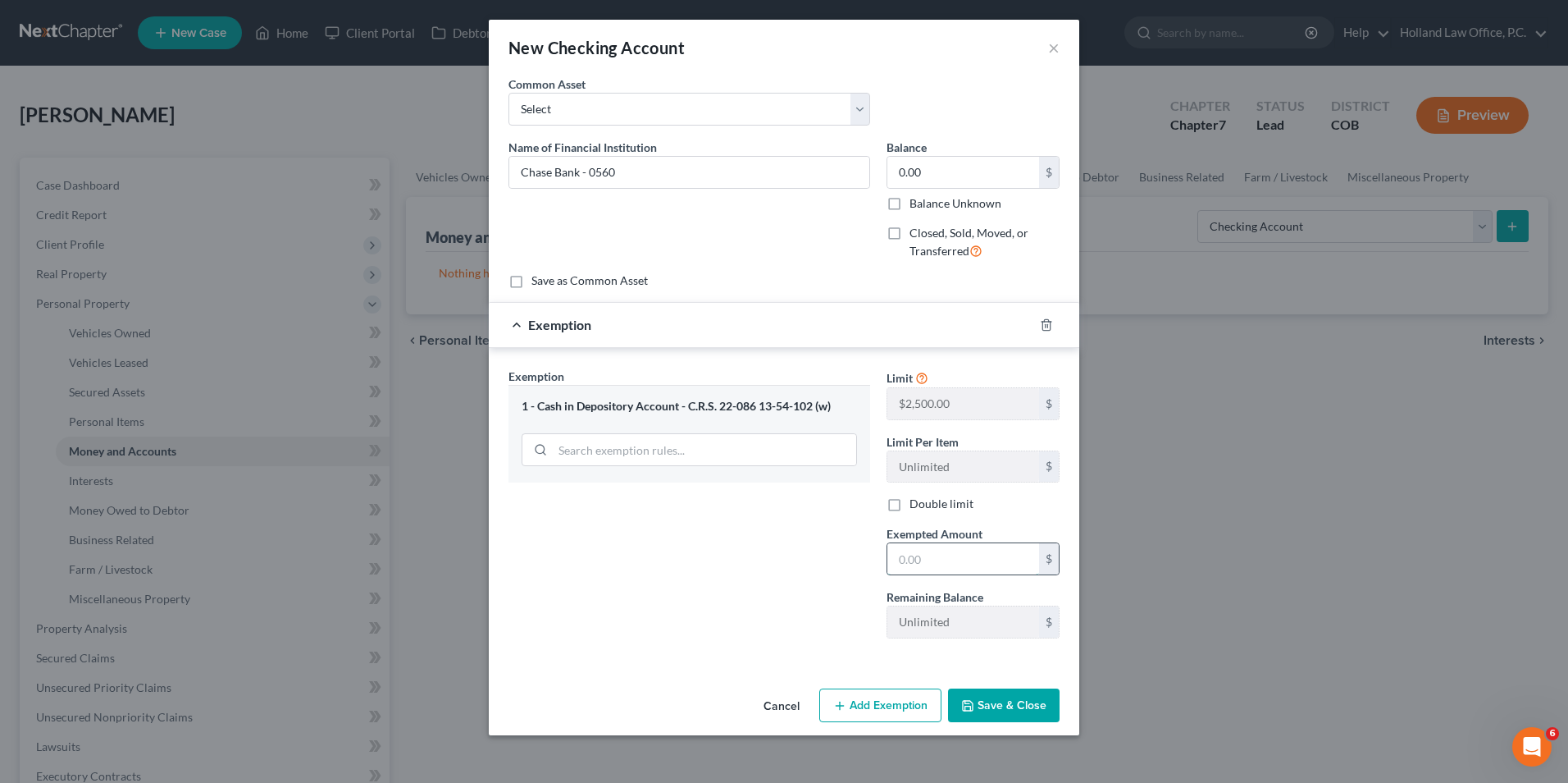
click at [942, 560] on input "text" at bounding box center [963, 559] width 151 height 31
type input "0.00"
click at [978, 692] on button "Save & Close" at bounding box center [1004, 705] width 112 height 34
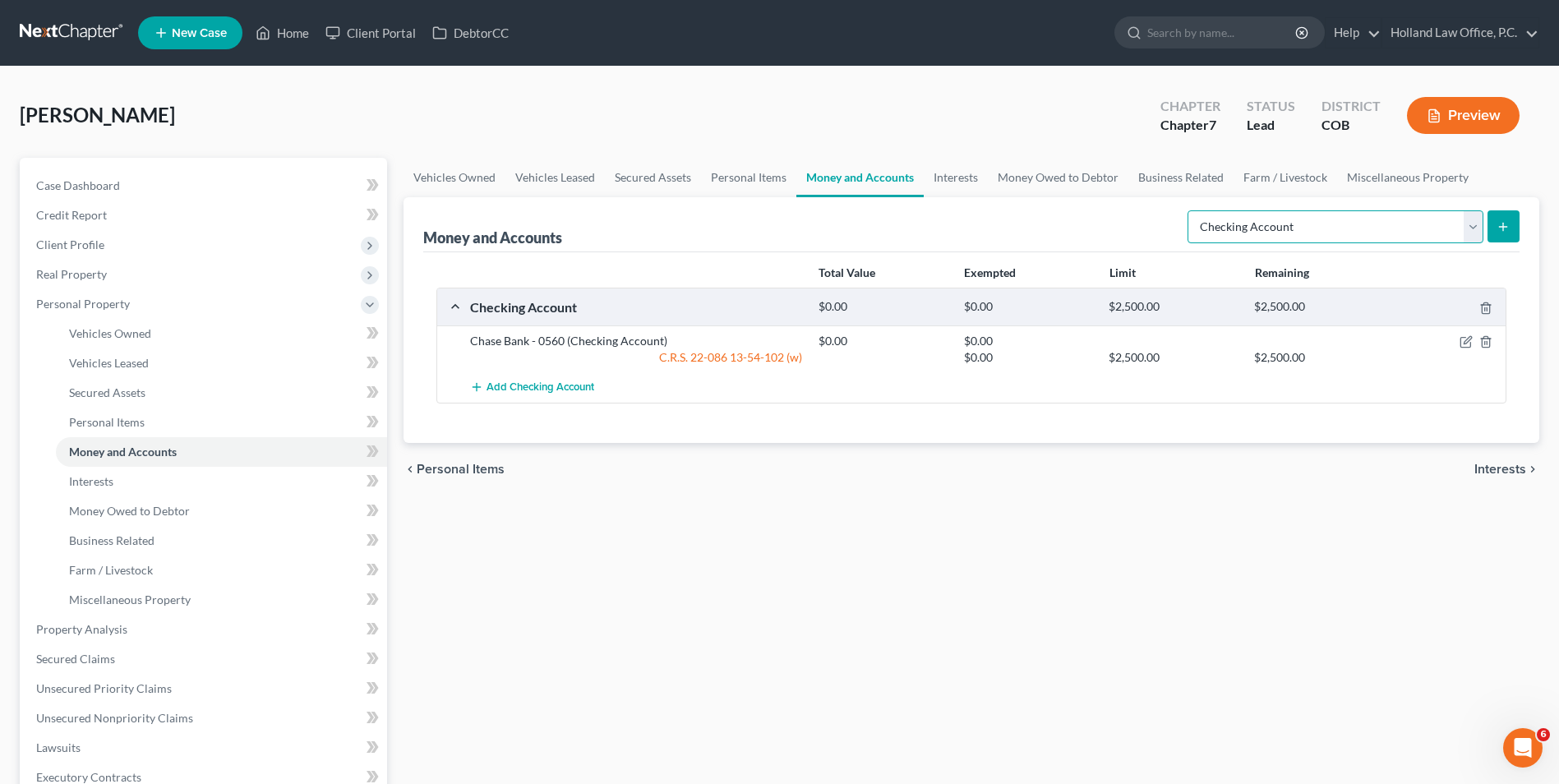
click at [1437, 237] on select "Select Account Type Brokerage Cash on Hand Certificates of Deposit Checking Acc…" at bounding box center [1336, 227] width 296 height 33
select select "savings"
click at [1191, 210] on select "Select Account Type Brokerage Cash on Hand Certificates of Deposit Checking Acc…" at bounding box center [1336, 227] width 296 height 33
click at [1512, 229] on button "submit" at bounding box center [1504, 227] width 32 height 32
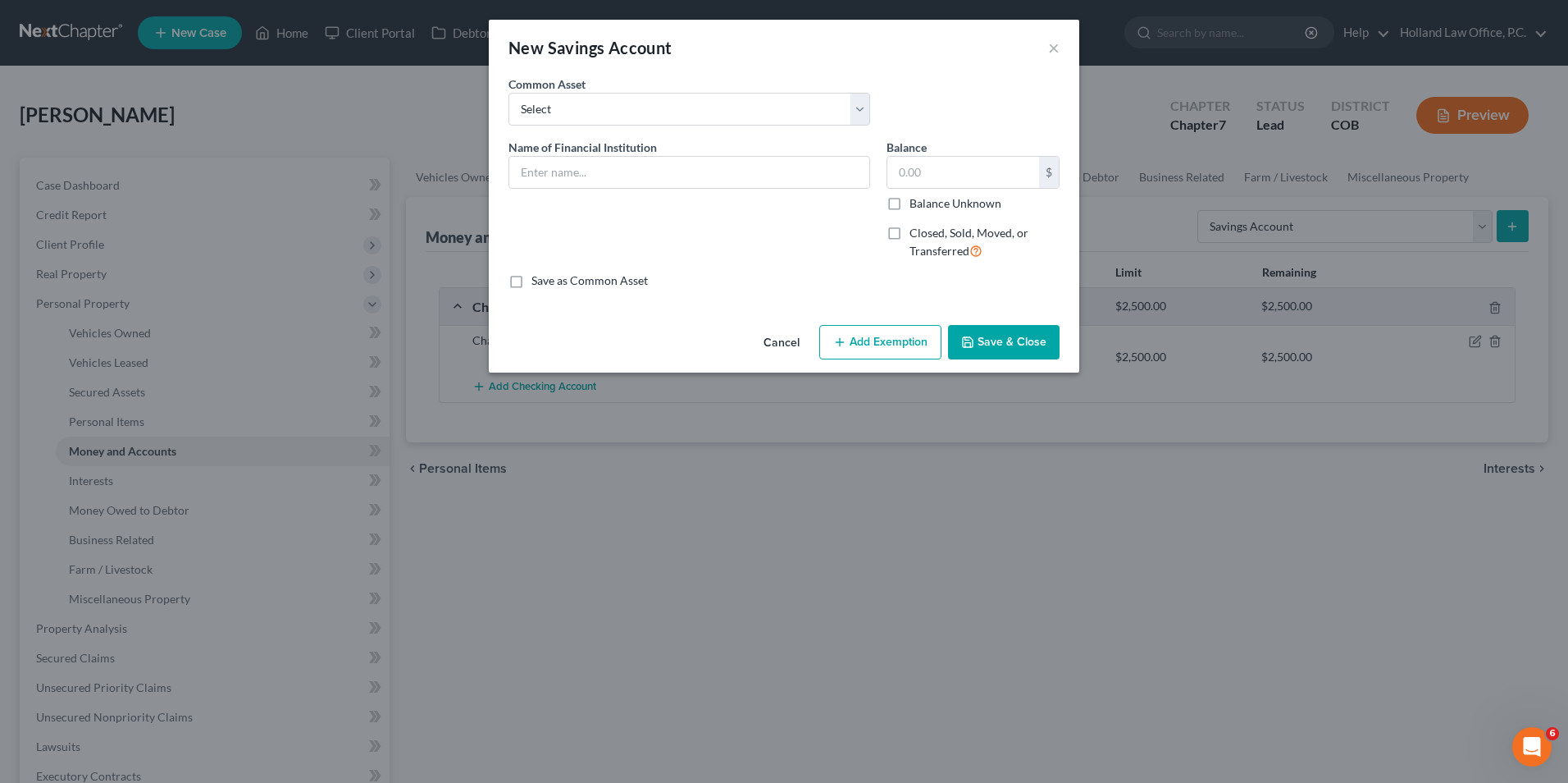
click at [649, 151] on span "Name of Financial Institution" at bounding box center [582, 147] width 149 height 14
click at [640, 166] on input "text" at bounding box center [689, 172] width 361 height 31
type input "Chase Bank - 6629"
click at [899, 177] on input "text" at bounding box center [963, 172] width 151 height 31
type input "0.00"
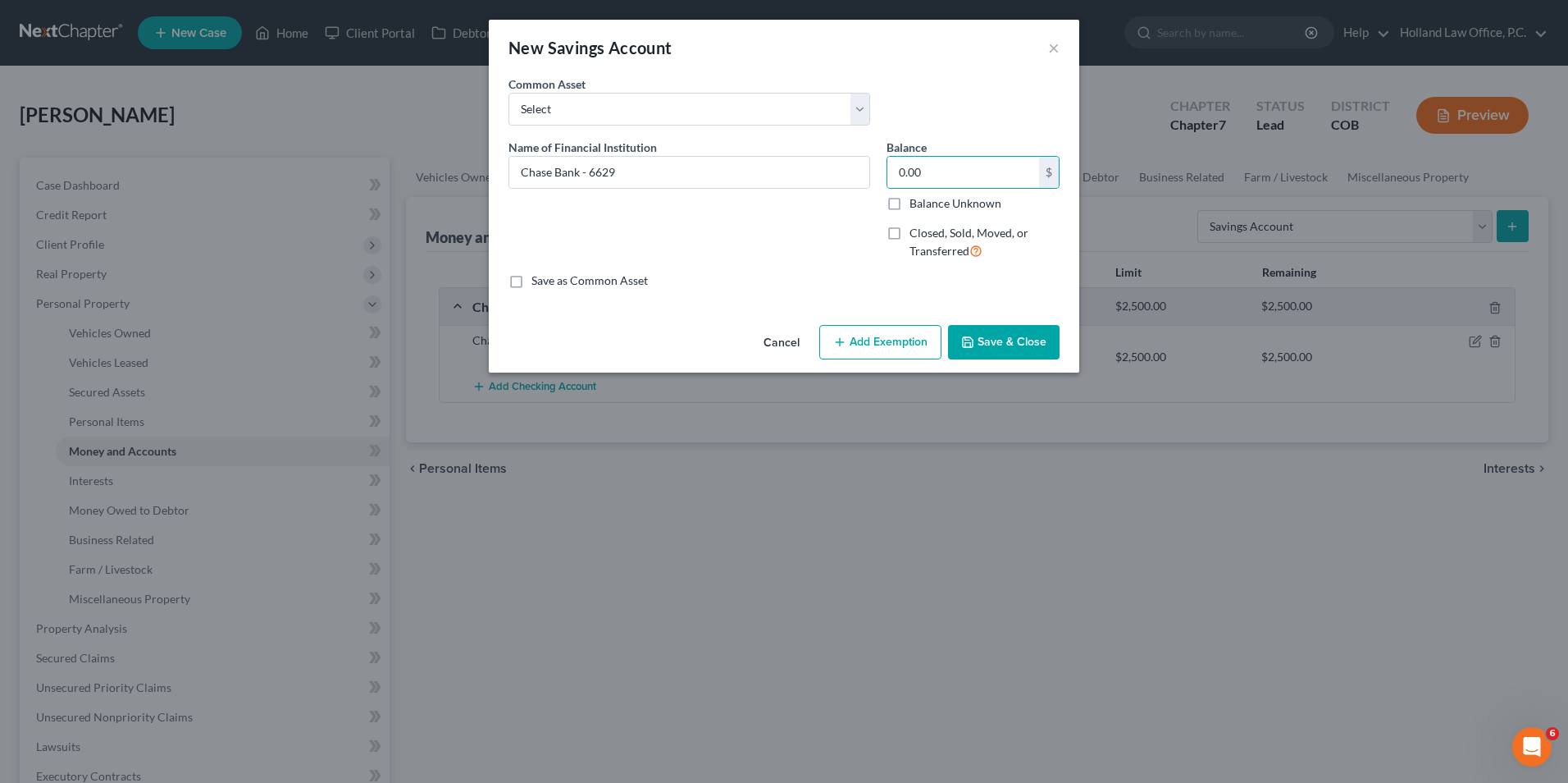
click at [907, 344] on button "Add Exemption" at bounding box center [880, 342] width 122 height 34
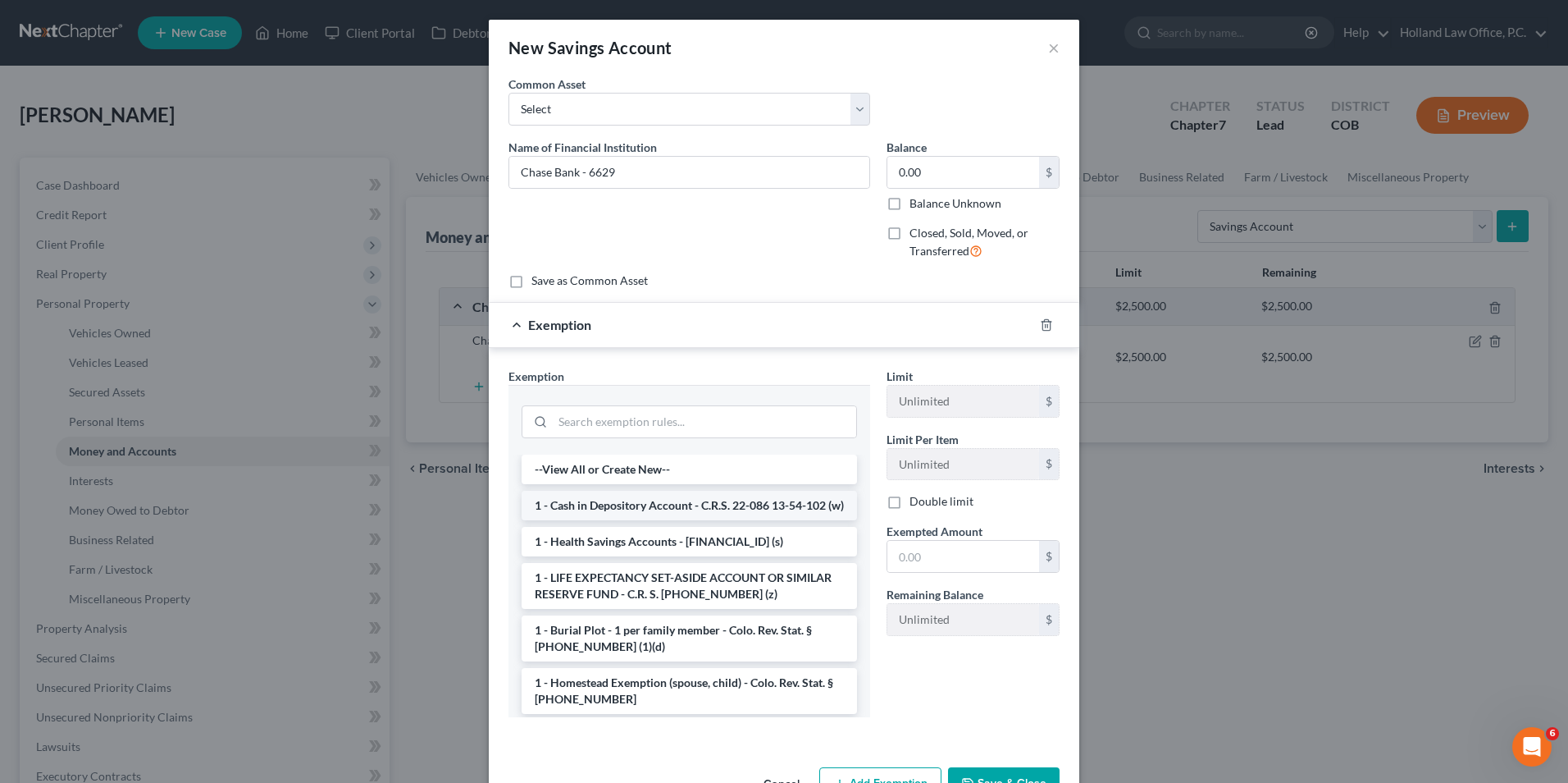
click at [634, 519] on li "1 - Cash in Depository Account - C.R.S. 22-086 13-54-102 (w)" at bounding box center [689, 505] width 336 height 29
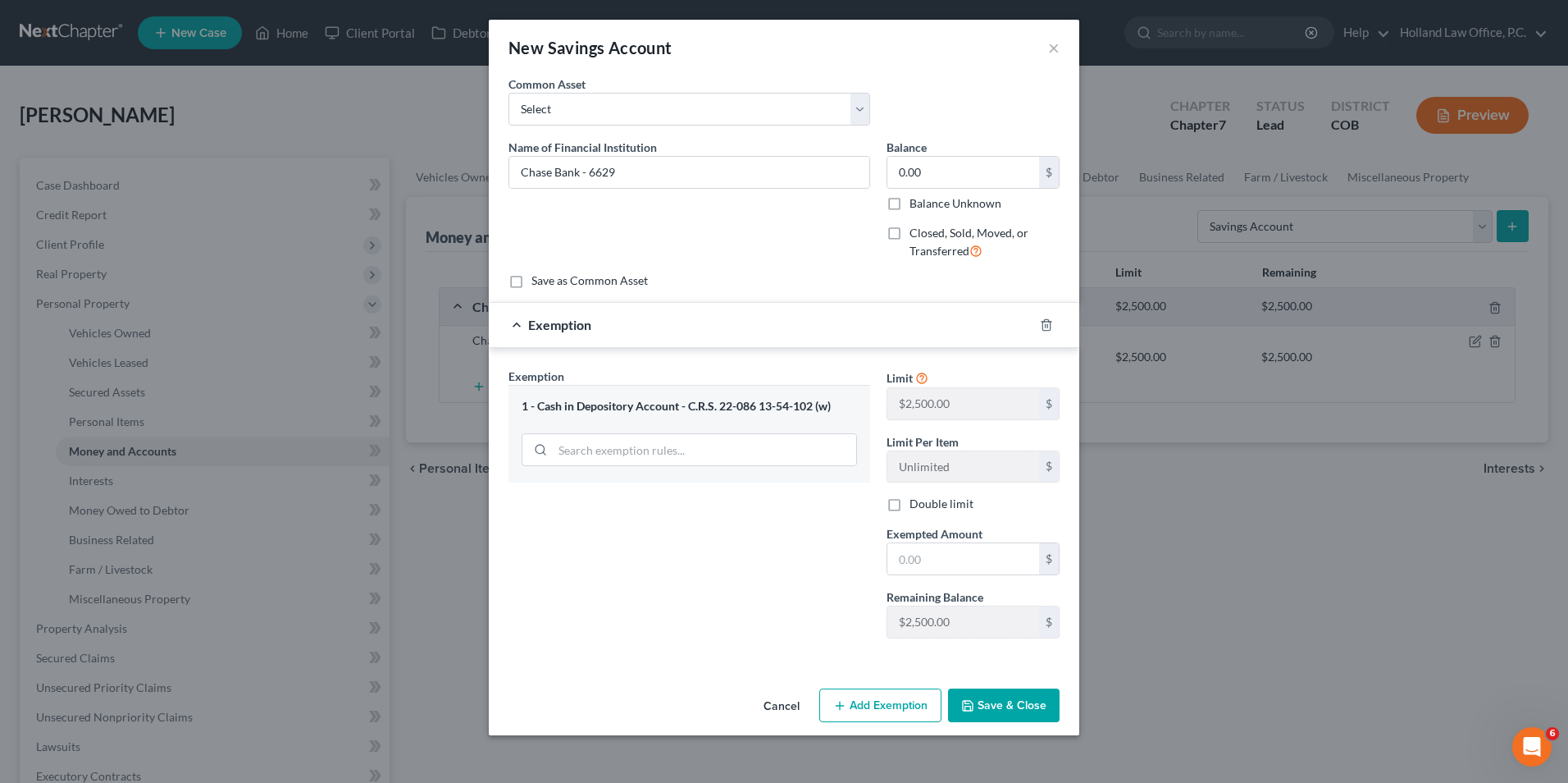
click at [969, 577] on div "Limit $2,500.00 $ Limit Per Item Unlimited $ Double limit Exempted Amount * $ R…" at bounding box center [973, 509] width 189 height 284
click at [970, 572] on input "text" at bounding box center [963, 559] width 151 height 31
type input "0.00"
click at [1020, 705] on button "Save & Close" at bounding box center [1004, 705] width 112 height 34
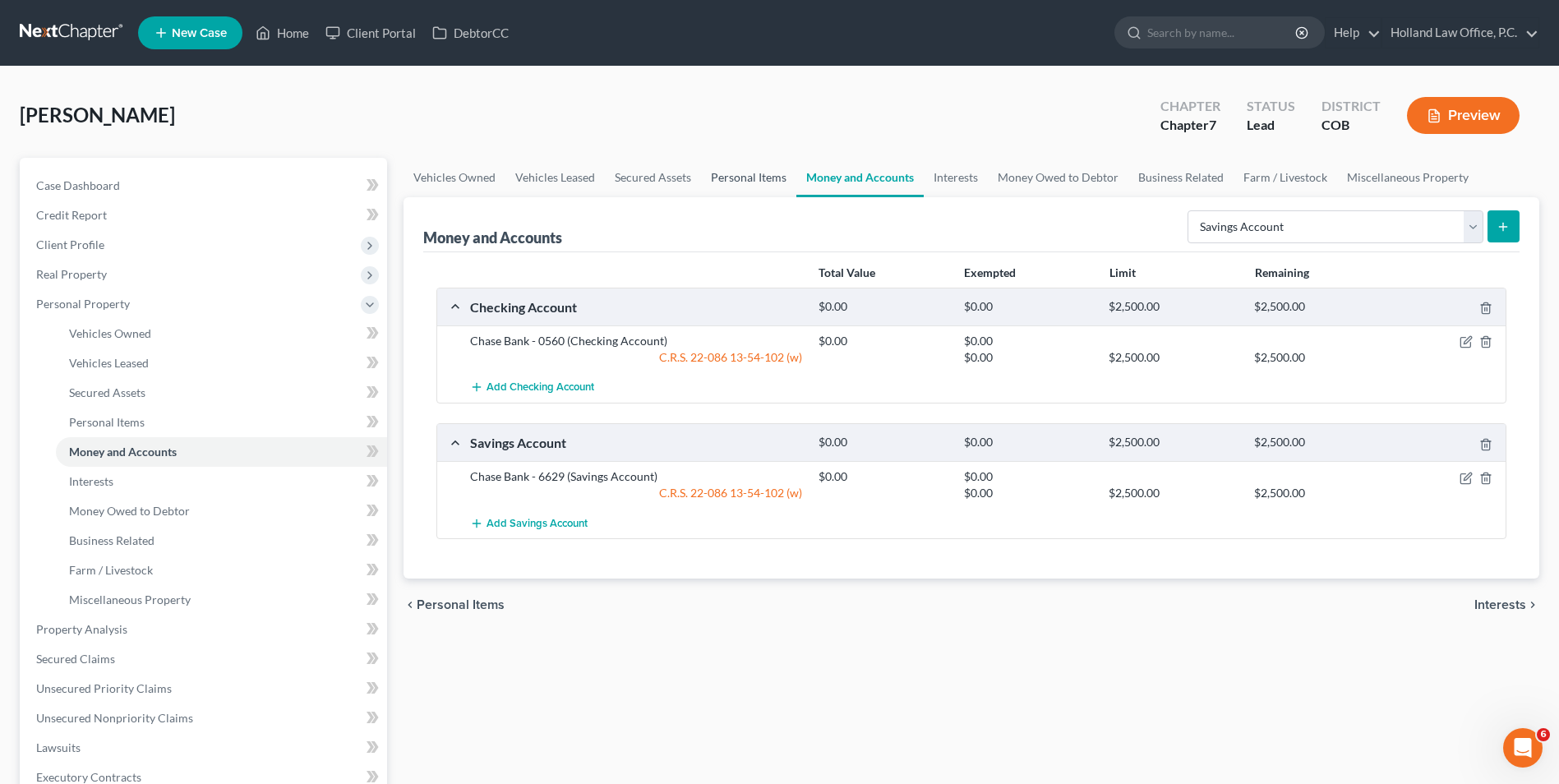
click at [747, 173] on link "Personal Items" at bounding box center [748, 177] width 96 height 40
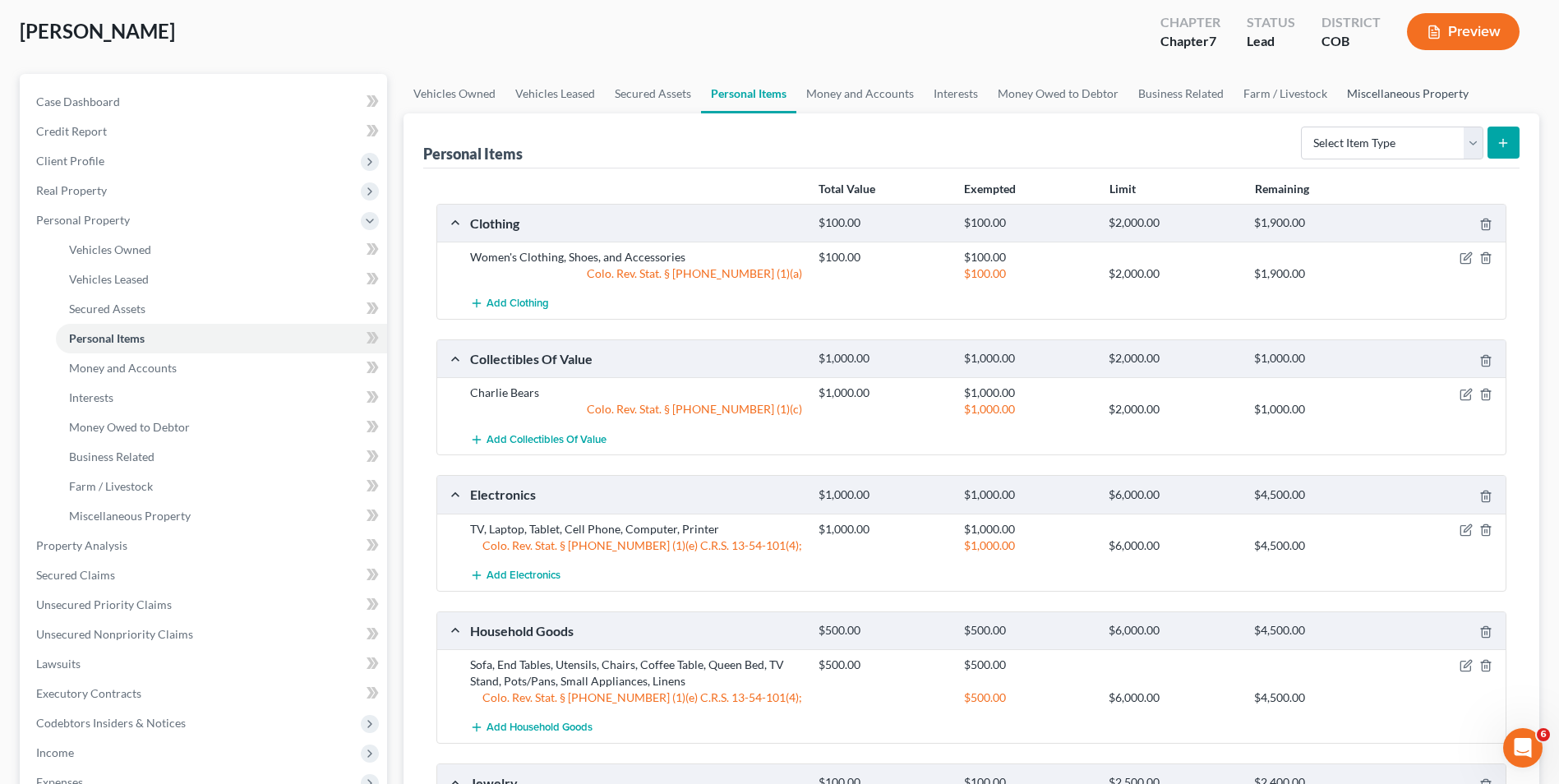
scroll to position [82, 0]
click at [1362, 128] on select "Select Item Type Clothing Collectibles Of Value Electronics Firearms Household …" at bounding box center [1392, 144] width 182 height 33
select select "pets"
click at [1303, 128] on select "Select Item Type Clothing Collectibles Of Value Electronics Firearms Household …" at bounding box center [1392, 144] width 182 height 33
click at [1506, 155] on button "submit" at bounding box center [1504, 144] width 32 height 32
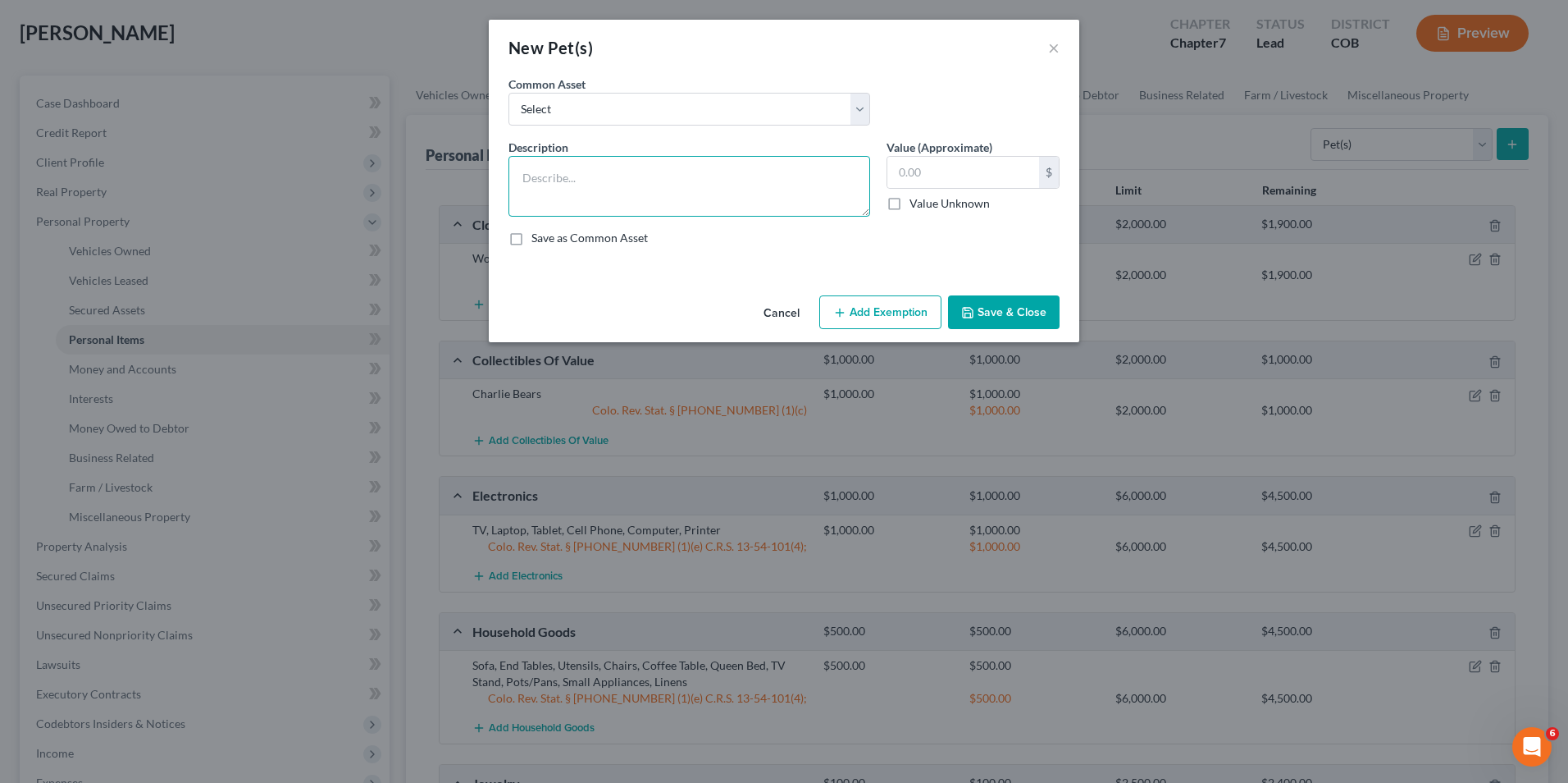
click at [630, 162] on textarea at bounding box center [689, 187] width 361 height 61
type textarea "2 Dogs"
click at [944, 176] on input "text" at bounding box center [963, 172] width 151 height 31
type input "0.00"
click at [1020, 308] on button "Save & Close" at bounding box center [1004, 312] width 112 height 34
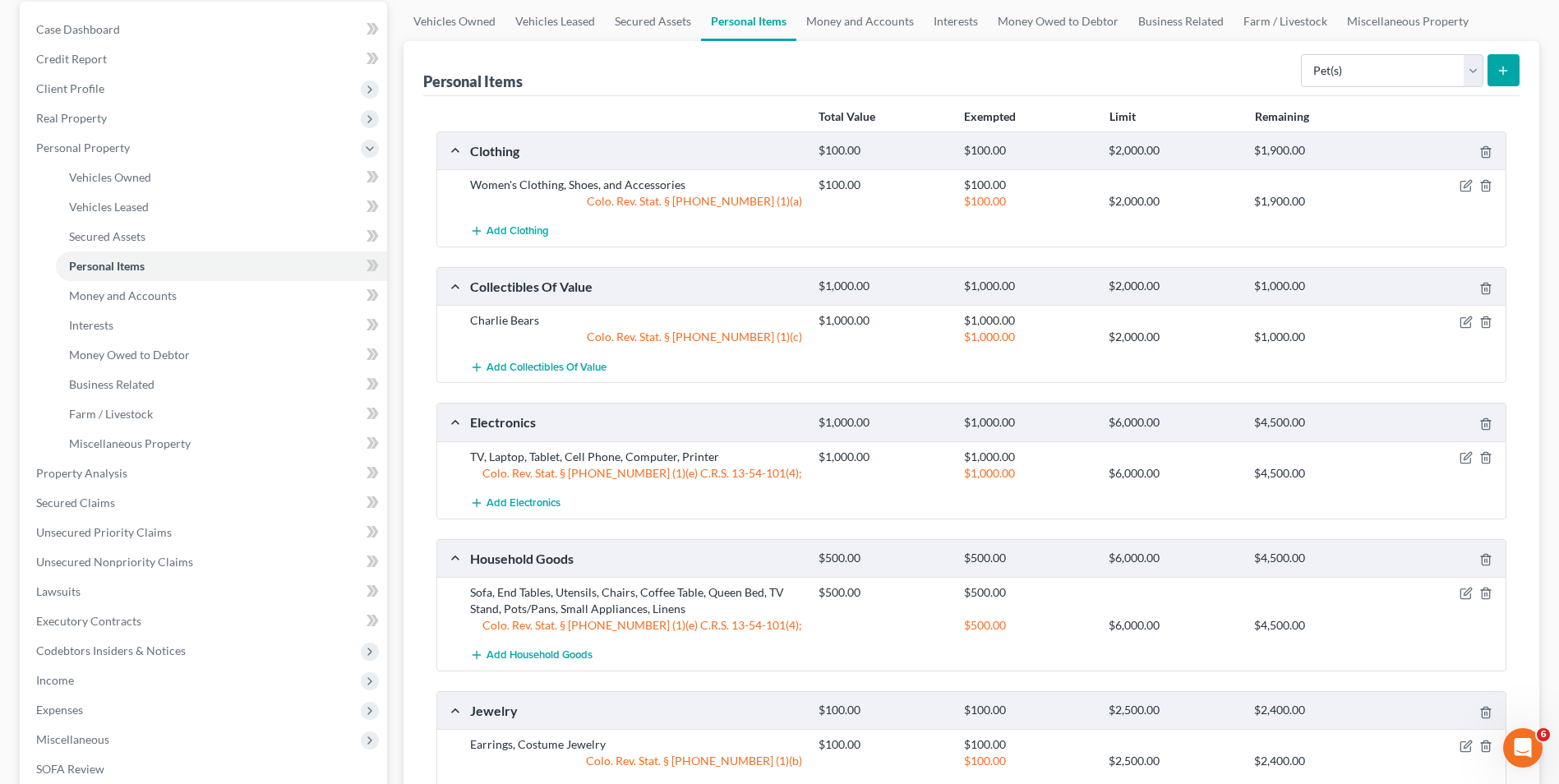
scroll to position [0, 0]
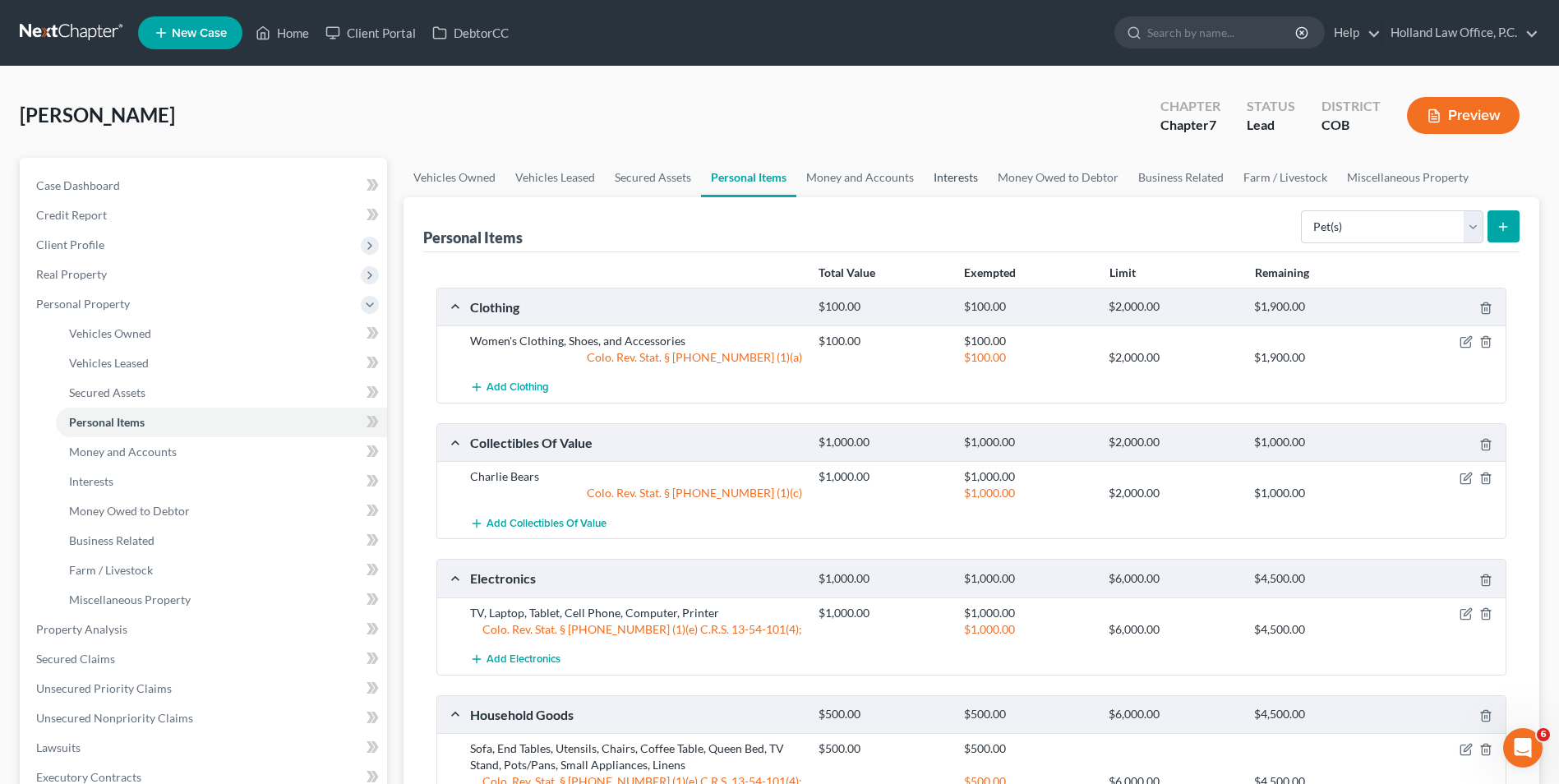
click at [935, 176] on link "Interests" at bounding box center [956, 177] width 64 height 40
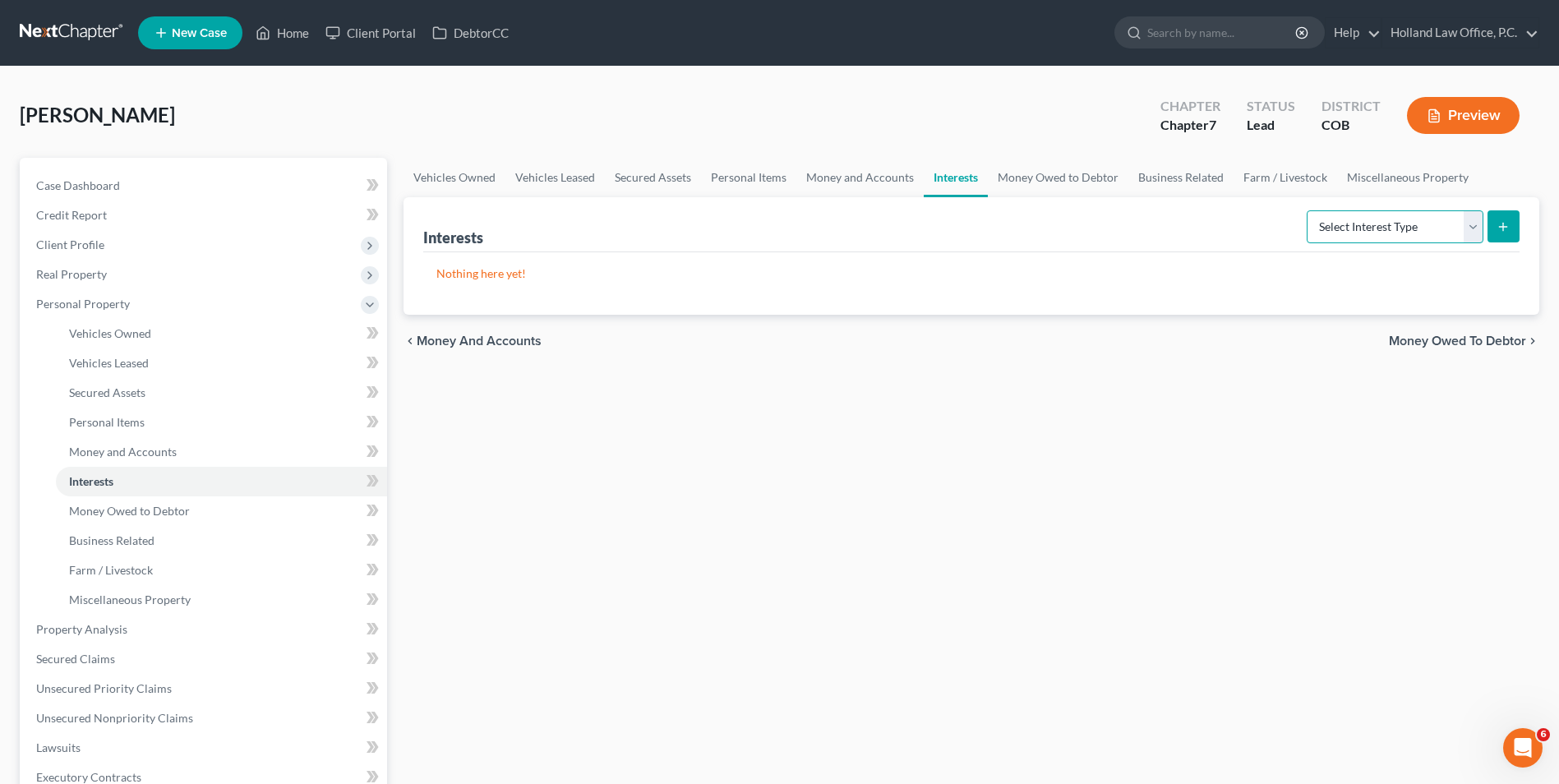
click at [1377, 239] on select "Select Interest Type 401K Annuity Bond Education IRA Government Bond Government…" at bounding box center [1395, 227] width 176 height 33
select select "government_pension_plan"
click at [1309, 210] on select "Select Interest Type 401K Annuity Bond Education IRA Government Bond Government…" at bounding box center [1395, 227] width 176 height 33
click at [1493, 222] on button "submit" at bounding box center [1504, 227] width 32 height 32
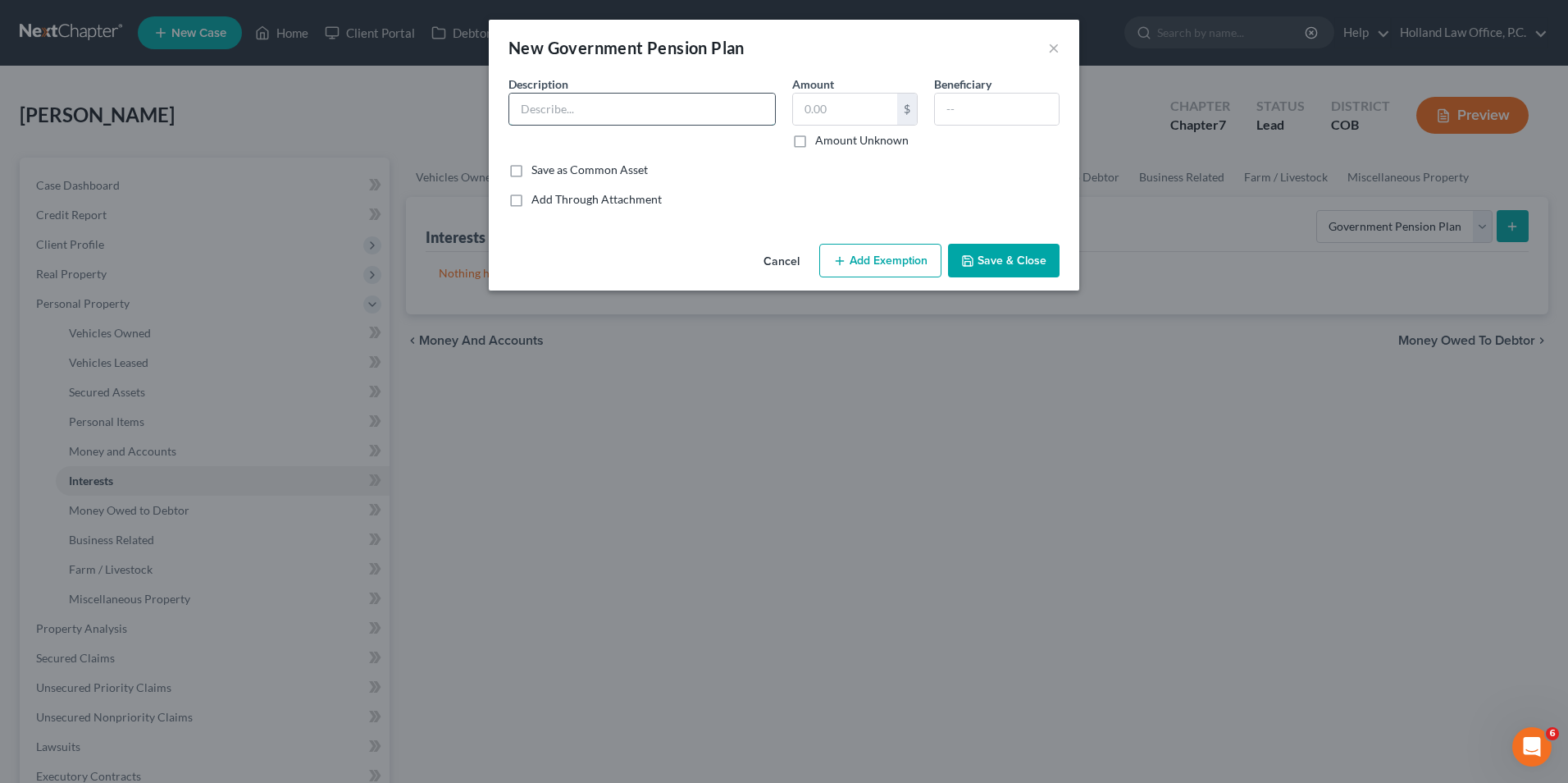
click at [564, 110] on input "text" at bounding box center [642, 109] width 266 height 31
type input "Pension"
click at [786, 256] on button "Cancel" at bounding box center [782, 261] width 62 height 33
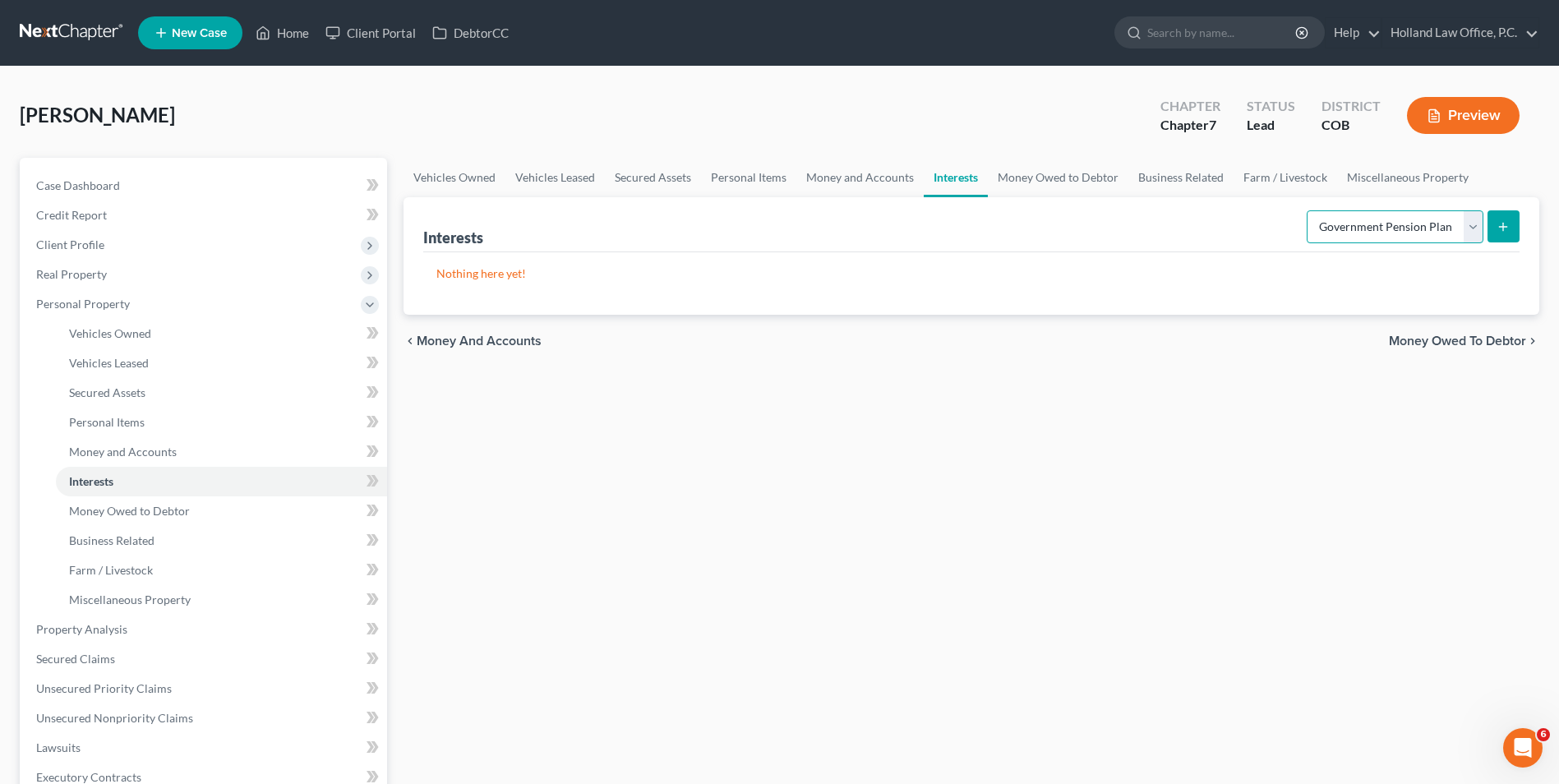
click at [1345, 217] on select "Select Interest Type 401K Annuity Bond Education IRA Government Bond Government…" at bounding box center [1395, 227] width 176 height 33
select select "other_retirement_plan"
click at [1309, 210] on select "Select Interest Type 401K Annuity Bond Education IRA Government Bond Government…" at bounding box center [1395, 227] width 176 height 33
click at [1504, 231] on icon "submit" at bounding box center [1504, 227] width 13 height 13
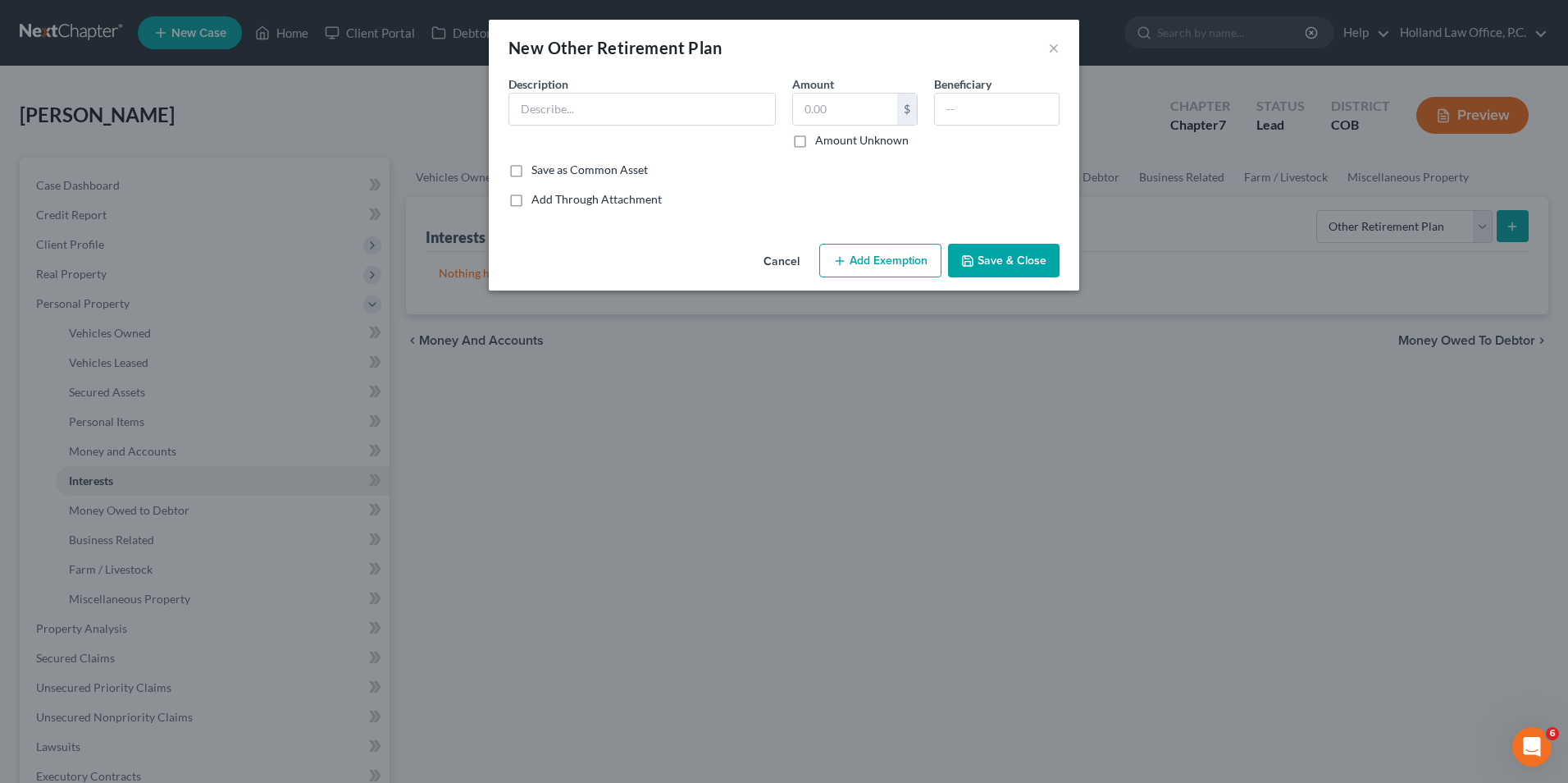
click at [613, 87] on div "Description *" at bounding box center [643, 112] width 284 height 73
click at [608, 98] on input "text" at bounding box center [642, 109] width 266 height 31
click at [534, 116] on input "text" at bounding box center [642, 109] width 266 height 31
click at [1048, 54] on button "×" at bounding box center [1054, 47] width 11 height 20
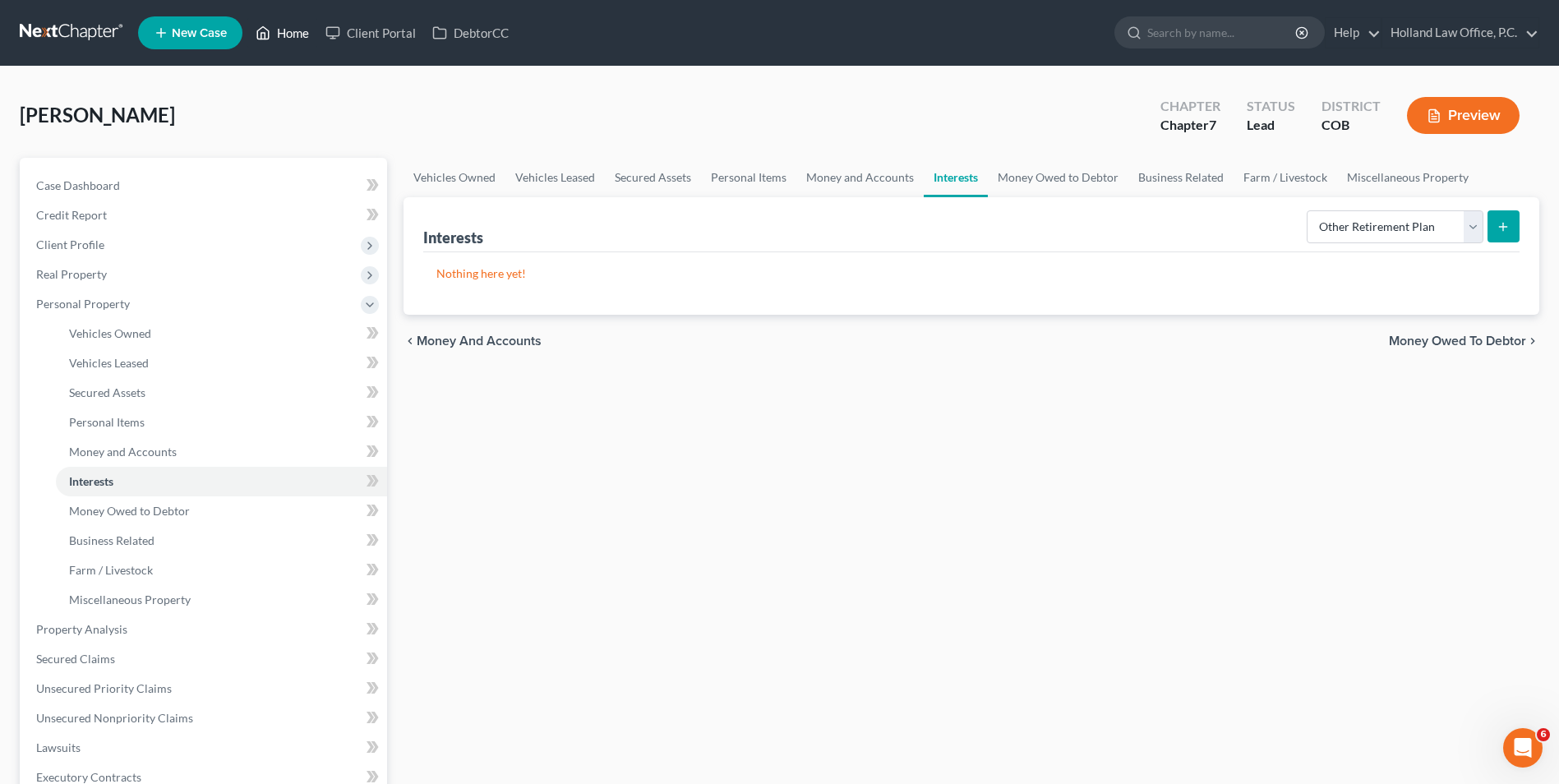
click at [275, 42] on link "Home" at bounding box center [283, 32] width 70 height 29
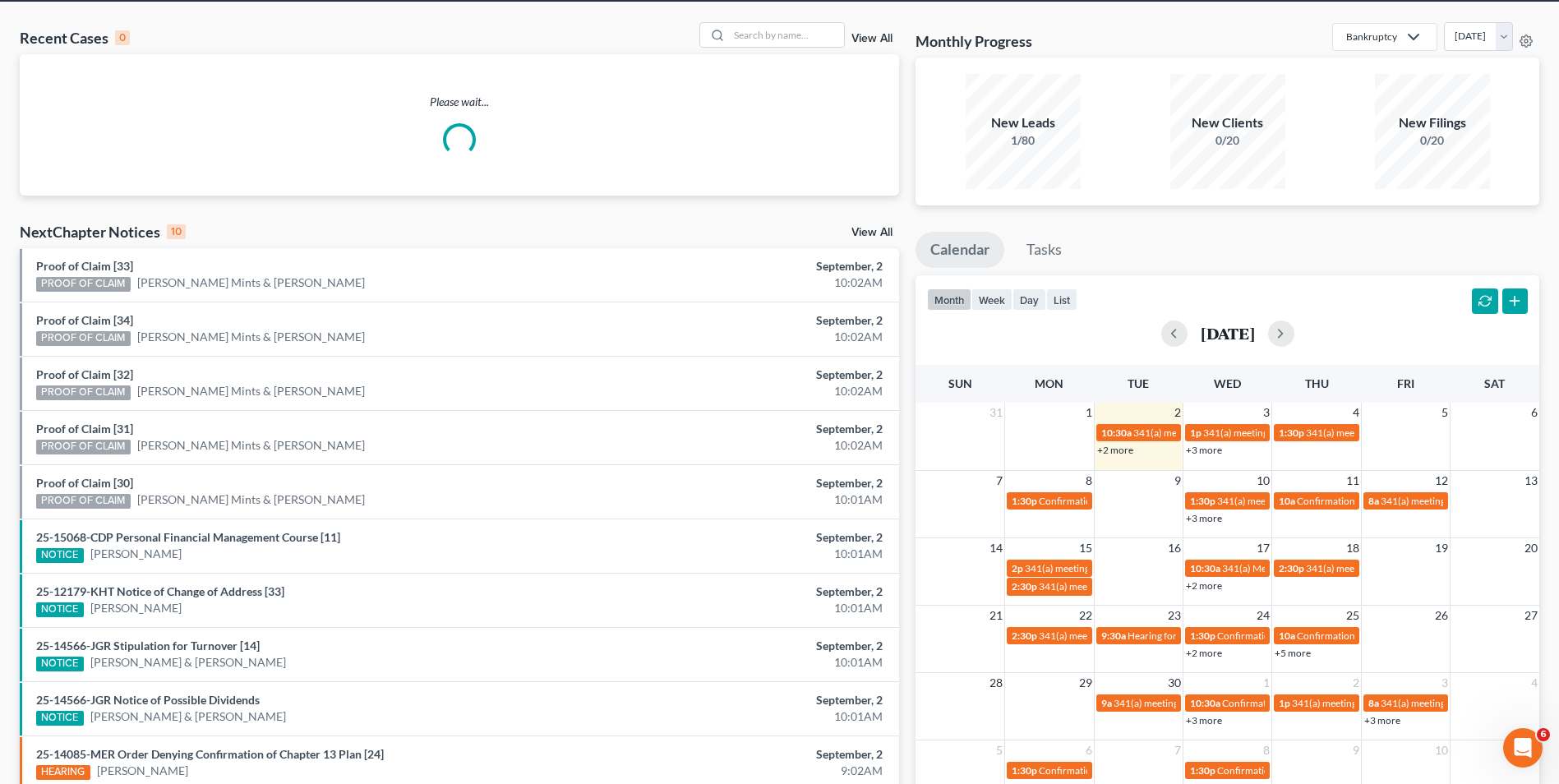
scroll to position [82, 0]
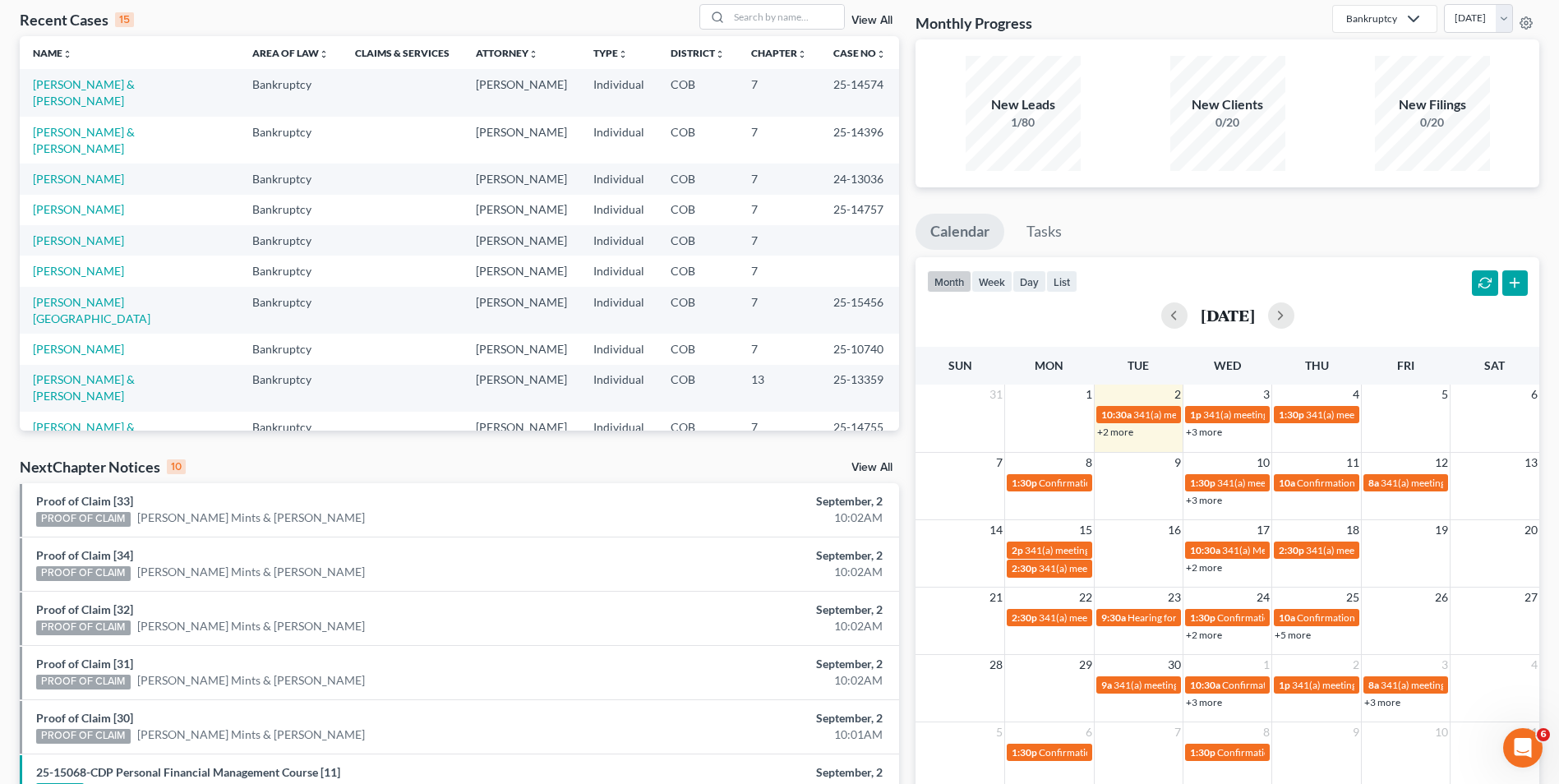
click at [878, 465] on link "View All" at bounding box center [871, 467] width 41 height 11
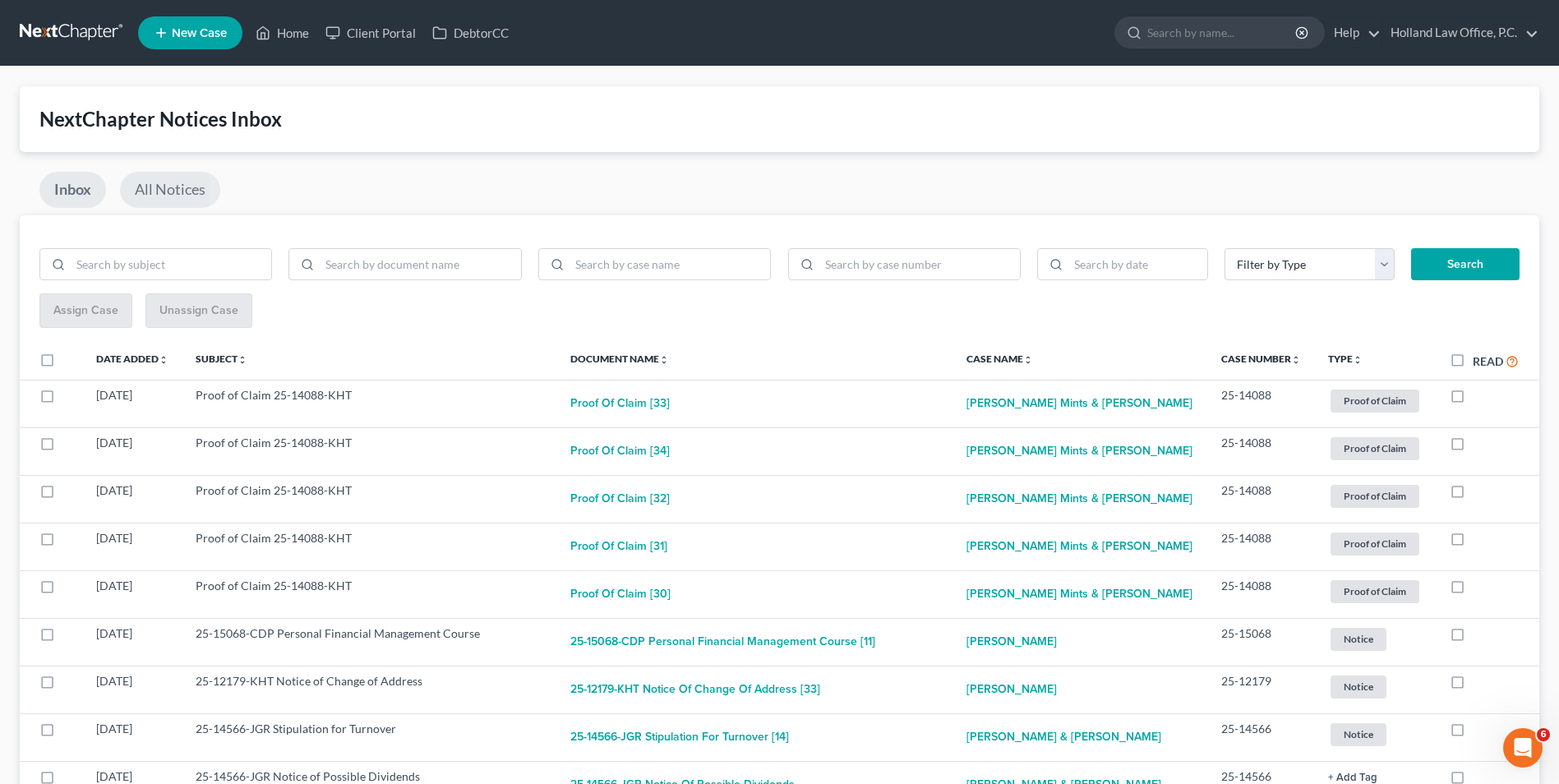
click at [158, 198] on link "All Notices" at bounding box center [171, 190] width 101 height 36
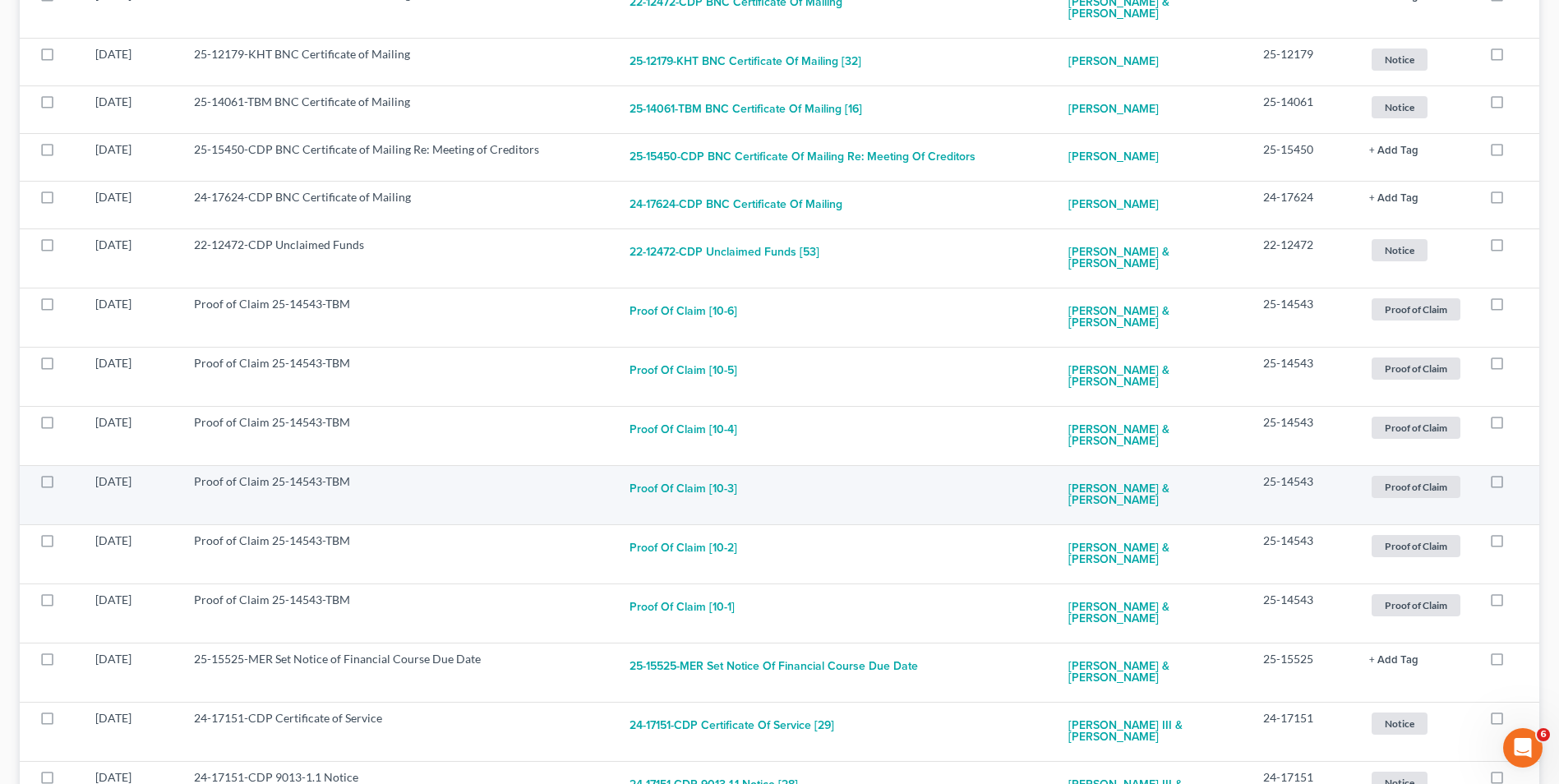
scroll to position [2724, 0]
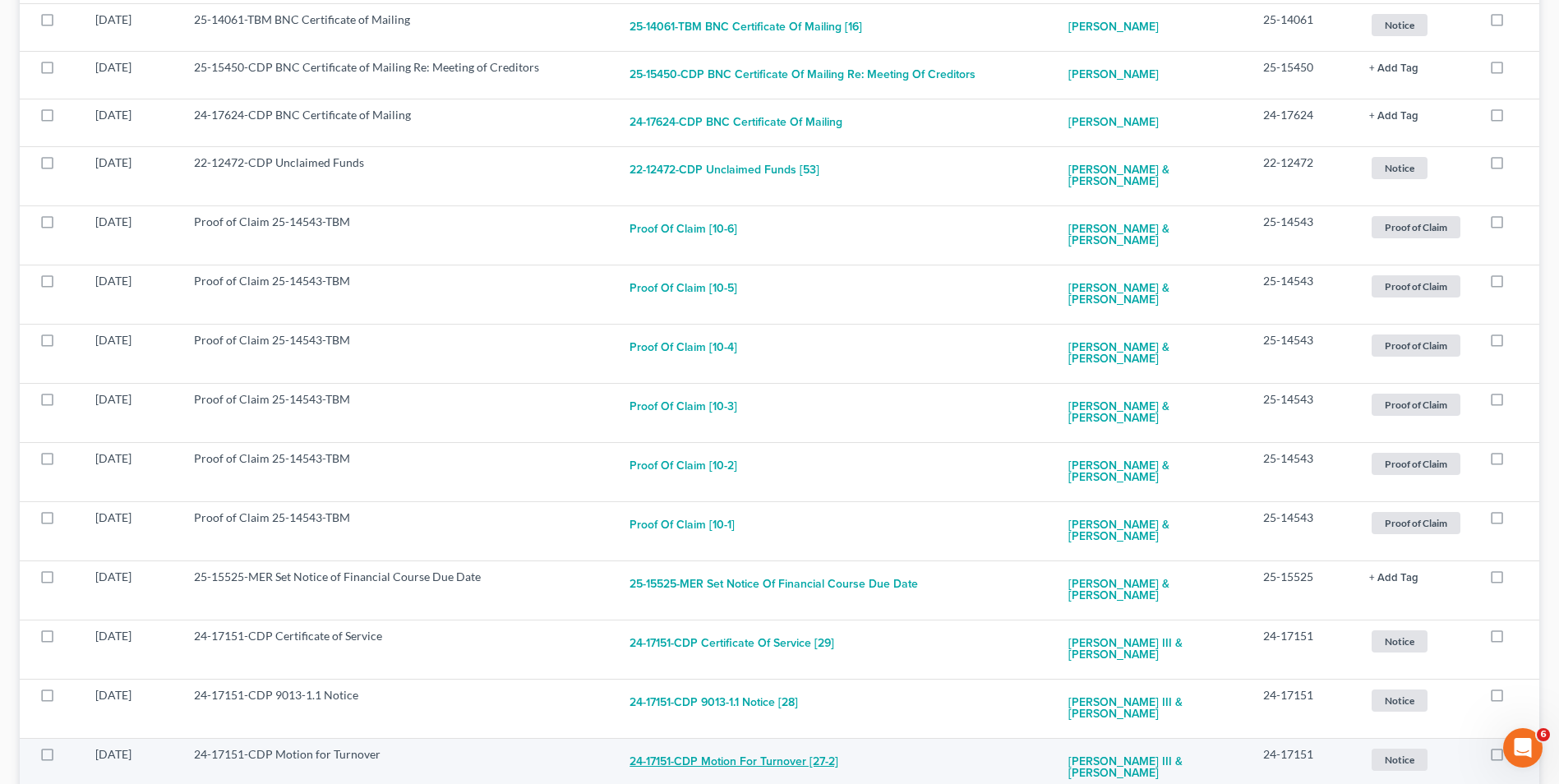
click at [750, 746] on button "24-17151-CDP Motion for Turnover [27-2]" at bounding box center [734, 762] width 209 height 33
checkbox input "true"
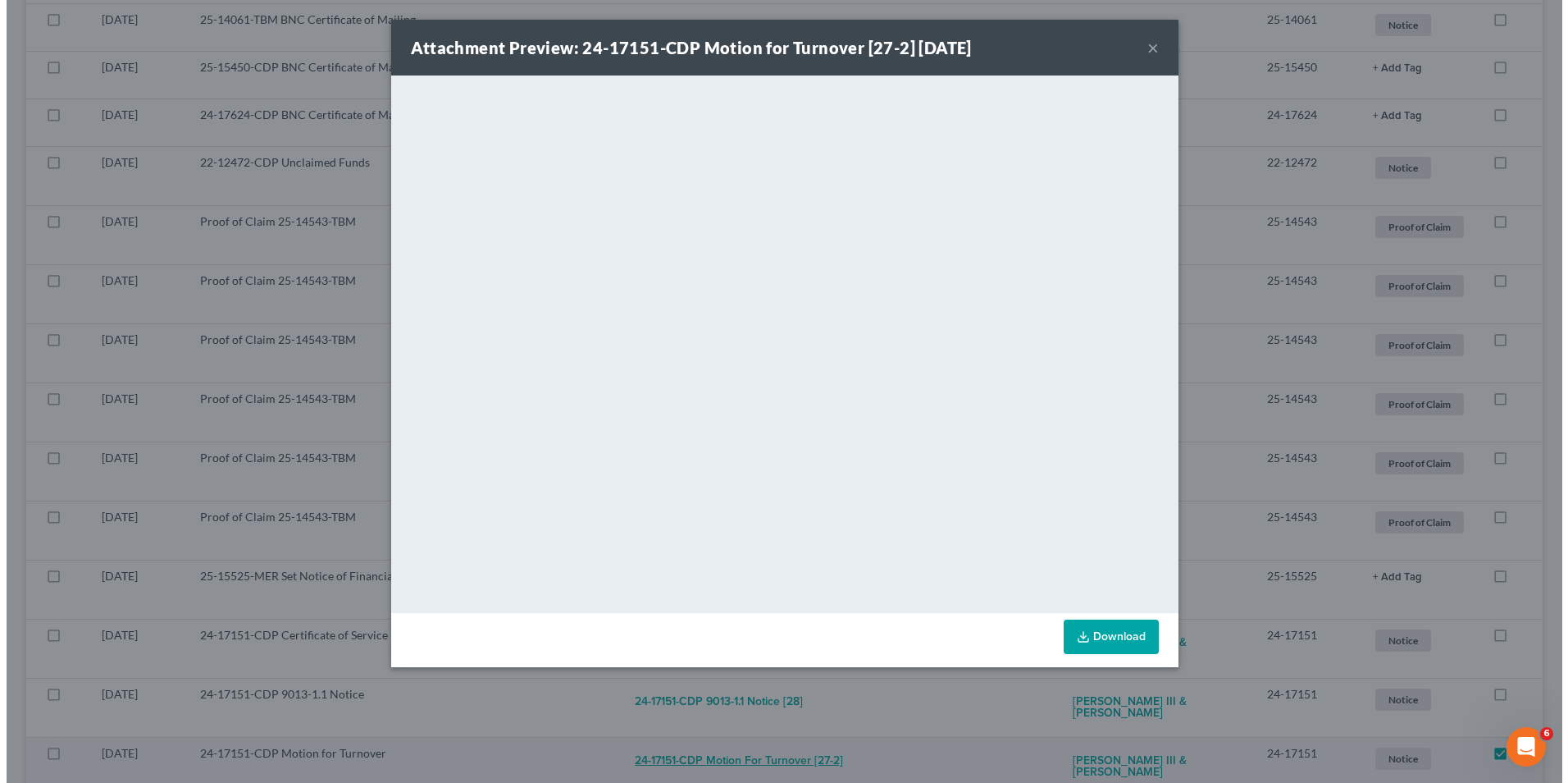
scroll to position [2709, 0]
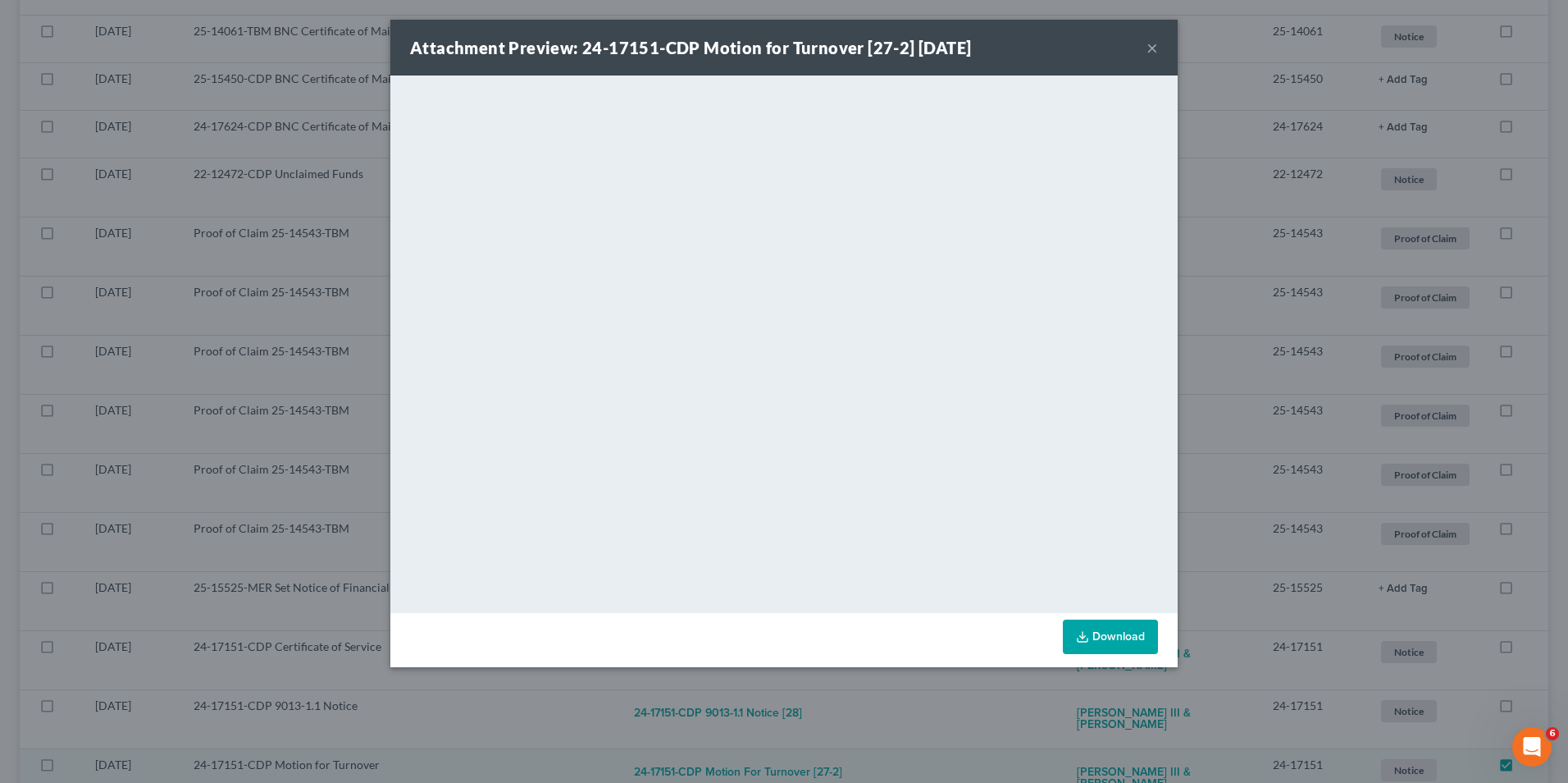
click at [1153, 52] on button "×" at bounding box center [1153, 47] width 11 height 20
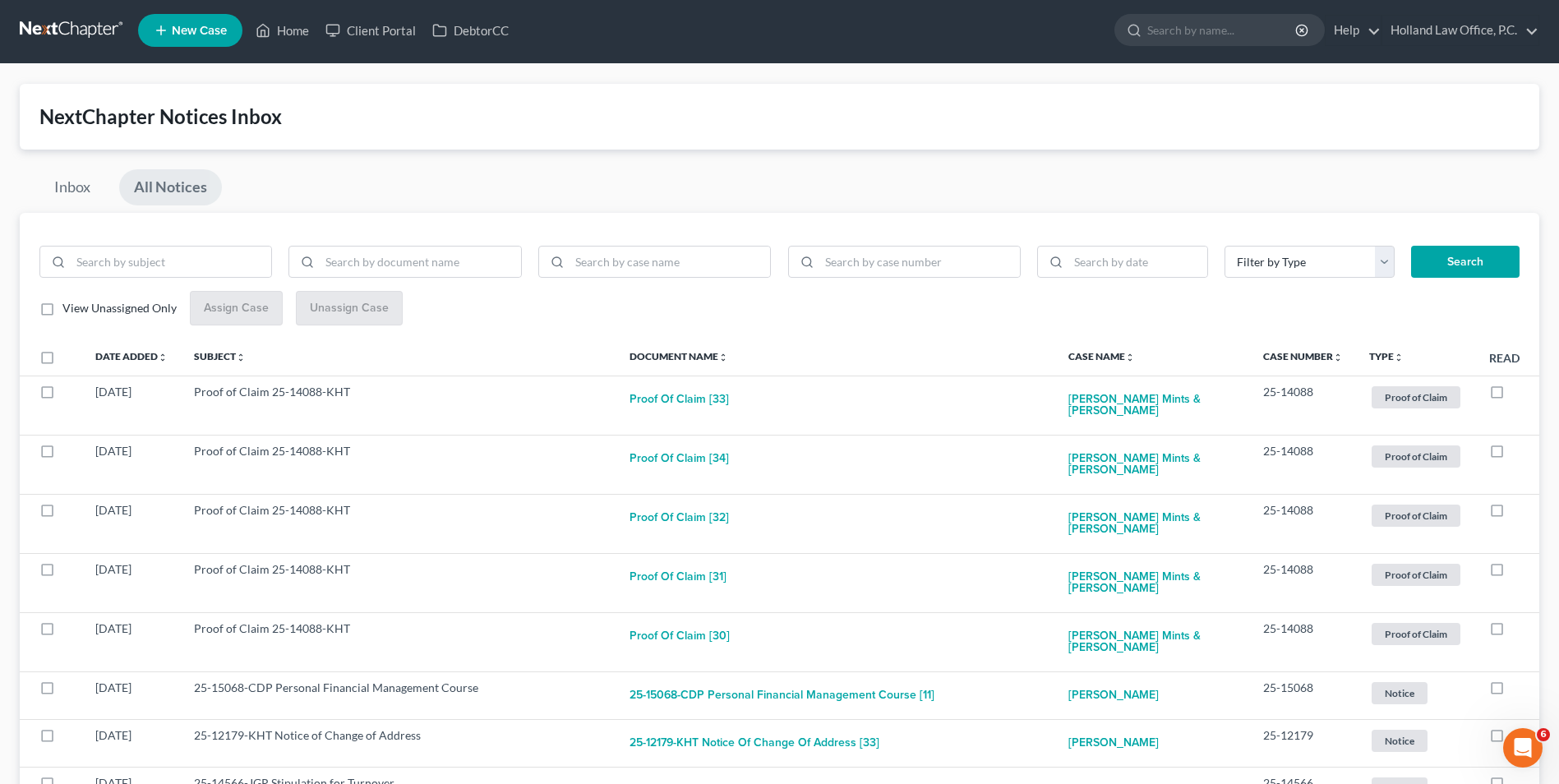
scroll to position [0, 0]
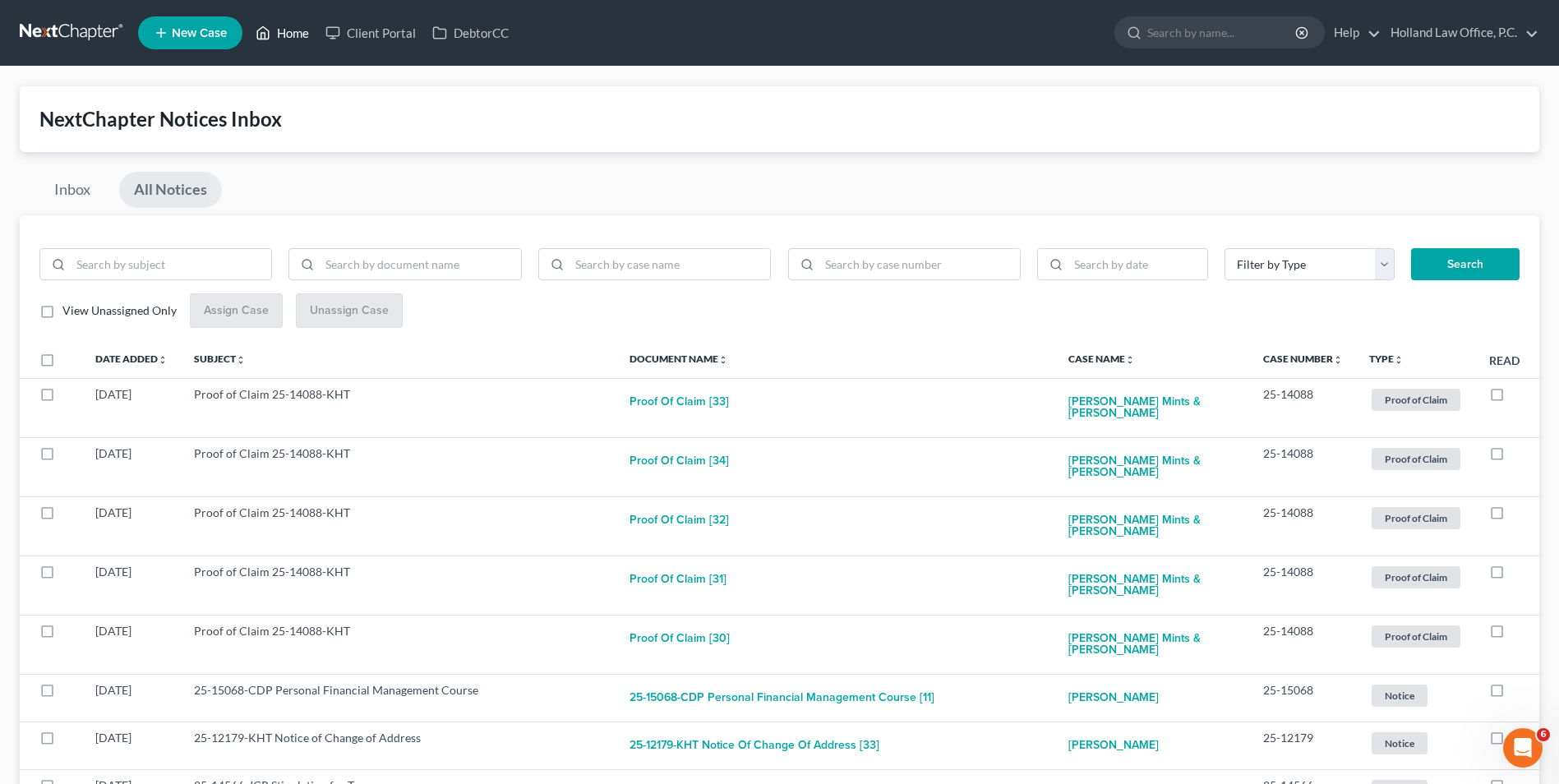
drag, startPoint x: 273, startPoint y: 45, endPoint x: 309, endPoint y: 45, distance: 36.0
click at [273, 45] on link "Home" at bounding box center [283, 32] width 70 height 29
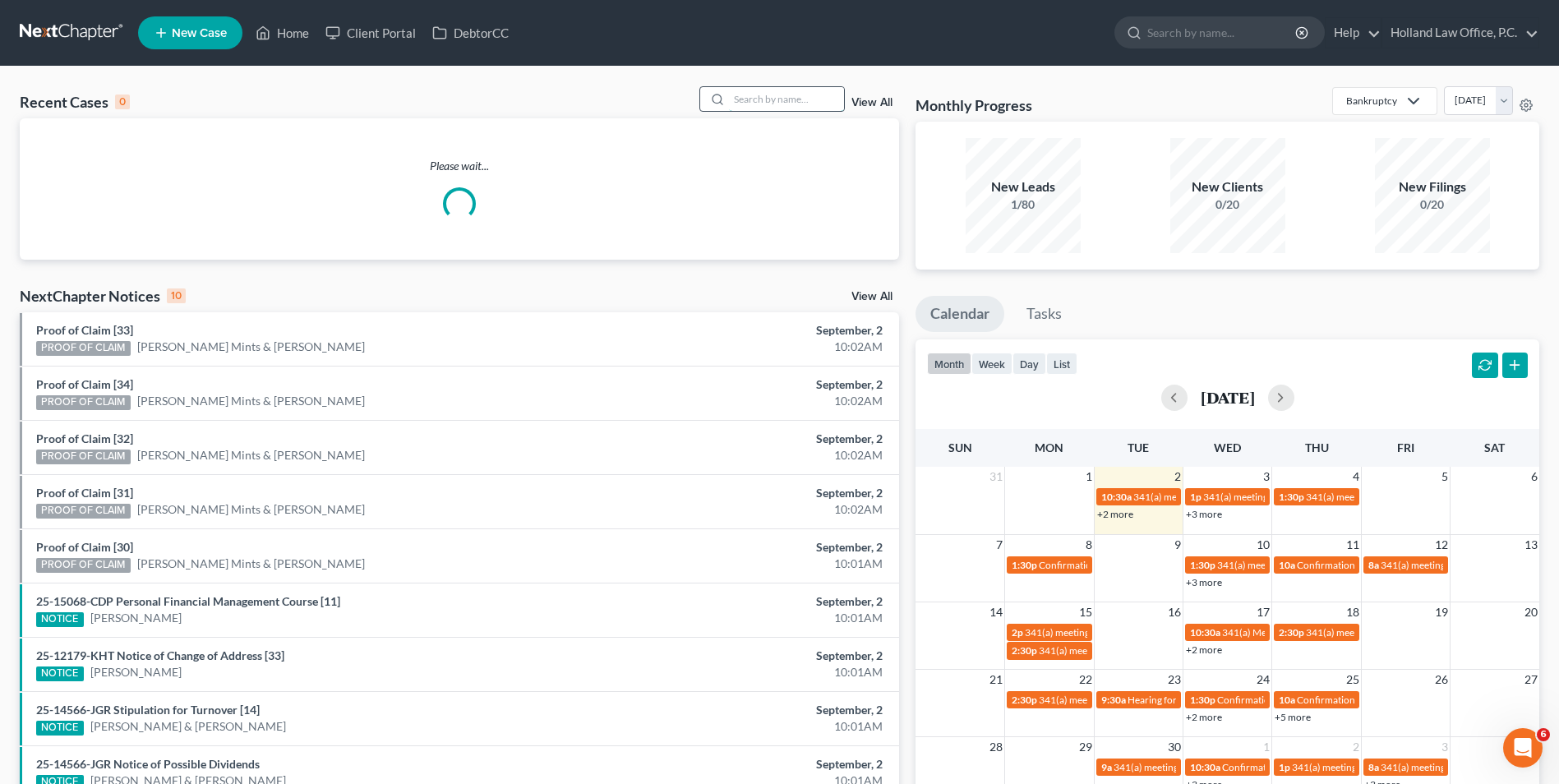
click at [758, 100] on input "search" at bounding box center [786, 99] width 115 height 24
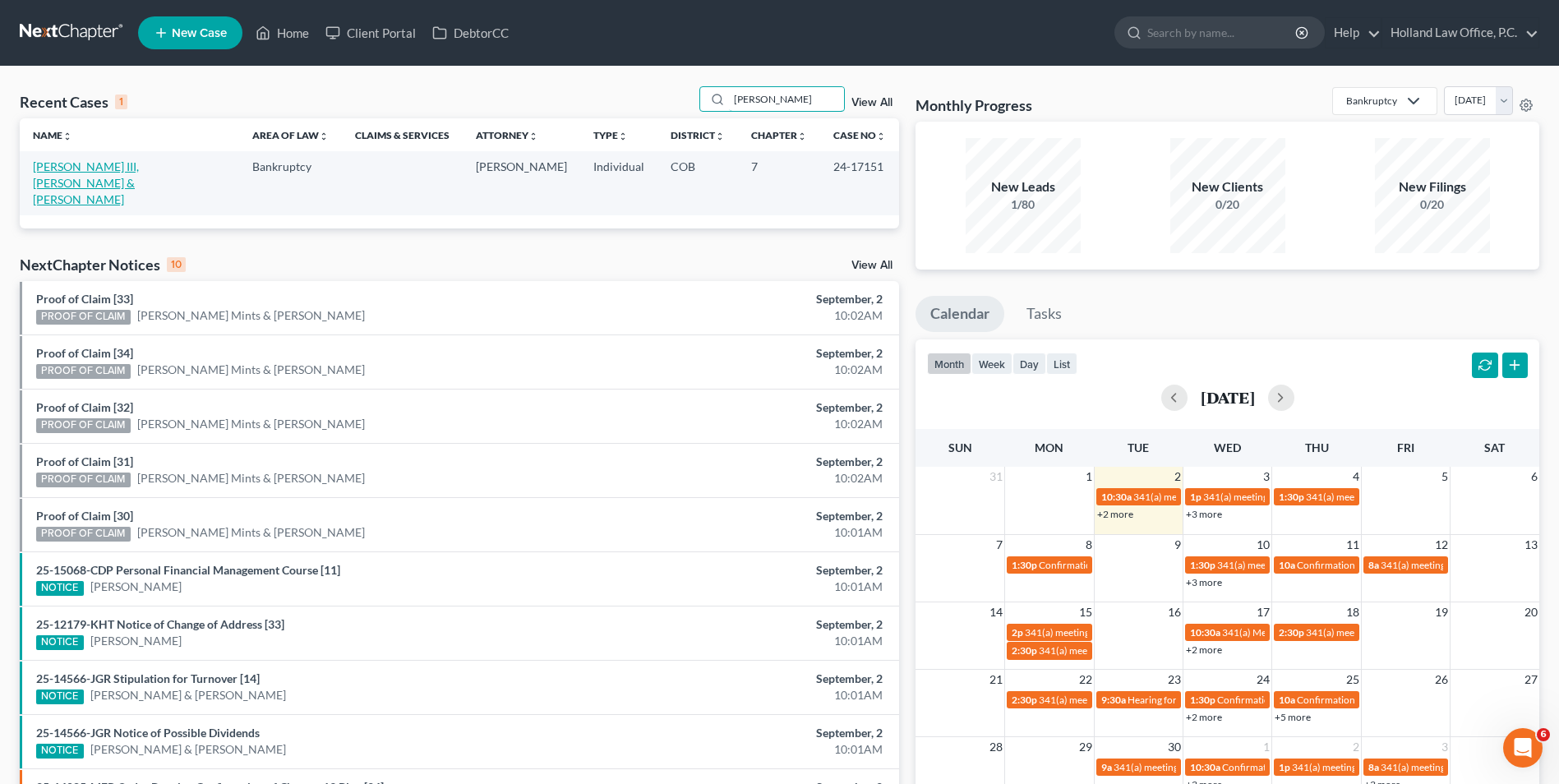
type input "[PERSON_NAME]"
click at [138, 166] on link "[PERSON_NAME] III, [PERSON_NAME] & [PERSON_NAME]" at bounding box center [86, 182] width 106 height 46
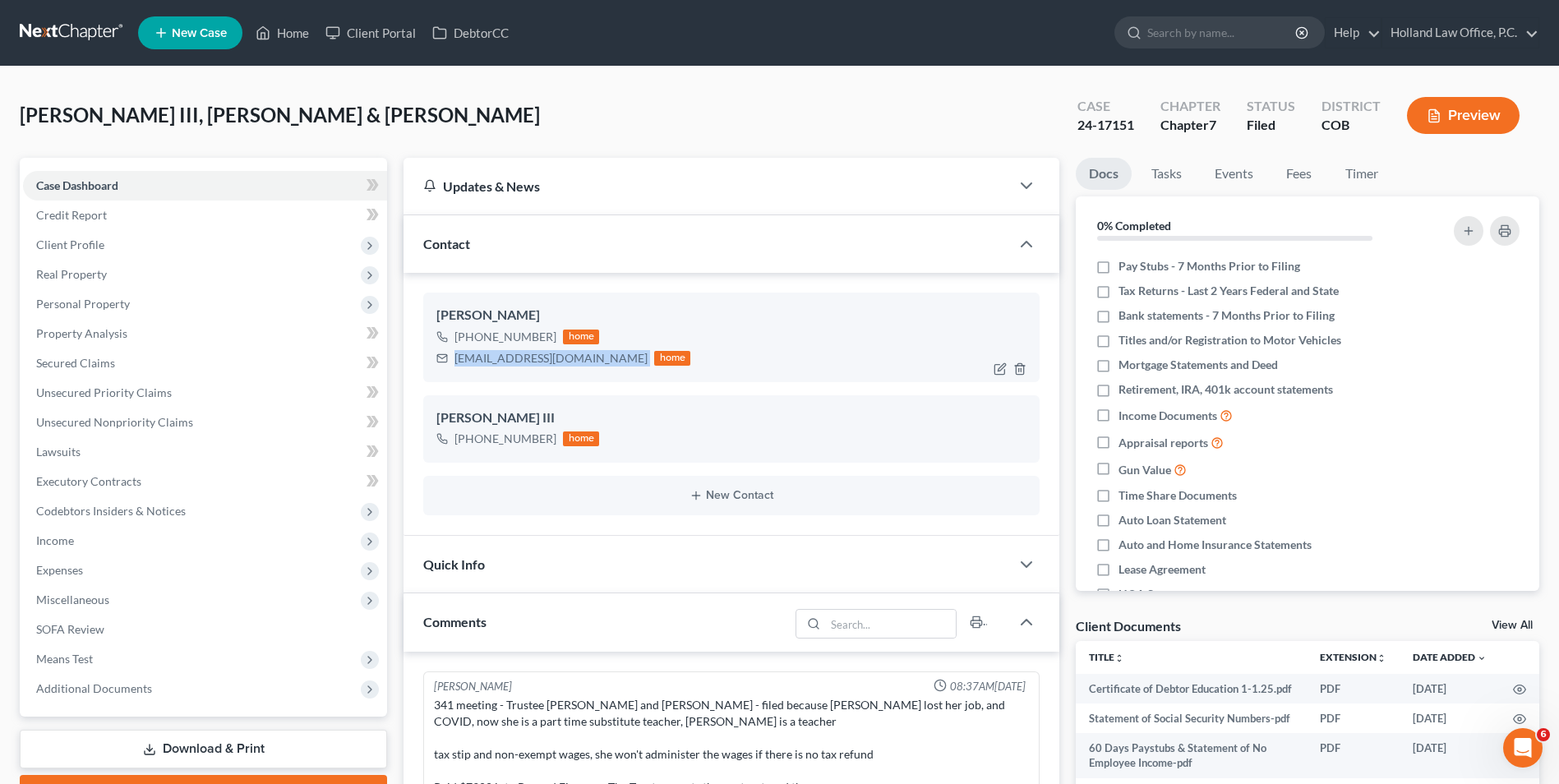
drag, startPoint x: 603, startPoint y: 359, endPoint x: 500, endPoint y: 358, distance: 103.0
click at [448, 365] on div "[EMAIL_ADDRESS][DOMAIN_NAME] home" at bounding box center [563, 358] width 254 height 22
drag, startPoint x: 552, startPoint y: 335, endPoint x: 471, endPoint y: 343, distance: 81.4
click at [471, 343] on div "[PHONE_NUMBER] home" at bounding box center [563, 337] width 254 height 22
